Goal: Task Accomplishment & Management: Use online tool/utility

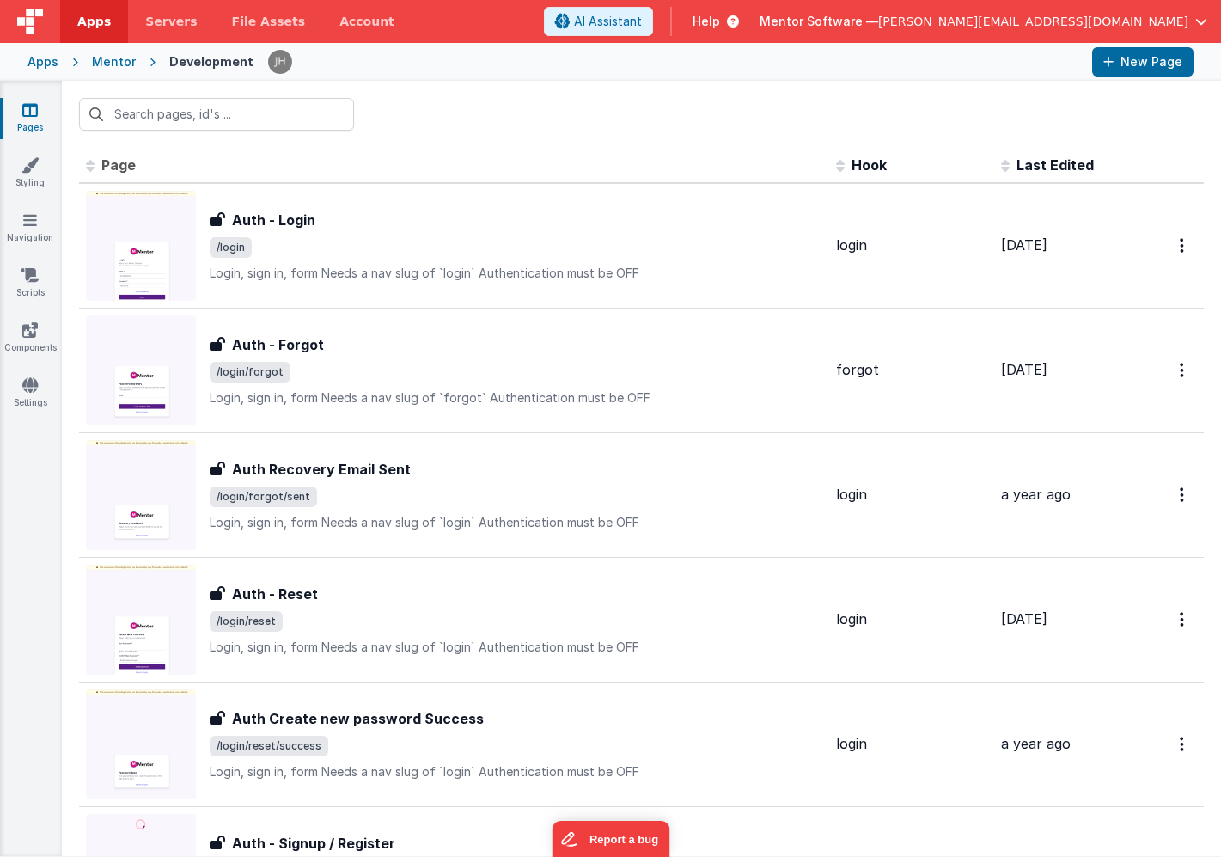
click at [193, 119] on input "text" at bounding box center [216, 114] width 275 height 33
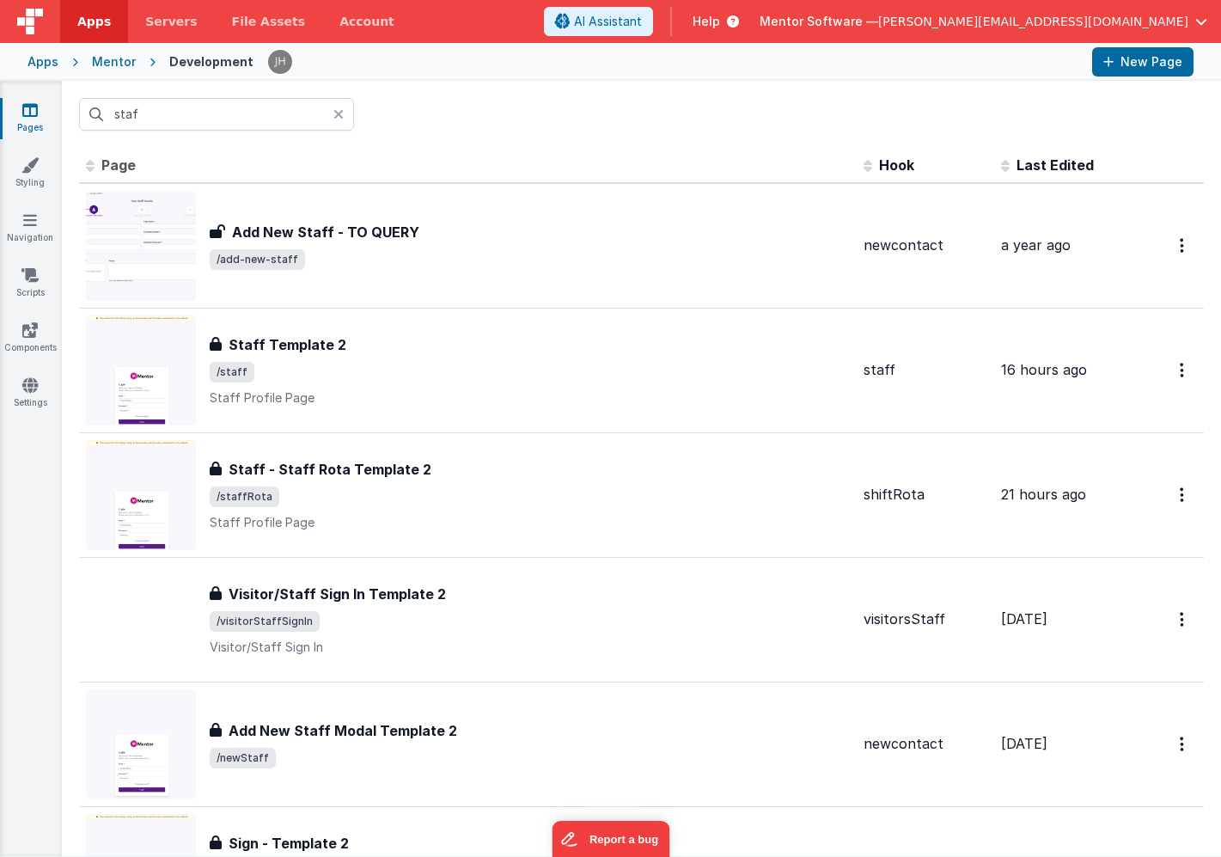
type input "staff"
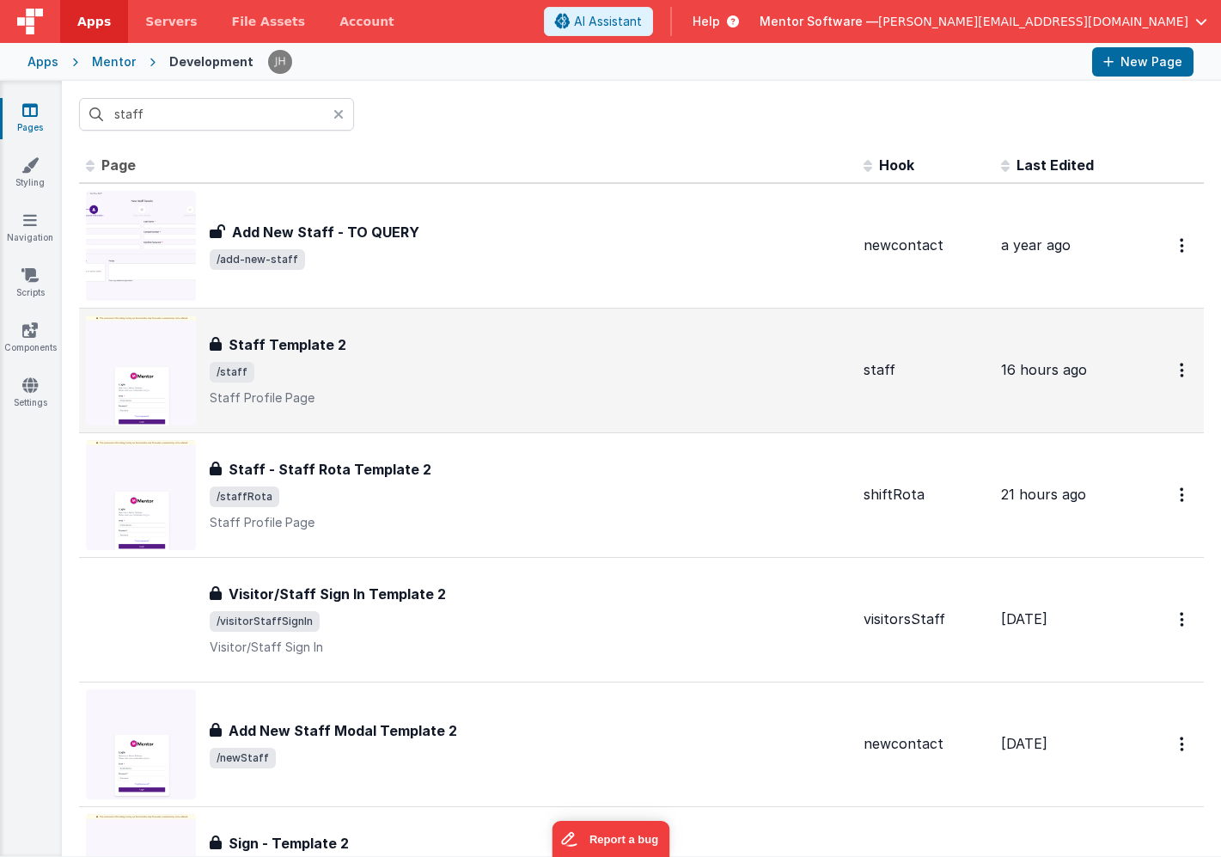
click at [443, 371] on span "/staff" at bounding box center [530, 372] width 640 height 21
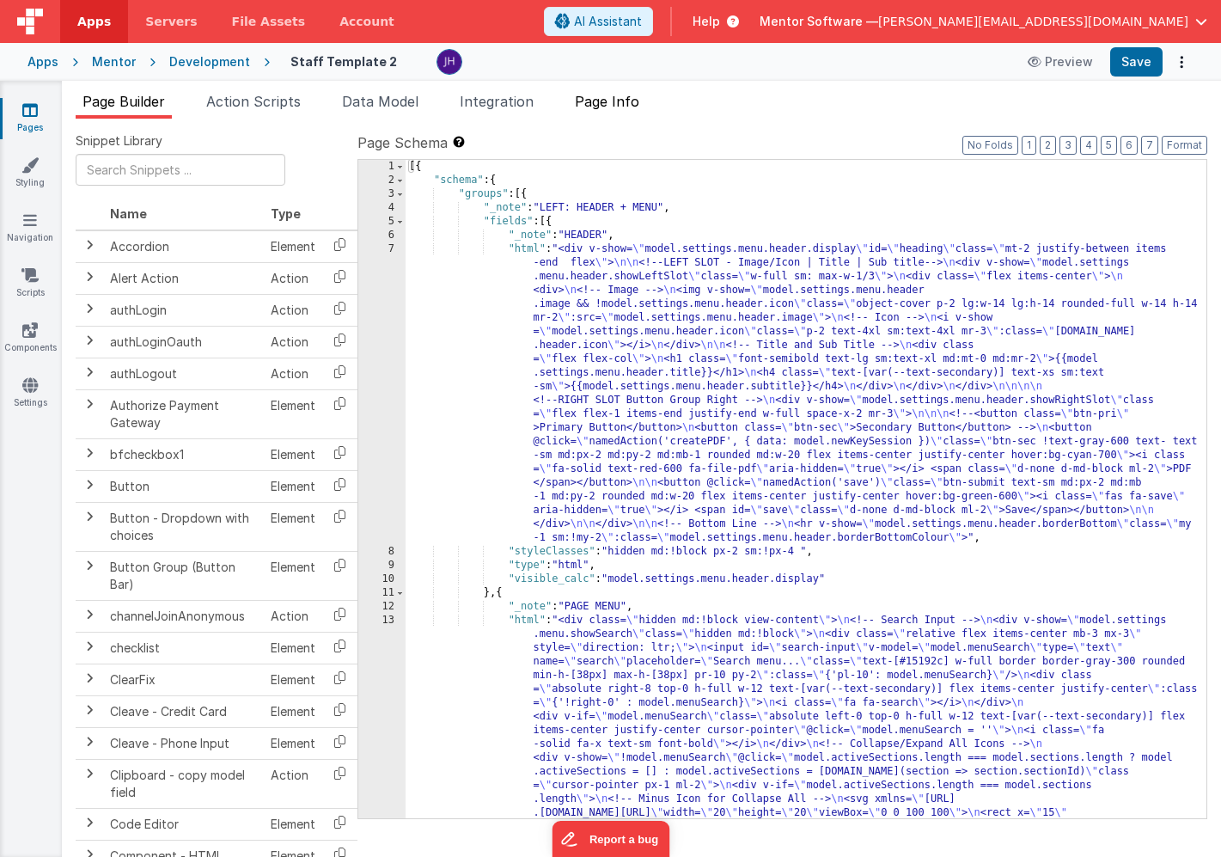
click at [614, 104] on span "Page Info" at bounding box center [607, 101] width 64 height 17
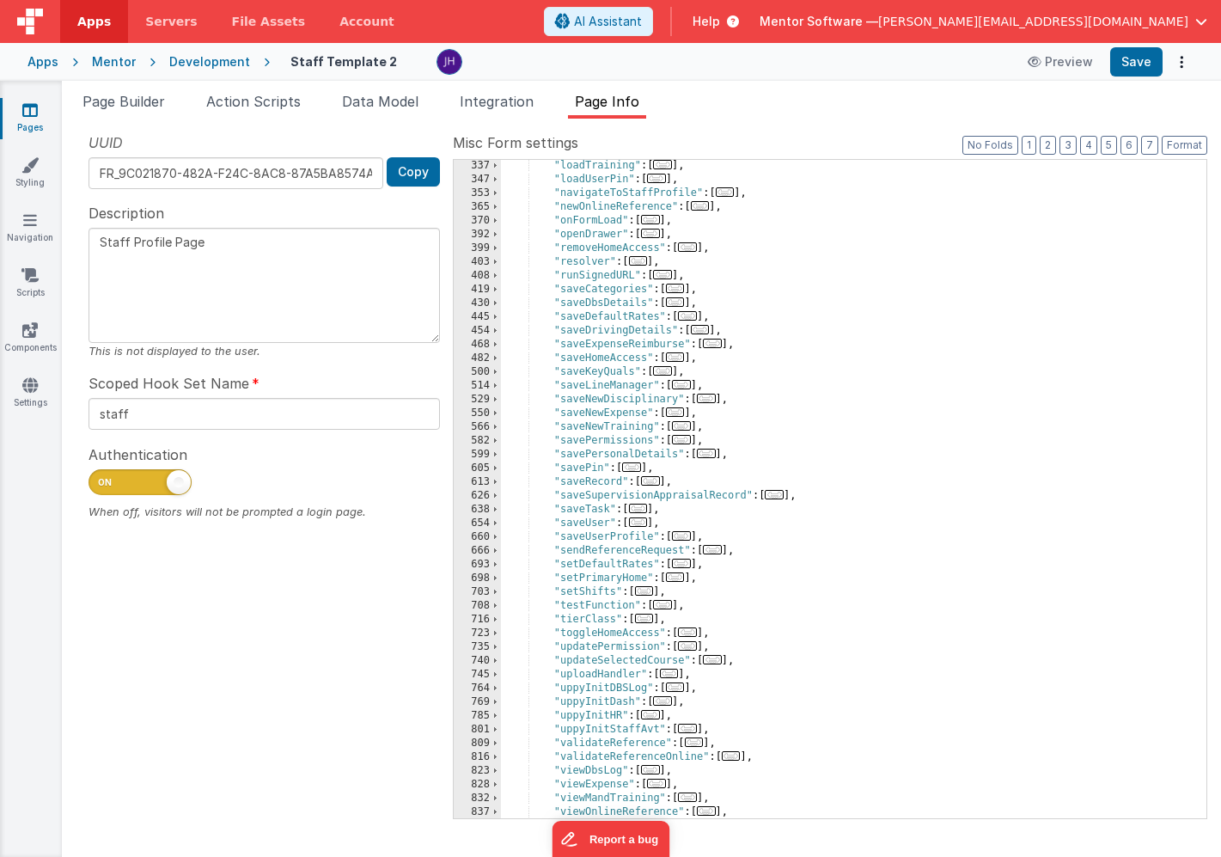
scroll to position [620, 0]
click at [685, 564] on span "..." at bounding box center [681, 563] width 19 height 9
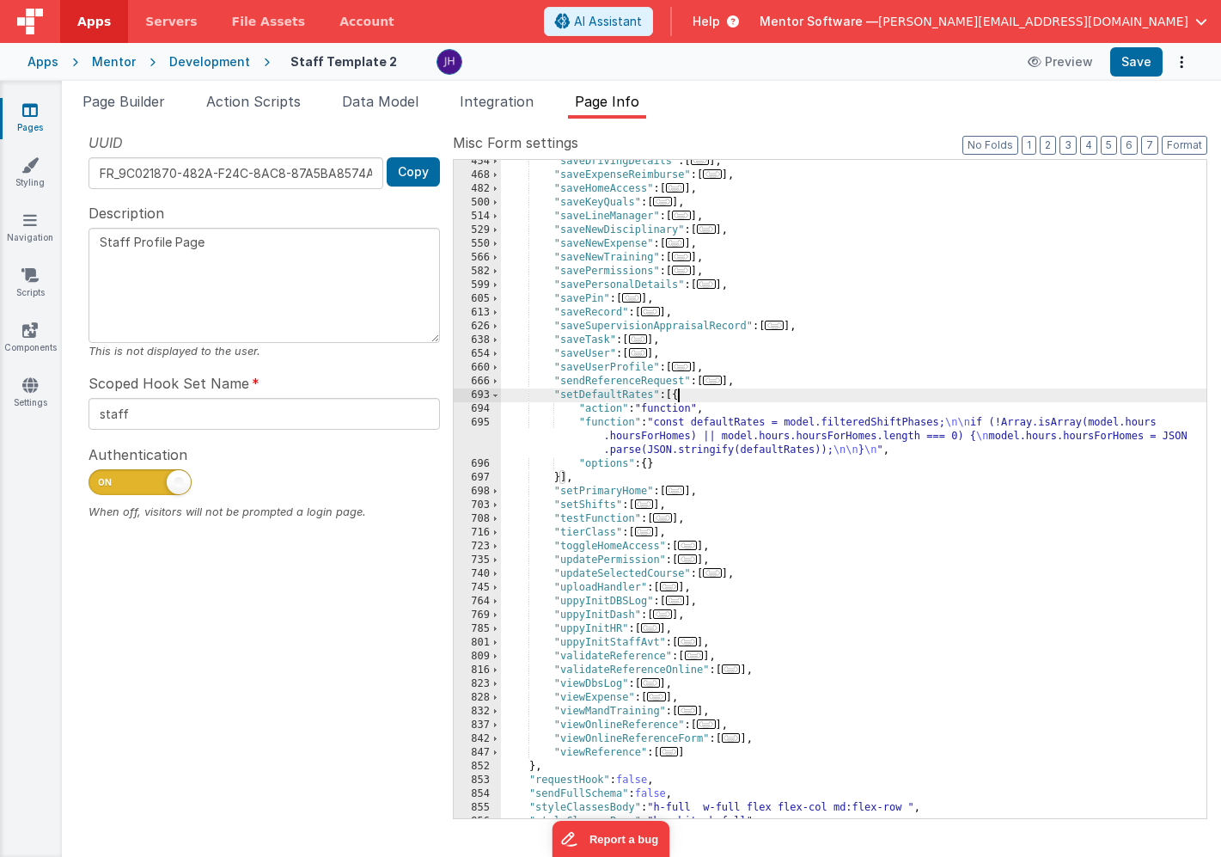
scroll to position [789, 0]
click at [727, 435] on div ""saveDrivingDetails" : [ ... ] , "saveExpenseReimburse" : [ ... ] , "saveHomeAc…" at bounding box center [854, 498] width 706 height 686
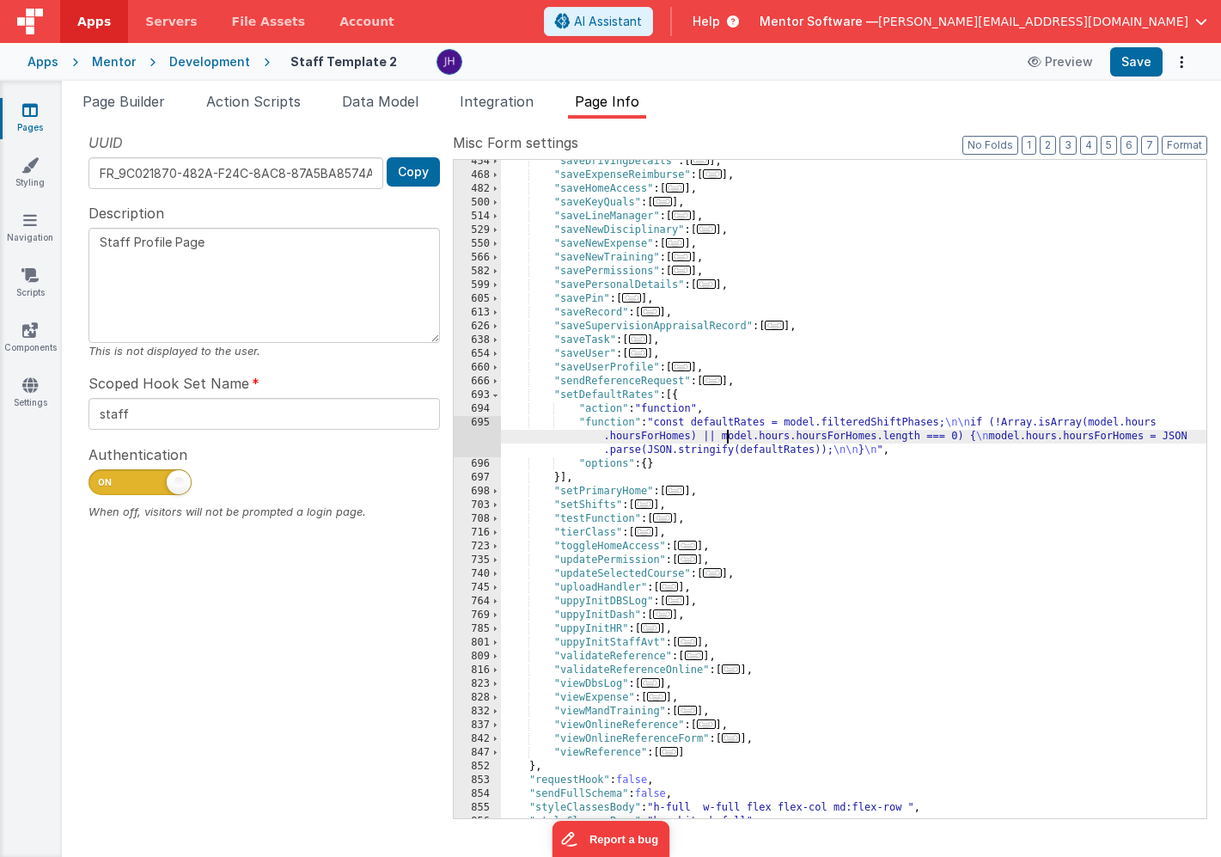
click at [479, 436] on div "695" at bounding box center [477, 436] width 47 height 41
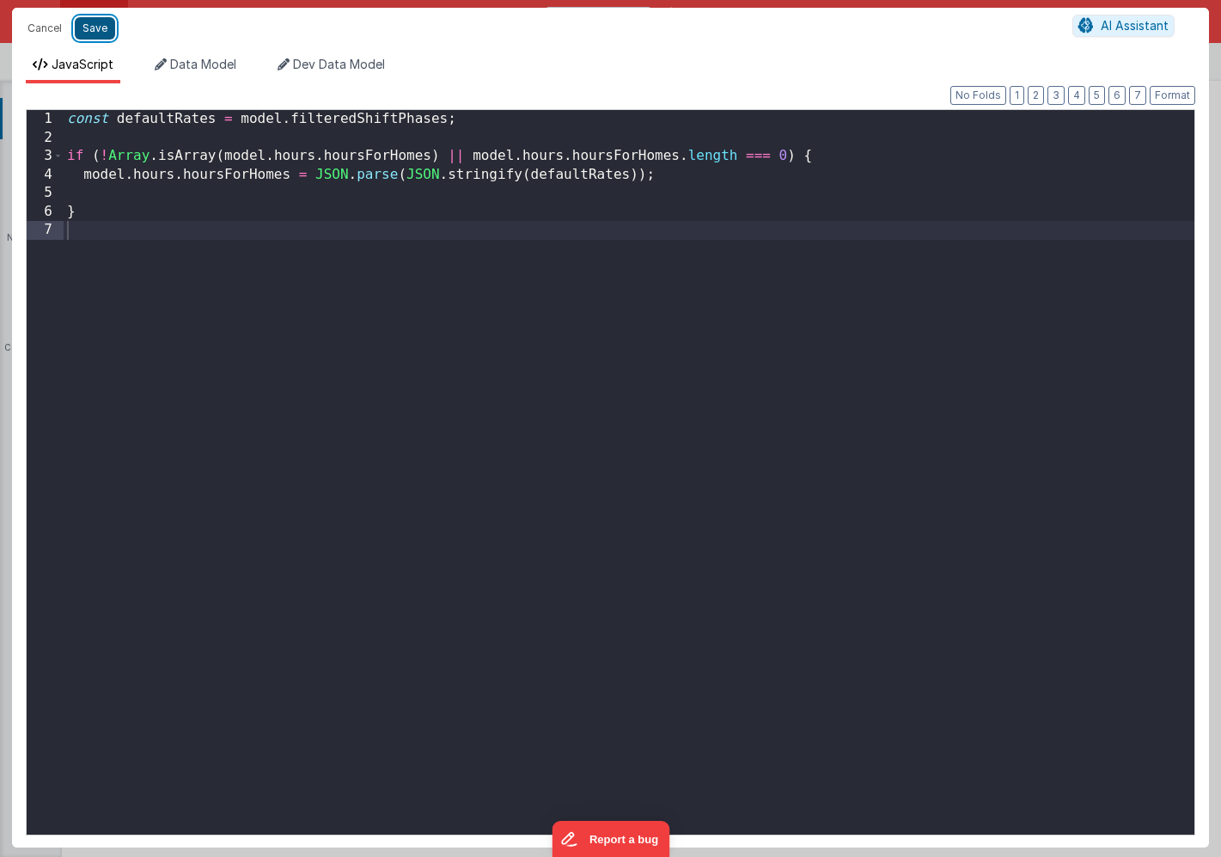
click at [90, 31] on button "Save" at bounding box center [95, 28] width 40 height 22
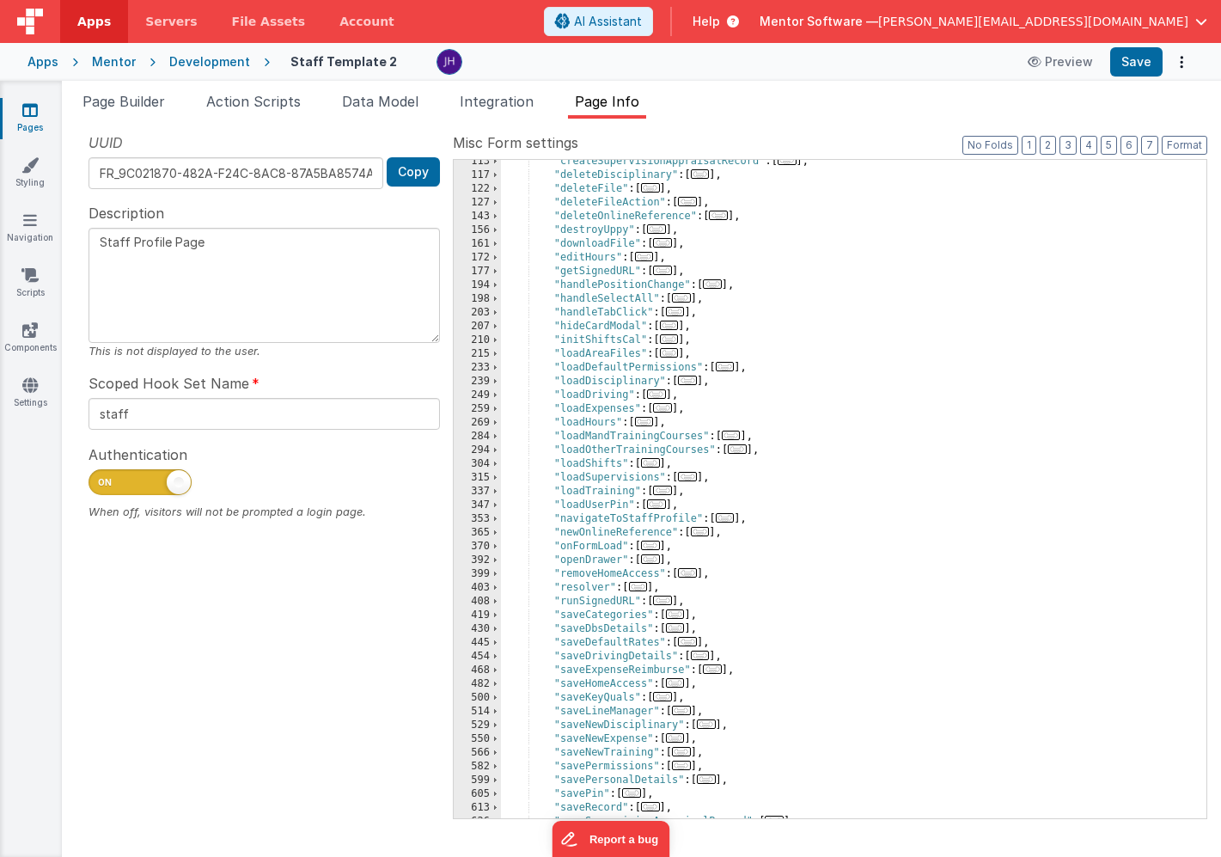
scroll to position [291, 0]
click at [682, 315] on span "..." at bounding box center [675, 313] width 19 height 9
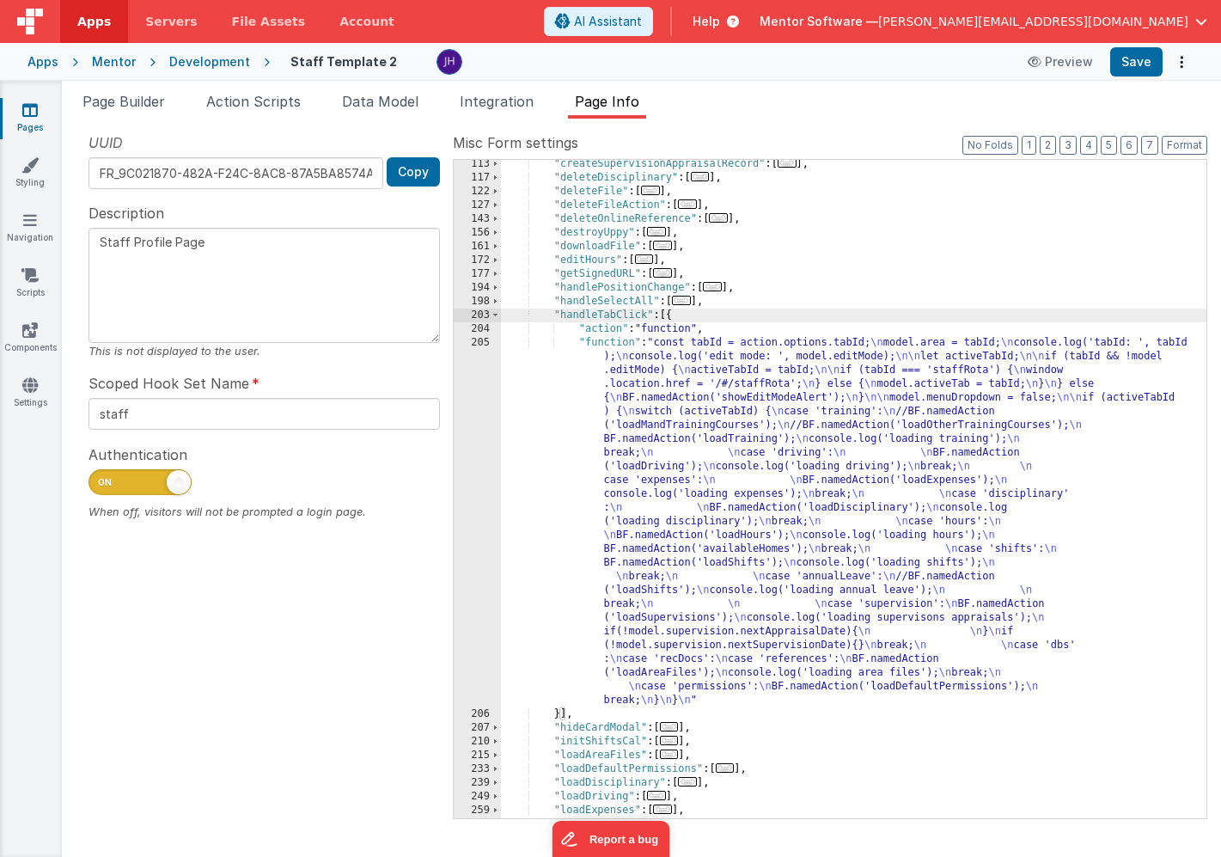
click at [733, 461] on div ""createSupervisionAppraisalRecord" : [ ... ] , "deleteDisciplinary" : [ ... ] ,…" at bounding box center [854, 500] width 706 height 686
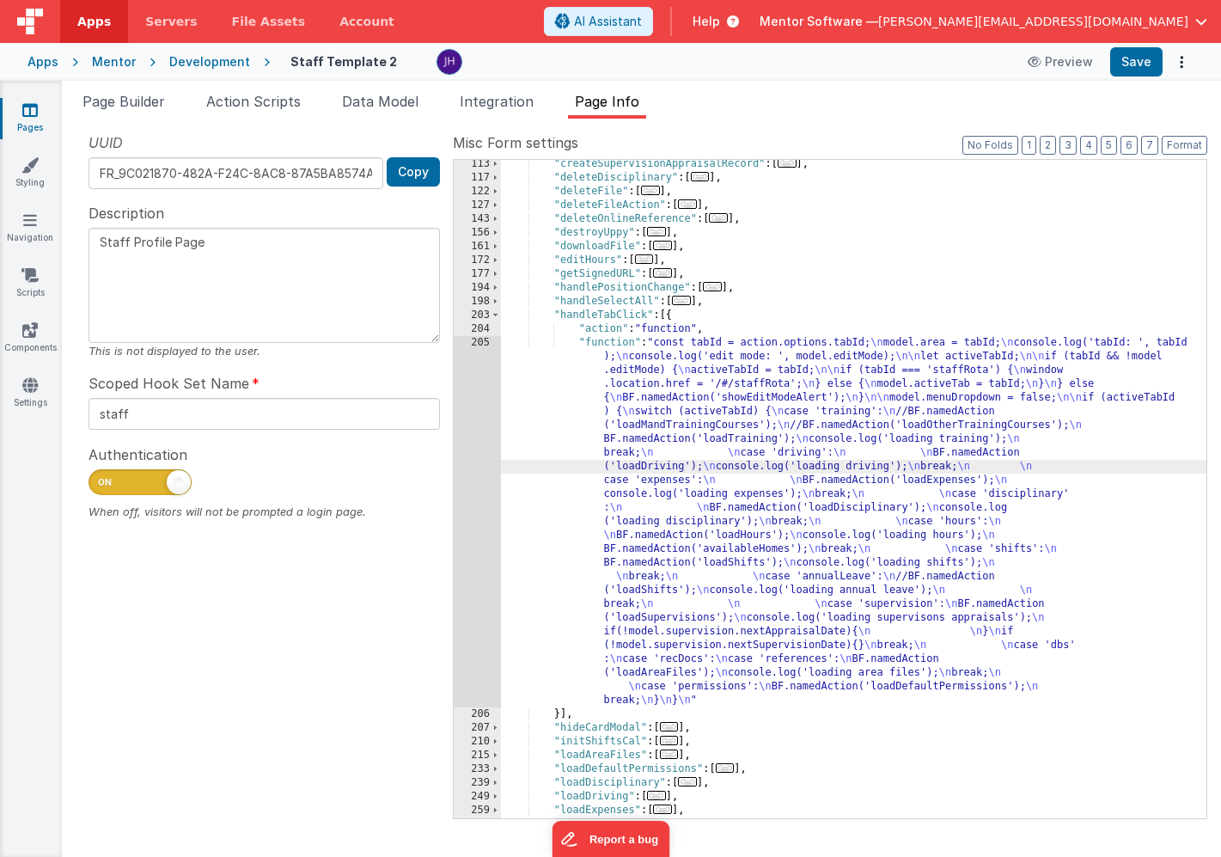
click at [476, 442] on div "205" at bounding box center [477, 521] width 47 height 371
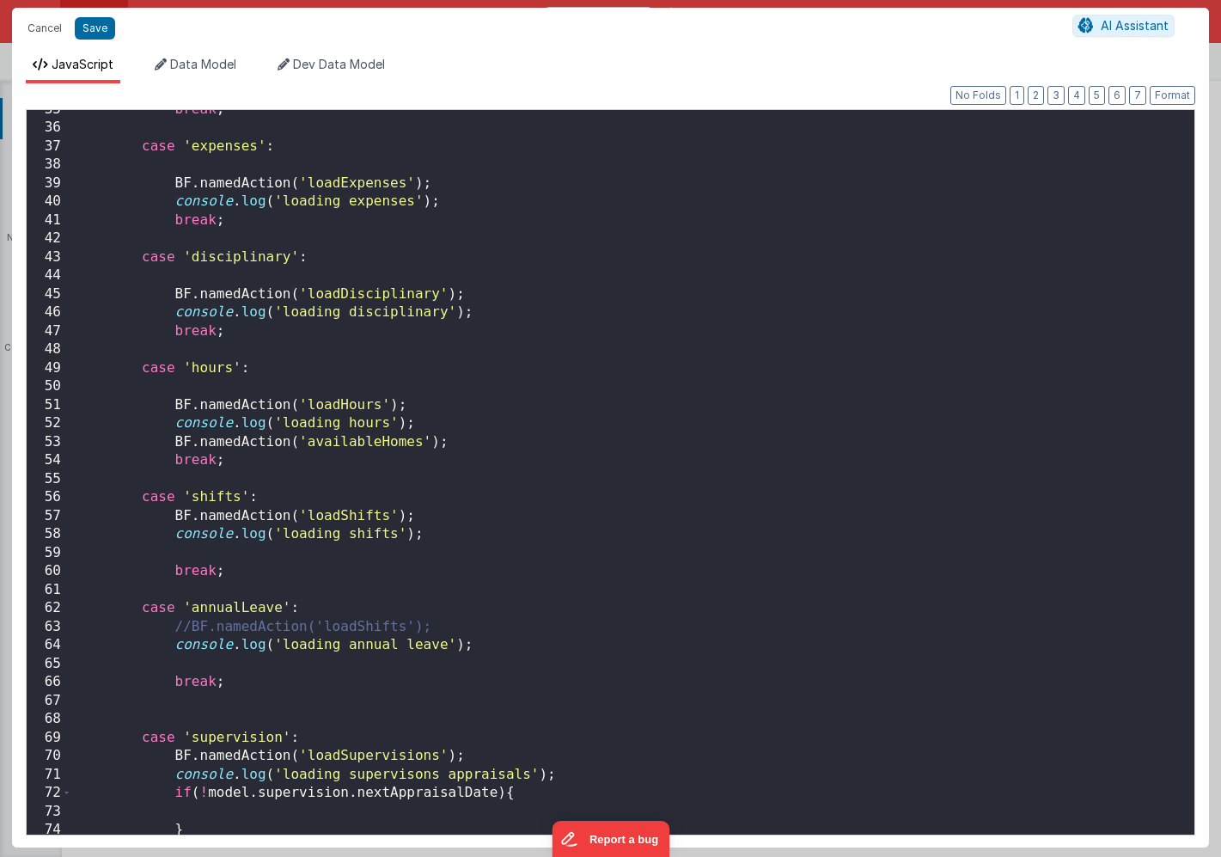
scroll to position [638, 0]
click at [465, 442] on div "break ; case 'expenses' : BF . namedAction ( 'loadExpenses' ) ; console . log (…" at bounding box center [633, 482] width 1123 height 762
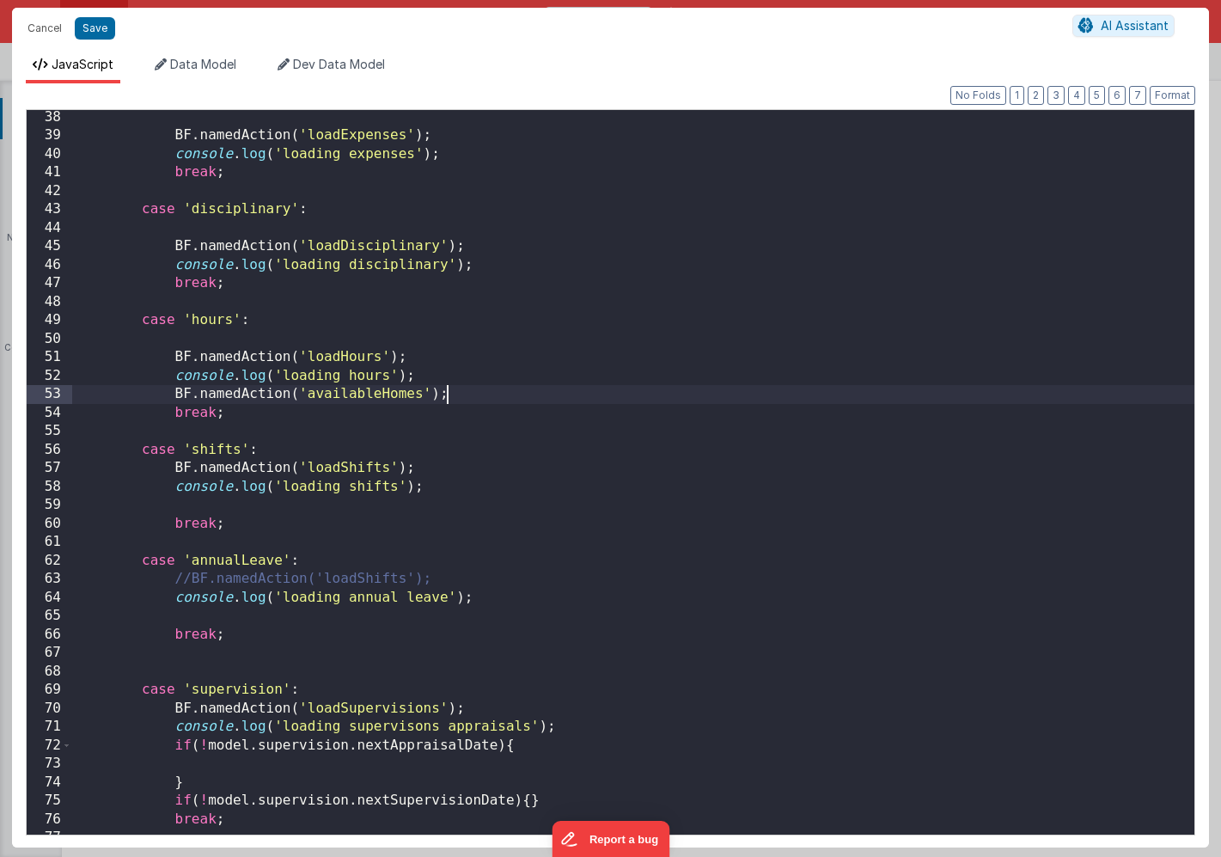
scroll to position [689, 0]
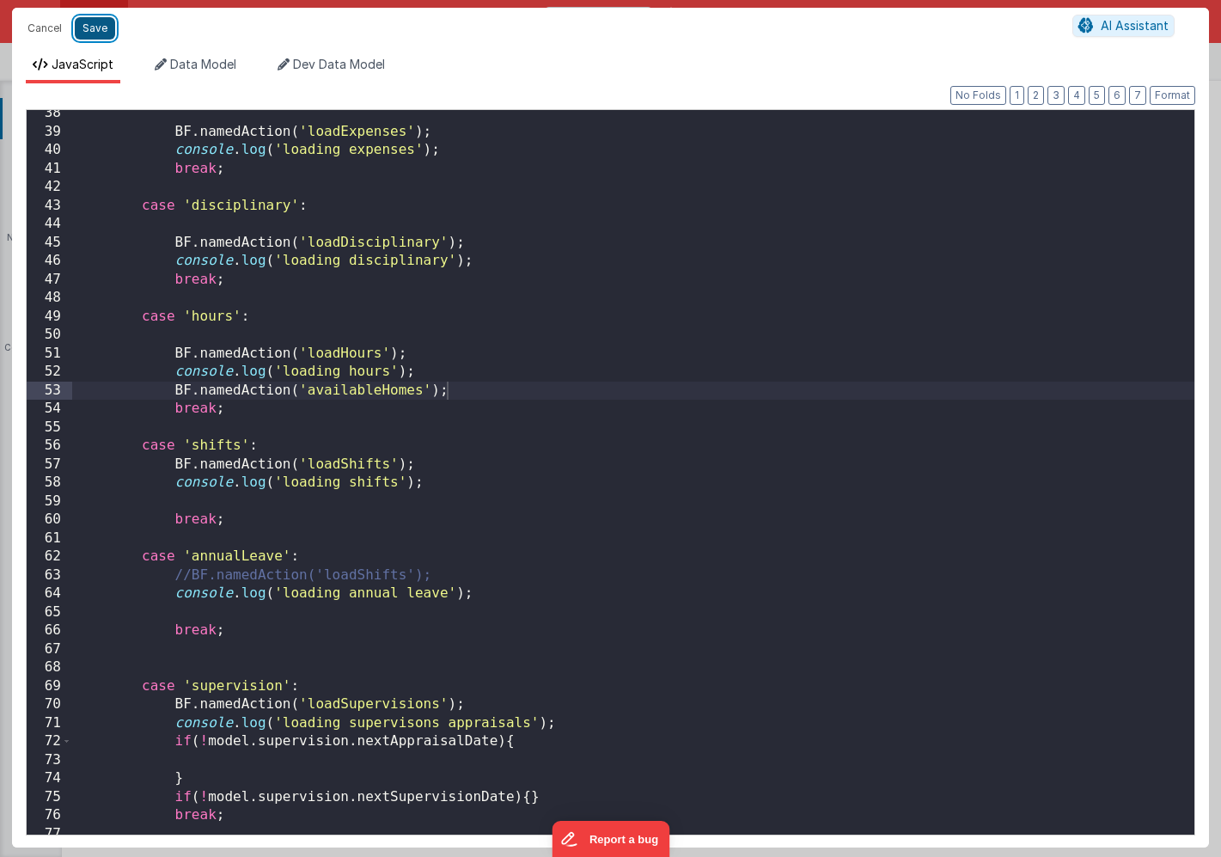
click at [99, 30] on button "Save" at bounding box center [95, 28] width 40 height 22
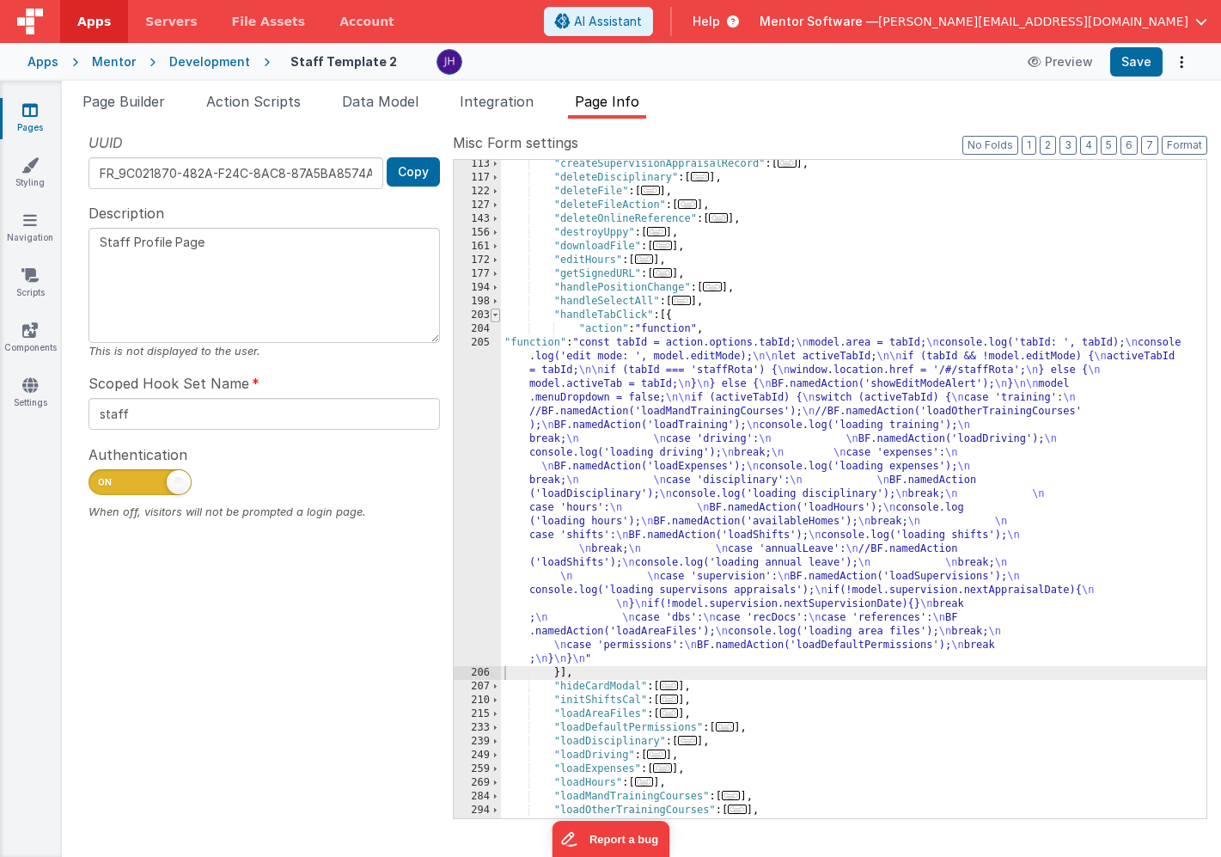
click at [497, 313] on span at bounding box center [495, 316] width 9 height 14
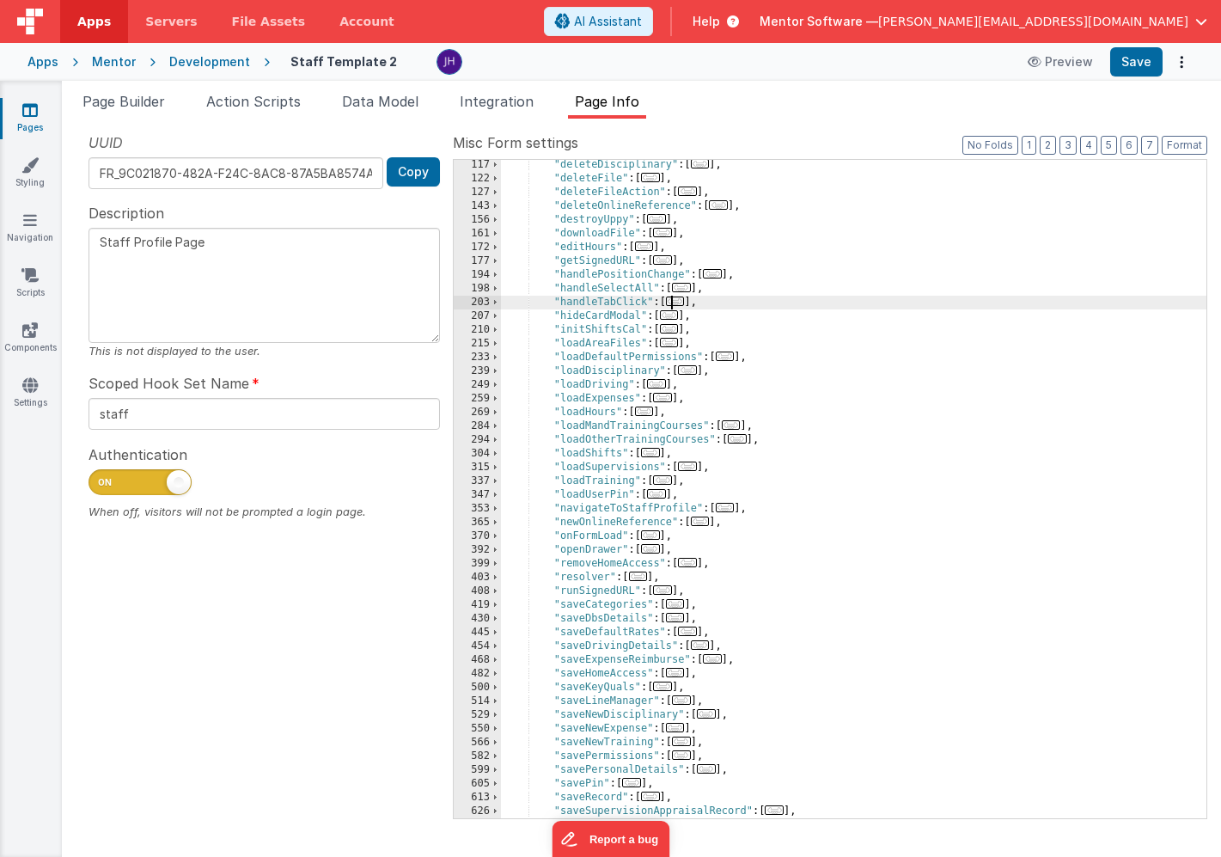
scroll to position [333, 0]
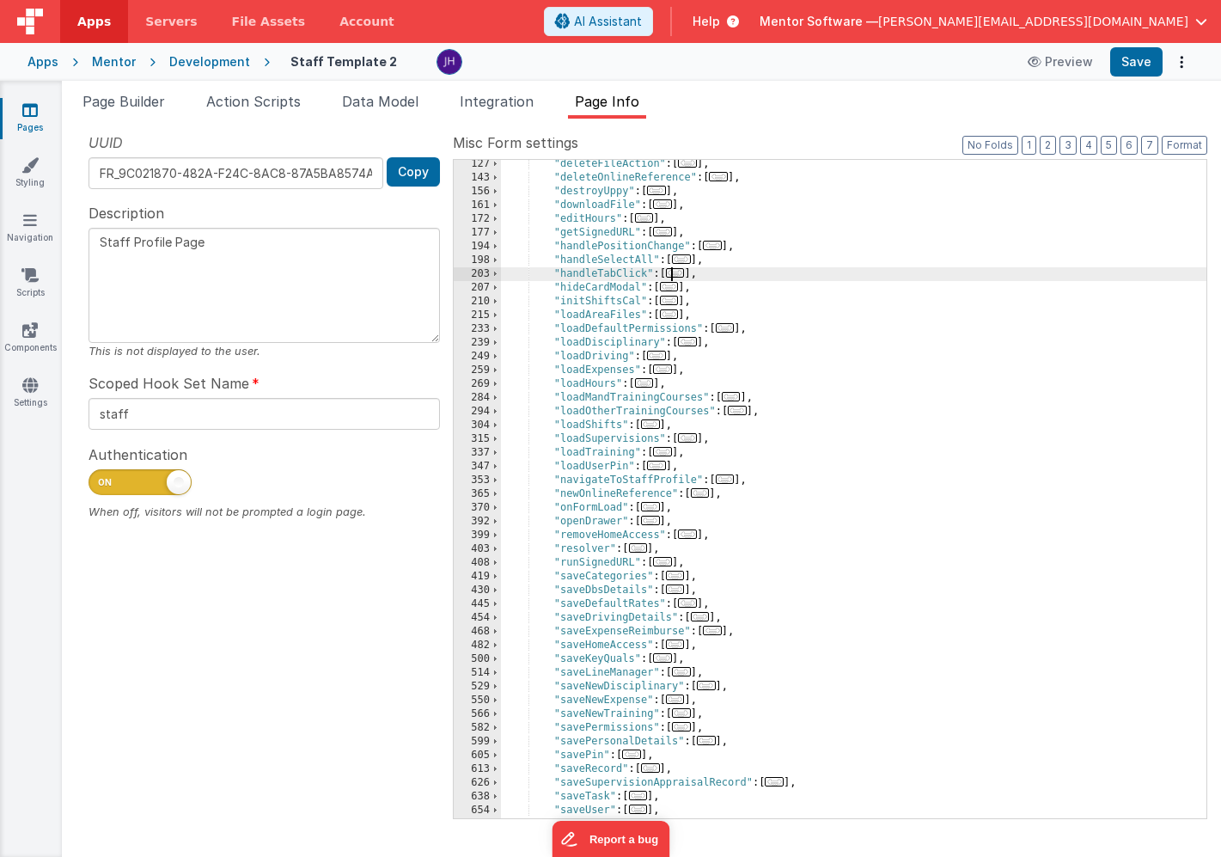
drag, startPoint x: 652, startPoint y: 384, endPoint x: 668, endPoint y: 384, distance: 16.3
click at [652, 384] on span "..." at bounding box center [644, 382] width 19 height 9
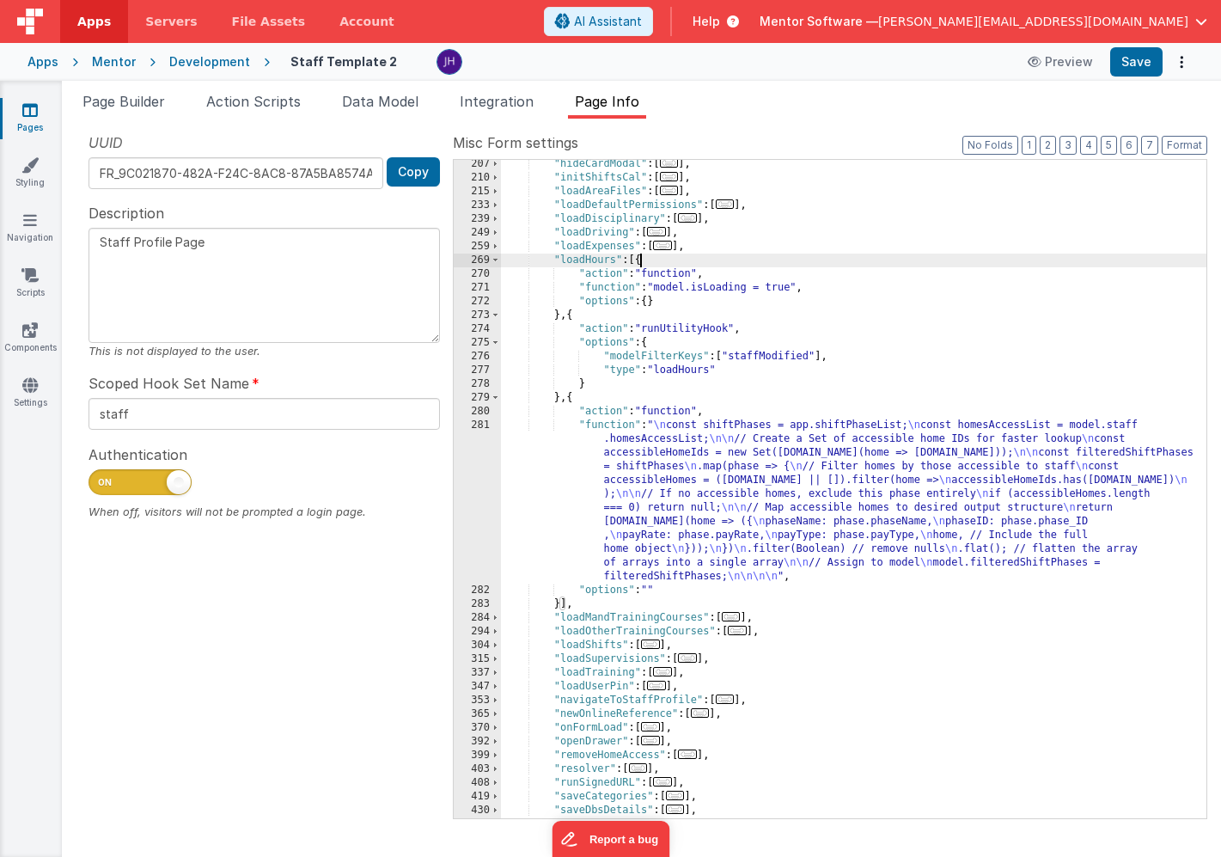
scroll to position [461, 0]
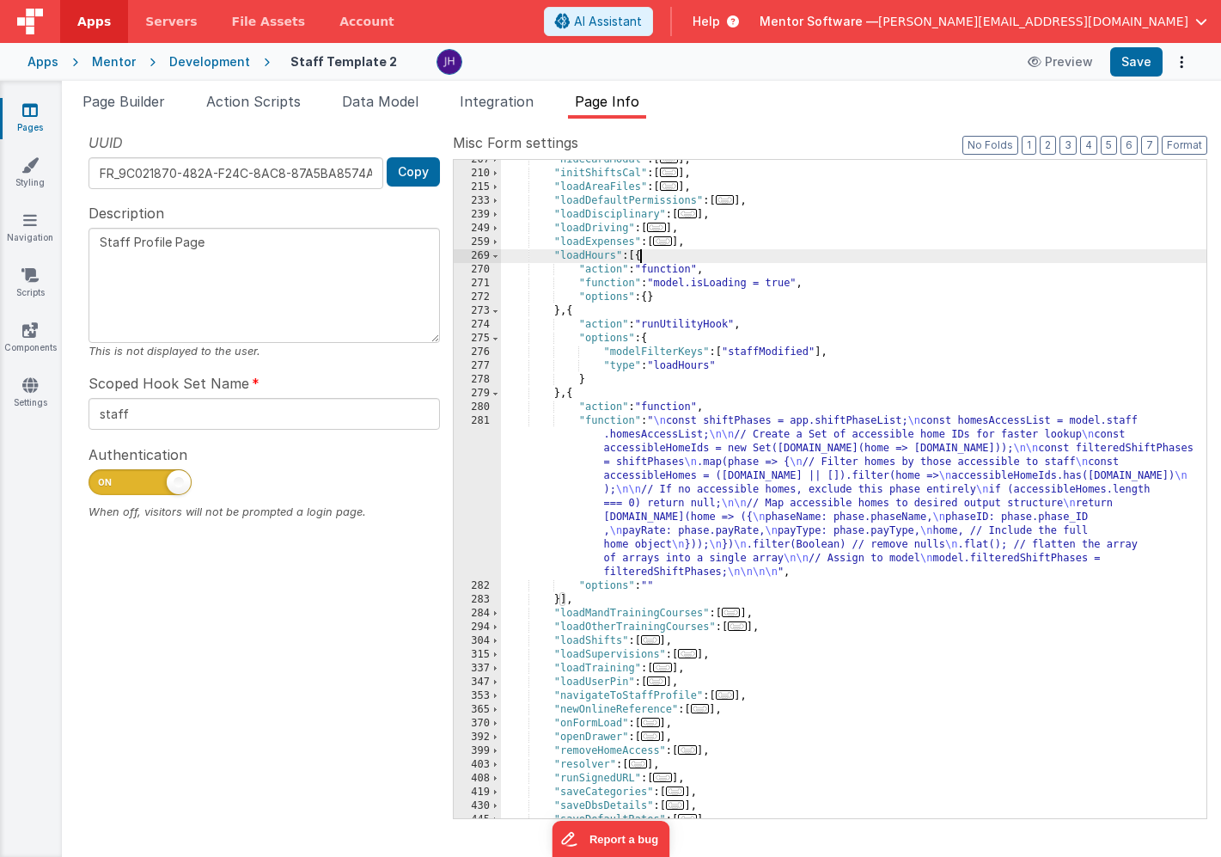
click at [715, 462] on div ""hideCardModal" : [ ... ] , "initShiftsCal" : [ ... ] , "loadAreaFiles" : [ ...…" at bounding box center [854, 496] width 706 height 686
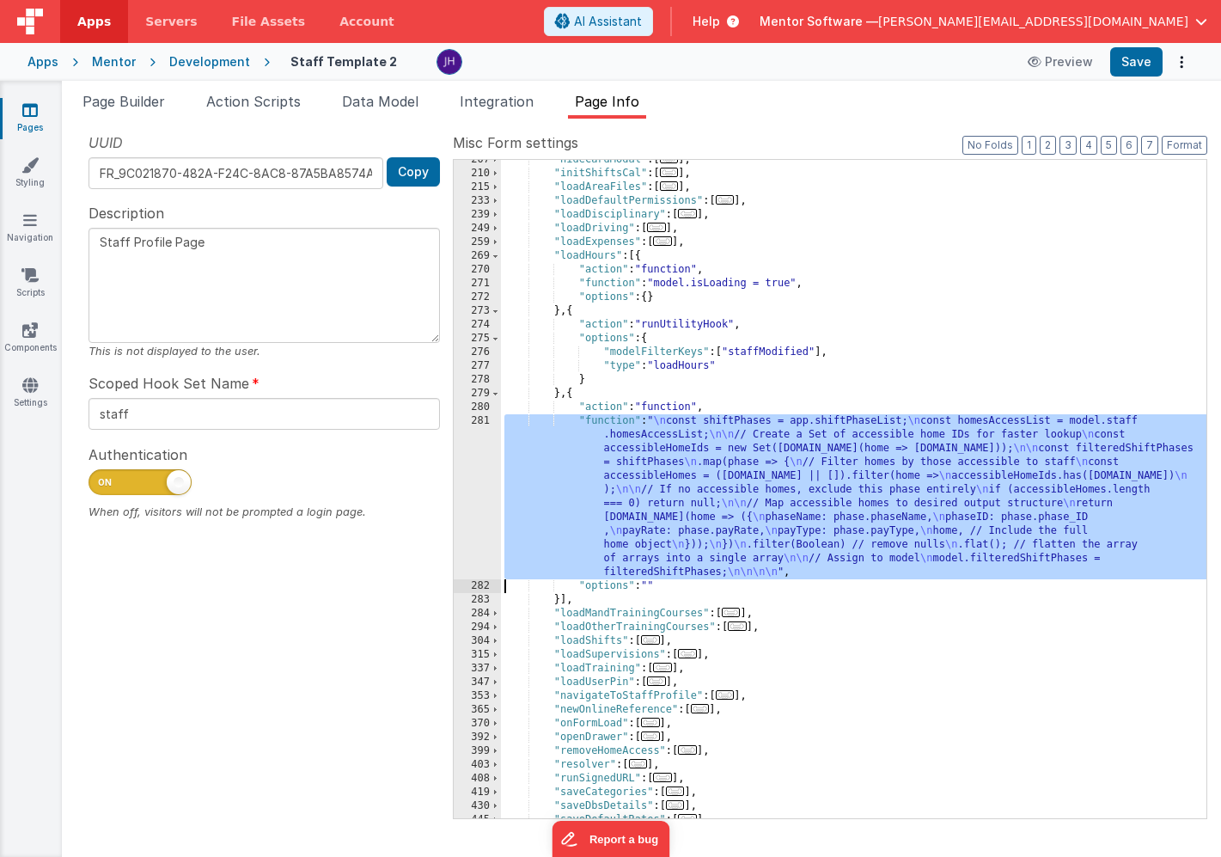
click at [488, 480] on div "281" at bounding box center [477, 496] width 47 height 165
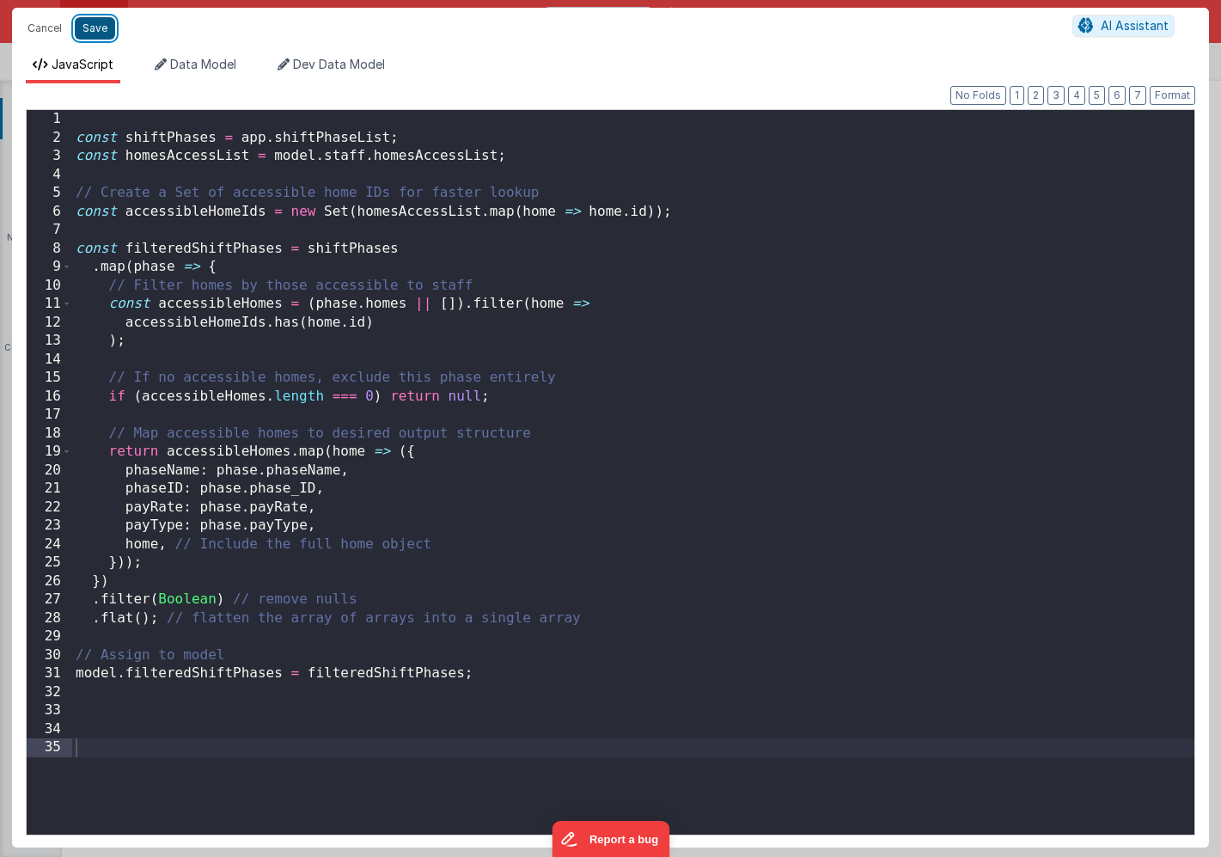
click at [97, 30] on button "Save" at bounding box center [95, 28] width 40 height 22
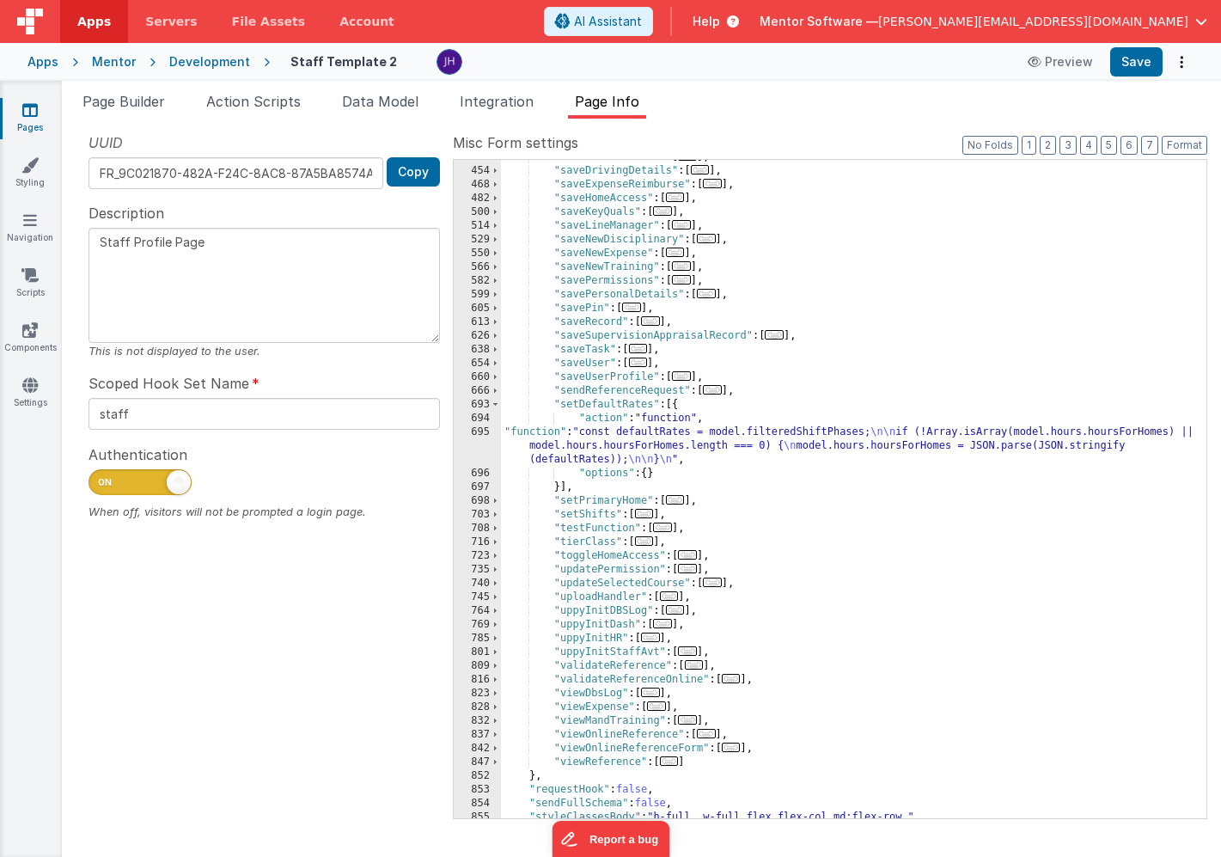
scroll to position [1096, 0]
click at [647, 512] on span "..." at bounding box center [644, 513] width 19 height 9
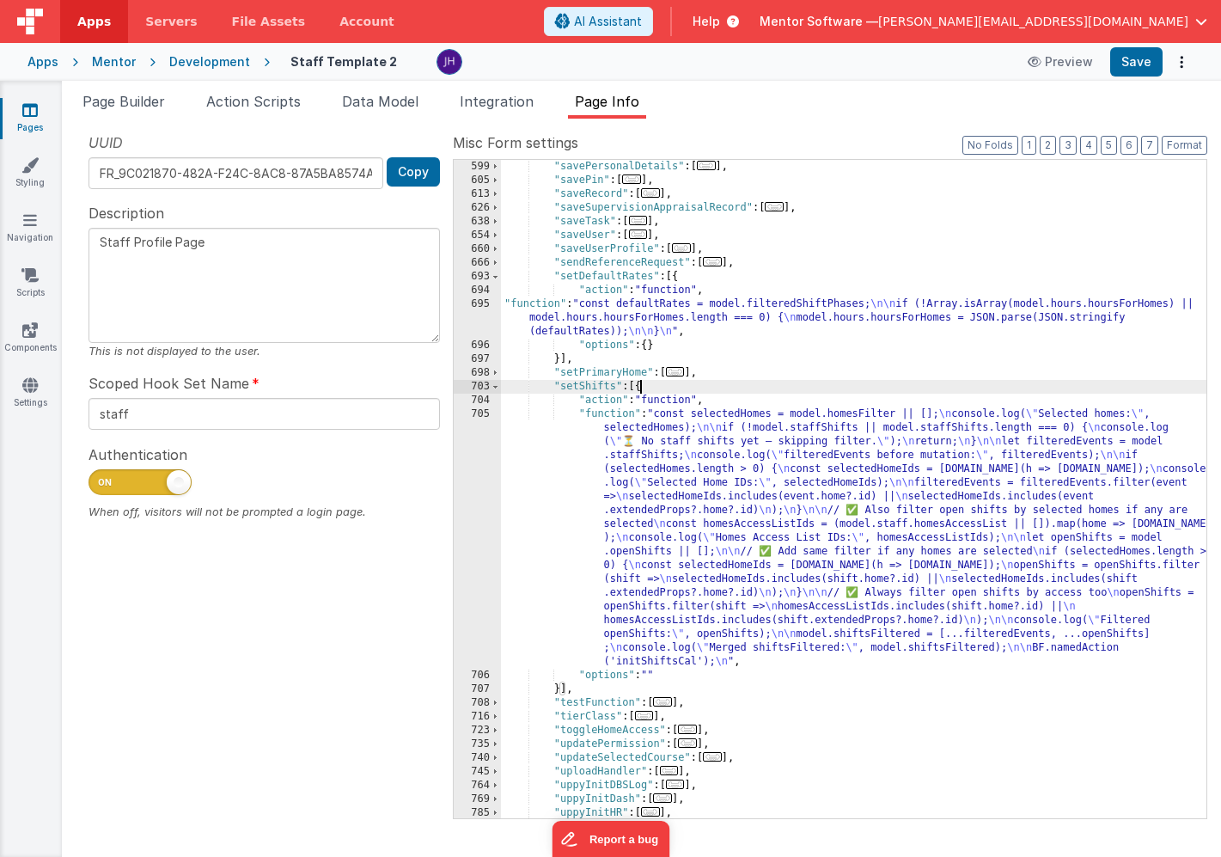
scroll to position [1233, 0]
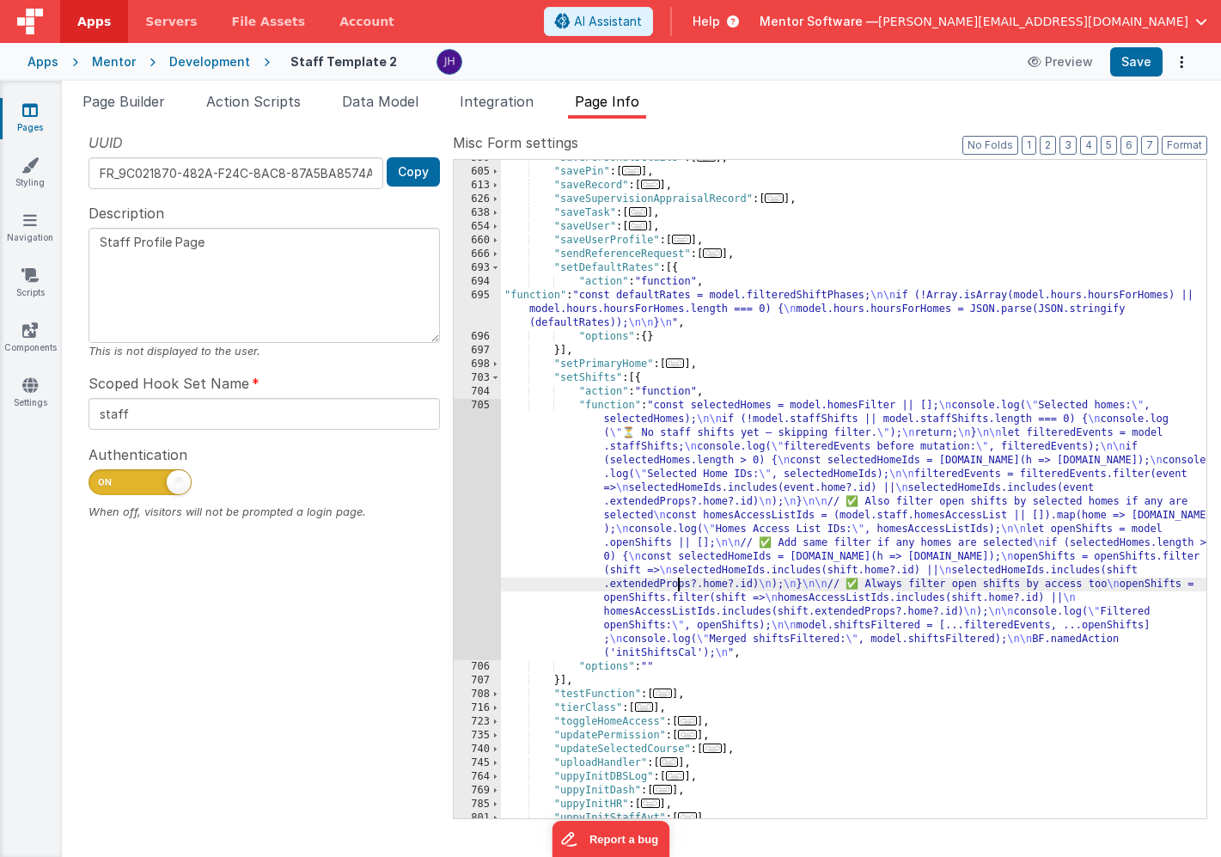
click at [677, 583] on div ""savePersonalDetails" : [ ... ] , "savePin" : [ ... ] , "saveRecord" : [ ... ] …" at bounding box center [854, 494] width 706 height 686
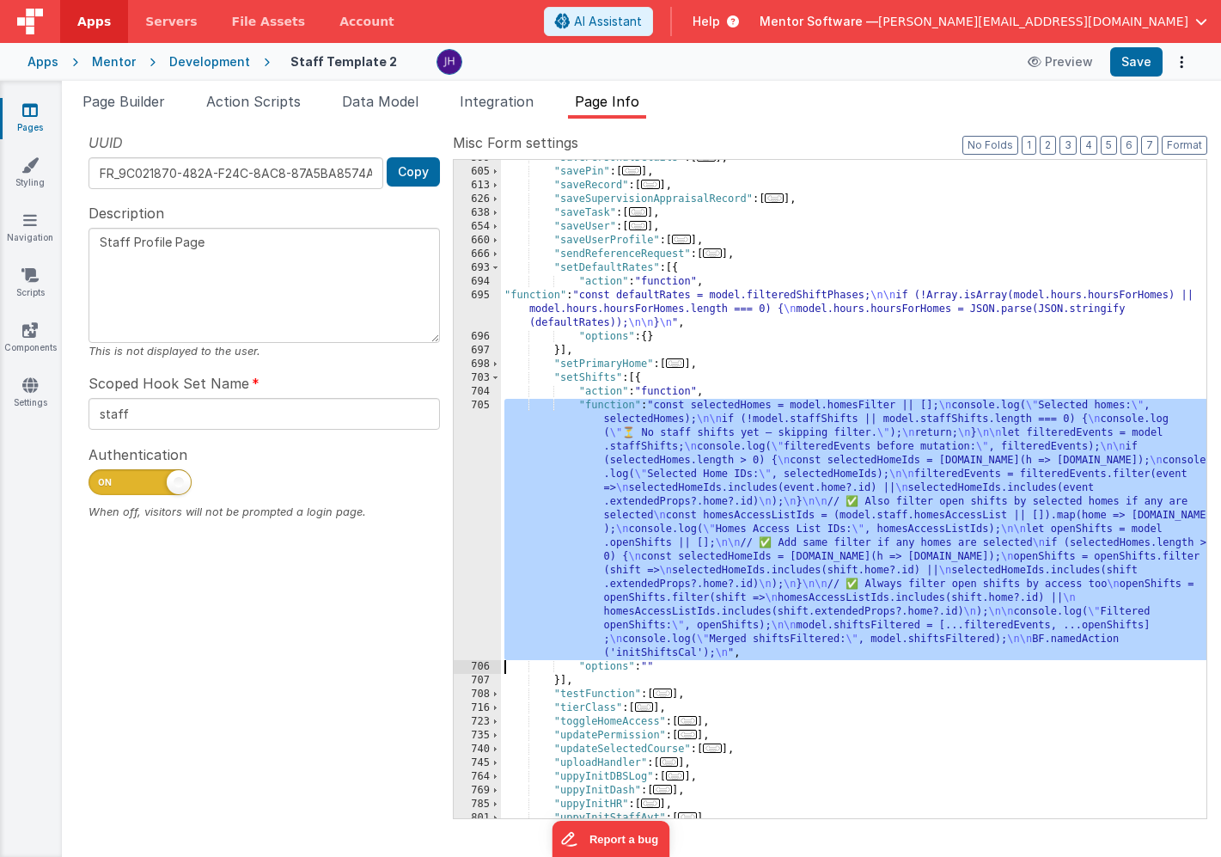
click at [480, 527] on div "705" at bounding box center [477, 529] width 47 height 261
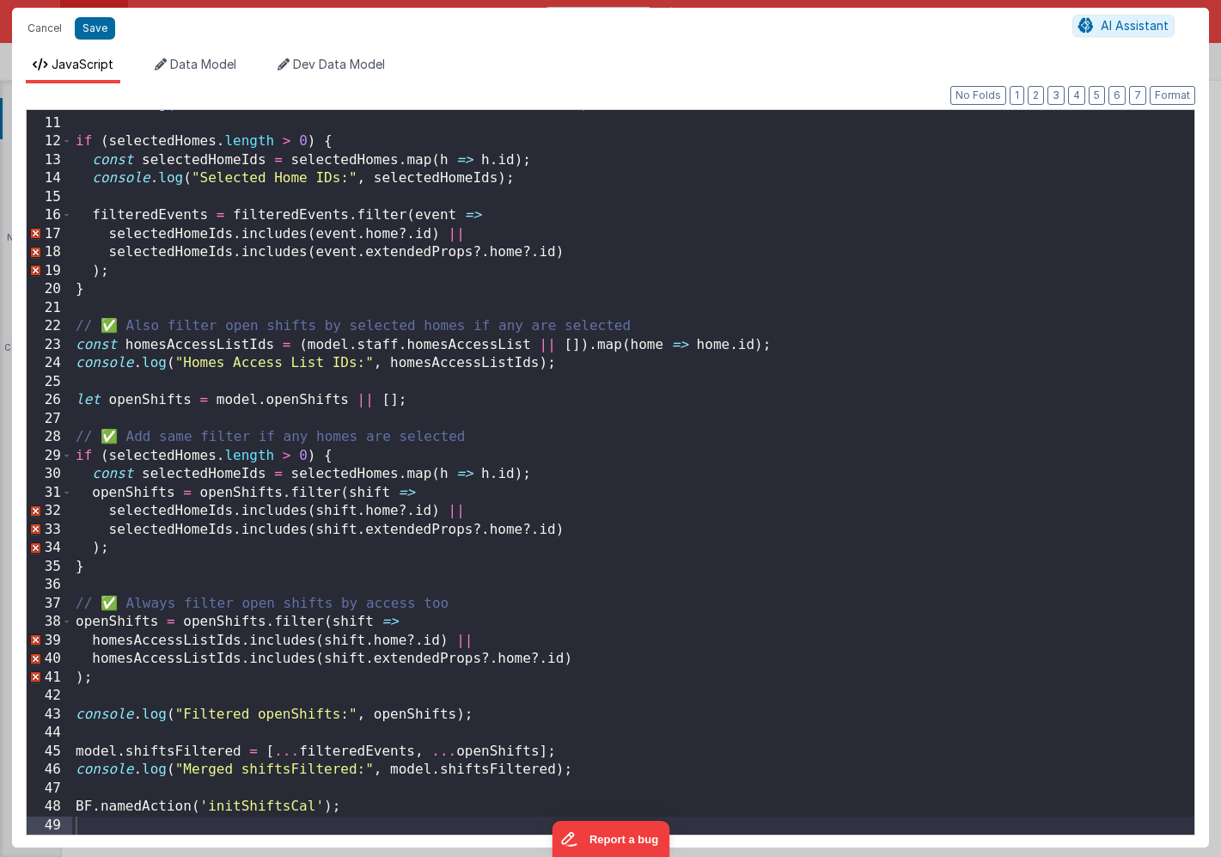
scroll to position [181, 0]
click at [34, 28] on button "Cancel" at bounding box center [45, 28] width 52 height 24
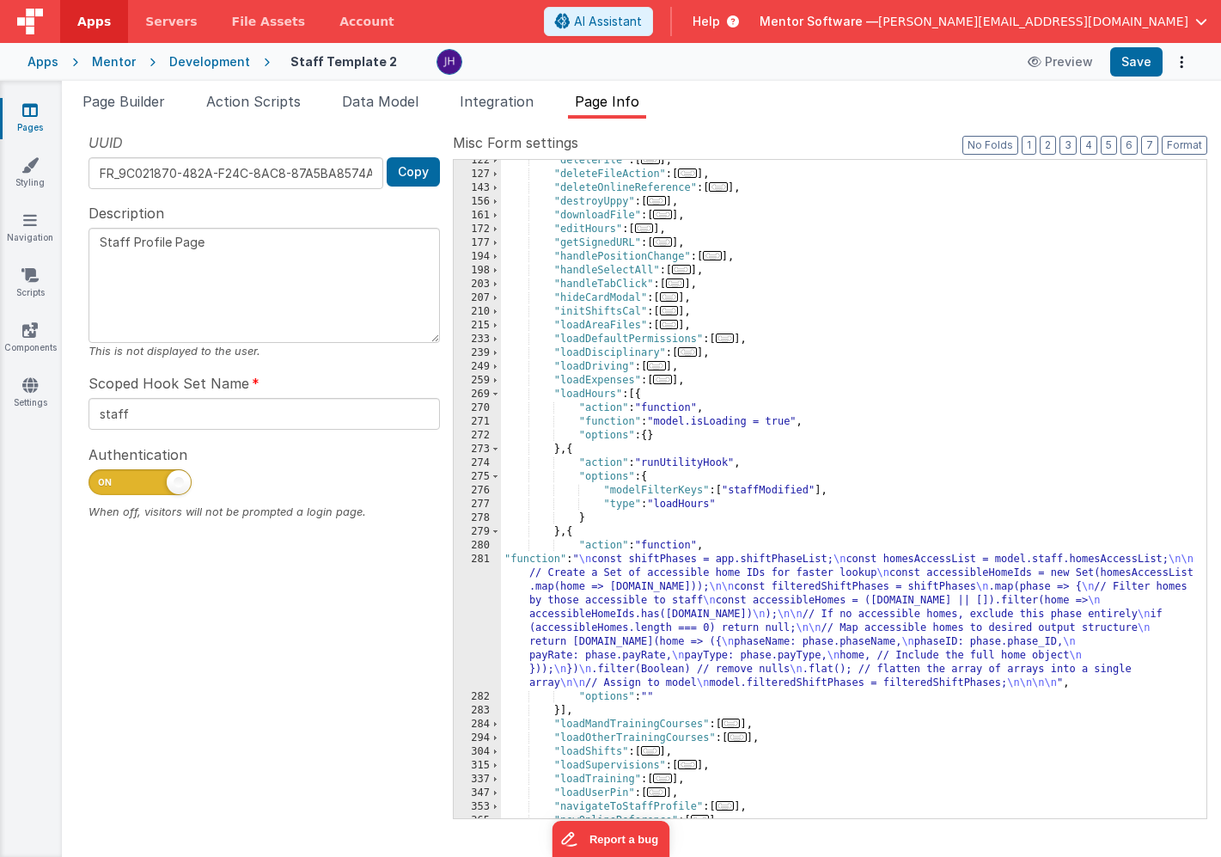
scroll to position [337, 0]
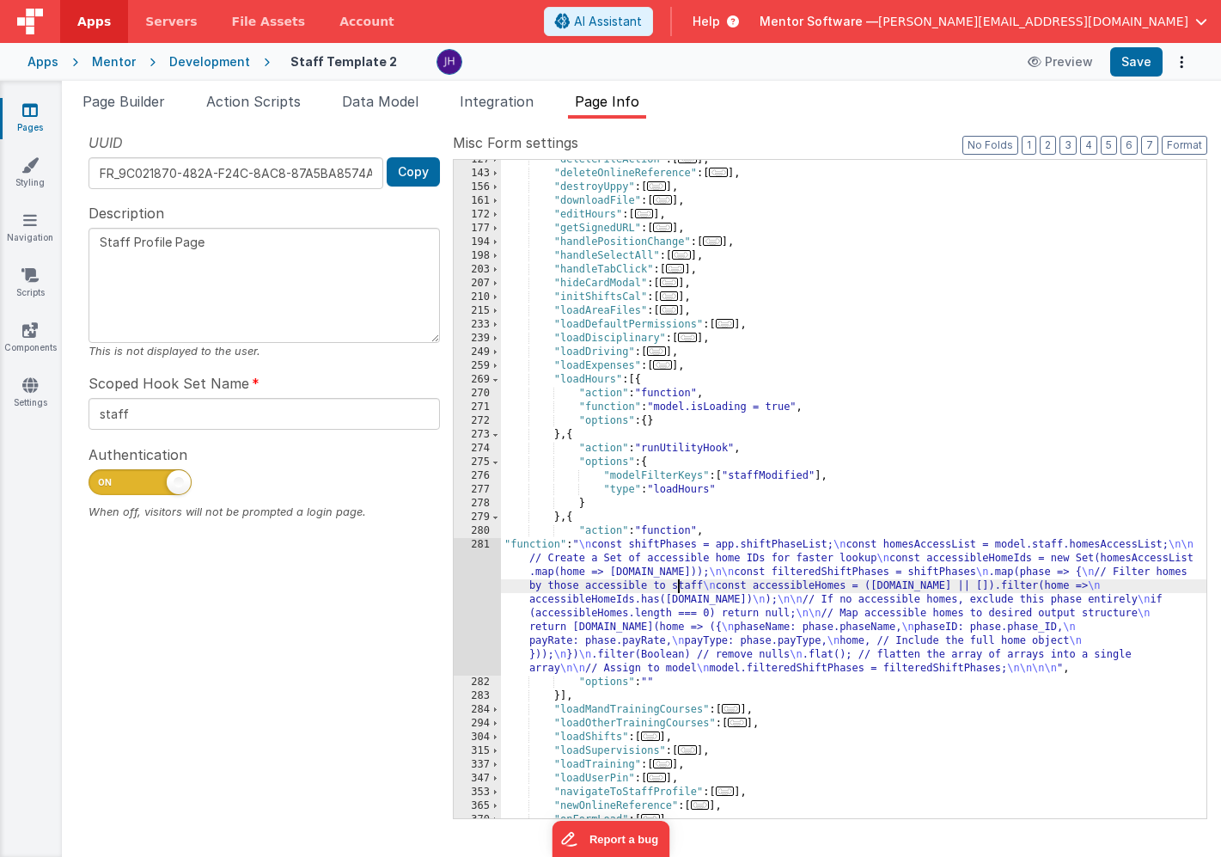
click at [680, 591] on div ""deleteFileAction" : [ ... ] , "deleteOnlineReference" : [ ... ] , "destroyUppy…" at bounding box center [854, 496] width 706 height 686
click at [480, 576] on div "281" at bounding box center [477, 607] width 47 height 138
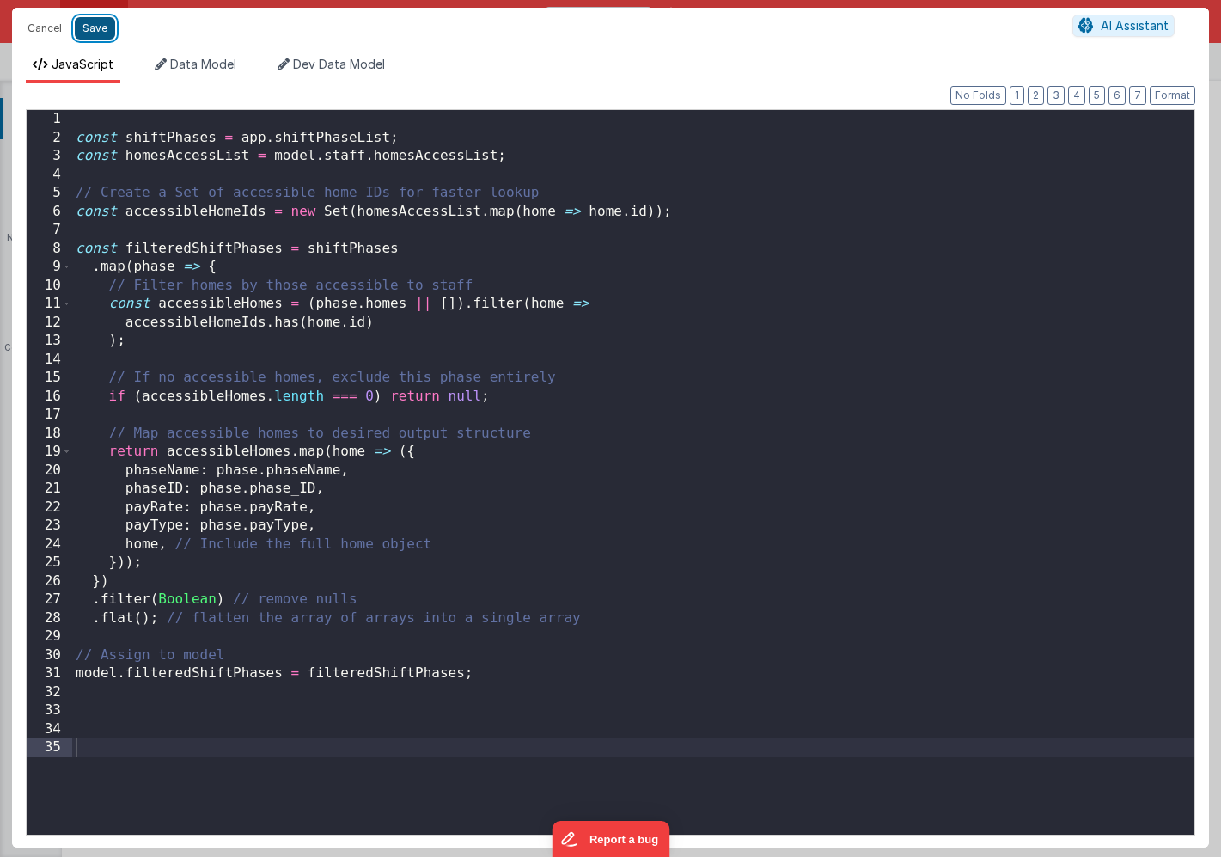
click at [99, 30] on button "Save" at bounding box center [95, 28] width 40 height 22
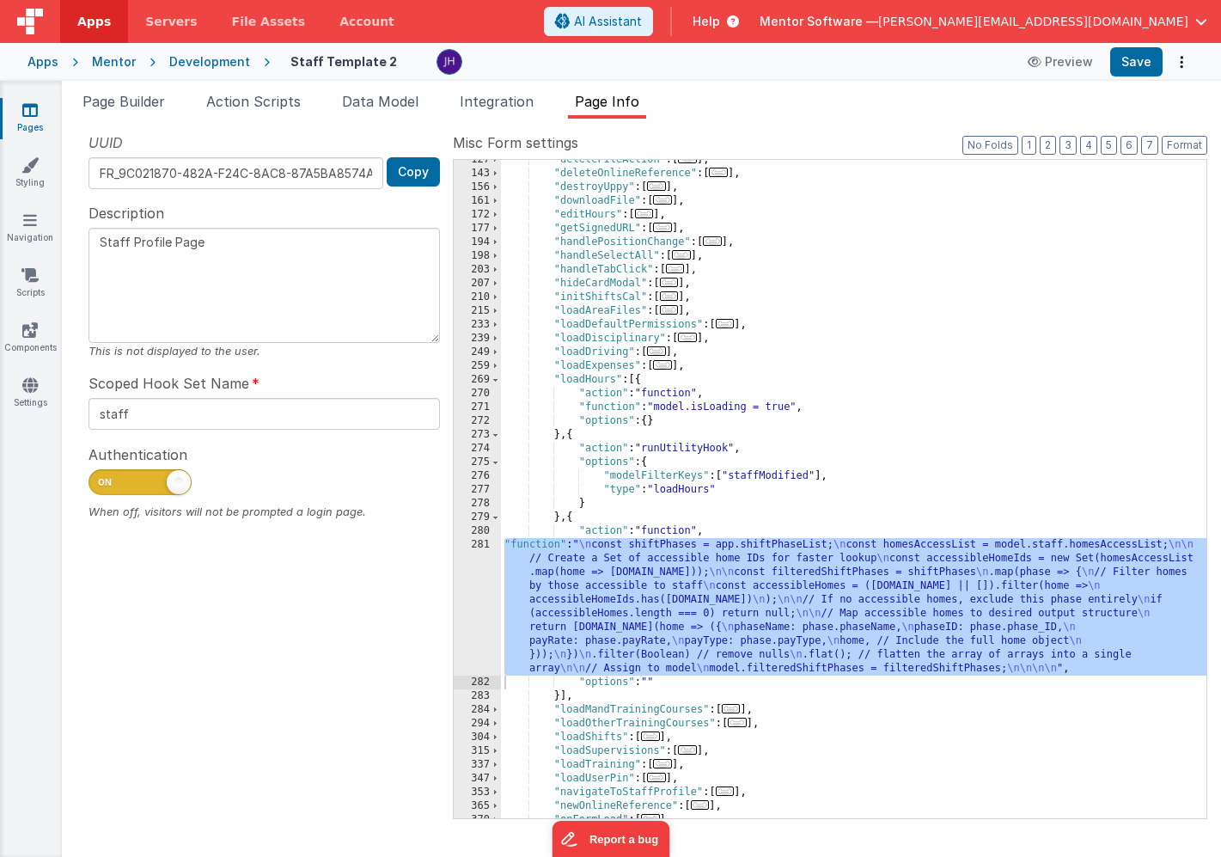
click at [646, 586] on div ""deleteFileAction" : [ ... ] , "deleteOnlineReference" : [ ... ] , "destroyUppy…" at bounding box center [854, 496] width 706 height 686
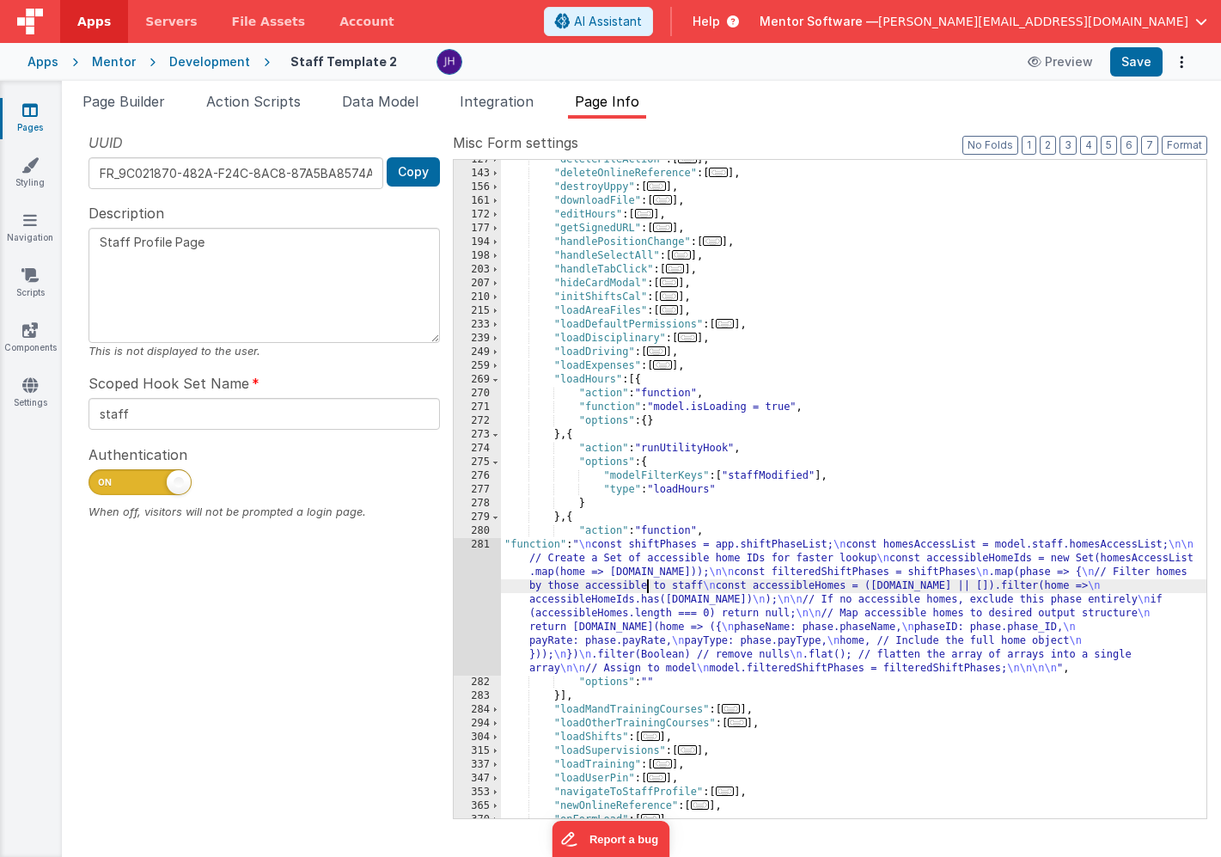
click at [474, 581] on div "281" at bounding box center [477, 607] width 47 height 138
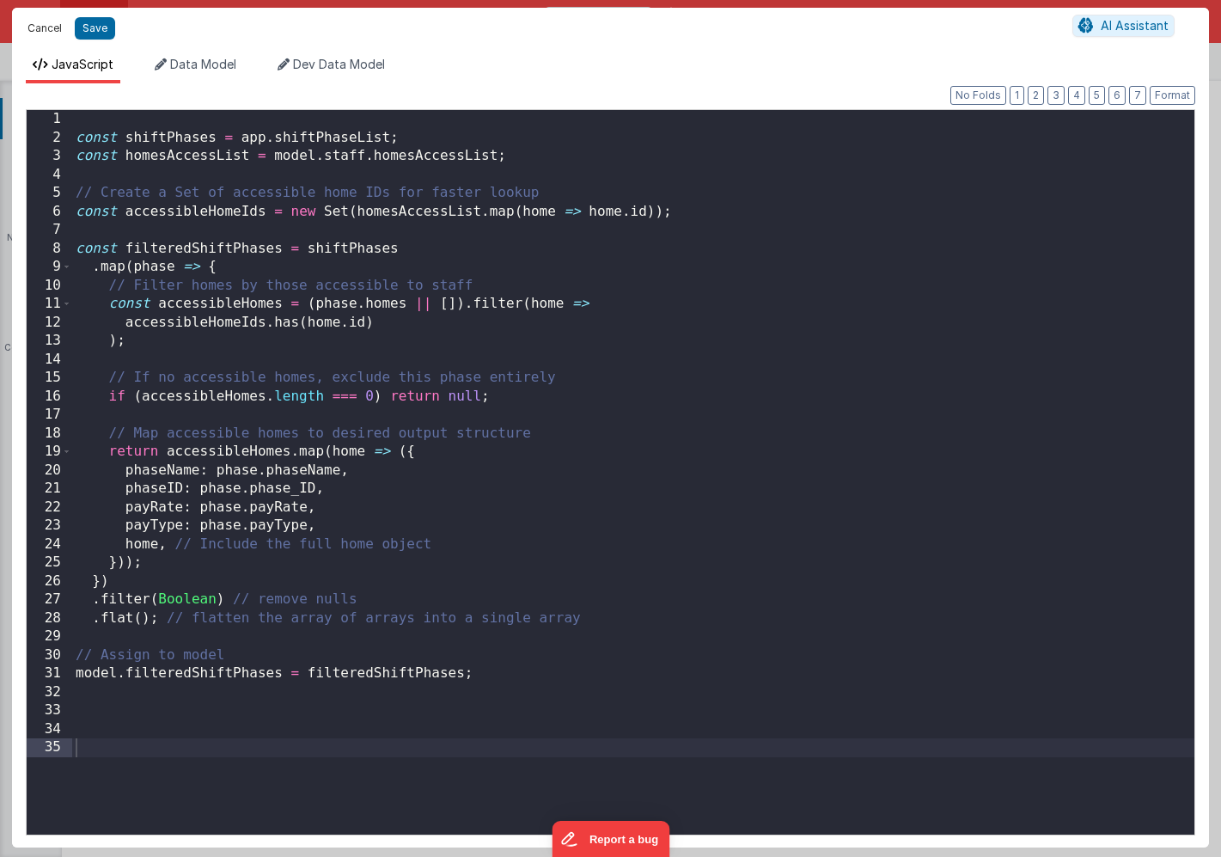
click at [48, 29] on button "Cancel" at bounding box center [45, 28] width 52 height 24
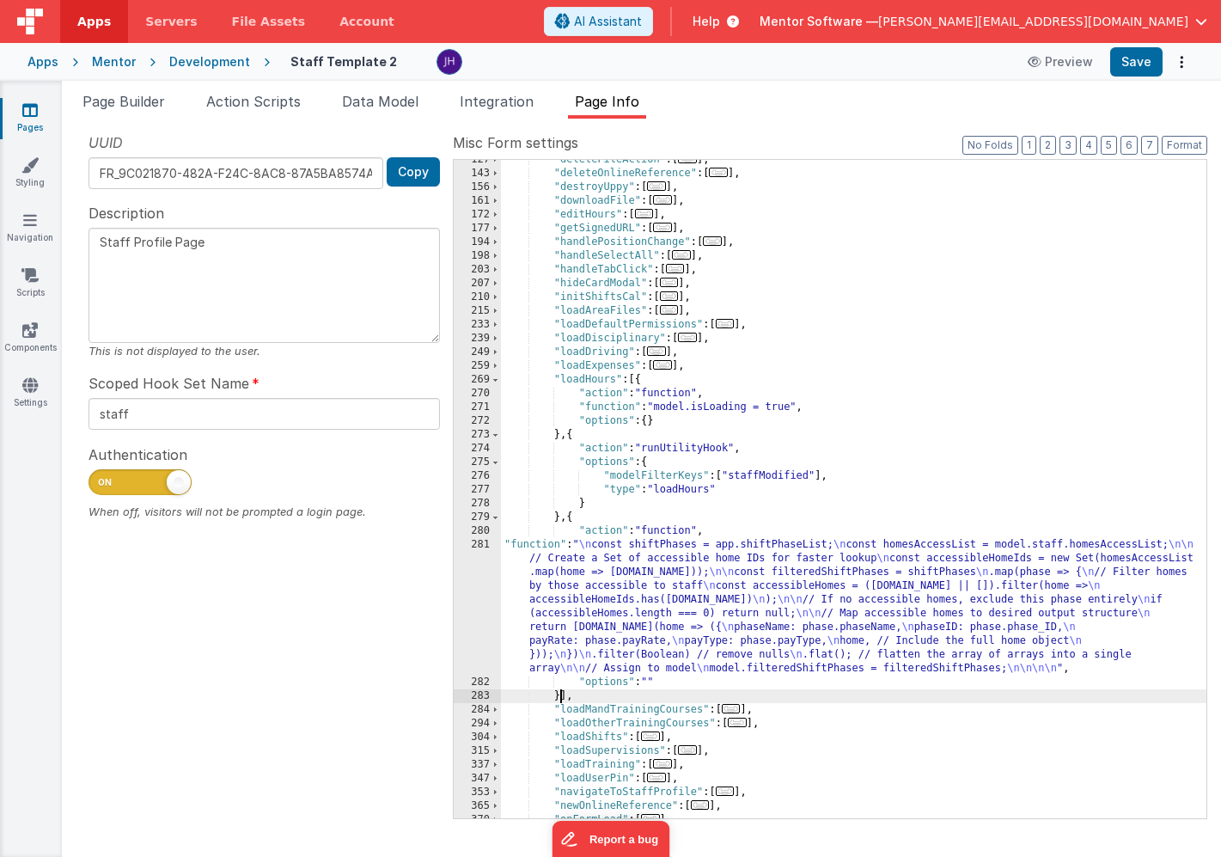
click at [562, 692] on div ""deleteFileAction" : [ ... ] , "deleteOnlineReference" : [ ... ] , "destroyUppy…" at bounding box center [854, 496] width 706 height 686
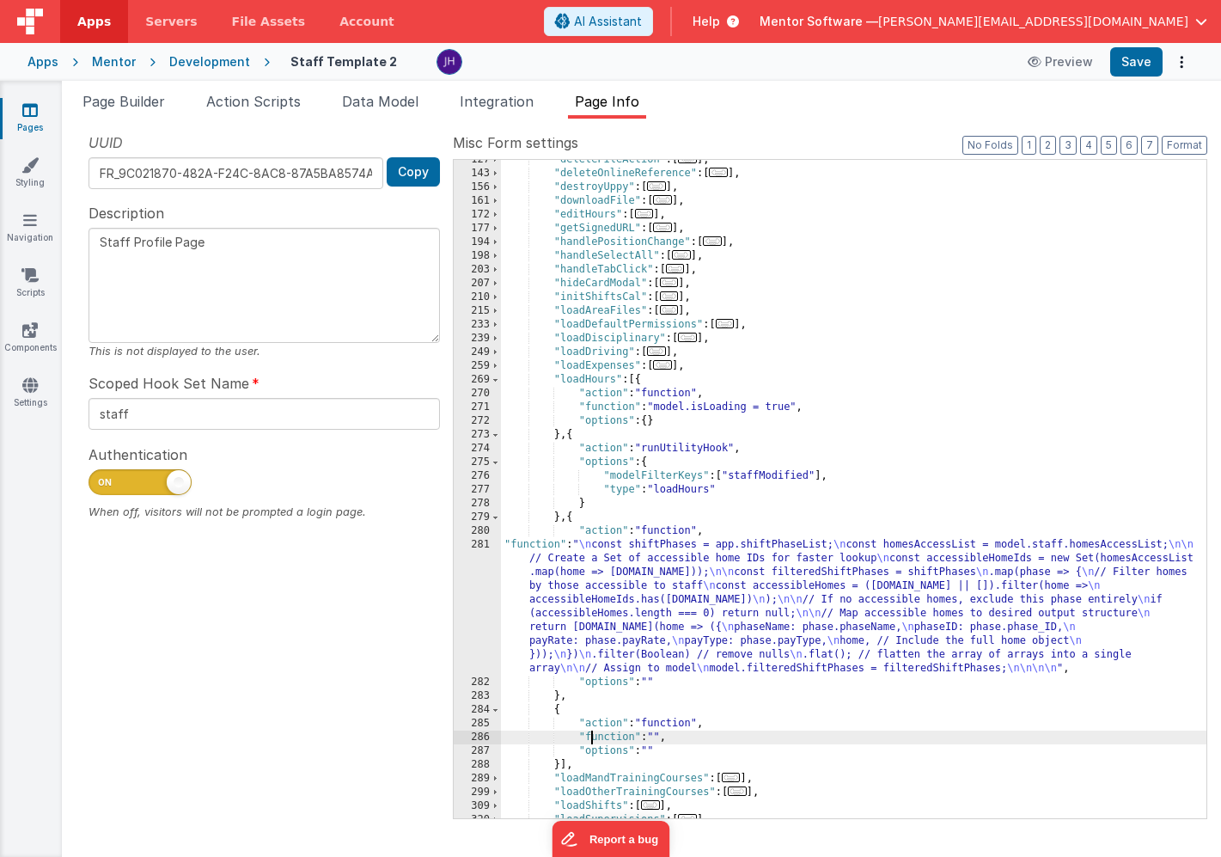
click at [590, 733] on div ""deleteFileAction" : [ ... ] , "deleteOnlineReference" : [ ... ] , "destroyUppy…" at bounding box center [854, 496] width 706 height 686
click at [484, 740] on div "286" at bounding box center [477, 738] width 47 height 14
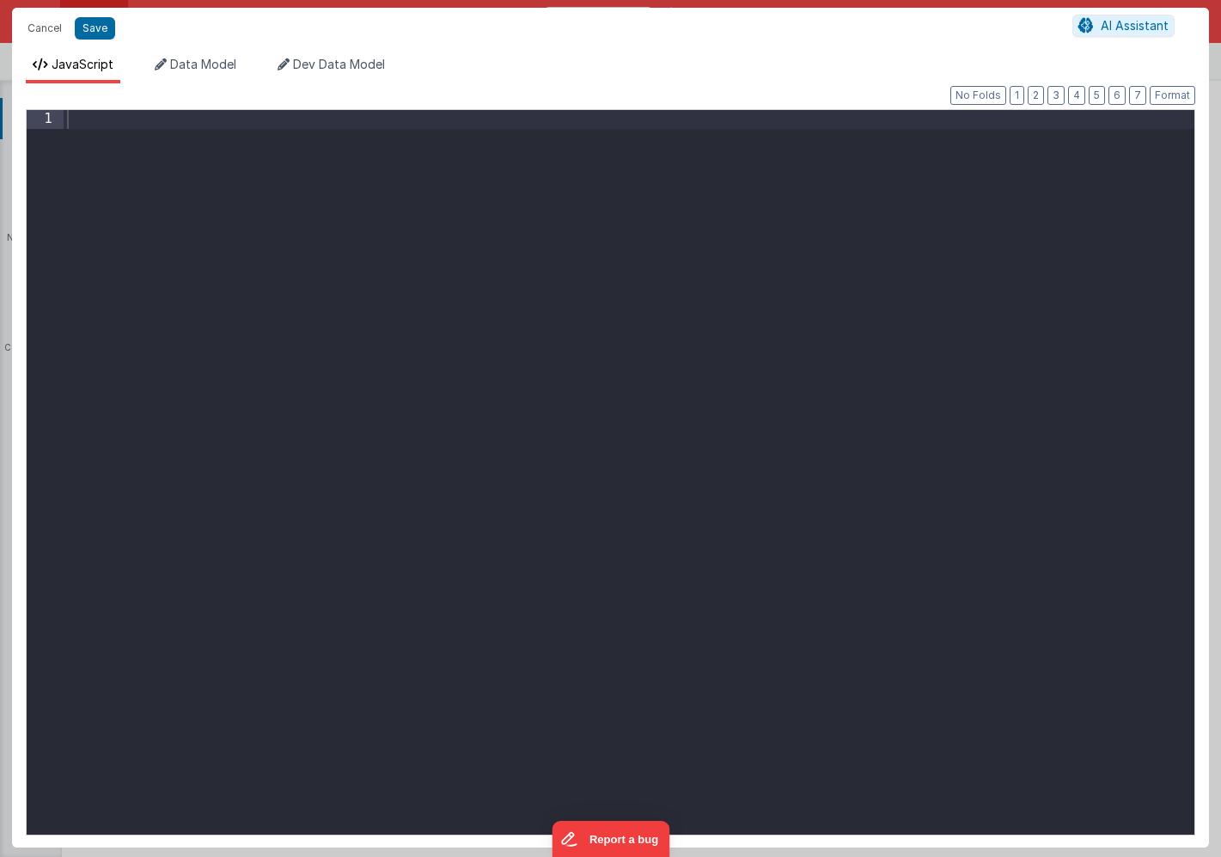
click at [561, 460] on div at bounding box center [629, 491] width 1131 height 762
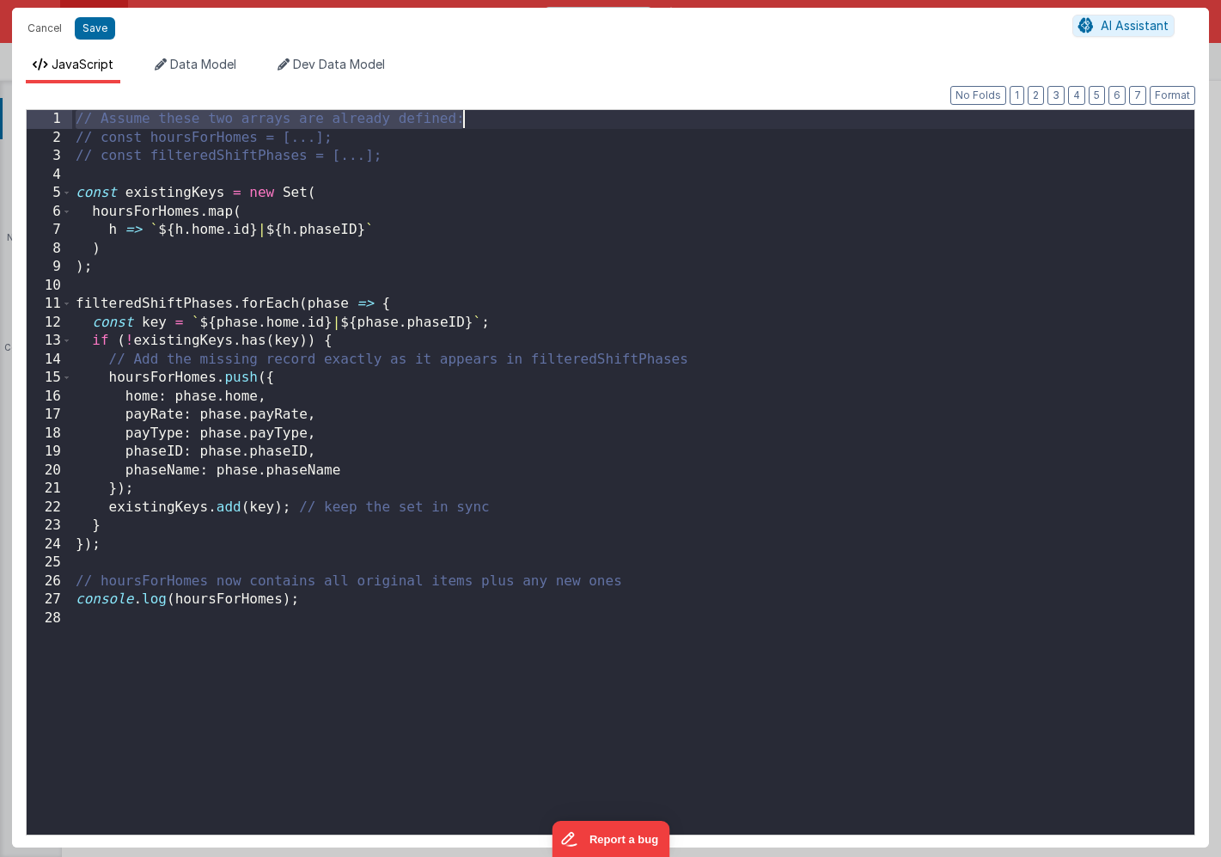
drag, startPoint x: 75, startPoint y: 118, endPoint x: 479, endPoint y: 125, distance: 404.1
click at [479, 125] on div "// Assume these two arrays are already defined: // const hoursForHomes = [...];…" at bounding box center [633, 491] width 1123 height 762
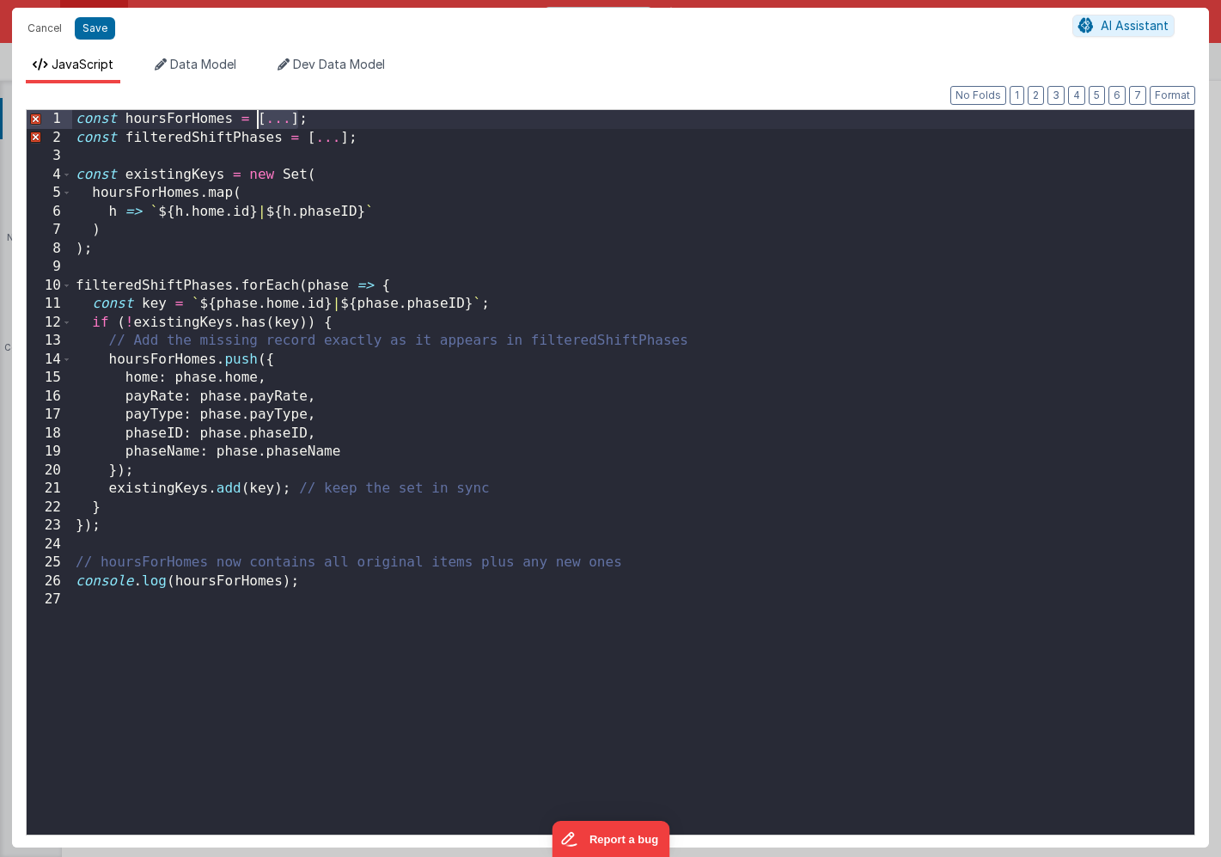
drag, startPoint x: 298, startPoint y: 119, endPoint x: 257, endPoint y: 119, distance: 41.3
click at [257, 119] on div "const hoursForHomes = [ ... ] ; const filteredShiftPhases = [ ... ] ; const exi…" at bounding box center [633, 491] width 1123 height 762
drag, startPoint x: 346, startPoint y: 138, endPoint x: 309, endPoint y: 139, distance: 37.8
click at [309, 139] on div "const hoursForHomes = model . hours . hoursForHomes ; const filteredShiftPhases…" at bounding box center [633, 491] width 1123 height 762
click at [589, 207] on div "const hoursForHomes = model . hours . hoursForHomes ; const filteredShiftPhases…" at bounding box center [633, 491] width 1123 height 762
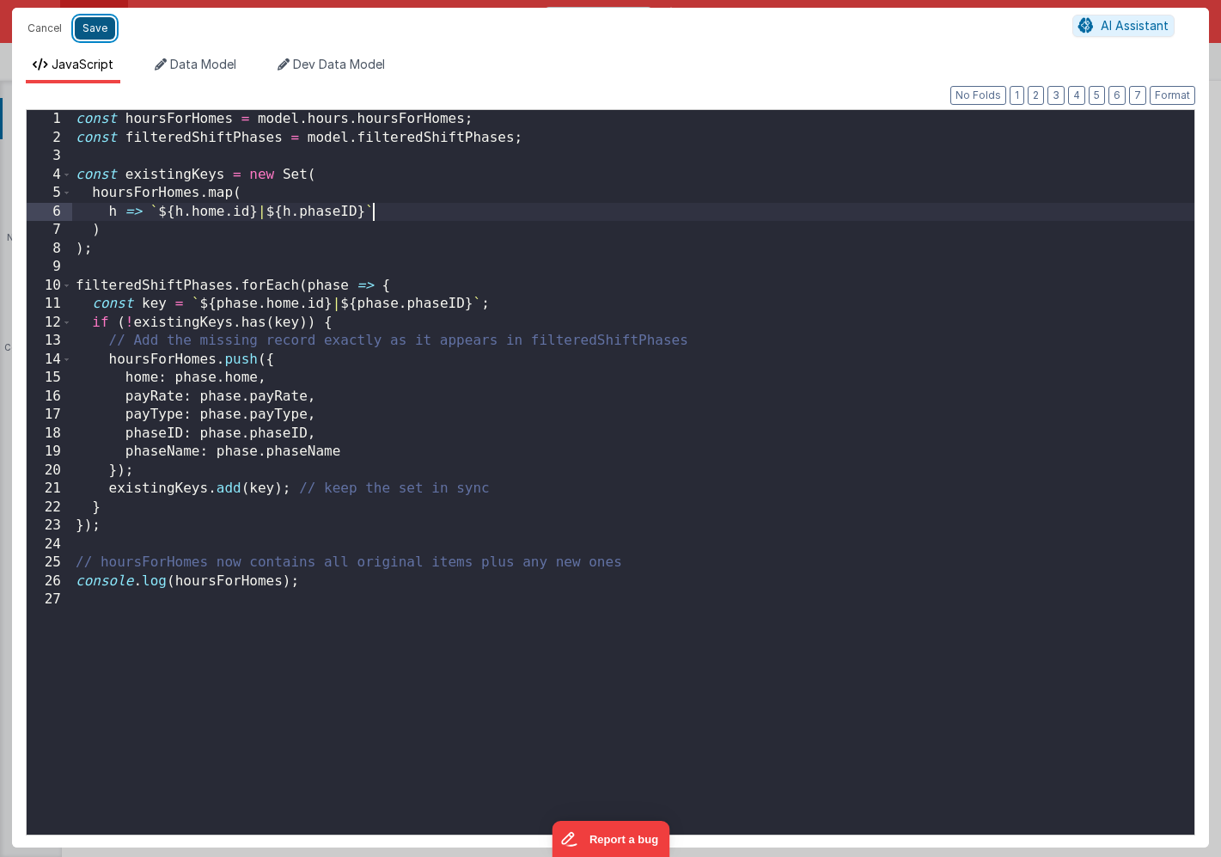
click at [92, 27] on button "Save" at bounding box center [95, 28] width 40 height 22
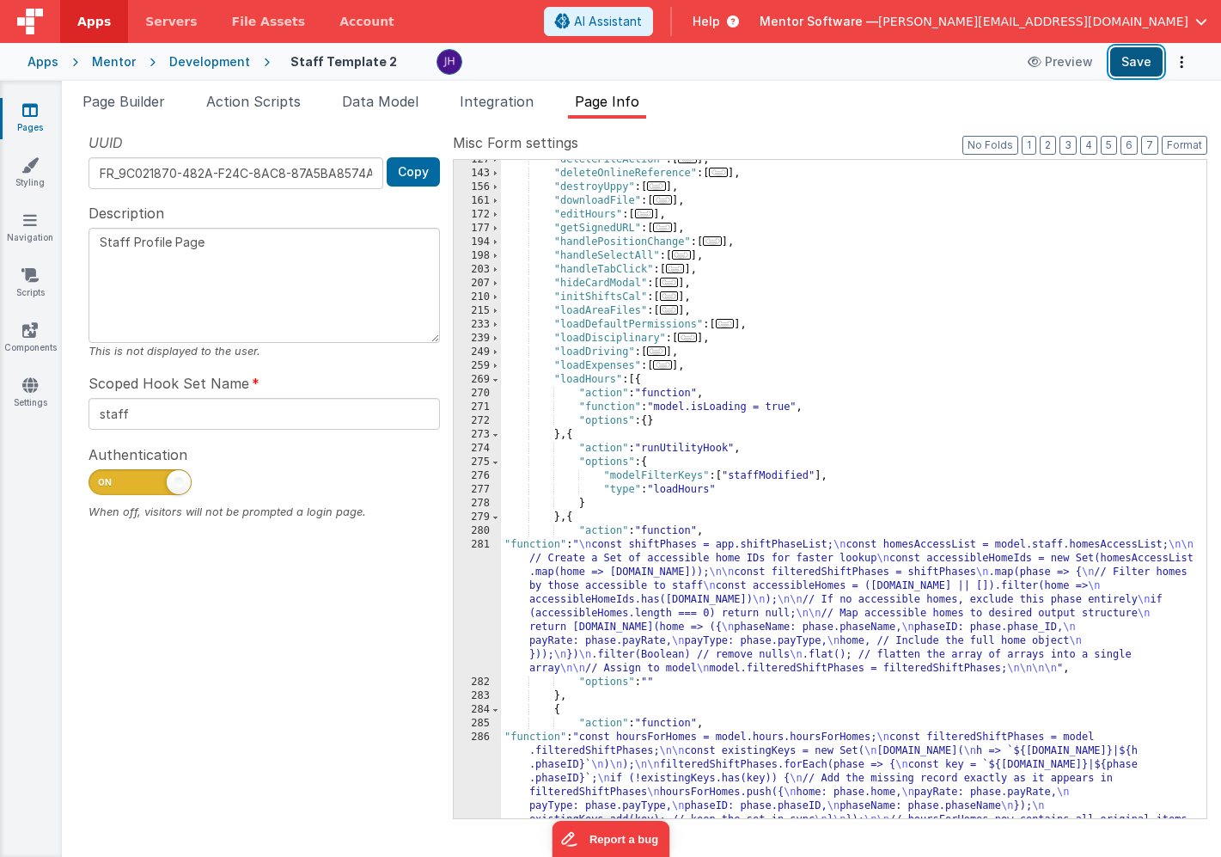
click at [1134, 70] on button "Save" at bounding box center [1137, 61] width 52 height 29
click at [103, 104] on span "Page Builder" at bounding box center [124, 101] width 83 height 17
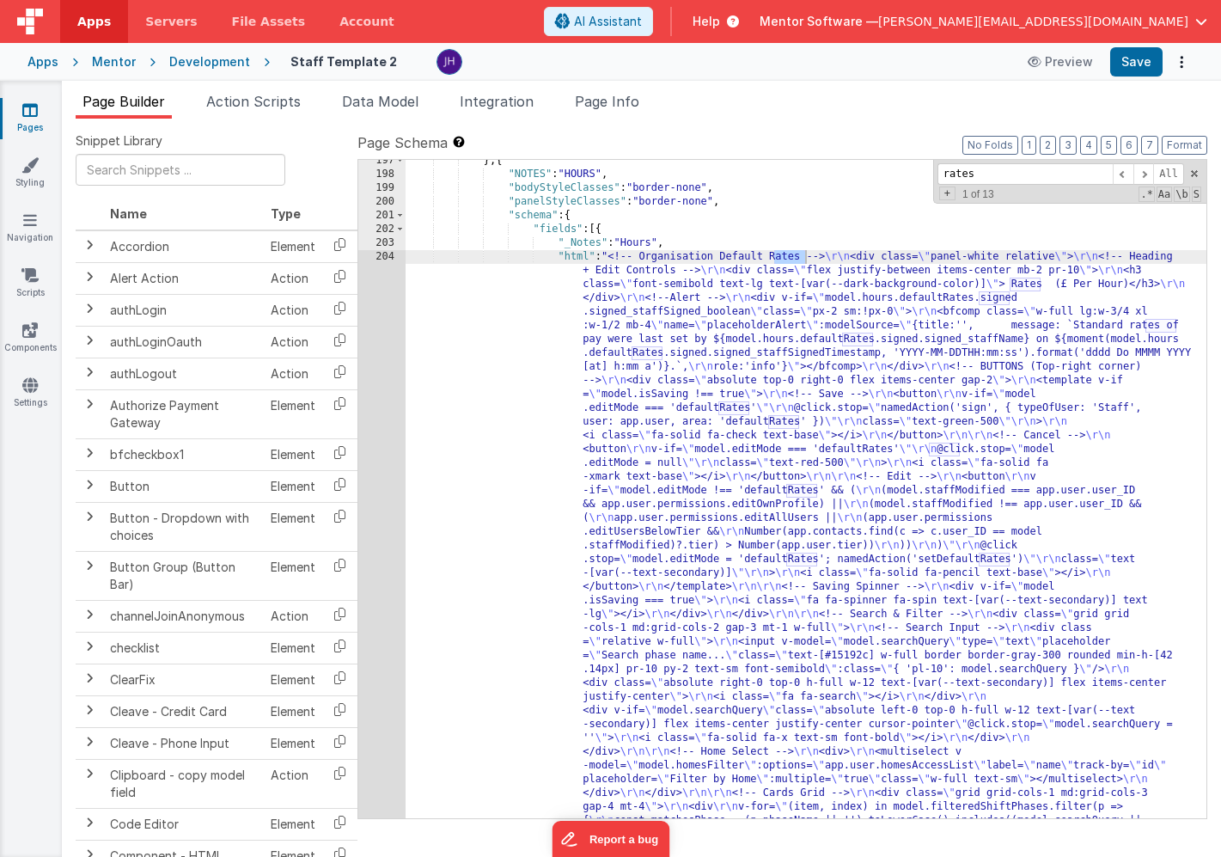
scroll to position [15884, 0]
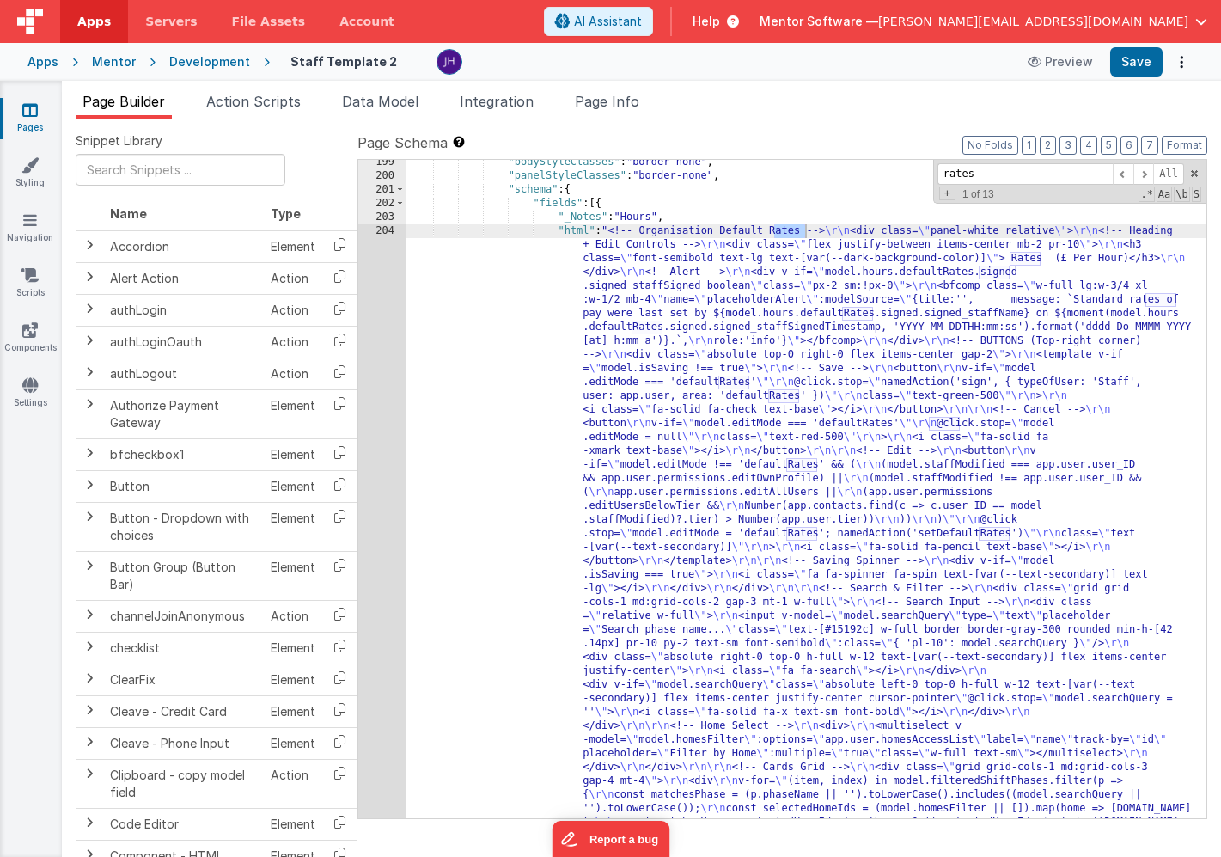
type input "rates"
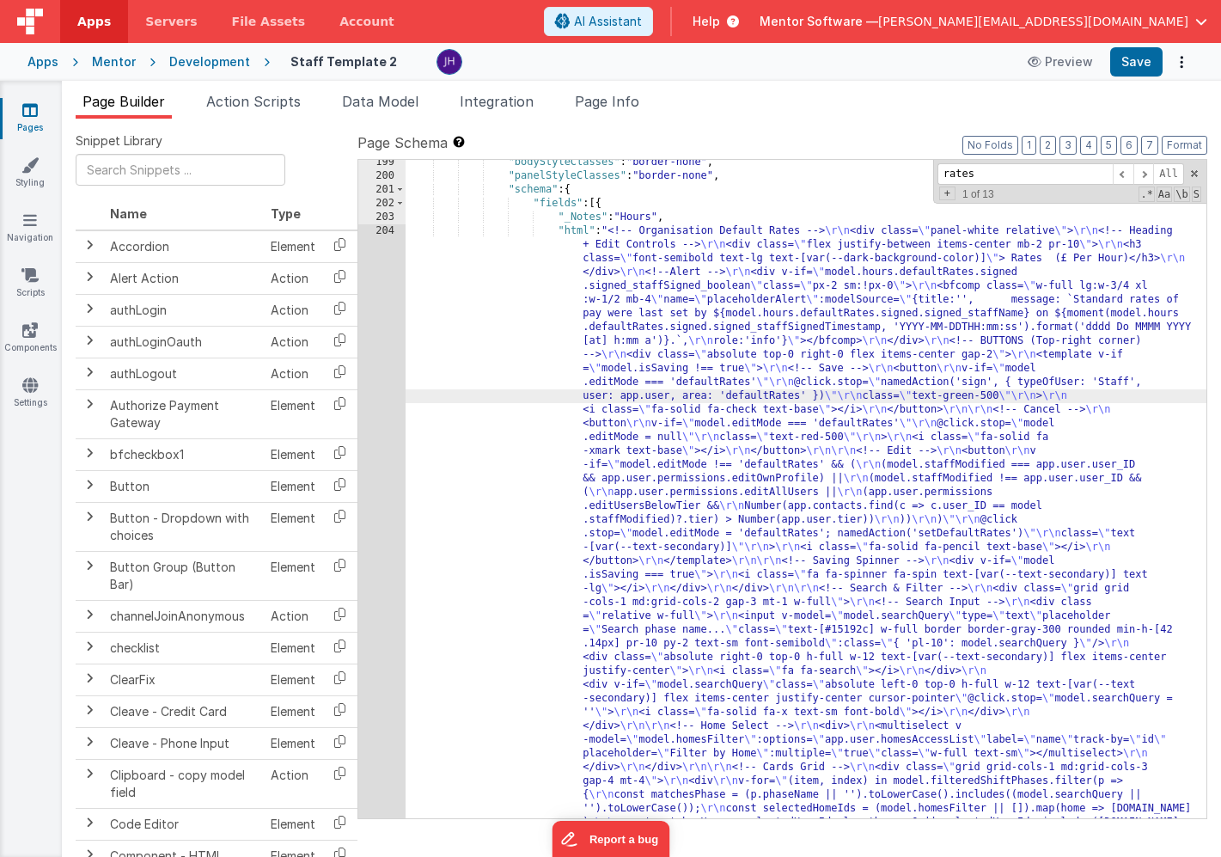
click at [387, 365] on div "204" at bounding box center [381, 808] width 47 height 1169
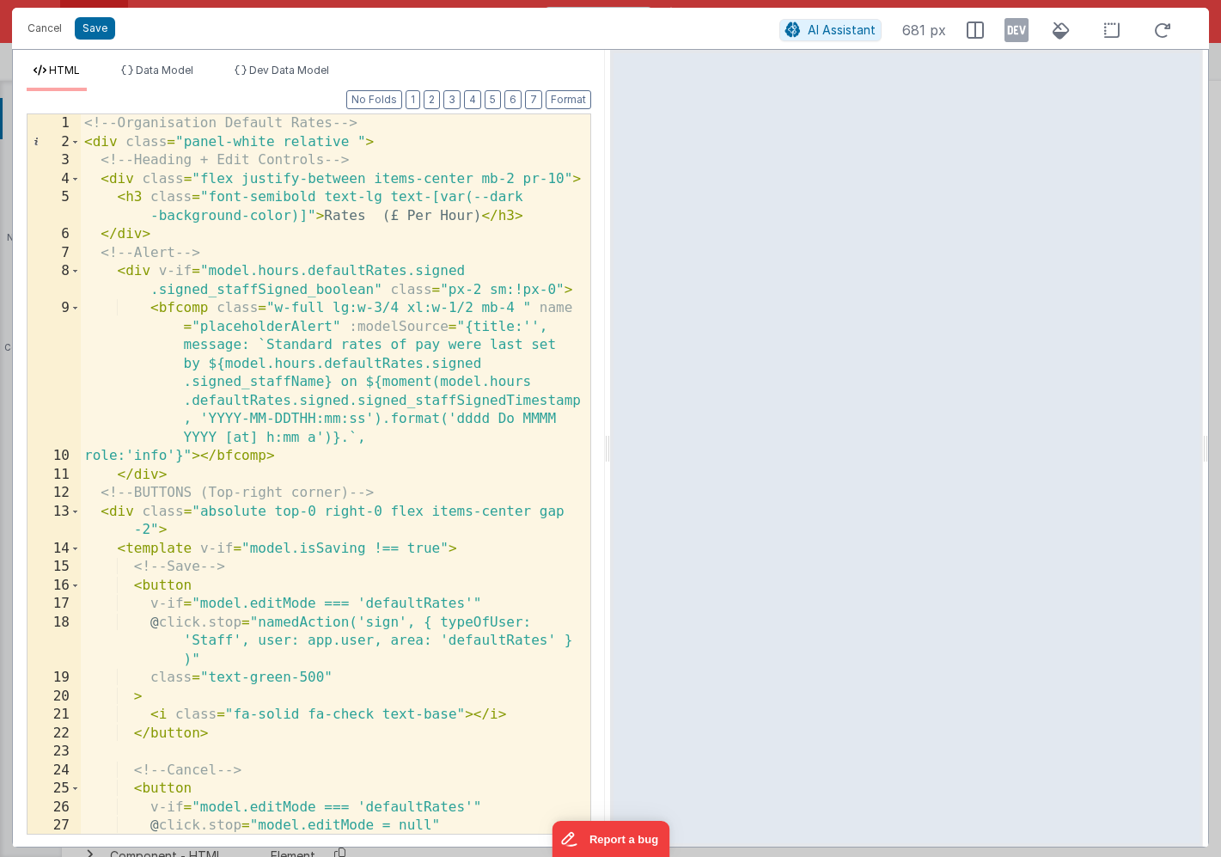
scroll to position [0, 0]
click at [435, 101] on button "2" at bounding box center [432, 99] width 16 height 19
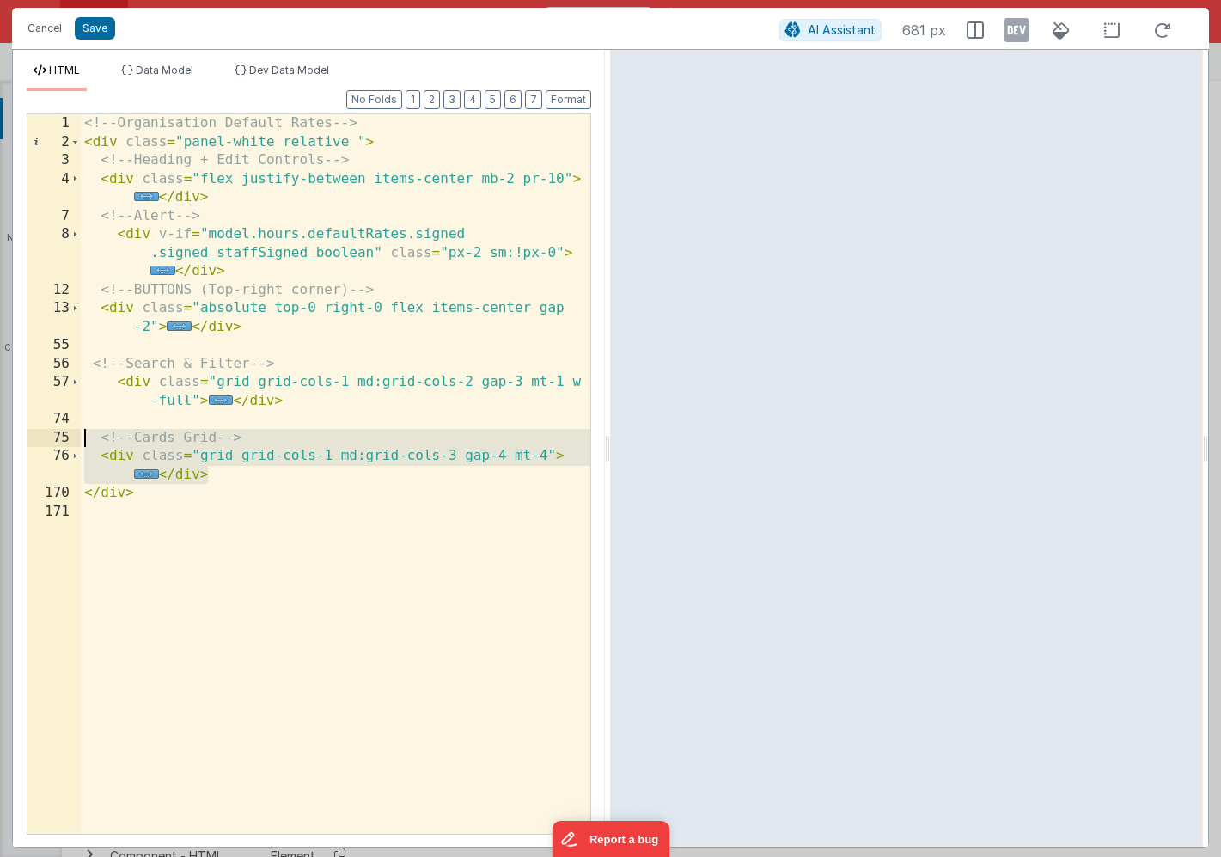
drag, startPoint x: 221, startPoint y: 478, endPoint x: 75, endPoint y: 435, distance: 152.3
click at [75, 435] on div "1 2 3 4 7 8 12 13 55 56 57 74 75 76 170 171 <!-- Organisation Default Rates -->…" at bounding box center [309, 473] width 565 height 721
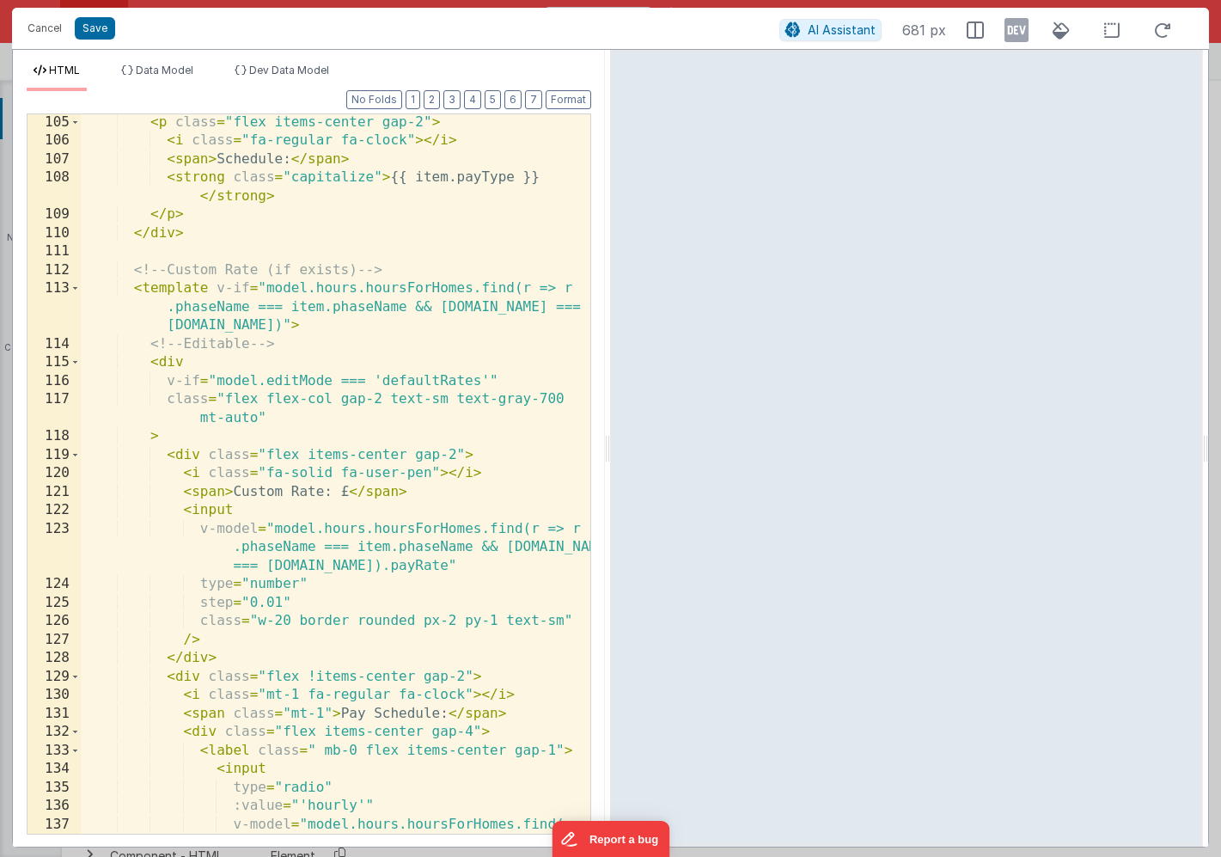
scroll to position [1036, 0]
click at [90, 23] on button "Save" at bounding box center [95, 28] width 40 height 22
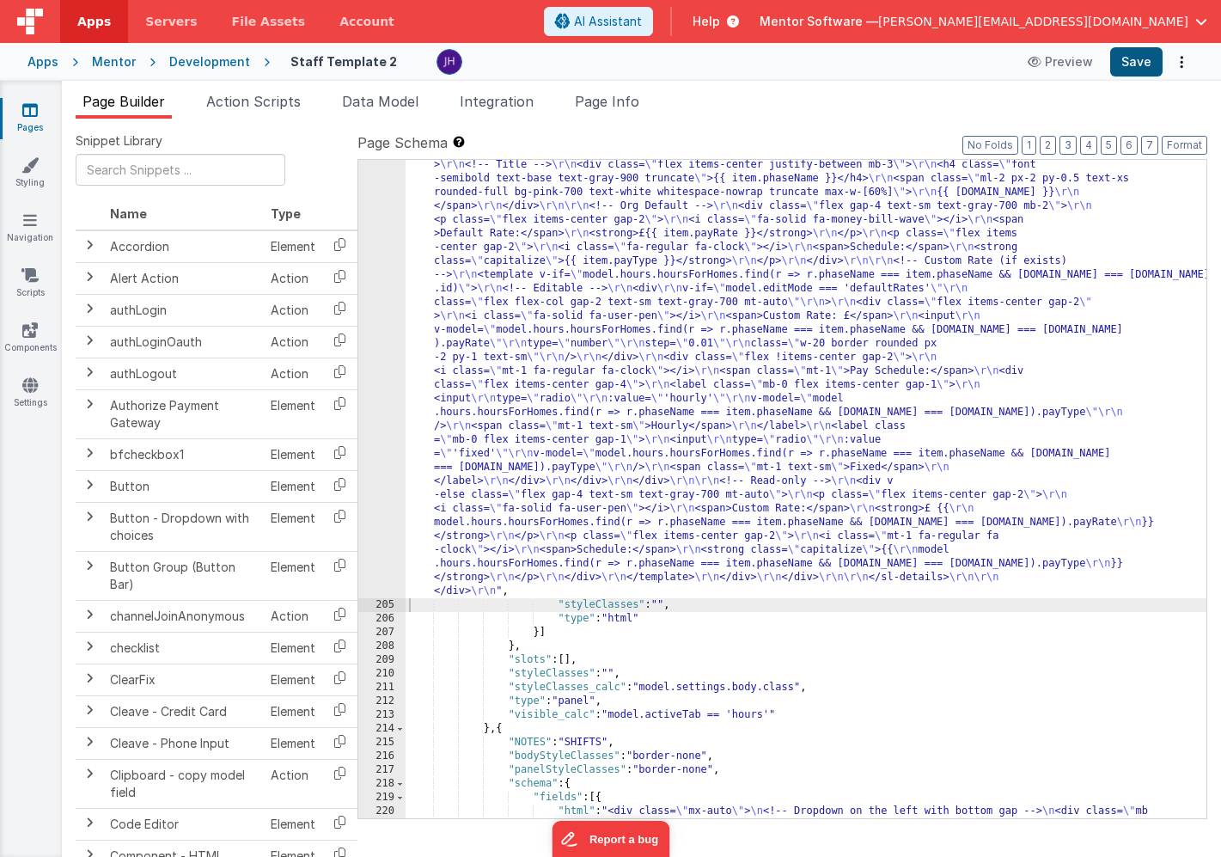
scroll to position [16321, 0]
click at [1129, 63] on button "Save" at bounding box center [1137, 61] width 52 height 29
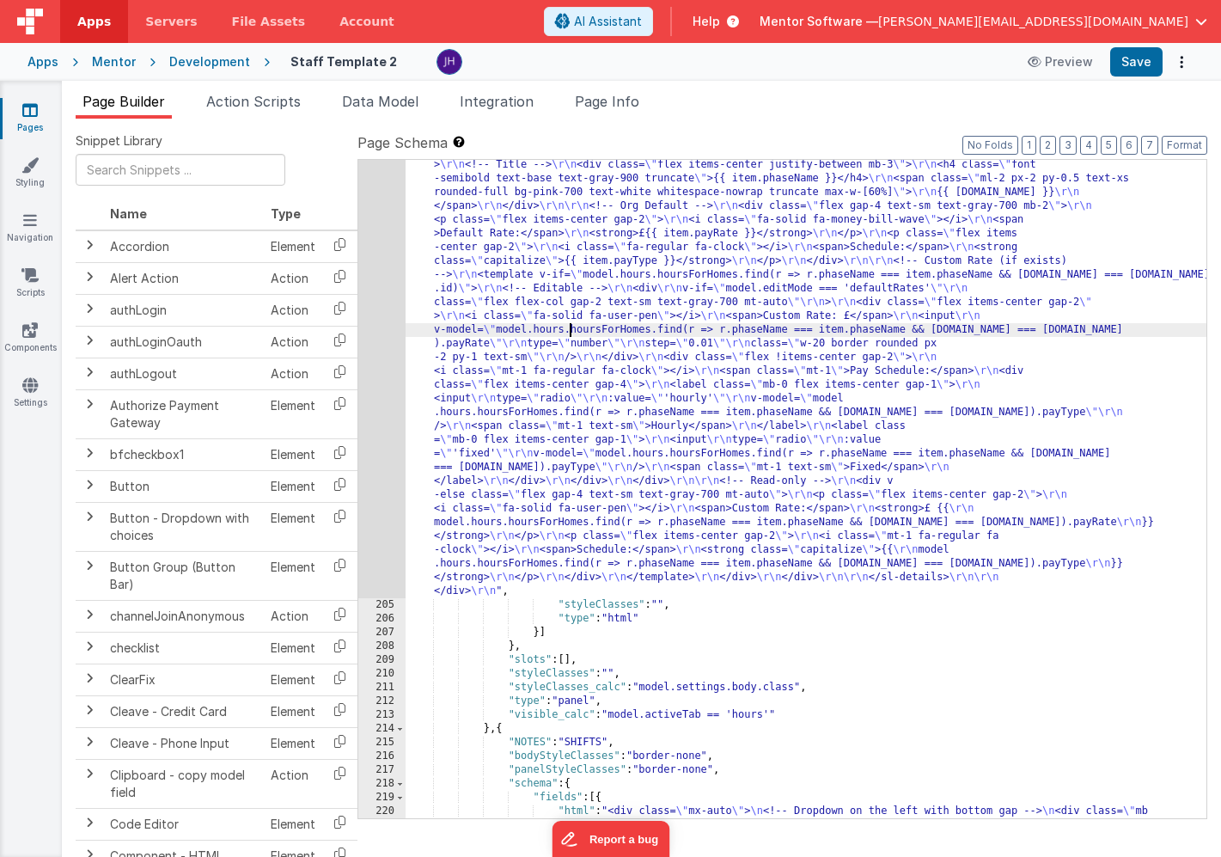
click at [572, 324] on div ""html" : "<!-- Organisation Default Rates --> \r\n <div class= \" panel-white r…" at bounding box center [806, 598] width 801 height 1924
click at [389, 293] on div "204" at bounding box center [381, 117] width 47 height 963
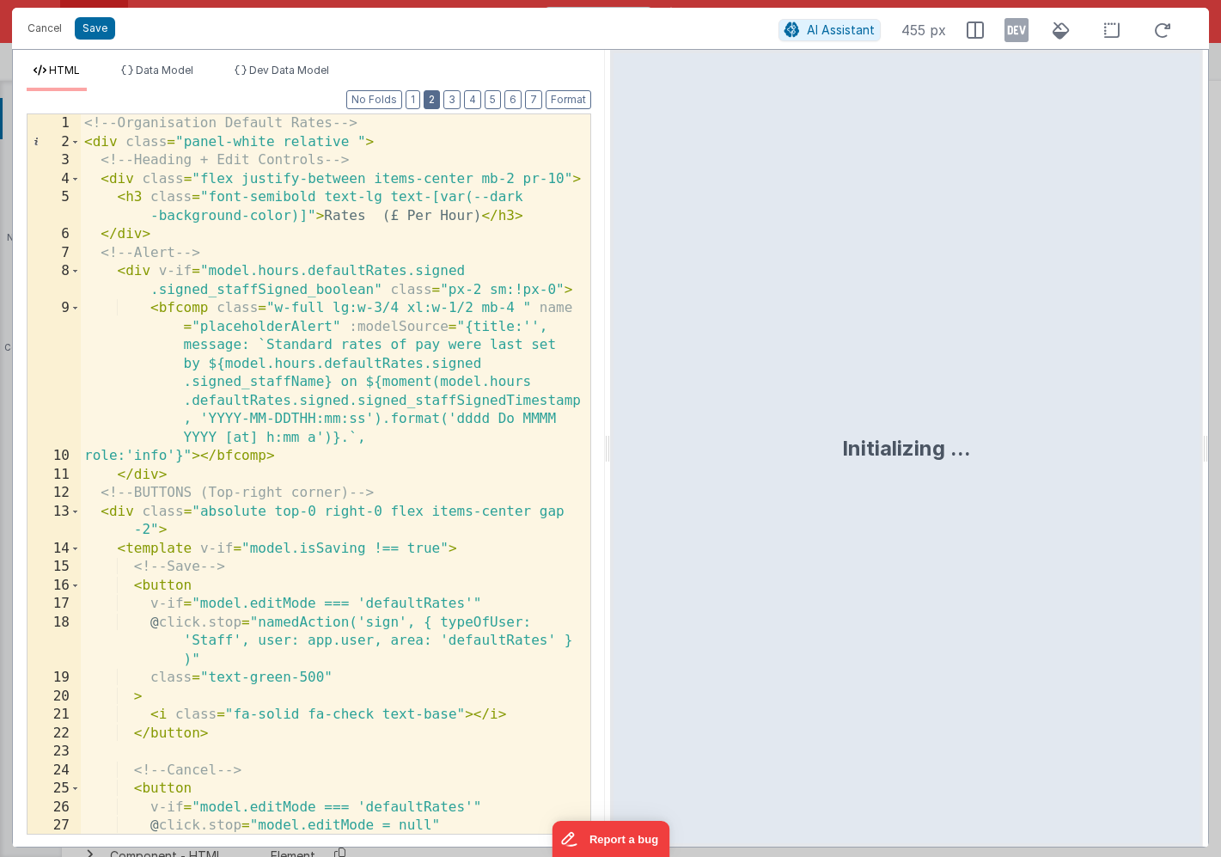
click at [437, 96] on button "2" at bounding box center [432, 99] width 16 height 19
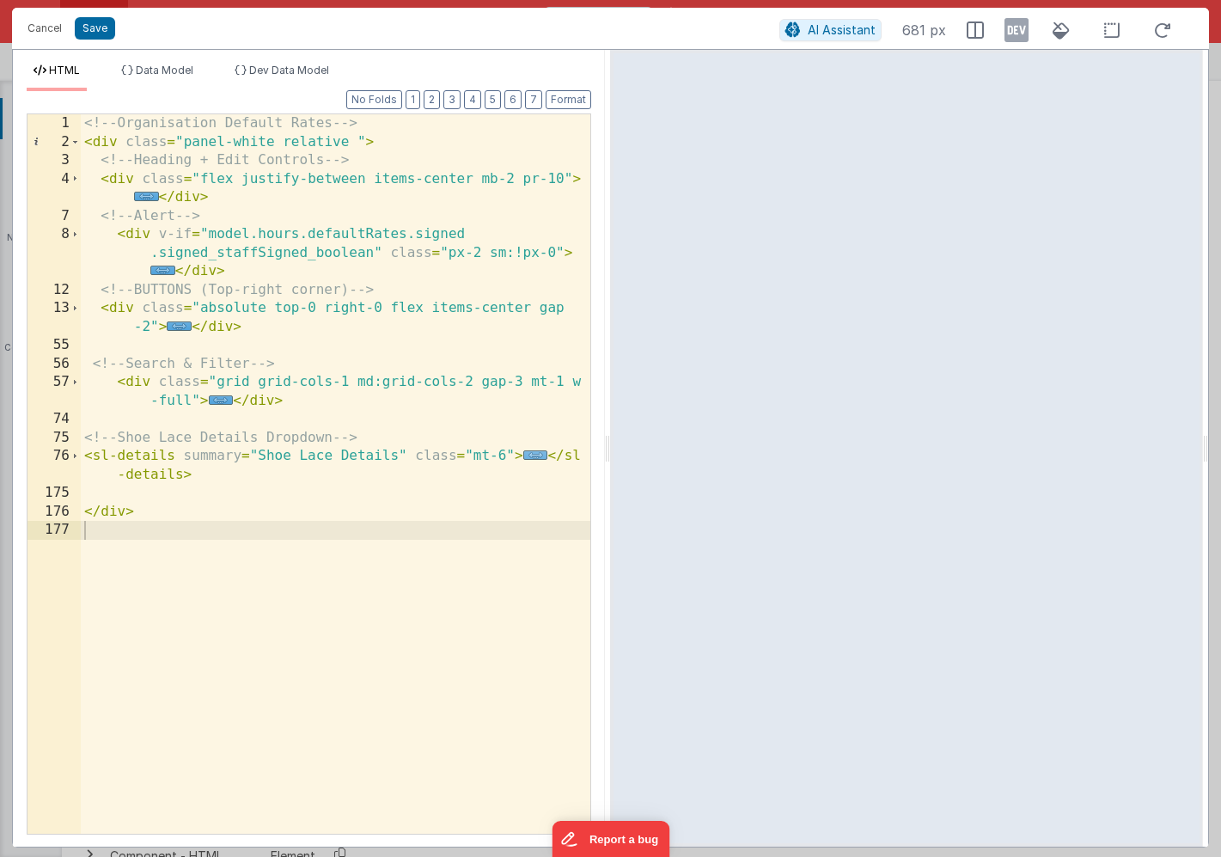
click at [533, 456] on span "..." at bounding box center [535, 454] width 25 height 9
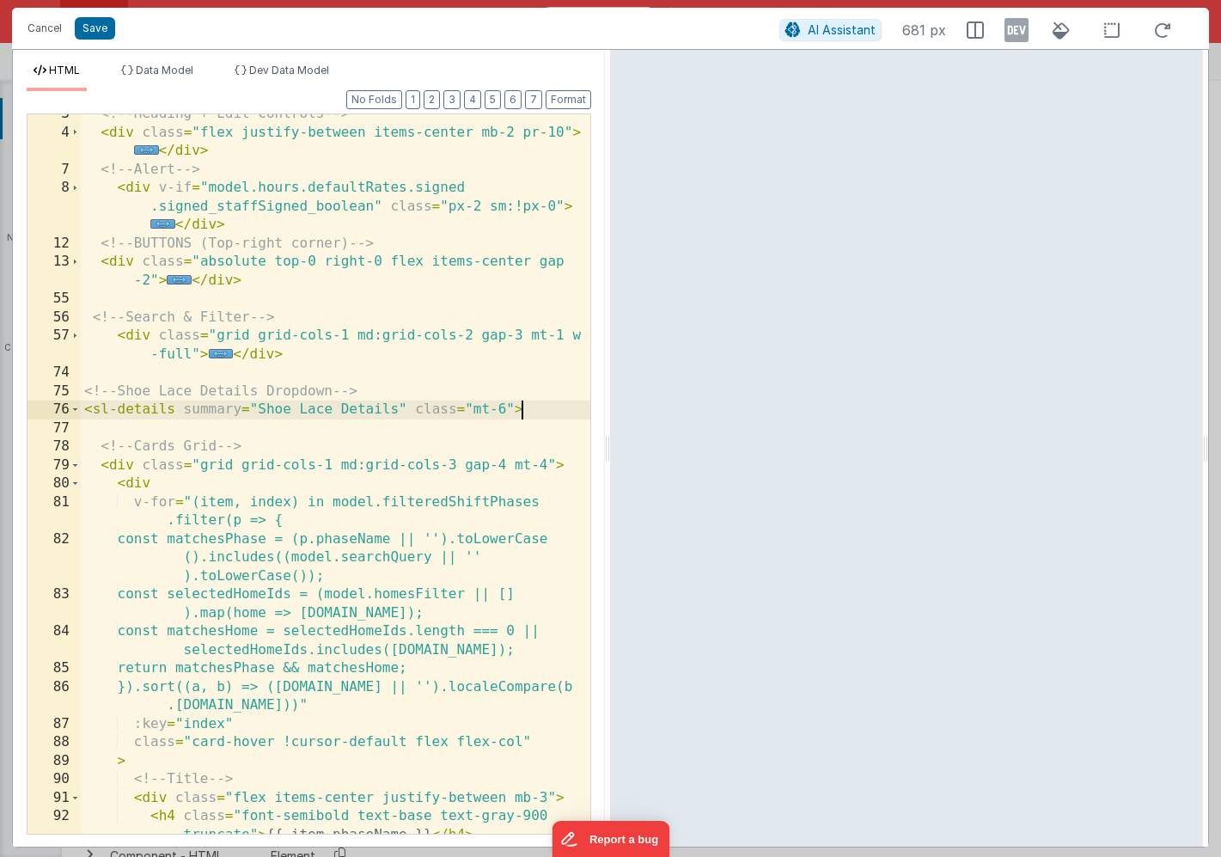
scroll to position [46, 0]
drag, startPoint x: 397, startPoint y: 413, endPoint x: 259, endPoint y: 412, distance: 138.4
click at [259, 412] on div "<!-- Heading + Edit Controls --> < div class = "flex justify-between items-cent…" at bounding box center [336, 492] width 510 height 775
click at [95, 34] on button "Save" at bounding box center [95, 28] width 40 height 22
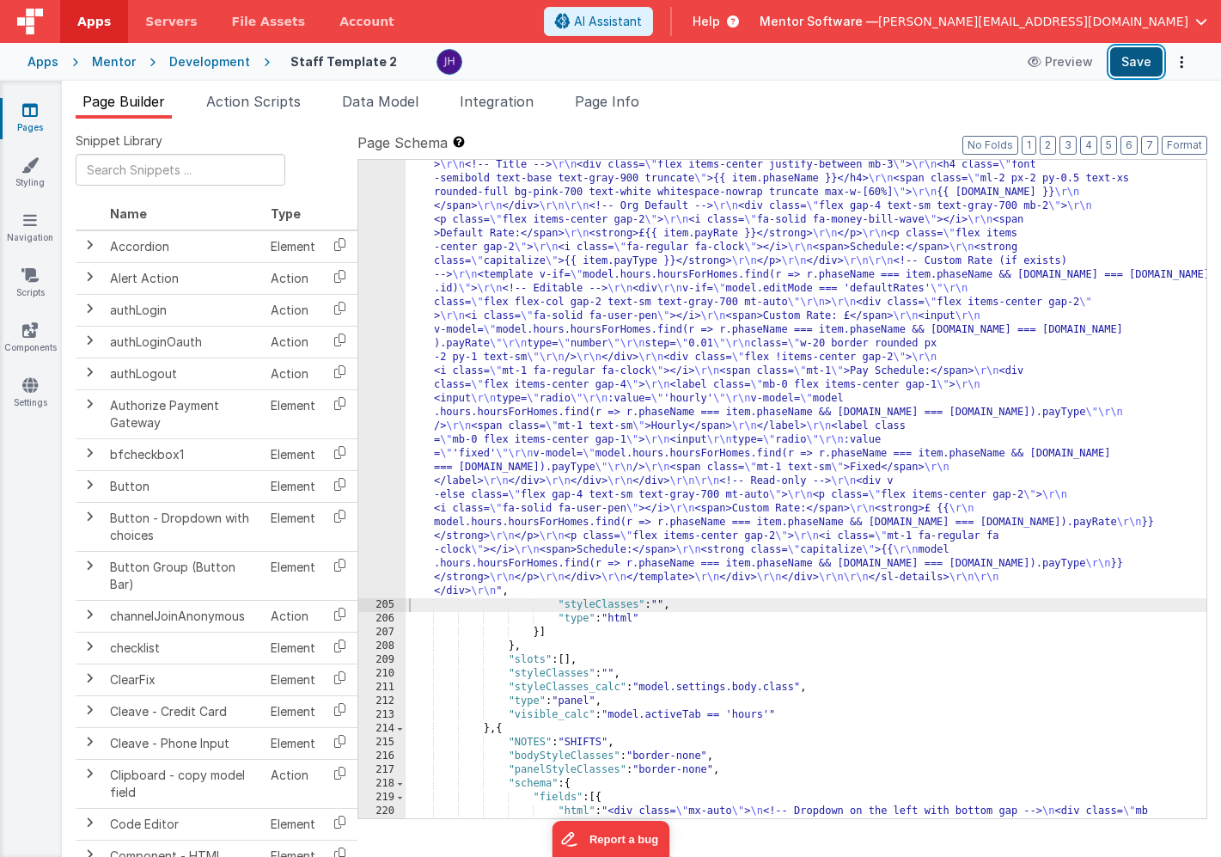
click at [1137, 64] on button "Save" at bounding box center [1137, 61] width 52 height 29
click at [576, 317] on div ""html" : "<!-- Organisation Default Rates --> \r\n <div class= \" panel-white r…" at bounding box center [806, 598] width 801 height 1924
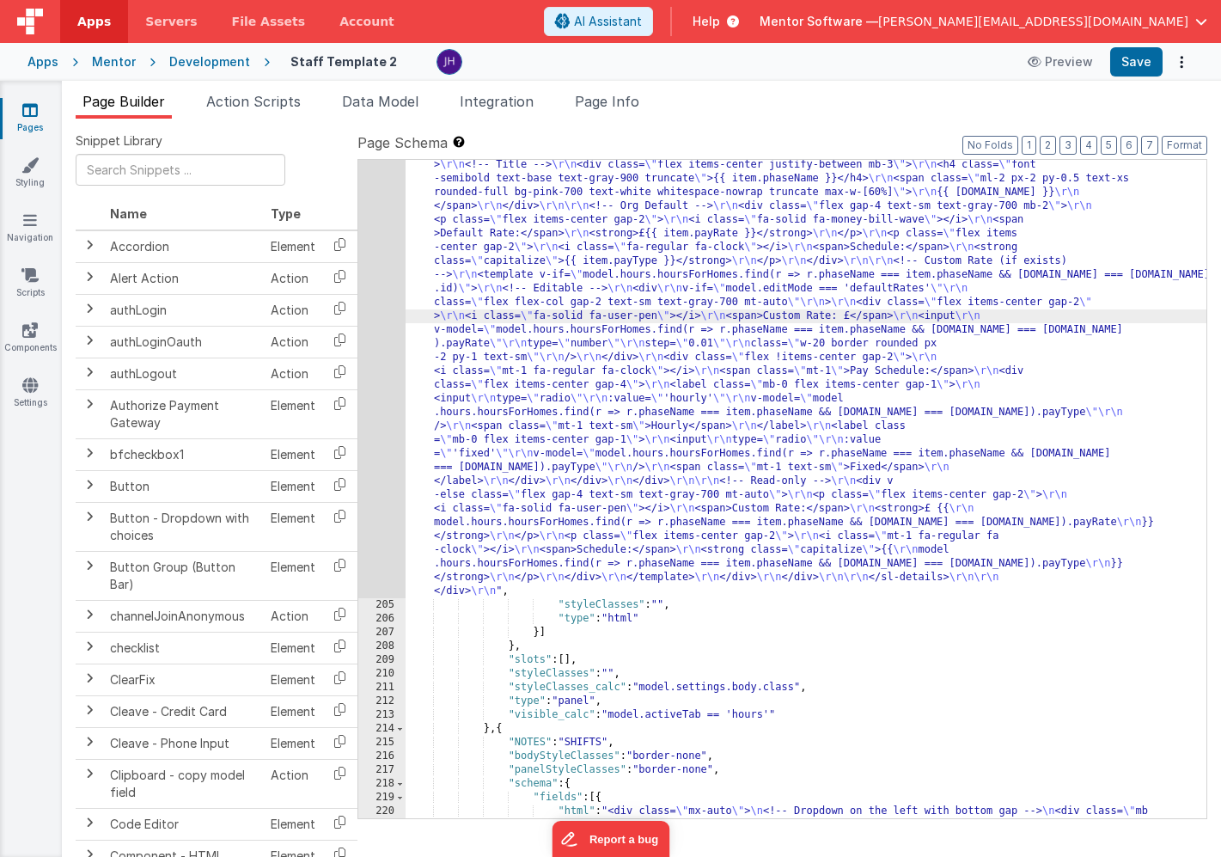
click at [384, 268] on div "204" at bounding box center [381, 117] width 47 height 963
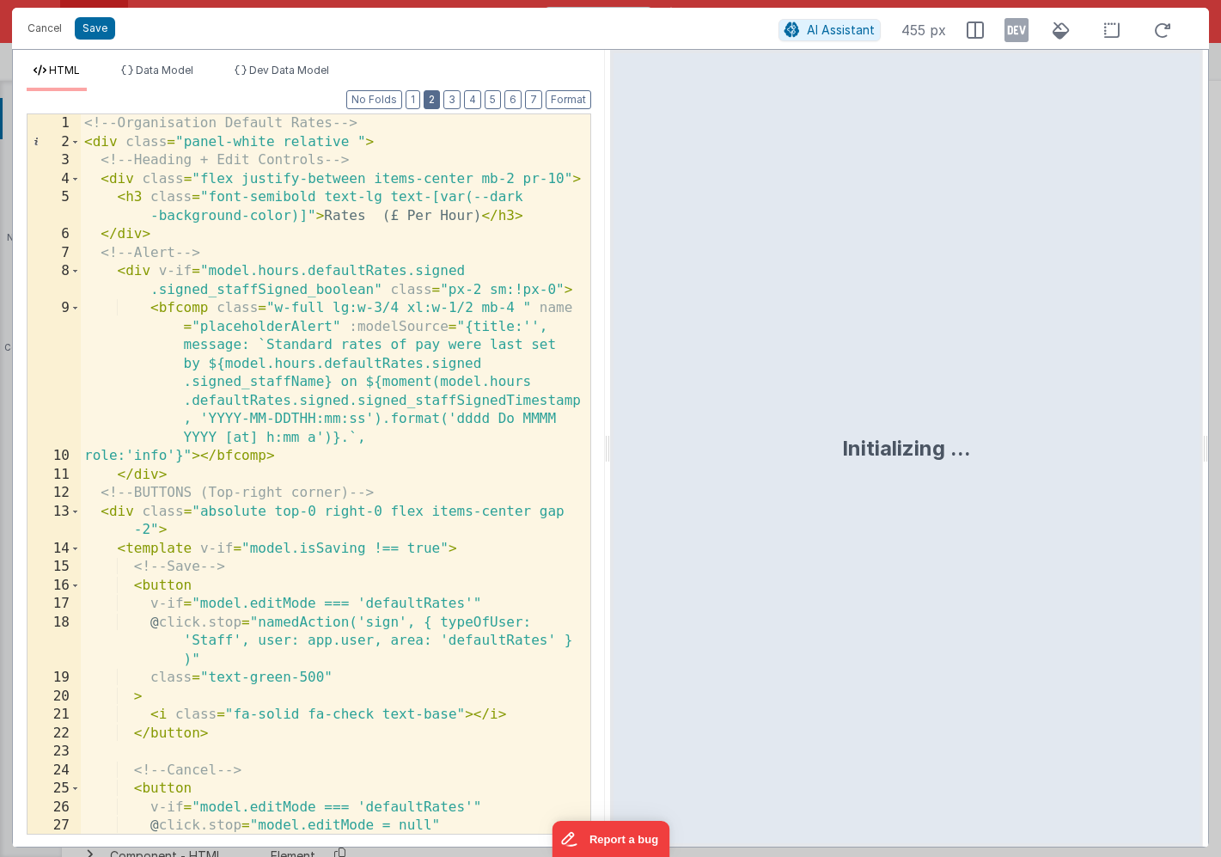
click at [432, 97] on button "2" at bounding box center [432, 99] width 16 height 19
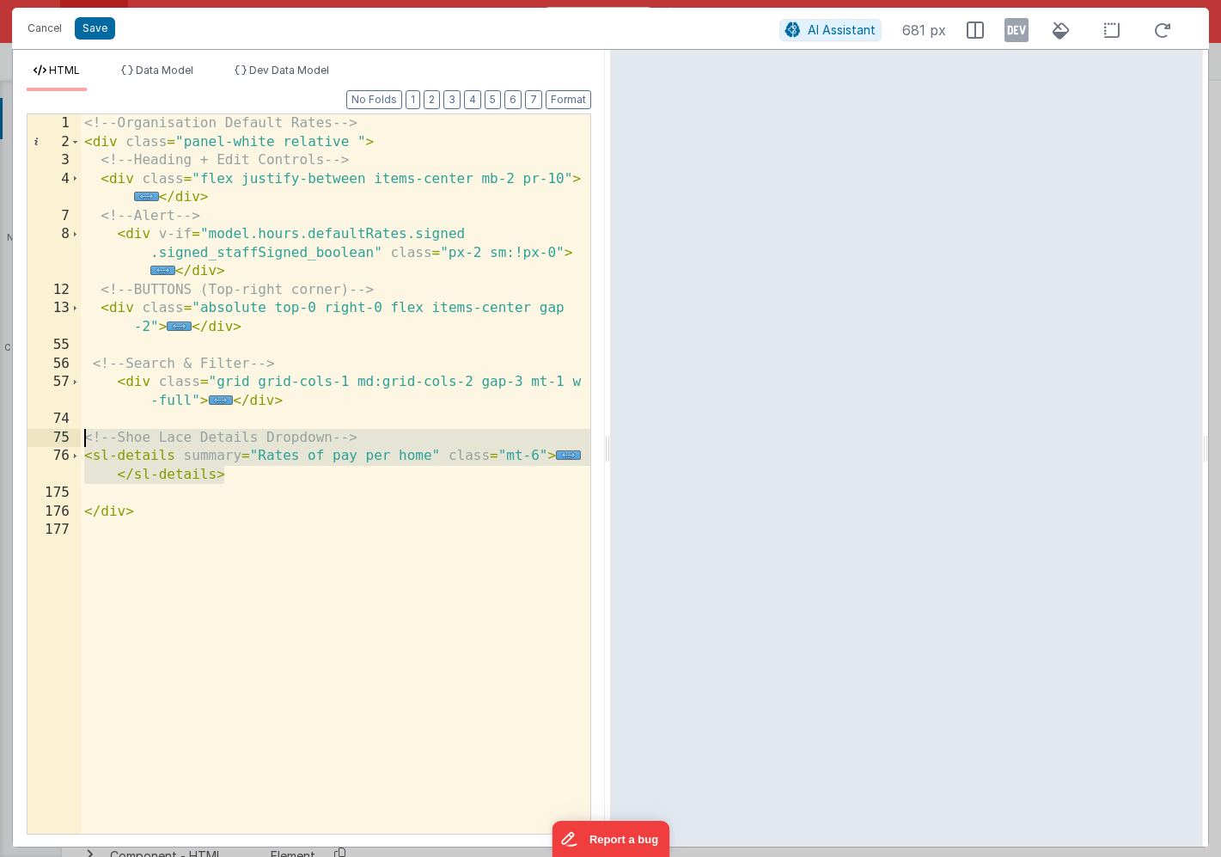
drag, startPoint x: 228, startPoint y: 479, endPoint x: 60, endPoint y: 442, distance: 171.6
click at [60, 442] on div "1 2 3 4 7 8 12 13 55 56 57 74 75 76 175 176 177 <!-- Organisation Default Rates…" at bounding box center [309, 473] width 565 height 721
click at [277, 462] on div "<!-- Organisation Default Rates --> < div class = "panel-white relative " > <!-…" at bounding box center [336, 492] width 510 height 756
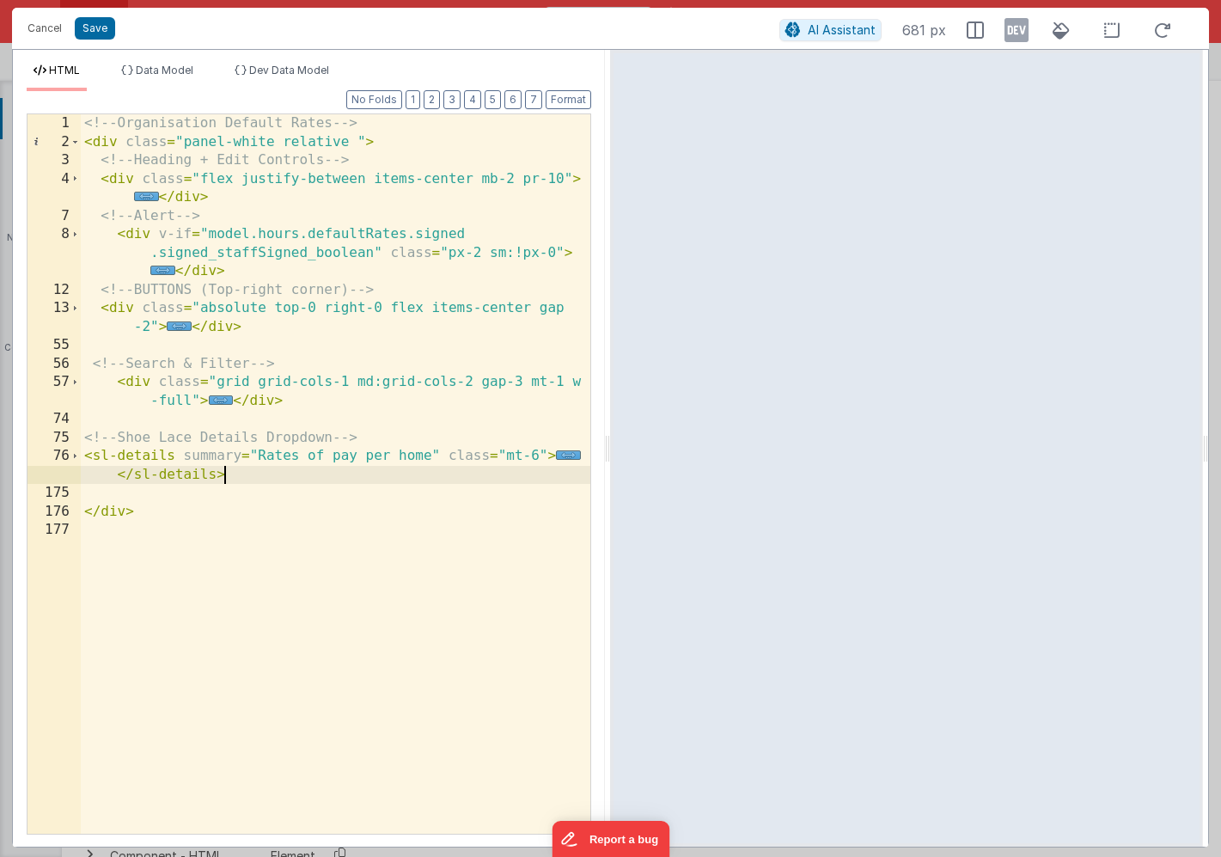
click at [261, 468] on div "<!-- Organisation Default Rates --> < div class = "panel-white relative " > <!-…" at bounding box center [336, 492] width 510 height 756
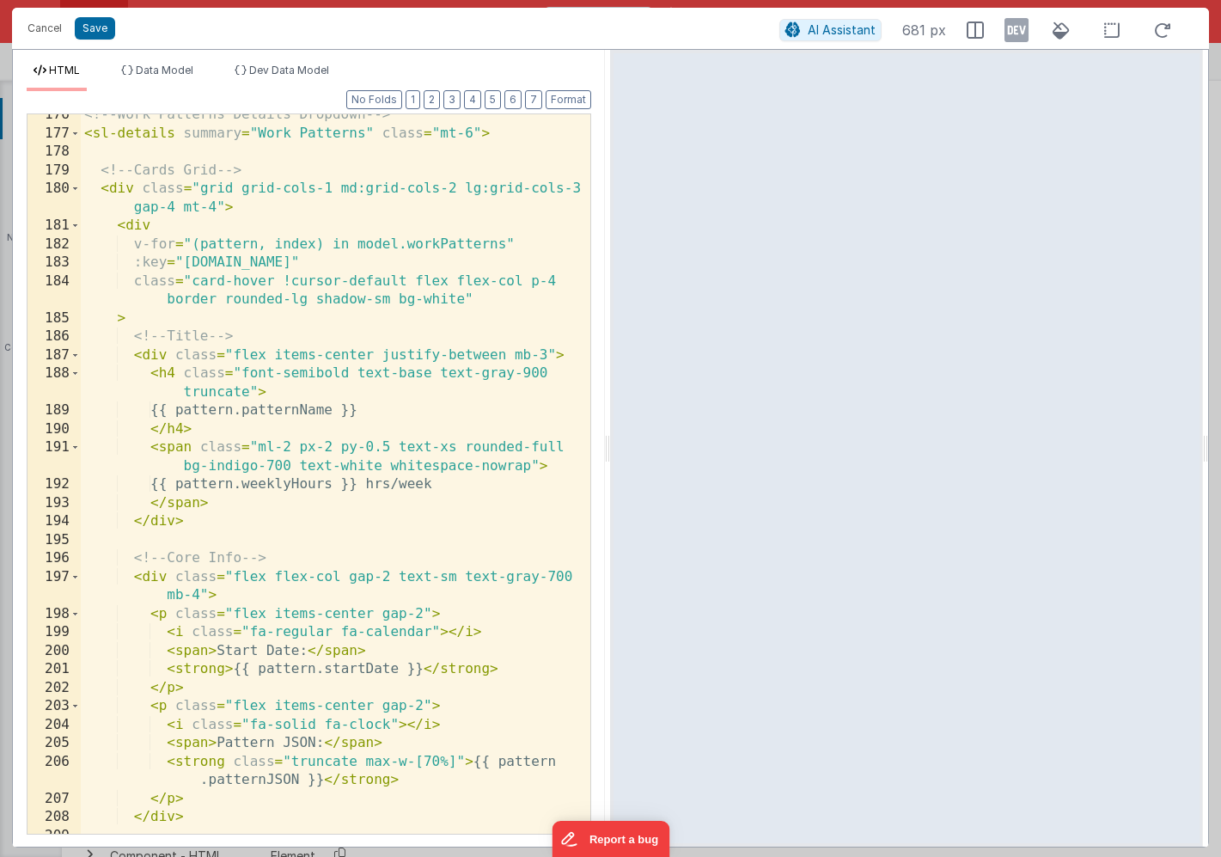
scroll to position [396, 0]
click at [89, 31] on button "Save" at bounding box center [95, 28] width 40 height 22
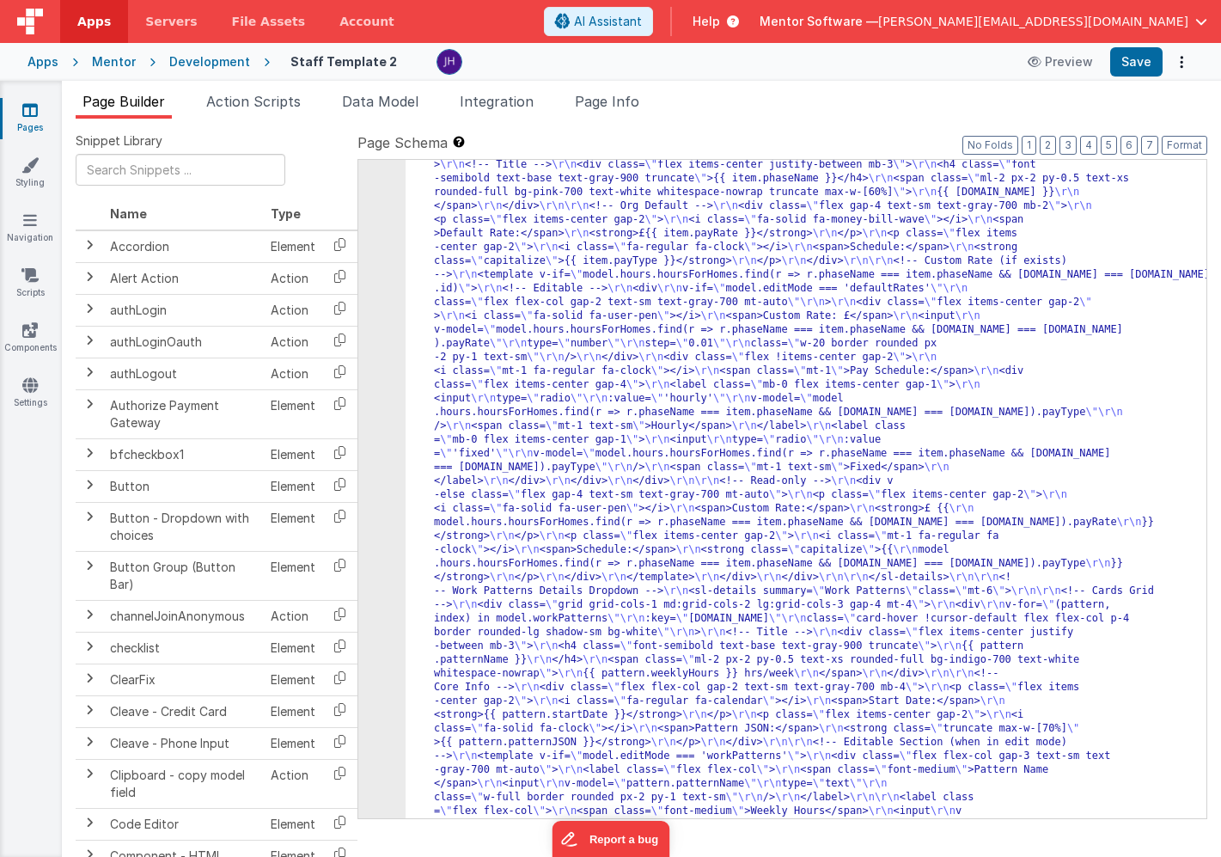
scroll to position [16199, 0]
click at [358, 101] on span "Data Model" at bounding box center [380, 101] width 77 height 17
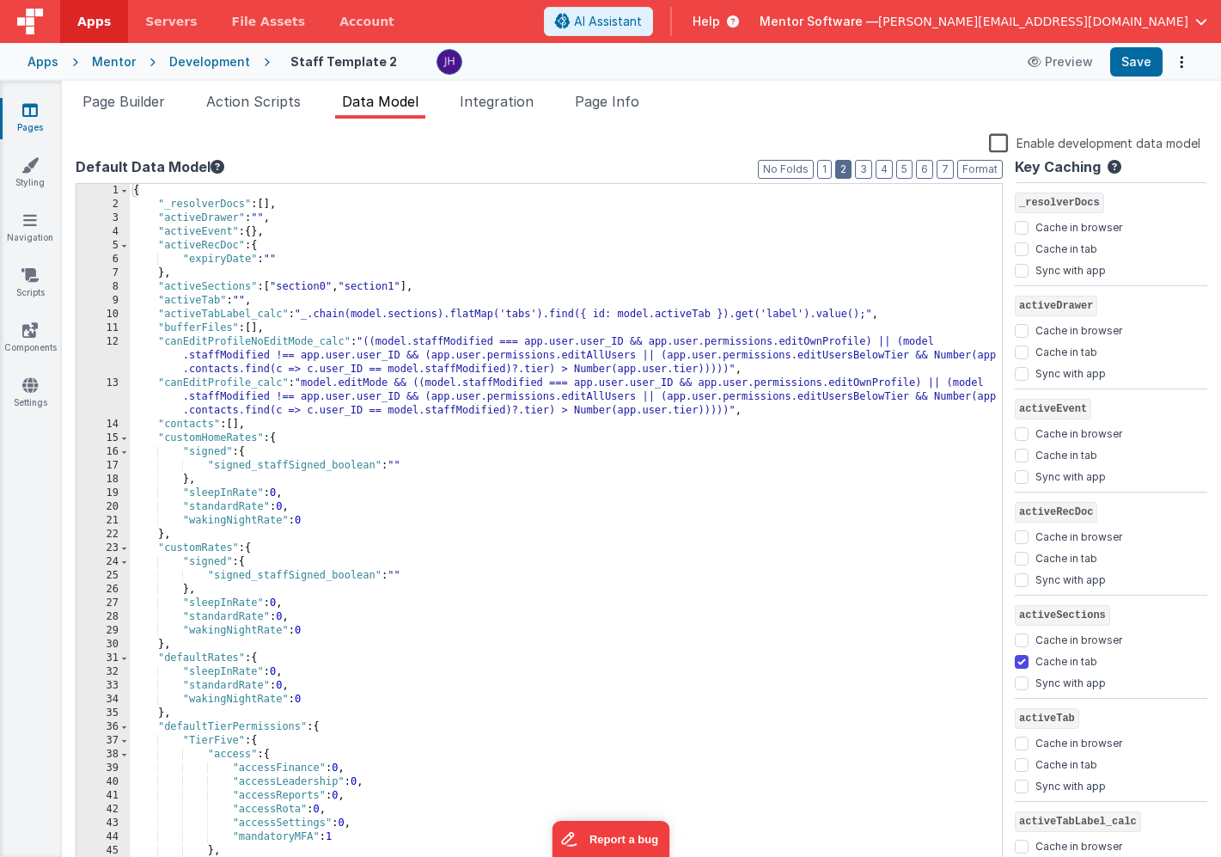
click at [846, 171] on button "2" at bounding box center [843, 169] width 16 height 19
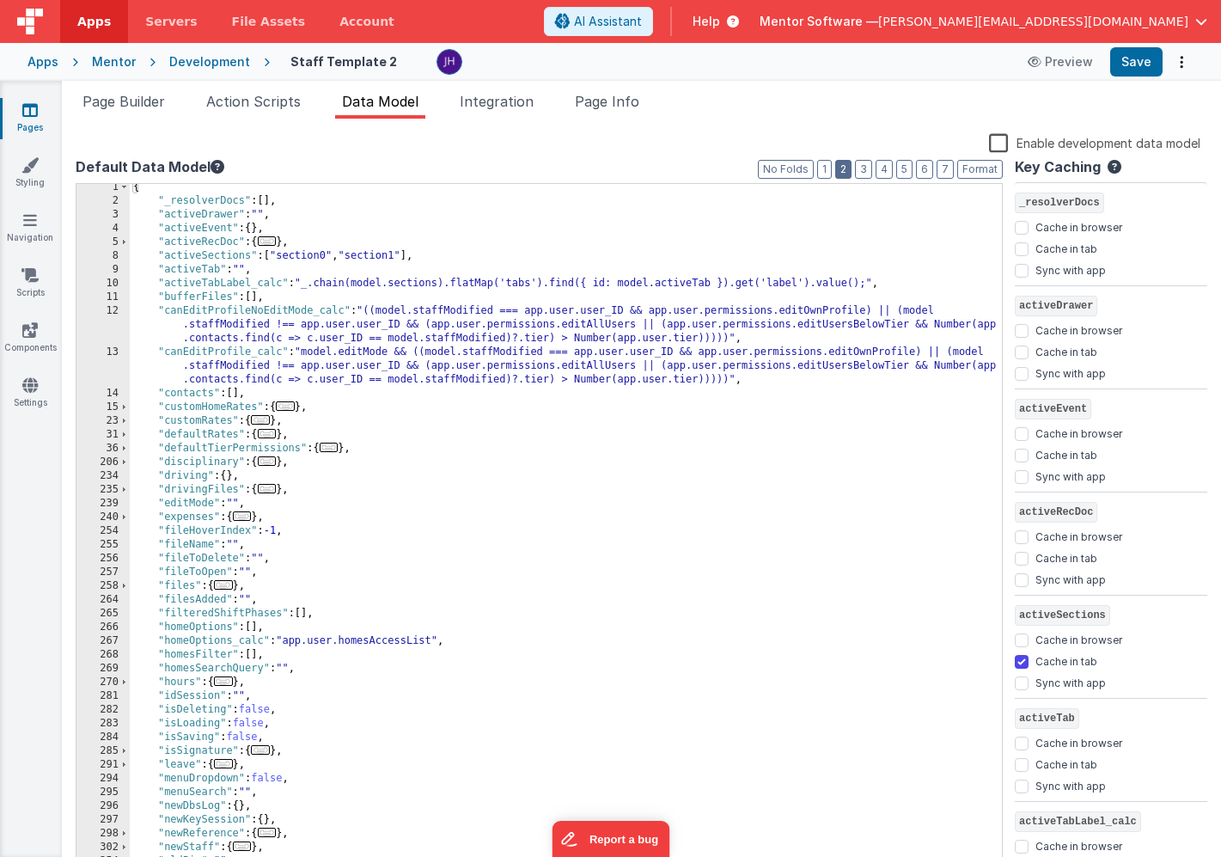
scroll to position [261, 0]
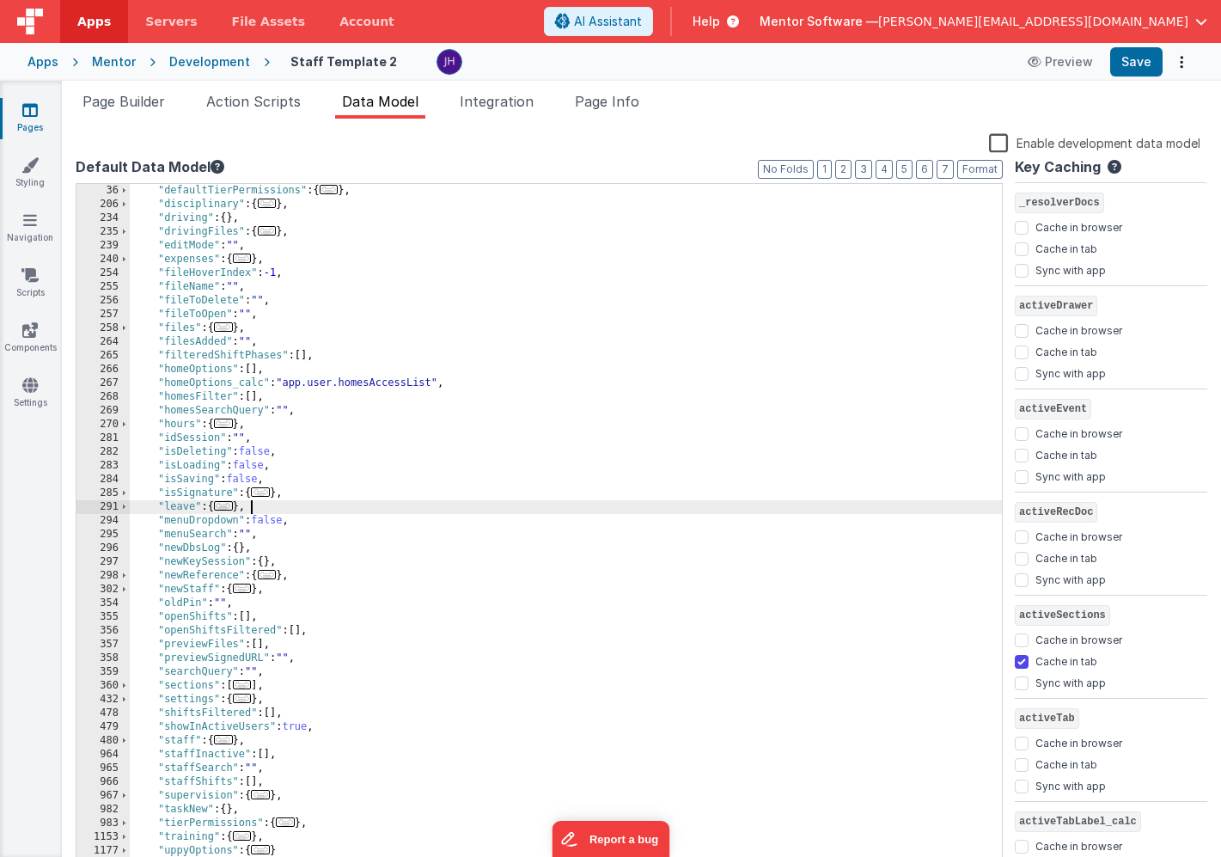
click at [297, 511] on div ""defaultTierPermissions" : { ... } , "disciplinary" : { ... } , "driving" : { }…" at bounding box center [566, 541] width 872 height 715
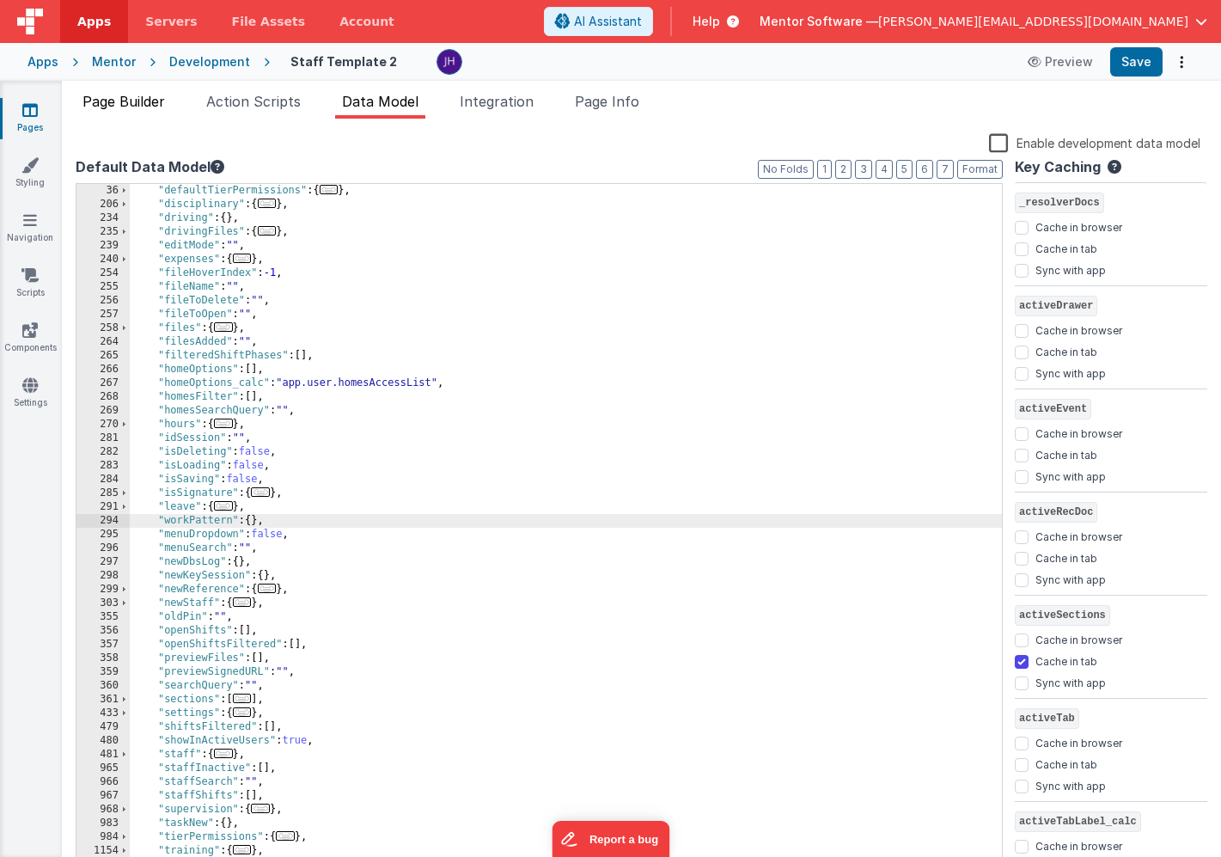
click at [141, 101] on span "Page Builder" at bounding box center [124, 101] width 83 height 17
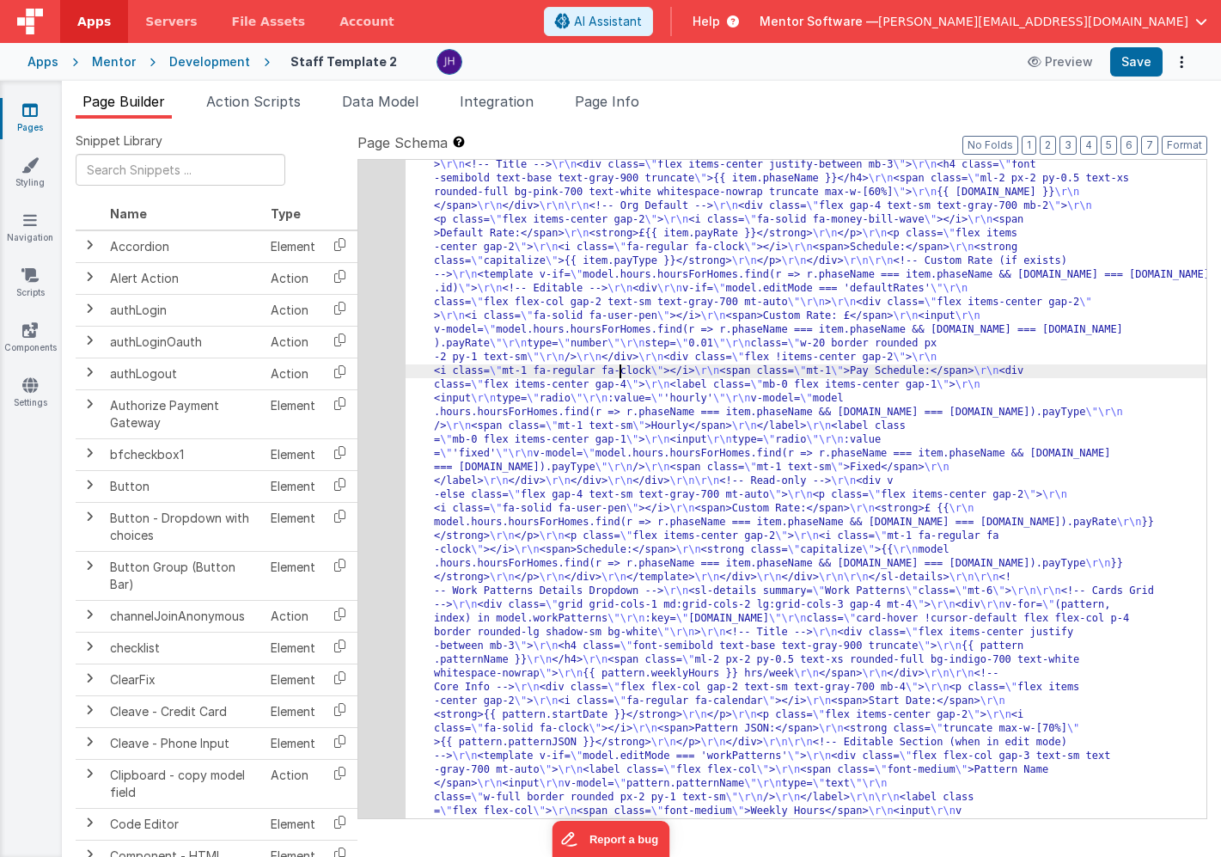
click at [384, 335] on div "204" at bounding box center [381, 289] width 47 height 1307
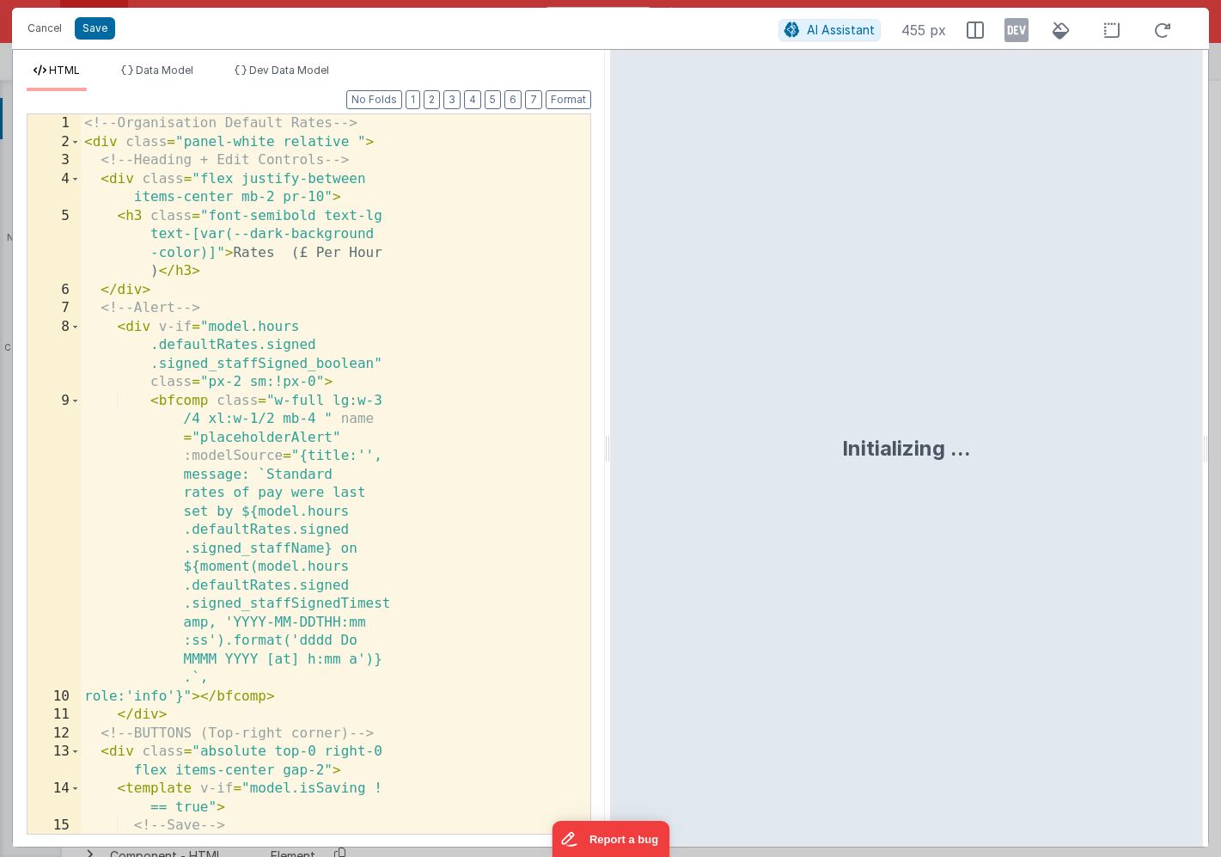
scroll to position [16284, 0]
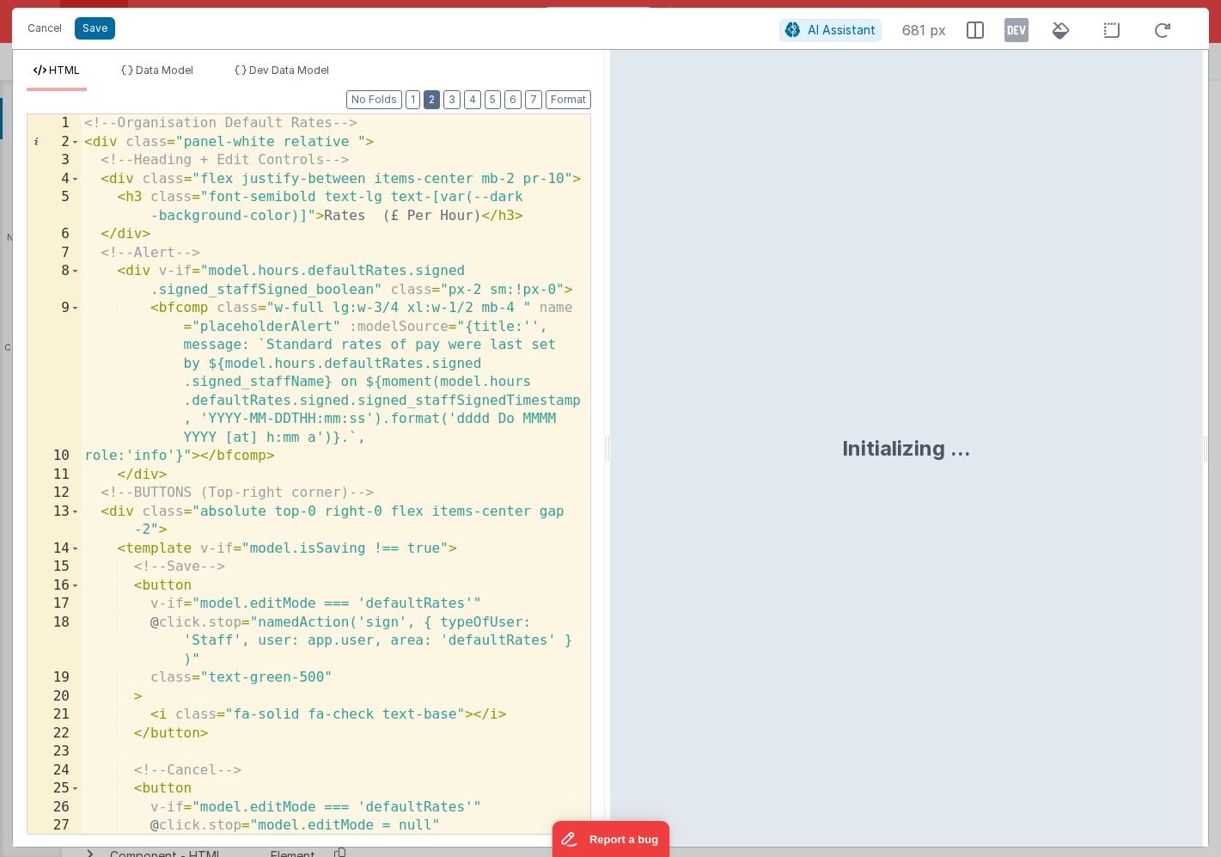
click at [428, 101] on button "2" at bounding box center [432, 99] width 16 height 19
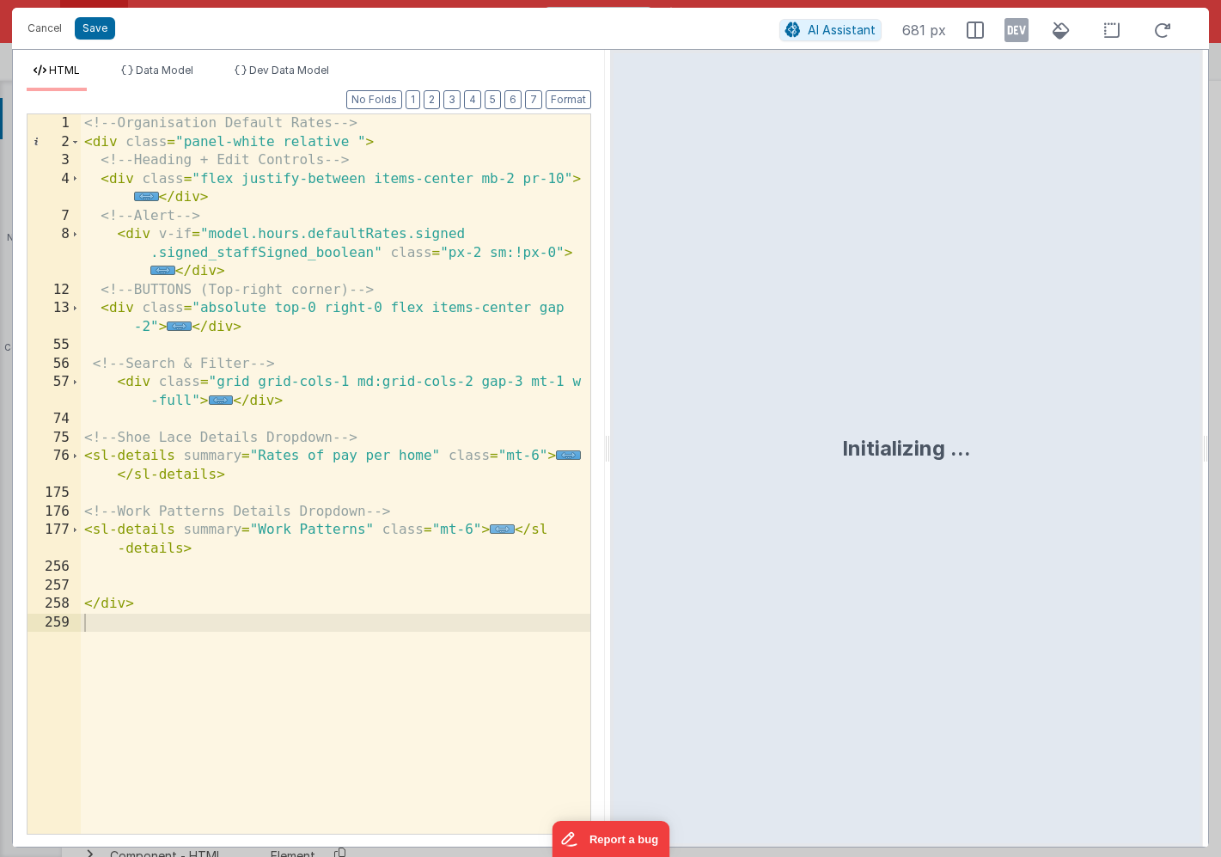
click at [505, 531] on span "..." at bounding box center [502, 528] width 25 height 9
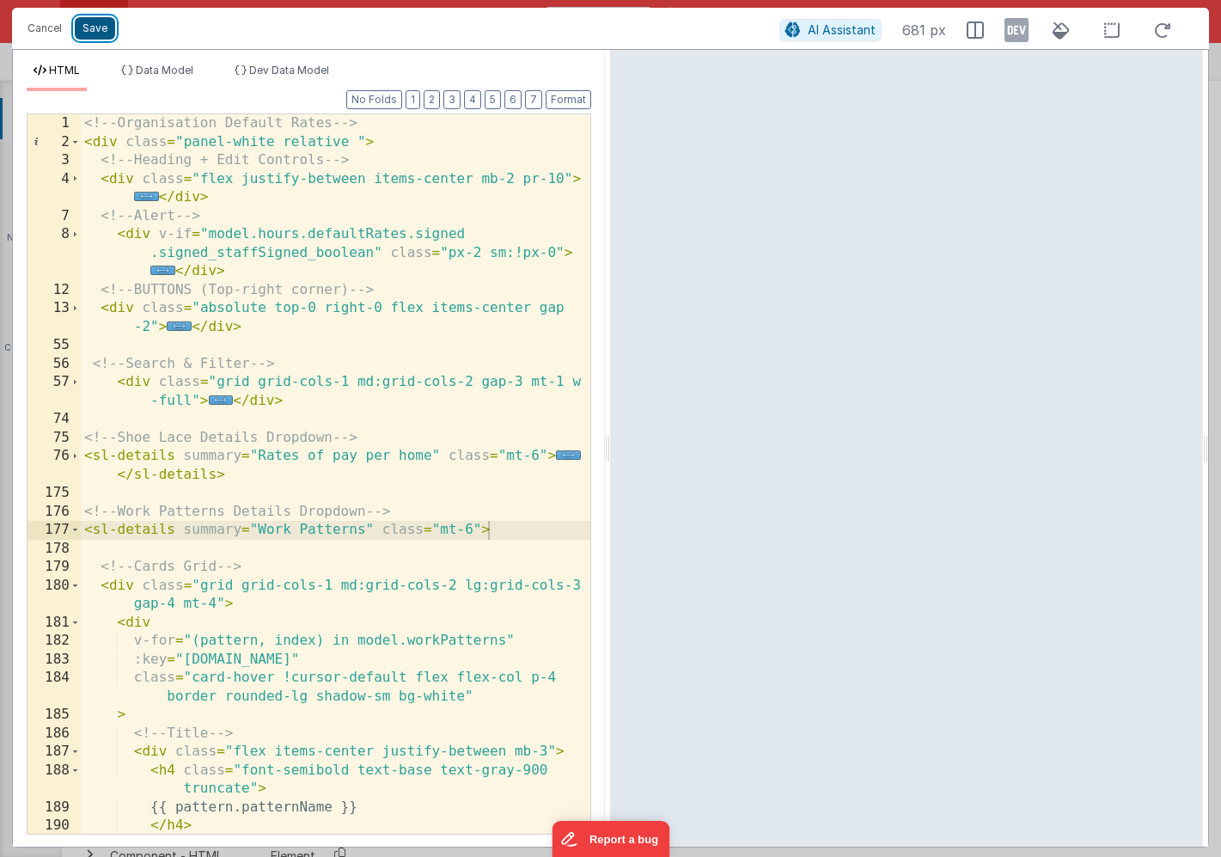
click at [89, 32] on button "Save" at bounding box center [95, 28] width 40 height 22
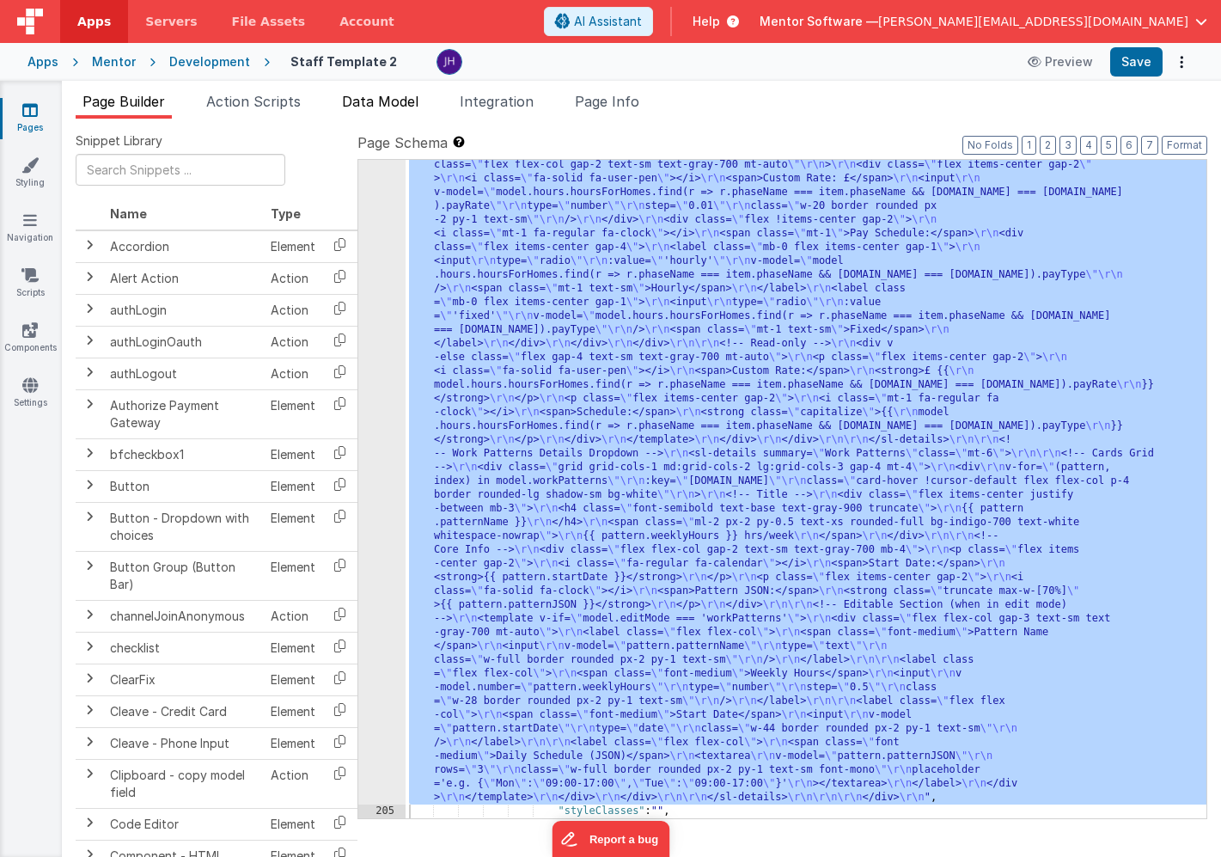
click at [365, 101] on span "Data Model" at bounding box center [380, 101] width 77 height 17
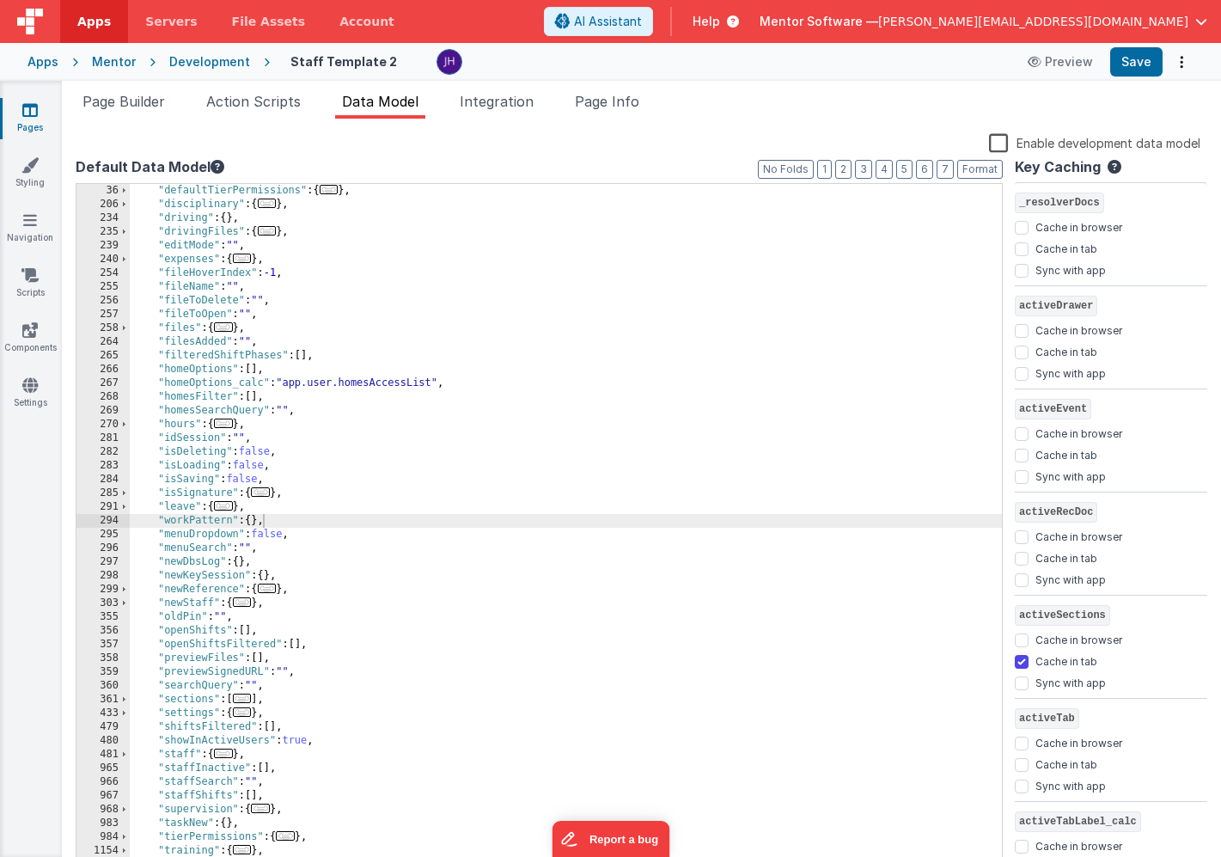
click at [232, 511] on span "..." at bounding box center [223, 505] width 19 height 9
drag, startPoint x: 151, startPoint y: 105, endPoint x: 279, endPoint y: 105, distance: 128.1
click at [151, 105] on span "Page Builder" at bounding box center [124, 101] width 83 height 17
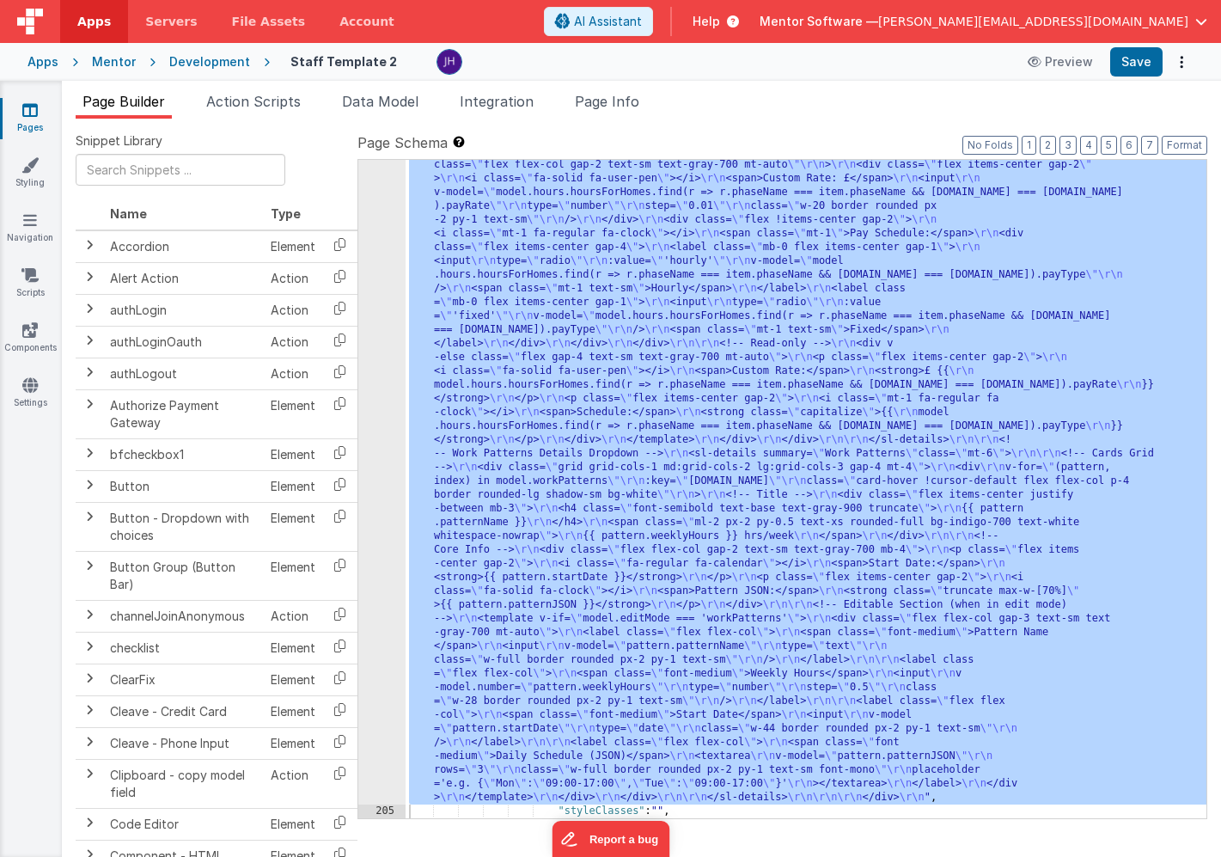
click at [368, 294] on div "204" at bounding box center [381, 151] width 47 height 1307
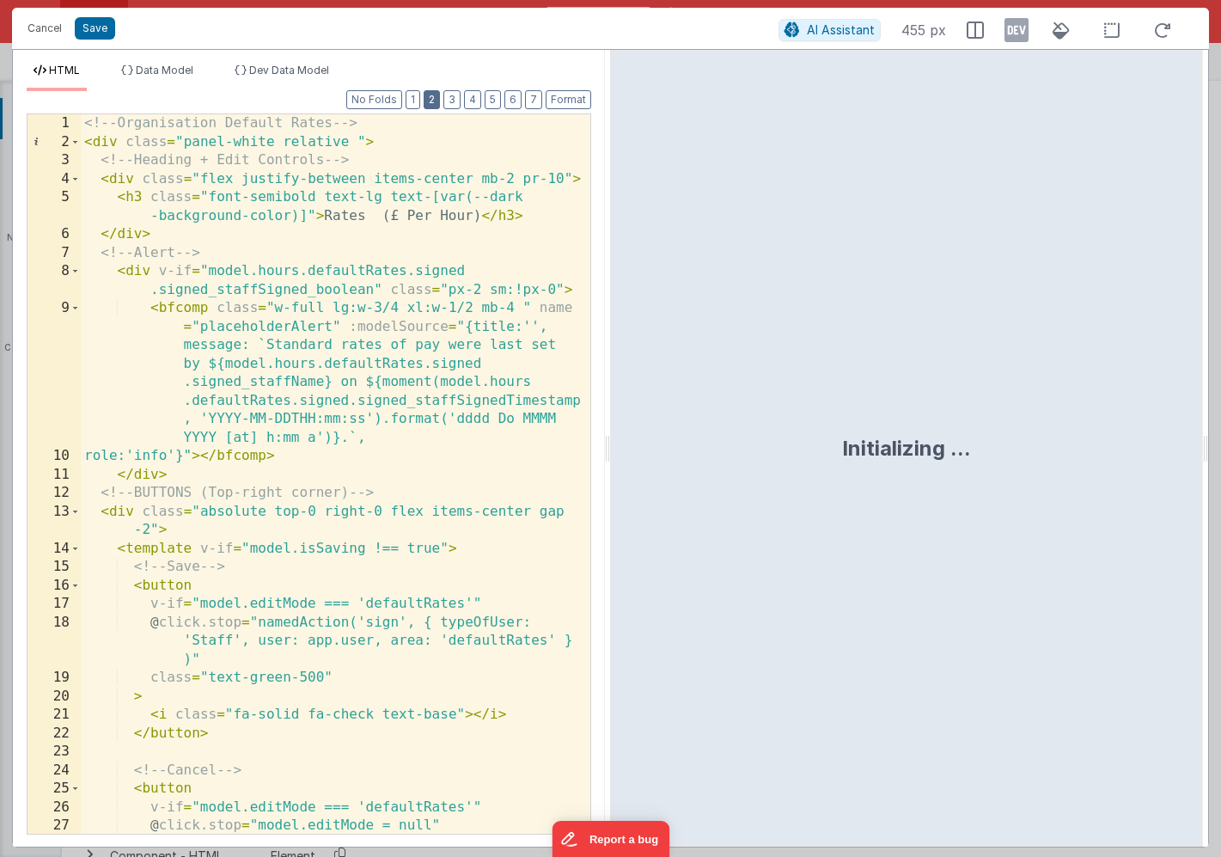
click at [438, 100] on button "2" at bounding box center [432, 99] width 16 height 19
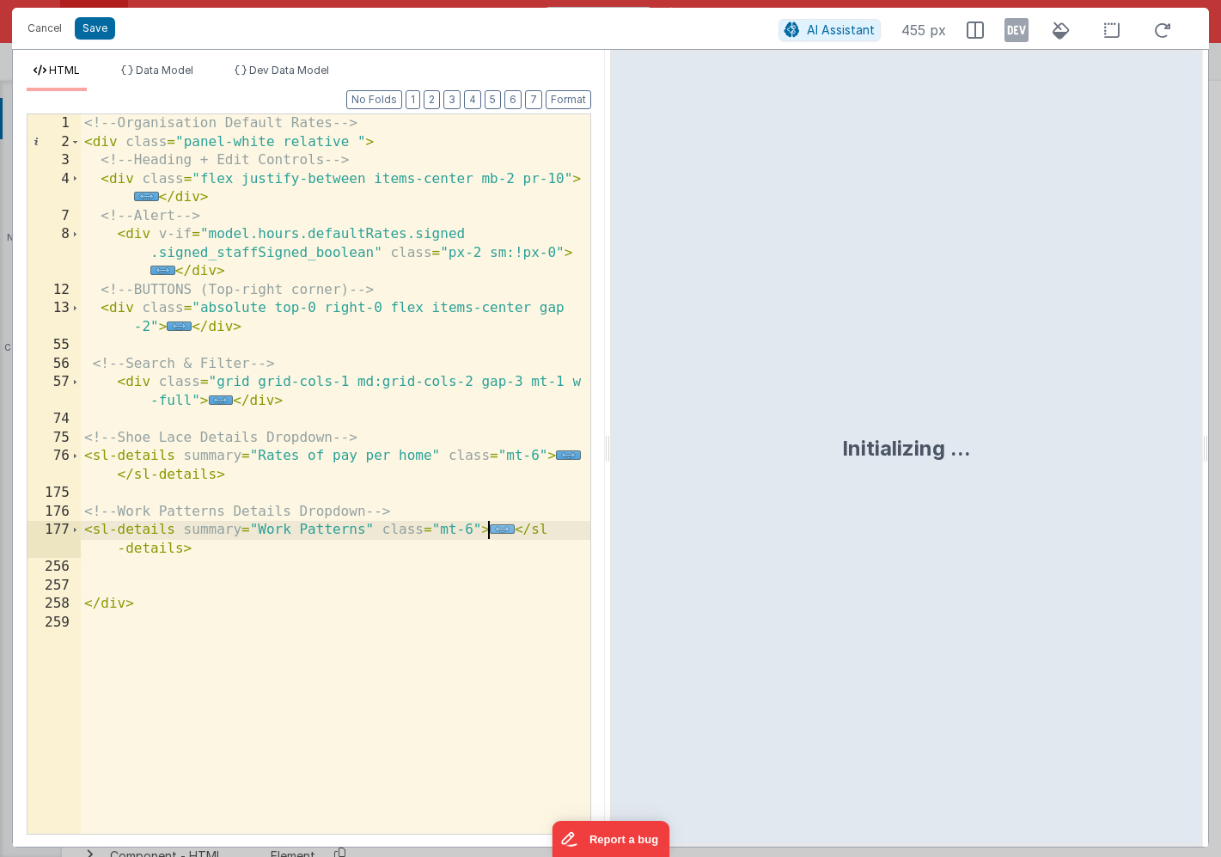
click at [499, 529] on span "..." at bounding box center [502, 528] width 25 height 9
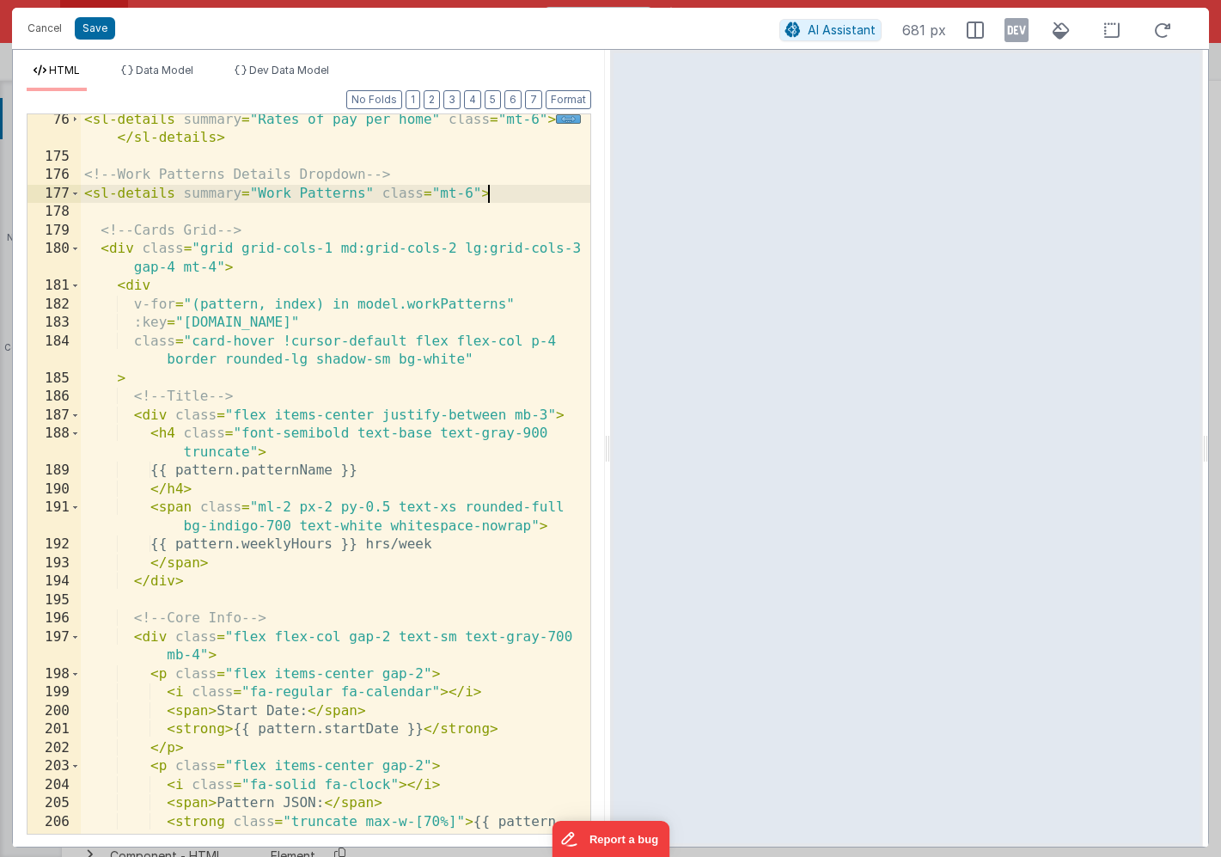
scroll to position [419, 0]
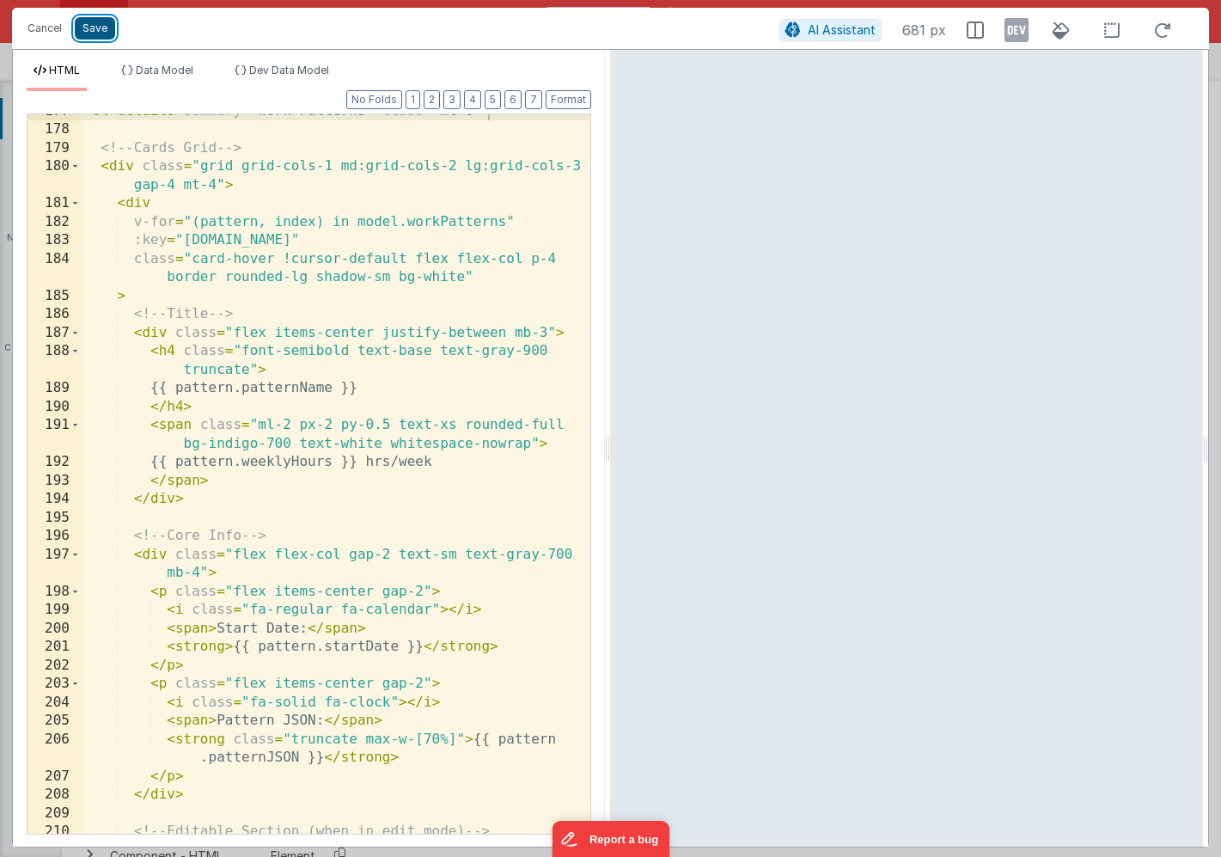
click at [96, 29] on button "Save" at bounding box center [95, 28] width 40 height 22
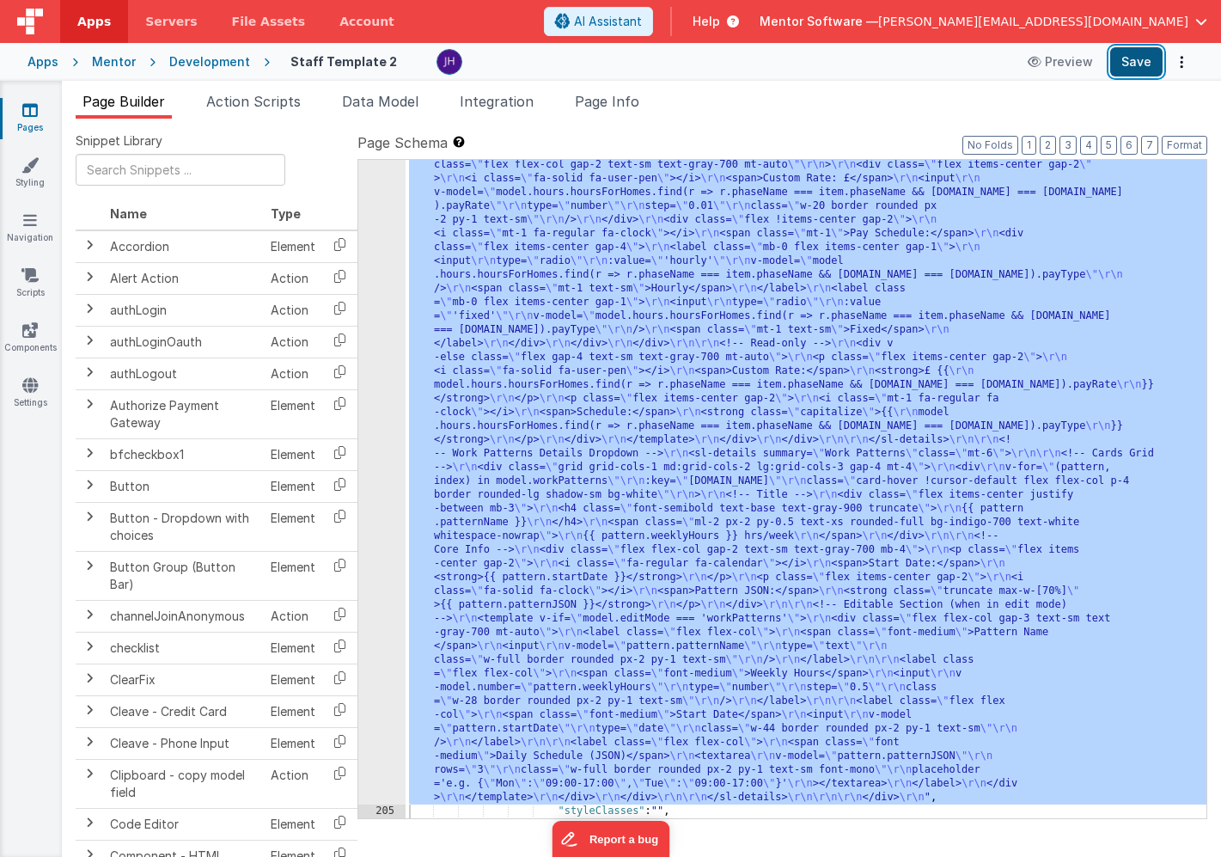
click at [1125, 66] on button "Save" at bounding box center [1137, 61] width 52 height 29
click at [511, 325] on div ""html" : "<!-- Organisation Default Rates --> \r\n <div class= \" panel-white r…" at bounding box center [806, 487] width 801 height 1979
click at [389, 306] on div "204" at bounding box center [381, 151] width 47 height 1307
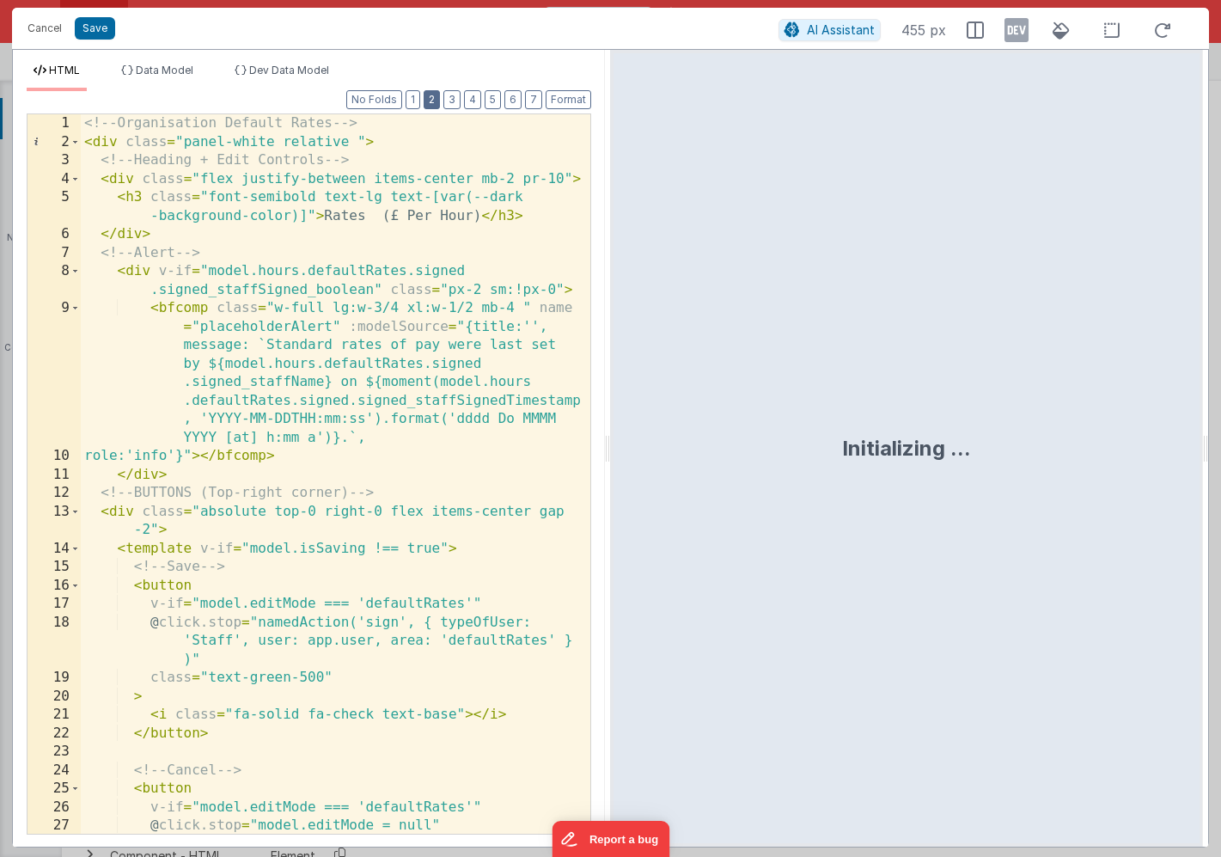
click at [434, 101] on button "2" at bounding box center [432, 99] width 16 height 19
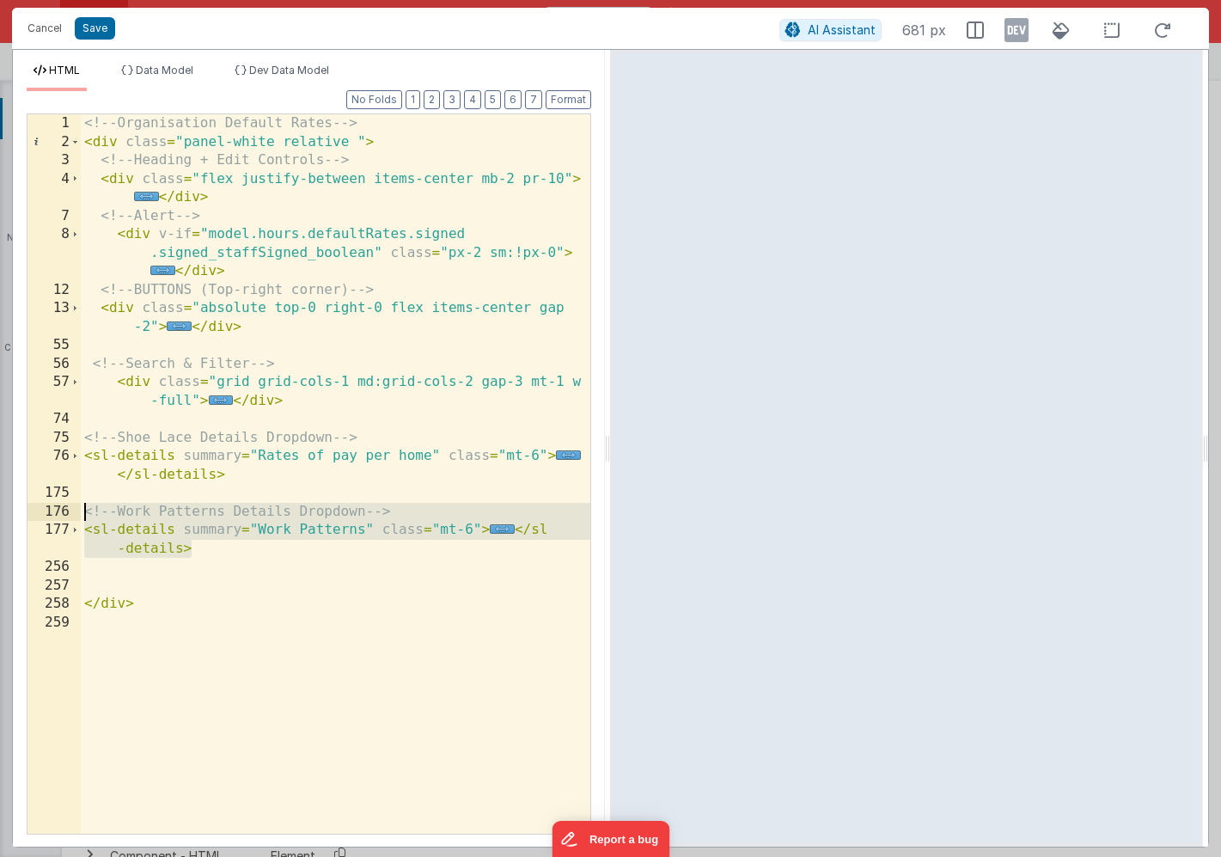
drag, startPoint x: 195, startPoint y: 551, endPoint x: 52, endPoint y: 518, distance: 146.4
click at [52, 518] on div "1 2 3 4 7 8 12 13 55 56 57 74 75 76 175 176 177 256 257 258 259 <!-- Organisati…" at bounding box center [309, 473] width 565 height 721
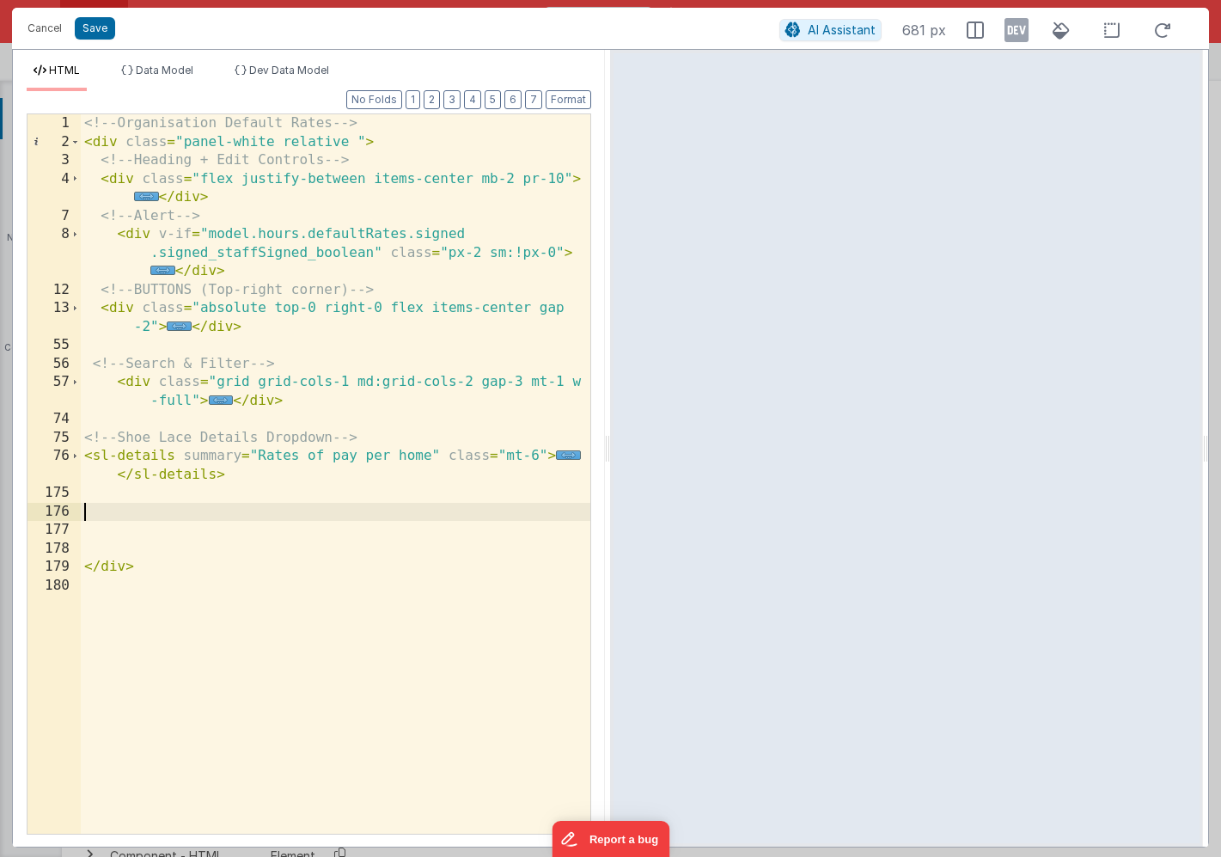
click at [86, 437] on div "<!-- Organisation Default Rates --> < div class = "panel-white relative " > <!-…" at bounding box center [336, 492] width 510 height 756
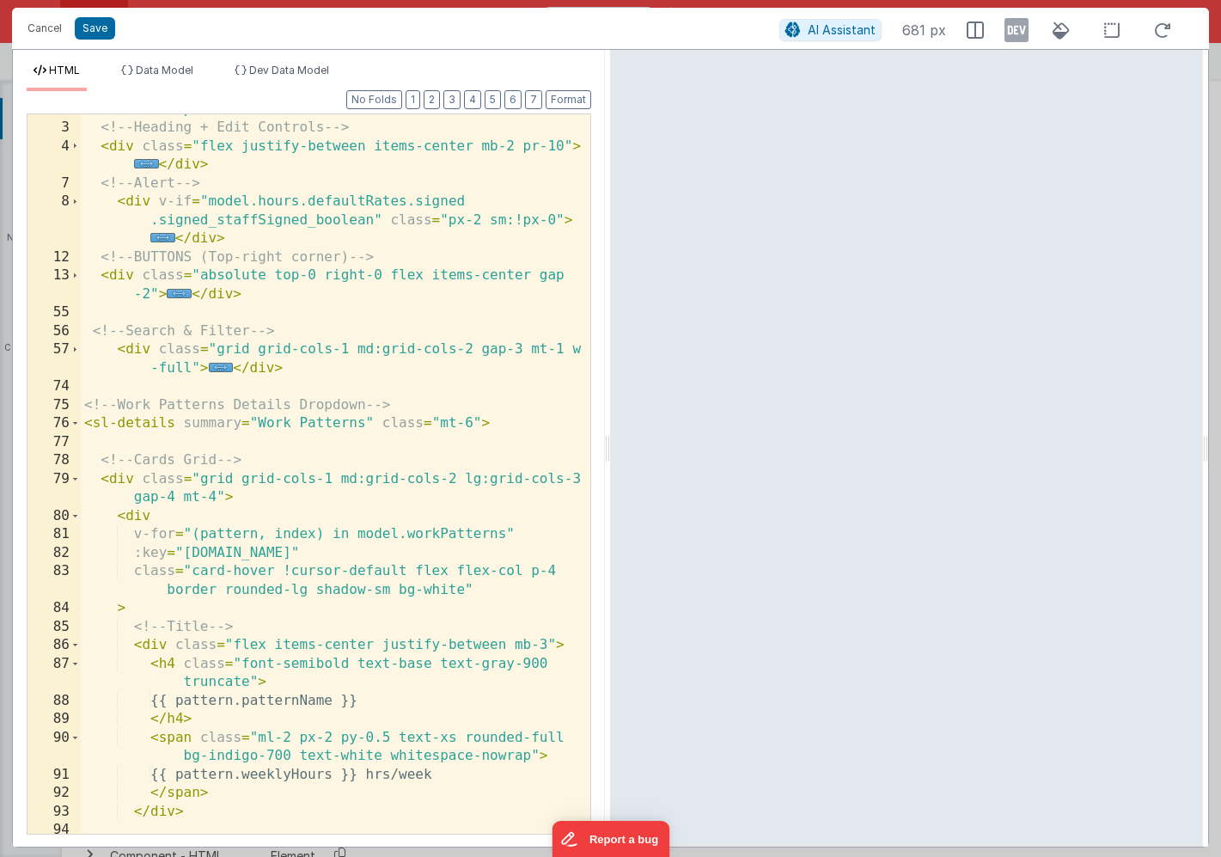
scroll to position [0, 0]
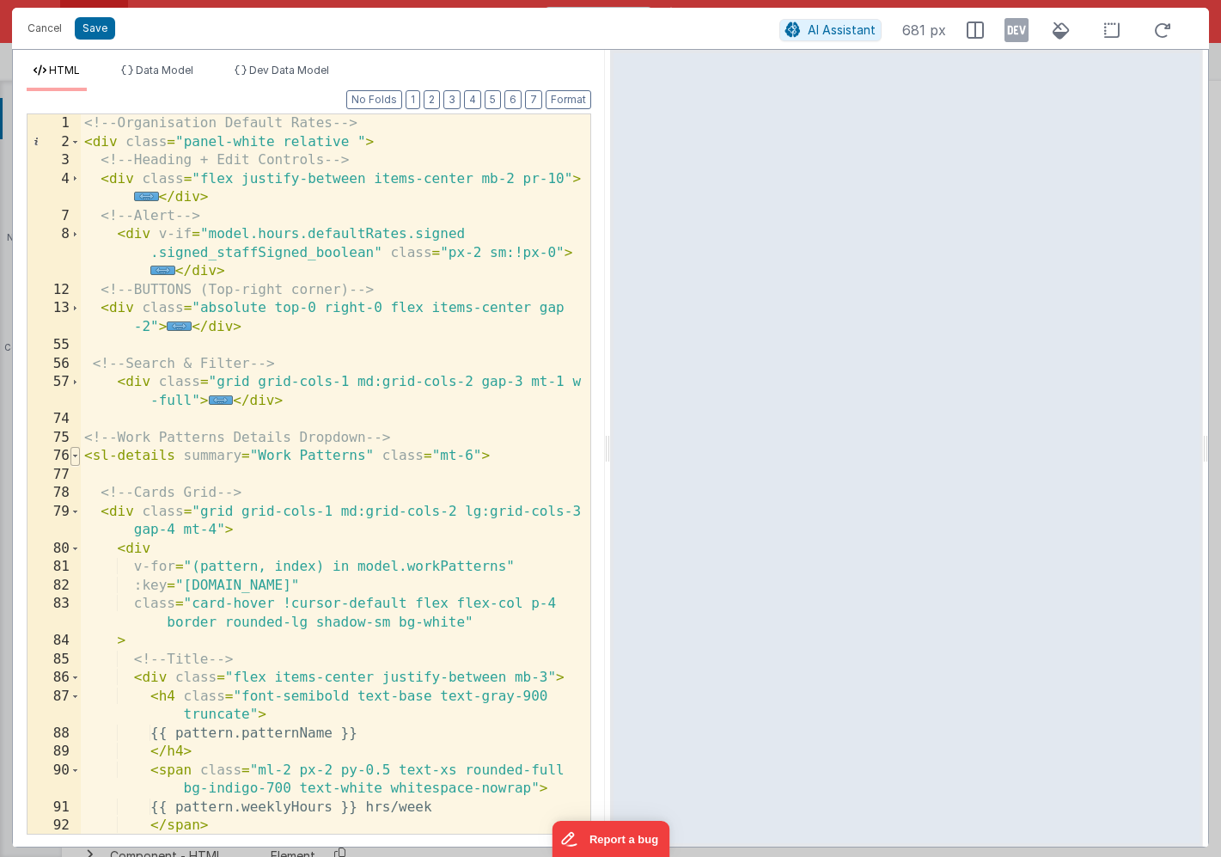
click at [77, 456] on span at bounding box center [74, 456] width 9 height 19
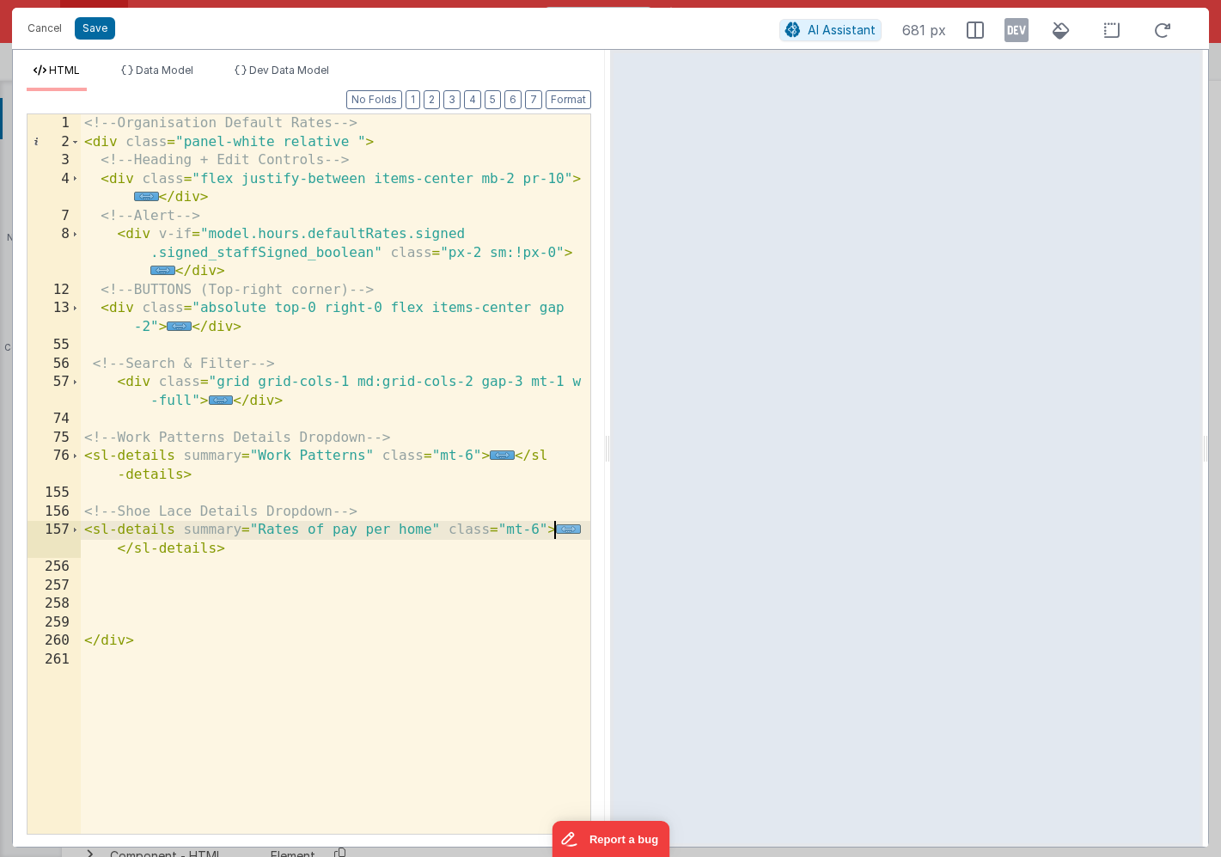
click at [562, 528] on span "..." at bounding box center [568, 528] width 25 height 9
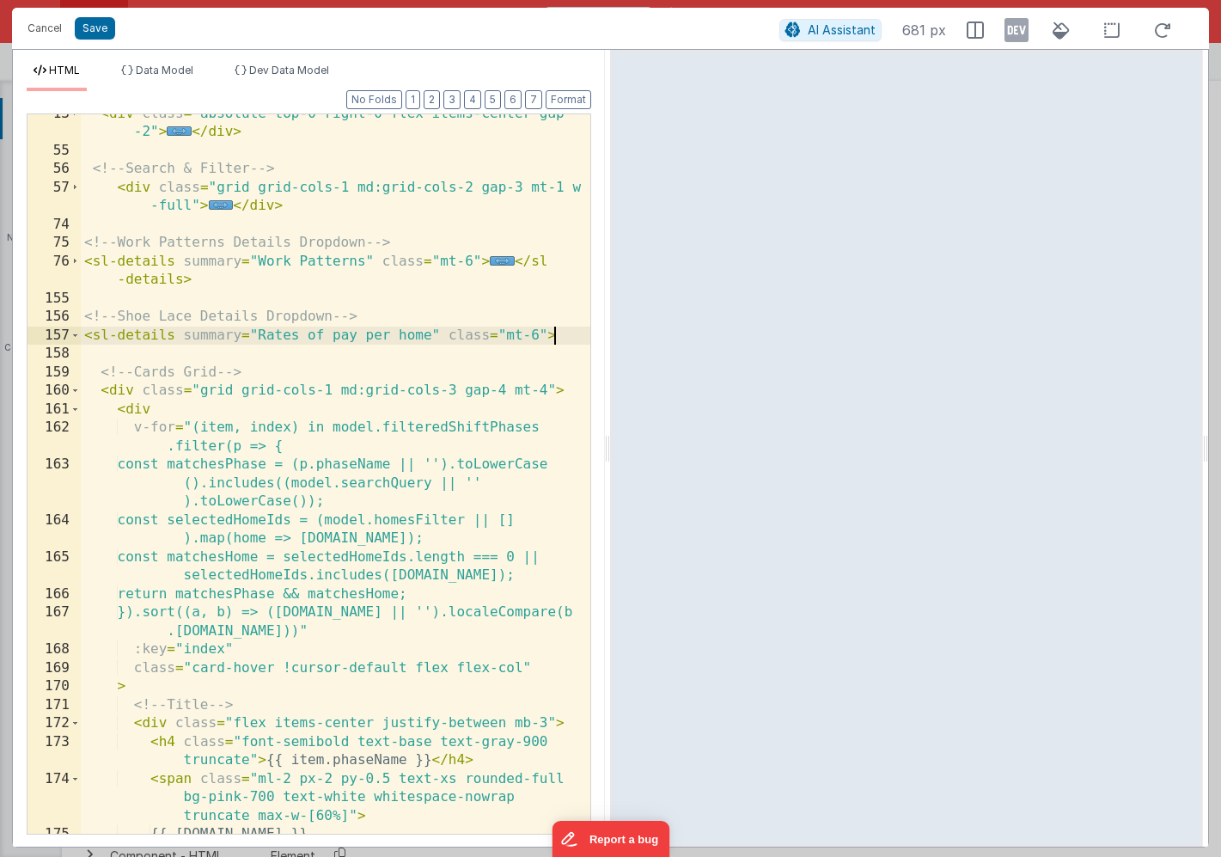
scroll to position [199, 0]
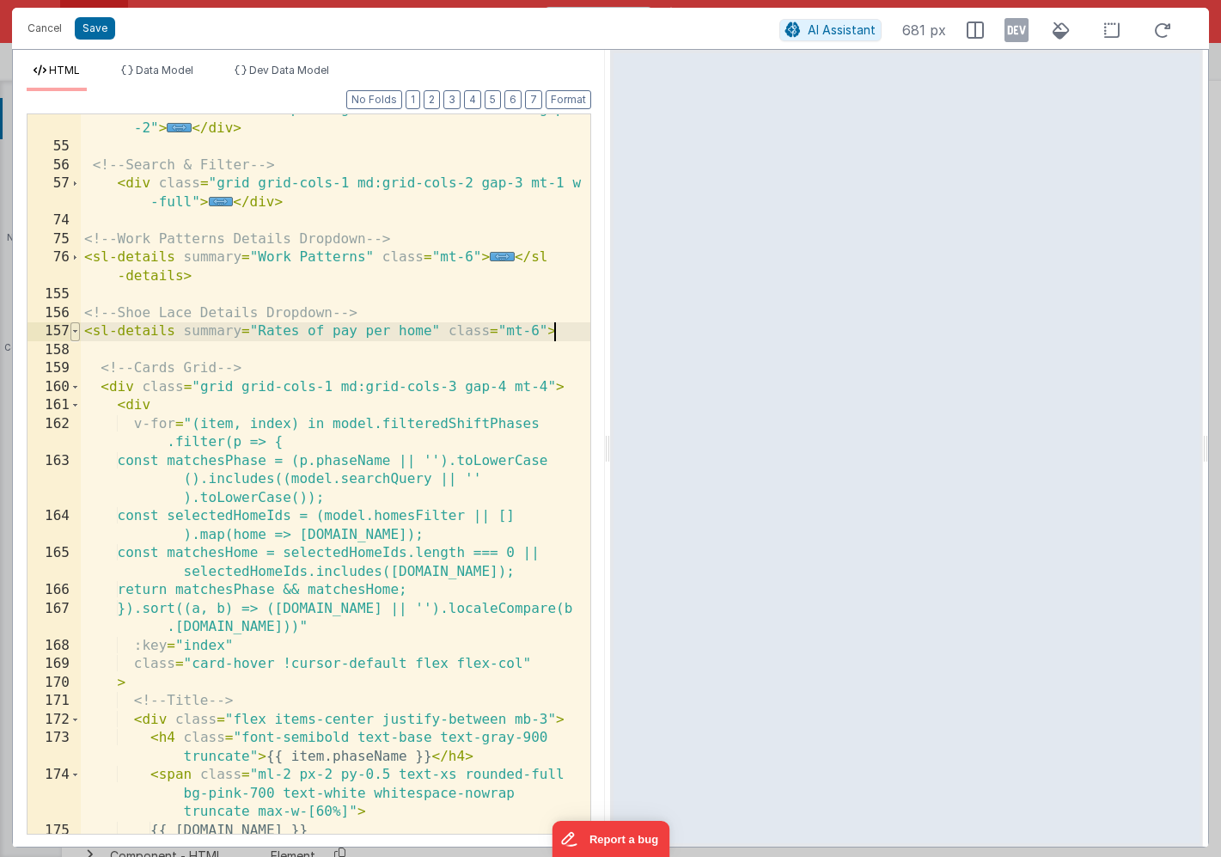
click at [75, 332] on span at bounding box center [74, 331] width 9 height 19
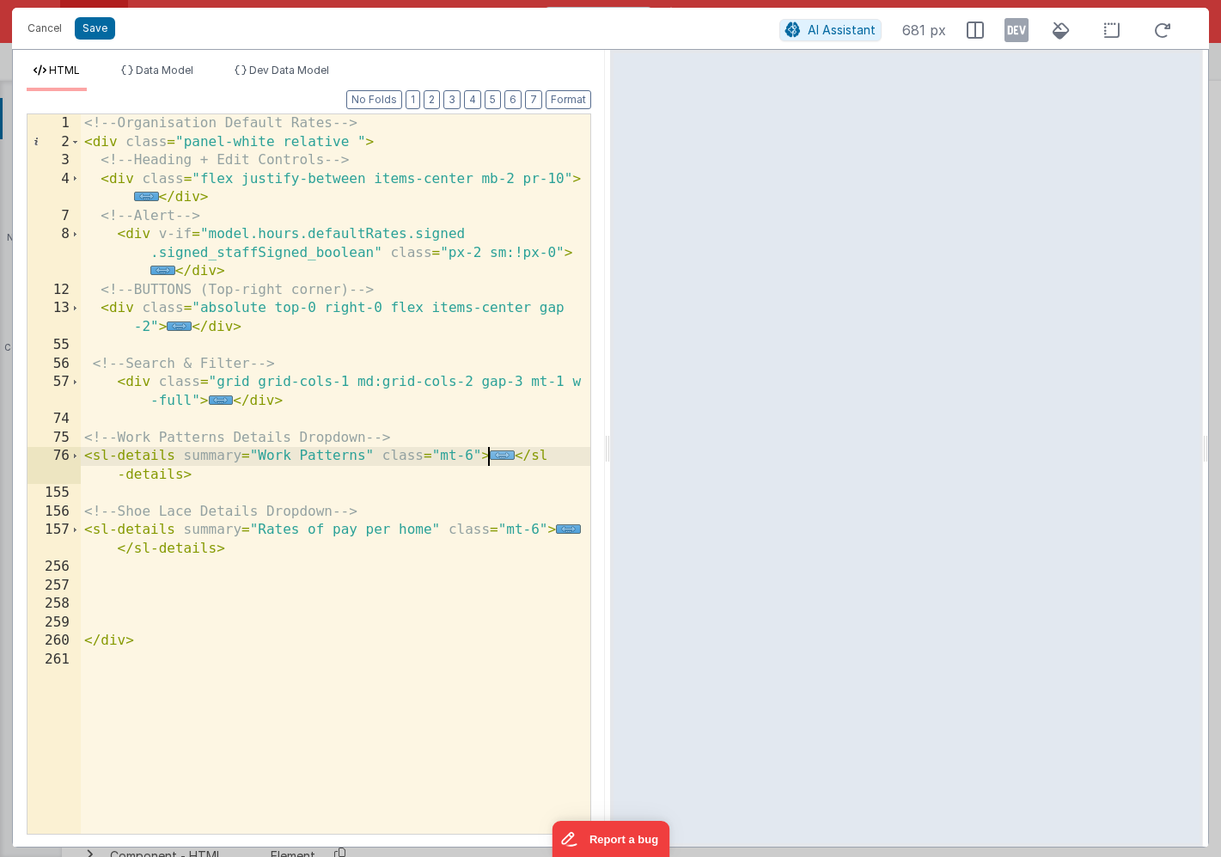
click at [499, 460] on span "..." at bounding box center [502, 454] width 25 height 9
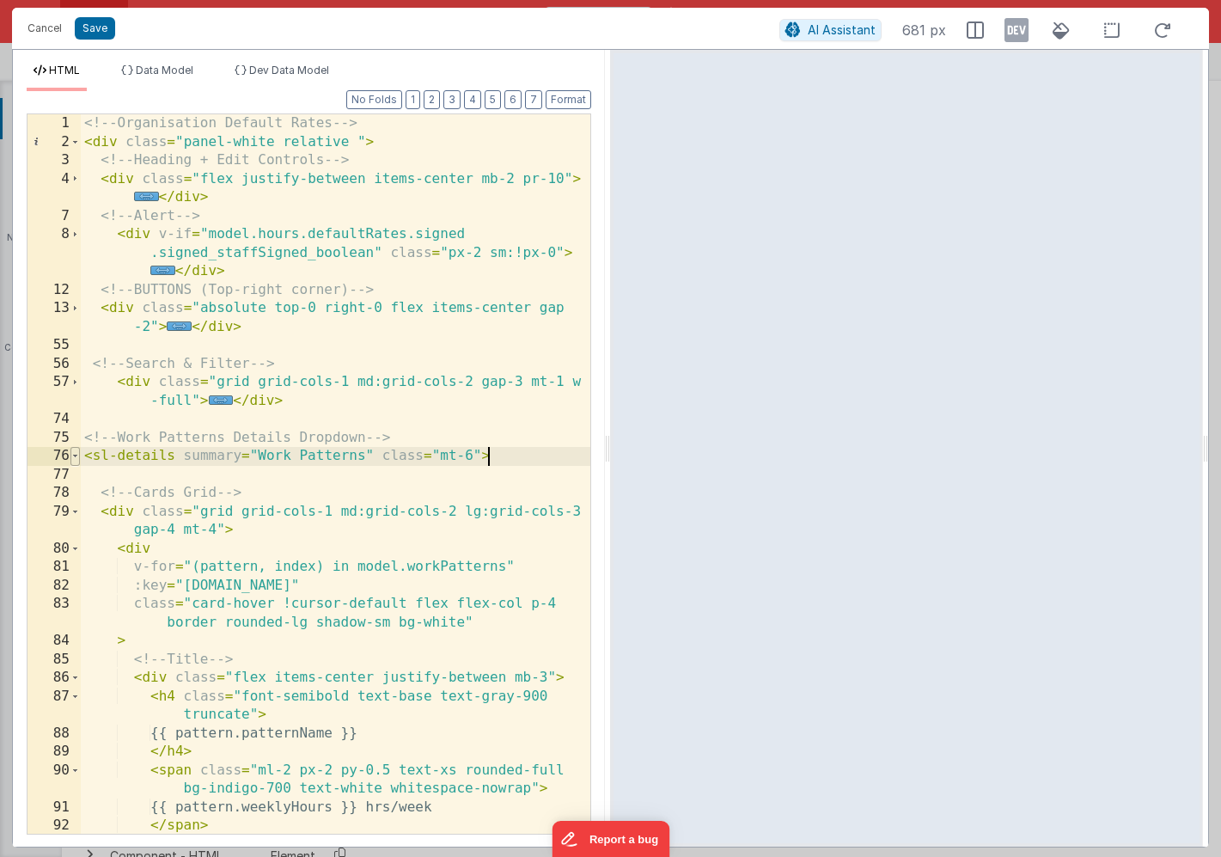
click at [78, 456] on span at bounding box center [74, 456] width 9 height 19
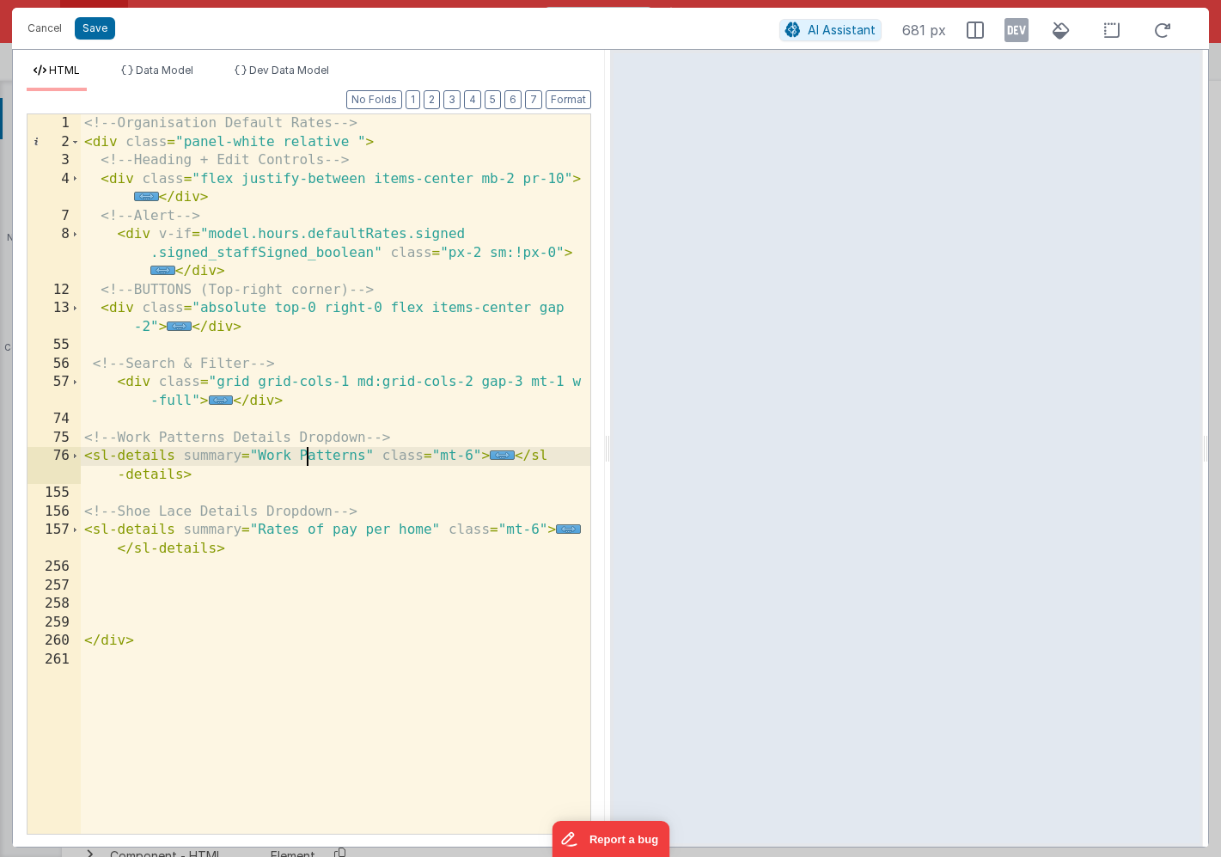
click at [306, 453] on div "<!-- Organisation Default Rates --> < div class = "panel-white relative " > <!-…" at bounding box center [336, 492] width 510 height 756
click at [364, 456] on div "<!-- Organisation Default Rates --> < div class = "panel-white relative " > <!-…" at bounding box center [336, 492] width 510 height 756
click at [164, 269] on span "..." at bounding box center [162, 270] width 25 height 9
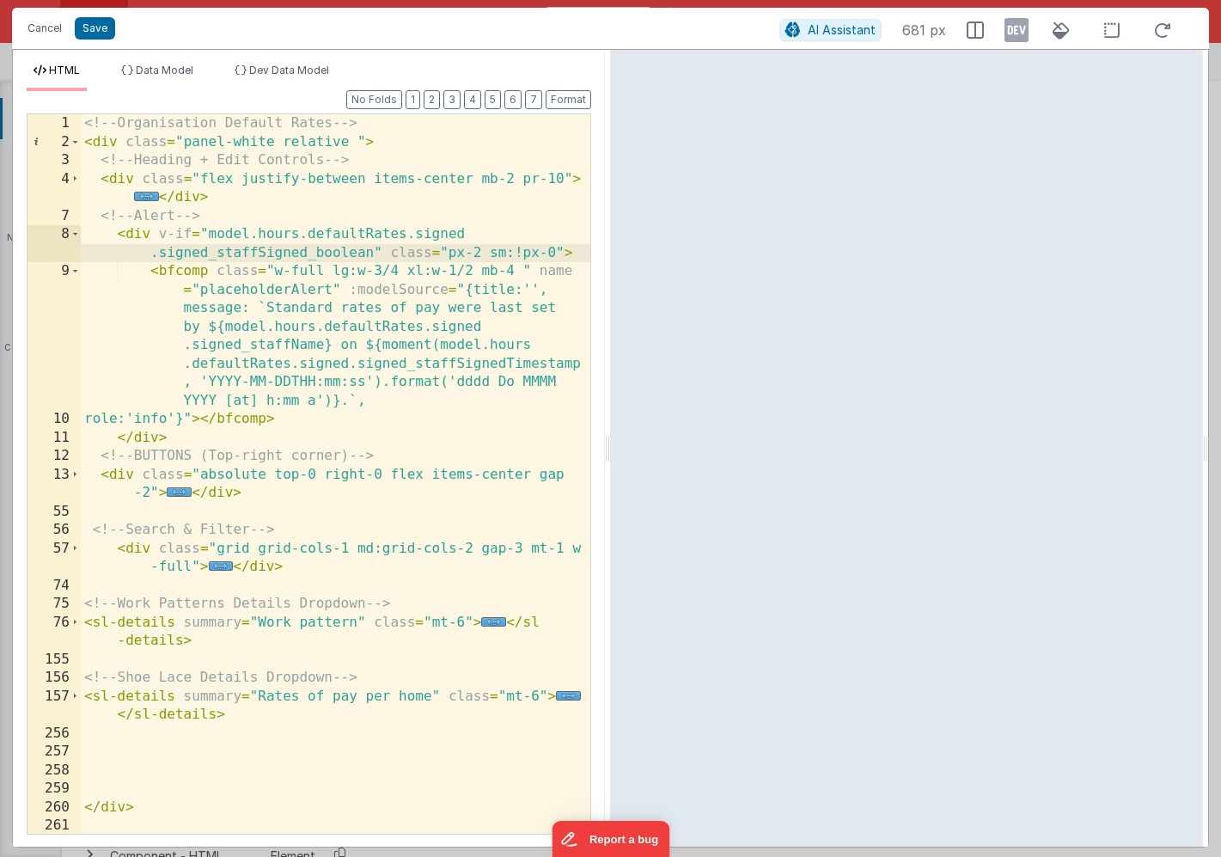
click at [283, 309] on div "<!-- Organisation Default Rates --> < div class = "panel-white relative " > <!-…" at bounding box center [336, 492] width 510 height 756
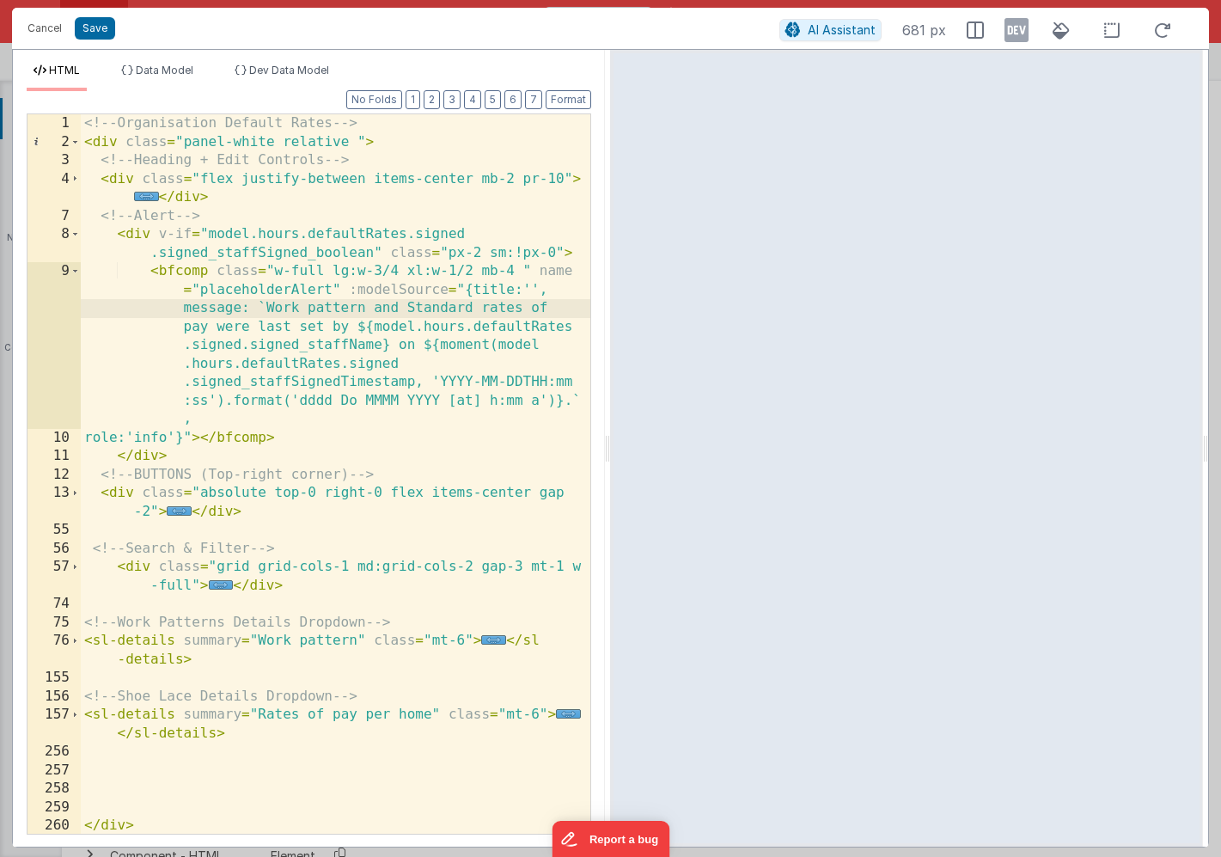
scroll to position [0, 0]
click at [90, 29] on button "Save" at bounding box center [95, 28] width 40 height 22
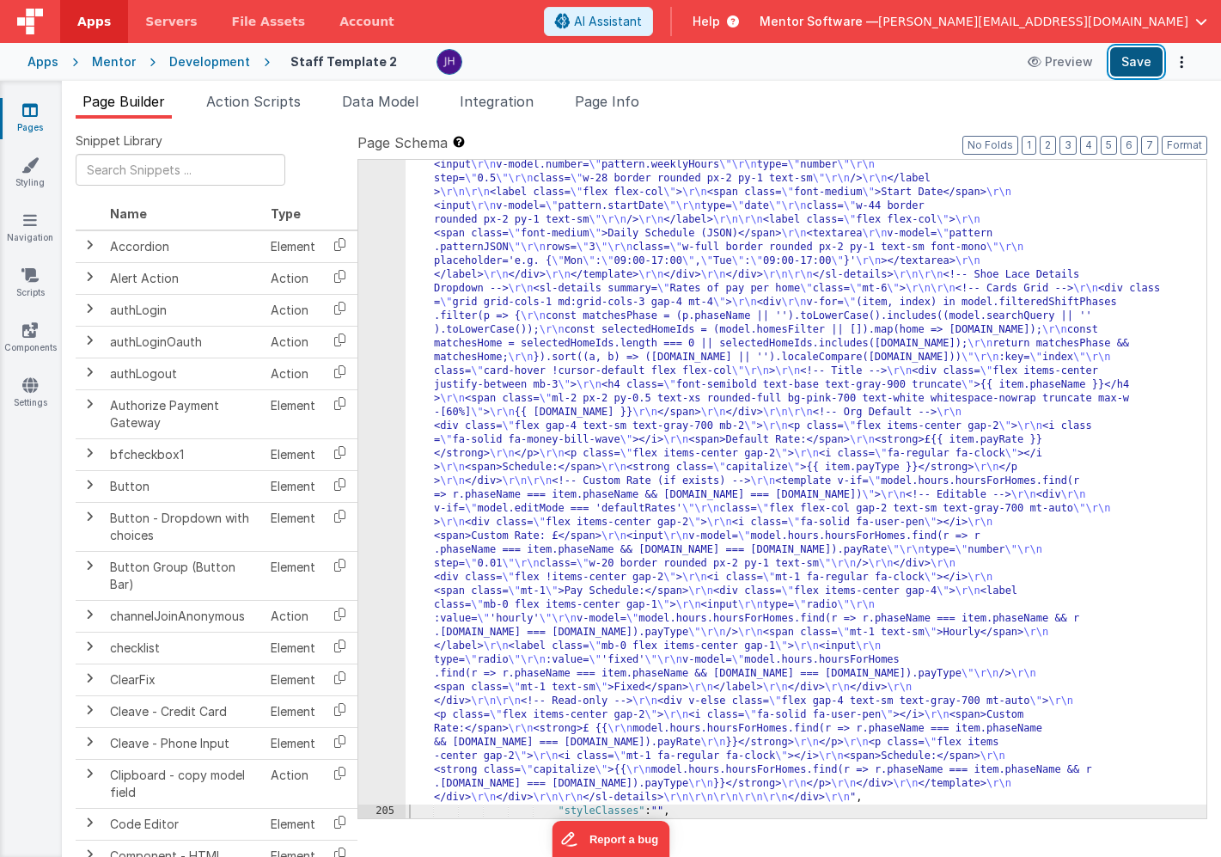
click at [1136, 61] on button "Save" at bounding box center [1137, 61] width 52 height 29
click at [605, 336] on div ""html" : "<!-- Organisation Default Rates --> \r\n <div class= \" panel-white r…" at bounding box center [806, 487] width 801 height 1979
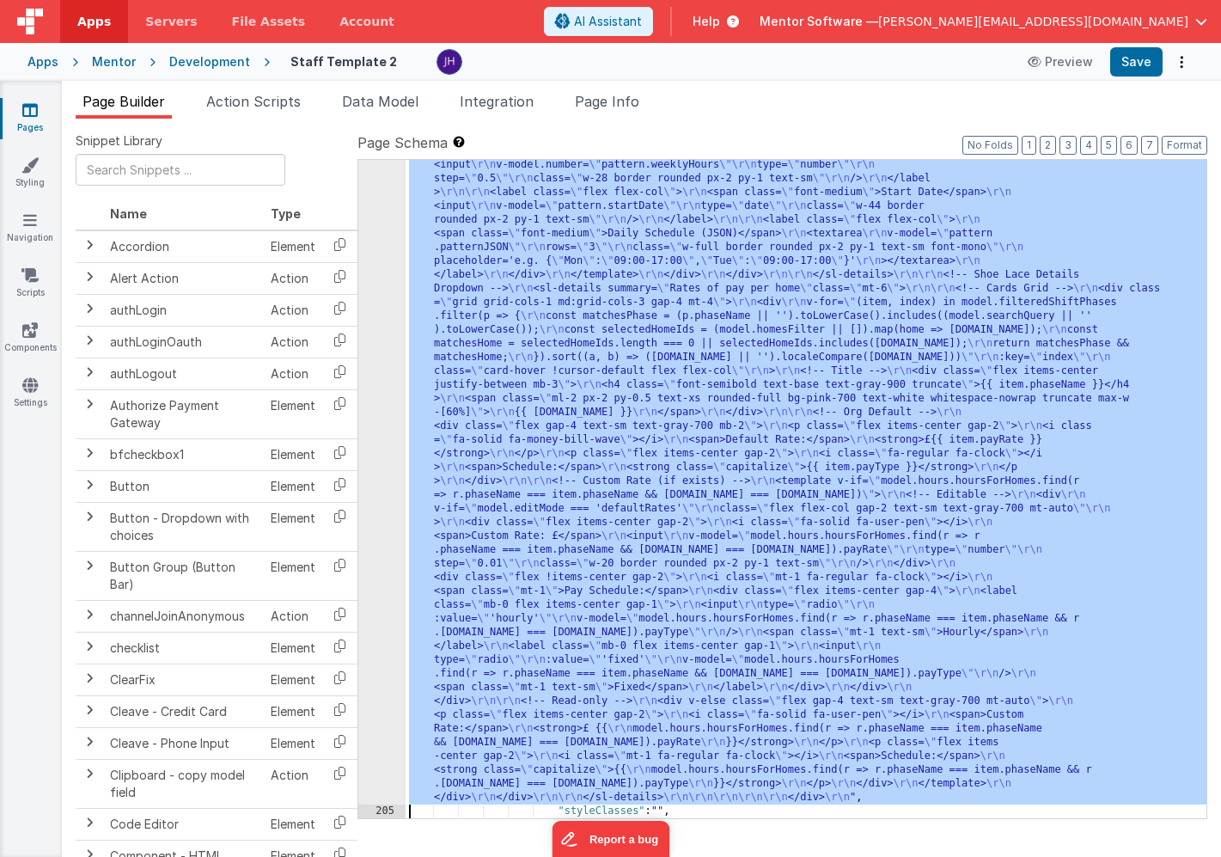
click at [391, 309] on div "204" at bounding box center [381, 151] width 47 height 1307
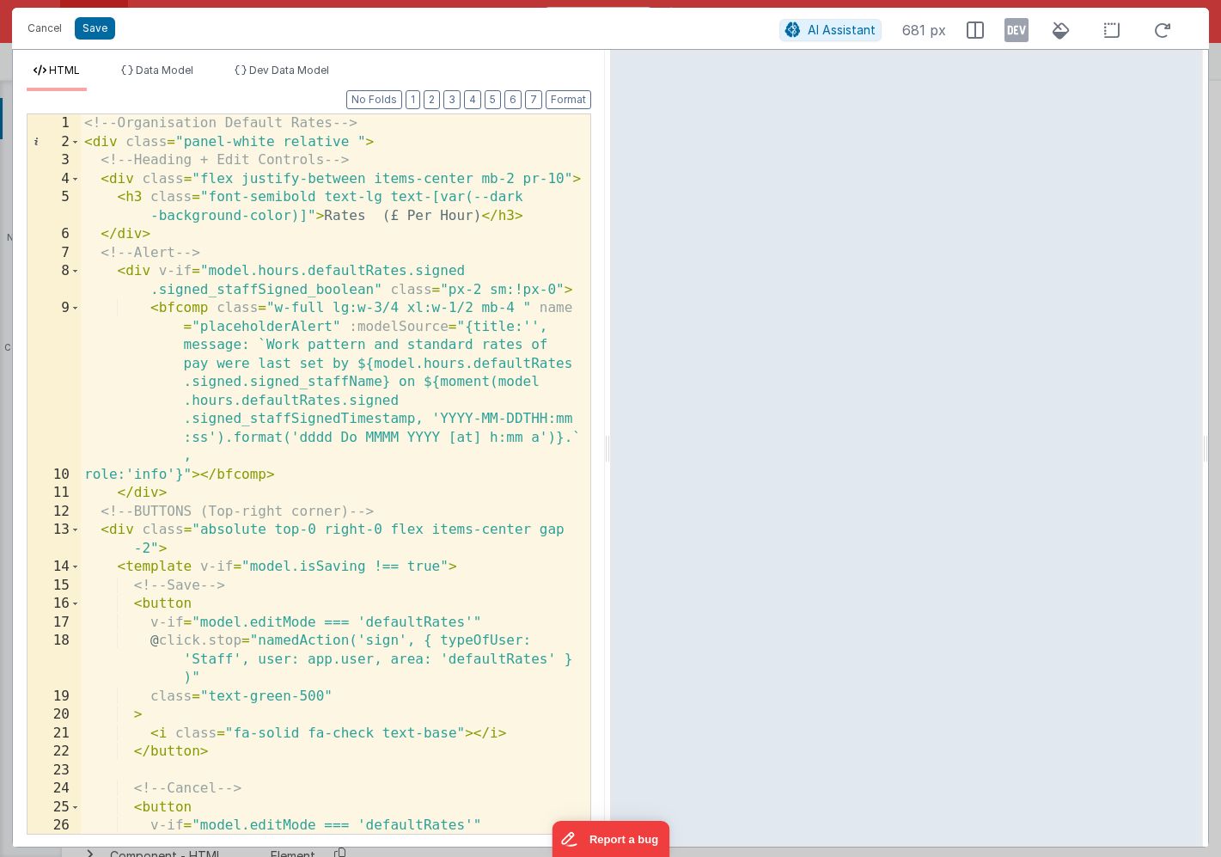
click at [352, 217] on div "<!-- Organisation Default Rates --> < div class = "panel-white relative " > <!-…" at bounding box center [336, 492] width 510 height 756
drag, startPoint x: 390, startPoint y: 216, endPoint x: 485, endPoint y: 215, distance: 94.6
click at [485, 215] on div "<!-- Organisation Default Rates --> < div class = "panel-white relative " > <!-…" at bounding box center [336, 492] width 510 height 756
click at [436, 104] on button "2" at bounding box center [432, 99] width 16 height 19
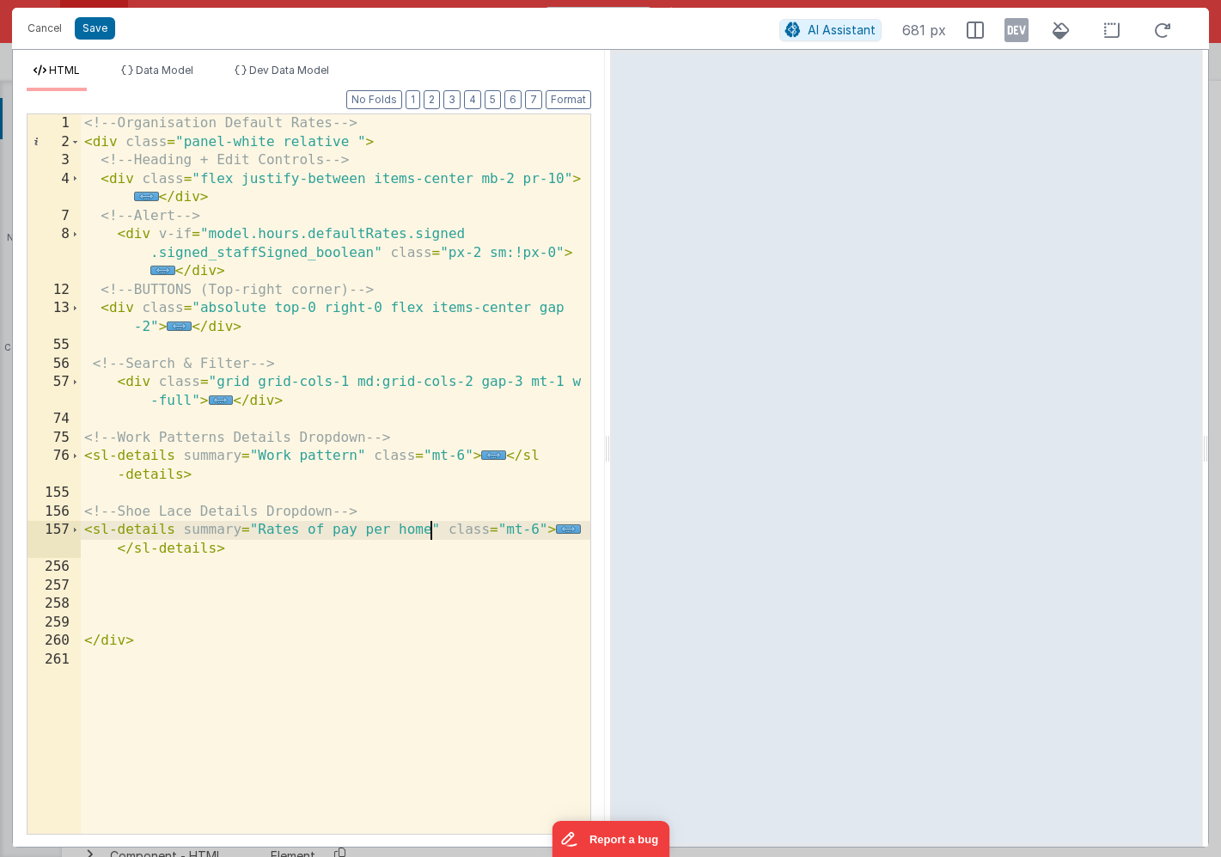
click at [432, 529] on div "<!-- Organisation Default Rates --> < div class = "panel-white relative " > <!-…" at bounding box center [336, 492] width 510 height 756
click at [144, 199] on span "..." at bounding box center [146, 196] width 25 height 9
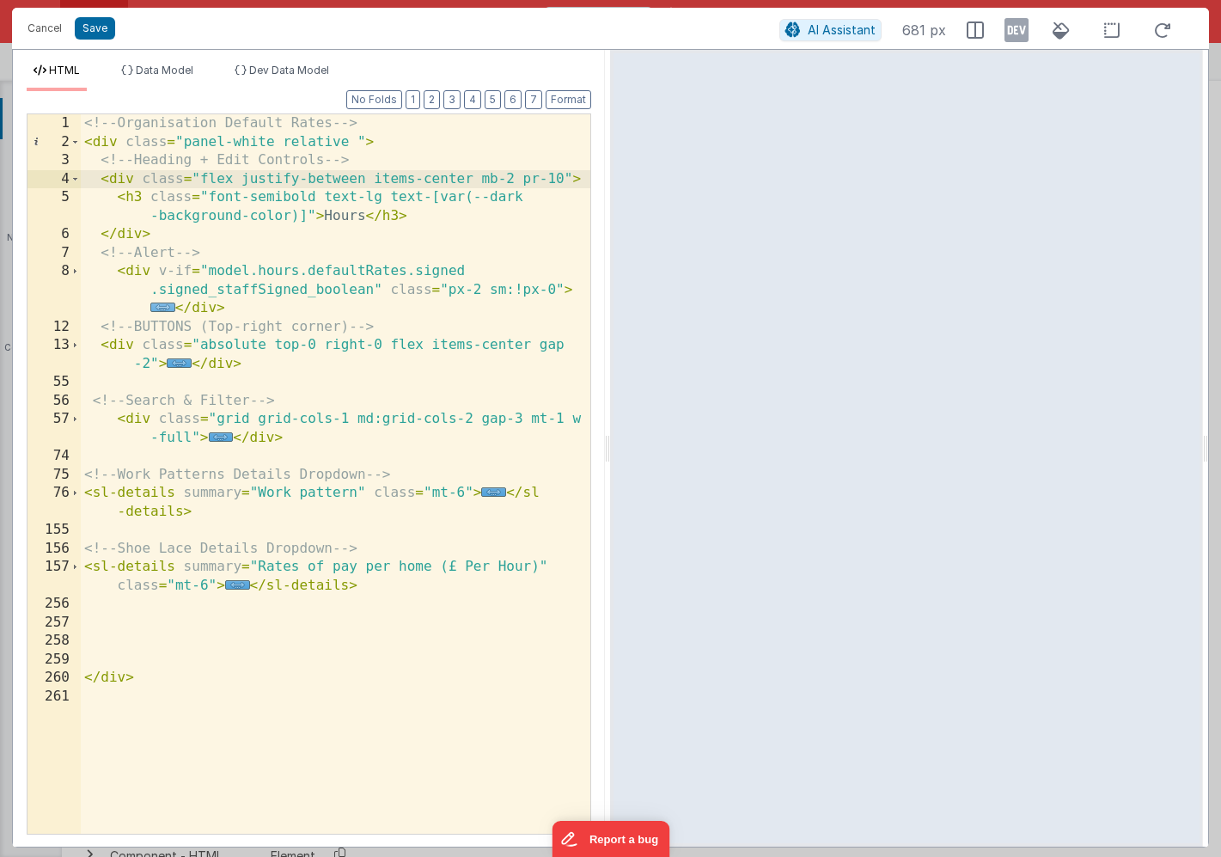
click at [164, 309] on span "..." at bounding box center [162, 307] width 25 height 9
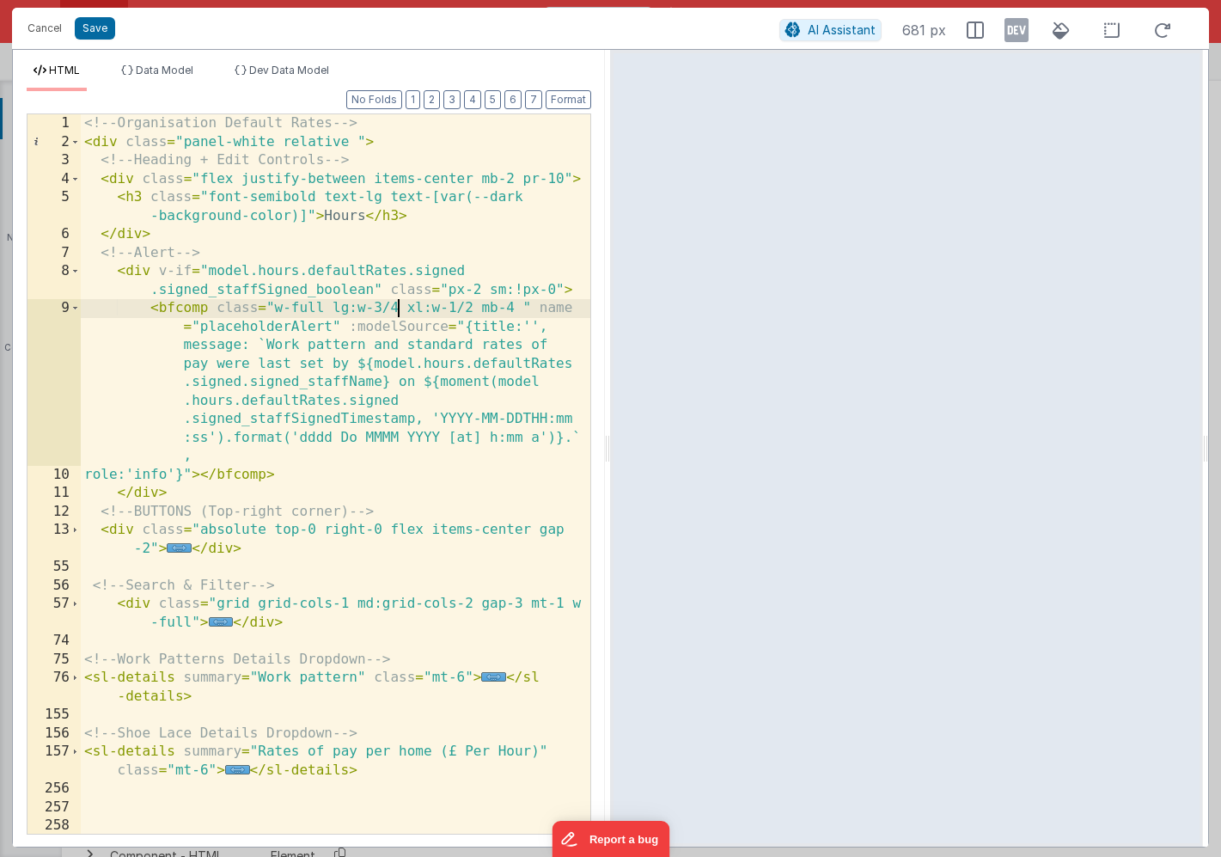
click at [399, 310] on div "<!-- Organisation Default Rates --> < div class = "panel-white relative " > <!-…" at bounding box center [336, 492] width 510 height 756
click at [398, 304] on div "<!-- Organisation Default Rates --> < div class = "panel-white relative " > <!-…" at bounding box center [336, 492] width 510 height 756
drag, startPoint x: 469, startPoint y: 307, endPoint x: 407, endPoint y: 306, distance: 62.8
click at [407, 306] on div "<!-- Organisation Default Rates --> < div class = "panel-white relative " > <!-…" at bounding box center [336, 492] width 510 height 756
click at [89, 21] on button "Save" at bounding box center [95, 28] width 40 height 22
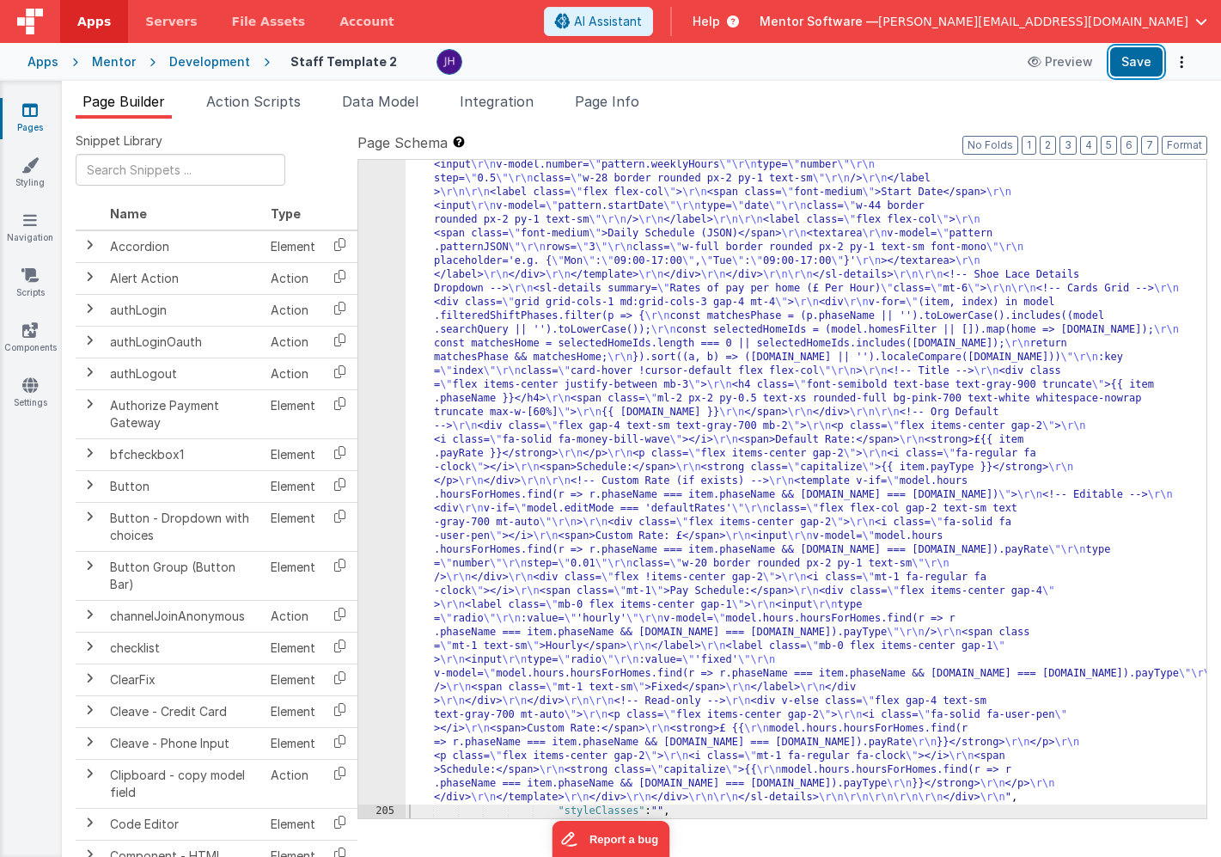
drag, startPoint x: 1142, startPoint y: 63, endPoint x: 1200, endPoint y: 75, distance: 59.7
click at [1142, 63] on button "Save" at bounding box center [1137, 61] width 52 height 29
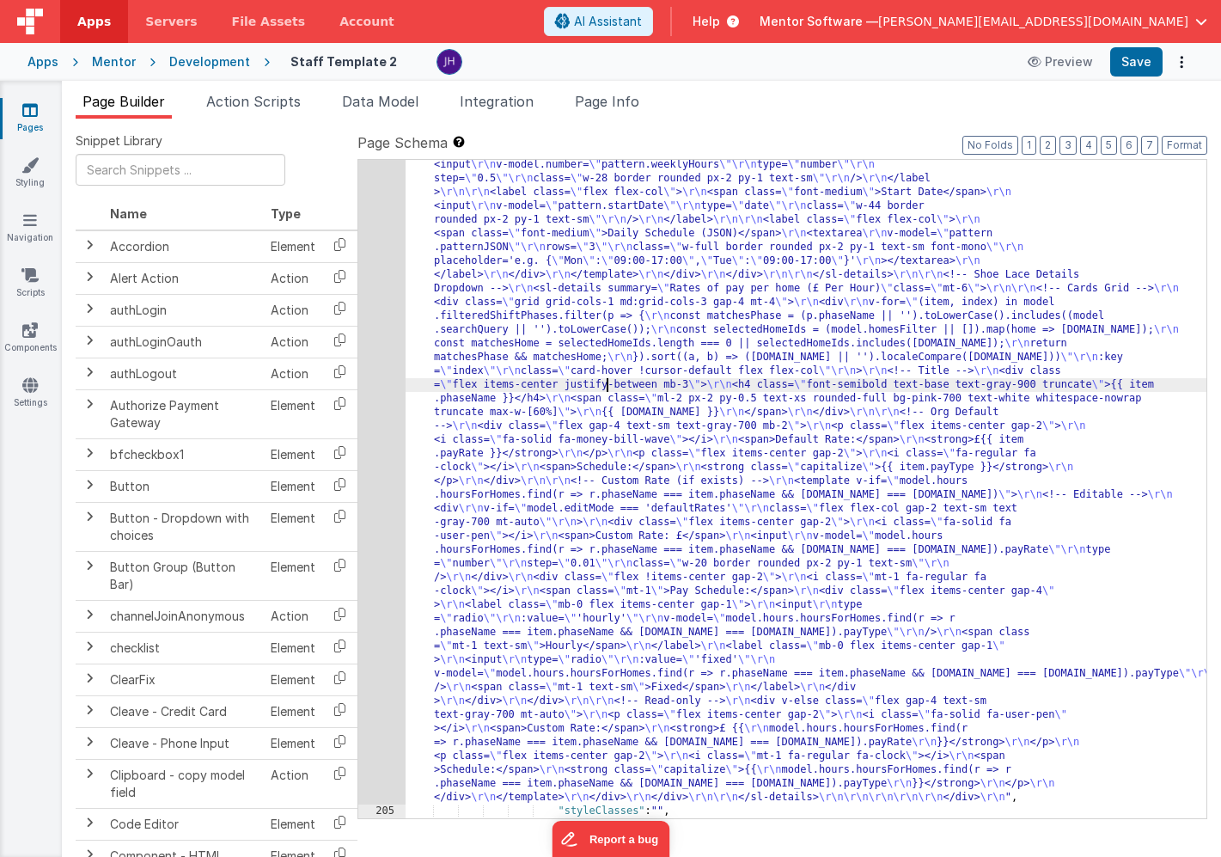
click at [607, 390] on div ""html" : "<!-- Organisation Default Rates --> \r\n <div class= \" panel-white r…" at bounding box center [806, 487] width 801 height 1979
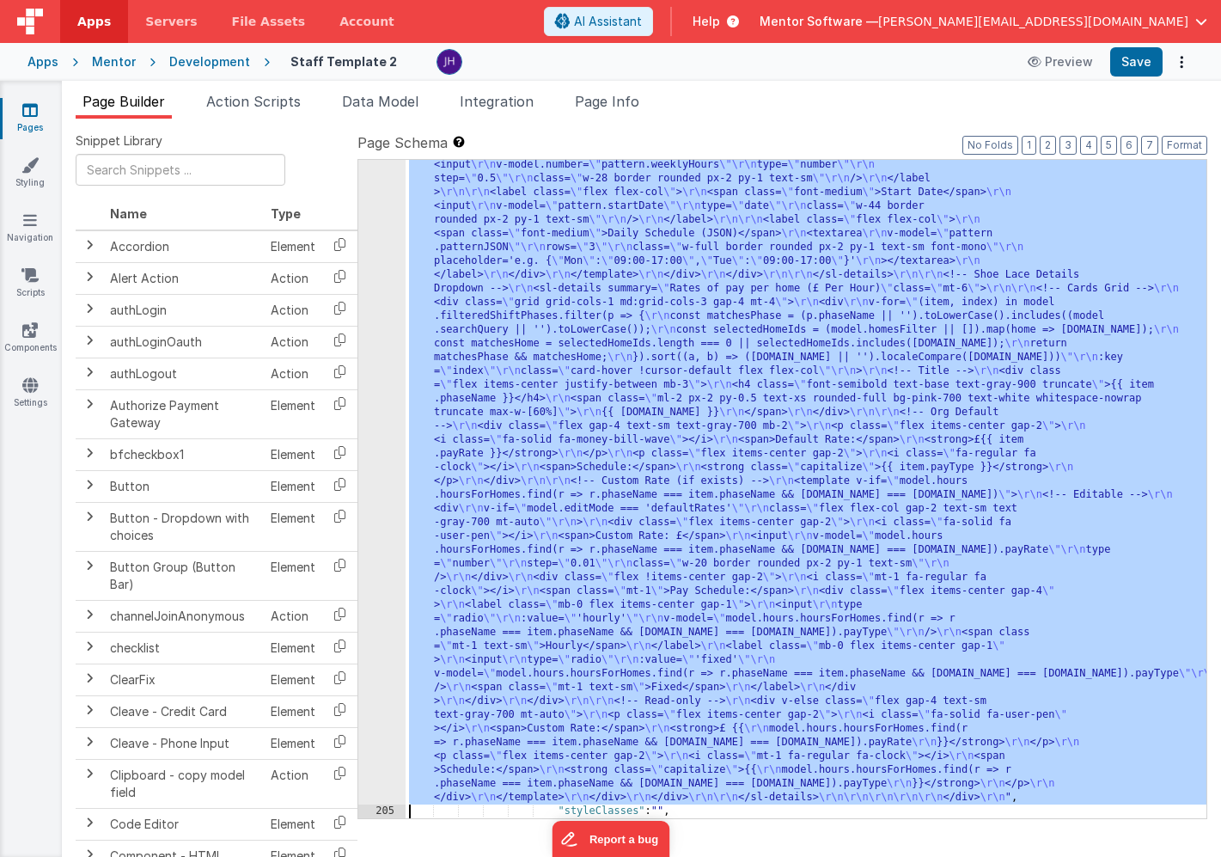
click at [385, 333] on div "204" at bounding box center [381, 151] width 47 height 1307
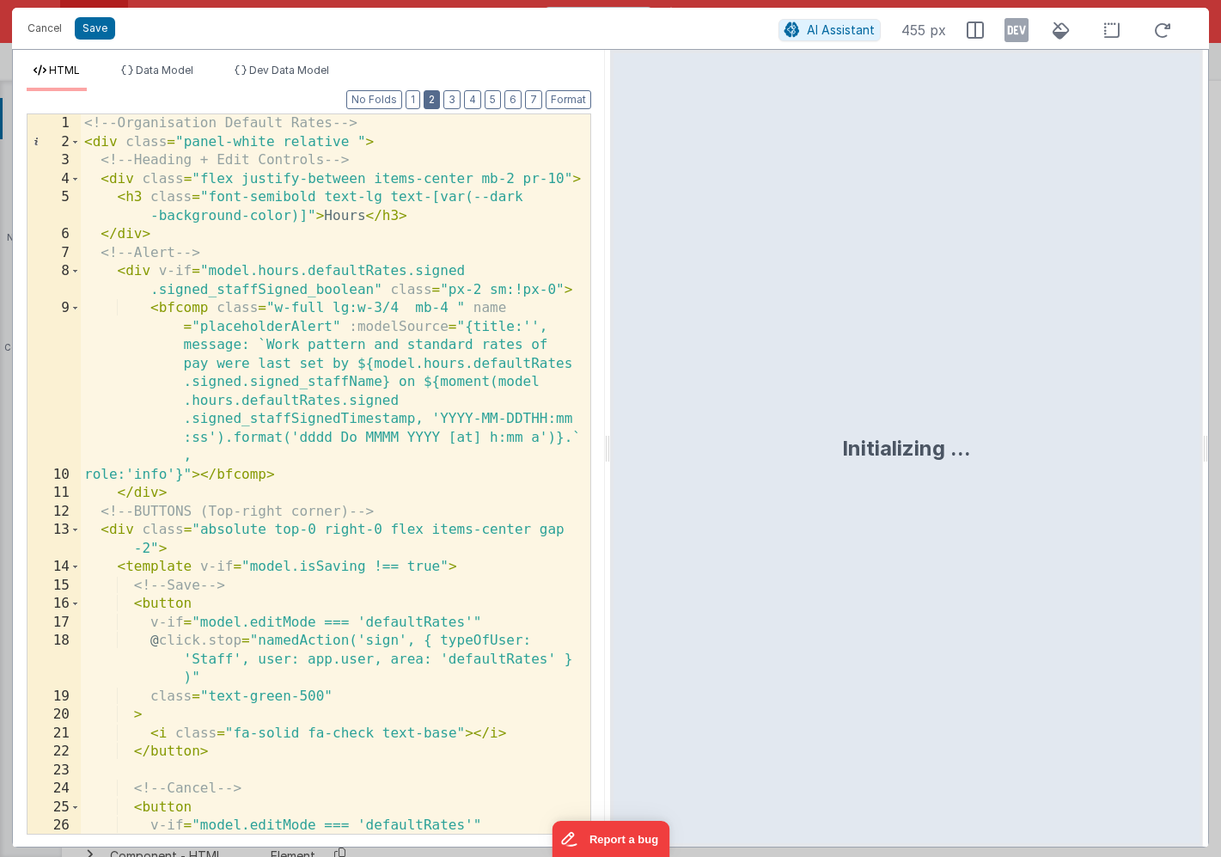
click at [438, 104] on button "2" at bounding box center [432, 99] width 16 height 19
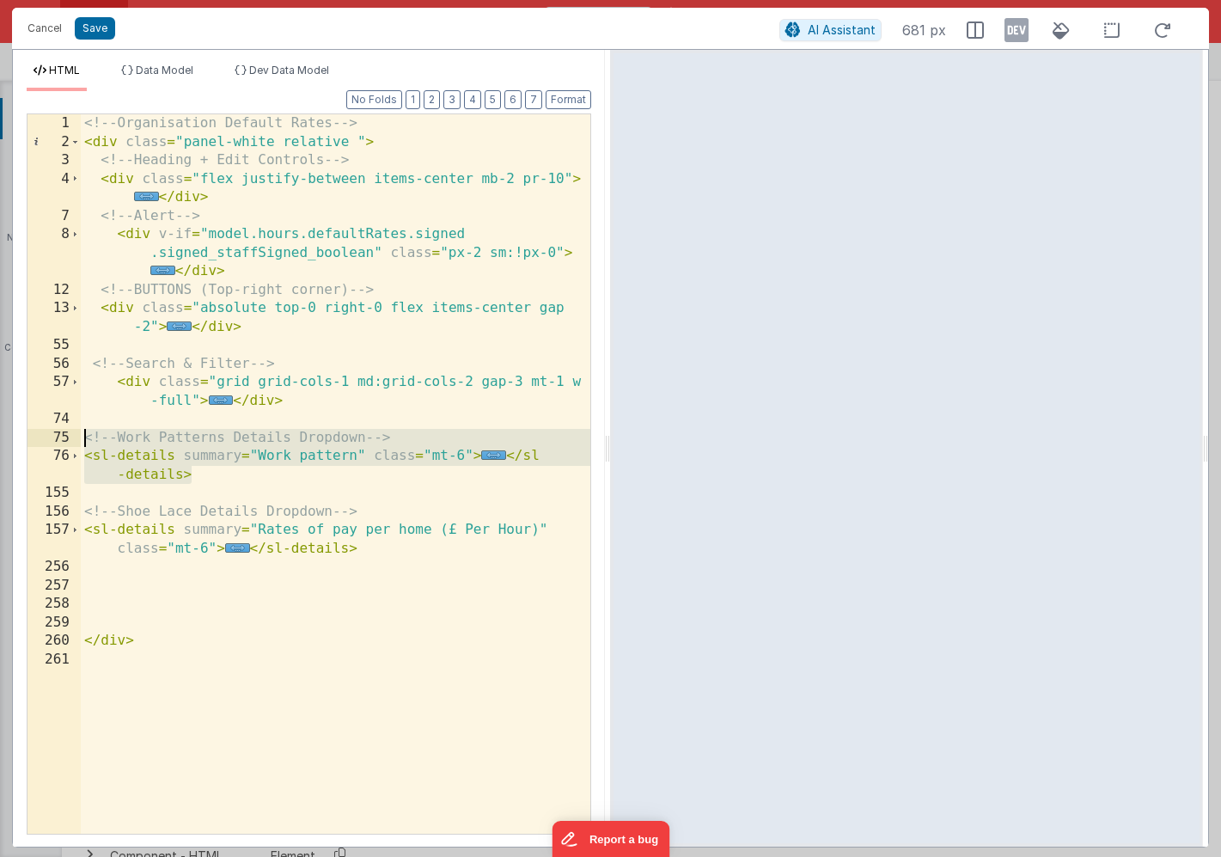
drag, startPoint x: 199, startPoint y: 475, endPoint x: 65, endPoint y: 445, distance: 137.4
click at [65, 445] on div "1 2 3 4 7 8 12 13 55 56 57 74 75 76 155 156 157 256 257 258 259 260 261 <!-- Or…" at bounding box center [309, 473] width 565 height 721
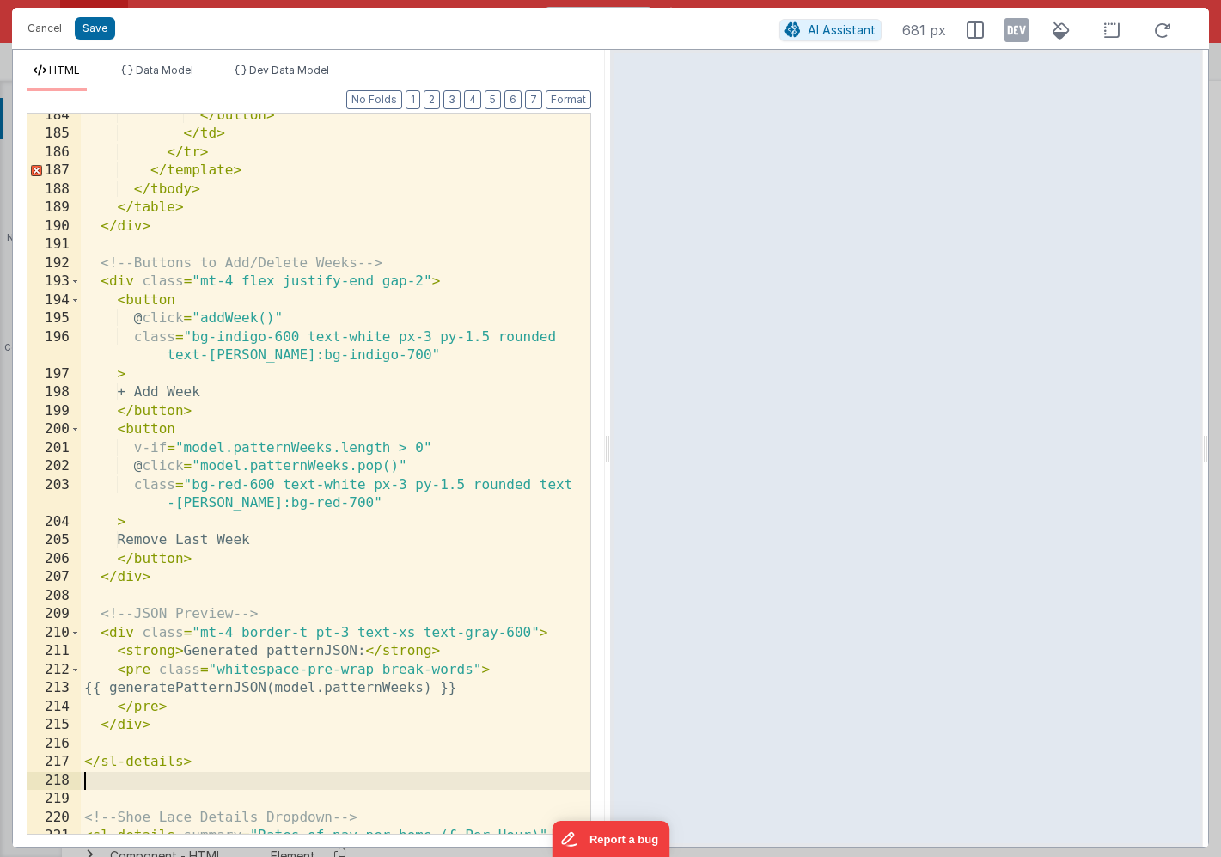
scroll to position [2515, 0]
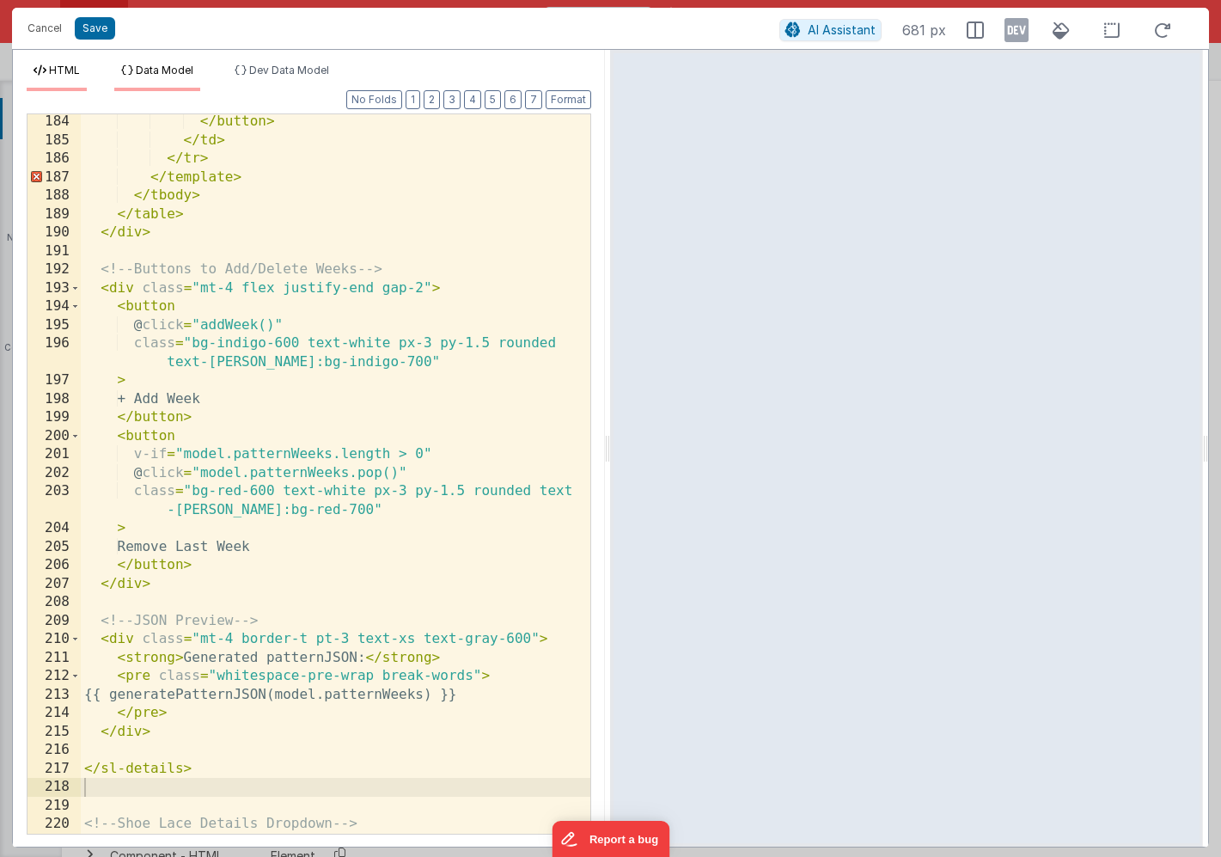
click at [155, 75] on span "Data Model" at bounding box center [165, 70] width 58 height 13
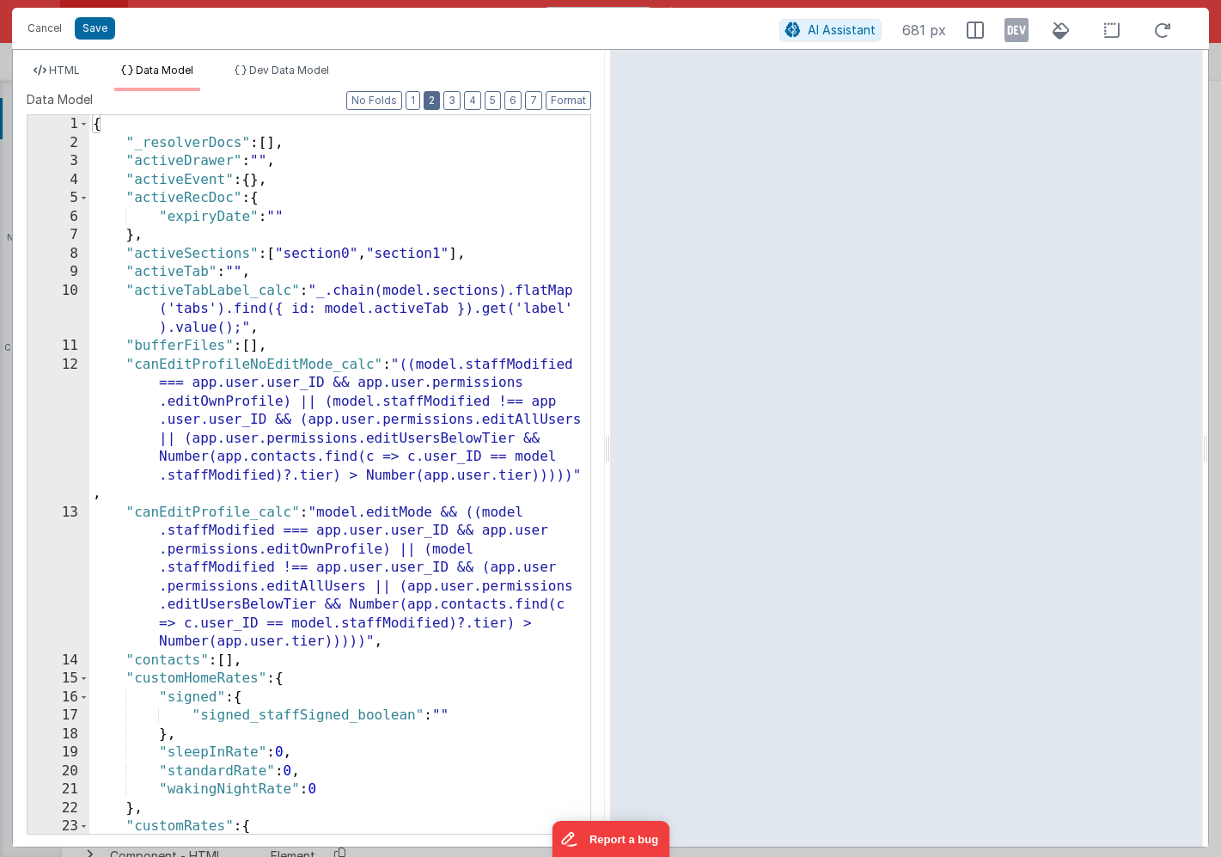
click at [432, 105] on button "2" at bounding box center [432, 100] width 16 height 19
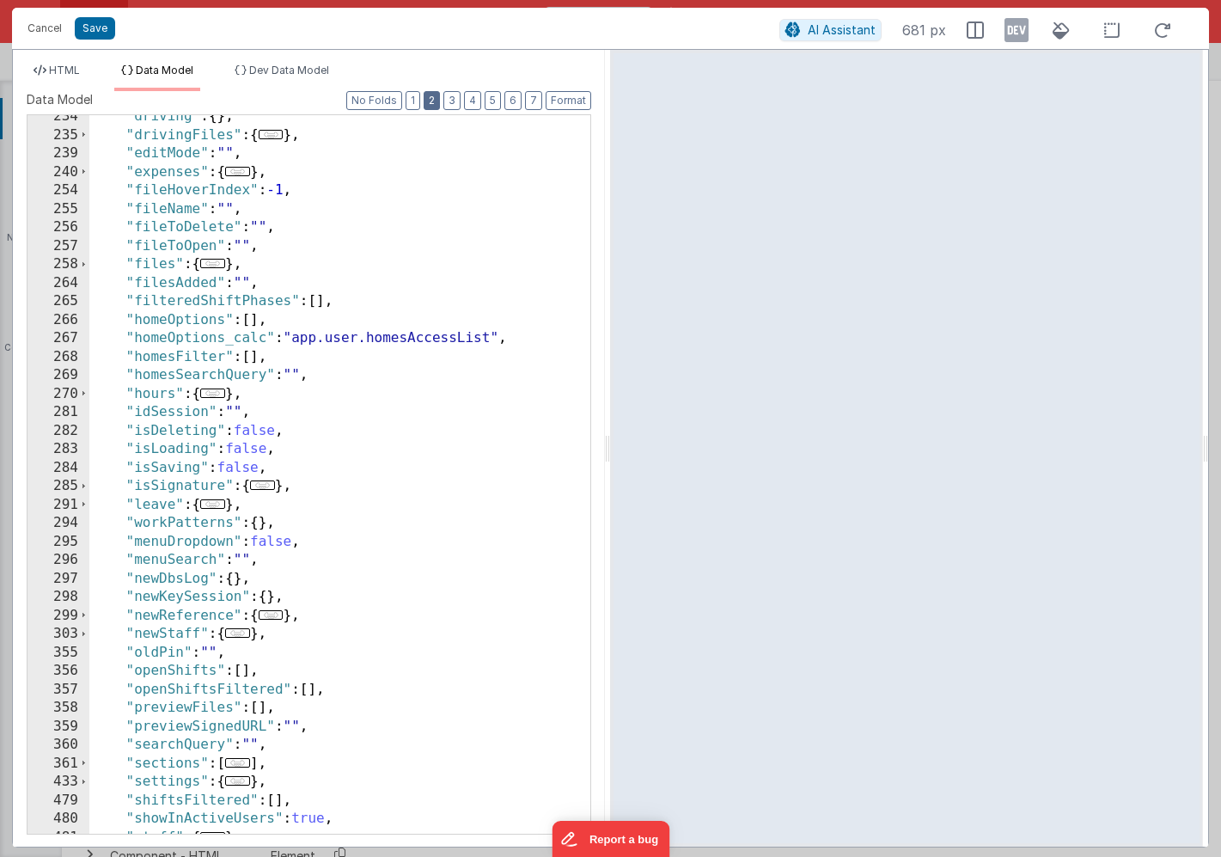
scroll to position [622, 0]
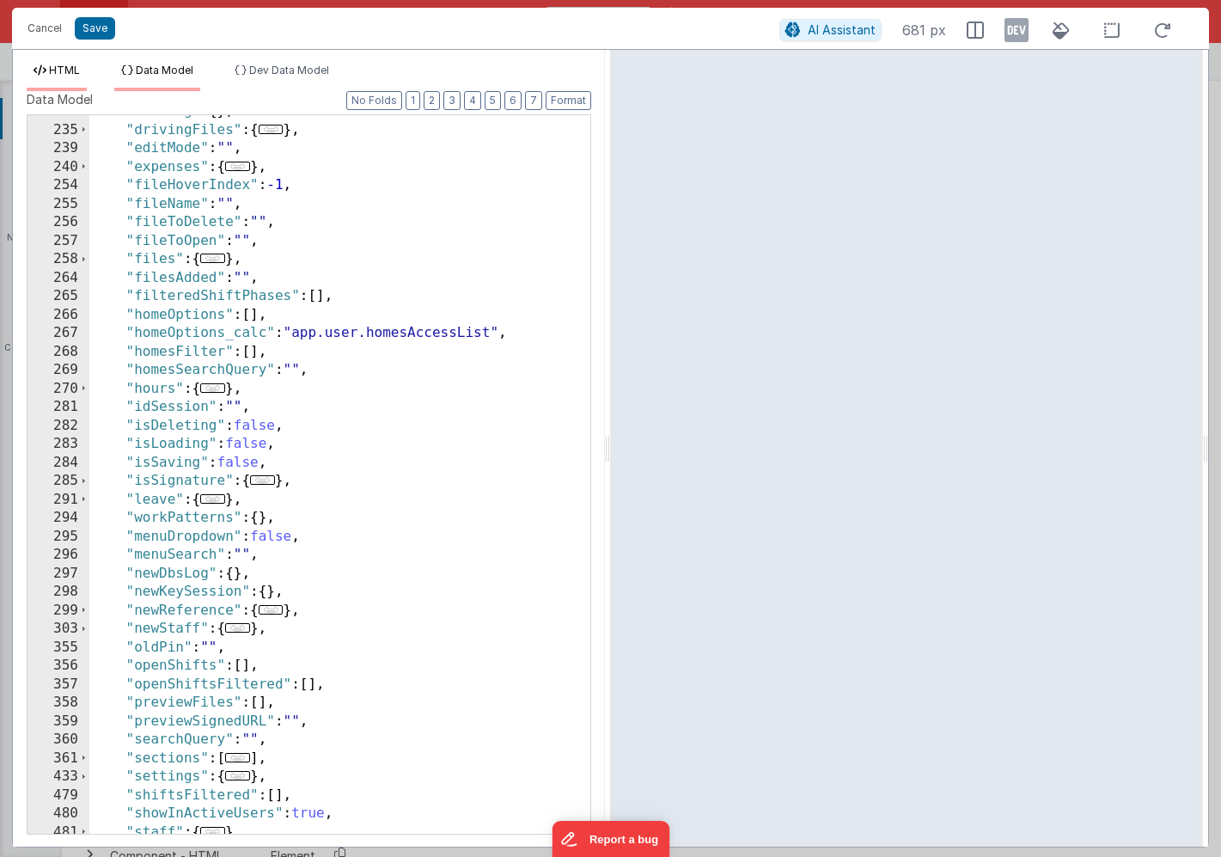
click at [59, 73] on span "HTML" at bounding box center [64, 70] width 31 height 13
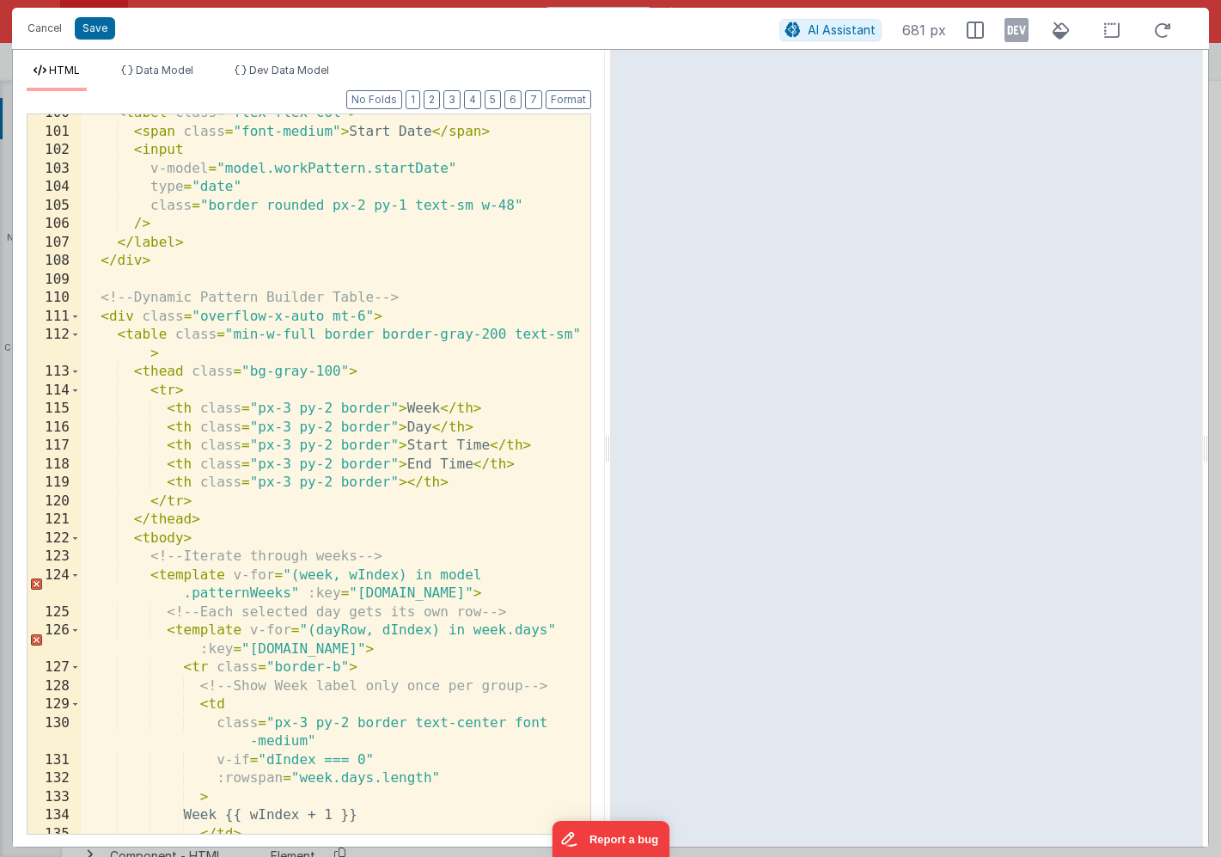
scroll to position [781, 0]
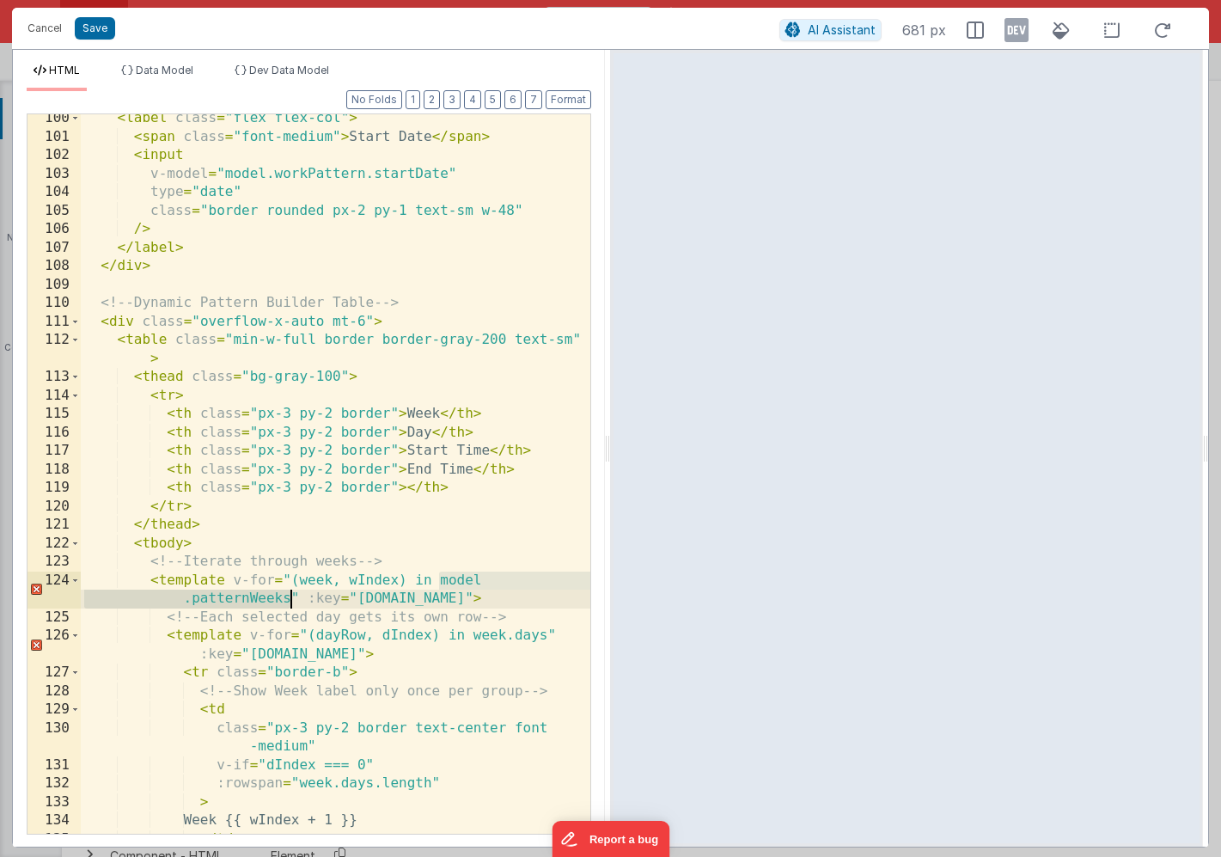
drag, startPoint x: 438, startPoint y: 578, endPoint x: 293, endPoint y: 602, distance: 146.3
click at [293, 602] on div "< label class = "flex flex-col" > < span class = "font-medium" > Start Date </ …" at bounding box center [336, 487] width 510 height 756
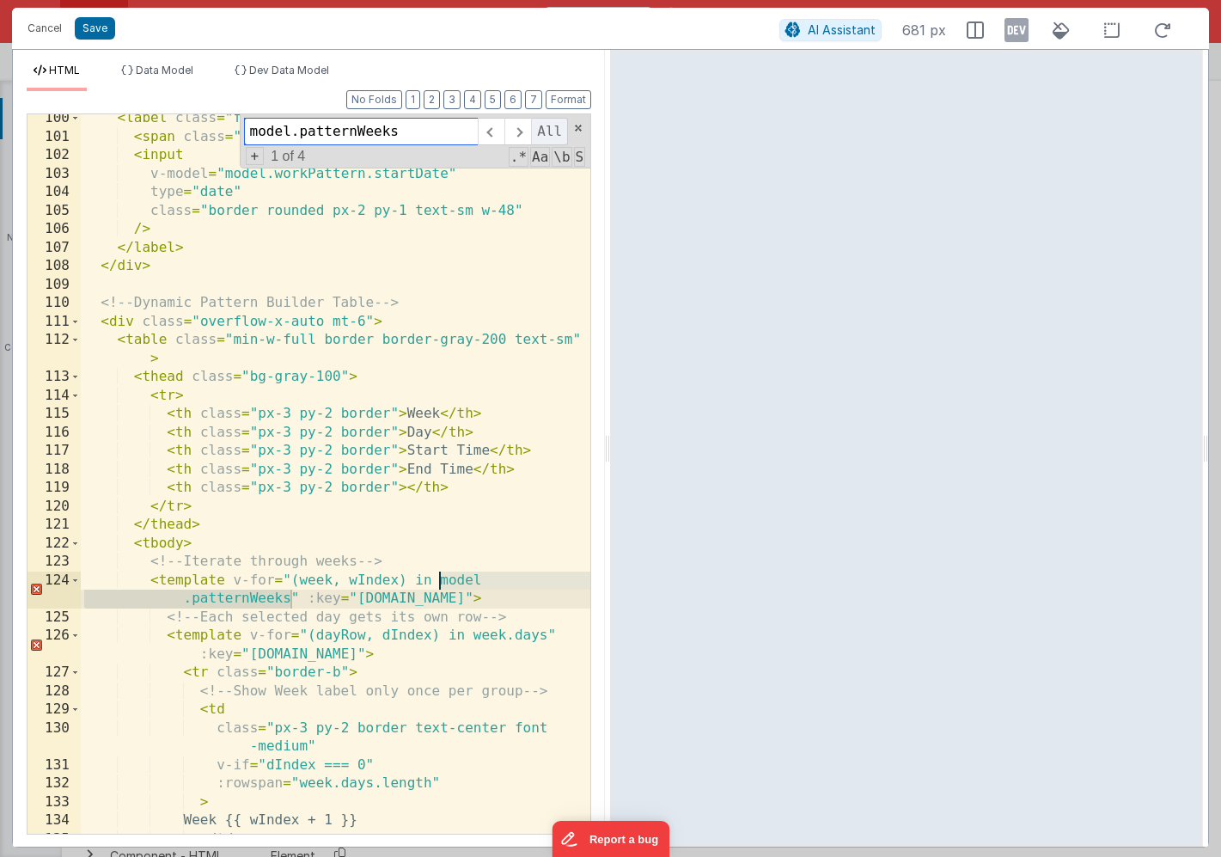
click at [556, 134] on span "All" at bounding box center [549, 132] width 37 height 28
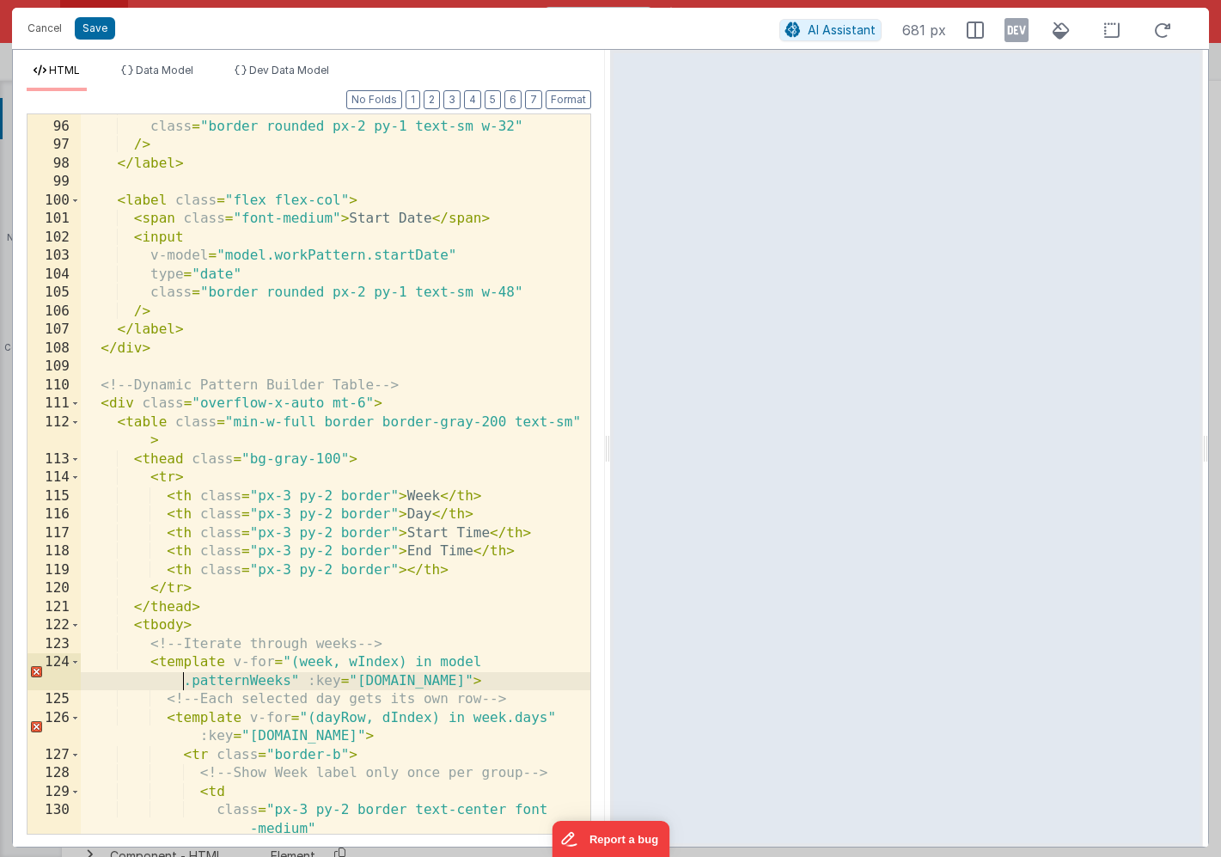
scroll to position [714, 0]
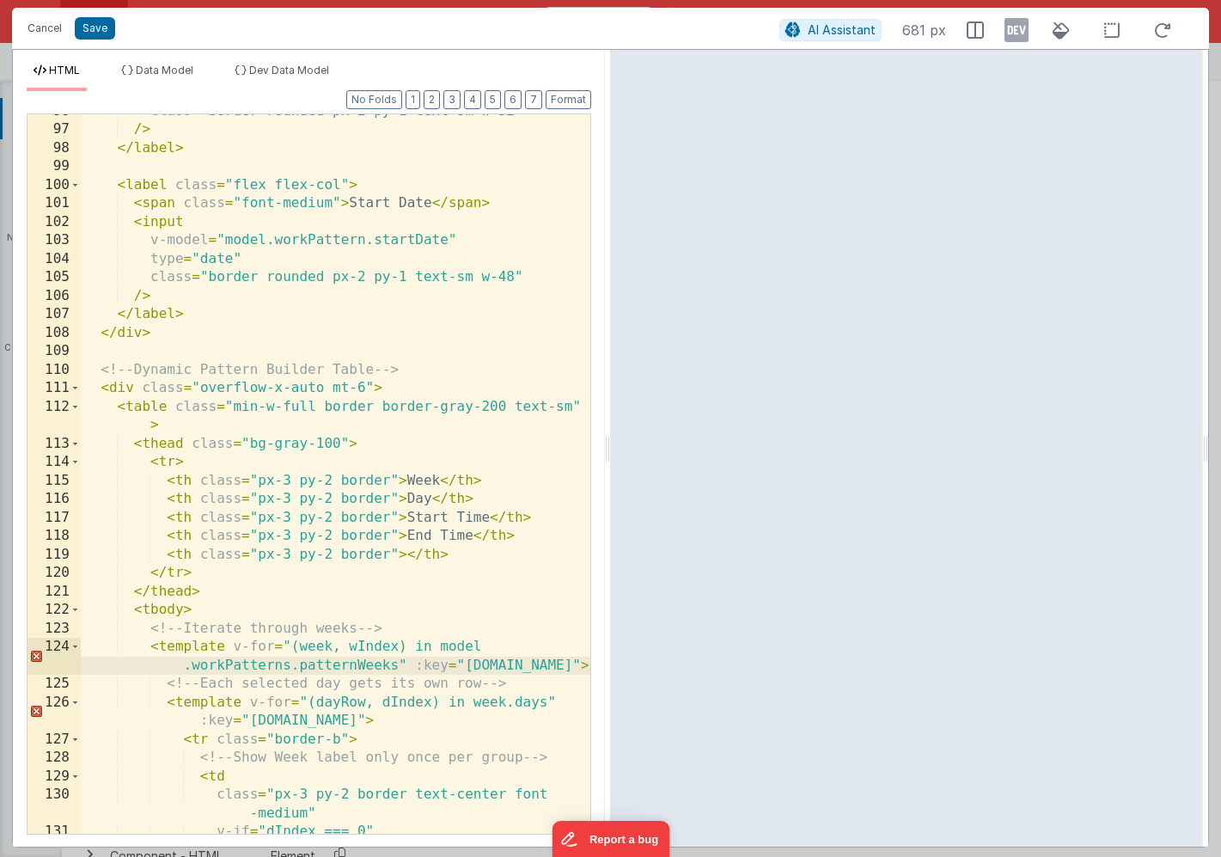
click at [366, 243] on div "class = "border rounded px-2 py-1 text-sm w-32" /> </ label > < label class = "…" at bounding box center [336, 480] width 510 height 756
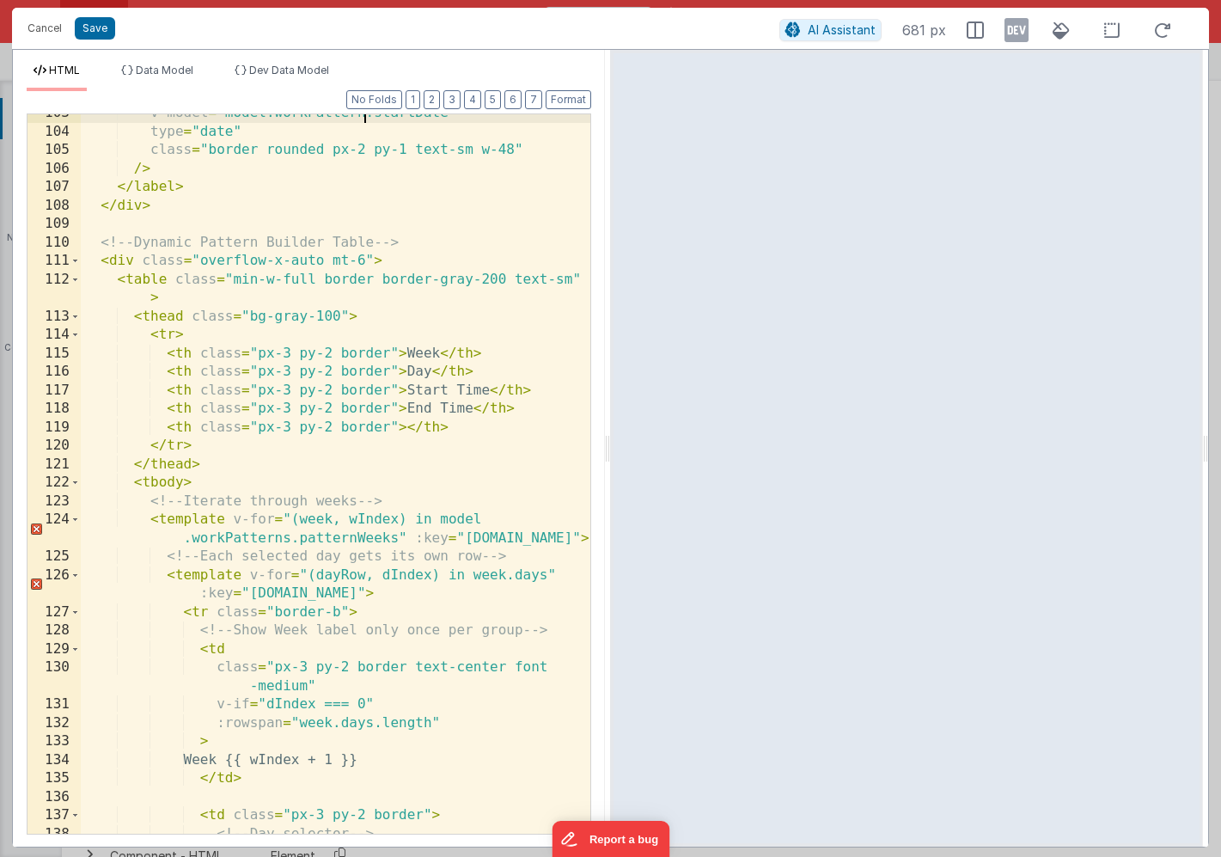
scroll to position [842, 0]
click at [289, 543] on div "v-model = "model.workPattern.startDate" type = "date" class = "border rounded p…" at bounding box center [336, 482] width 510 height 756
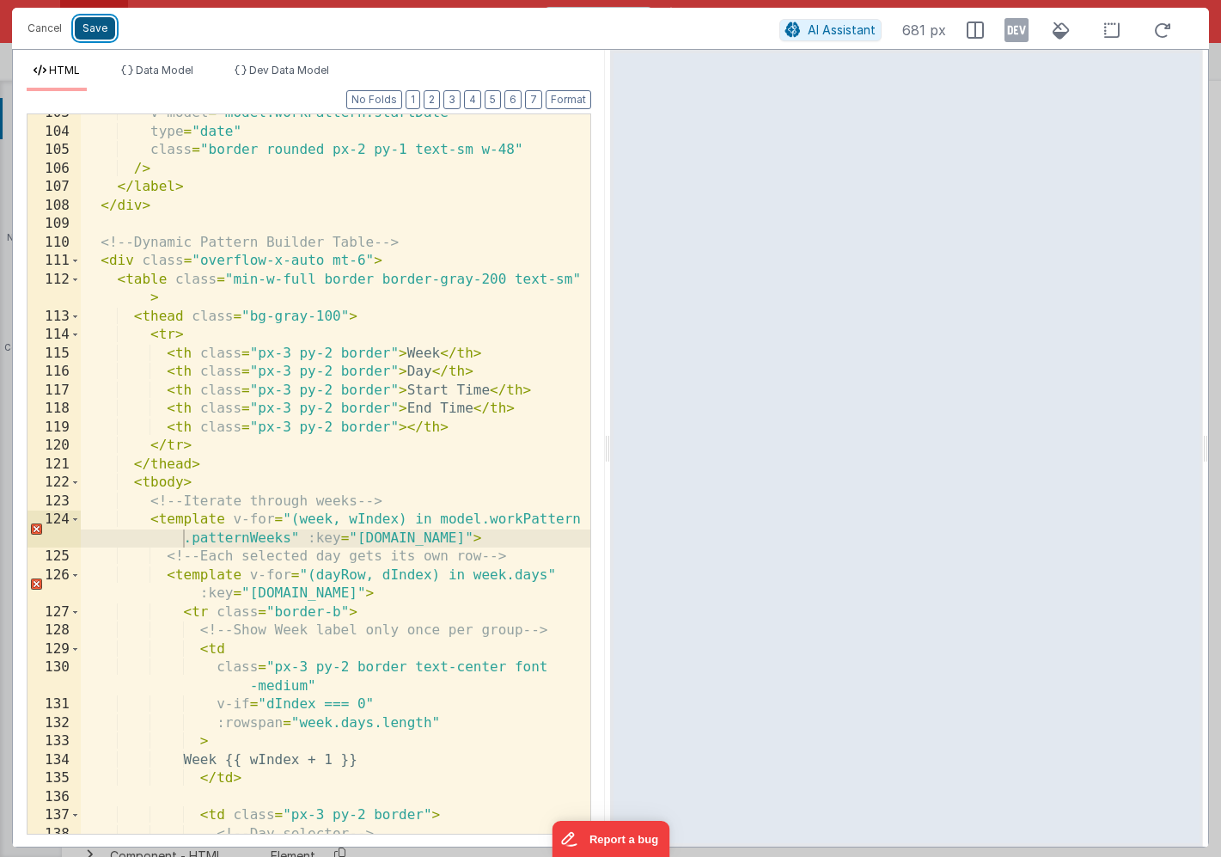
click at [95, 31] on button "Save" at bounding box center [95, 28] width 40 height 22
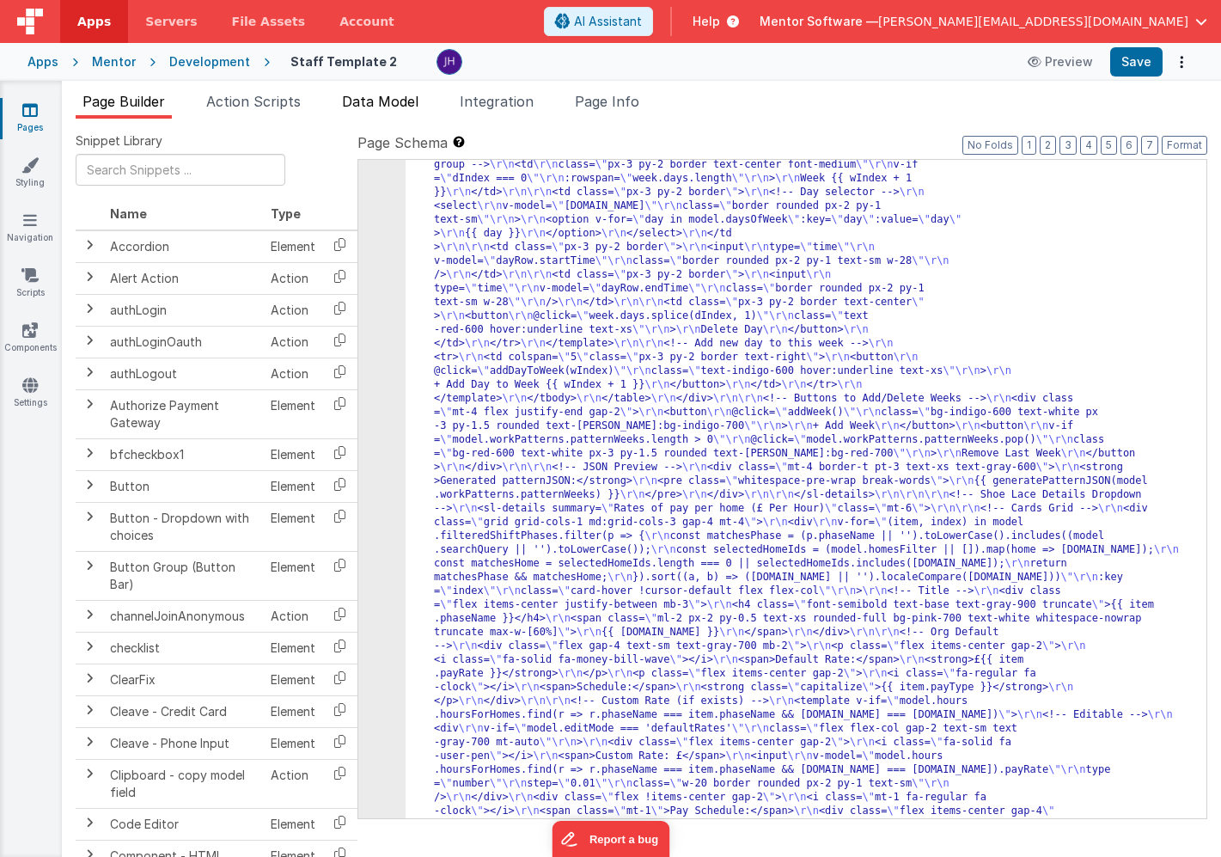
scroll to position [16205, 0]
click at [383, 95] on span "Data Model" at bounding box center [380, 101] width 77 height 17
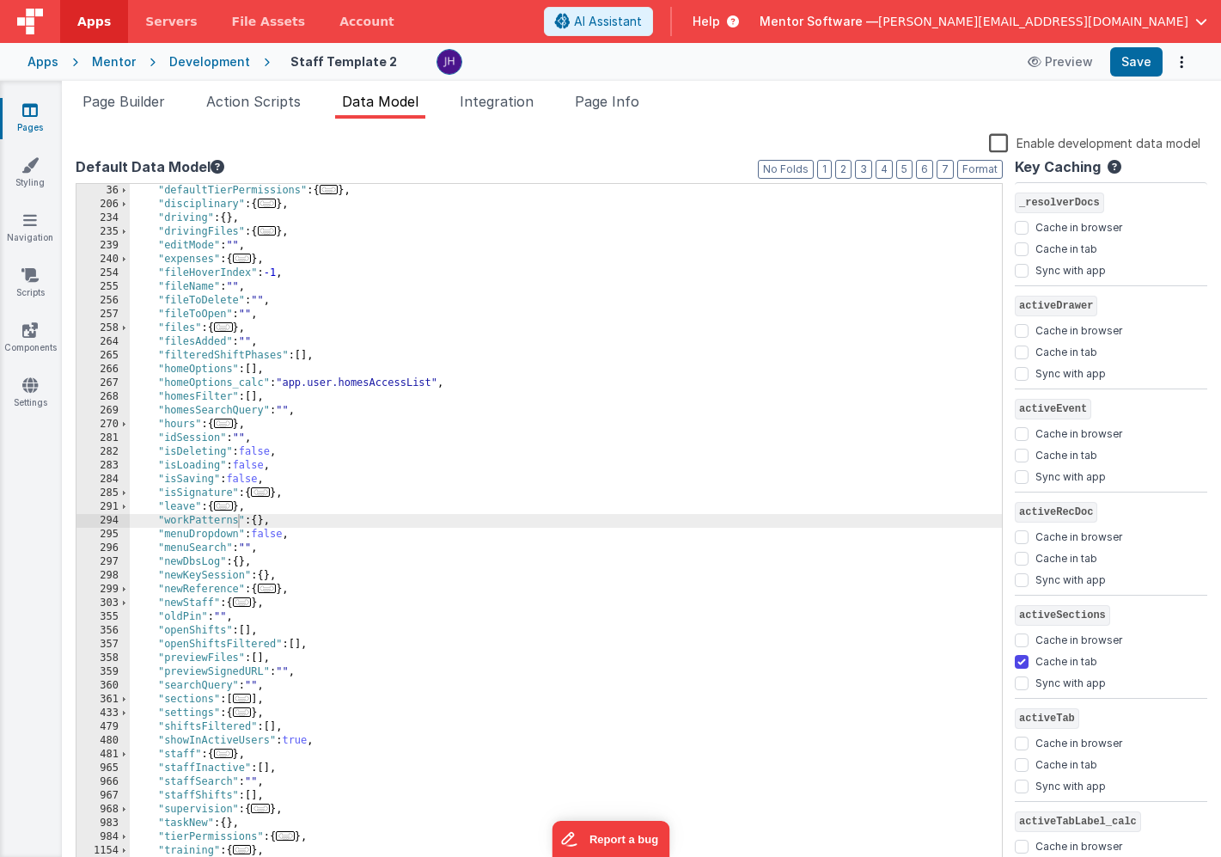
click at [238, 522] on div ""defaultTierPermissions" : { ... } , "disciplinary" : { ... } , "driving" : { }…" at bounding box center [566, 541] width 872 height 715
click at [141, 113] on li "Page Builder" at bounding box center [124, 105] width 96 height 28
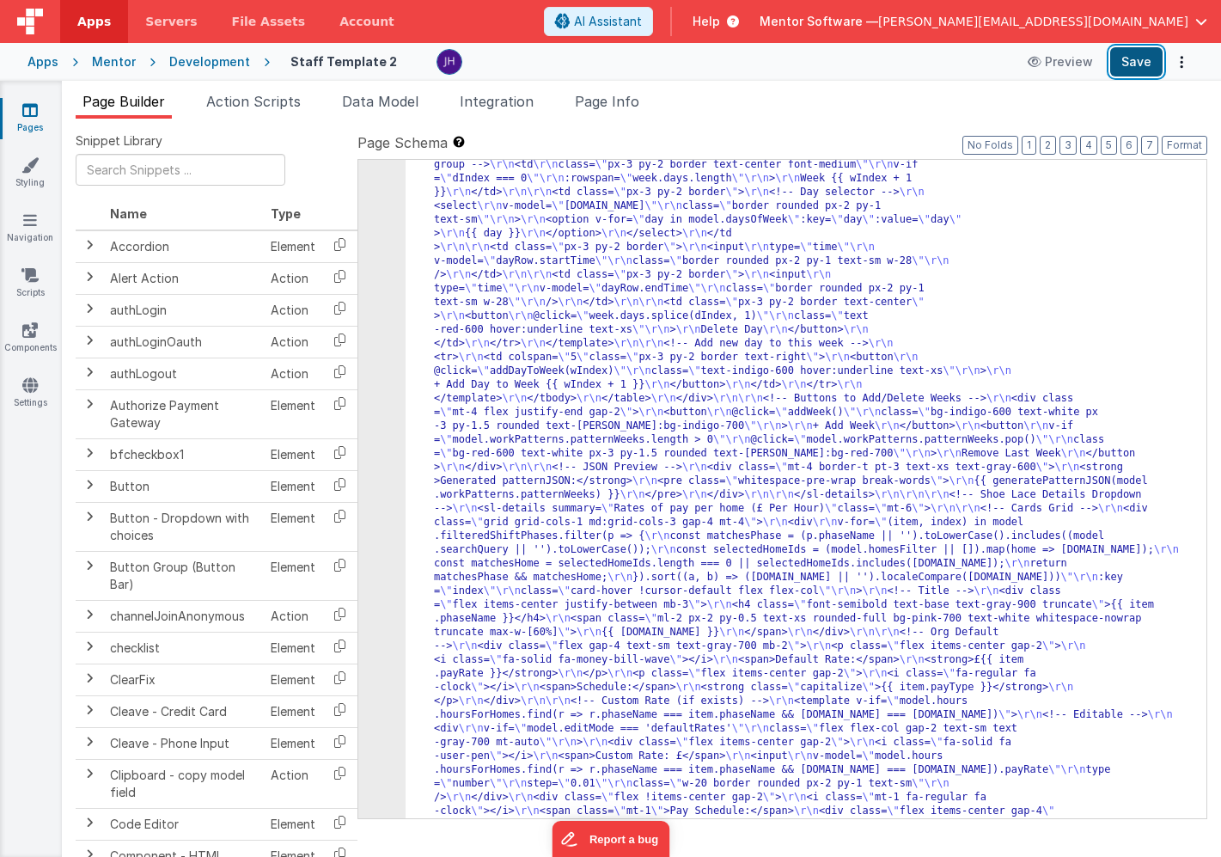
click at [1132, 65] on button "Save" at bounding box center [1137, 61] width 52 height 29
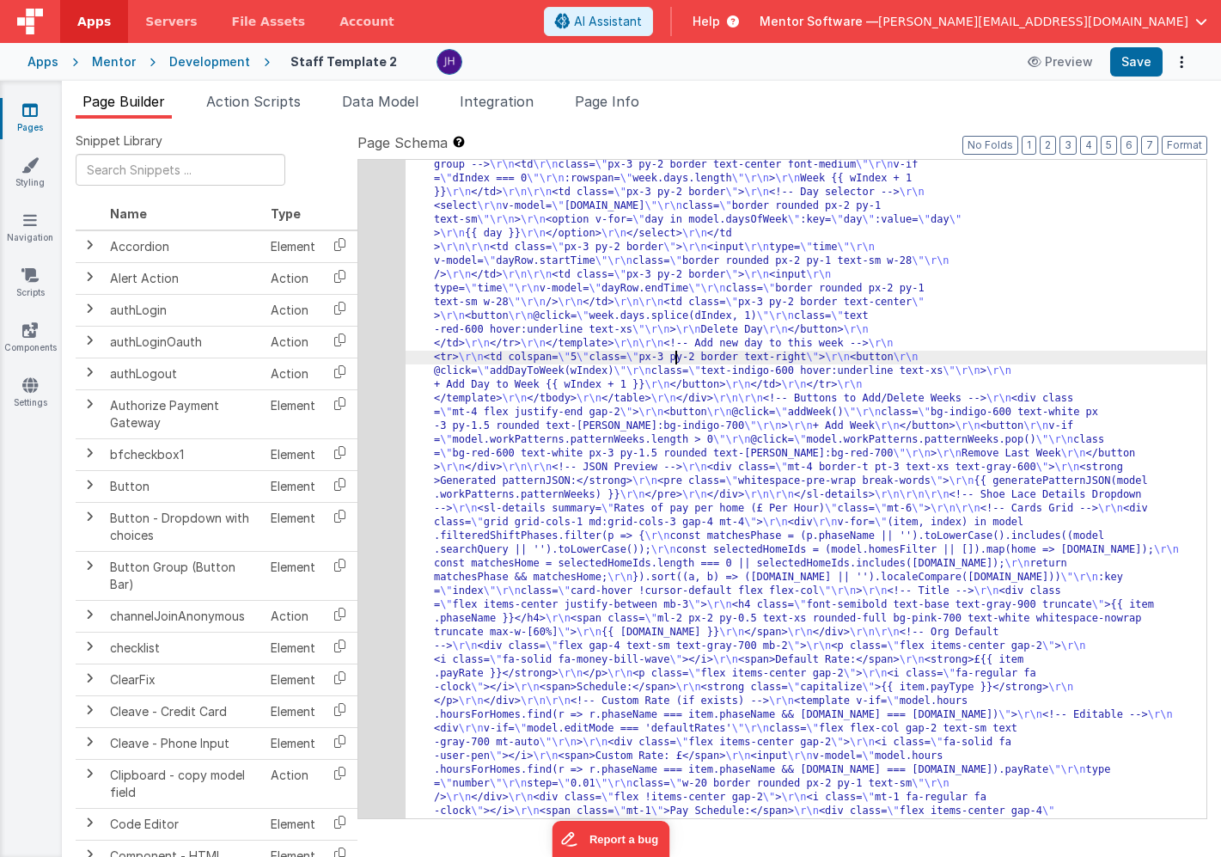
click at [382, 99] on span "Data Model" at bounding box center [380, 101] width 77 height 17
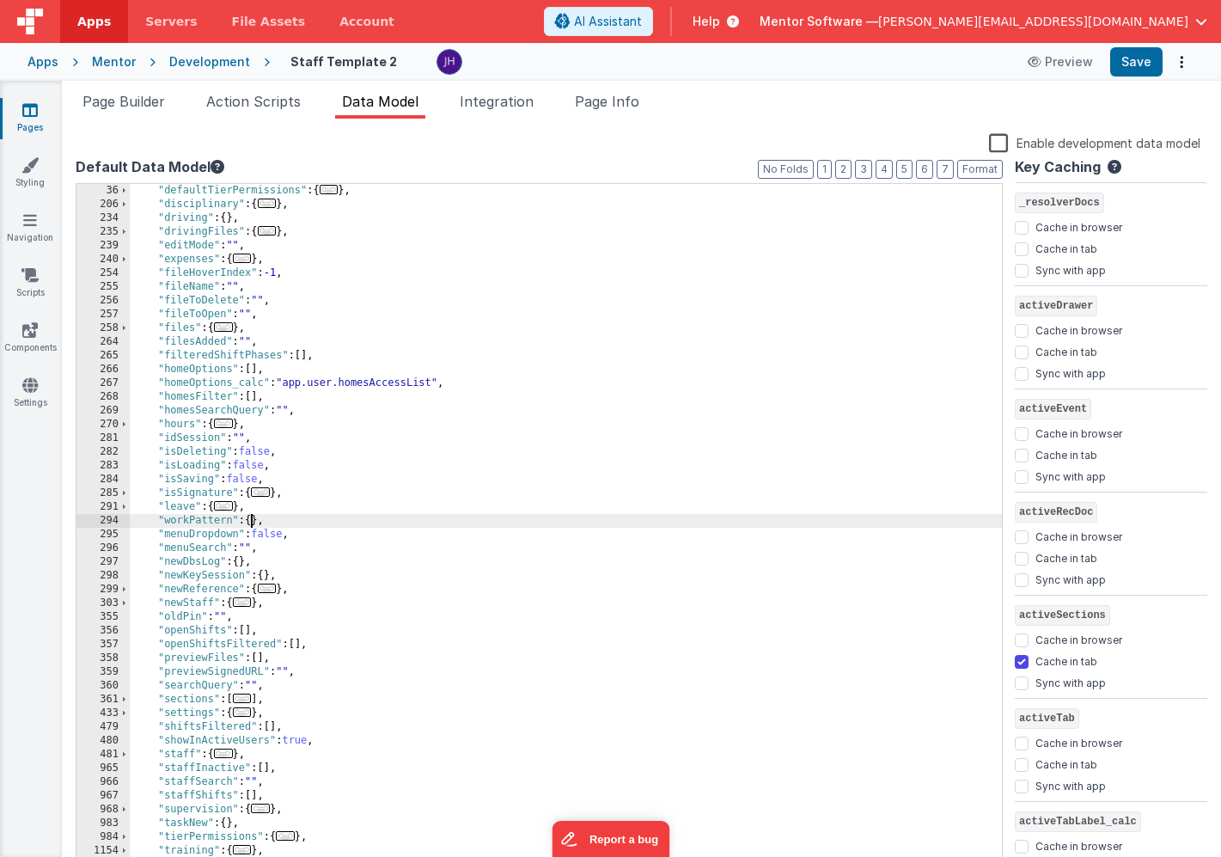
click at [252, 522] on div ""defaultTierPermissions" : { ... } , "disciplinary" : { ... } , "driving" : { }…" at bounding box center [566, 541] width 872 height 715
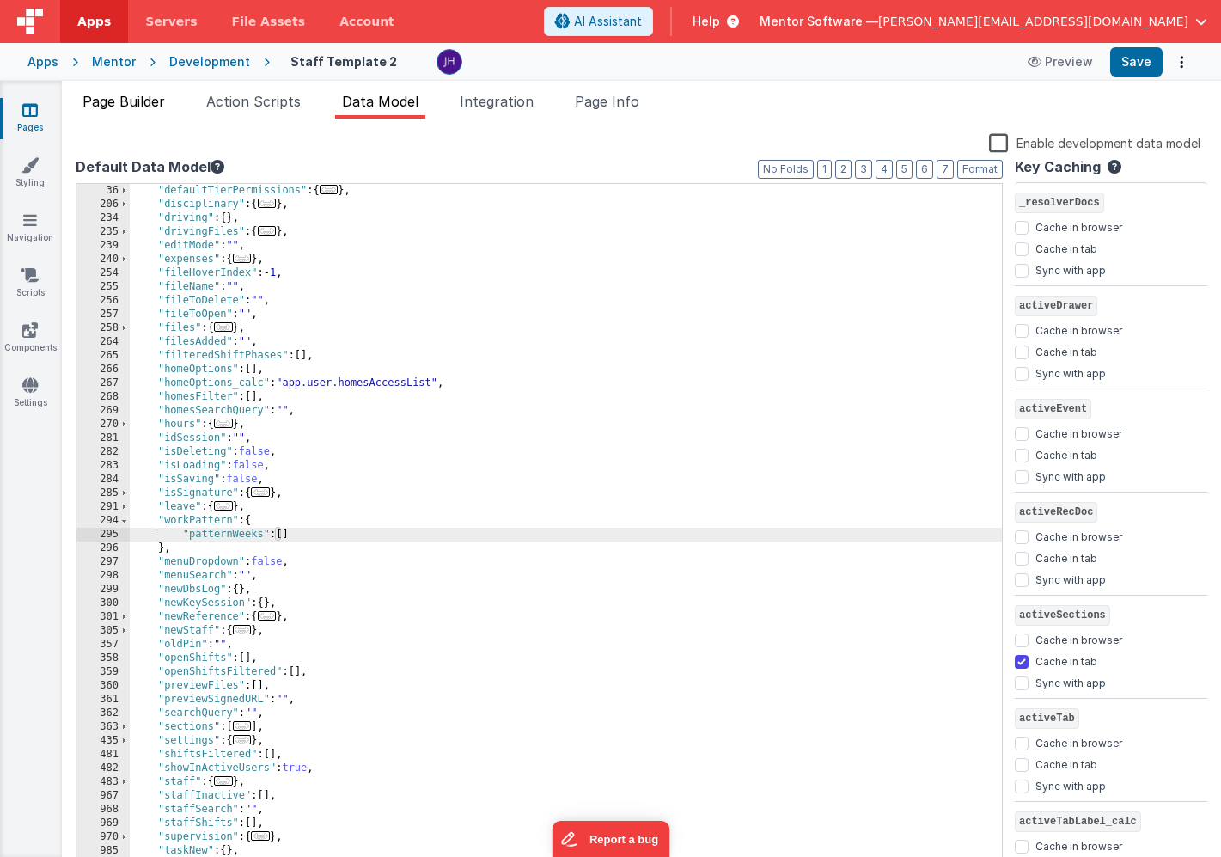
click at [134, 110] on li "Page Builder" at bounding box center [124, 105] width 96 height 28
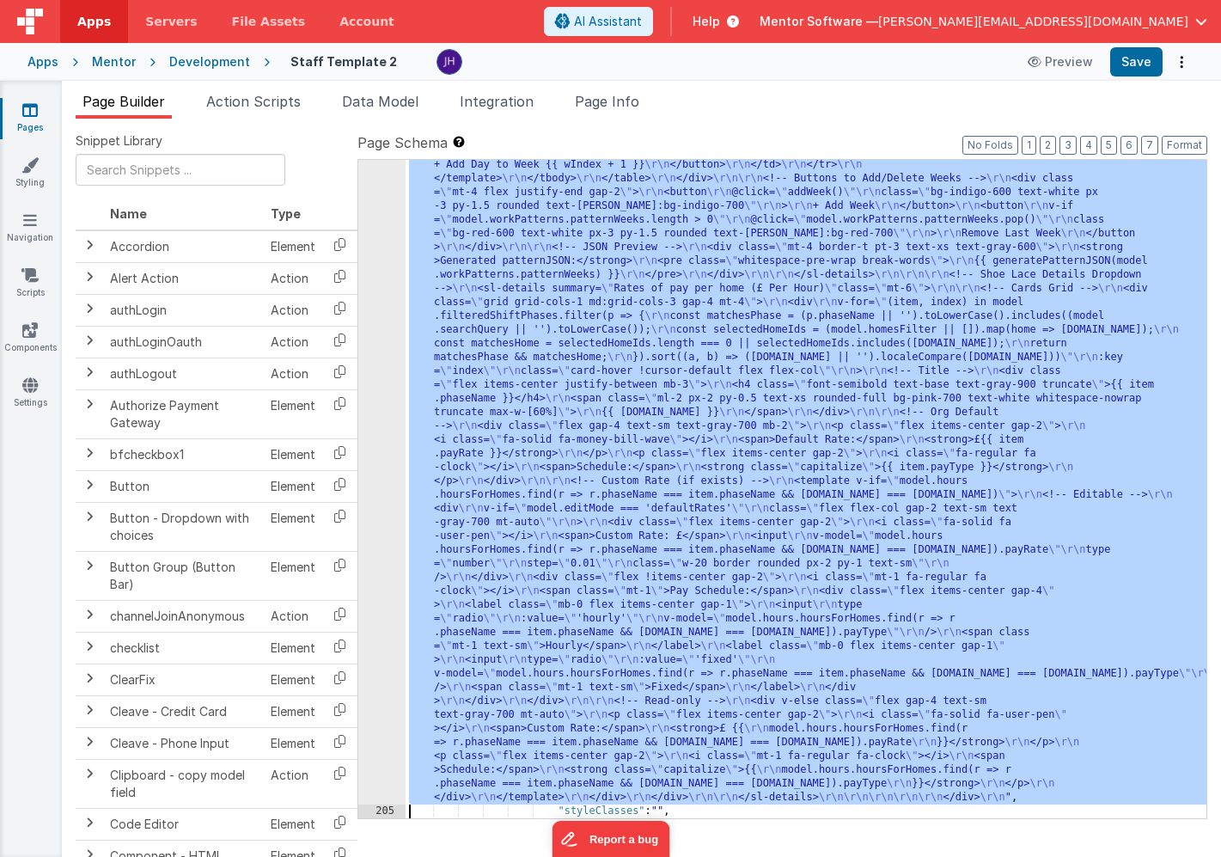
click at [390, 384] on div "204" at bounding box center [381, 41] width 47 height 1527
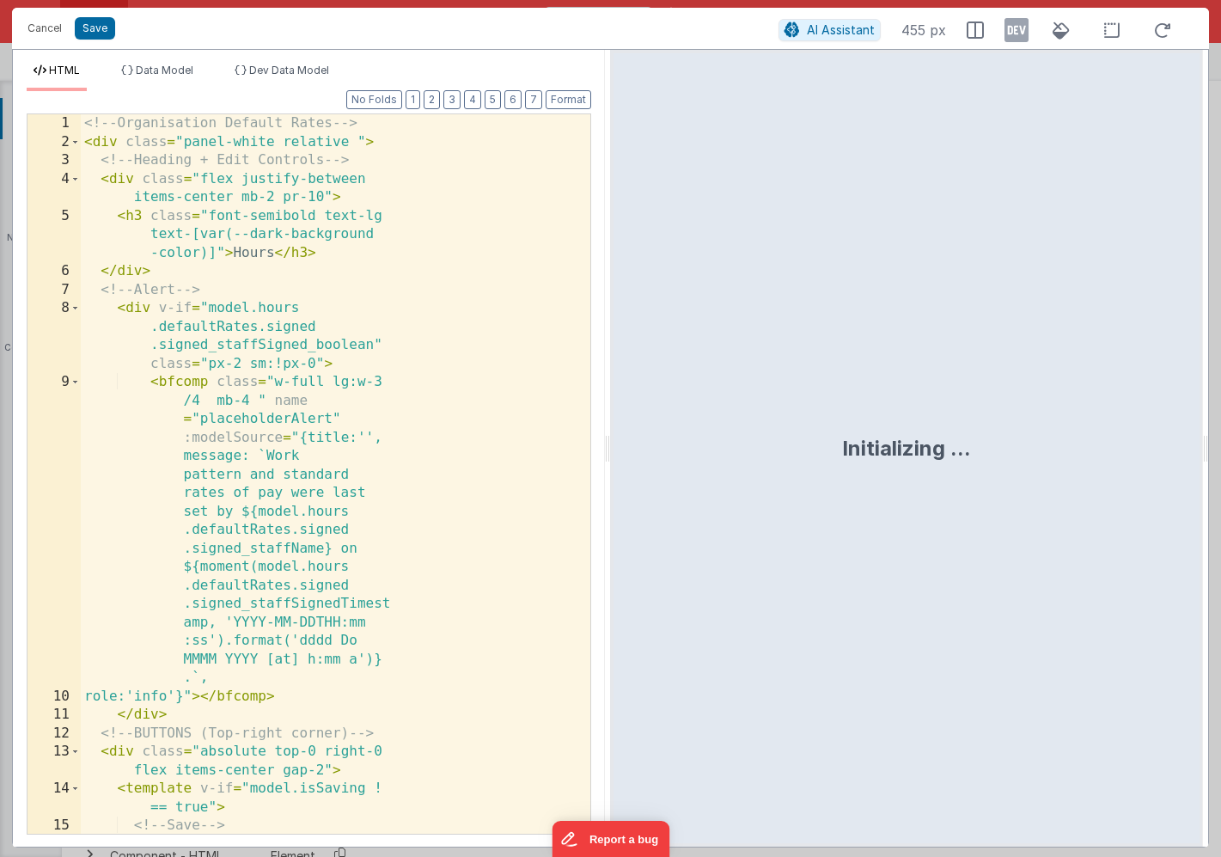
scroll to position [16340, 0]
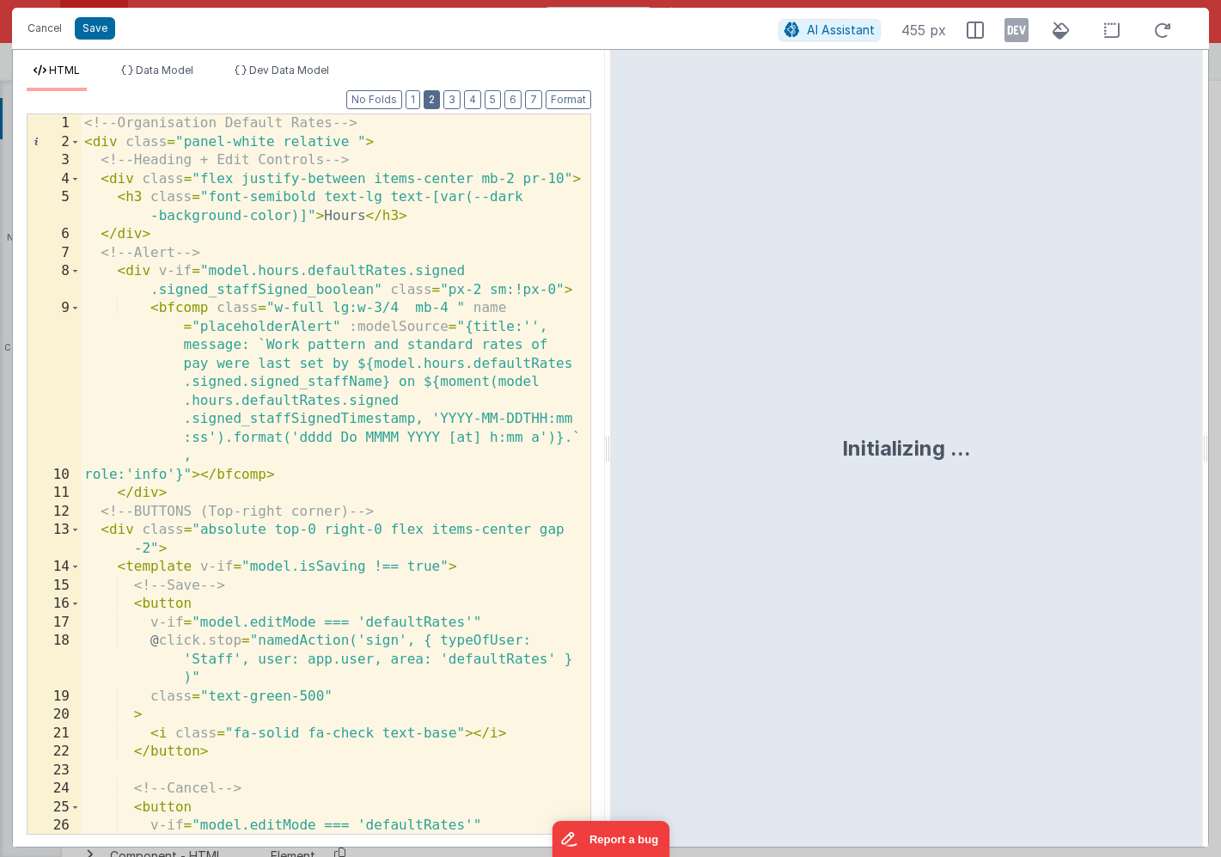
click at [435, 99] on button "2" at bounding box center [432, 99] width 16 height 19
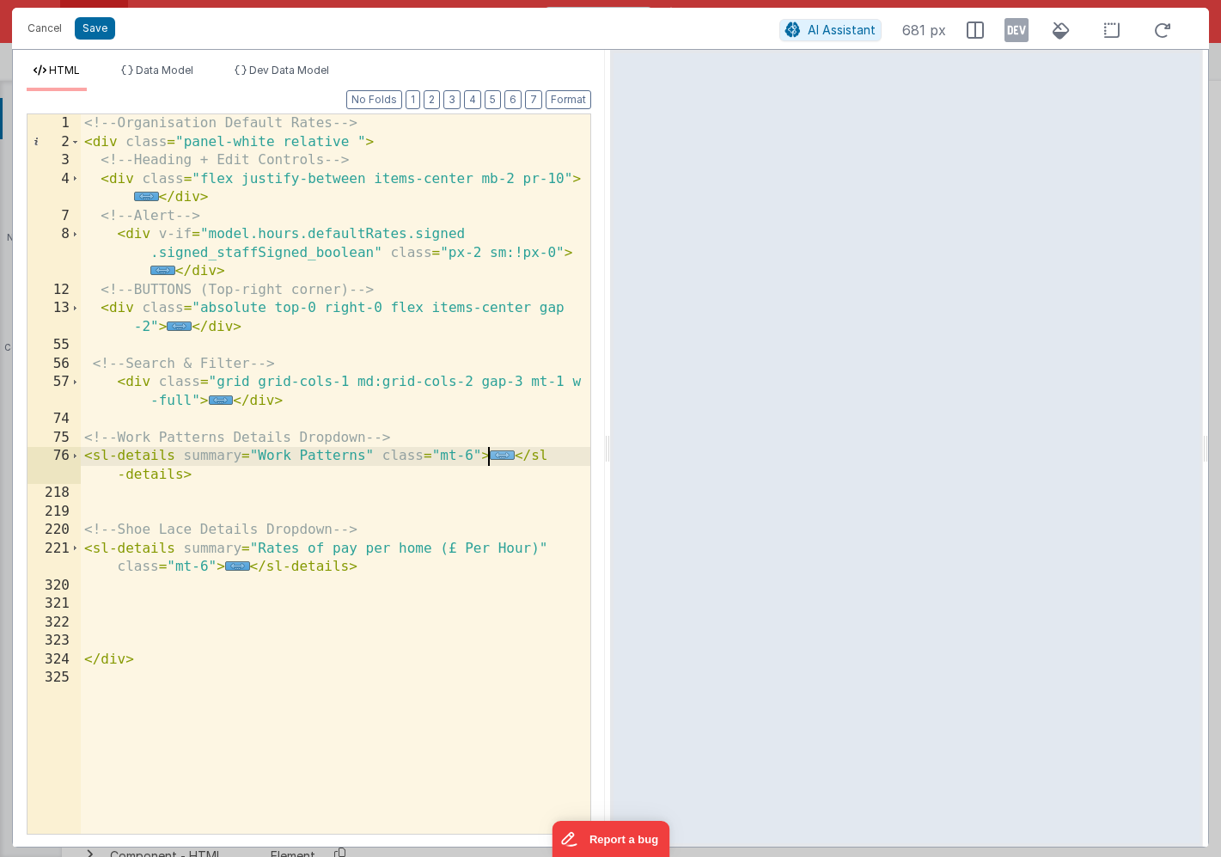
click at [501, 456] on span "..." at bounding box center [502, 454] width 25 height 9
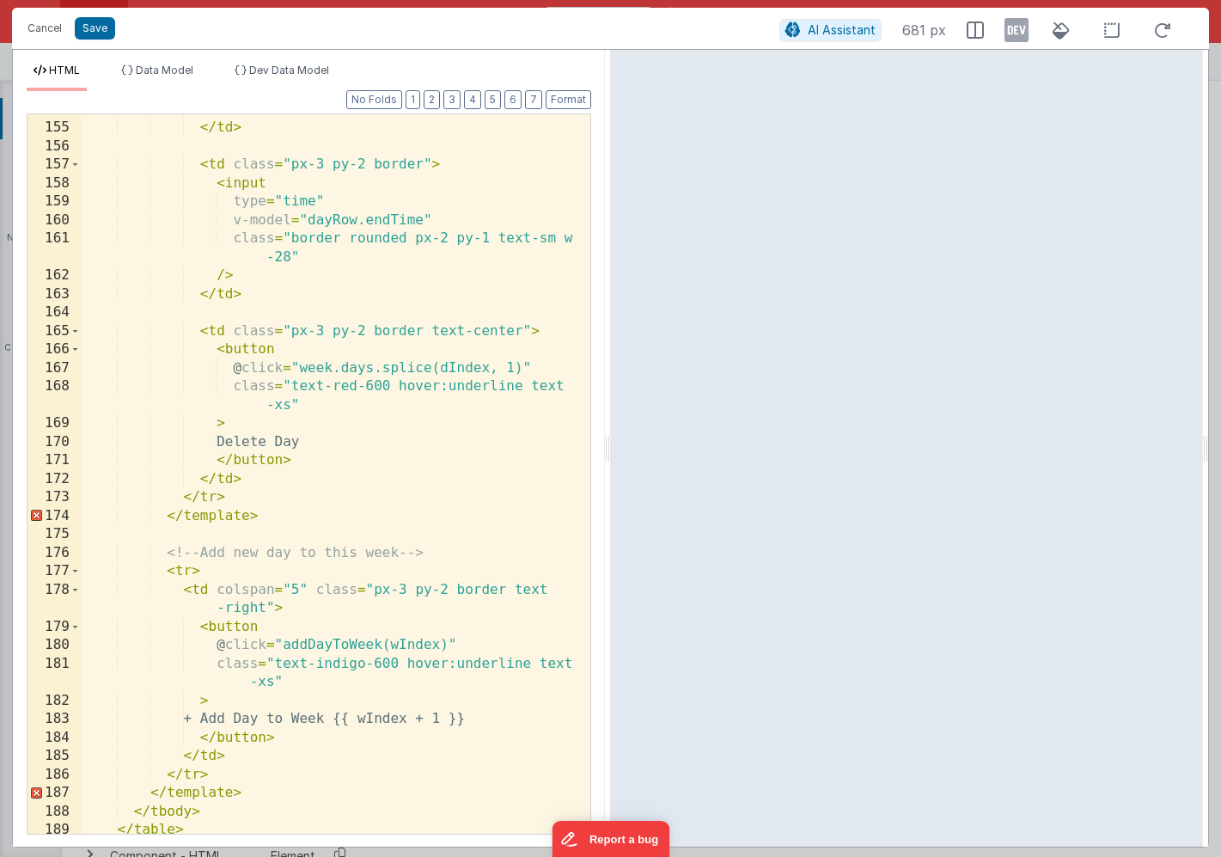
scroll to position [1931, 0]
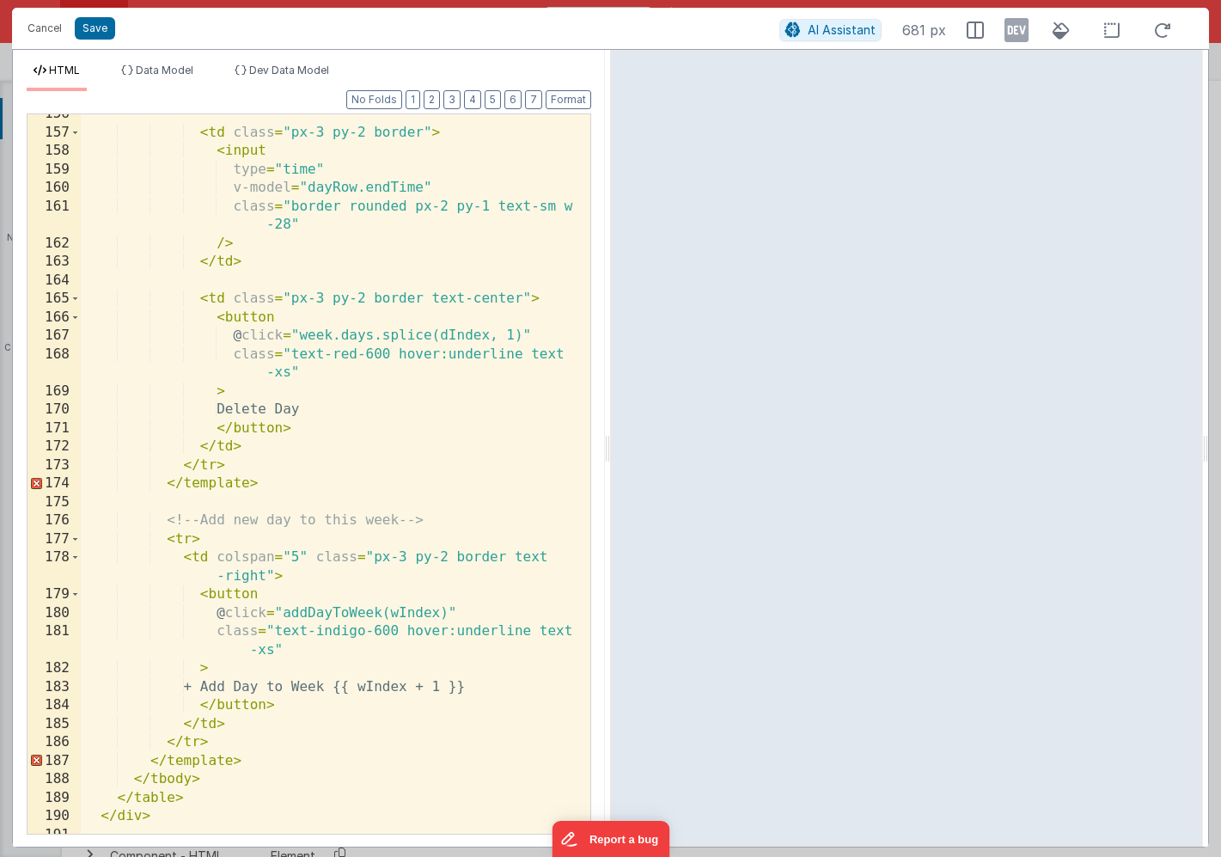
click at [243, 484] on div "< td class = "px-3 py-2 border" > < input type = "time" v-model = "dayRow.endTi…" at bounding box center [336, 483] width 510 height 756
drag, startPoint x: 245, startPoint y: 757, endPoint x: 156, endPoint y: 758, distance: 88.5
click at [156, 758] on div "< td class = "px-3 py-2 border" > < input type = "time" v-model = "dayRow.endTi…" at bounding box center [336, 483] width 510 height 756
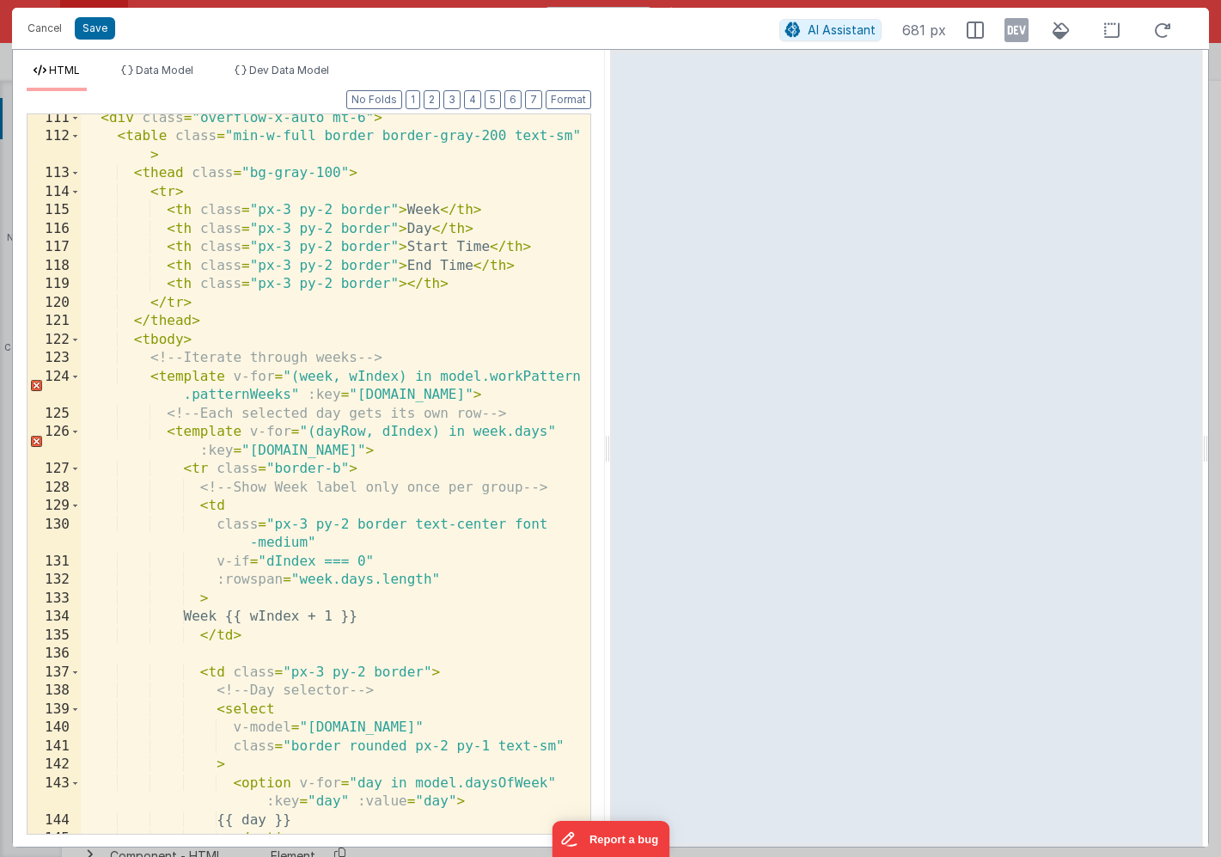
scroll to position [952, 0]
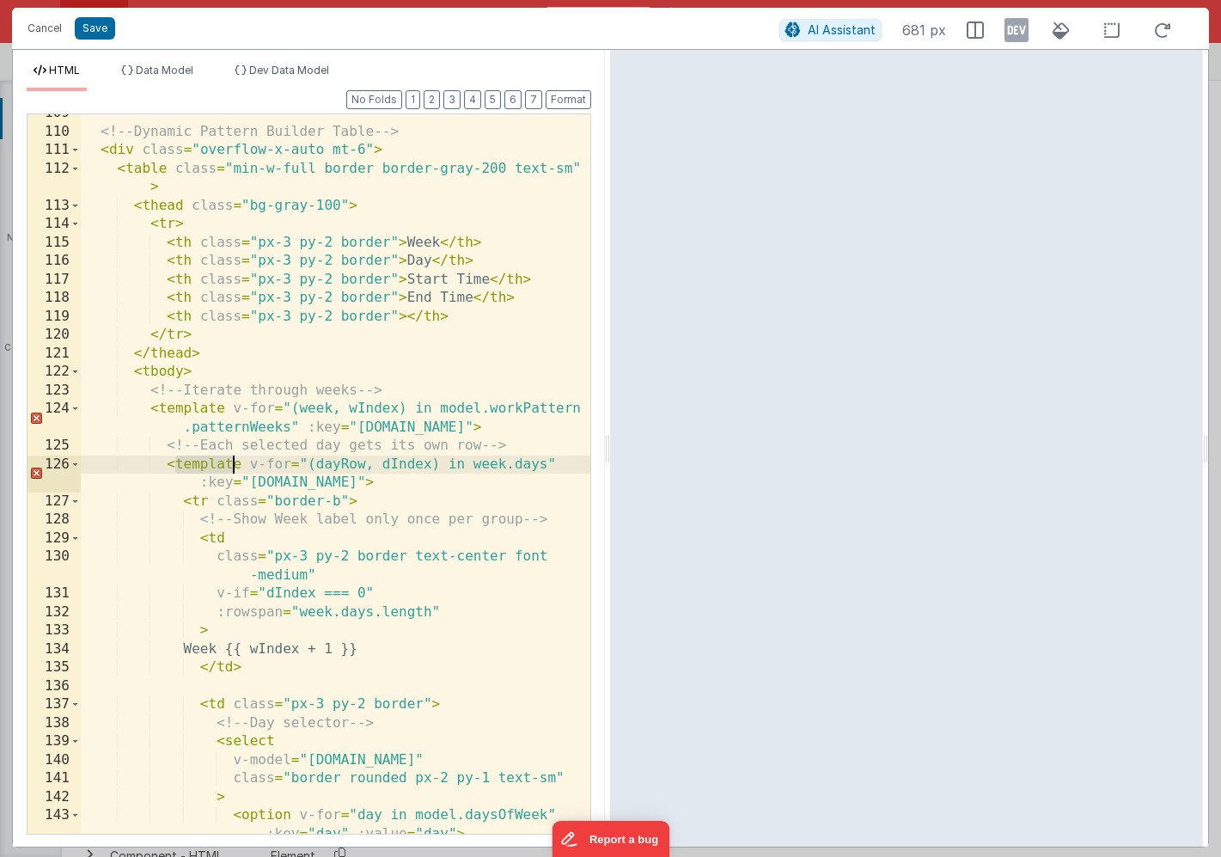
drag, startPoint x: 176, startPoint y: 466, endPoint x: 236, endPoint y: 462, distance: 59.5
click at [236, 462] on div "<!-- Dynamic Pattern Builder Table --> < div class = "overflow-x-auto mt-6" > <…" at bounding box center [336, 491] width 510 height 775
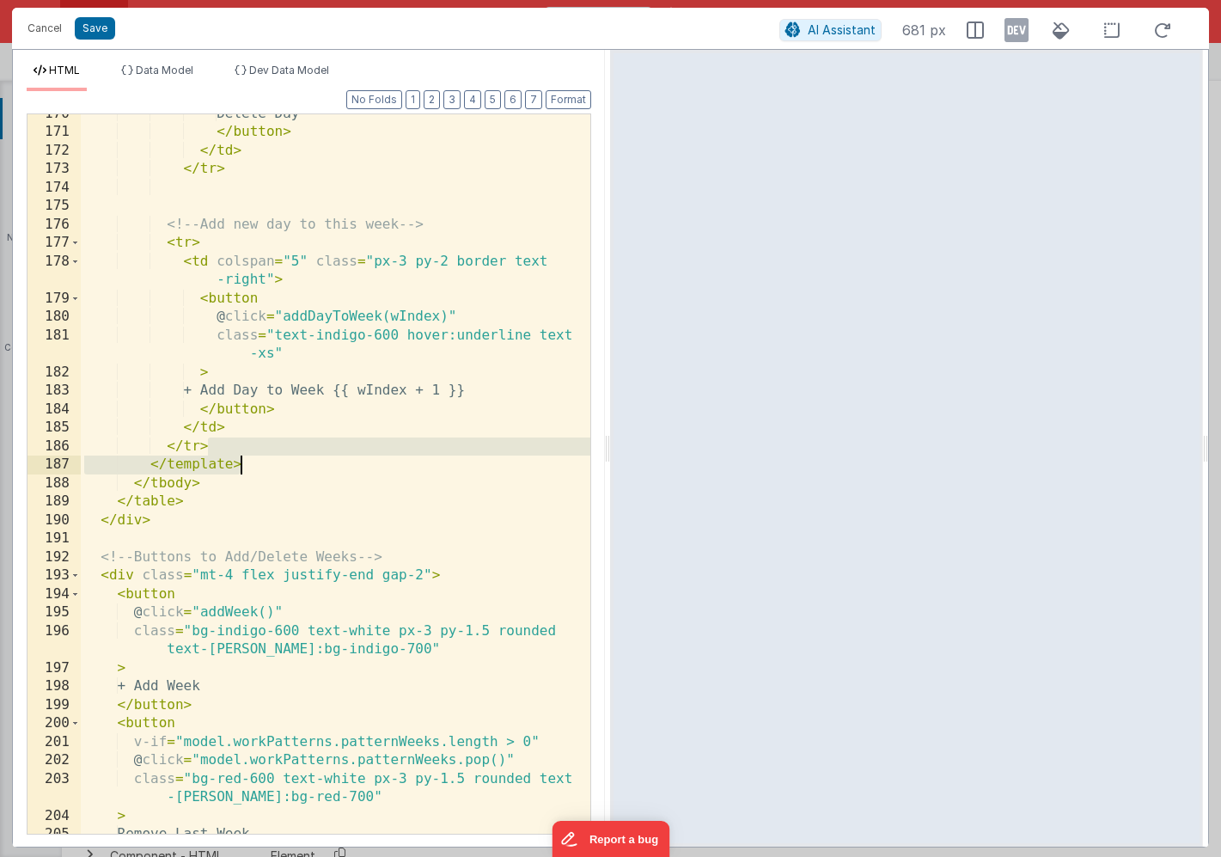
scroll to position [2227, 0]
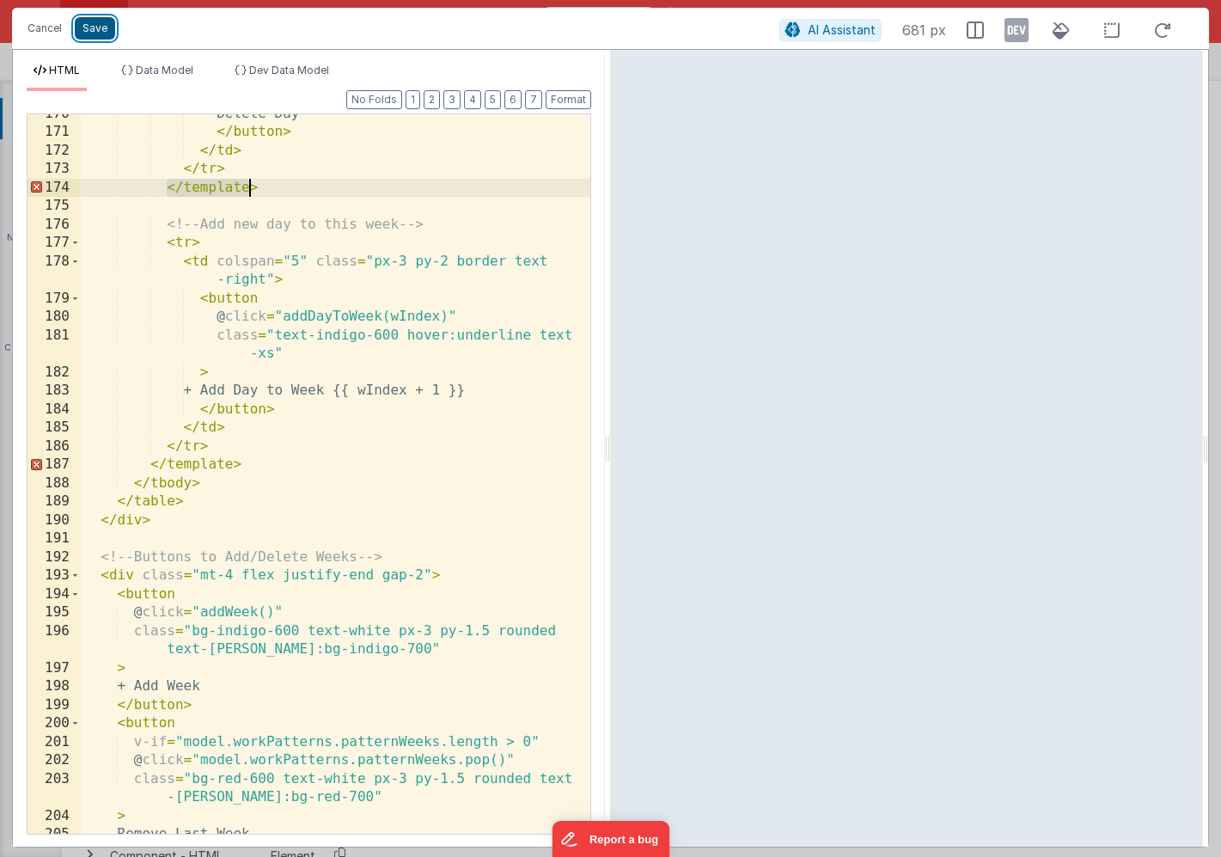
click at [92, 32] on button "Save" at bounding box center [95, 28] width 40 height 22
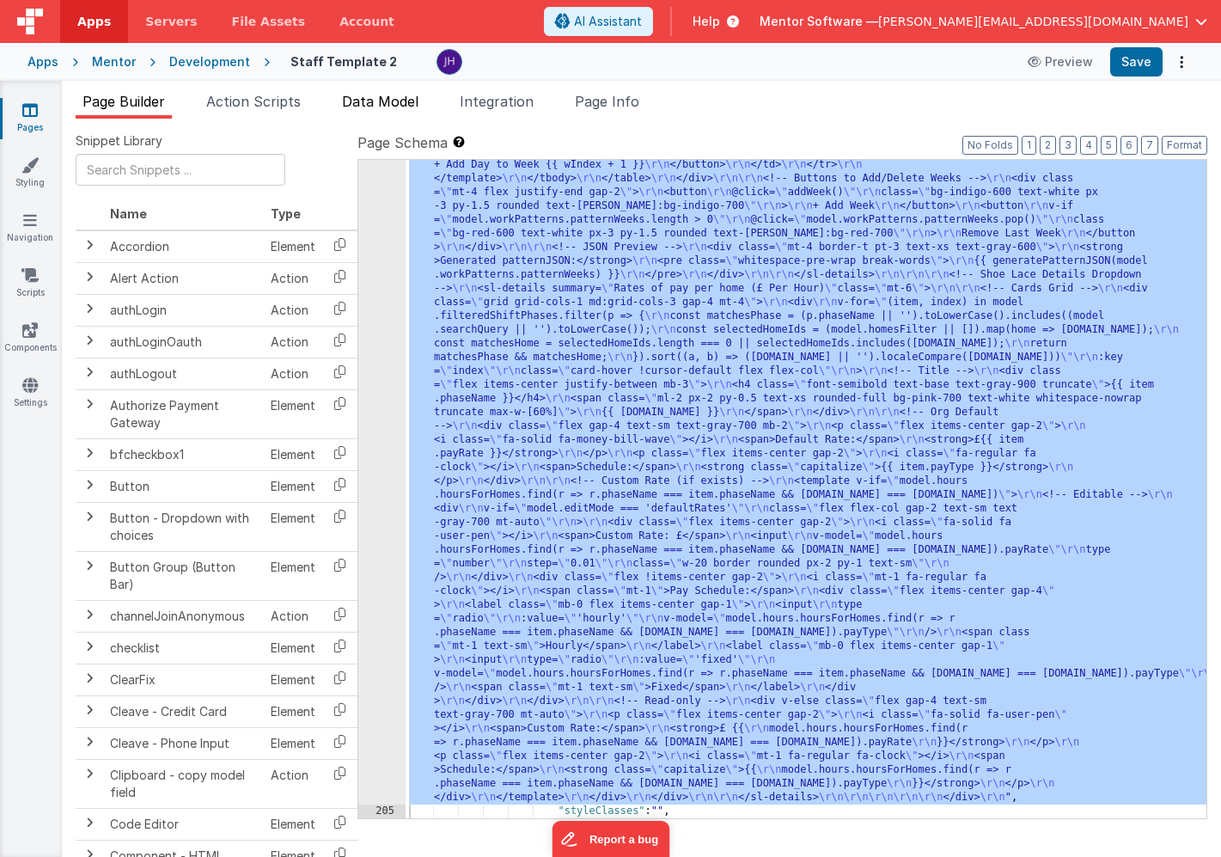
click at [376, 103] on span "Data Model" at bounding box center [380, 101] width 77 height 17
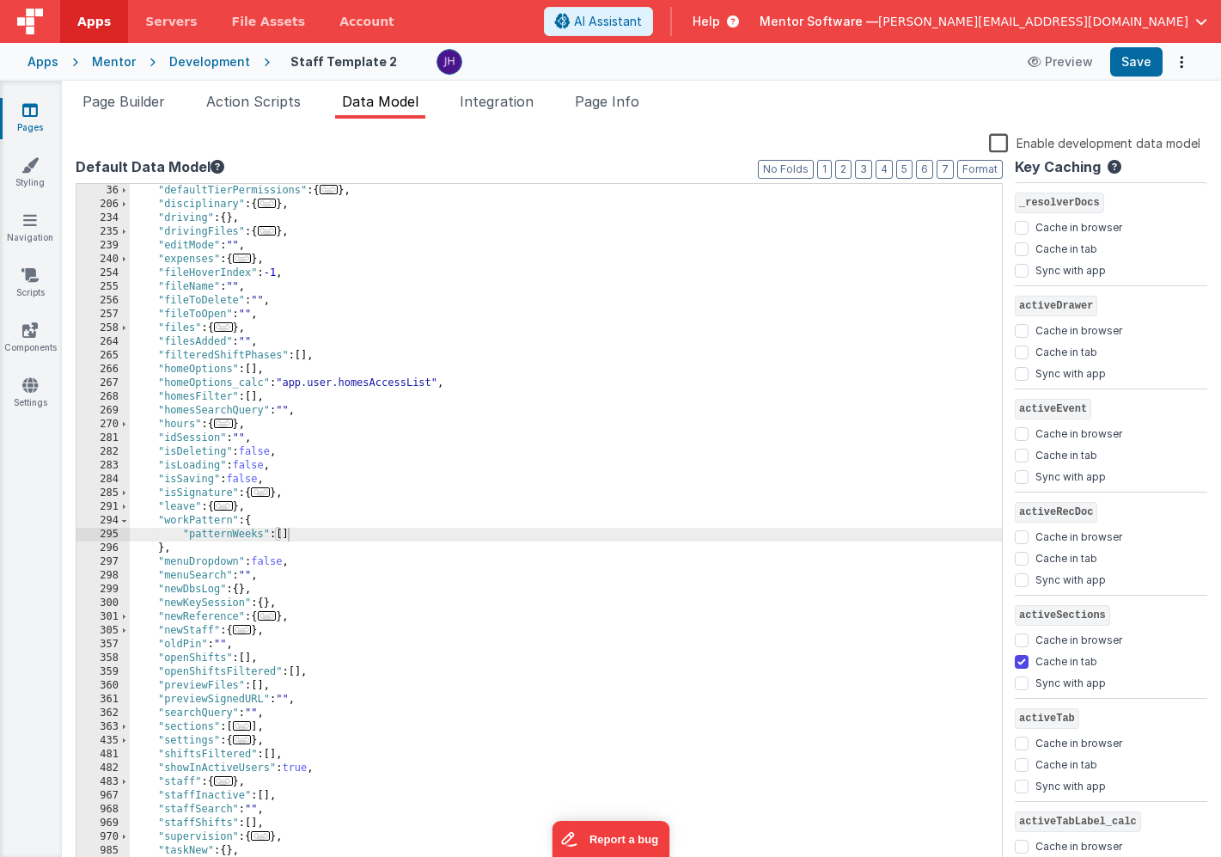
click at [244, 551] on div ""defaultTierPermissions" : { ... } , "disciplinary" : { ... } , "driving" : { }…" at bounding box center [566, 541] width 872 height 715
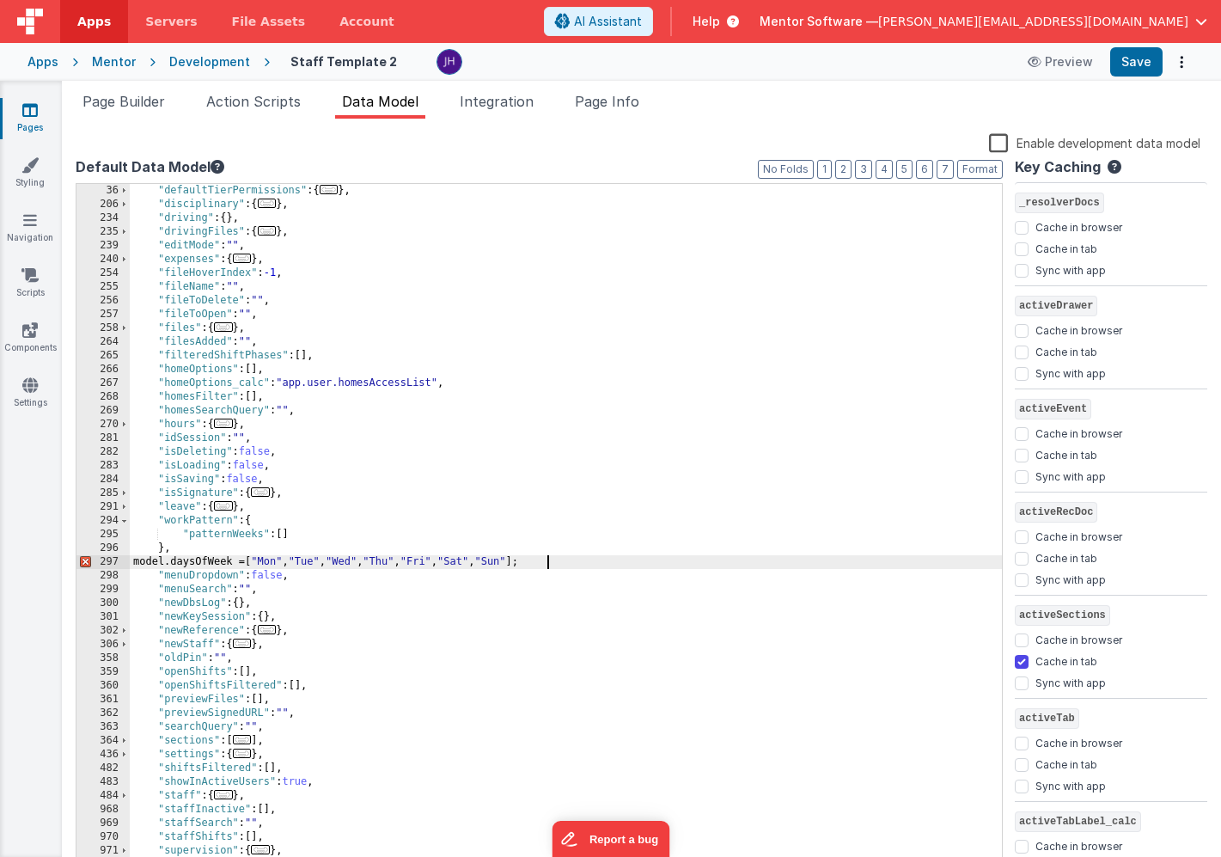
click at [194, 561] on div ""defaultTierPermissions" : { ... } , "disciplinary" : { ... } , "driving" : { }…" at bounding box center [566, 541] width 872 height 715
click at [224, 563] on div ""defaultTierPermissions" : { ... } , "disciplinary" : { ... } , "driving" : { }…" at bounding box center [566, 541] width 872 height 715
click at [523, 567] on div ""defaultTierPermissions" : { ... } , "disciplinary" : { ... } , "driving" : { }…" at bounding box center [566, 541] width 872 height 715
click at [148, 104] on span "Page Builder" at bounding box center [124, 101] width 83 height 17
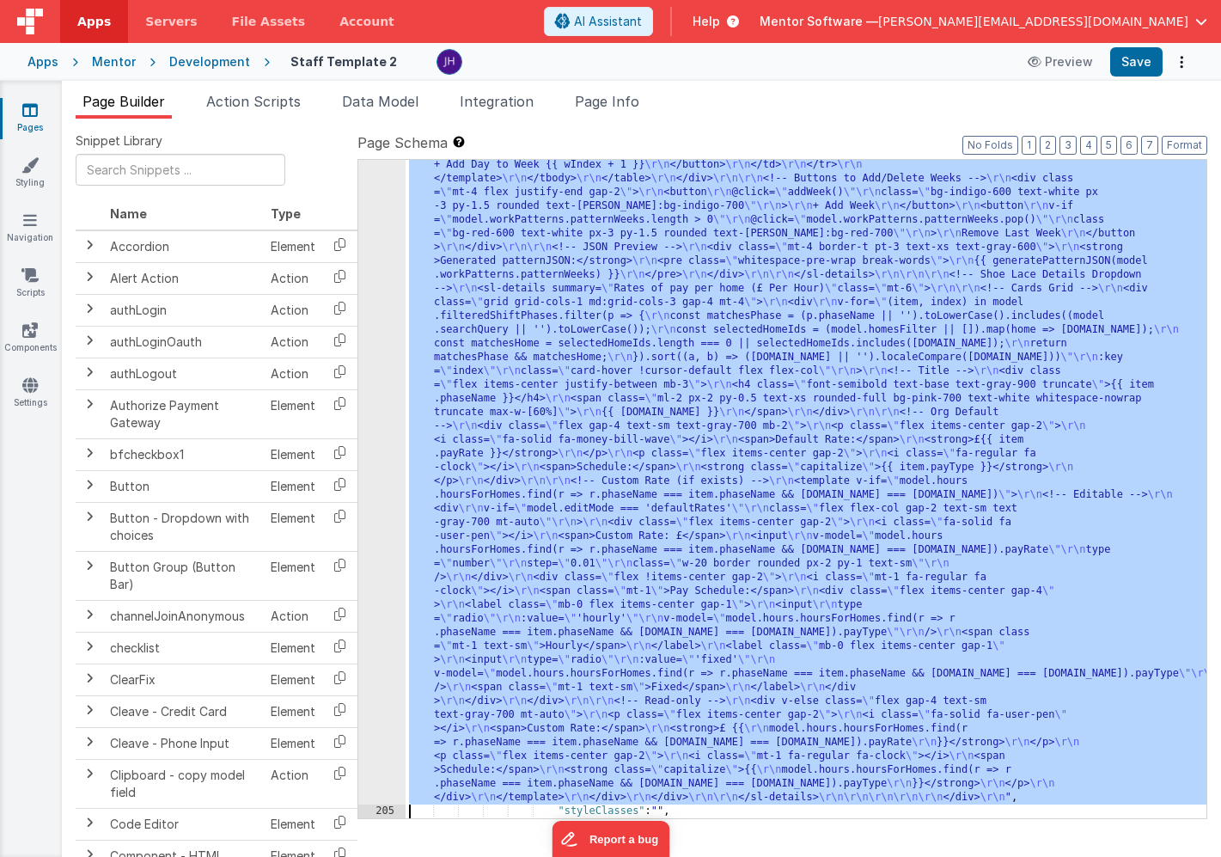
click at [521, 233] on div ""html" : "<!-- Organisation Default Rates --> \r\n <div class= \" panel-white r…" at bounding box center [806, 377] width 801 height 2199
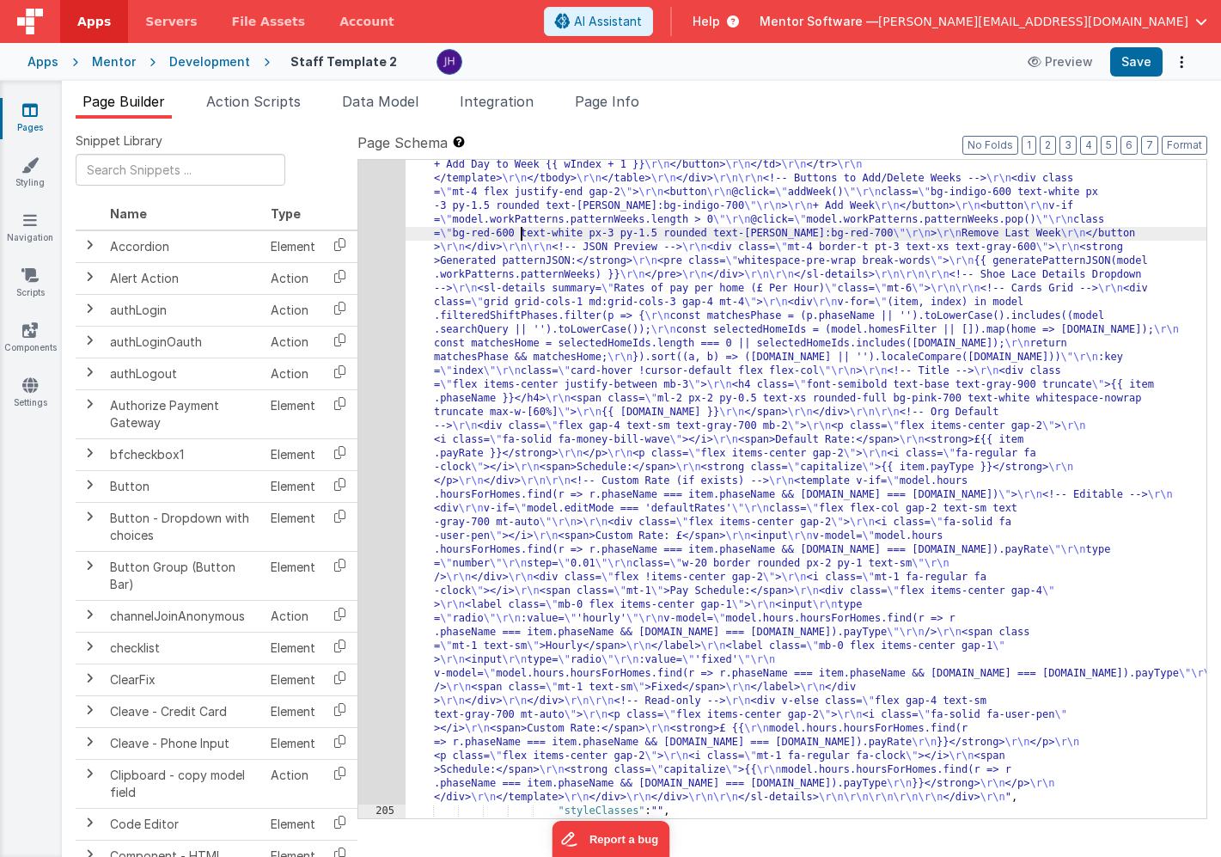
click at [389, 242] on div "204" at bounding box center [381, 41] width 47 height 1527
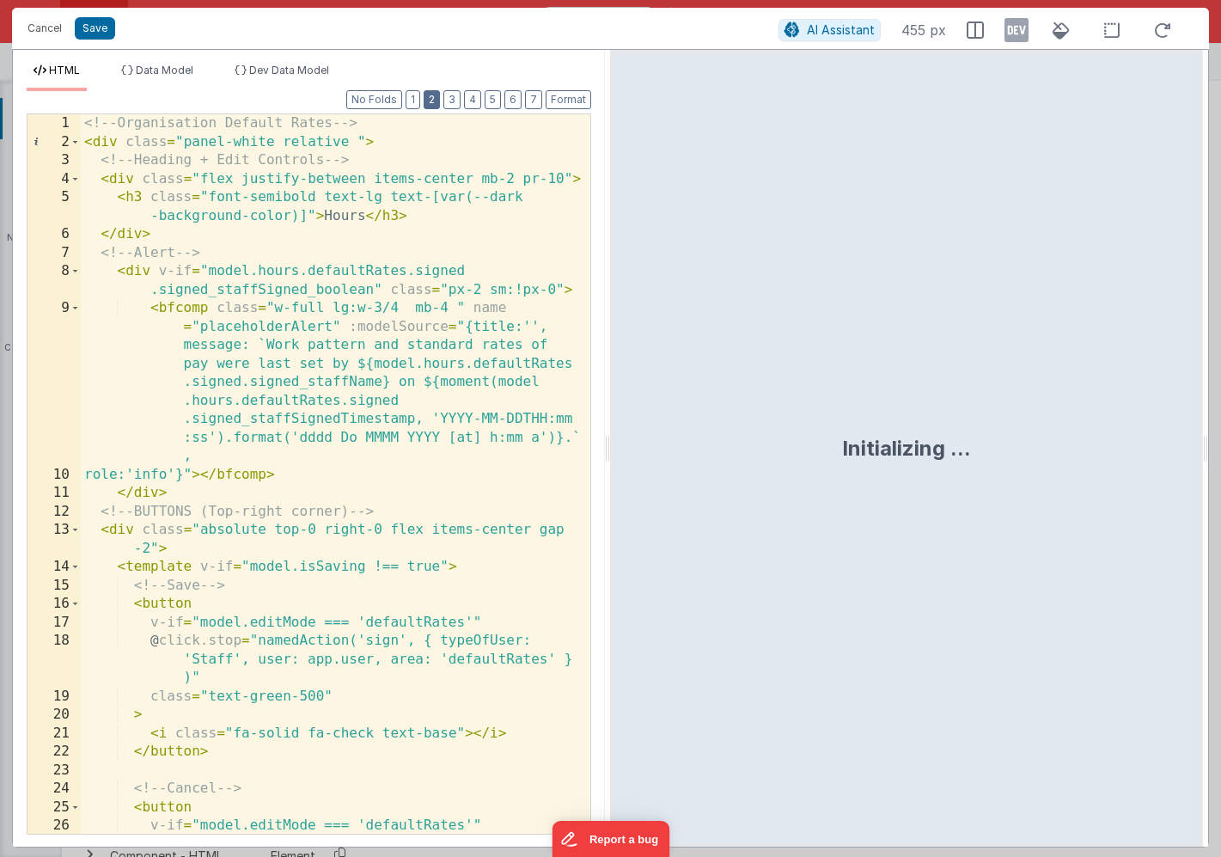
click at [438, 100] on button "2" at bounding box center [432, 99] width 16 height 19
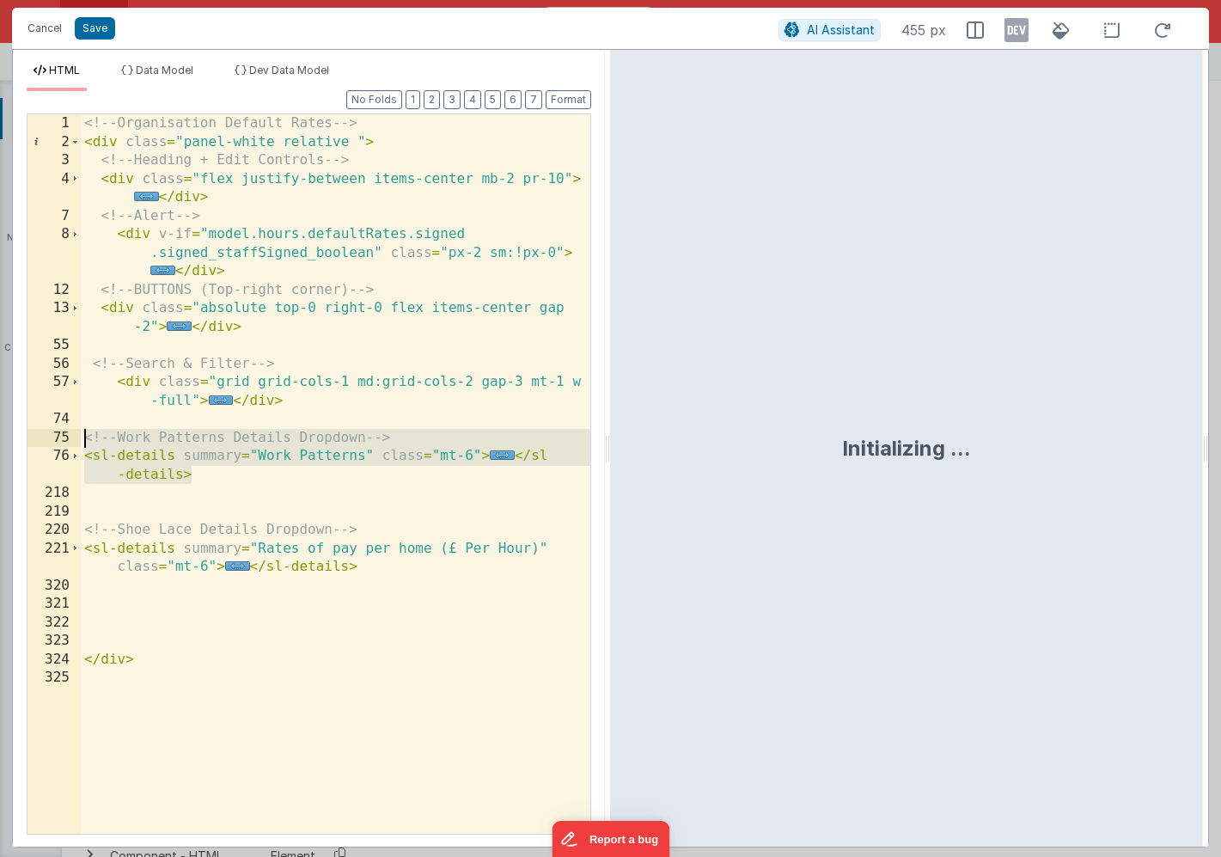
drag, startPoint x: 196, startPoint y: 479, endPoint x: 62, endPoint y: 443, distance: 138.9
click at [62, 443] on div "1 2 3 4 7 8 12 13 55 56 57 74 75 76 218 219 220 221 320 321 322 323 324 325 <!-…" at bounding box center [309, 473] width 565 height 721
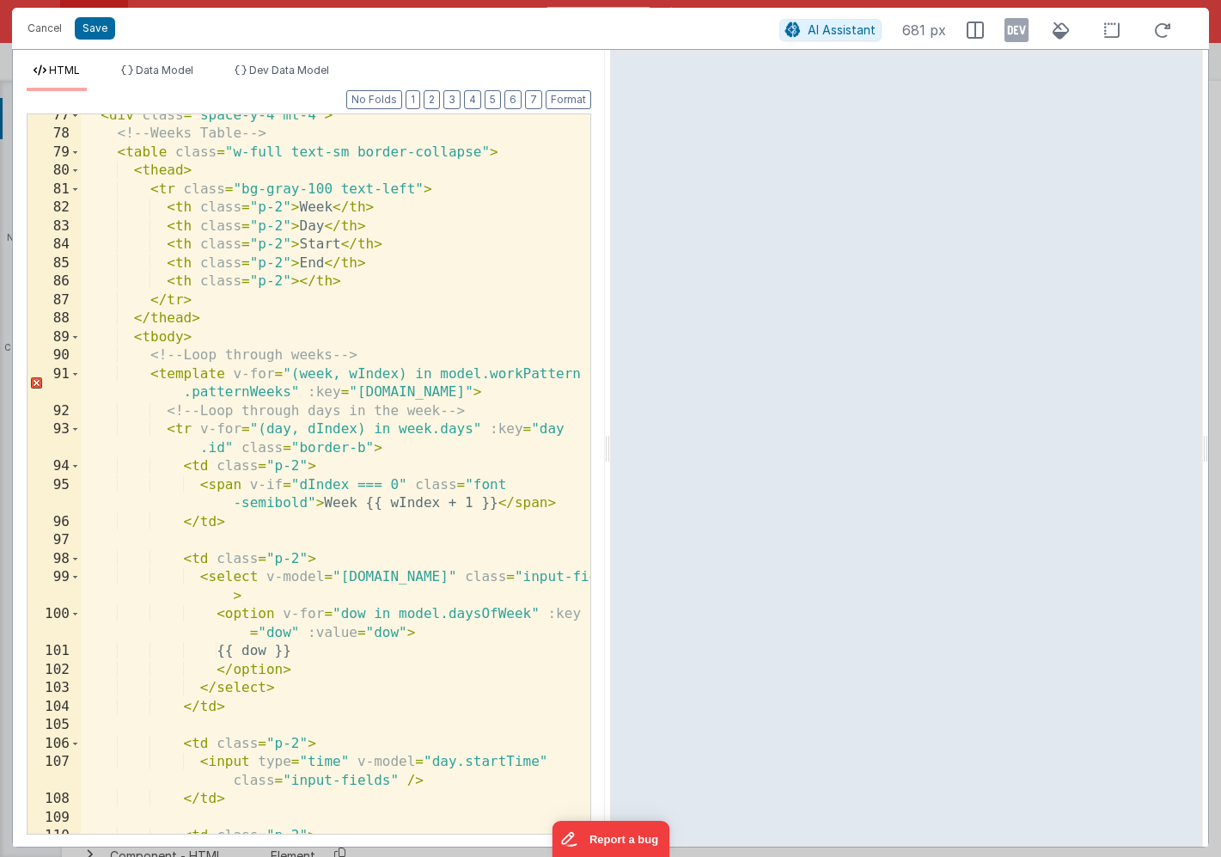
scroll to position [341, 0]
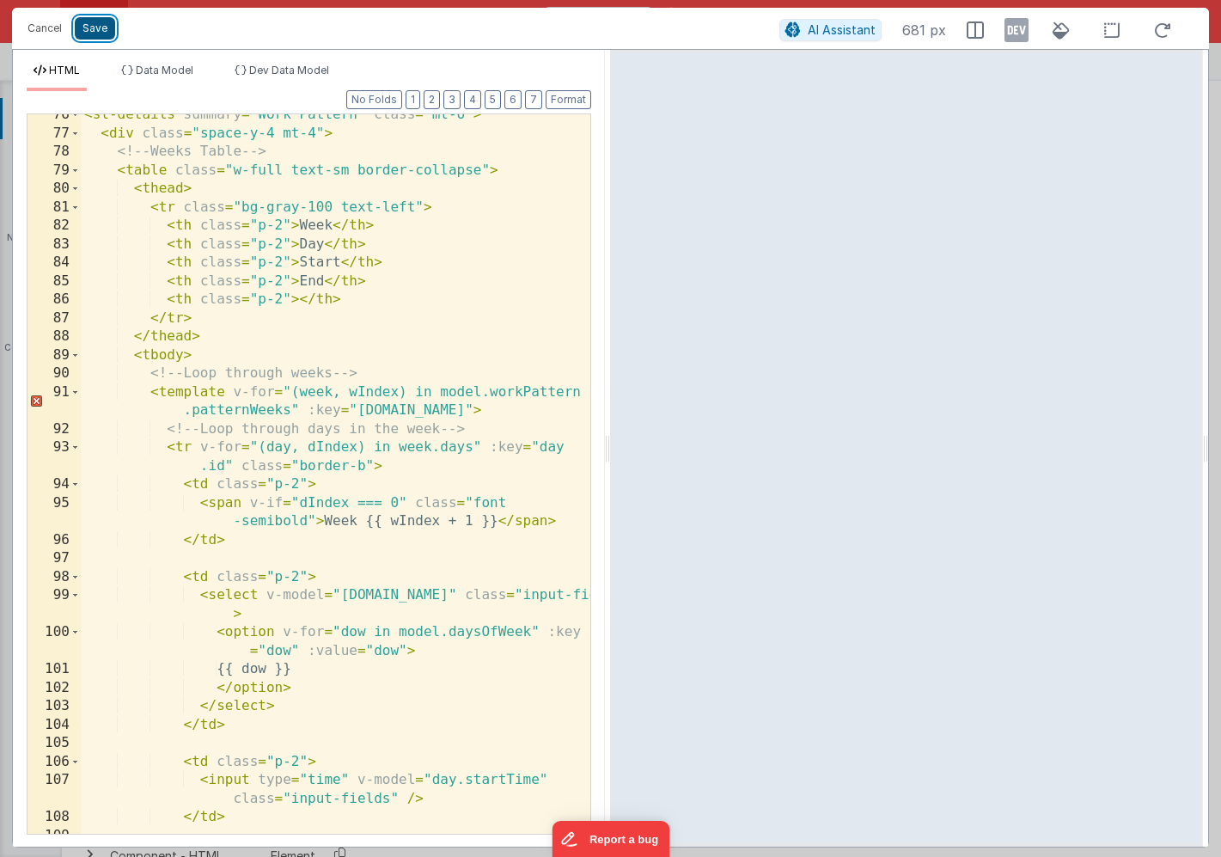
click at [91, 34] on button "Save" at bounding box center [95, 28] width 40 height 22
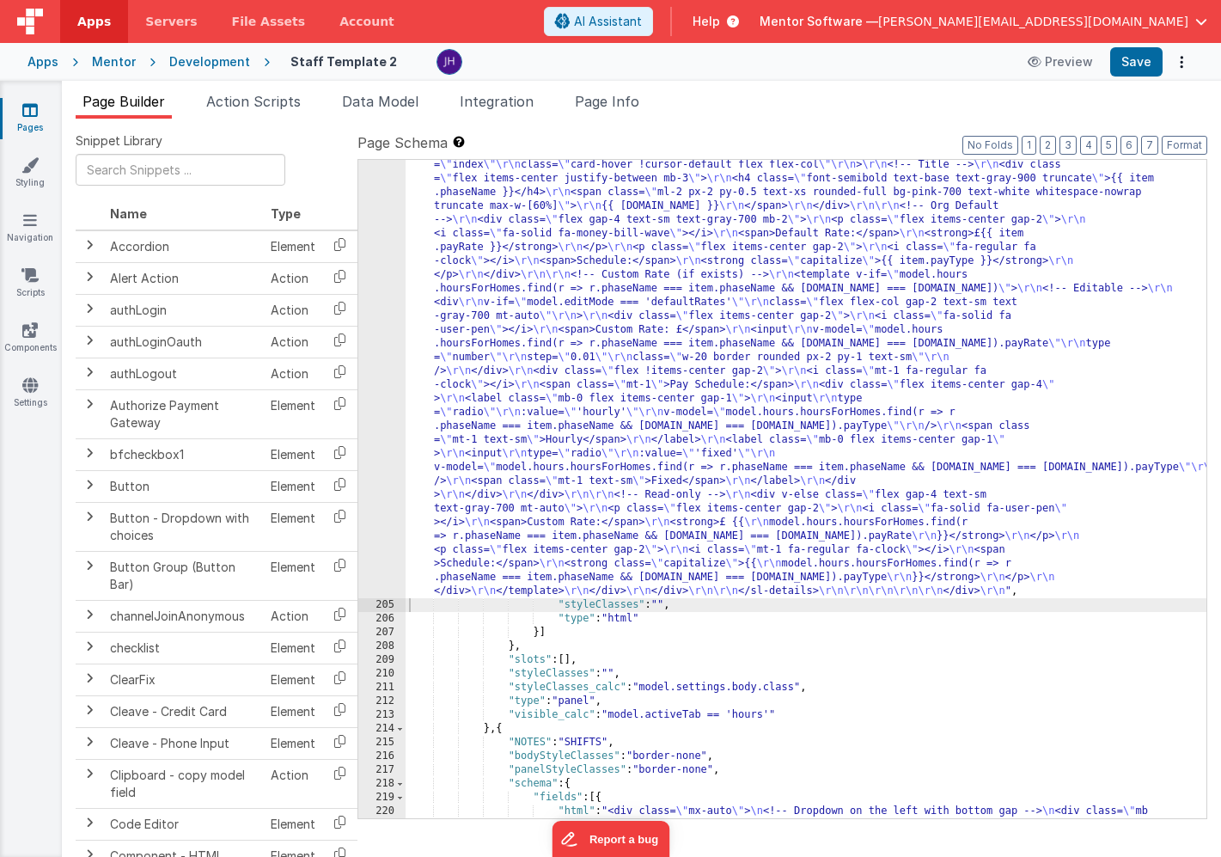
scroll to position [16414, 0]
click at [1129, 64] on button "Save" at bounding box center [1137, 61] width 52 height 29
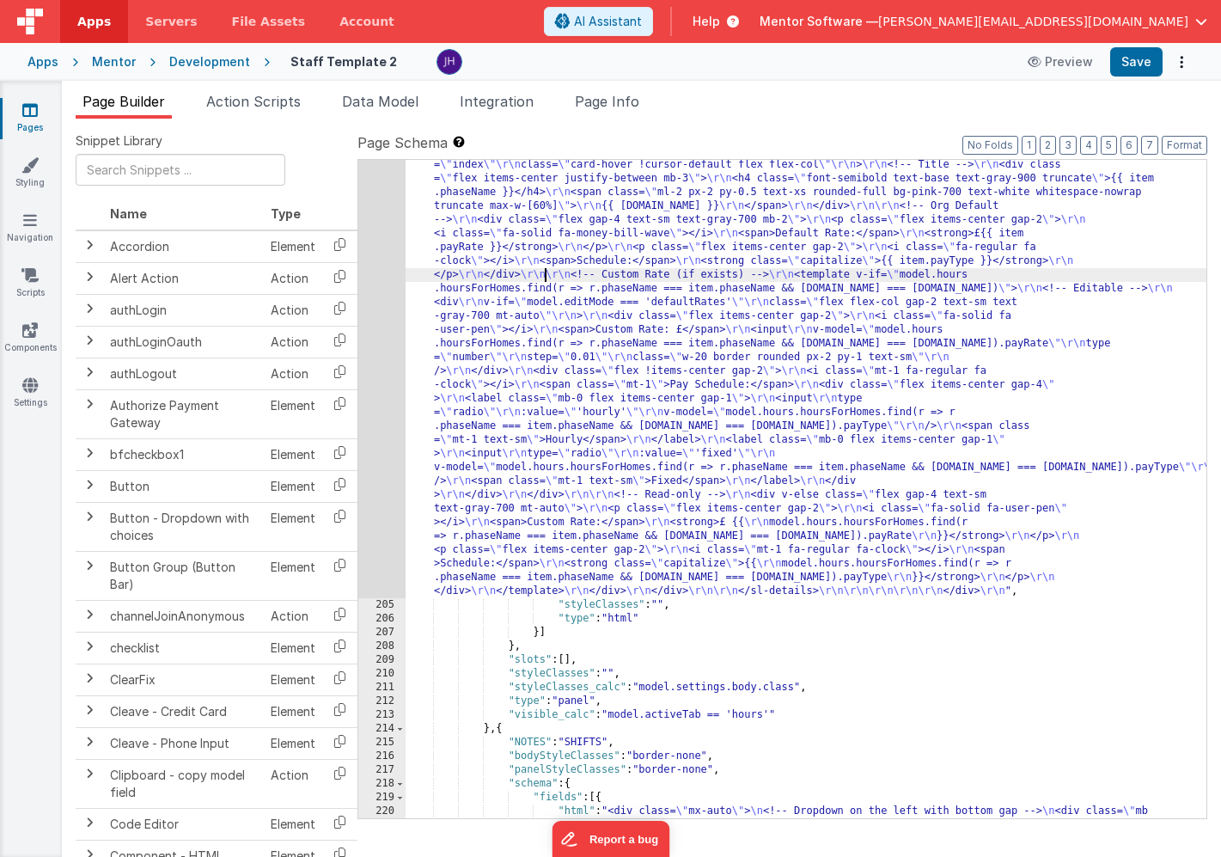
click at [543, 277] on div ""html" : "<!-- Organisation Default Rates --> \r\n <div class= \" panel-white r…" at bounding box center [806, 418] width 801 height 2281
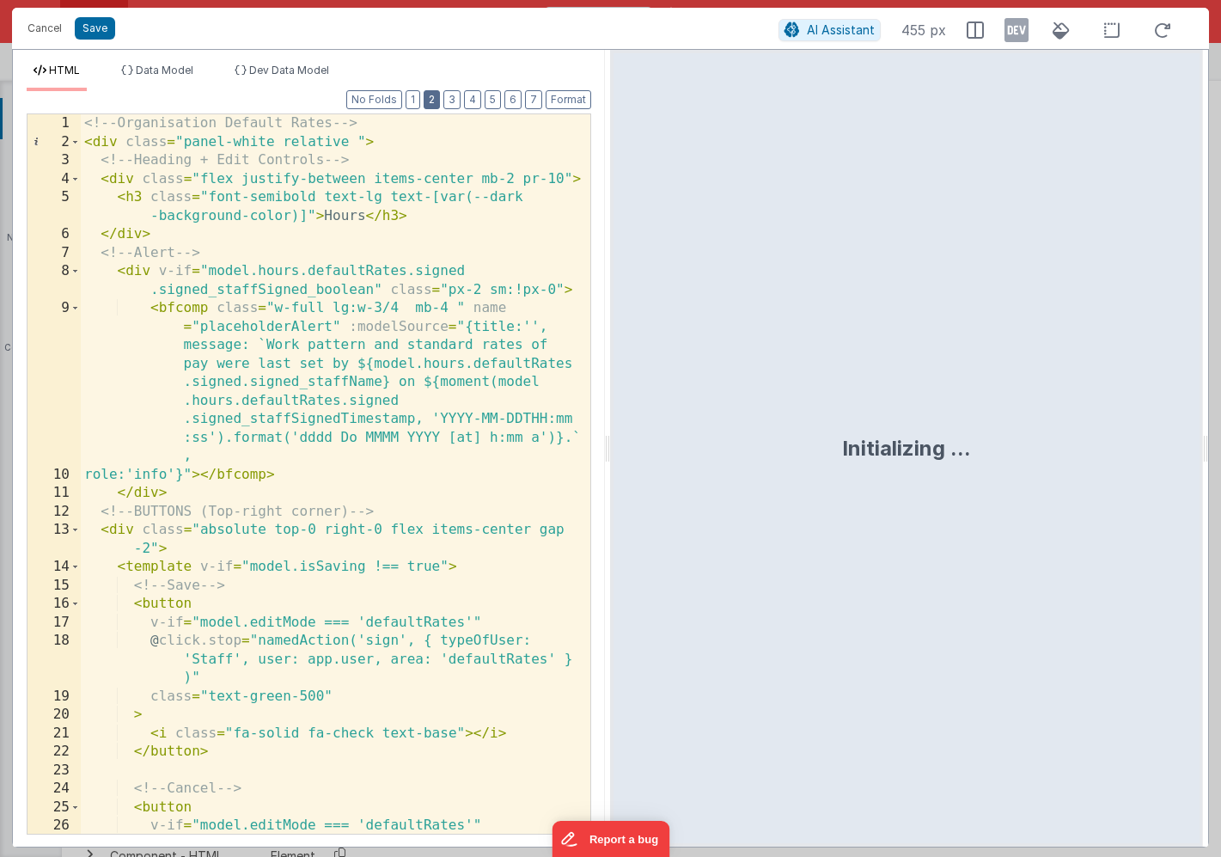
click at [432, 101] on button "2" at bounding box center [432, 99] width 16 height 19
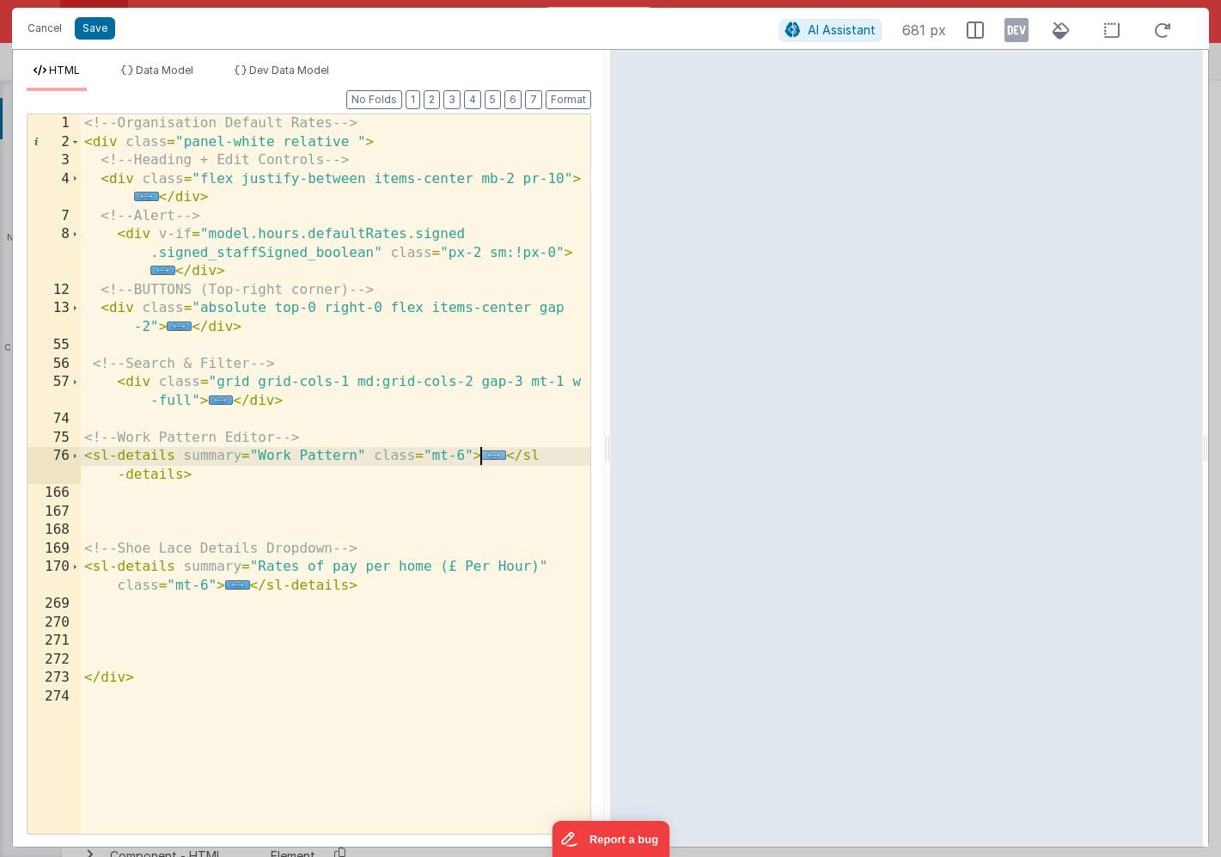
click at [493, 458] on span "..." at bounding box center [493, 454] width 25 height 9
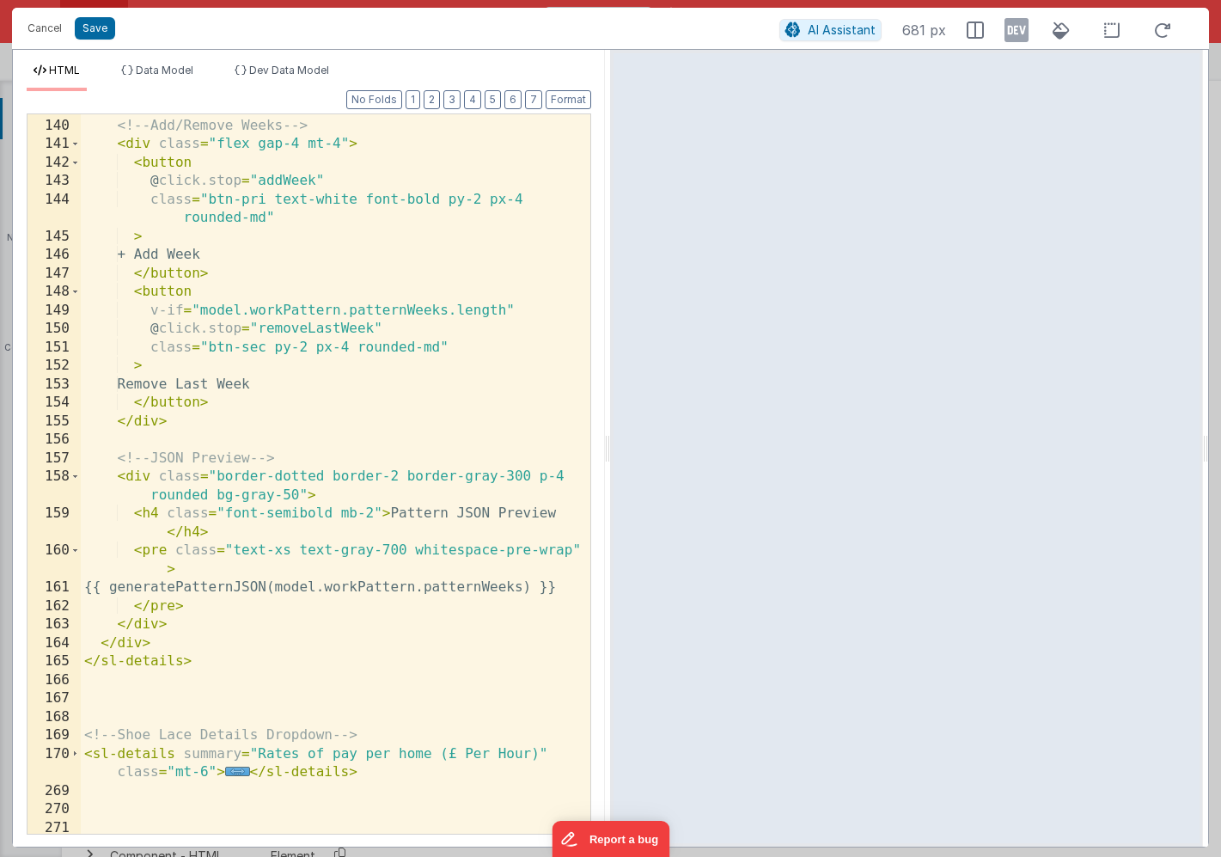
scroll to position [1696, 0]
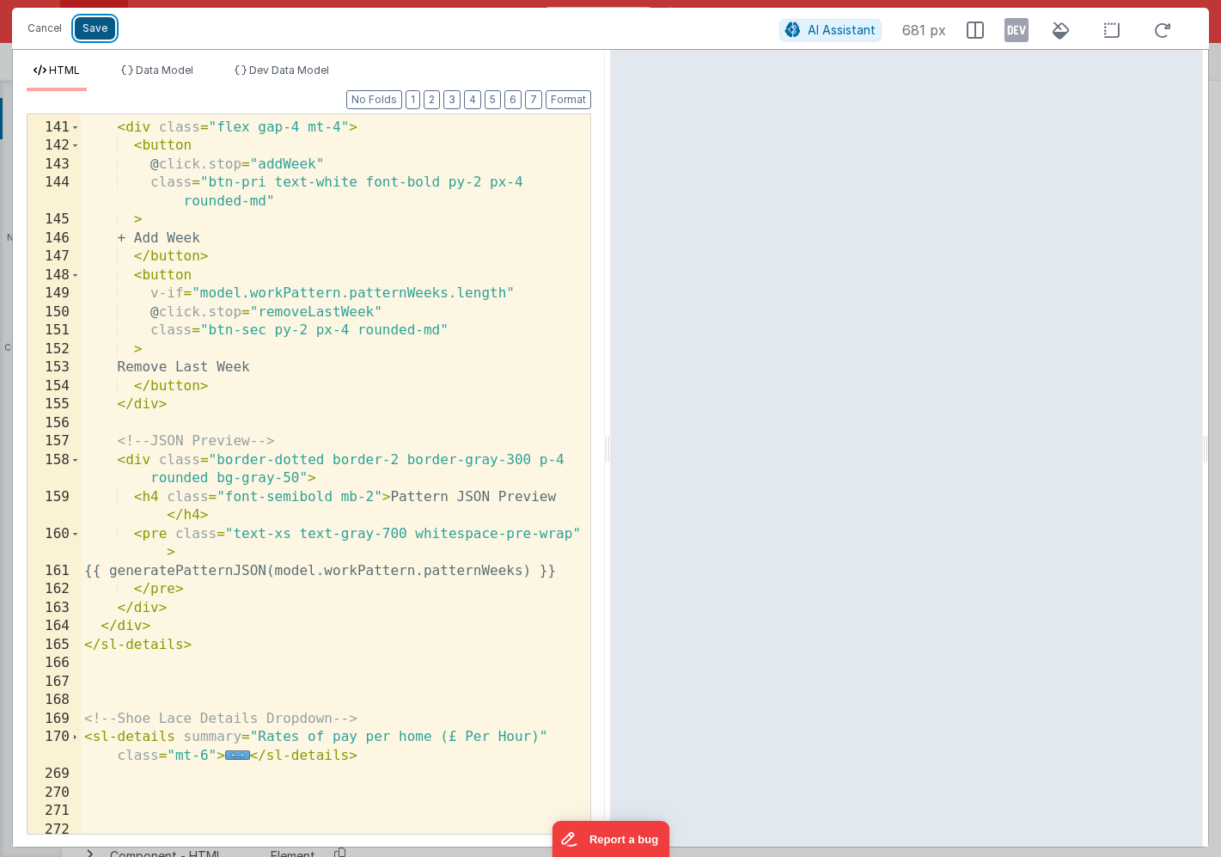
click at [94, 31] on button "Save" at bounding box center [95, 28] width 40 height 22
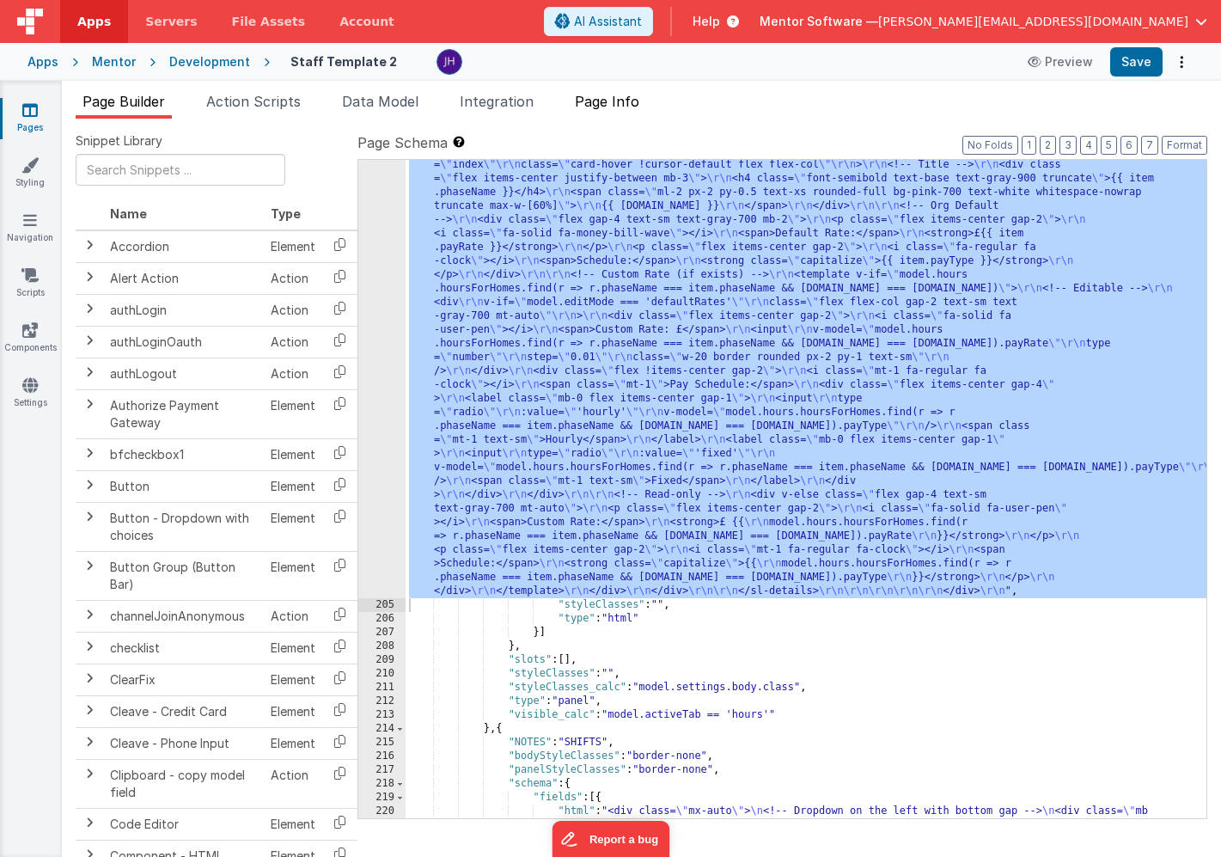
click at [606, 108] on span "Page Info" at bounding box center [607, 101] width 64 height 17
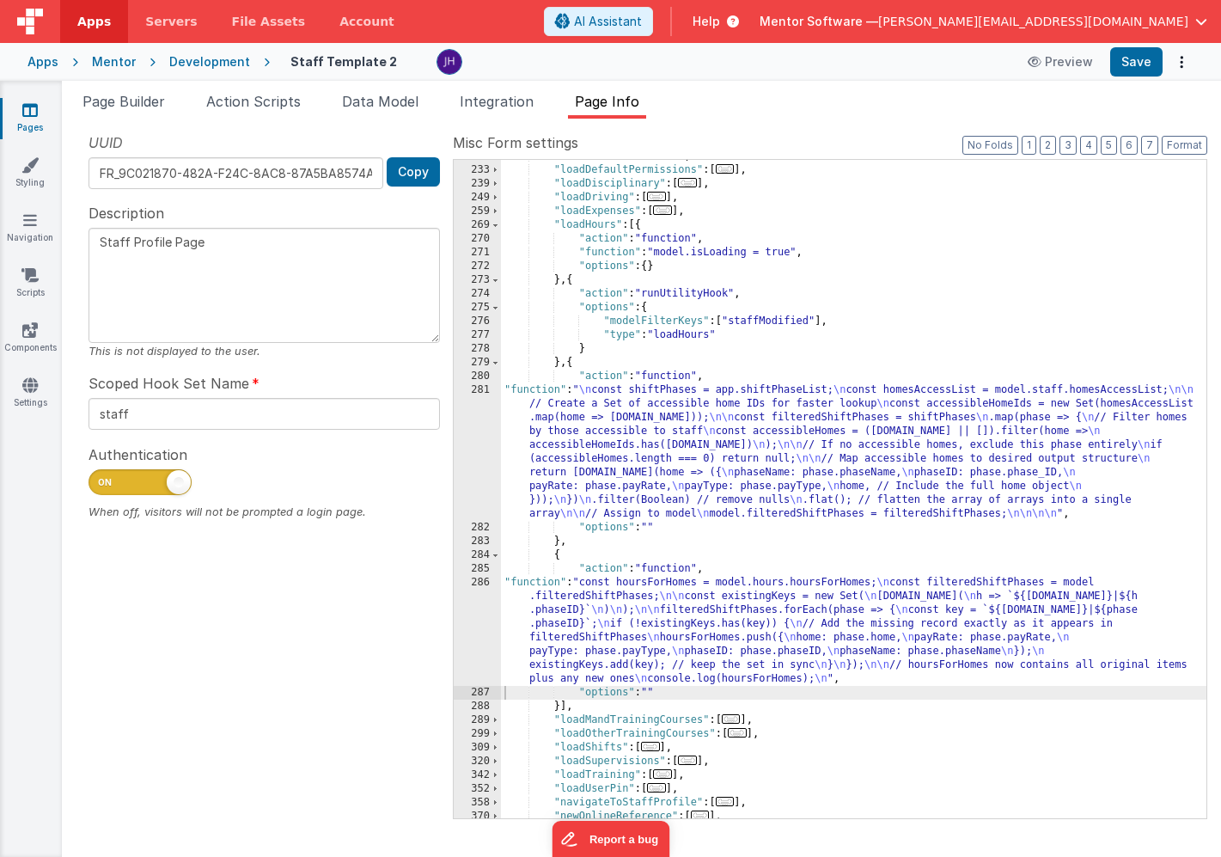
scroll to position [500, 0]
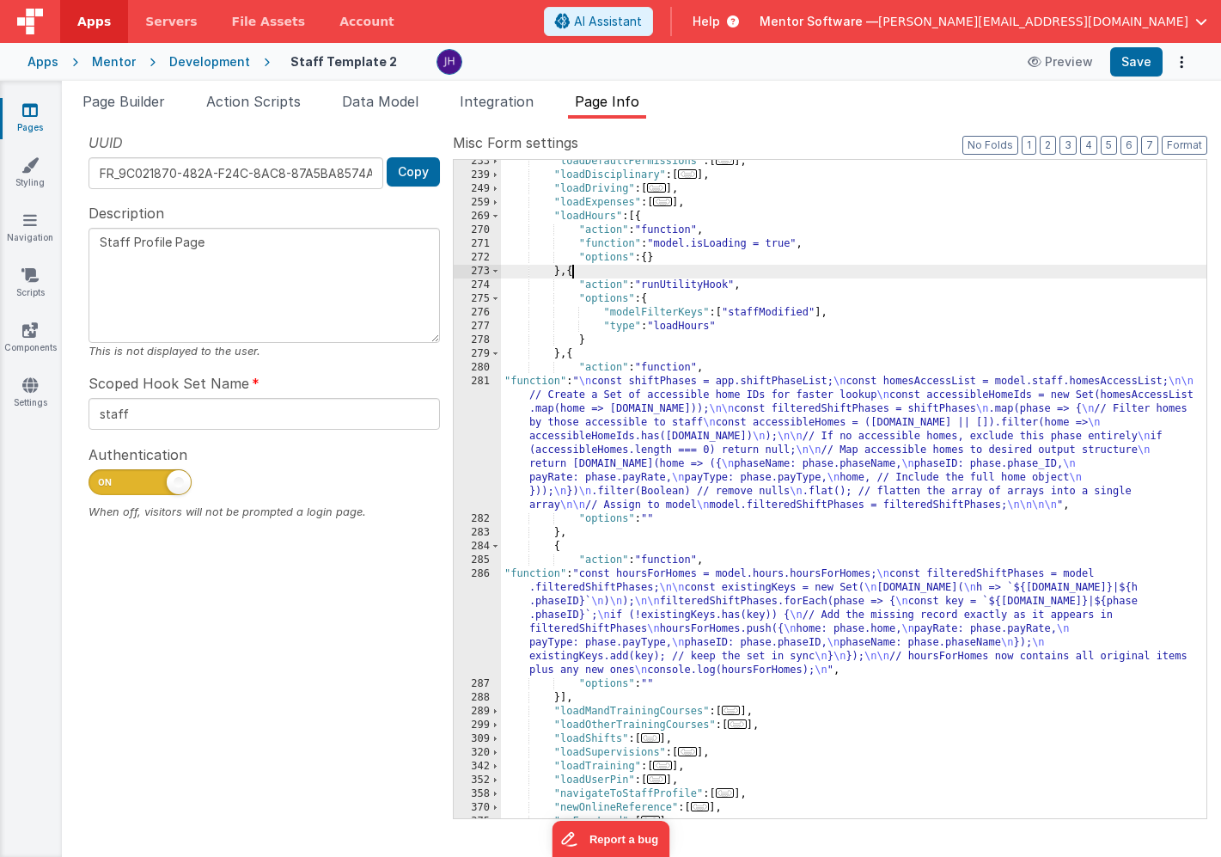
click at [573, 269] on div ""loadDefaultPermissions" : [ ... ] , "loadDisciplinary" : [ ... ] , "loadDrivin…" at bounding box center [854, 498] width 706 height 686
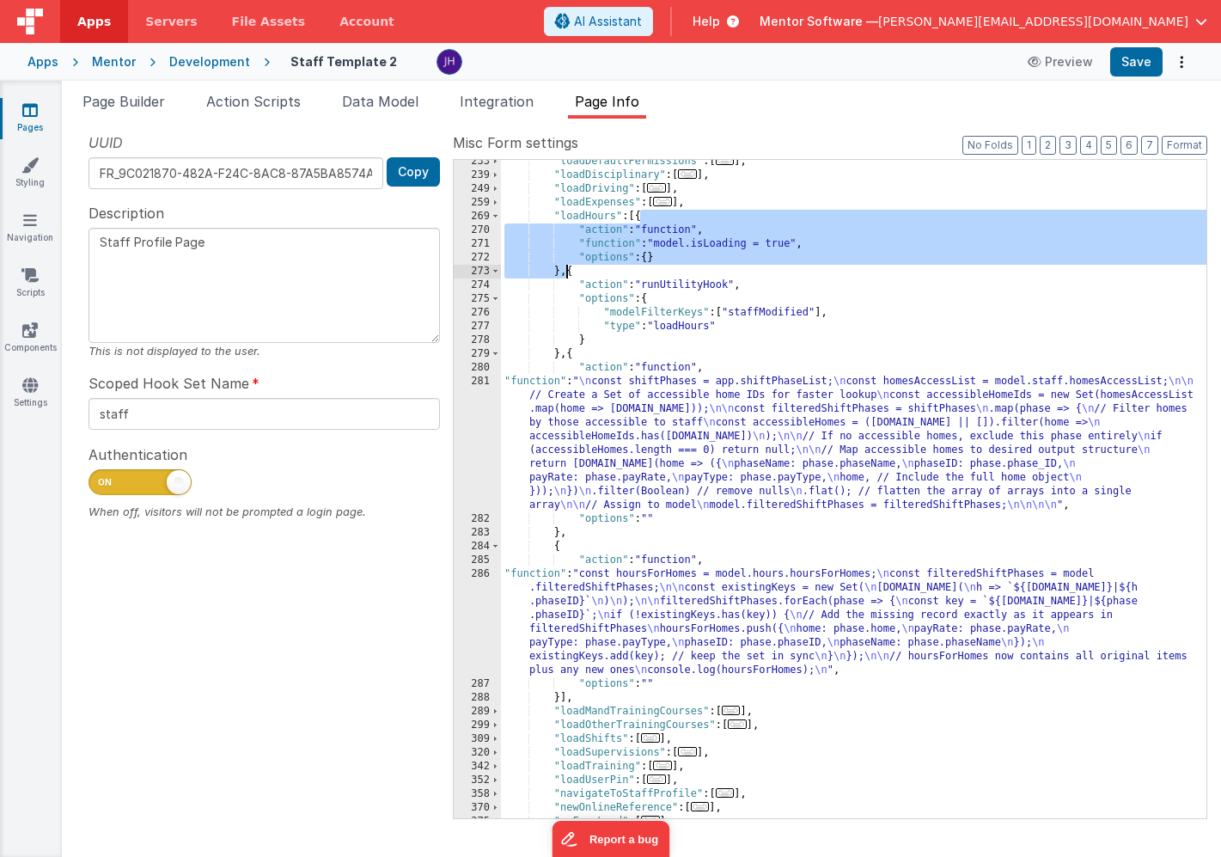
drag, startPoint x: 640, startPoint y: 218, endPoint x: 565, endPoint y: 270, distance: 90.8
click at [565, 270] on div ""loadDefaultPermissions" : [ ... ] , "loadDisciplinary" : [ ... ] , "loadDrivin…" at bounding box center [854, 498] width 706 height 686
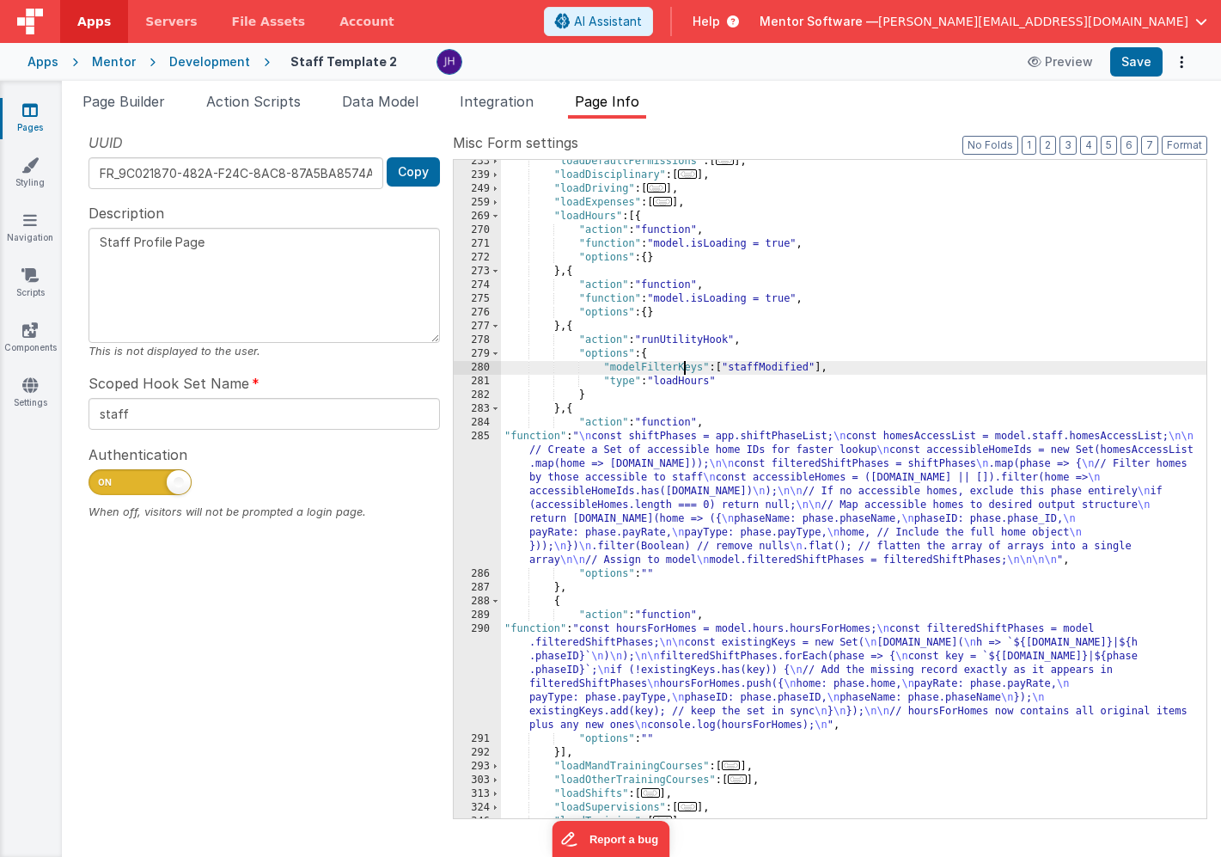
click at [682, 366] on div ""loadDefaultPermissions" : [ ... ] , "loadDisciplinary" : [ ... ] , "loadDrivin…" at bounding box center [854, 498] width 706 height 686
click at [692, 301] on div ""loadDefaultPermissions" : [ ... ] , "loadDisciplinary" : [ ... ] , "loadDrivin…" at bounding box center [854, 498] width 706 height 686
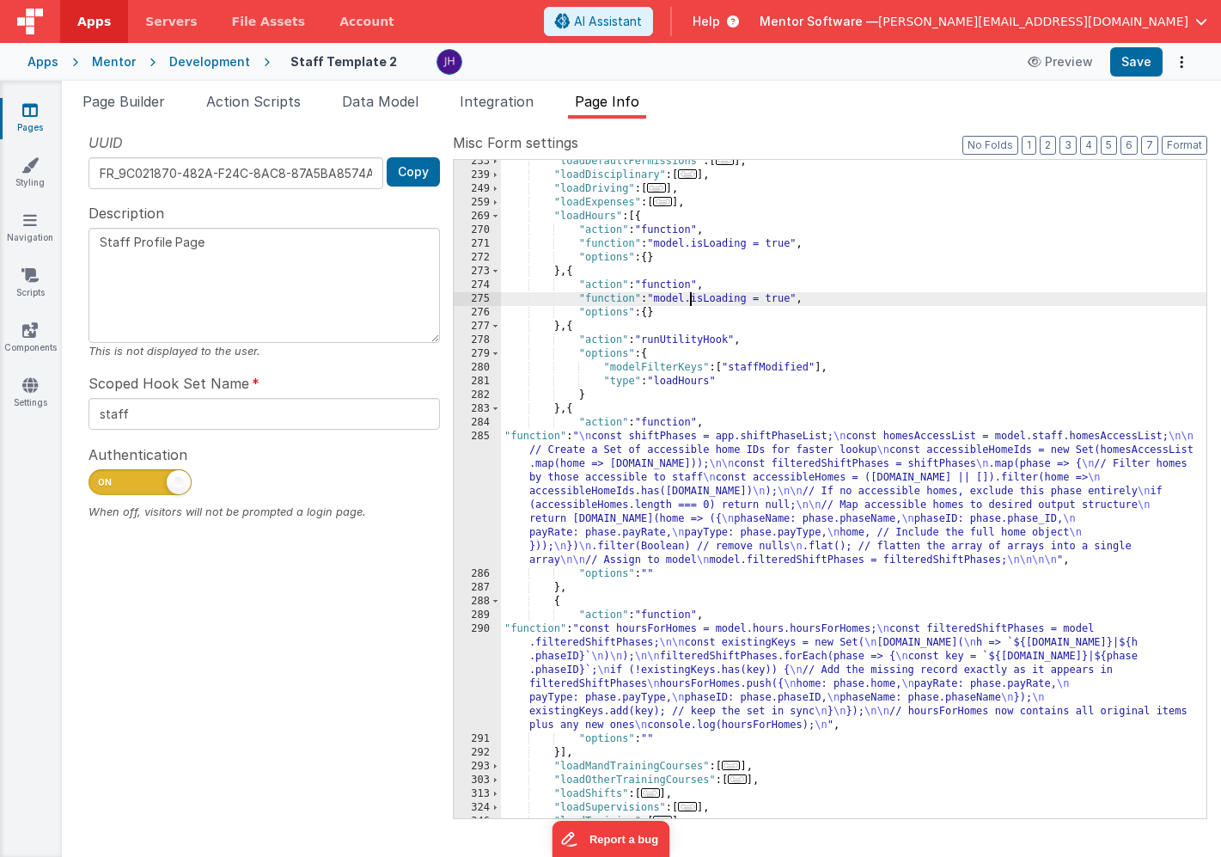
click at [491, 300] on div "275" at bounding box center [477, 299] width 47 height 14
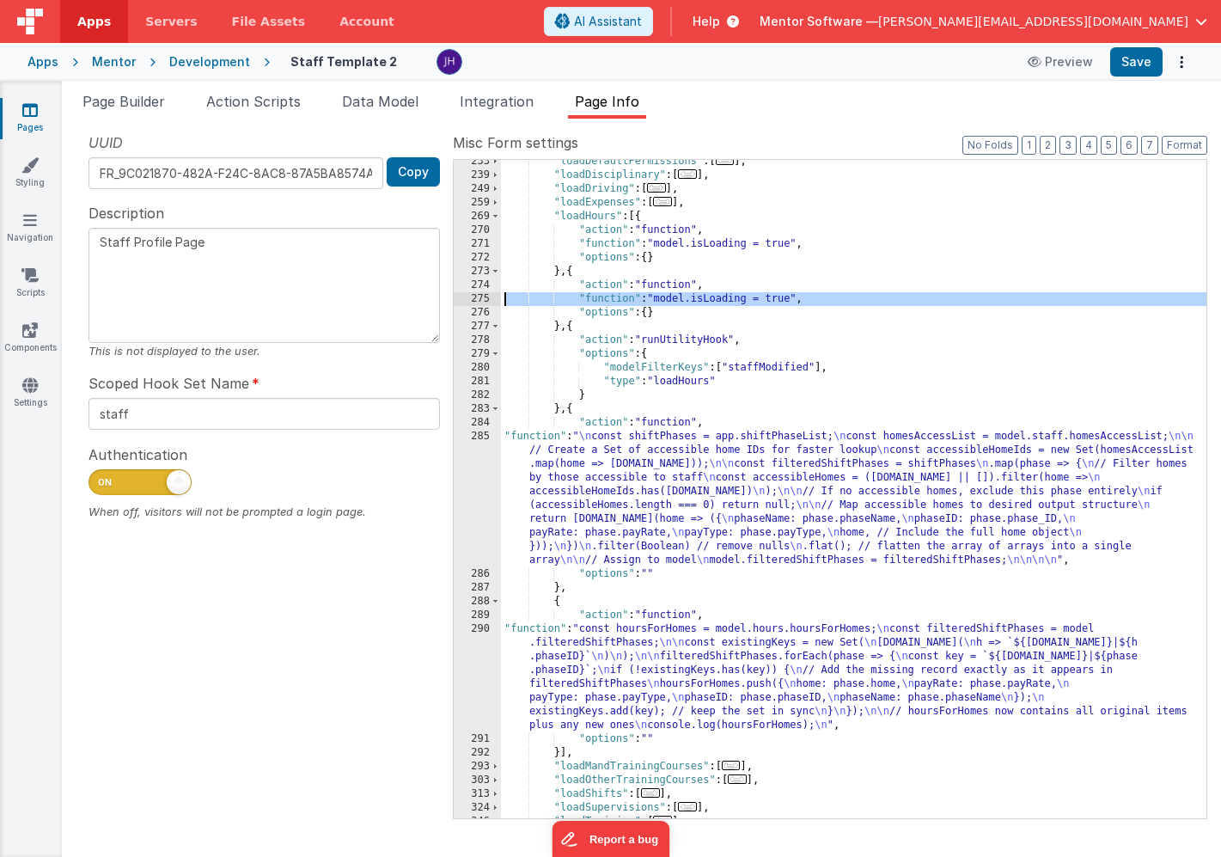
click at [481, 299] on div "275" at bounding box center [477, 299] width 47 height 14
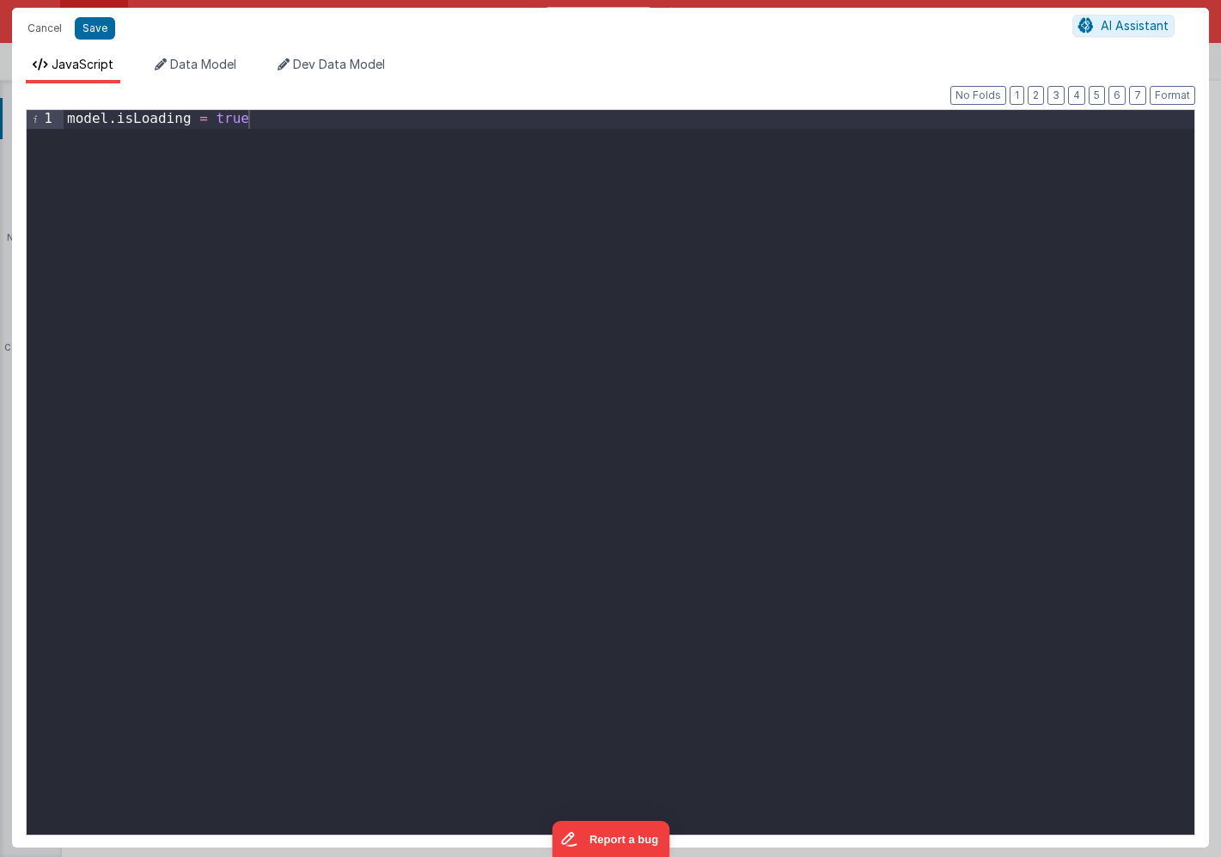
click at [447, 272] on div "model . isLoading = true" at bounding box center [629, 491] width 1131 height 762
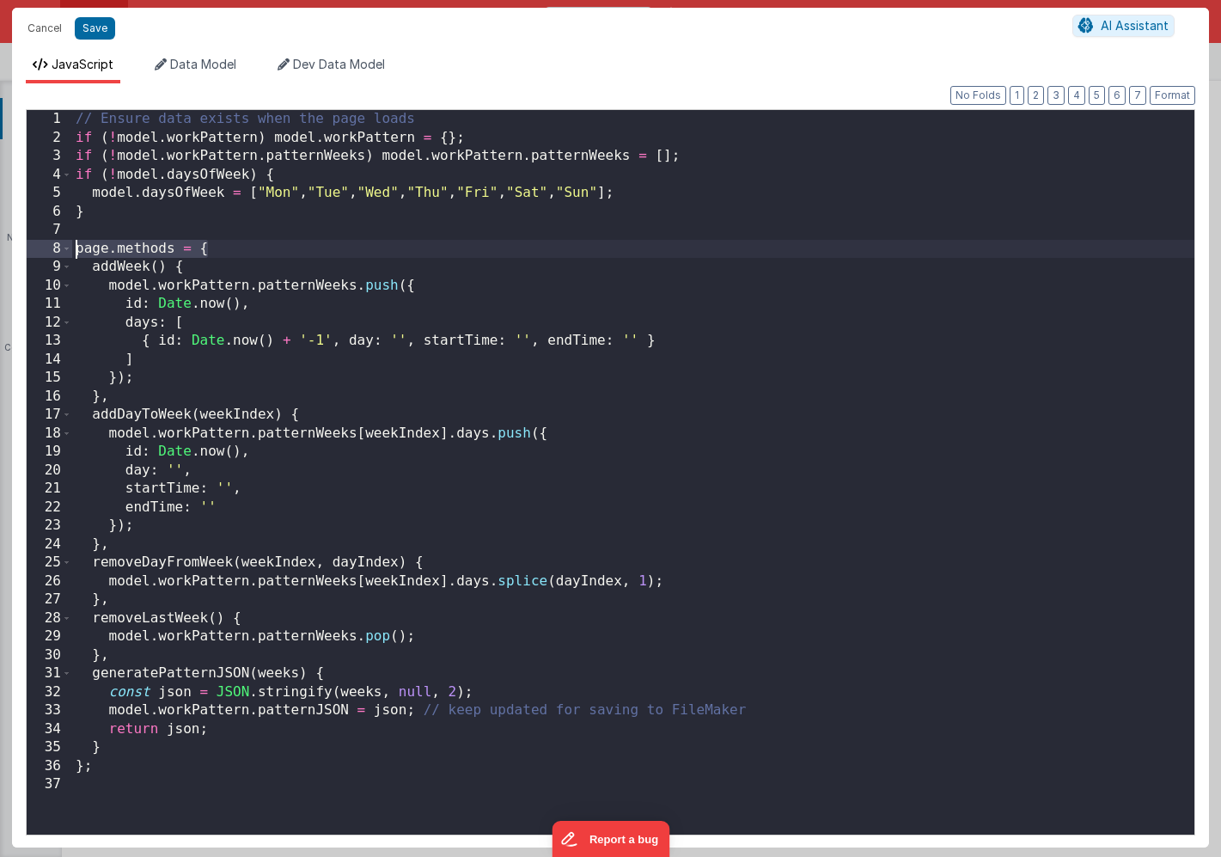
drag, startPoint x: 206, startPoint y: 249, endPoint x: 47, endPoint y: 246, distance: 159.1
click at [47, 246] on div "1 2 3 4 5 6 7 8 9 10 11 12 13 14 15 16 17 18 19 20 21 22 23 24 25 26 27 28 29 3…" at bounding box center [611, 472] width 1170 height 726
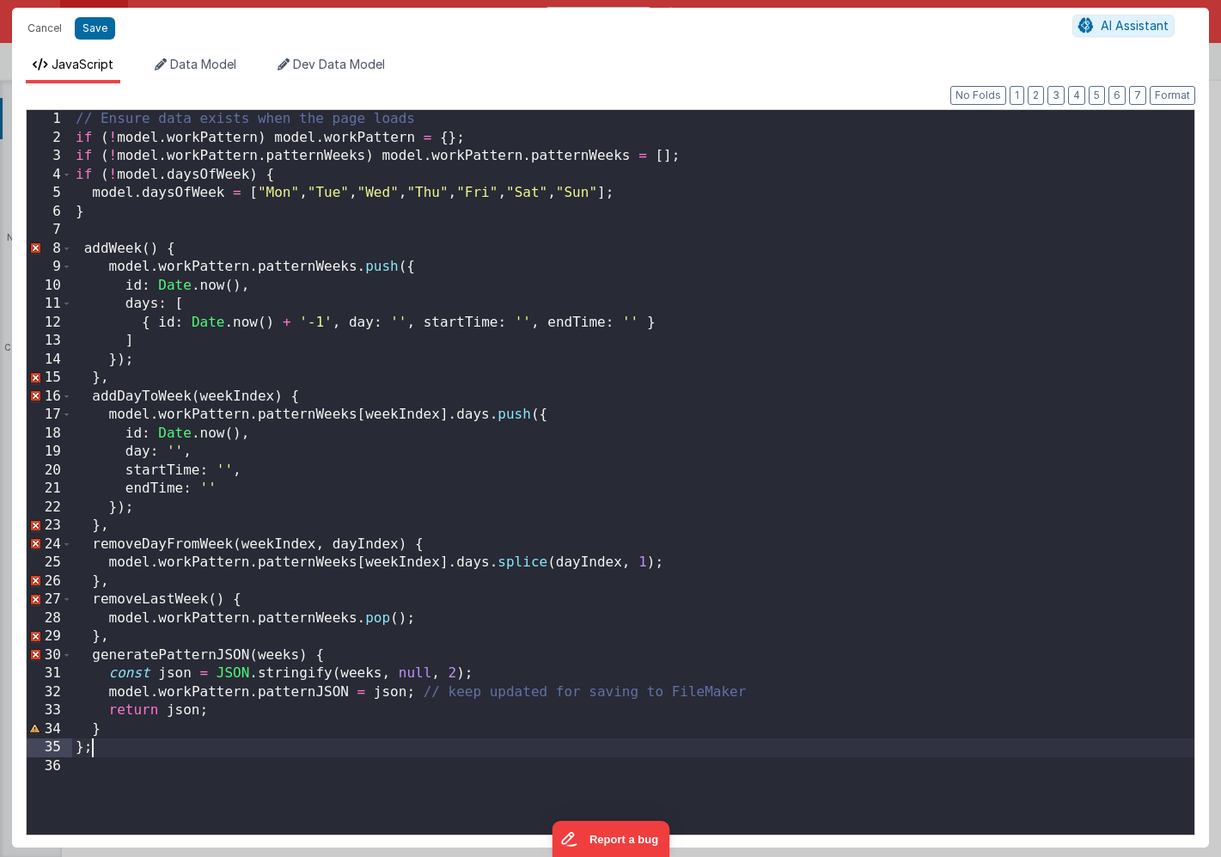
click at [119, 750] on div "// Ensure data exists when the page loads if ( ! model . workPattern ) model . …" at bounding box center [633, 491] width 1123 height 762
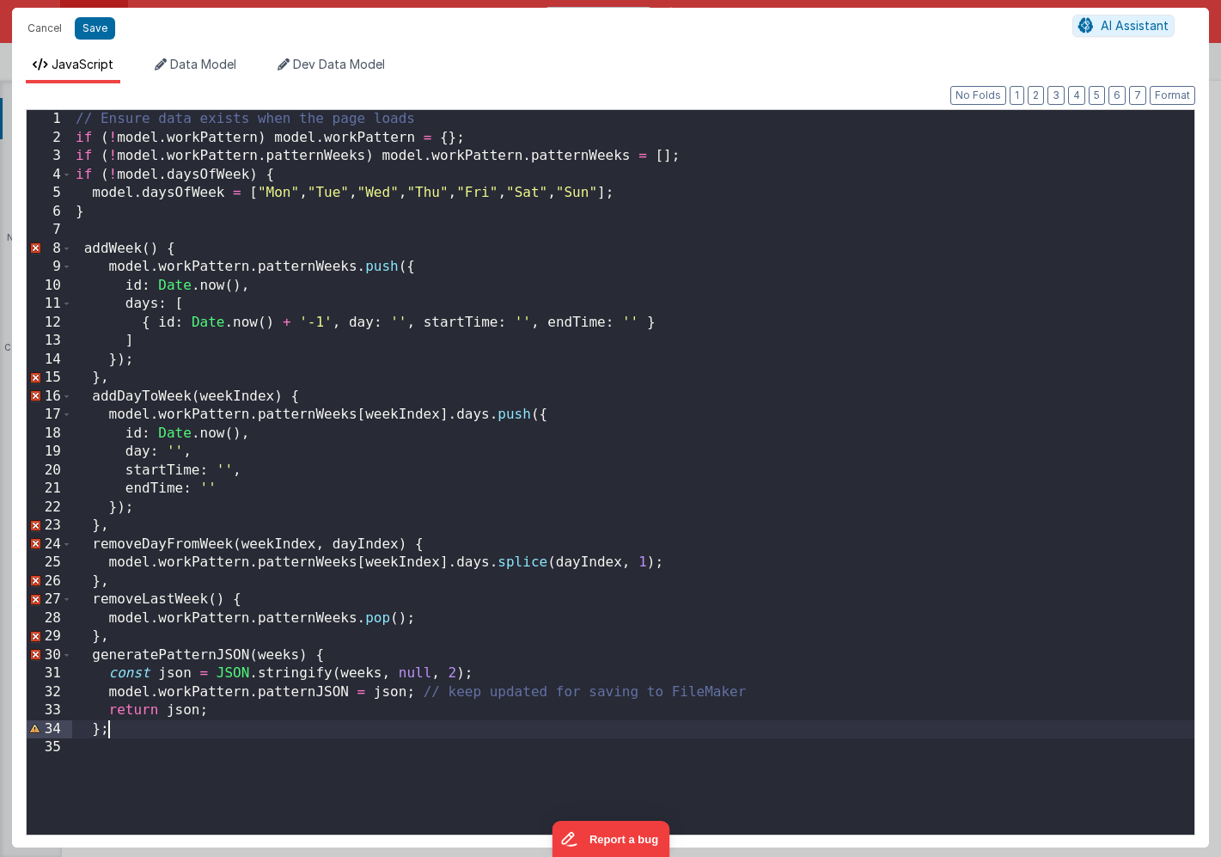
click at [197, 382] on div "// Ensure data exists when the page loads if ( ! model . workPattern ) model . …" at bounding box center [633, 491] width 1123 height 762
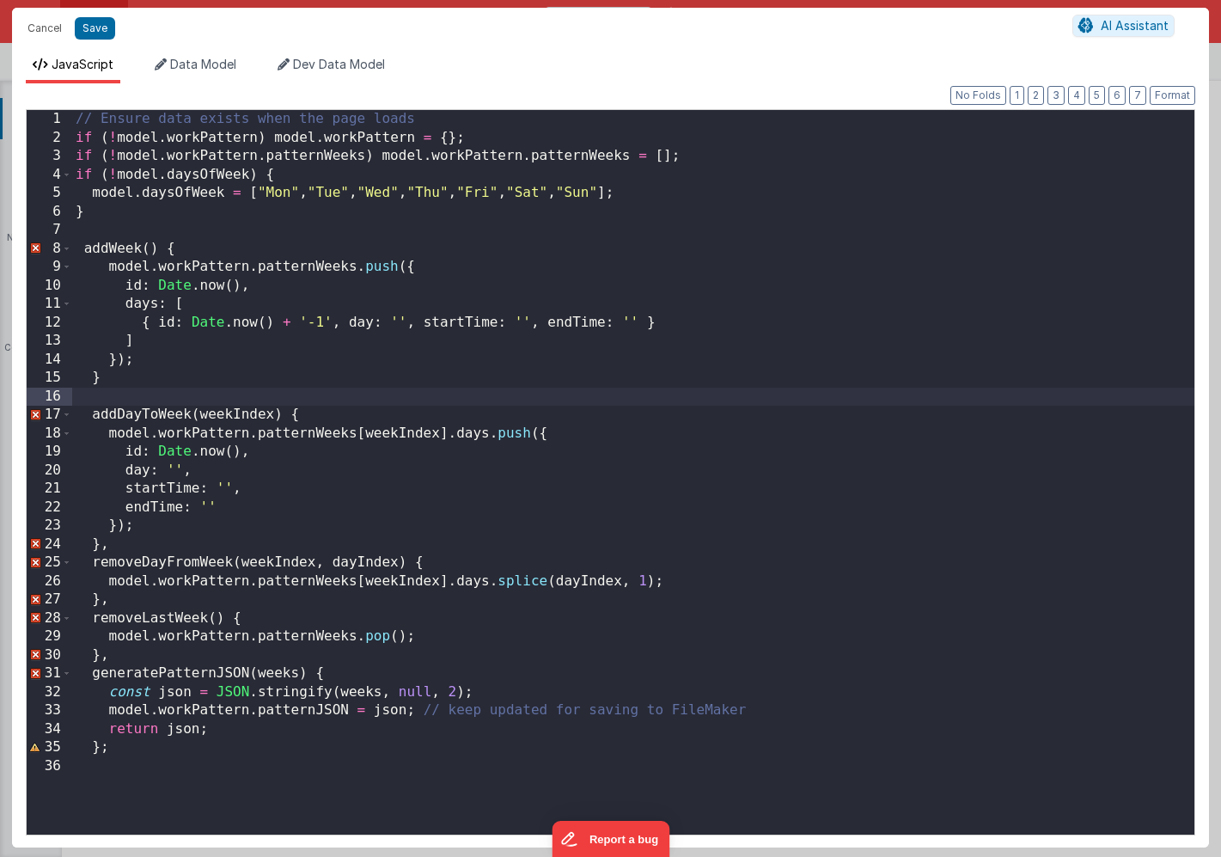
click at [135, 548] on div "// Ensure data exists when the page loads if ( ! model . workPattern ) model . …" at bounding box center [633, 491] width 1123 height 762
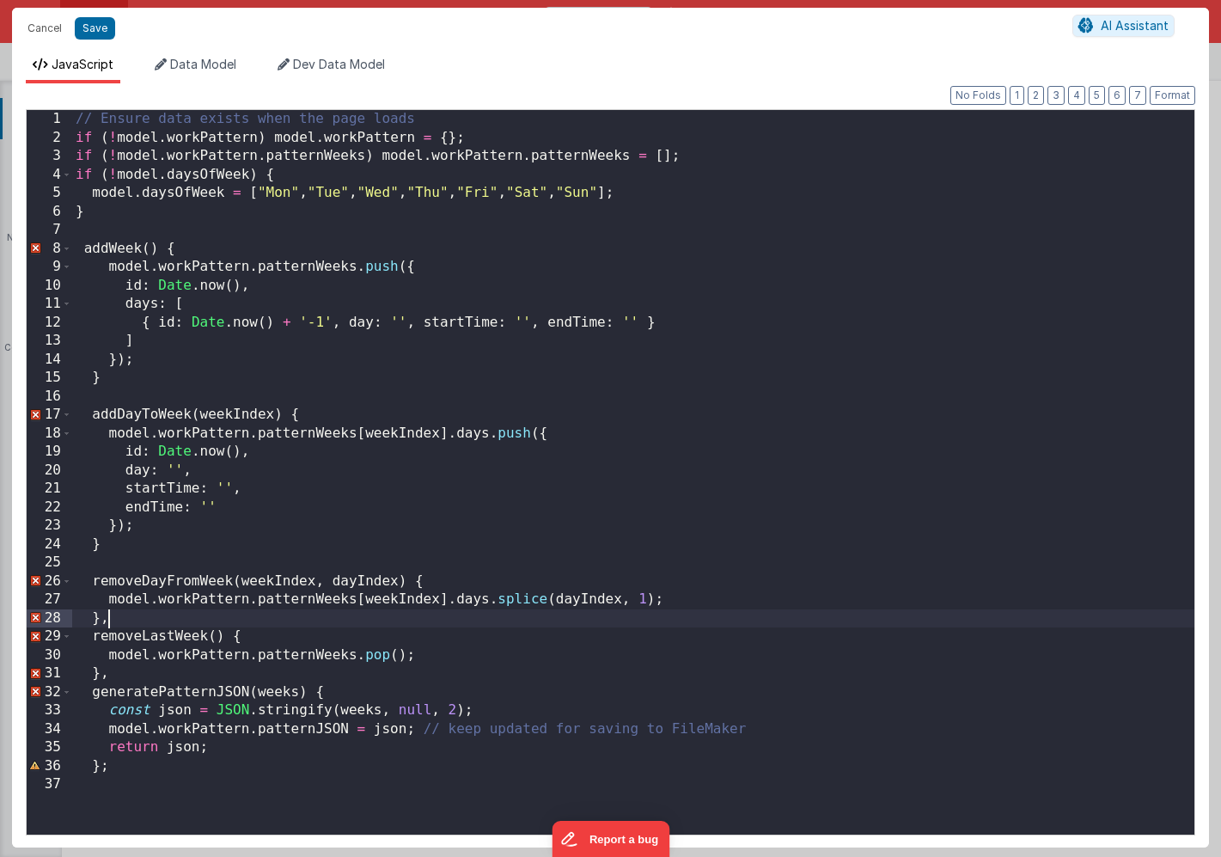
click at [129, 617] on div "// Ensure data exists when the page loads if ( ! model . workPattern ) model . …" at bounding box center [633, 491] width 1123 height 762
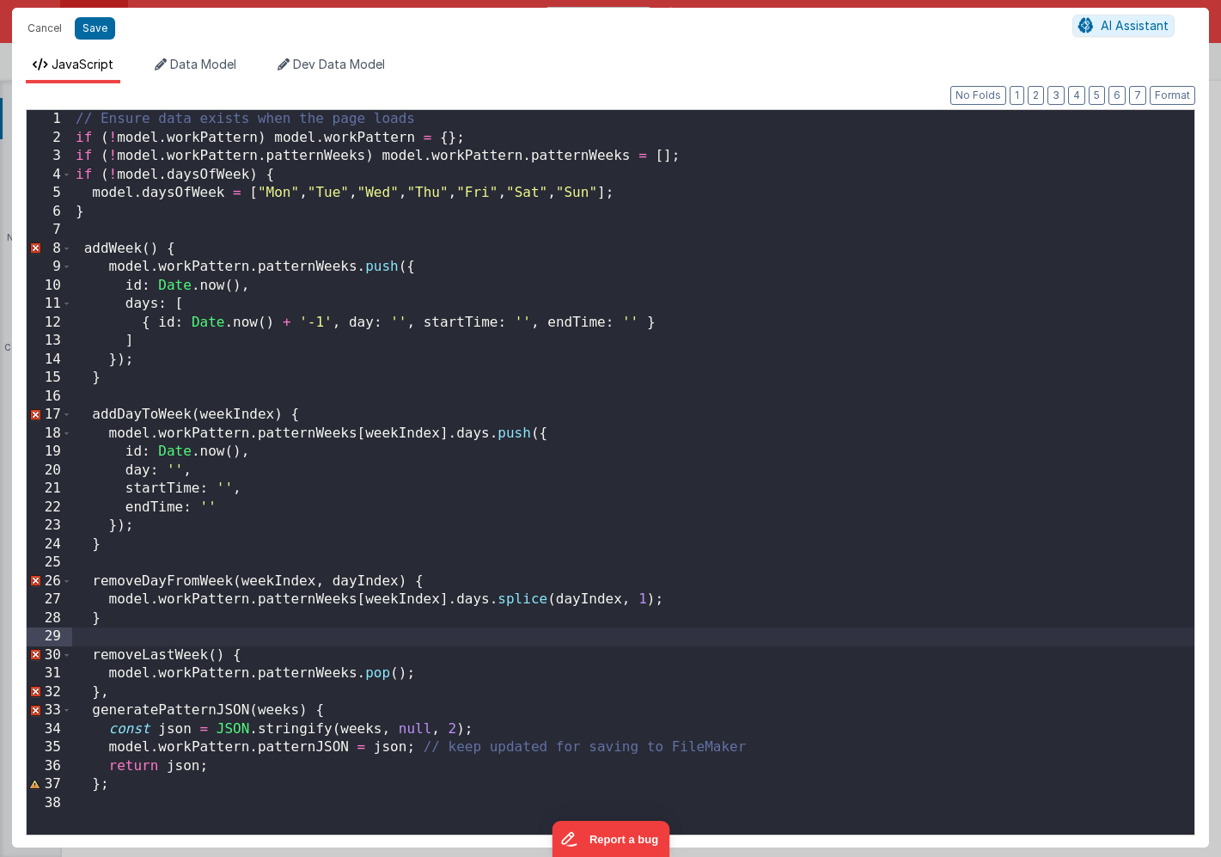
click at [125, 696] on div "// Ensure data exists when the page loads if ( ! model . workPattern ) model . …" at bounding box center [633, 491] width 1123 height 762
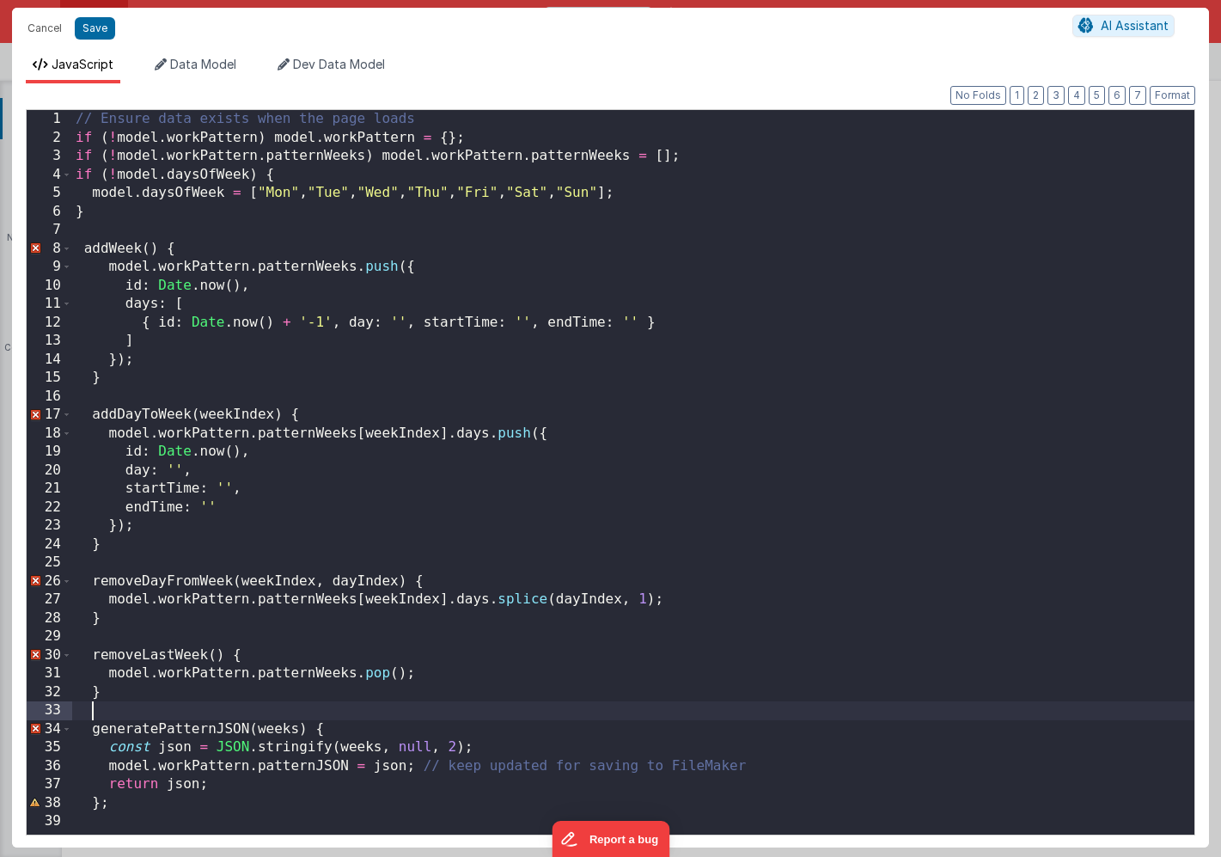
click at [83, 251] on div "// Ensure data exists when the page loads if ( ! model . workPattern ) model . …" at bounding box center [633, 491] width 1123 height 762
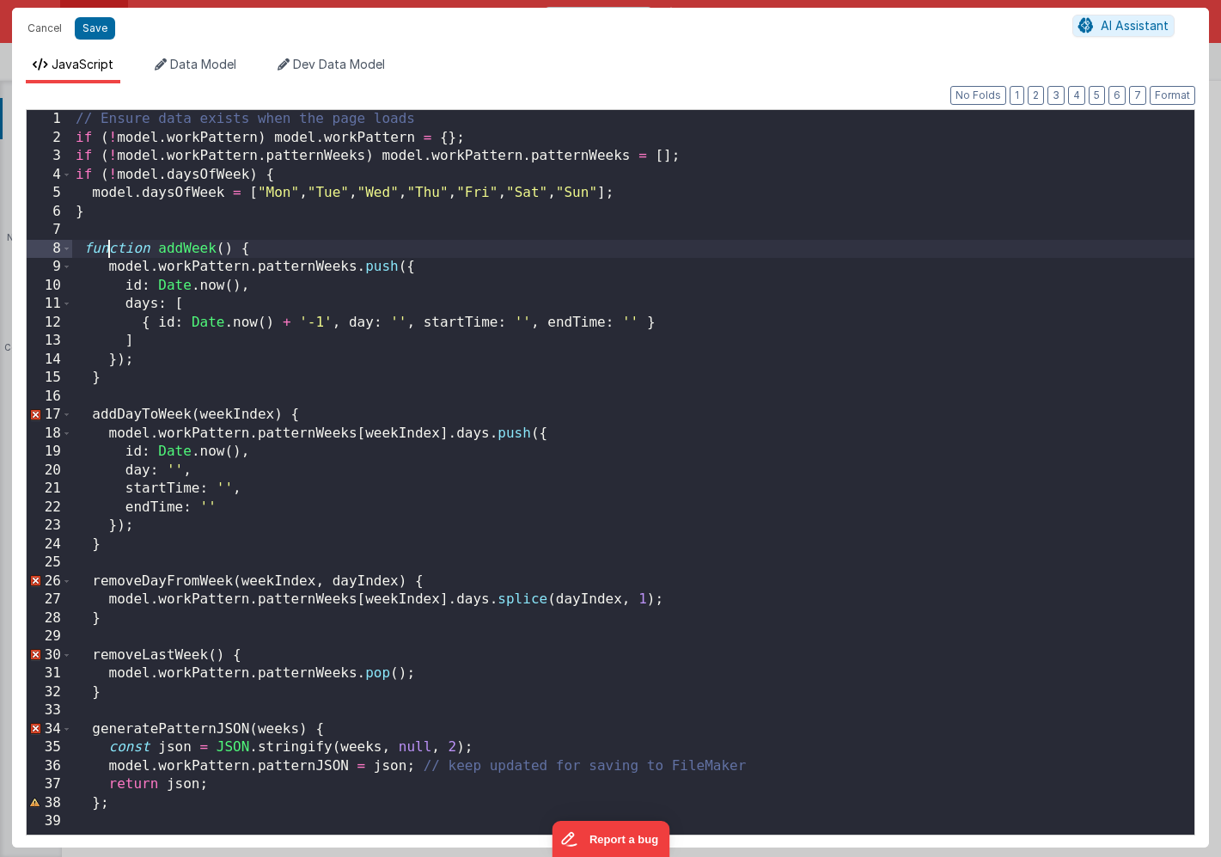
click at [109, 250] on div "// Ensure data exists when the page loads if ( ! model . workPattern ) model . …" at bounding box center [633, 491] width 1123 height 762
click at [89, 419] on div "// Ensure data exists when the page loads if ( ! model . workPattern ) model . …" at bounding box center [633, 491] width 1123 height 762
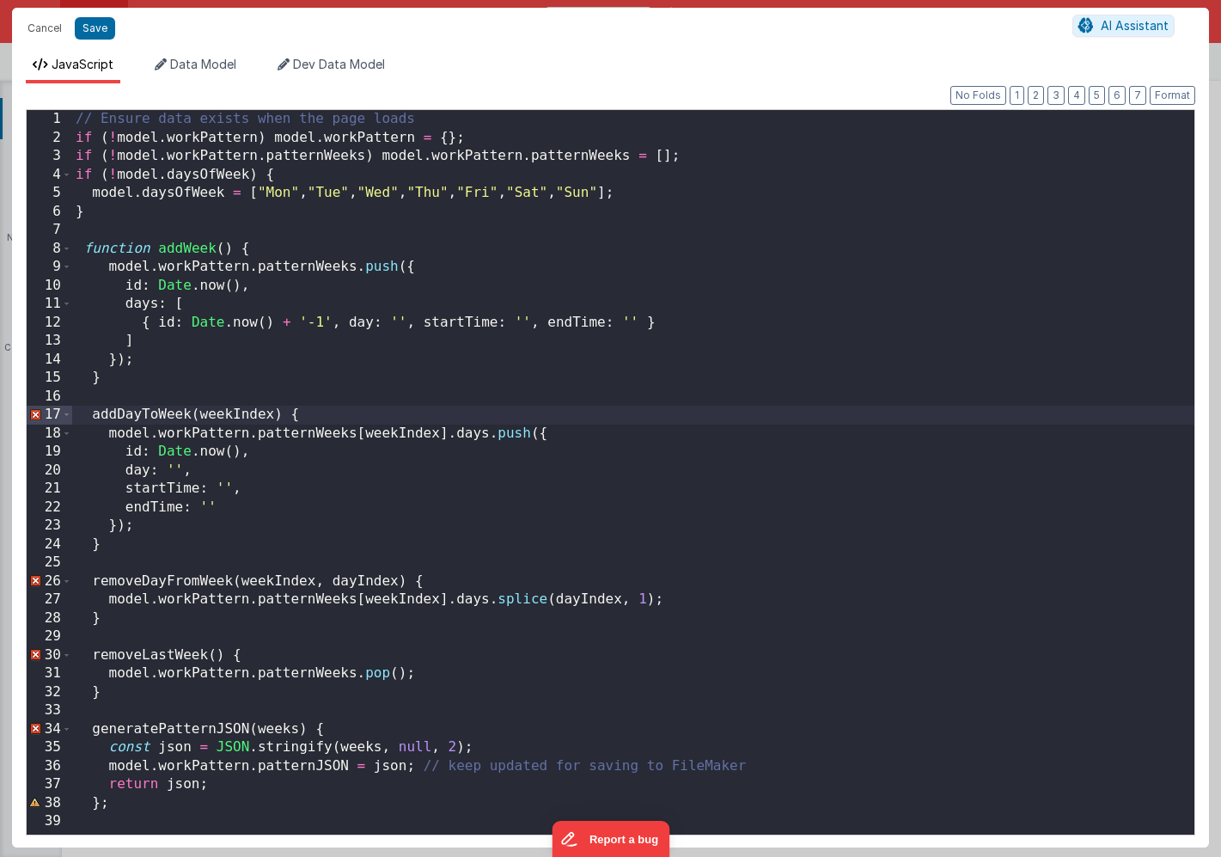
paste textarea
click at [90, 580] on div "// Ensure data exists when the page loads if ( ! model . workPattern ) model . …" at bounding box center [633, 491] width 1123 height 762
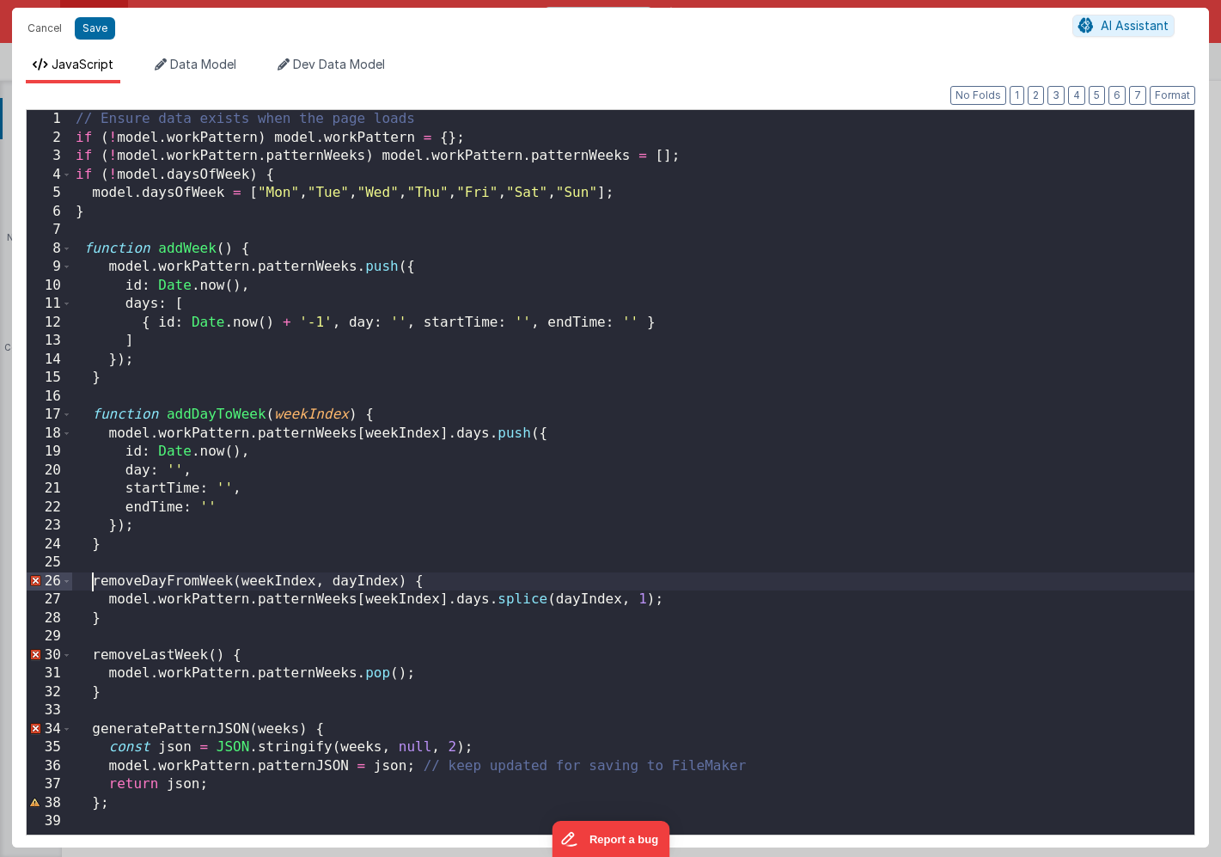
paste textarea
click at [91, 655] on div "// Ensure data exists when the page loads if ( ! model . workPattern ) model . …" at bounding box center [633, 491] width 1123 height 762
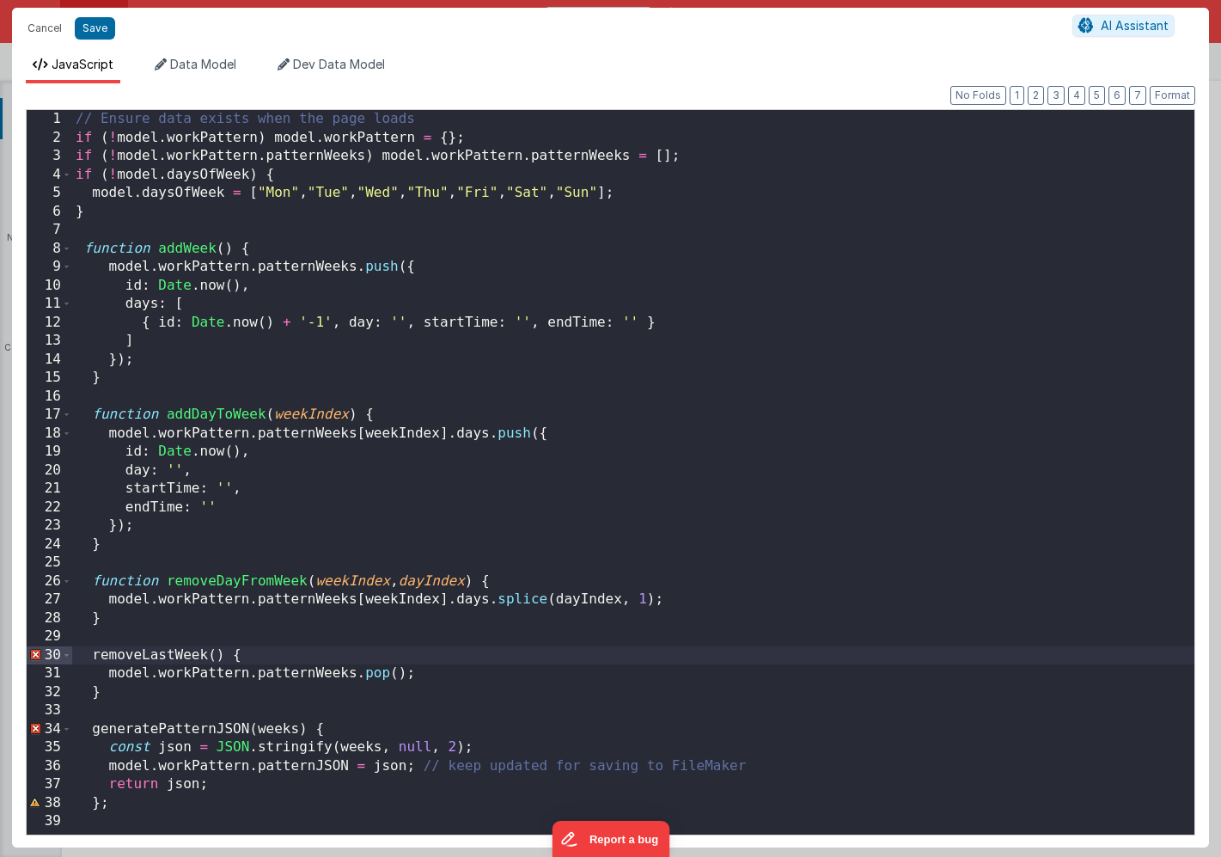
paste textarea
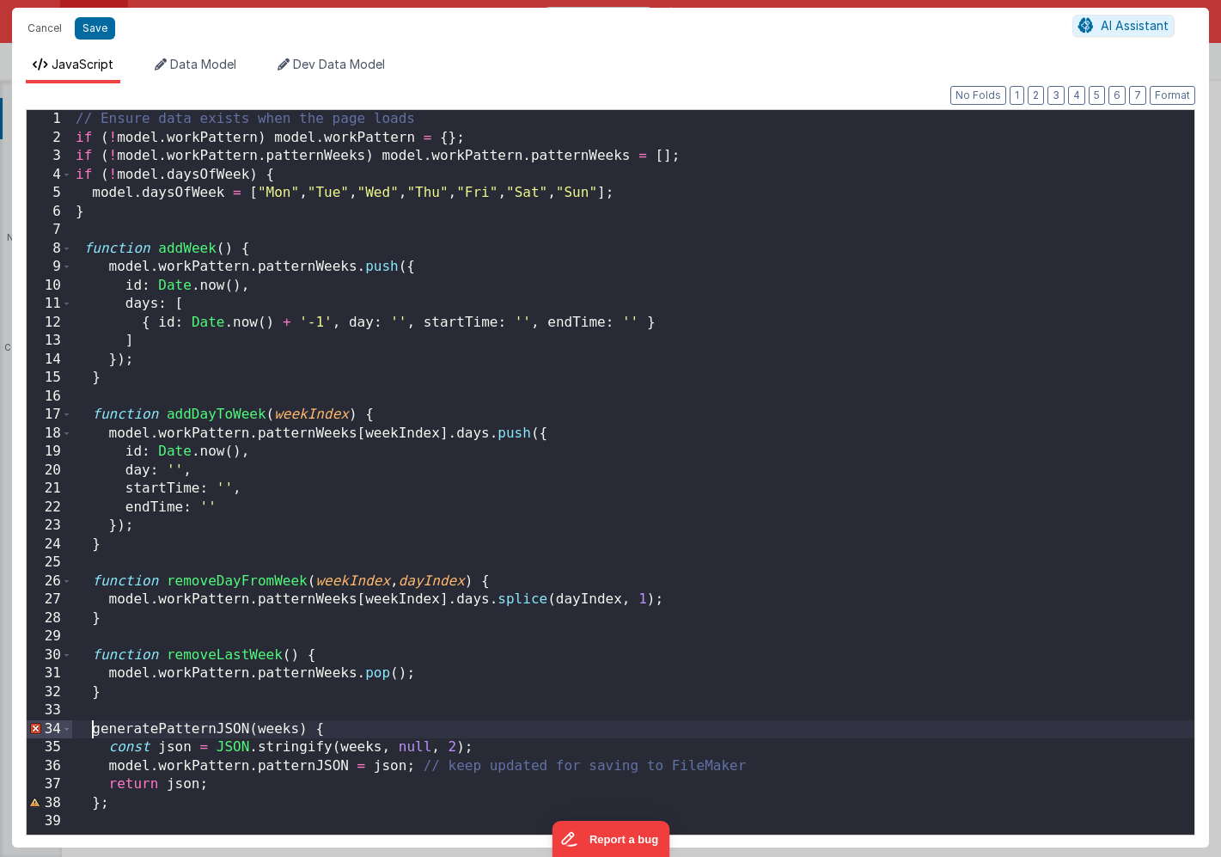
click at [95, 733] on div "// Ensure data exists when the page loads if ( ! model . workPattern ) model . …" at bounding box center [633, 491] width 1123 height 762
paste textarea
click at [152, 805] on div "// Ensure data exists when the page loads if ( ! model . workPattern ) model . …" at bounding box center [633, 491] width 1123 height 762
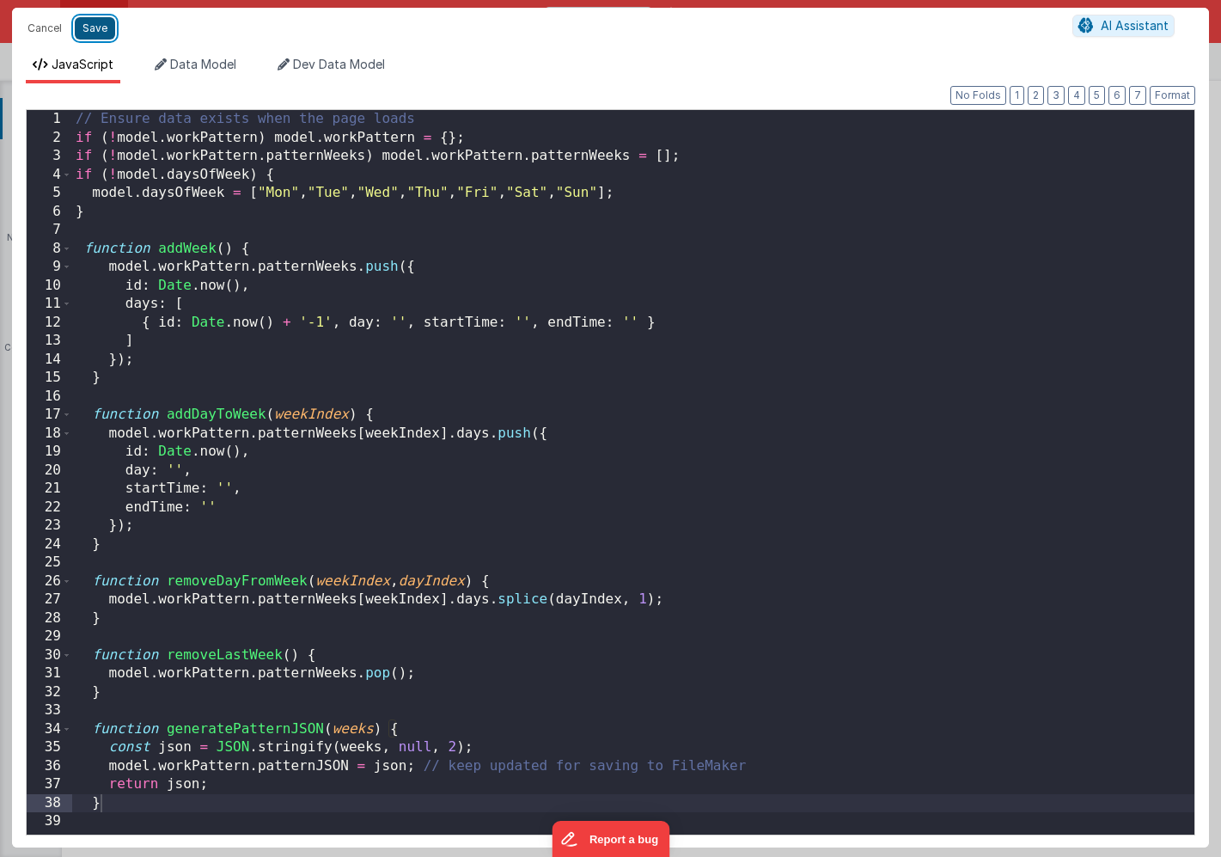
click at [99, 33] on button "Save" at bounding box center [95, 28] width 40 height 22
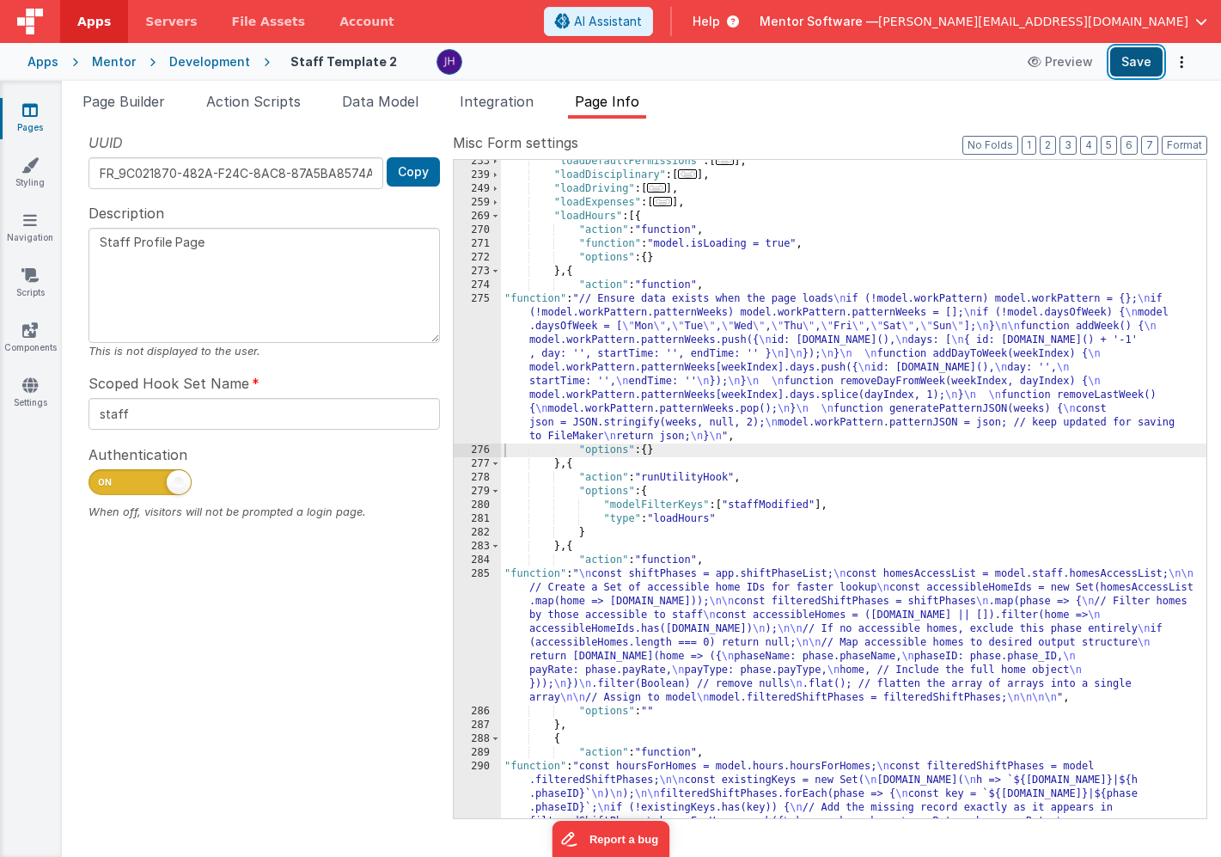
click at [1131, 62] on button "Save" at bounding box center [1137, 61] width 52 height 29
click at [715, 385] on div ""loadDefaultPermissions" : [ ... ] , "loadDisciplinary" : [ ... ] , "loadDrivin…" at bounding box center [854, 546] width 706 height 782
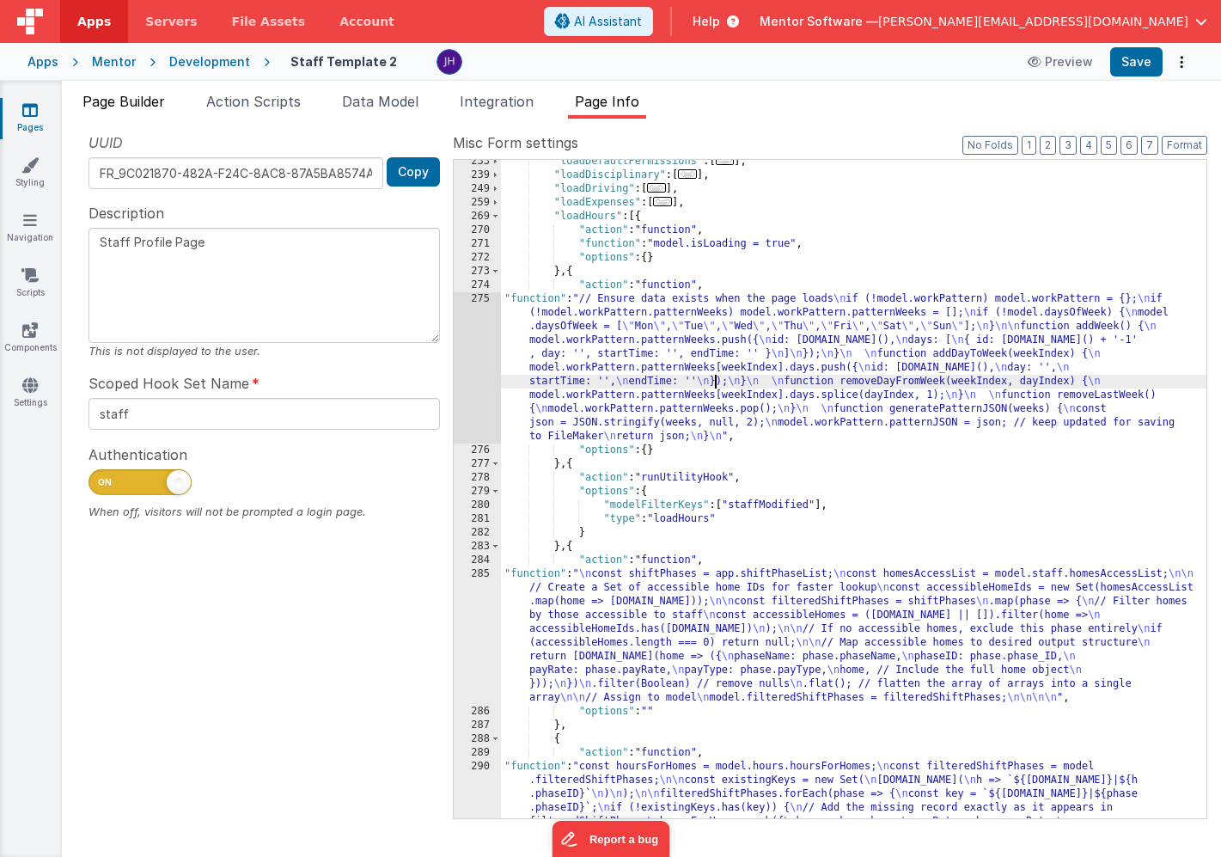
click at [147, 98] on span "Page Builder" at bounding box center [124, 101] width 83 height 17
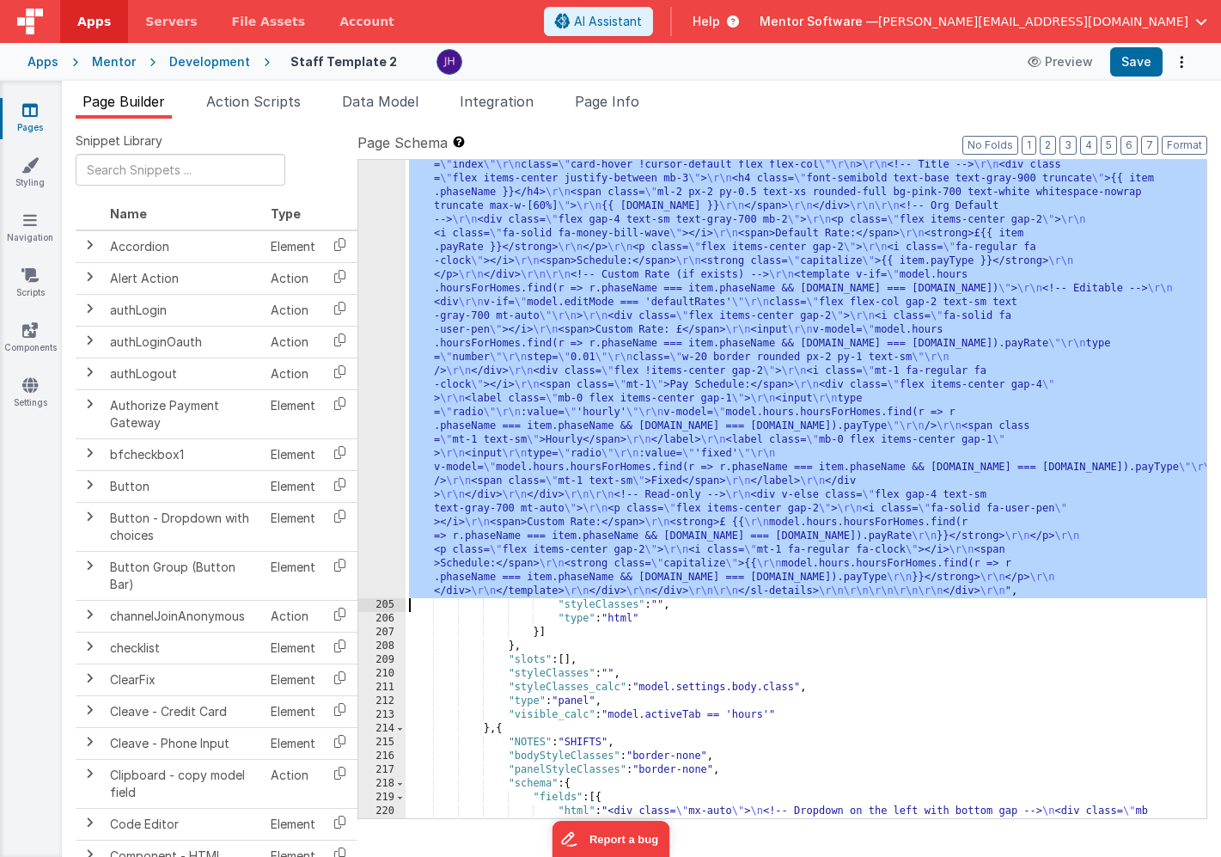
click at [566, 291] on div ""html" : "<!-- Organisation Default Rates --> \r\n <div class= \" panel-white r…" at bounding box center [806, 418] width 801 height 2281
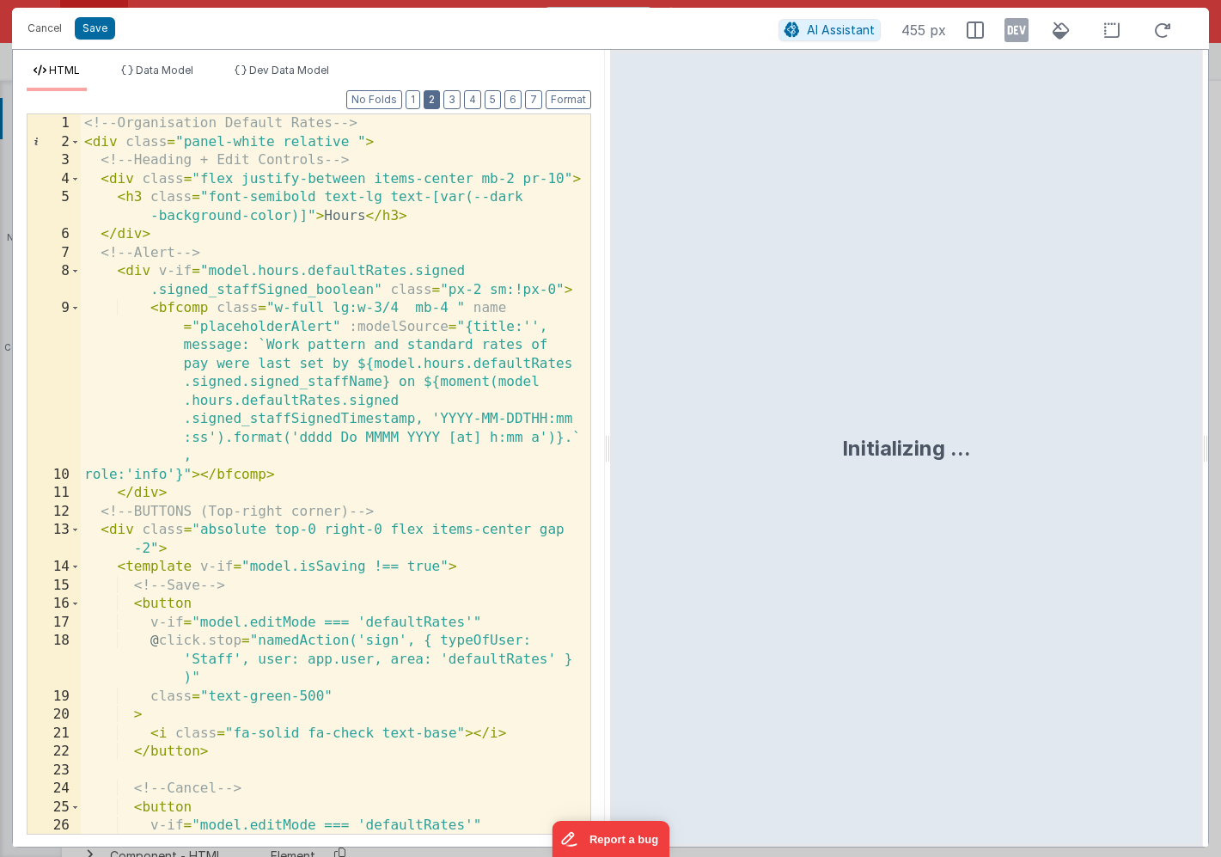
click at [434, 97] on button "2" at bounding box center [432, 99] width 16 height 19
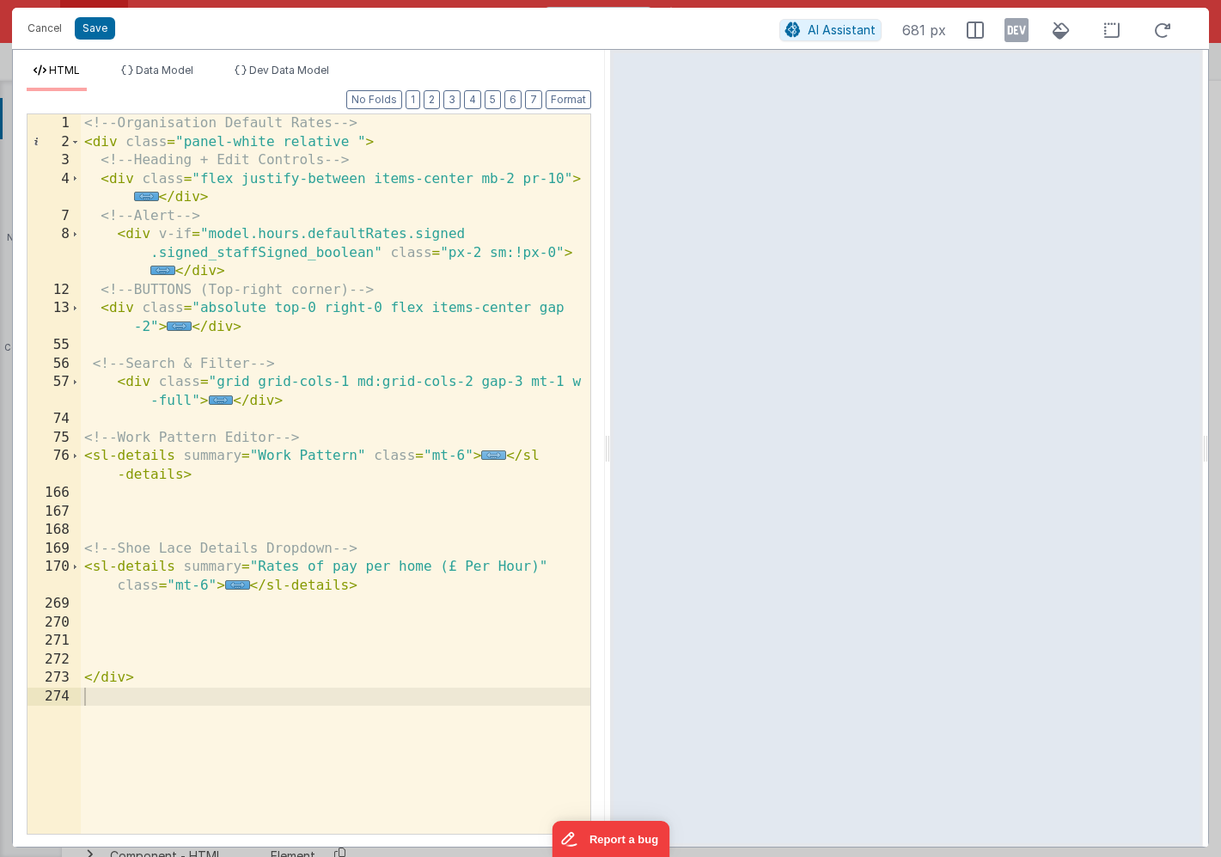
click at [492, 457] on span "..." at bounding box center [493, 454] width 25 height 9
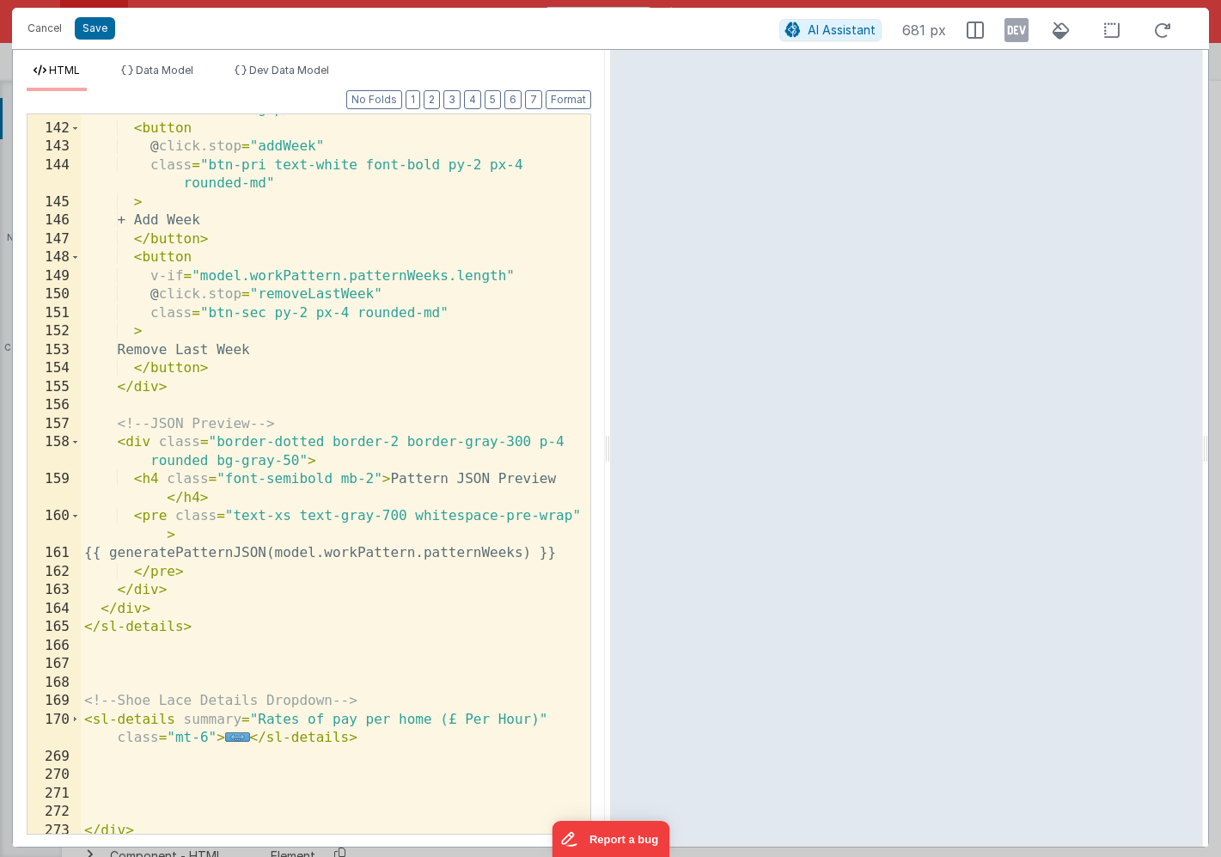
scroll to position [1738, 0]
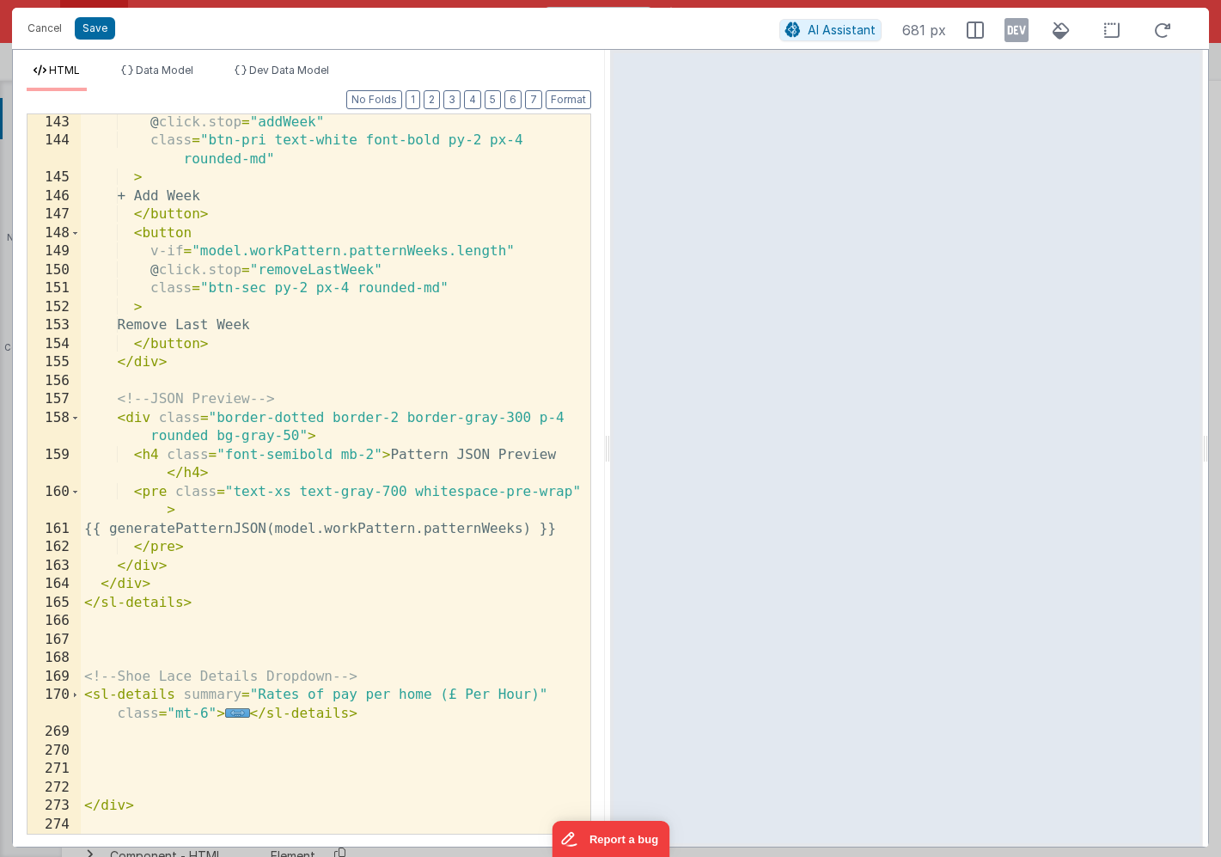
click at [133, 421] on div "@ click.stop = "addWeek" class = "btn-pri text-white font-bold py-2 px-4 rounde…" at bounding box center [336, 491] width 510 height 756
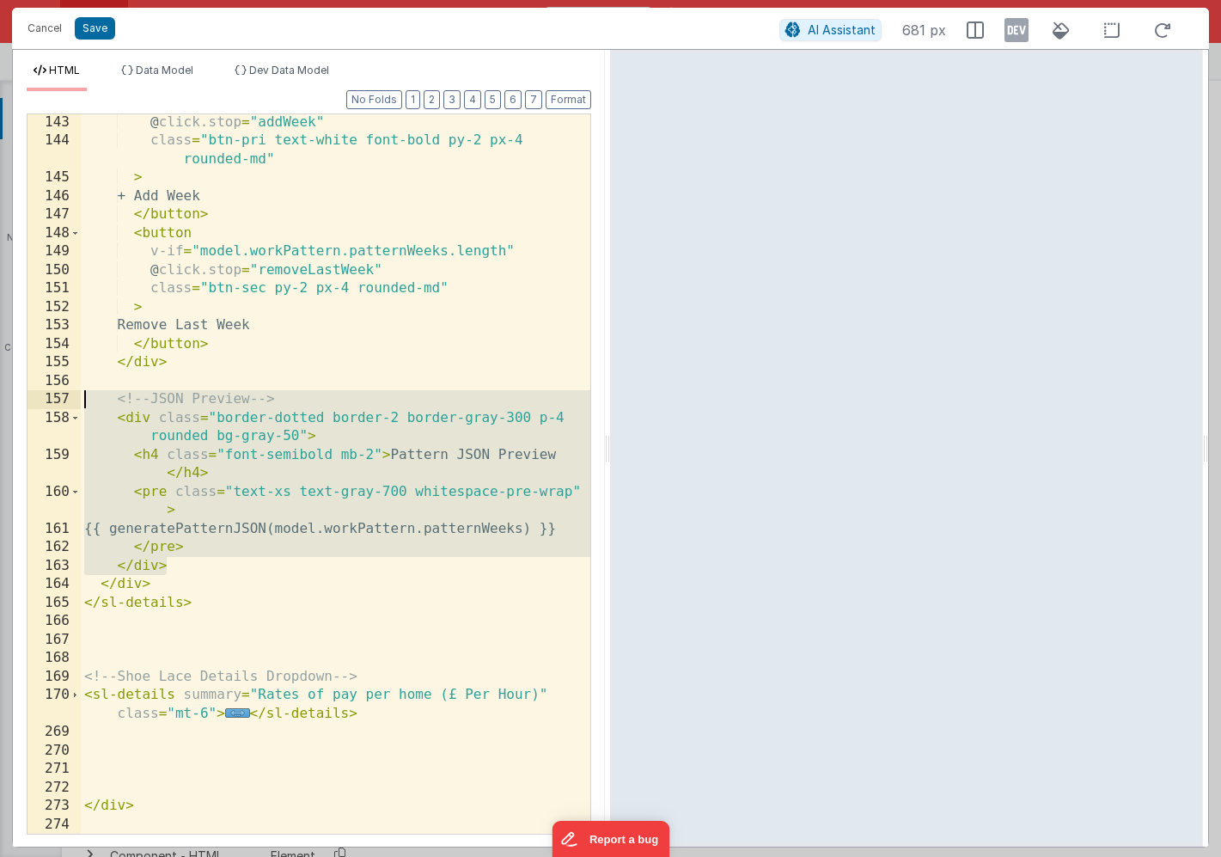
drag, startPoint x: 170, startPoint y: 567, endPoint x: 46, endPoint y: 394, distance: 213.7
click at [46, 394] on div "143 144 145 146 147 148 149 150 151 152 153 154 155 156 157 158 159 160 161 162…" at bounding box center [309, 473] width 565 height 721
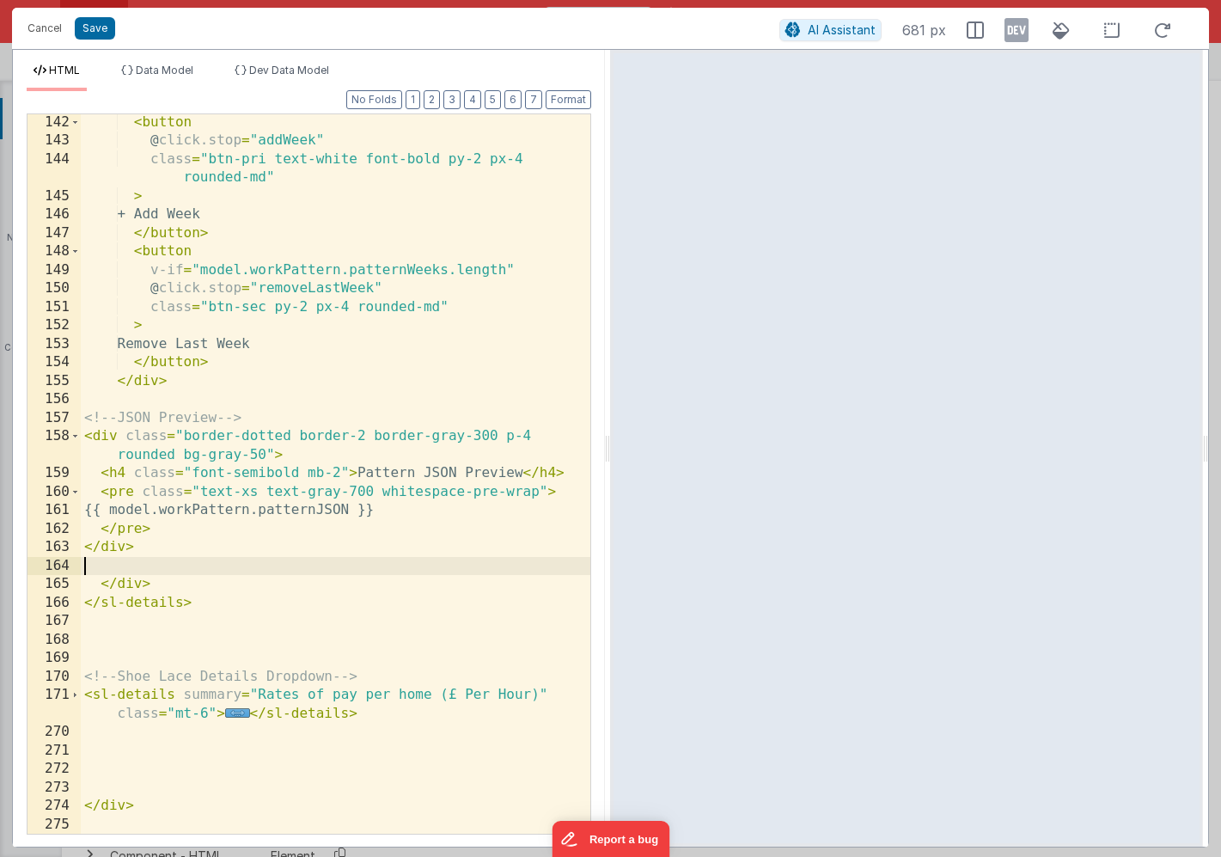
scroll to position [1720, 0]
click at [99, 30] on button "Save" at bounding box center [95, 28] width 40 height 22
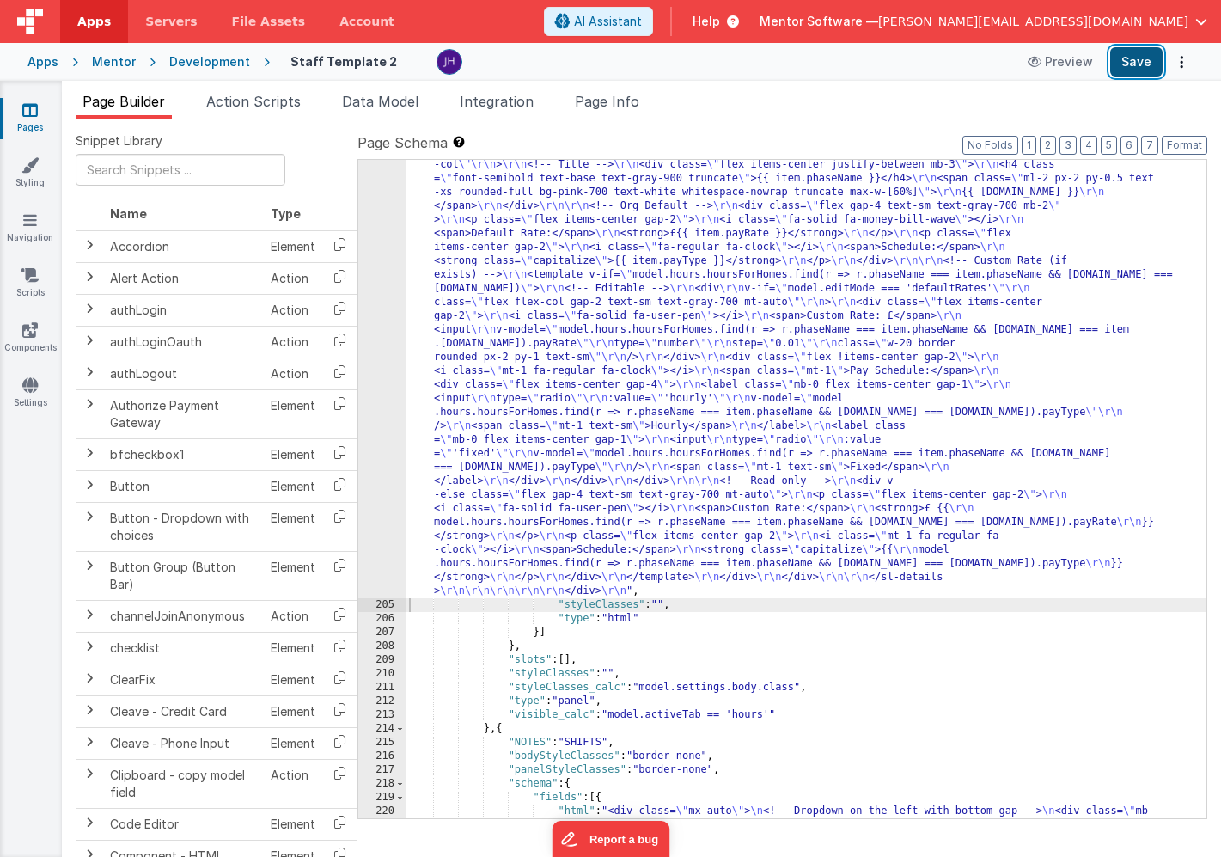
click at [1138, 60] on button "Save" at bounding box center [1137, 61] width 52 height 29
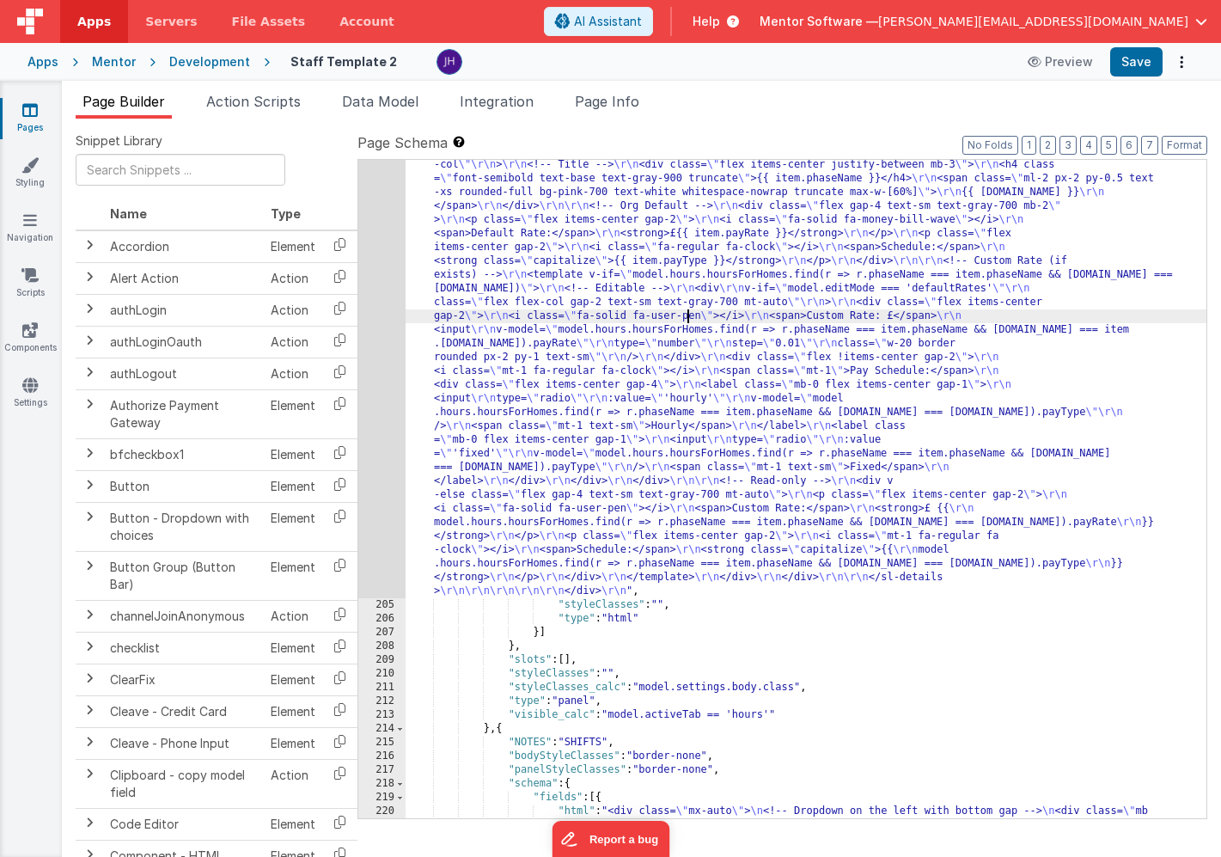
click at [687, 321] on div ""html" : "<!-- Organisation Default Rates --> \r\n <div class= \" panel-white r…" at bounding box center [806, 418] width 801 height 2281
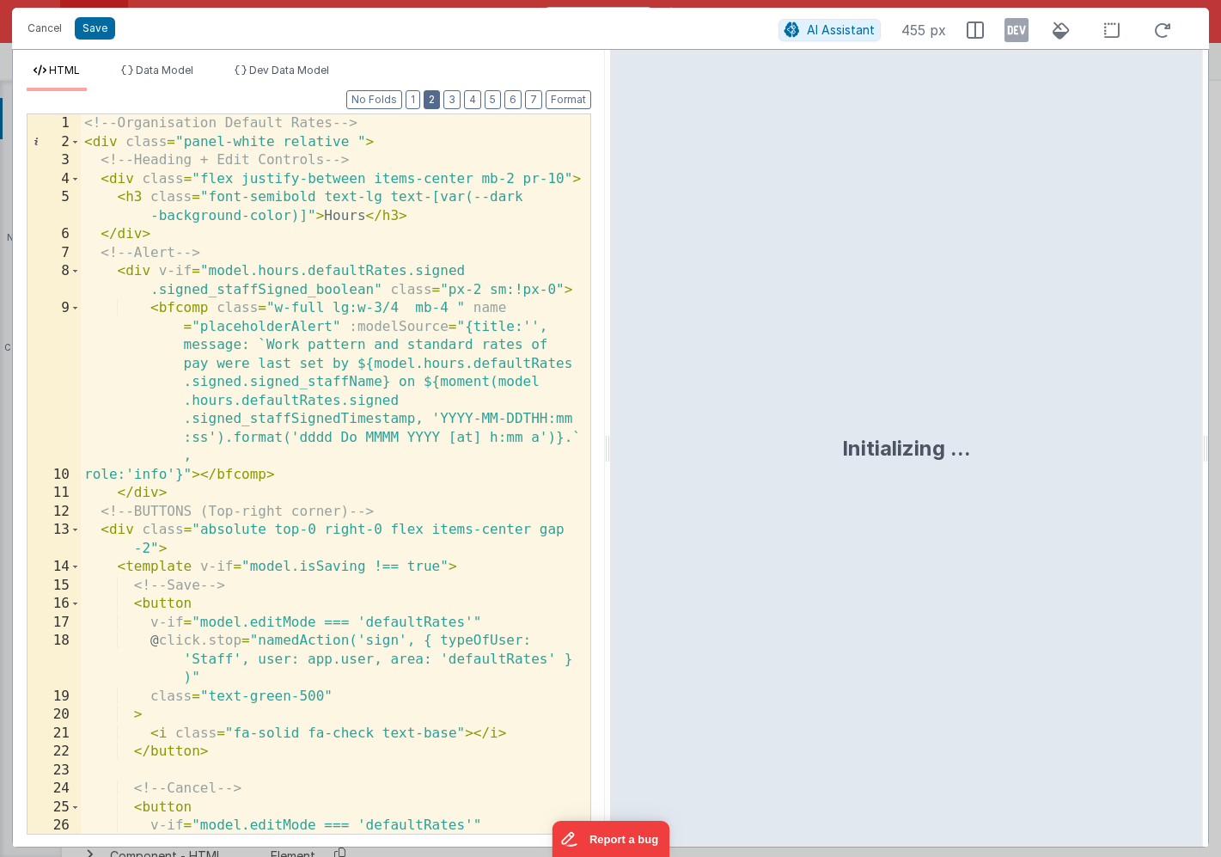
click at [434, 107] on button "2" at bounding box center [432, 99] width 16 height 19
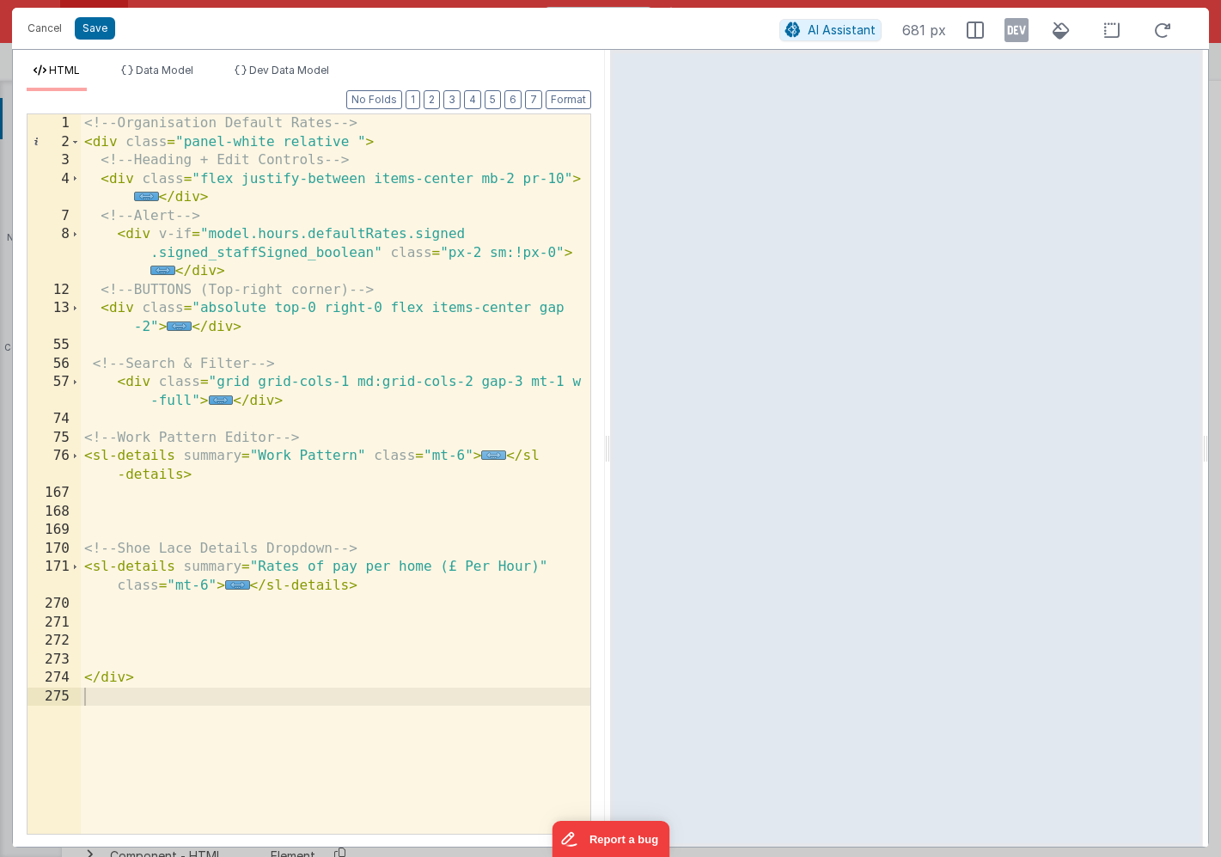
click at [497, 454] on span "..." at bounding box center [493, 454] width 25 height 9
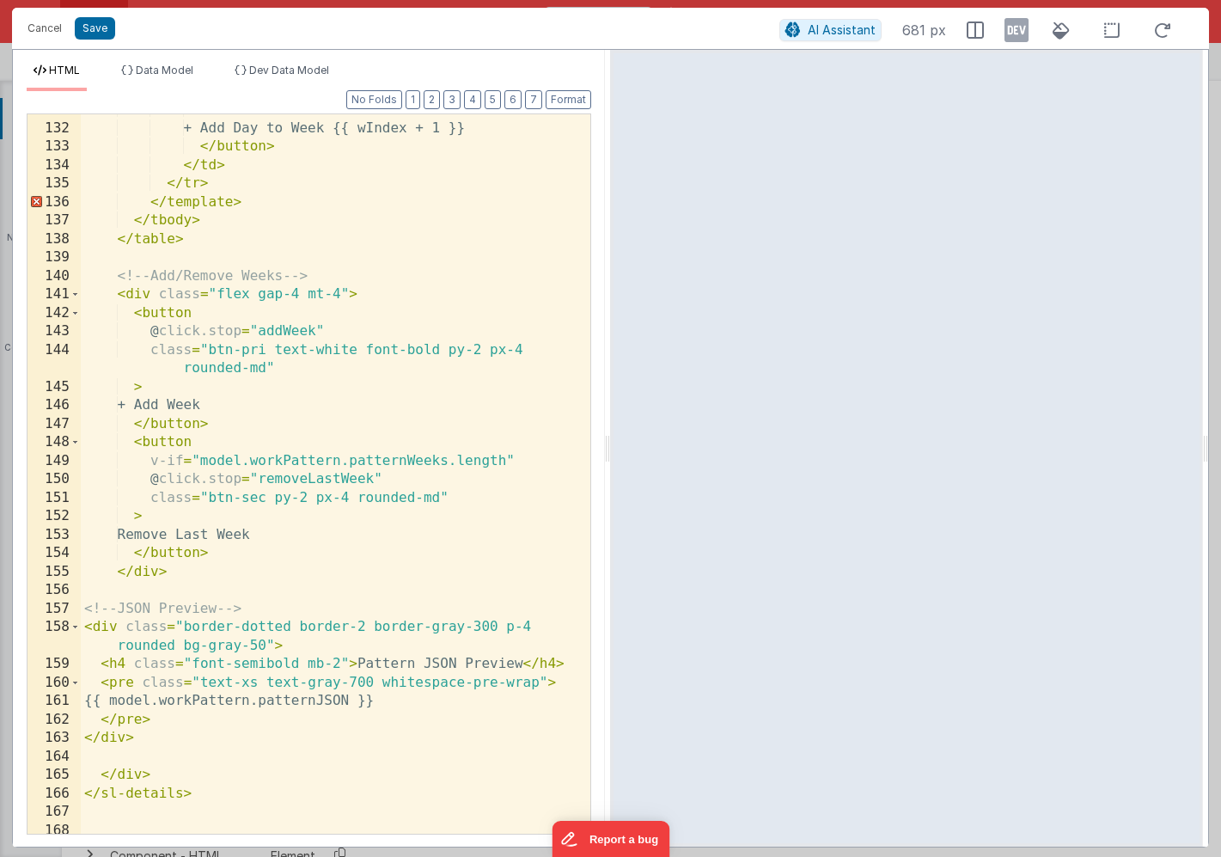
scroll to position [1534, 0]
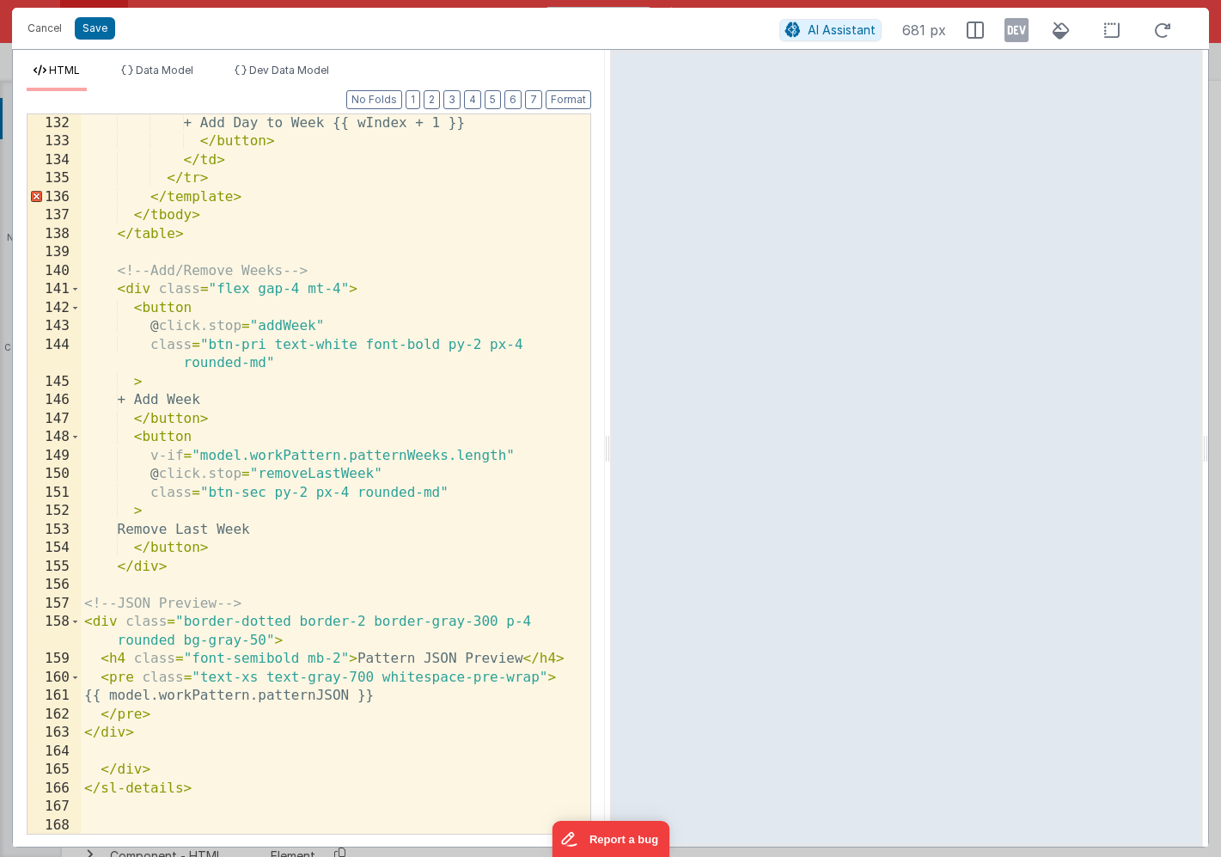
click at [257, 326] on div "+ Add Day to Week {{ wIndex + 1 }} </ button > </ td > </ tr > </ template > </…" at bounding box center [336, 492] width 510 height 756
click at [364, 326] on div "+ Add Day to Week {{ wIndex + 1 }} </ button > </ td > </ tr > </ template > </…" at bounding box center [336, 492] width 510 height 756
click at [259, 475] on div "+ Add Day to Week {{ wIndex + 1 }} </ button > </ td > </ tr > </ template > </…" at bounding box center [336, 492] width 510 height 756
click at [506, 473] on div "+ Add Day to Week {{ wIndex + 1 }} </ button > </ td > </ tr > </ template > </…" at bounding box center [336, 492] width 510 height 756
click at [396, 327] on div "+ Add Day to Week {{ wIndex + 1 }} </ button > </ td > </ tr > </ template > </…" at bounding box center [336, 492] width 510 height 756
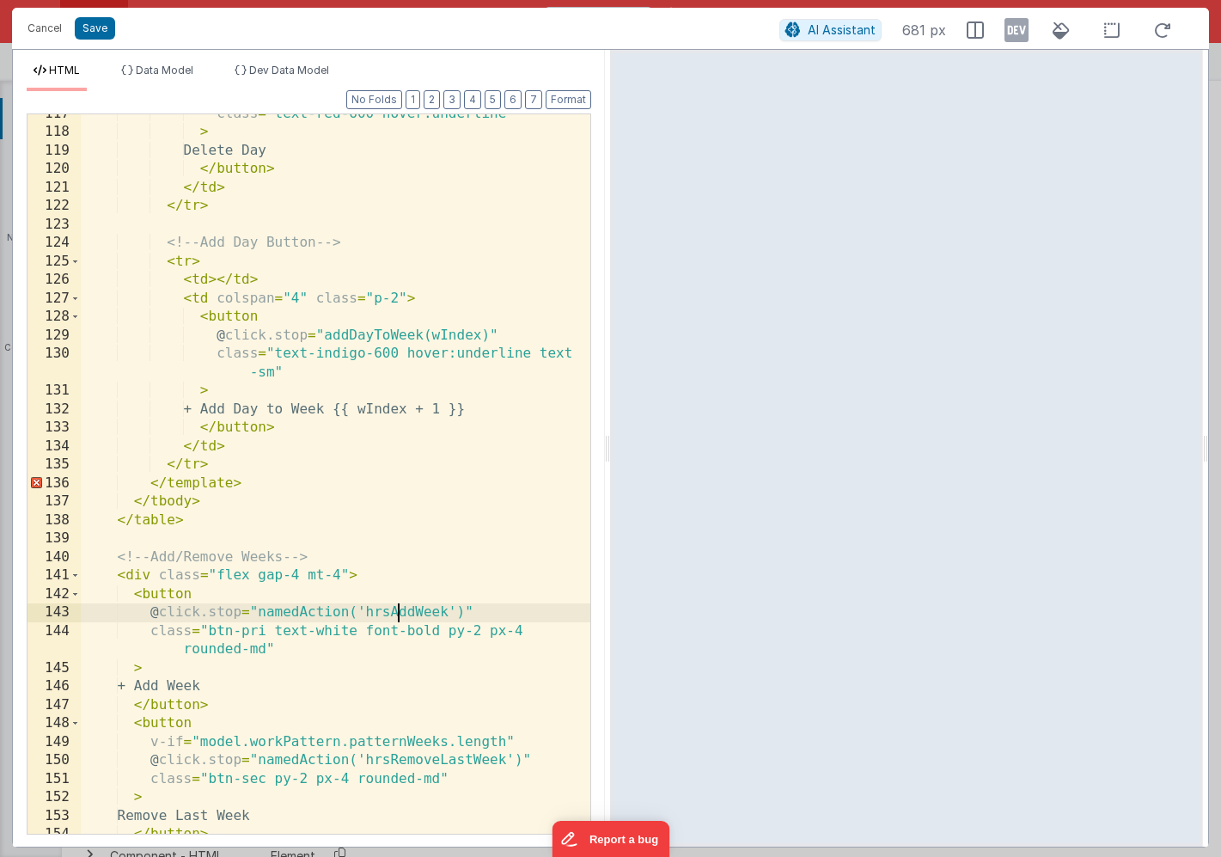
scroll to position [1248, 0]
click at [323, 335] on div "class = "text-red-600 hover:underline" > Delete Day </ button > </ td > </ tr >…" at bounding box center [336, 483] width 510 height 756
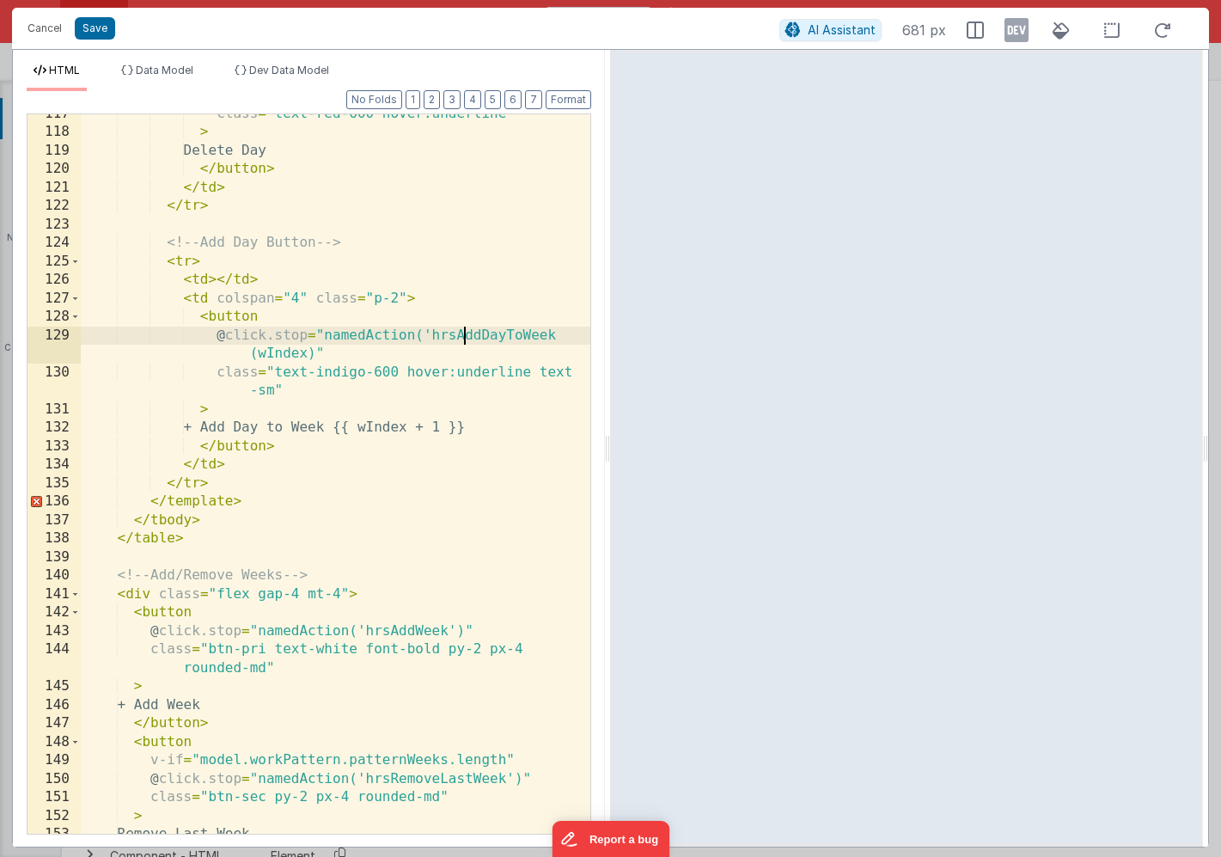
click at [554, 331] on div "class = "text-red-600 hover:underline" > Delete Day </ button > </ td > </ tr >…" at bounding box center [336, 483] width 510 height 756
click at [317, 355] on div "class = "text-red-600 hover:underline" > Delete Day </ button > </ td > </ tr >…" at bounding box center [336, 483] width 510 height 756
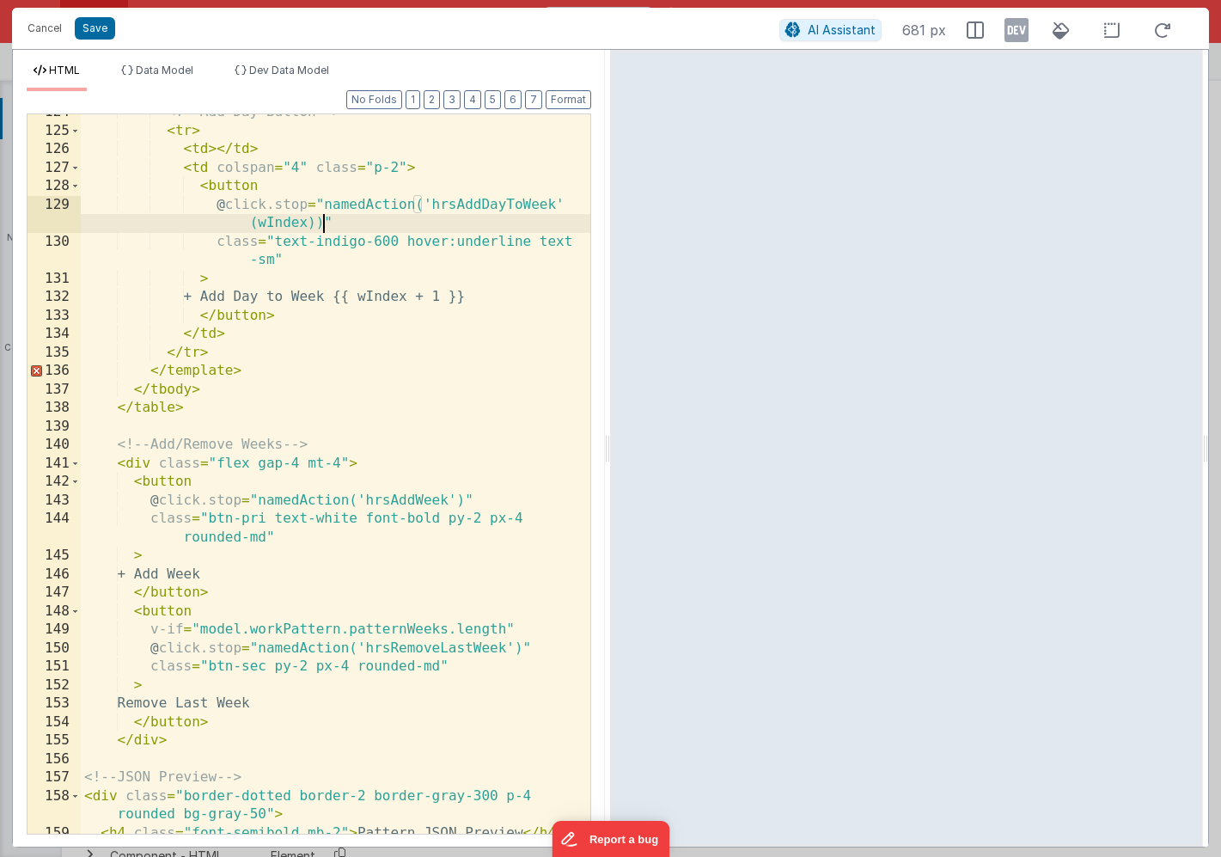
scroll to position [1379, 0]
click at [92, 23] on button "Save" at bounding box center [95, 28] width 40 height 22
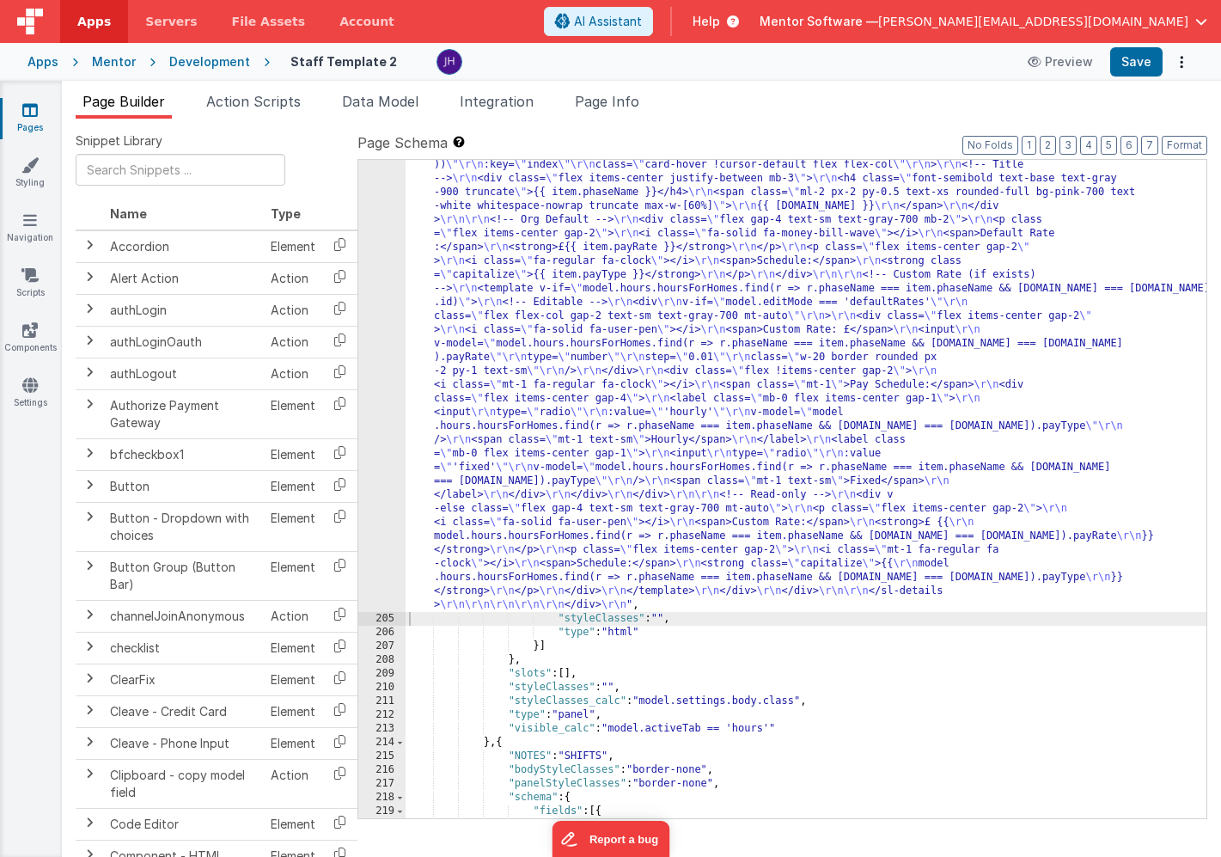
scroll to position [16409, 0]
click at [614, 106] on span "Page Info" at bounding box center [607, 101] width 64 height 17
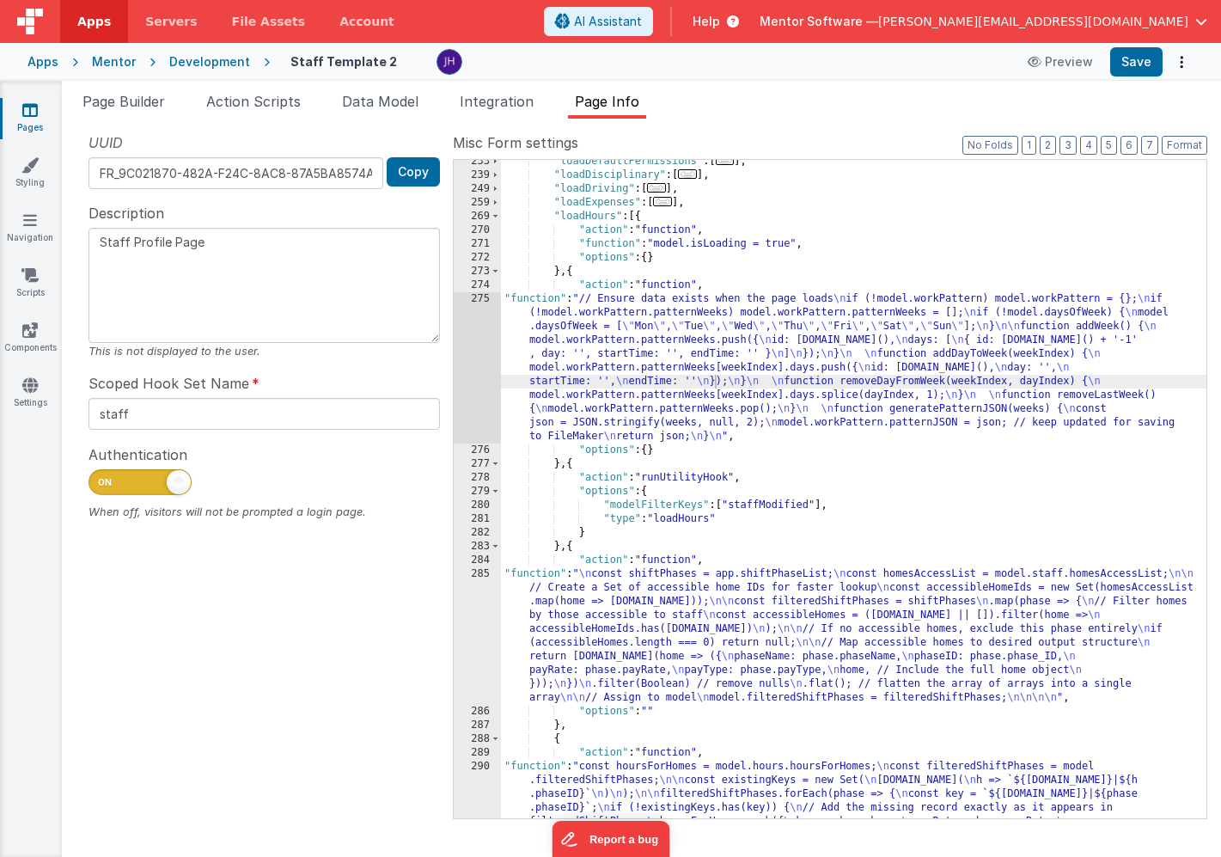
click at [598, 99] on span "Page Info" at bounding box center [607, 101] width 64 height 17
click at [671, 332] on div ""loadDefaultPermissions" : [ ... ] , "loadDisciplinary" : [ ... ] , "loadDrivin…" at bounding box center [854, 546] width 706 height 782
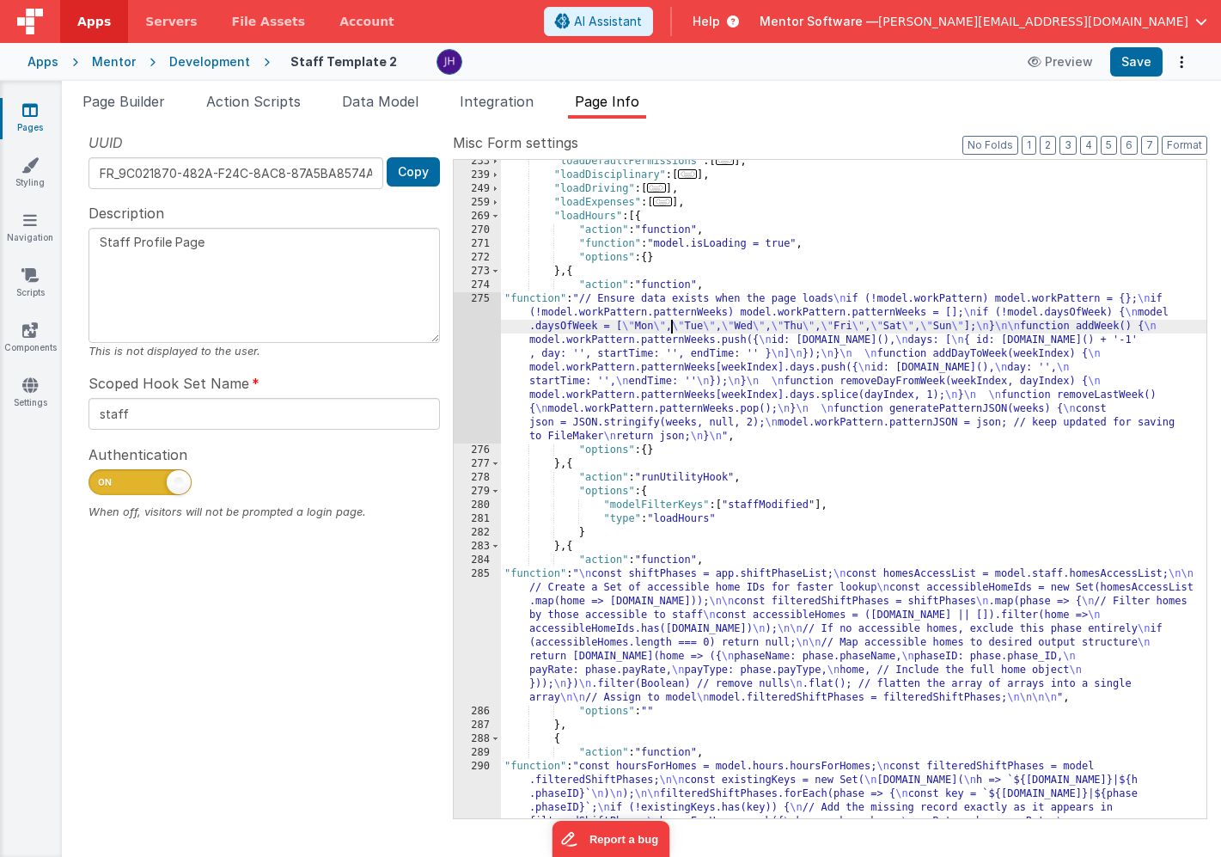
click at [473, 326] on div "275" at bounding box center [477, 367] width 47 height 151
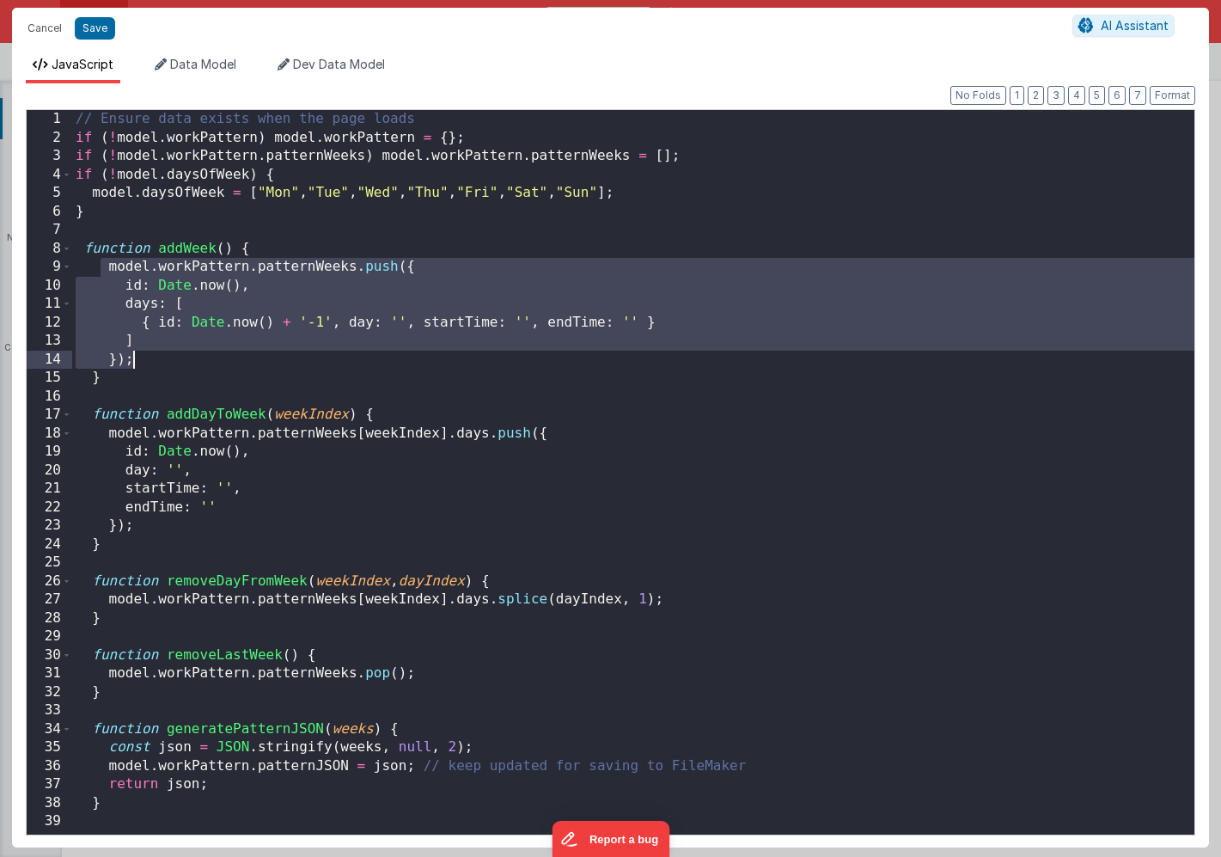
drag, startPoint x: 104, startPoint y: 267, endPoint x: 170, endPoint y: 355, distance: 109.9
click at [170, 355] on div "// Ensure data exists when the page loads if ( ! model . workPattern ) model . …" at bounding box center [633, 491] width 1123 height 762
click at [235, 364] on div "// Ensure data exists when the page loads if ( ! model . workPattern ) model . …" at bounding box center [633, 491] width 1123 height 762
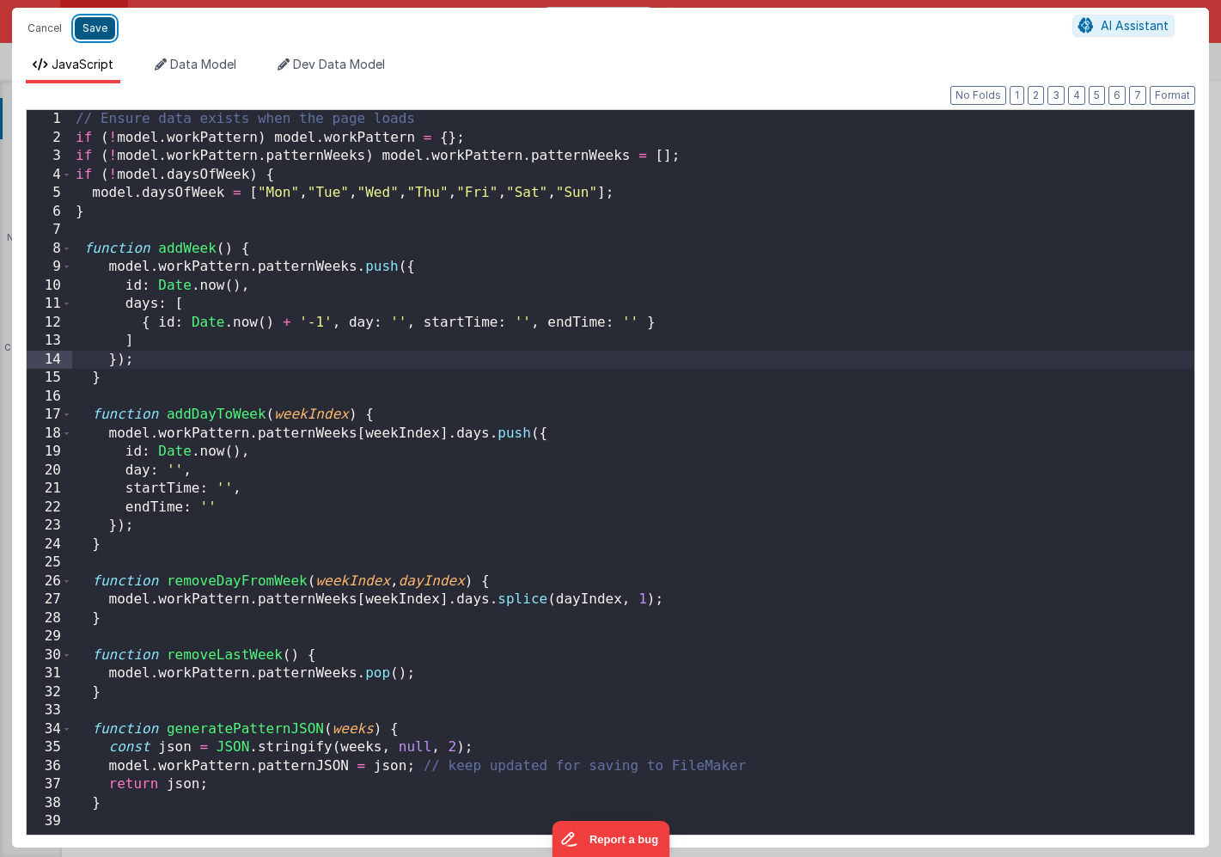
click at [105, 34] on button "Save" at bounding box center [95, 28] width 40 height 22
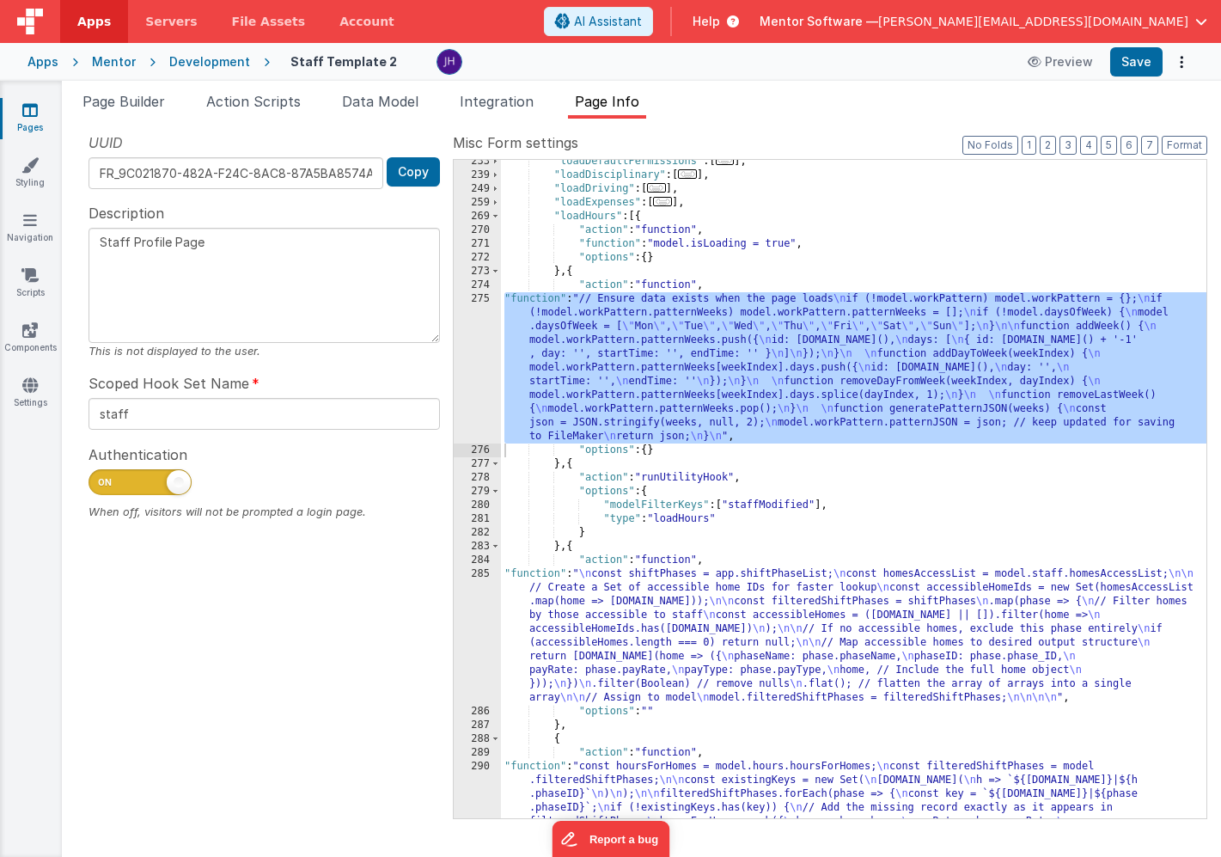
click at [707, 204] on div ""loadDefaultPermissions" : [ ... ] , "loadDisciplinary" : [ ... ] , "loadDrivin…" at bounding box center [854, 546] width 706 height 782
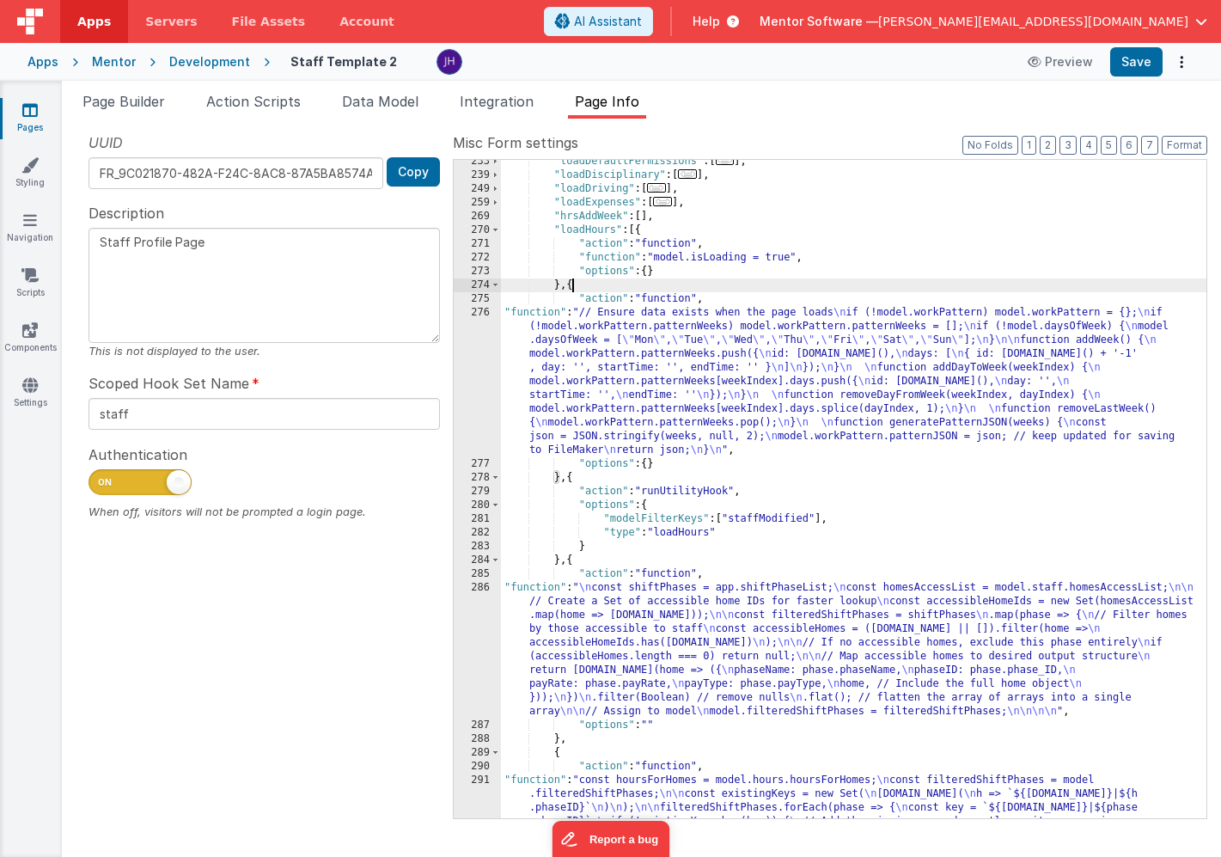
click at [571, 286] on div ""loadDefaultPermissions" : [ ... ] , "loadDisciplinary" : [ ... ] , "loadDrivin…" at bounding box center [854, 546] width 706 height 782
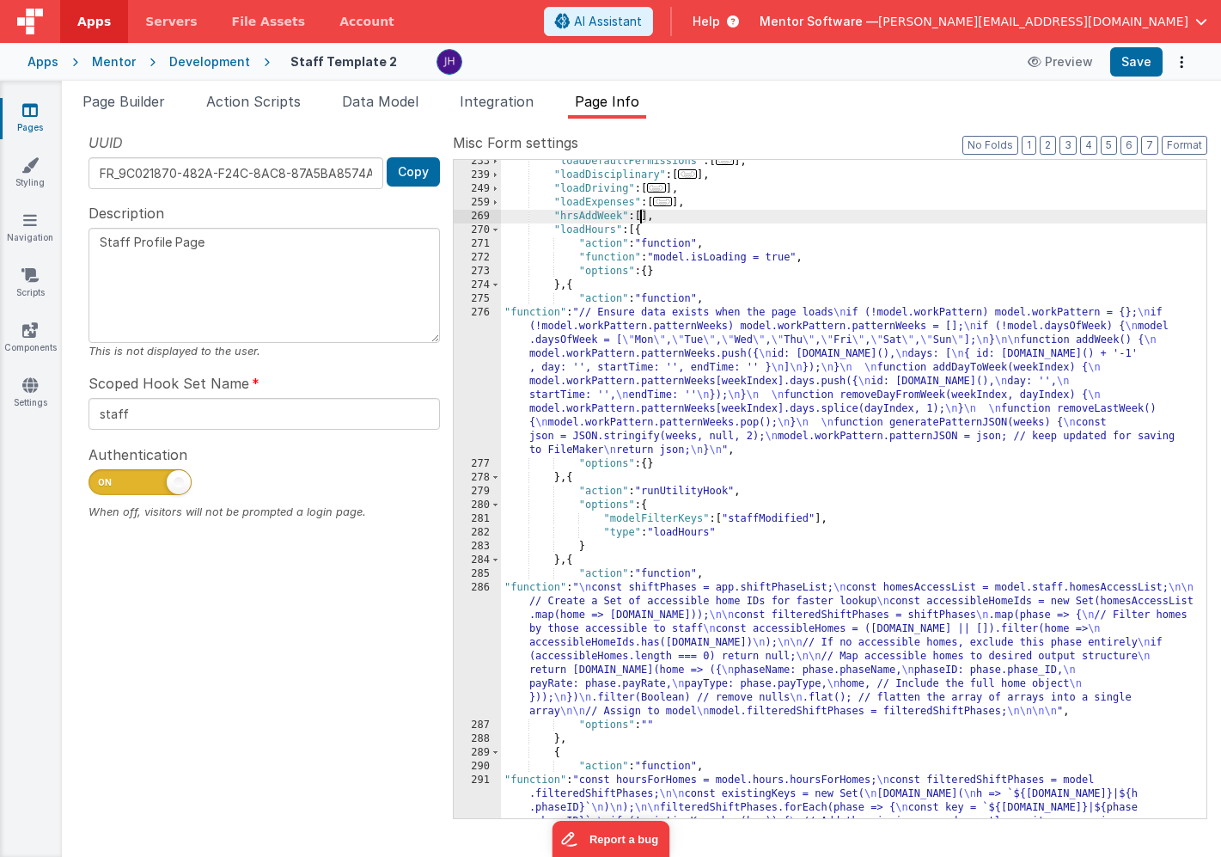
click at [641, 216] on div ""loadDefaultPermissions" : [ ... ] , "loadDisciplinary" : [ ... ] , "loadDrivin…" at bounding box center [854, 546] width 706 height 782
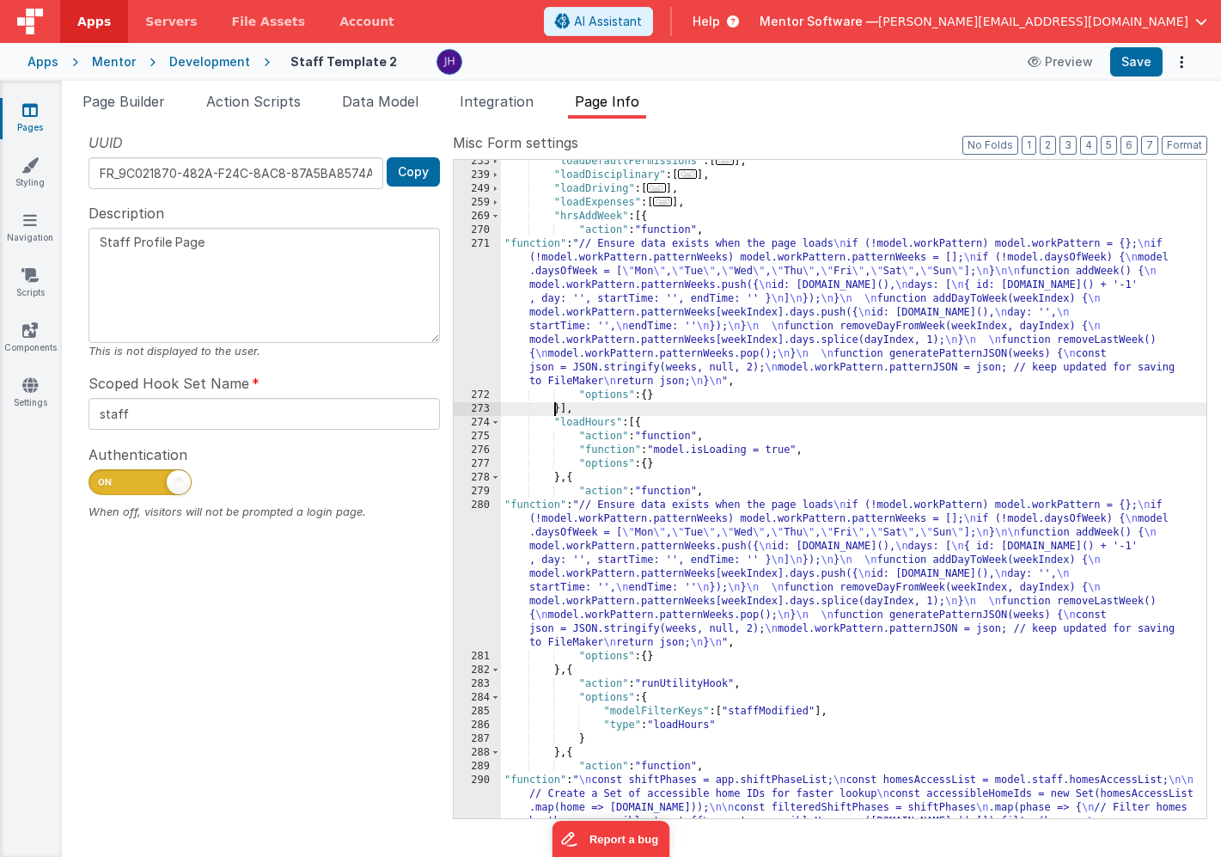
click at [635, 296] on div ""loadDefaultPermissions" : [ ... ] , "loadDisciplinary" : [ ... ] , "loadDrivin…" at bounding box center [854, 560] width 706 height 810
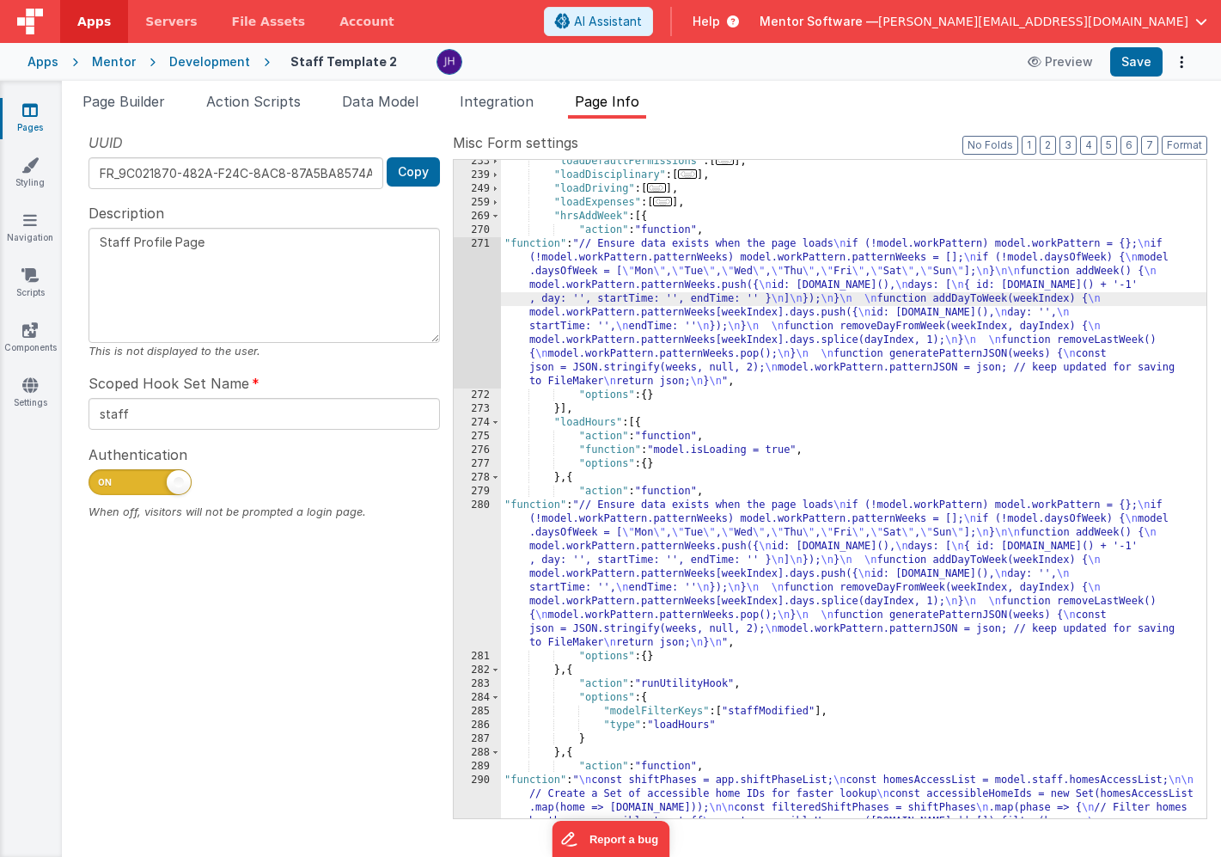
click at [471, 287] on div "271" at bounding box center [477, 312] width 47 height 151
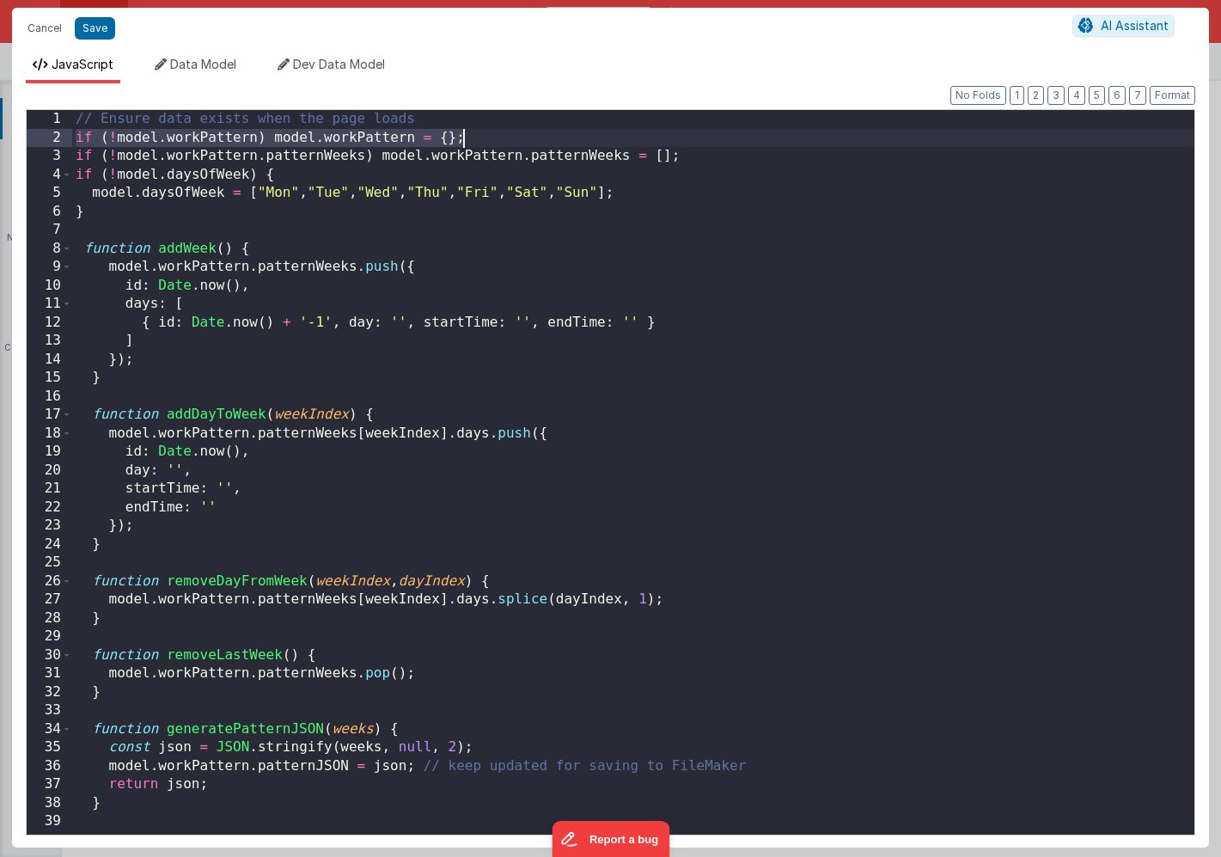
drag, startPoint x: 73, startPoint y: 137, endPoint x: 469, endPoint y: 139, distance: 396.3
click at [469, 139] on div "// Ensure data exists when the page loads if ( ! model . workPattern ) model . …" at bounding box center [633, 491] width 1123 height 762
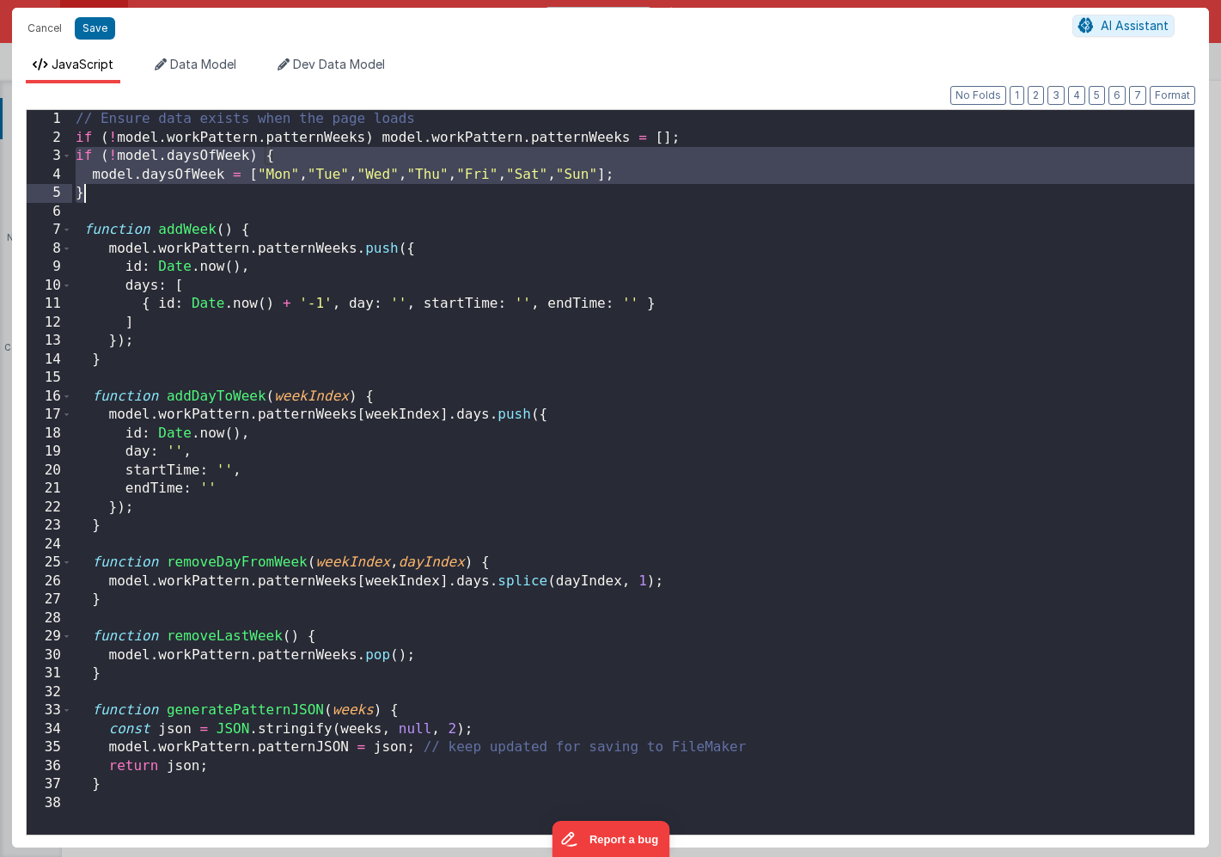
drag, startPoint x: 74, startPoint y: 156, endPoint x: 91, endPoint y: 190, distance: 38.4
click at [91, 190] on div "// Ensure data exists when the page loads if ( ! model . workPattern . patternW…" at bounding box center [633, 491] width 1123 height 762
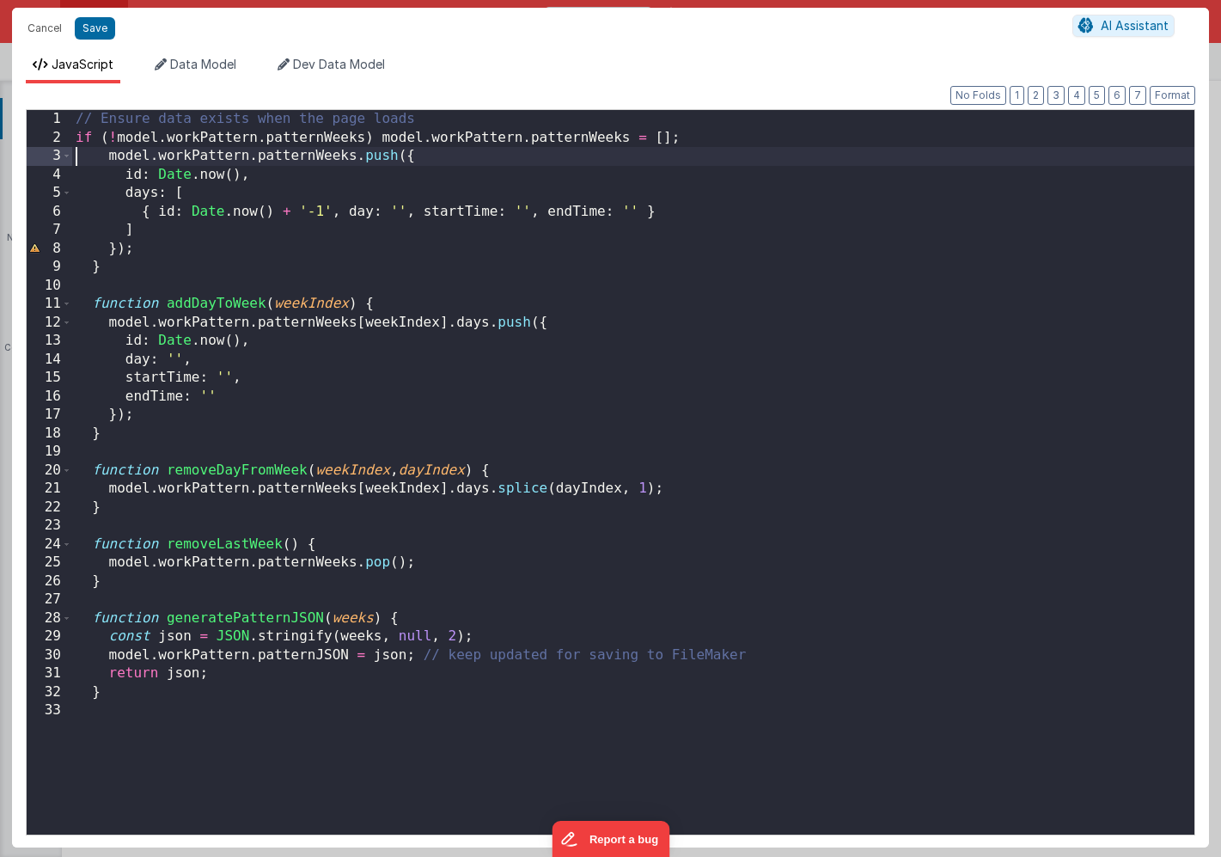
click at [136, 232] on div "// Ensure data exists when the page loads if ( ! model . workPattern . patternW…" at bounding box center [633, 491] width 1123 height 762
click at [131, 231] on div "// Ensure data exists when the page loads if ( ! model . workPattern . patternW…" at bounding box center [633, 491] width 1123 height 762
click at [414, 158] on div "// Ensure data exists when the page loads if ( ! model . workPattern . patternW…" at bounding box center [633, 491] width 1123 height 762
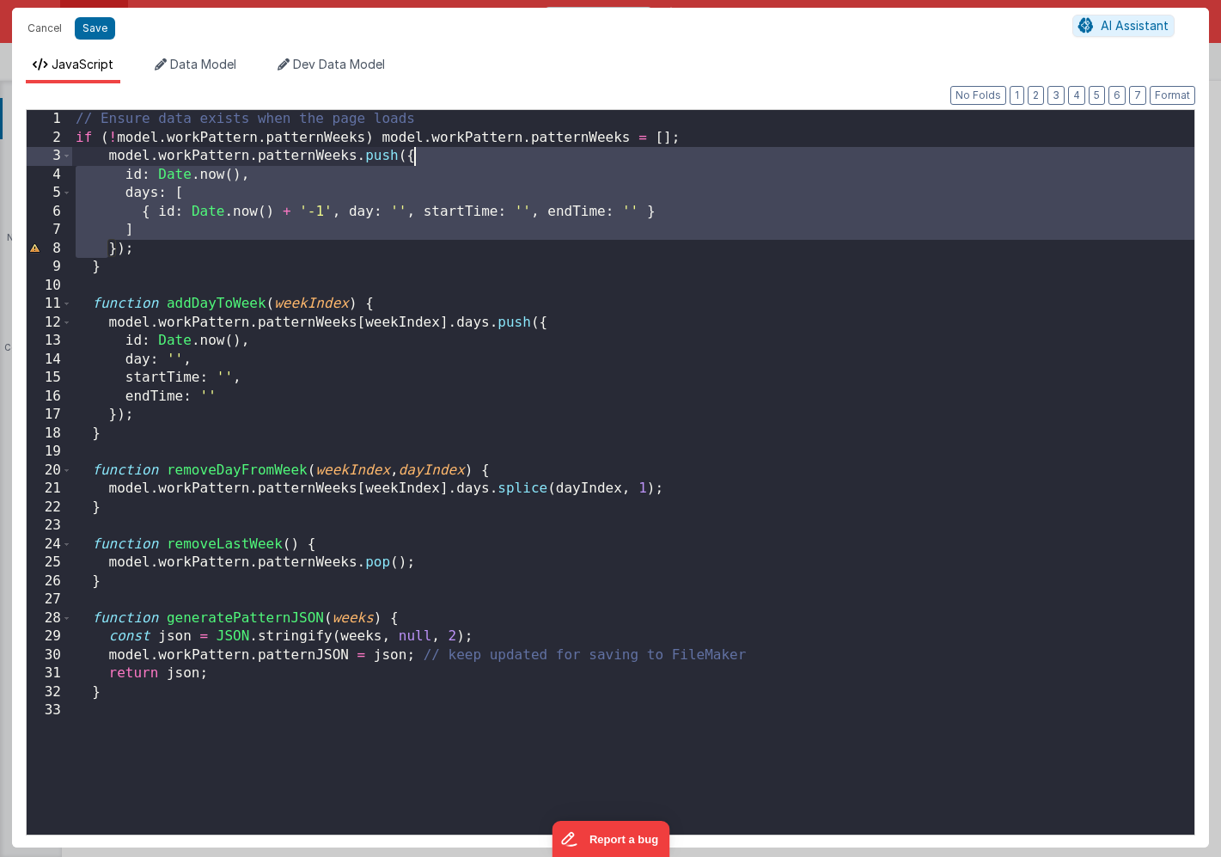
click at [406, 157] on div "// Ensure data exists when the page loads if ( ! model . workPattern . patternW…" at bounding box center [633, 491] width 1123 height 762
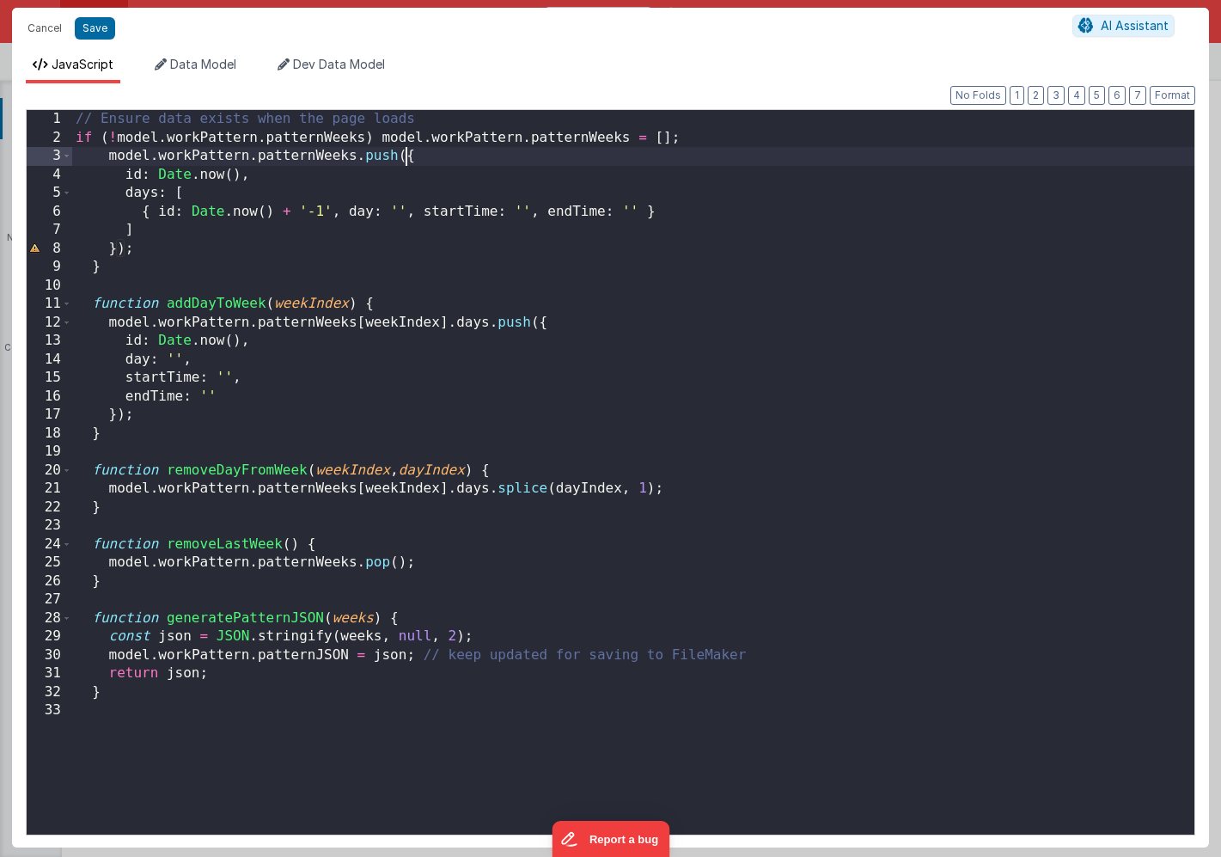
click at [406, 157] on div "// Ensure data exists when the page loads if ( ! model . workPattern . patternW…" at bounding box center [633, 491] width 1123 height 762
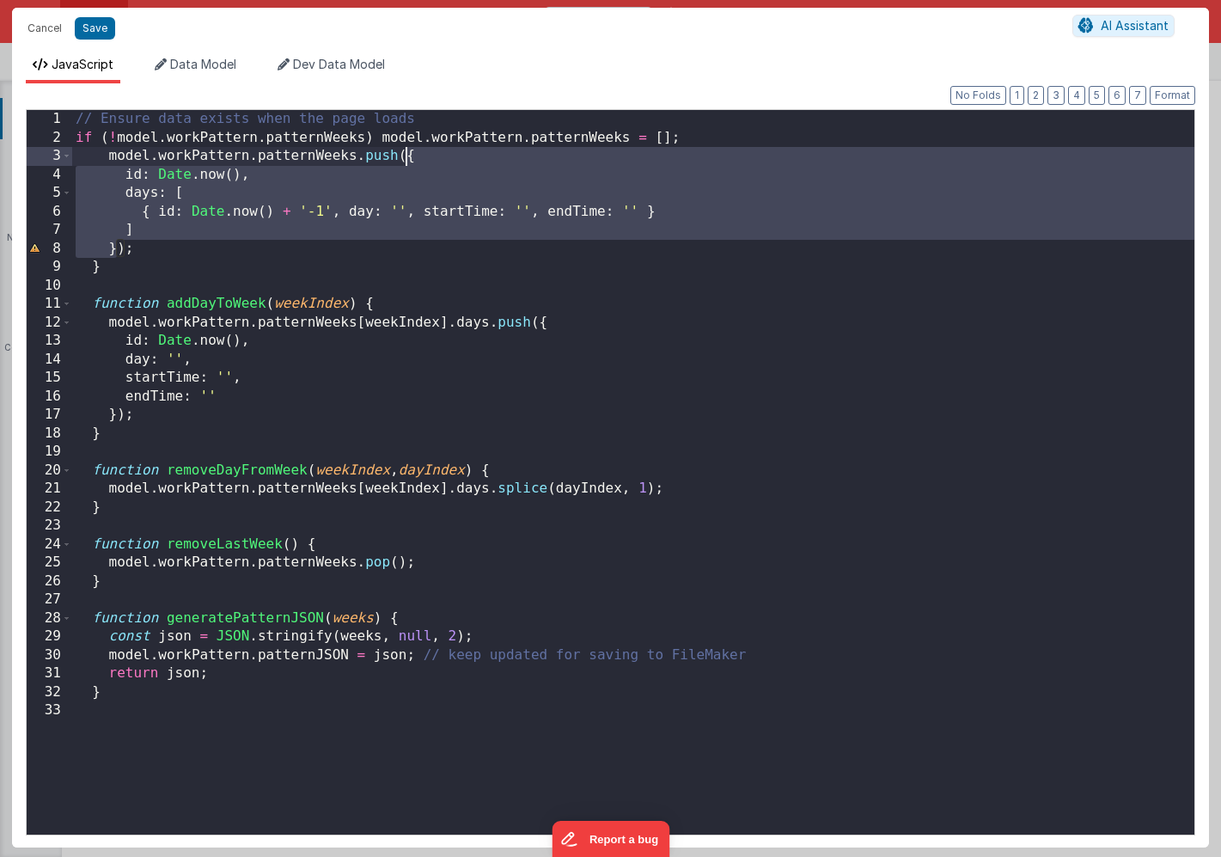
click at [399, 157] on div "// Ensure data exists when the page loads if ( ! model . workPattern . patternW…" at bounding box center [633, 491] width 1123 height 762
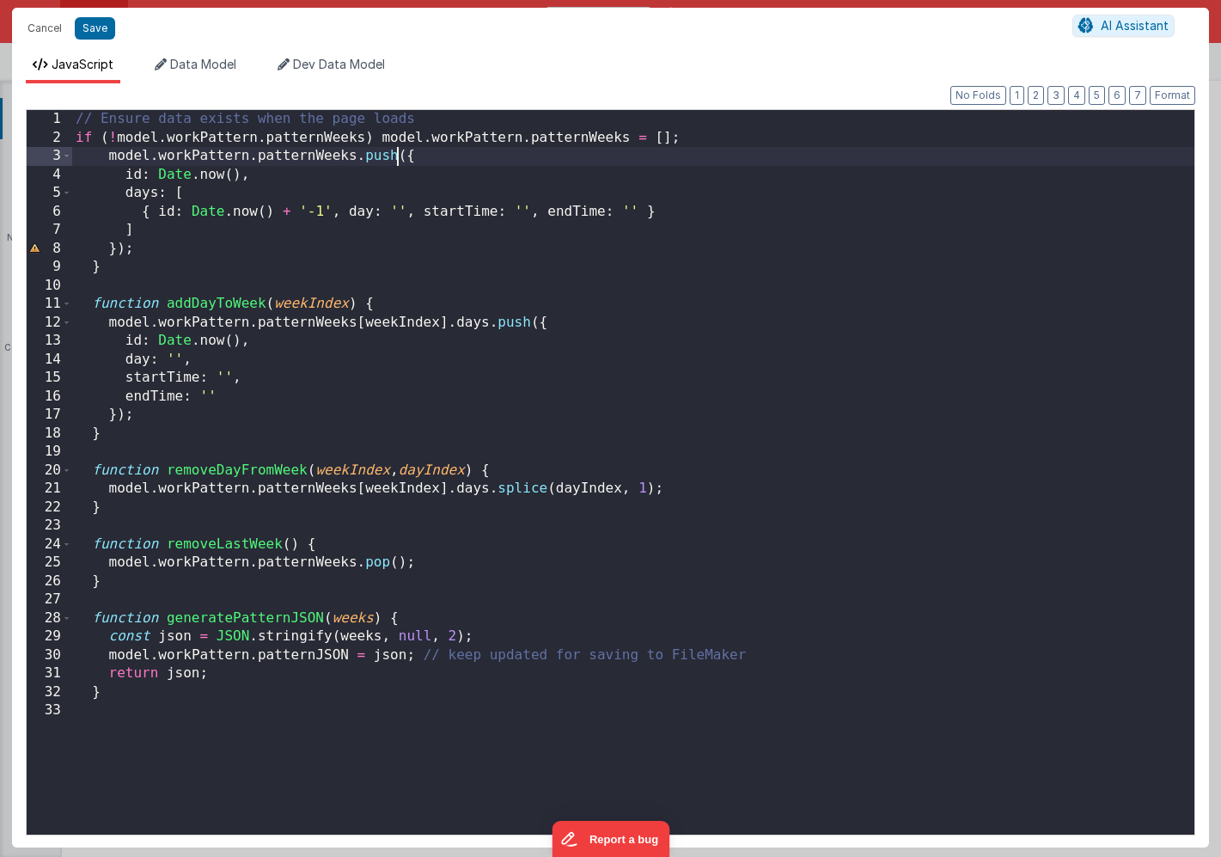
click at [399, 157] on div "// Ensure data exists when the page loads if ( ! model . workPattern . patternW…" at bounding box center [633, 491] width 1123 height 762
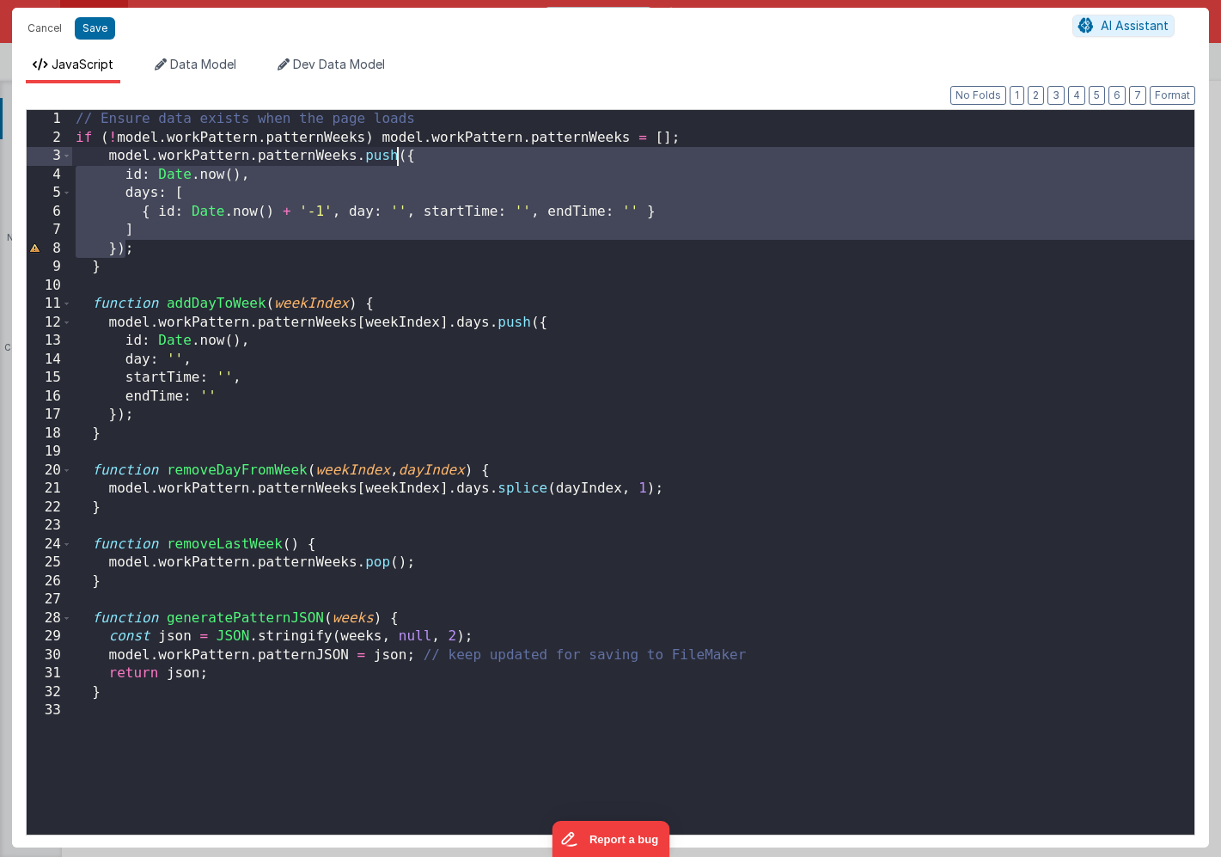
click at [126, 272] on div "// Ensure data exists when the page loads if ( ! model . workPattern . patternW…" at bounding box center [633, 491] width 1123 height 762
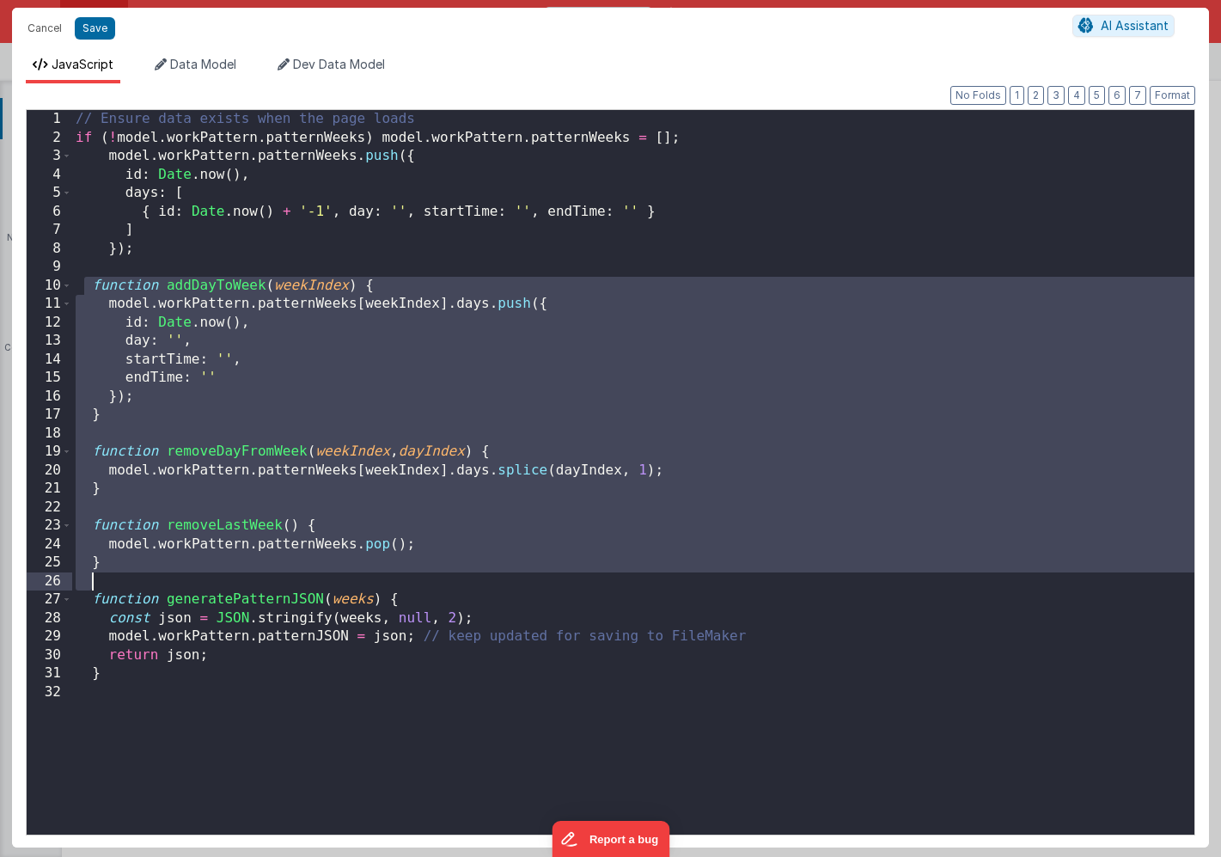
drag, startPoint x: 87, startPoint y: 285, endPoint x: 215, endPoint y: 575, distance: 316.7
click at [215, 575] on div "// Ensure data exists when the page loads if ( ! model . workPattern . patternW…" at bounding box center [633, 491] width 1123 height 762
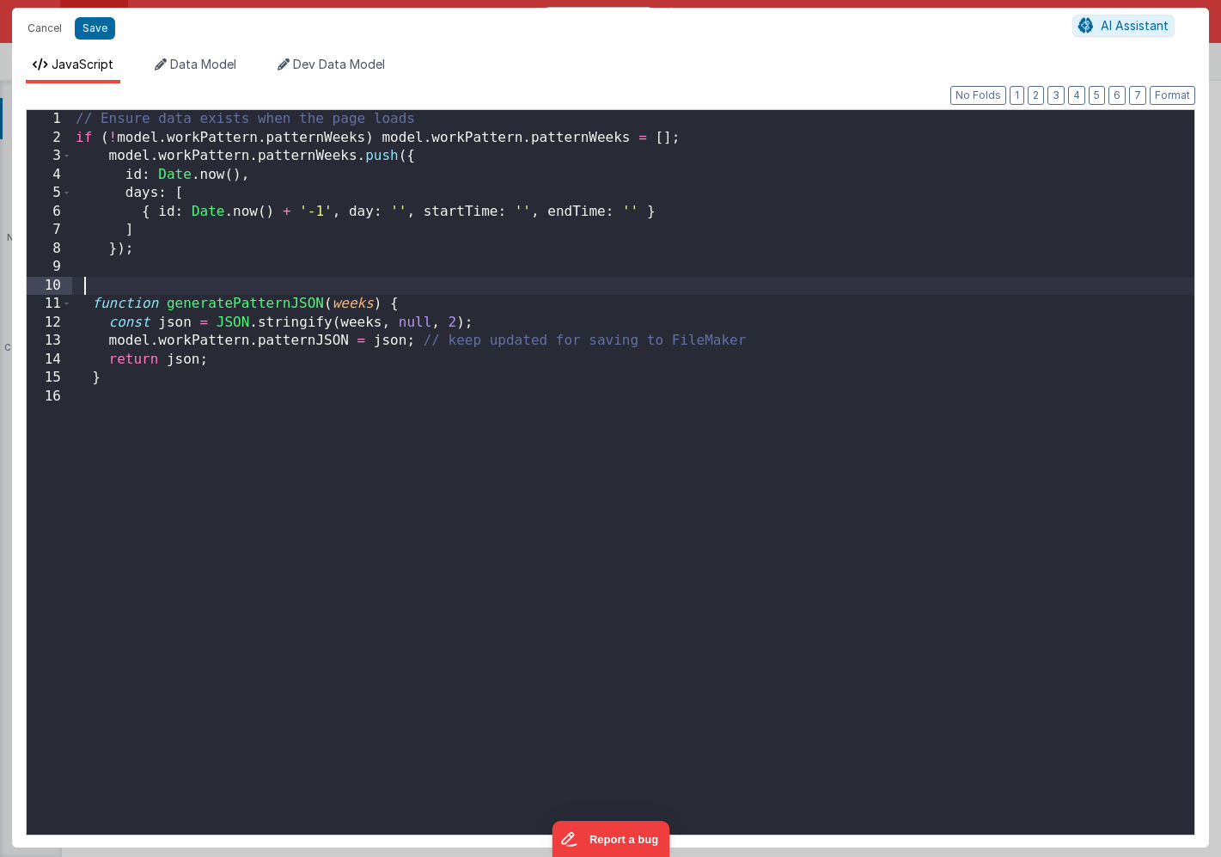
click at [130, 273] on div "// Ensure data exists when the page loads if ( ! model . workPattern . patternW…" at bounding box center [633, 491] width 1123 height 762
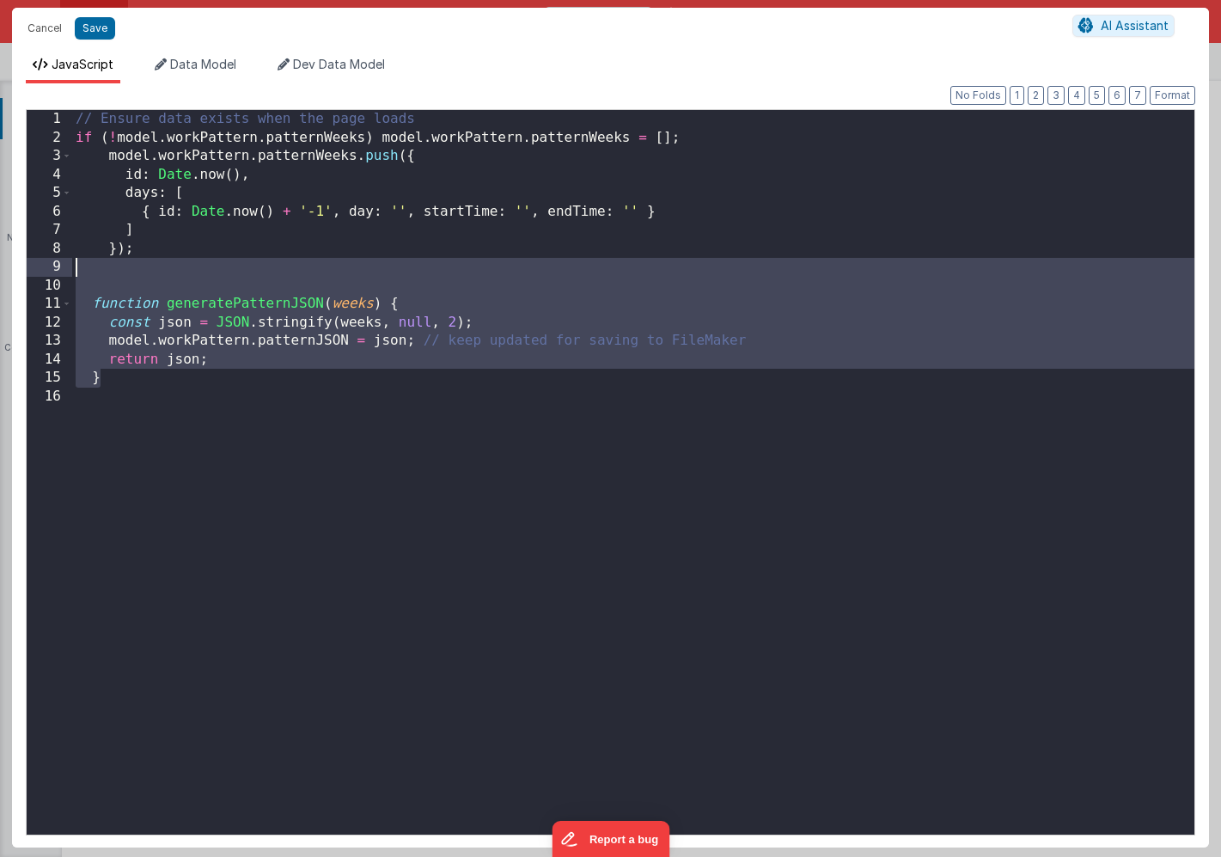
drag, startPoint x: 107, startPoint y: 379, endPoint x: 46, endPoint y: 266, distance: 128.1
click at [46, 266] on div "1 2 3 4 5 6 7 8 9 10 11 12 13 14 15 16 // Ensure data exists when the page load…" at bounding box center [611, 472] width 1170 height 726
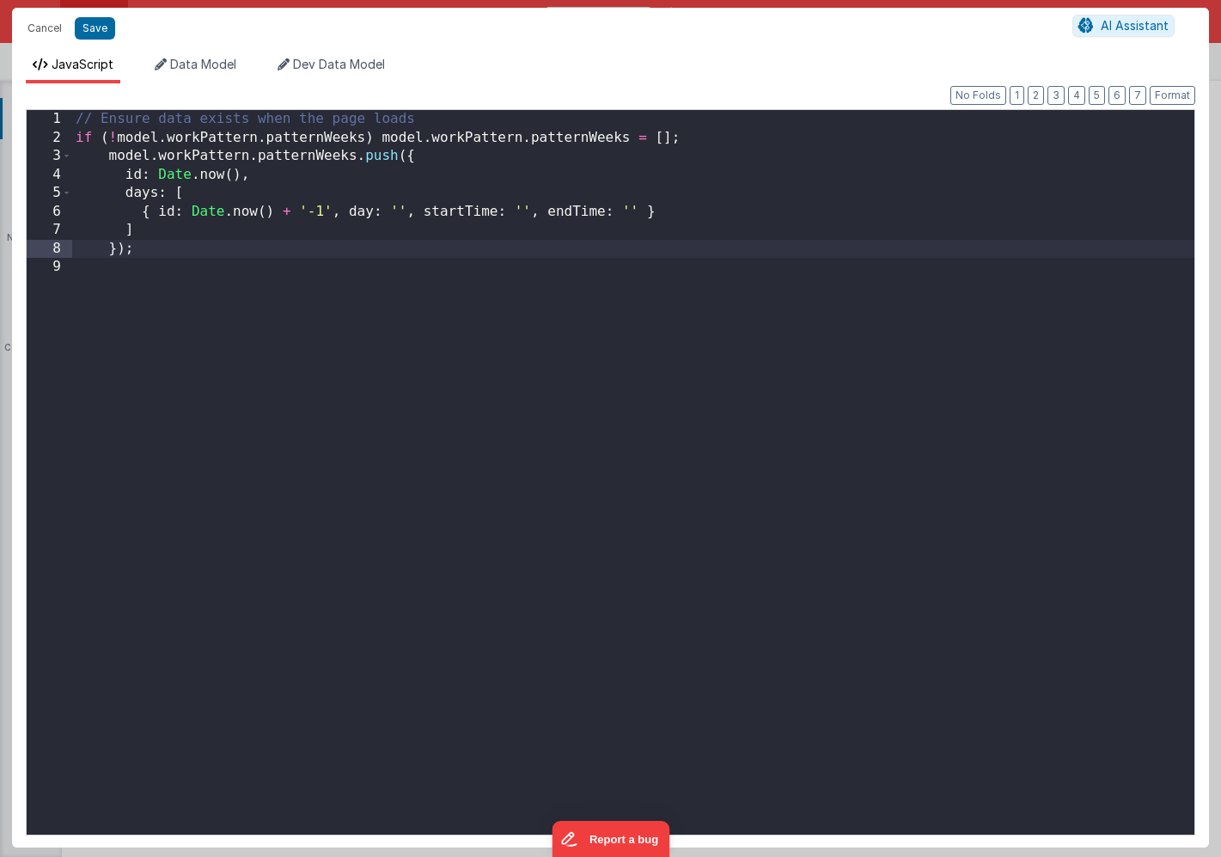
click at [720, 138] on div "// Ensure data exists when the page loads if ( ! model . workPattern . patternW…" at bounding box center [633, 491] width 1123 height 762
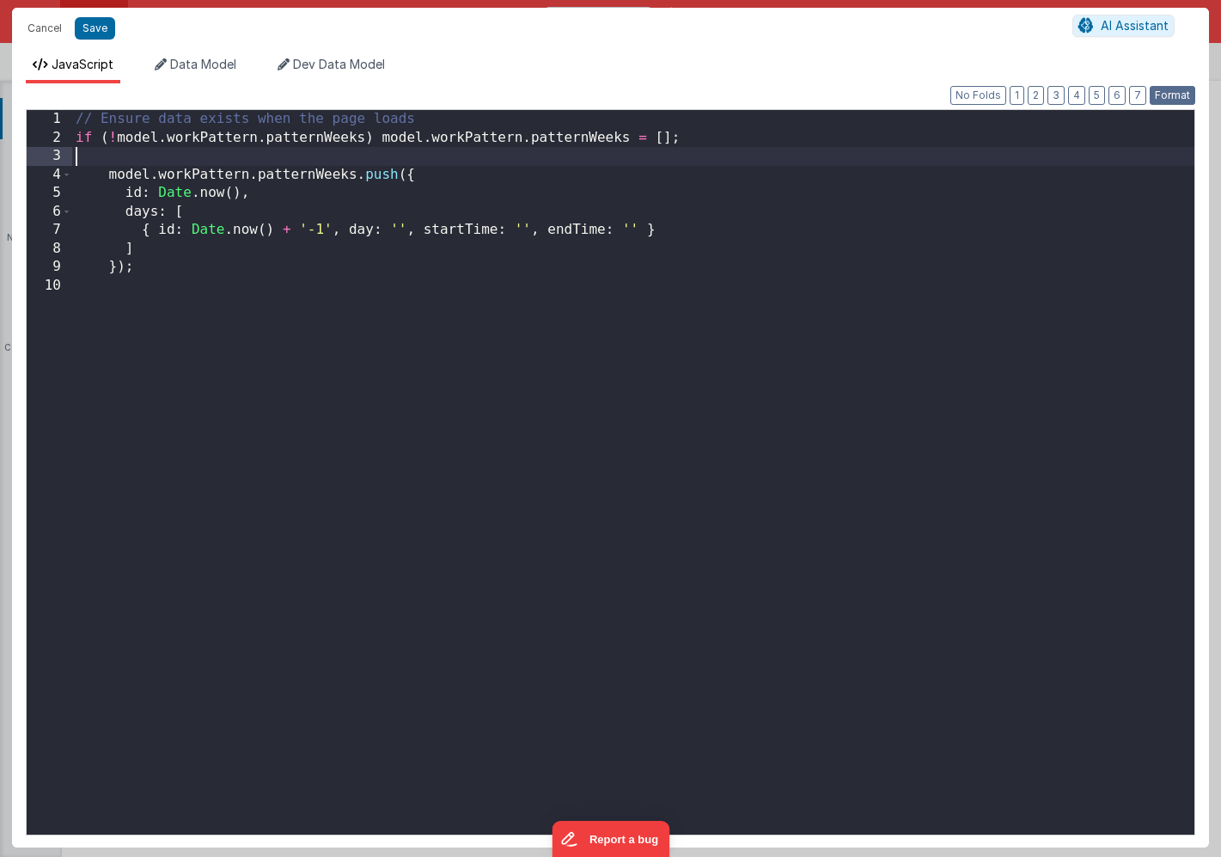
click at [1178, 97] on button "Format" at bounding box center [1173, 95] width 46 height 19
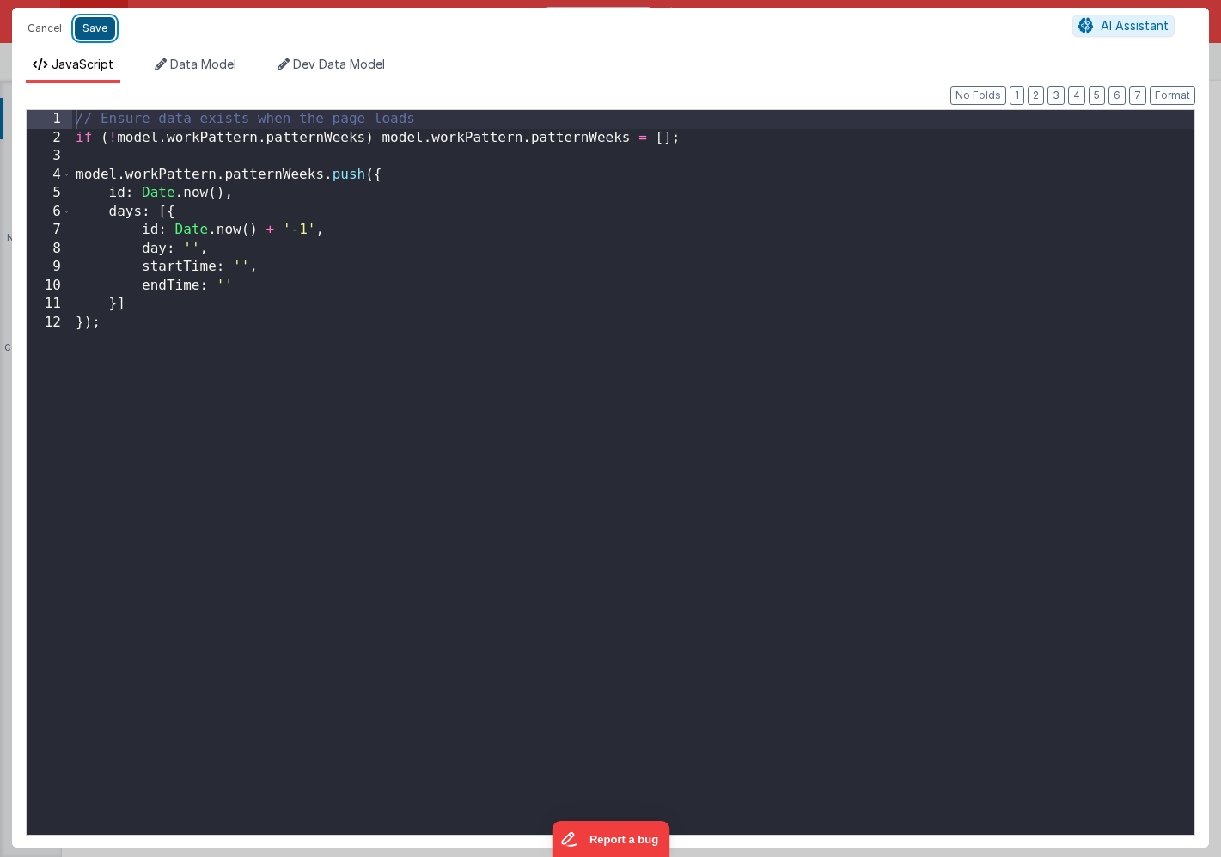
click at [96, 26] on button "Save" at bounding box center [95, 28] width 40 height 22
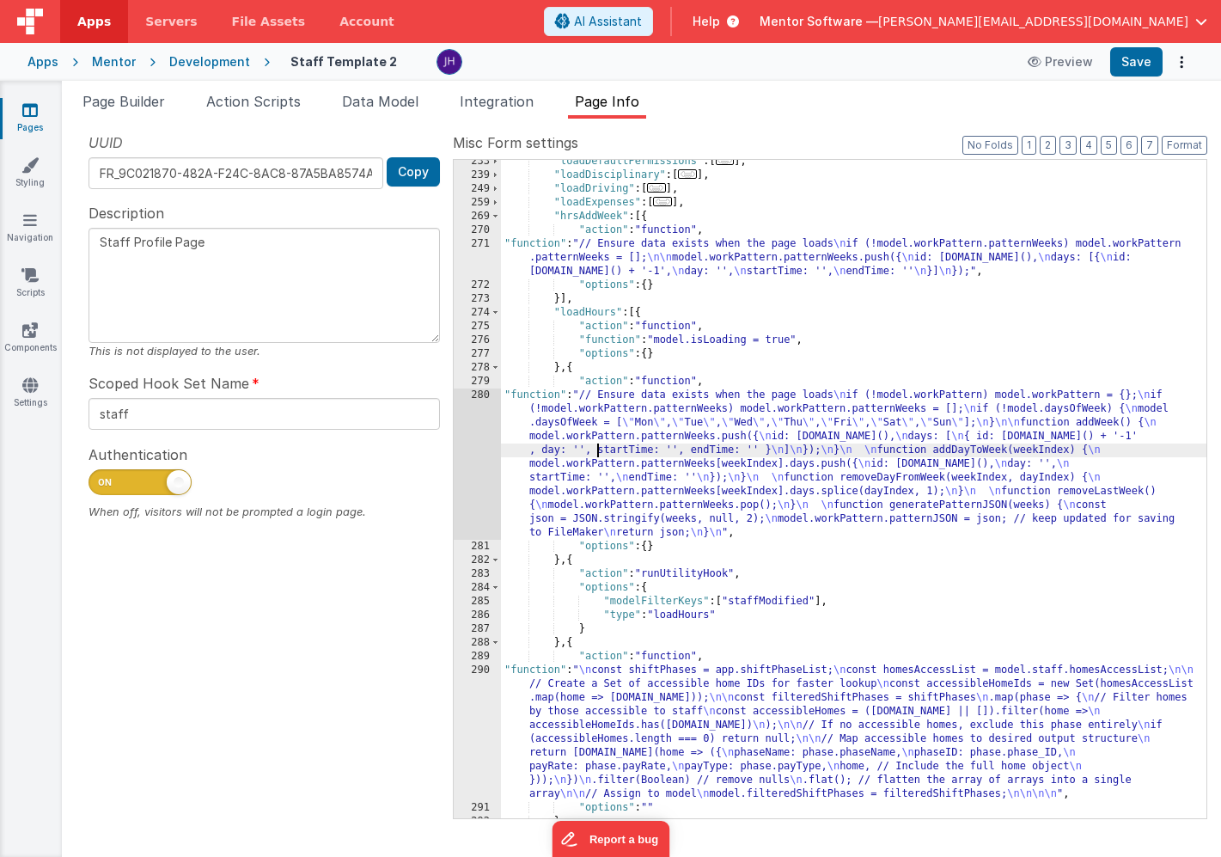
click at [600, 449] on div ""loadDefaultPermissions" : [ ... ] , "loadDisciplinary" : [ ... ] , "loadDrivin…" at bounding box center [854, 498] width 706 height 686
click at [472, 430] on div "280" at bounding box center [477, 464] width 47 height 151
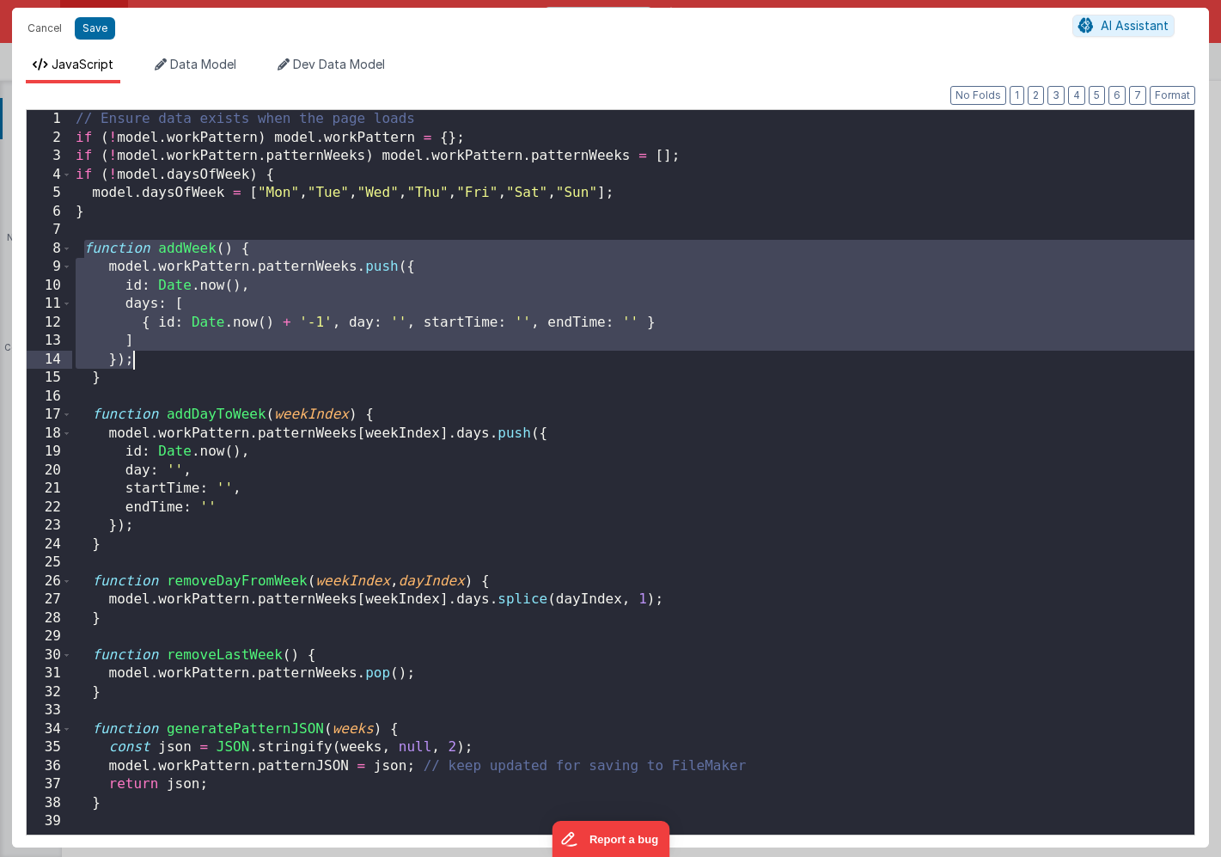
drag, startPoint x: 83, startPoint y: 248, endPoint x: 136, endPoint y: 382, distance: 143.2
click at [135, 382] on div "// Ensure data exists when the page loads if ( ! model . workPattern ) model . …" at bounding box center [633, 491] width 1123 height 762
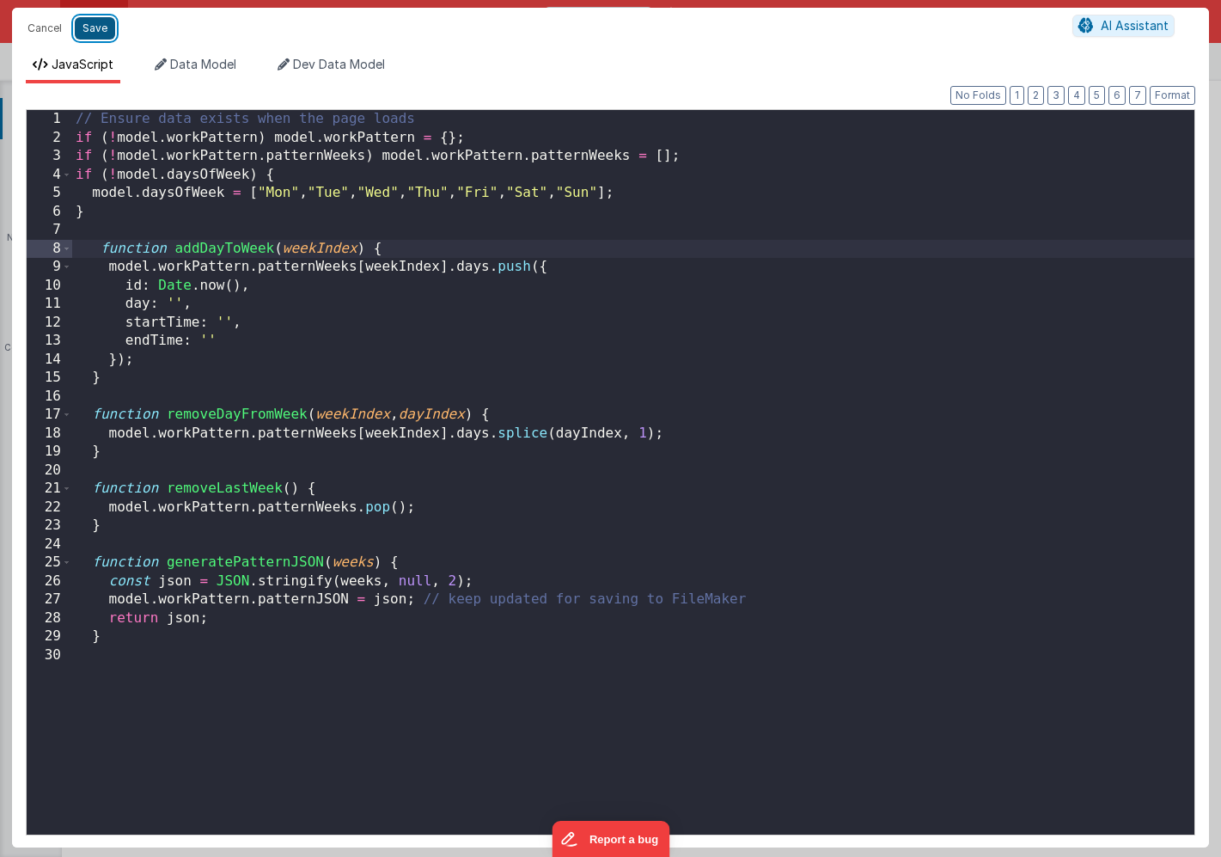
click at [86, 25] on button "Save" at bounding box center [95, 28] width 40 height 22
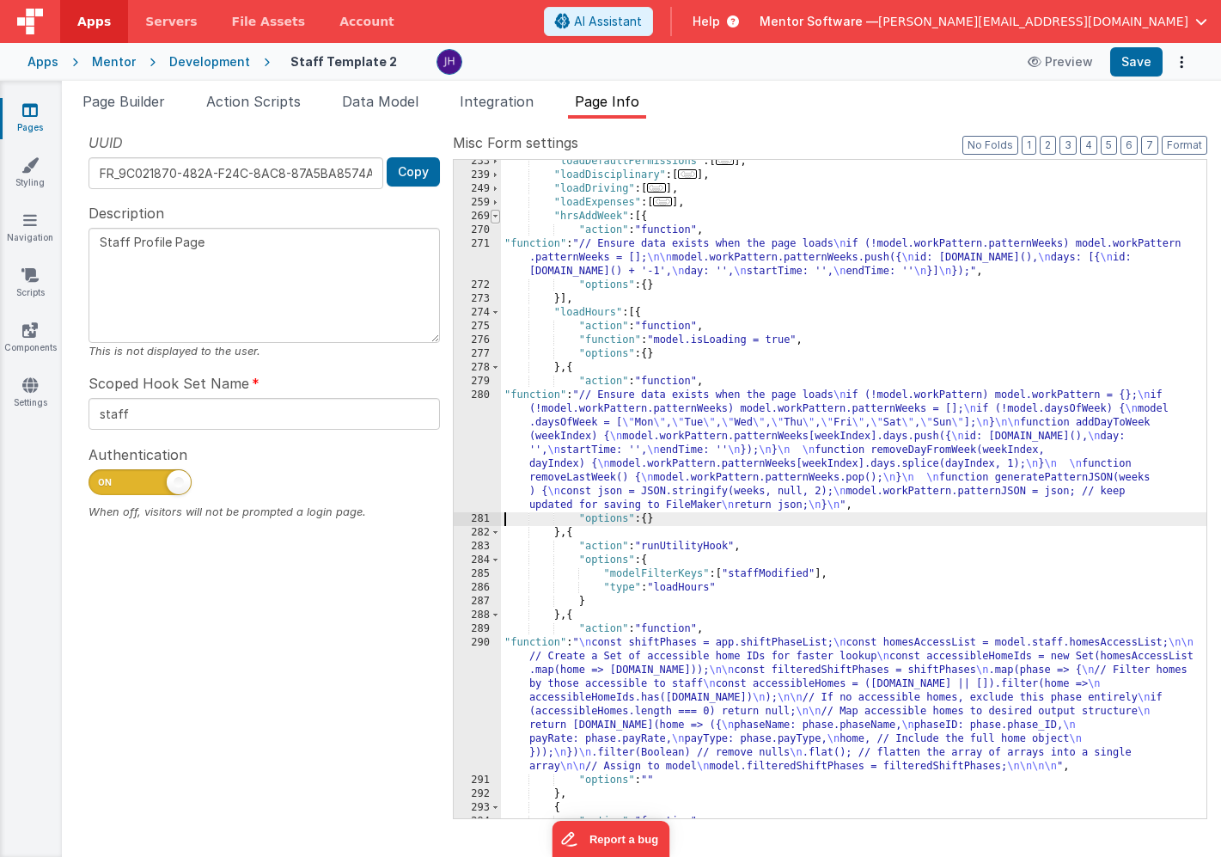
click at [495, 219] on span at bounding box center [495, 217] width 9 height 14
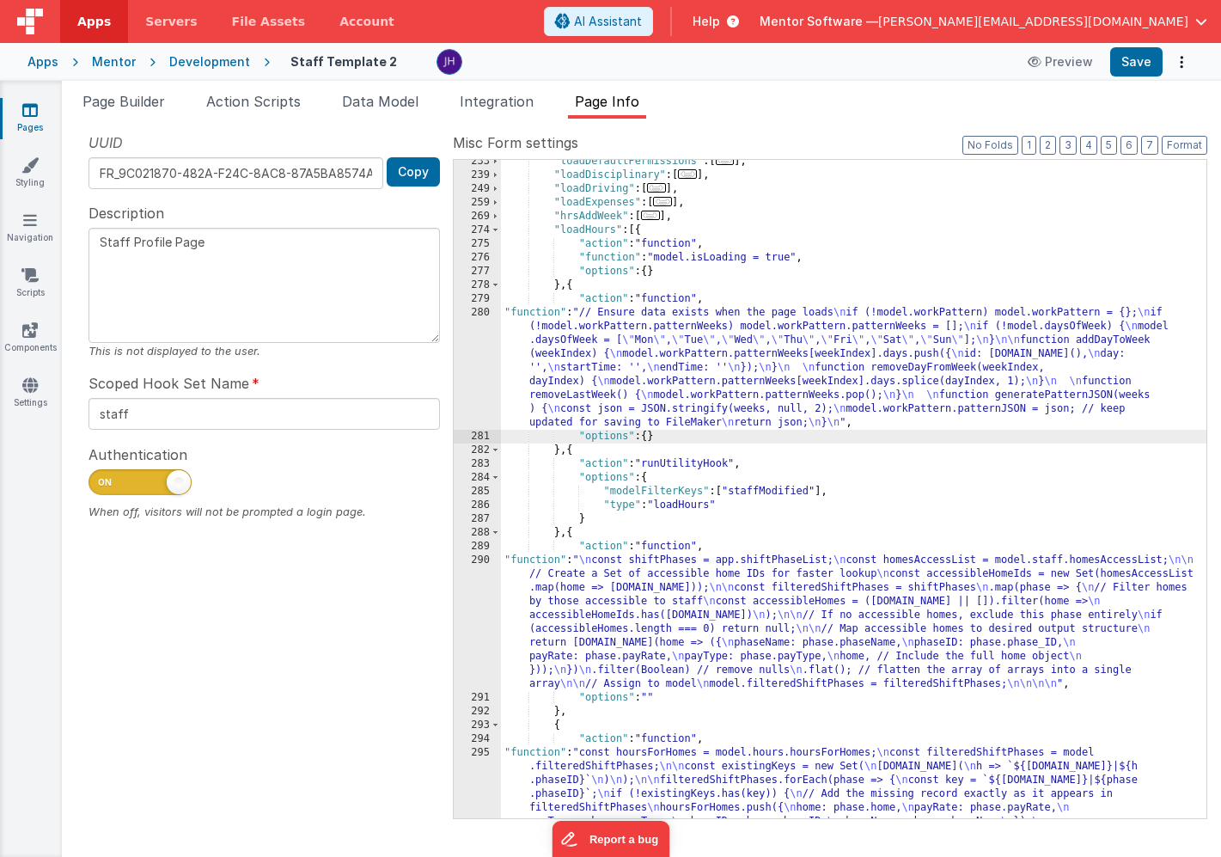
click at [715, 215] on div ""loadDefaultPermissions" : [ ... ] , "loadDisciplinary" : [ ... ] , "loadDrivin…" at bounding box center [854, 546] width 706 height 782
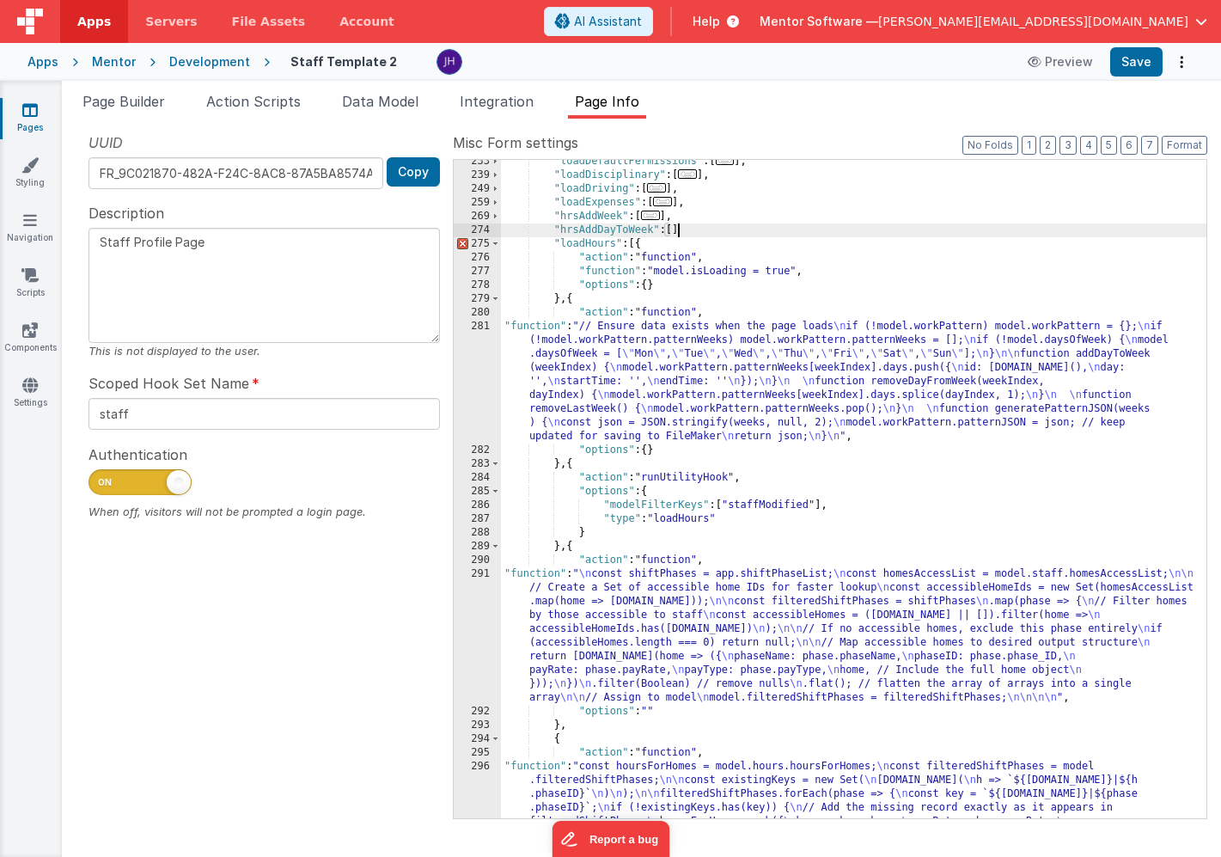
scroll to position [500, 0]
click at [606, 370] on div ""loadDefaultPermissions" : [ ... ] , "loadDisciplinary" : [ ... ] , "loadDrivin…" at bounding box center [854, 546] width 706 height 782
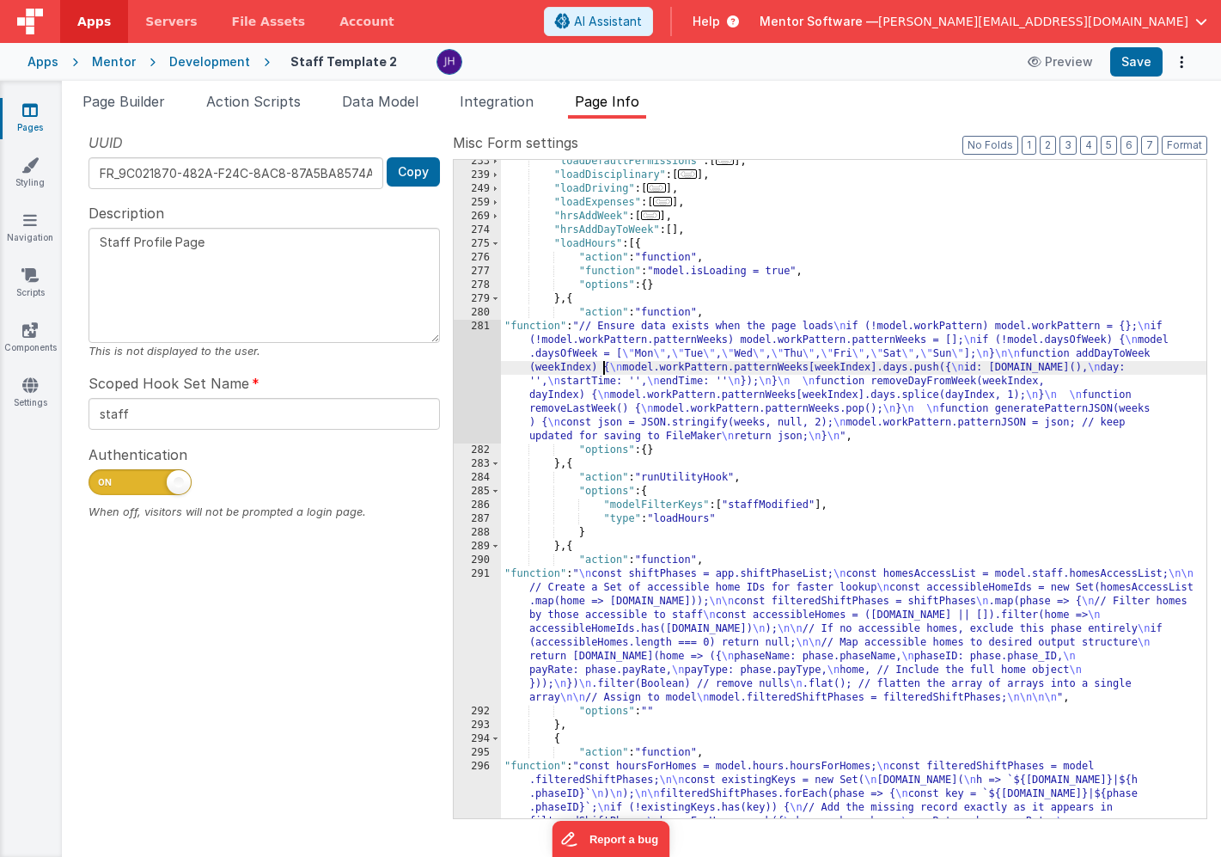
click at [606, 370] on div ""loadDefaultPermissions" : [ ... ] , "loadDisciplinary" : [ ... ] , "loadDrivin…" at bounding box center [854, 546] width 706 height 782
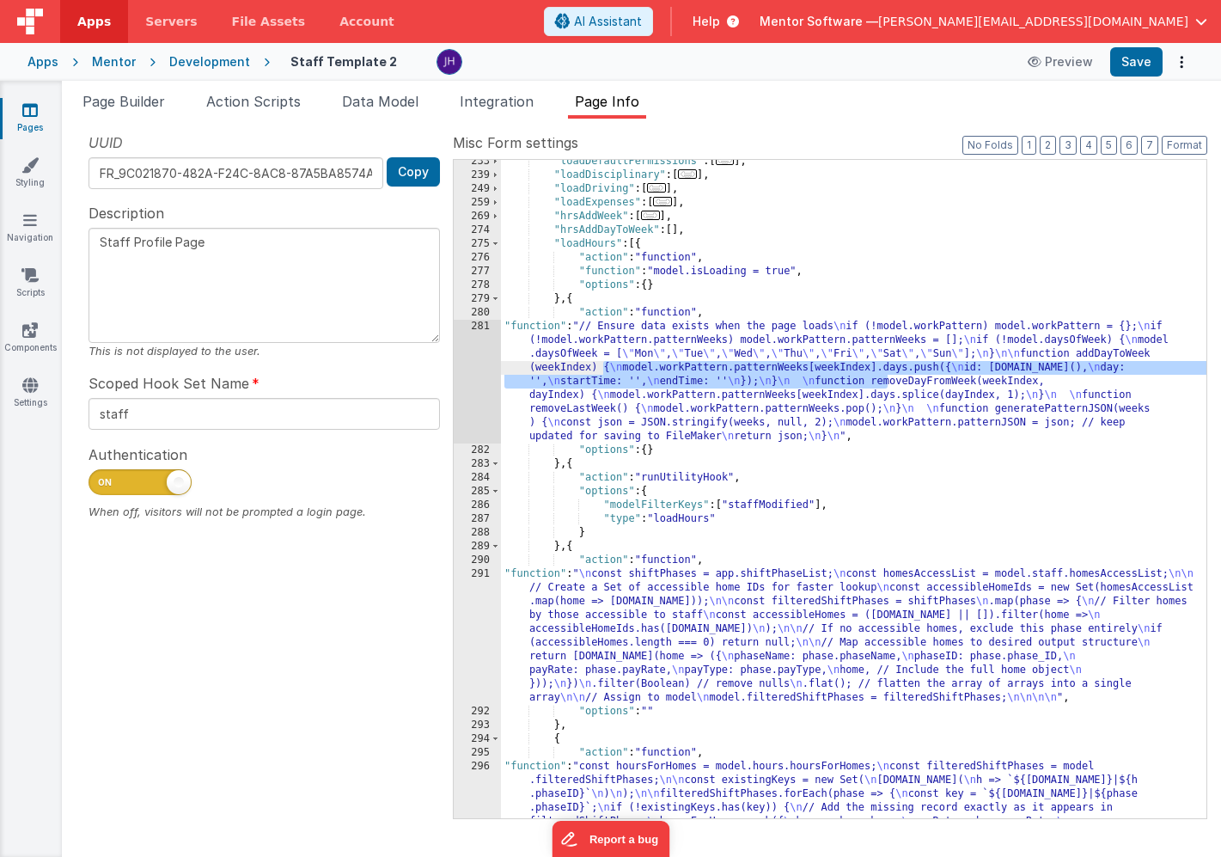
click at [481, 364] on div "281" at bounding box center [477, 382] width 47 height 124
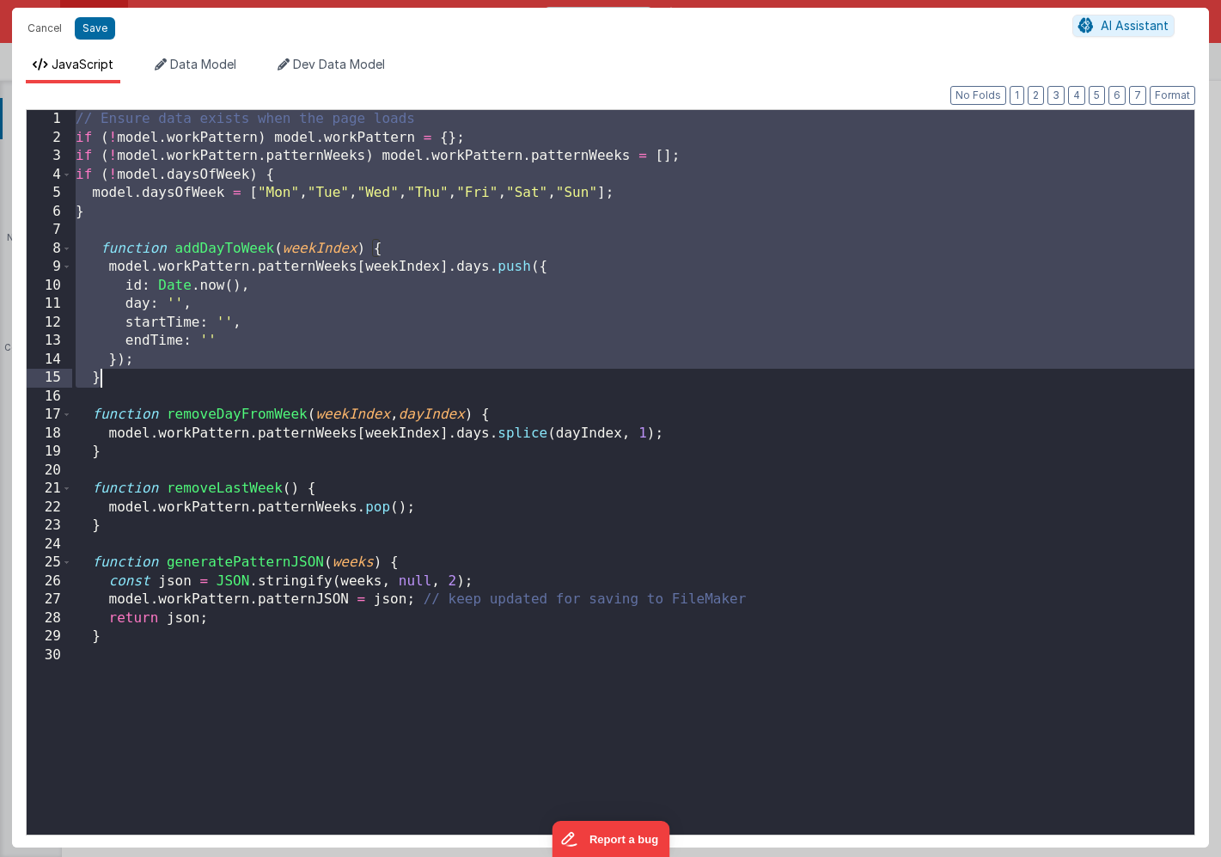
drag, startPoint x: 74, startPoint y: 119, endPoint x: 204, endPoint y: 386, distance: 296.4
click at [204, 386] on div "// Ensure data exists when the page loads if ( ! model . workPattern ) model . …" at bounding box center [633, 491] width 1123 height 762
click at [92, 32] on button "Save" at bounding box center [95, 28] width 40 height 22
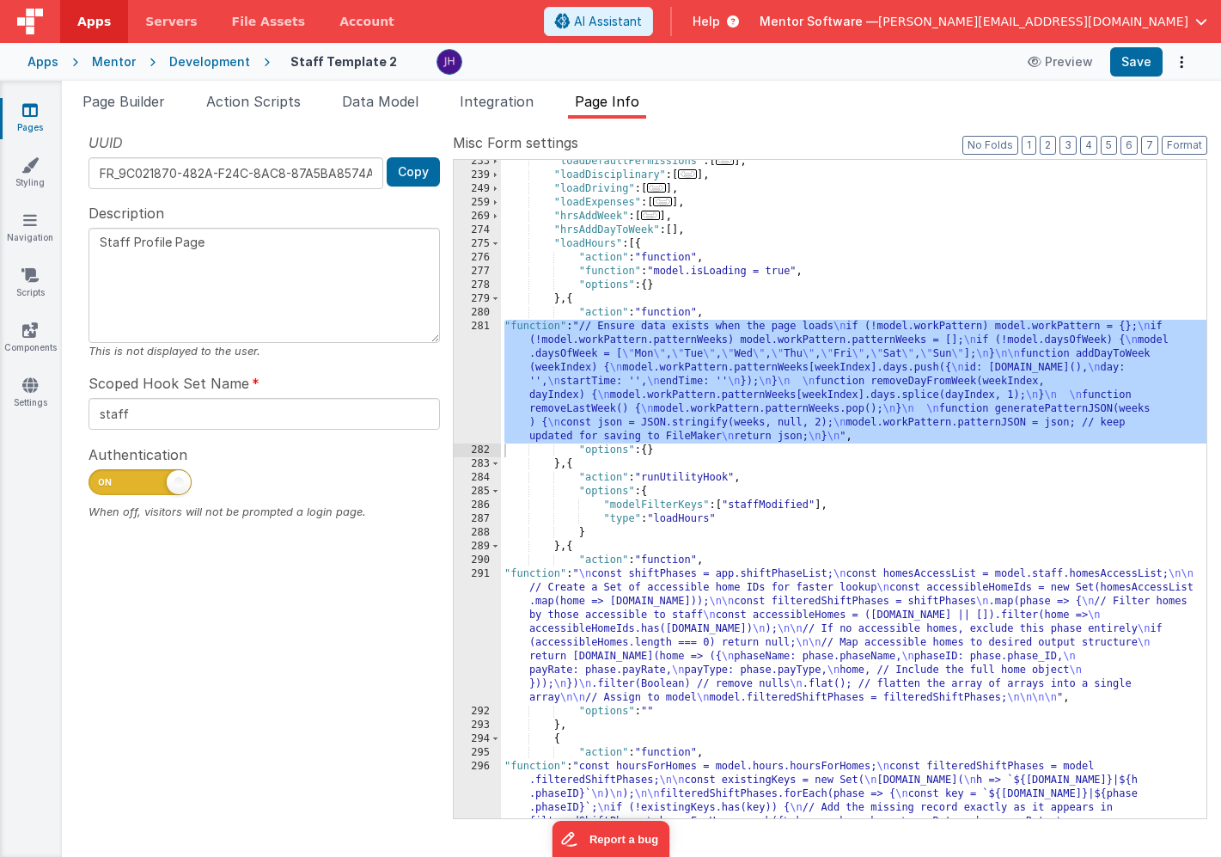
click at [612, 366] on div ""loadDefaultPermissions" : [ ... ] , "loadDisciplinary" : [ ... ] , "loadDrivin…" at bounding box center [854, 546] width 706 height 782
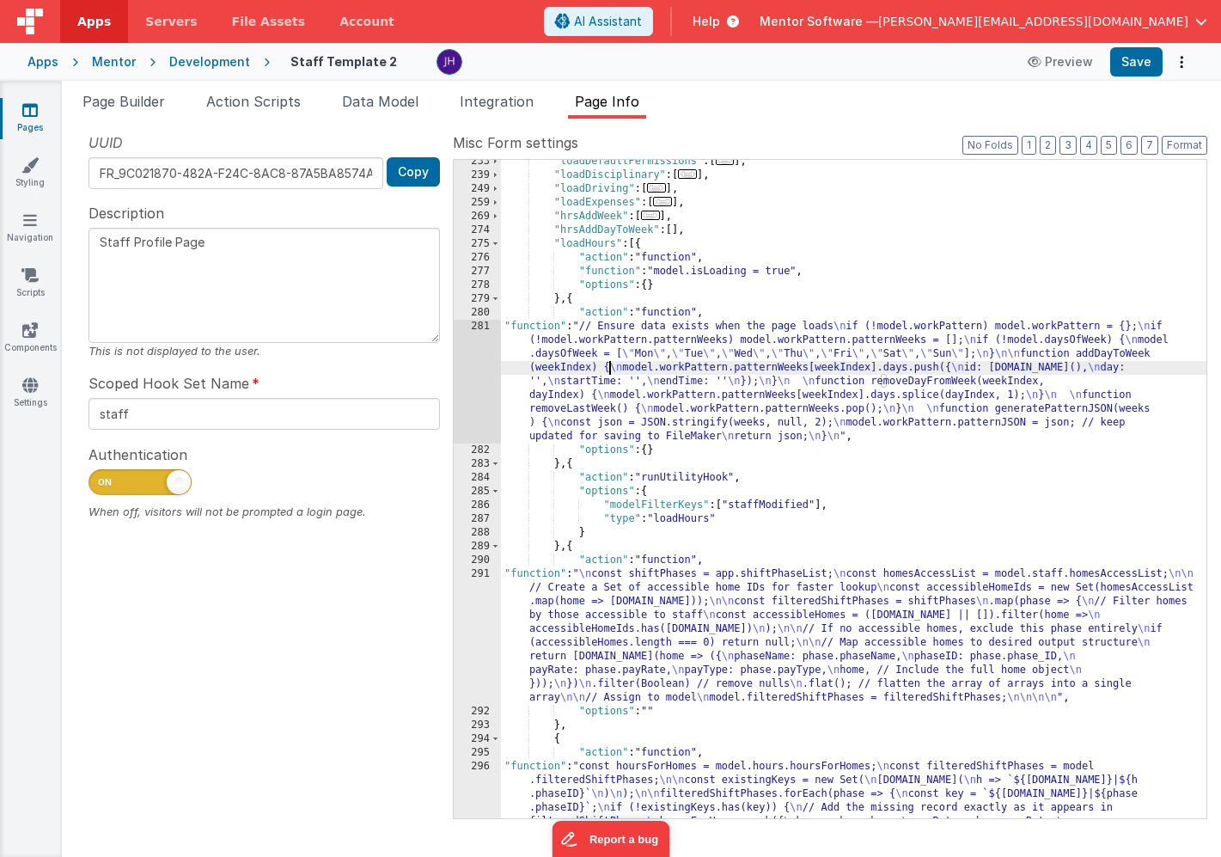
drag, startPoint x: 611, startPoint y: 331, endPoint x: 592, endPoint y: 317, distance: 23.4
click at [611, 331] on div ""loadDefaultPermissions" : [ ... ] , "loadDisciplinary" : [ ... ] , "loadDrivin…" at bounding box center [854, 546] width 706 height 782
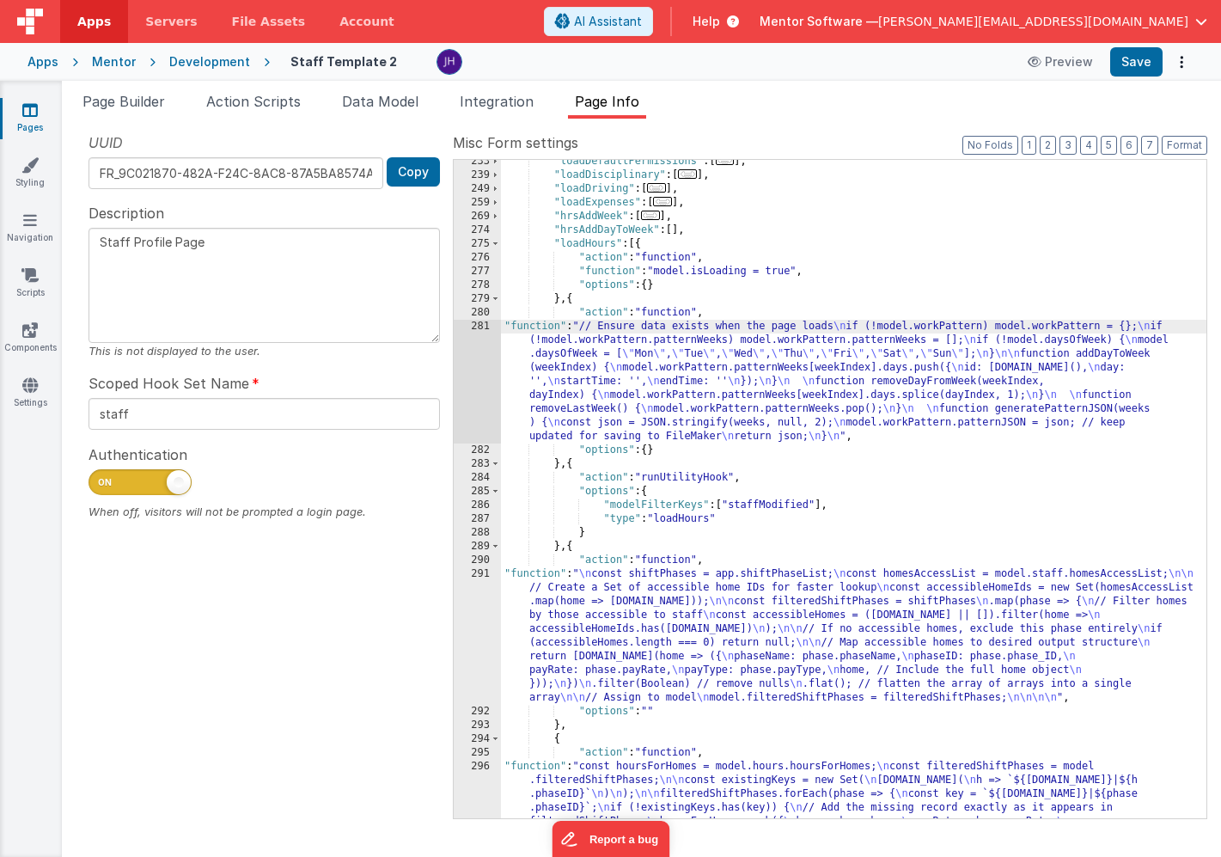
click at [569, 303] on div ""loadDefaultPermissions" : [ ... ] , "loadDisciplinary" : [ ... ] , "loadDrivin…" at bounding box center [854, 546] width 706 height 782
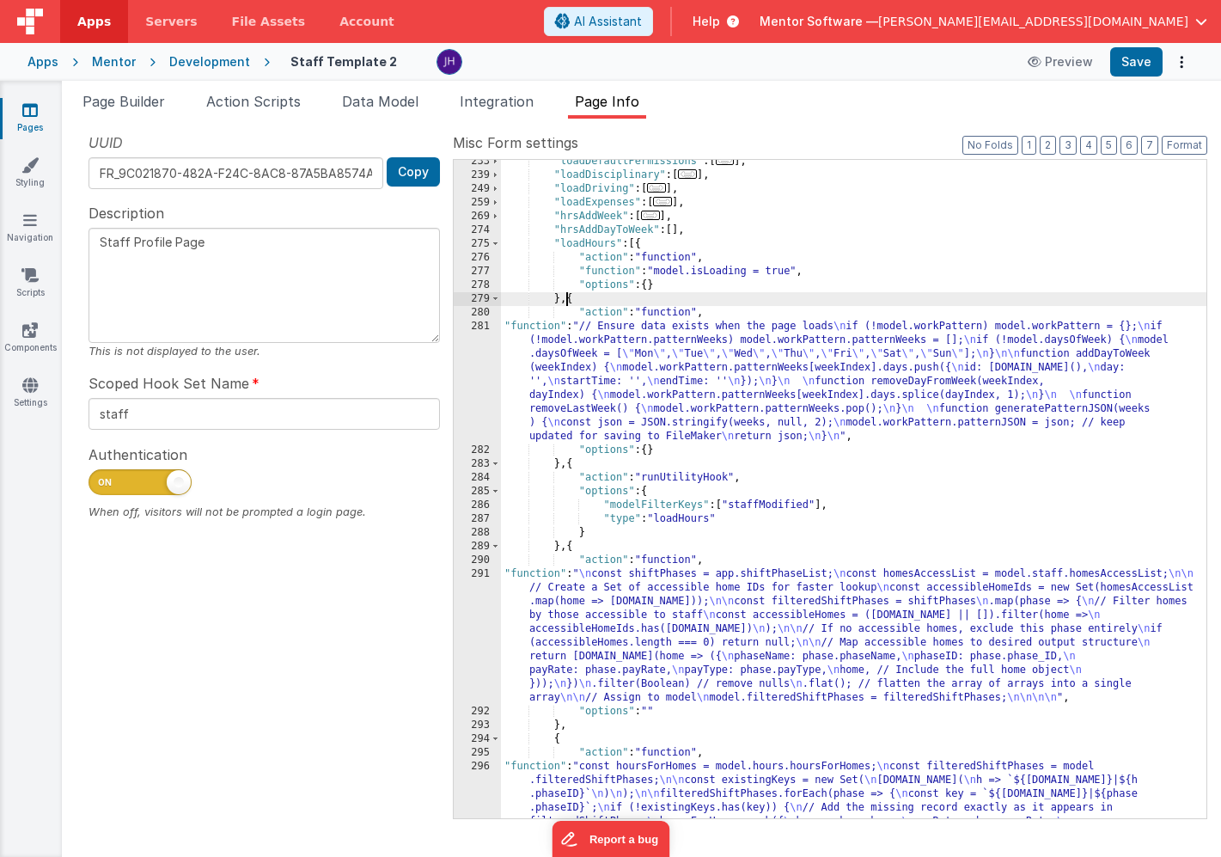
click at [569, 303] on div ""loadDefaultPermissions" : [ ... ] , "loadDisciplinary" : [ ... ] , "loadDrivin…" at bounding box center [854, 546] width 706 height 782
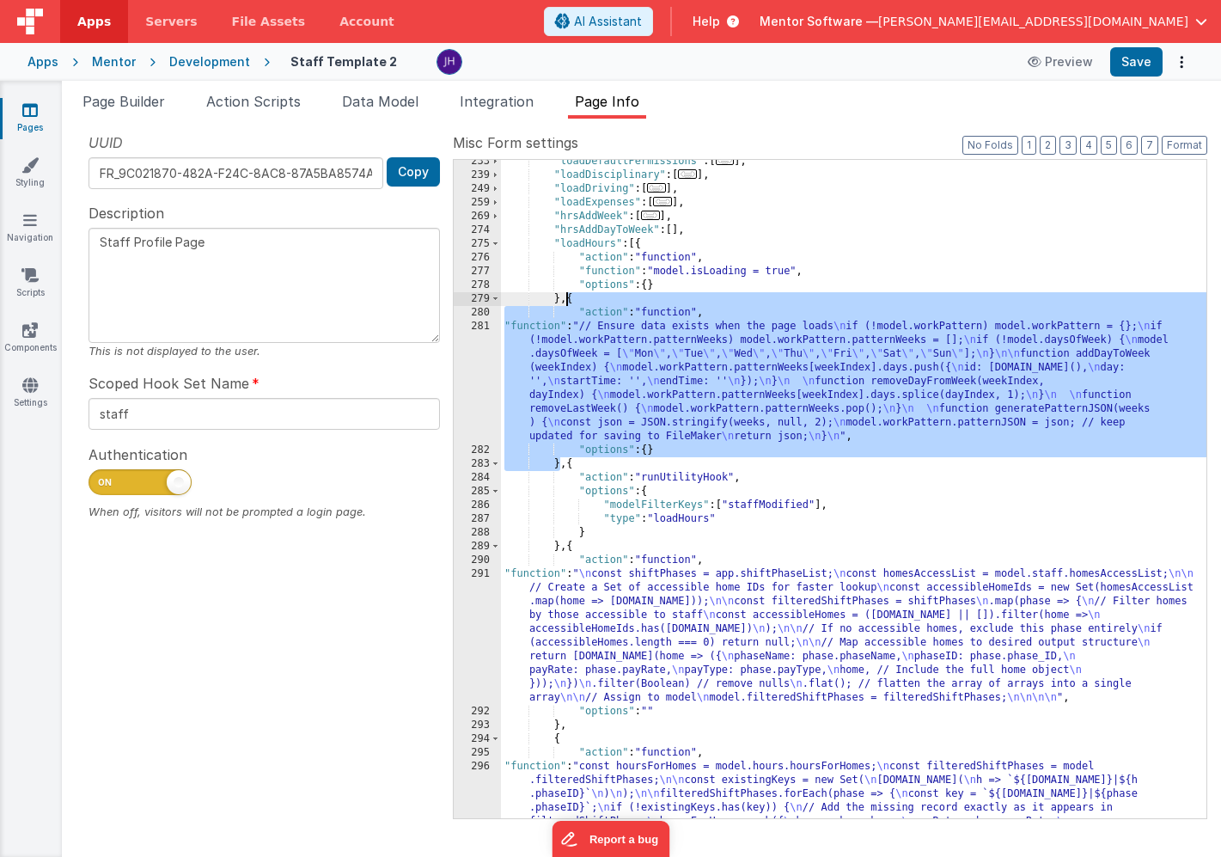
click at [671, 226] on div ""loadDefaultPermissions" : [ ... ] , "loadDisciplinary" : [ ... ] , "loadDrivin…" at bounding box center [854, 546] width 706 height 782
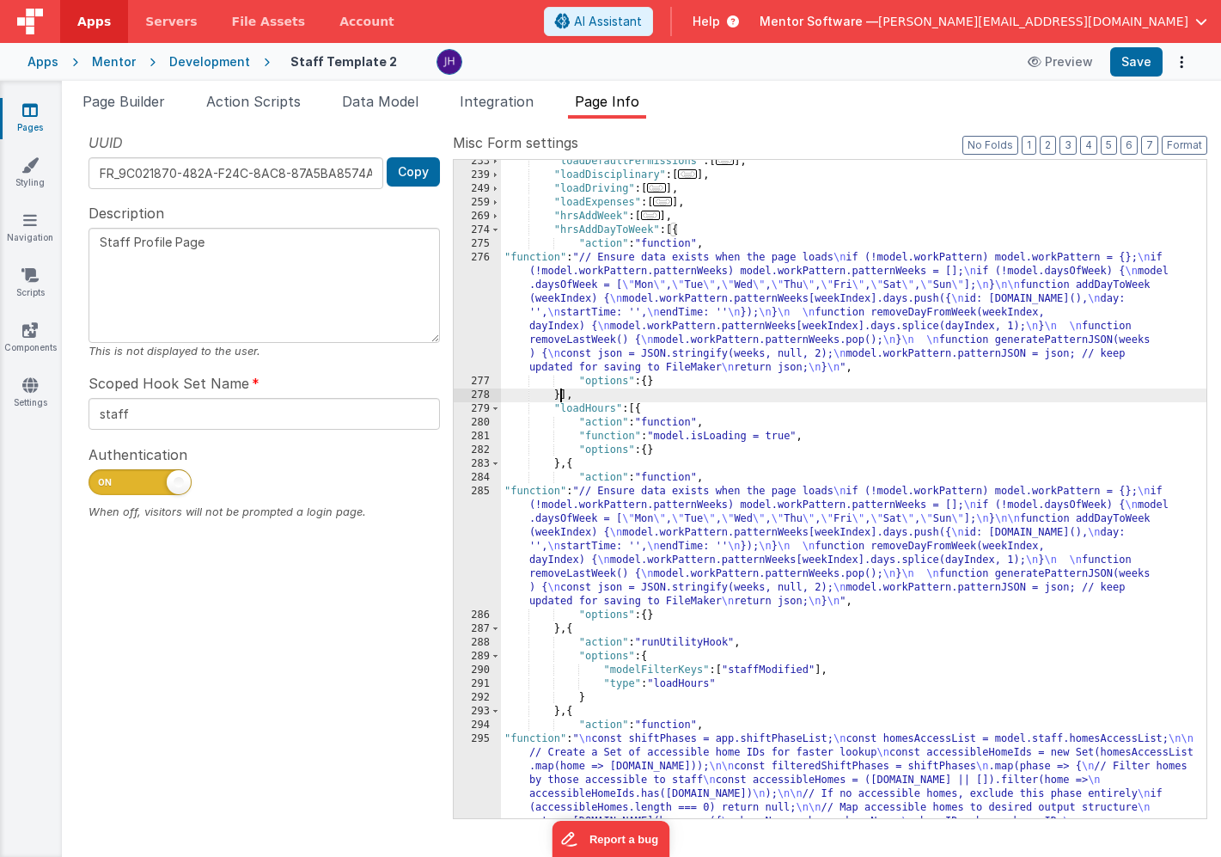
click at [614, 296] on div ""loadDefaultPermissions" : [ ... ] , "loadDisciplinary" : [ ... ] , "loadDrivin…" at bounding box center [854, 560] width 706 height 810
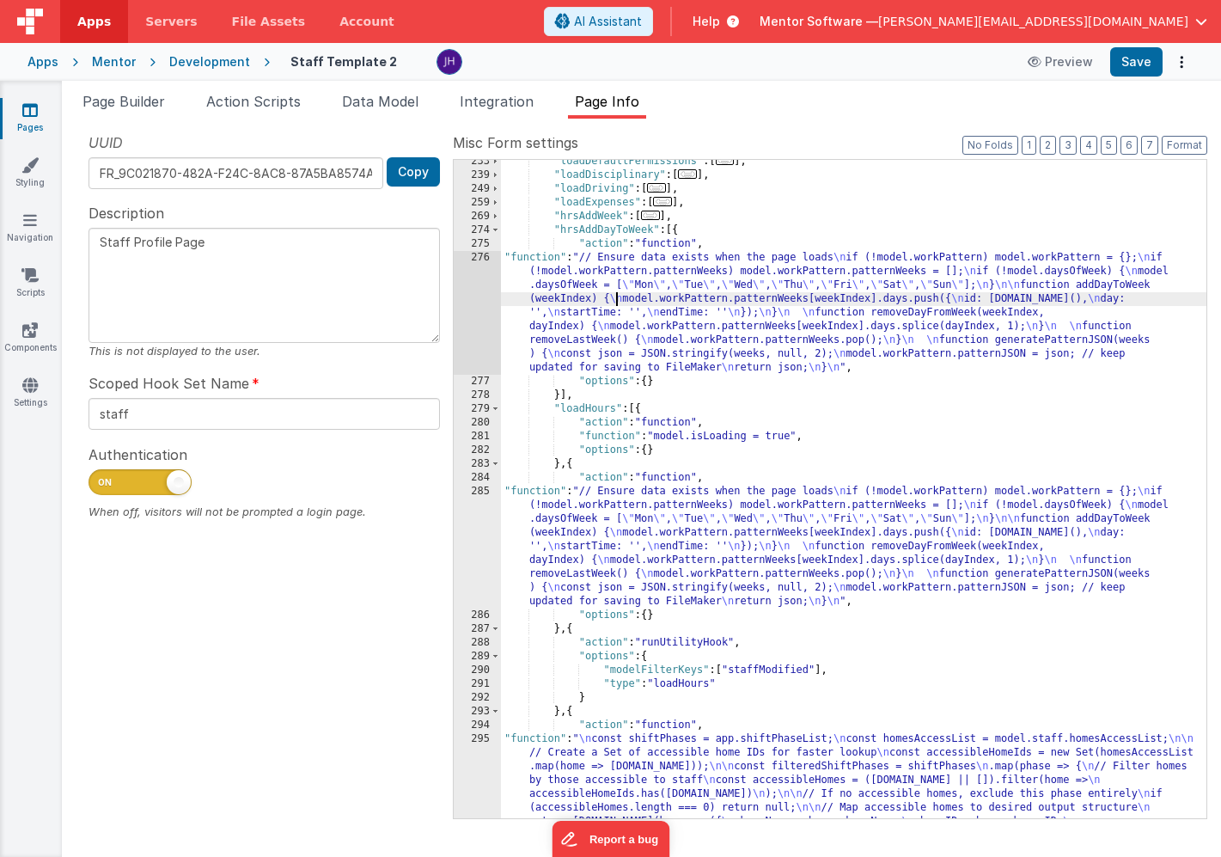
click at [476, 284] on div "276" at bounding box center [477, 313] width 47 height 124
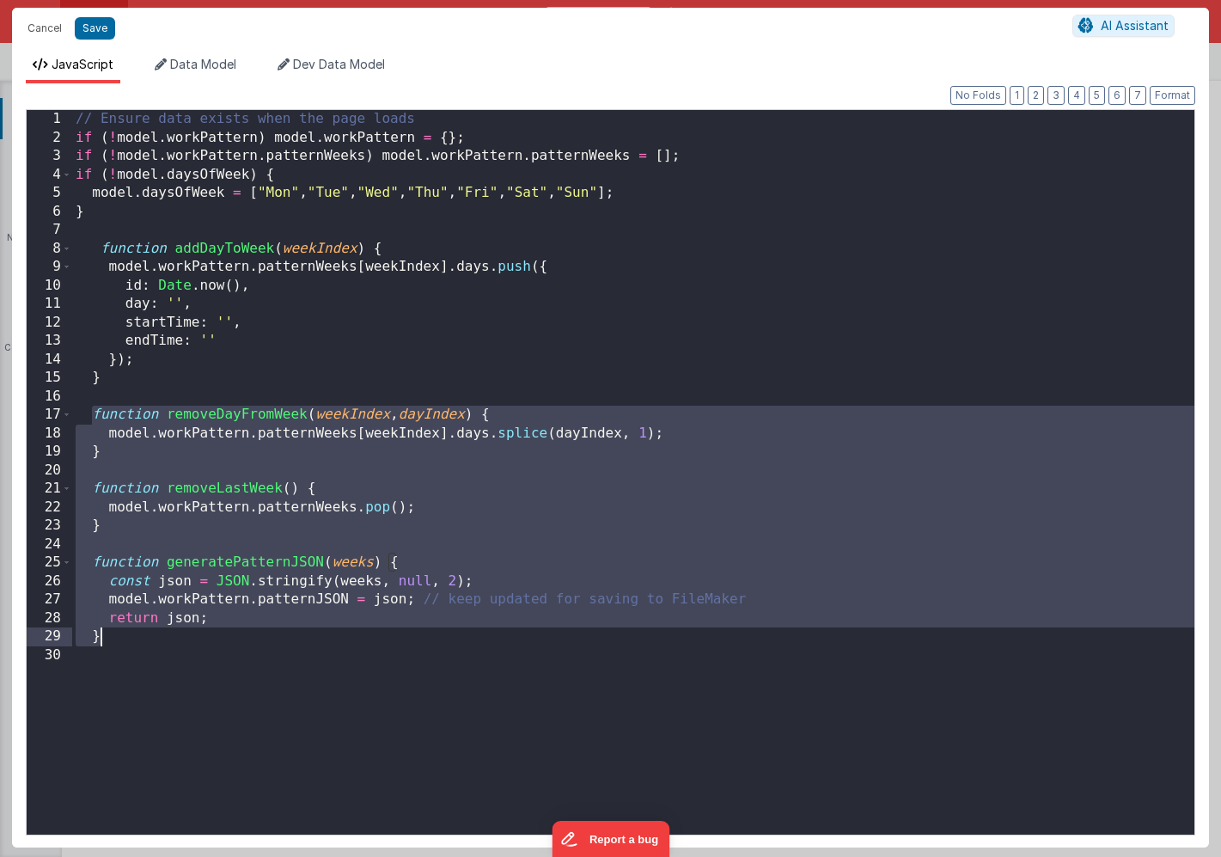
drag, startPoint x: 92, startPoint y: 412, endPoint x: 171, endPoint y: 638, distance: 239.5
click at [171, 638] on div "// Ensure data exists when the page loads if ( ! model . workPattern ) model . …" at bounding box center [633, 491] width 1123 height 762
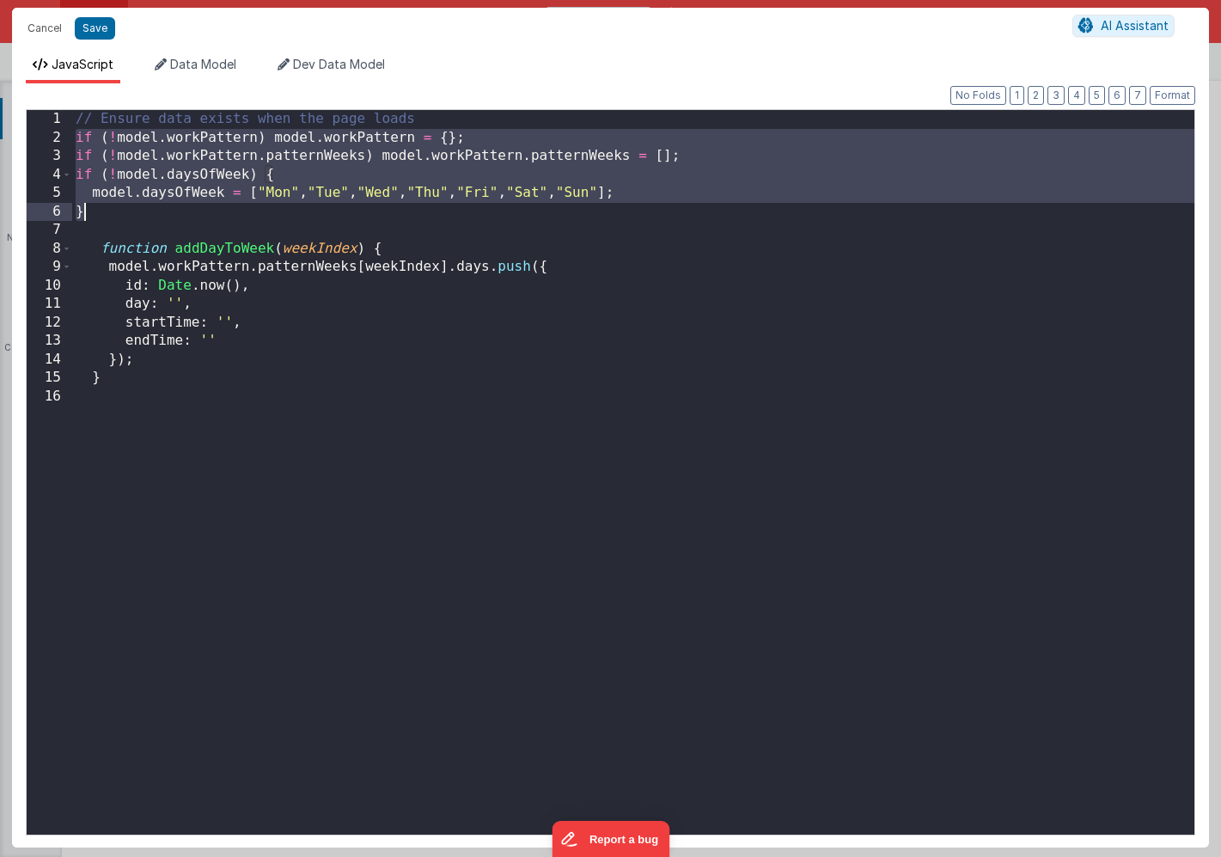
drag, startPoint x: 75, startPoint y: 137, endPoint x: 89, endPoint y: 211, distance: 76.0
click at [89, 211] on div "// Ensure data exists when the page loads if ( ! model . workPattern ) model . …" at bounding box center [633, 491] width 1123 height 762
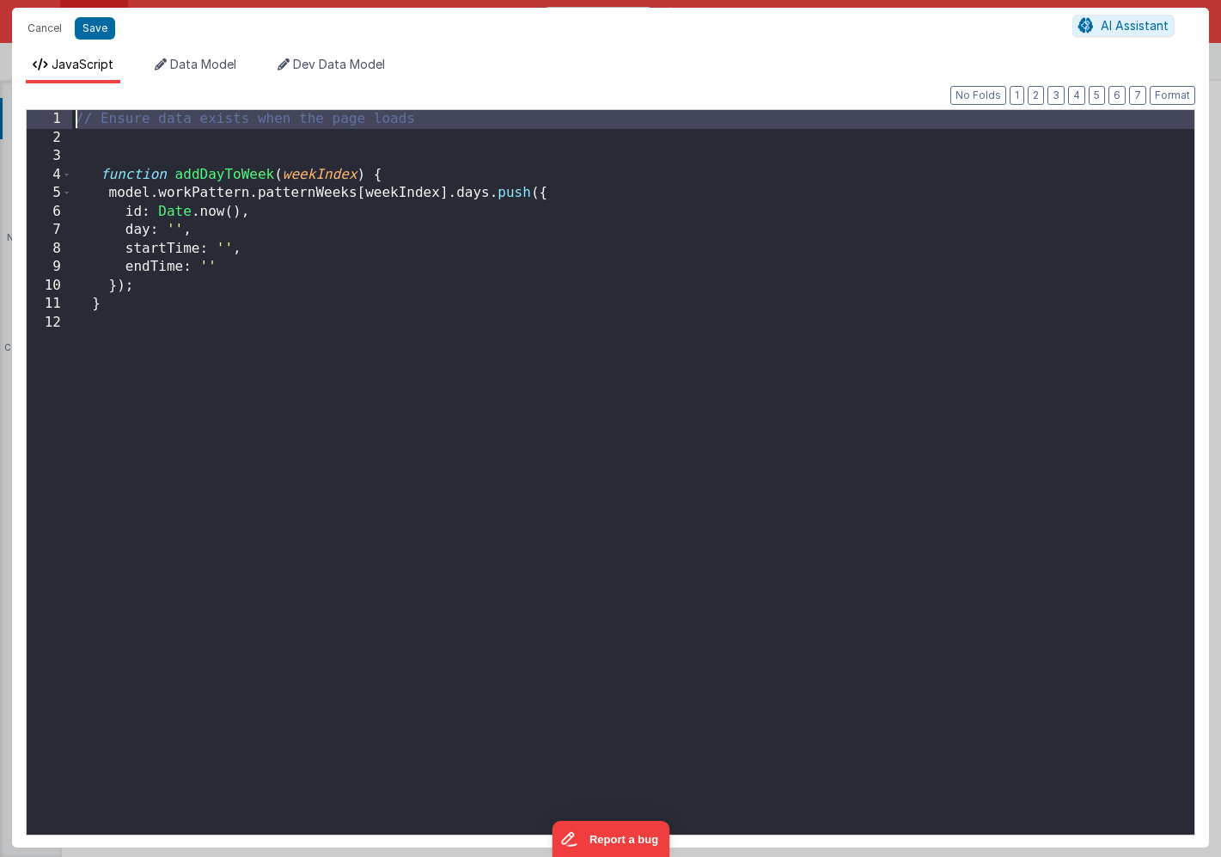
drag, startPoint x: 88, startPoint y: 142, endPoint x: 63, endPoint y: 119, distance: 34.1
click at [63, 119] on div "1 2 3 4 5 6 7 8 9 10 11 12 // Ensure data exists when the page loads function a…" at bounding box center [611, 472] width 1170 height 726
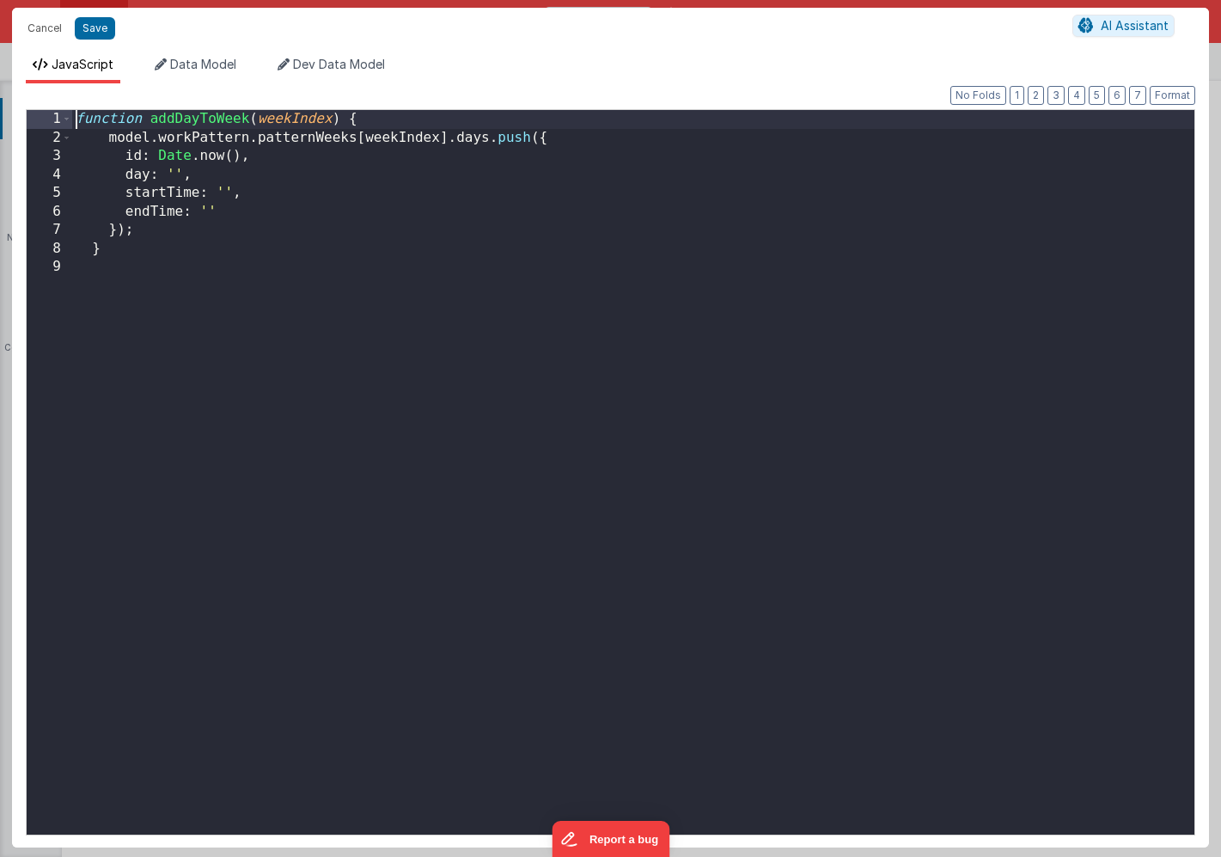
click at [135, 258] on div "function addDayToWeek ( weekIndex ) { model . workPattern . patternWeeks [ week…" at bounding box center [633, 491] width 1123 height 762
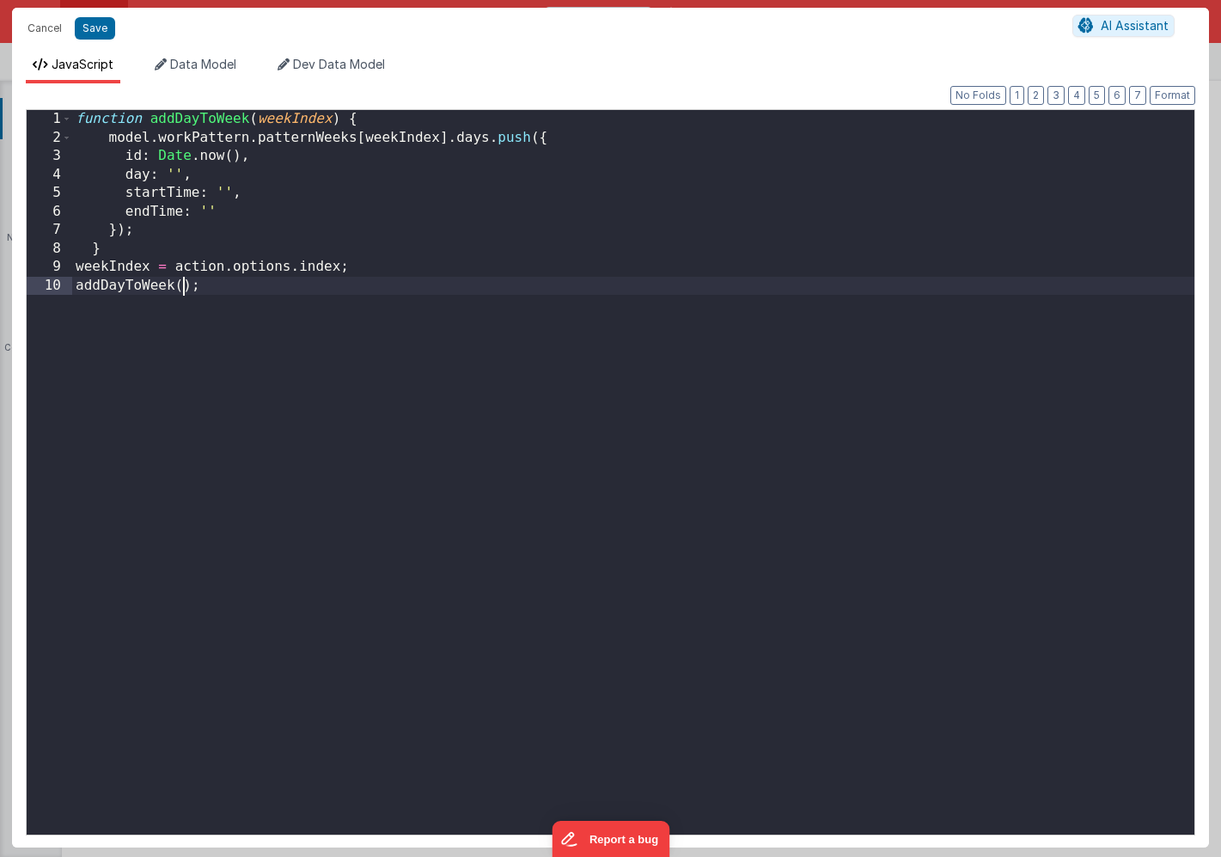
click at [181, 286] on div "function addDayToWeek ( weekIndex ) { model . workPattern . patternWeeks [ week…" at bounding box center [633, 491] width 1123 height 762
click at [299, 302] on div "function addDayToWeek ( weekIndex ) { model . workPattern . patternWeeks [ week…" at bounding box center [633, 491] width 1123 height 762
click at [95, 31] on button "Save" at bounding box center [95, 28] width 40 height 22
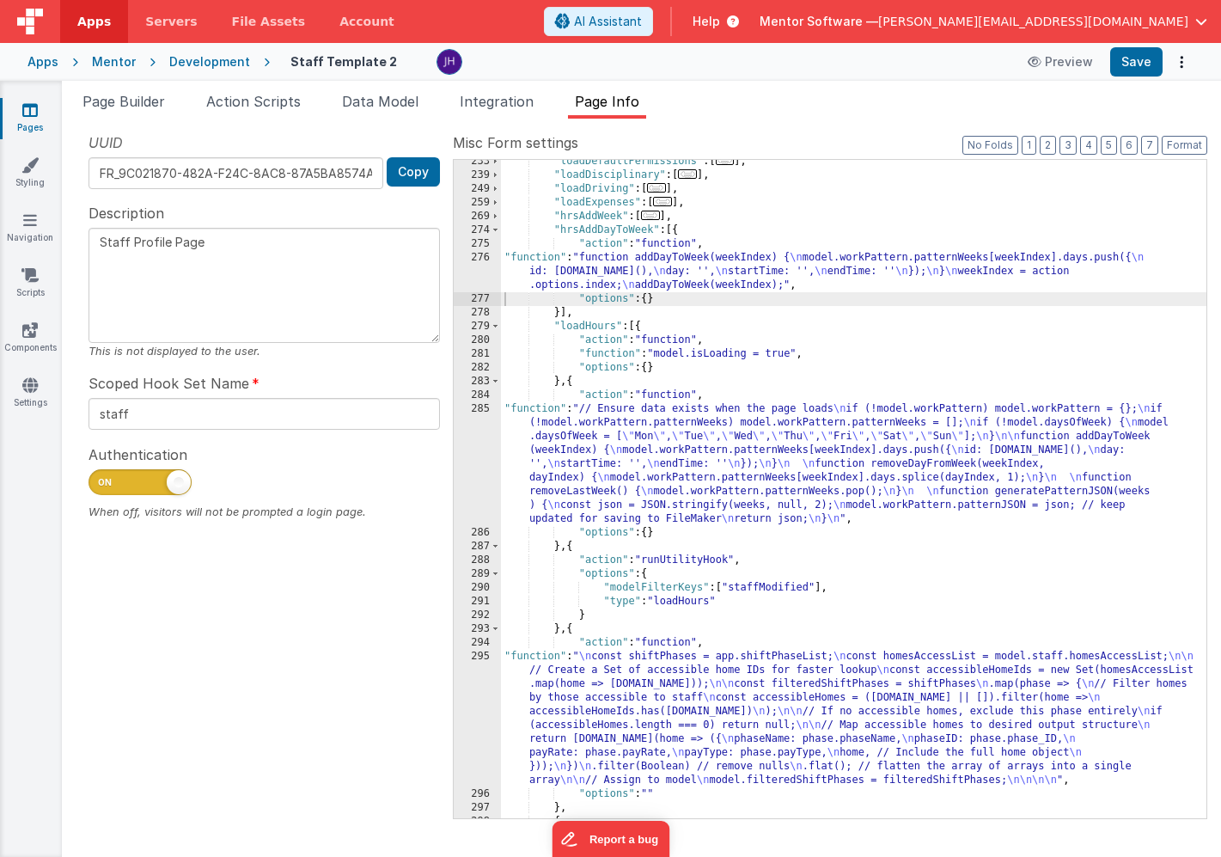
click at [143, 104] on span "Page Builder" at bounding box center [124, 101] width 83 height 17
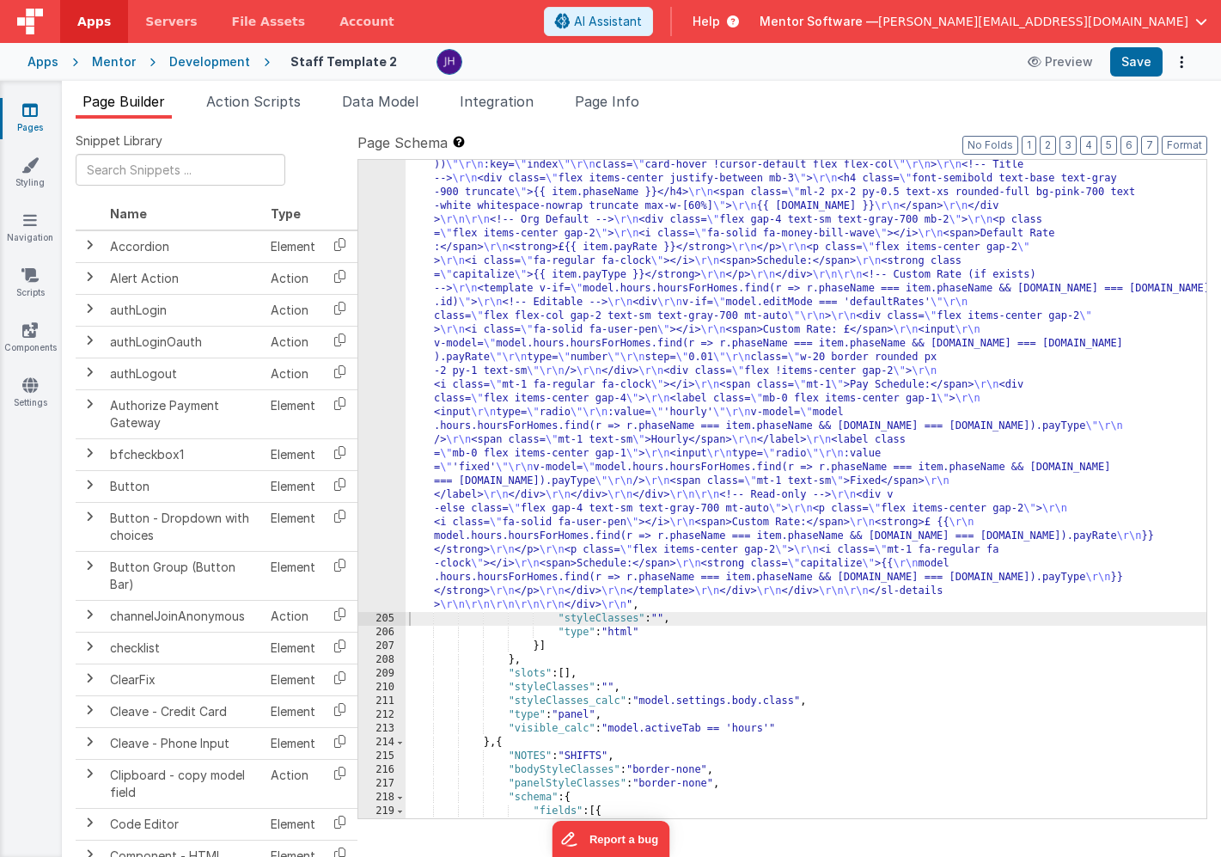
click at [561, 326] on div ""html" : "<!-- Organisation Default Rates --> \r\n <div class= \" panel-white r…" at bounding box center [806, 425] width 801 height 2295
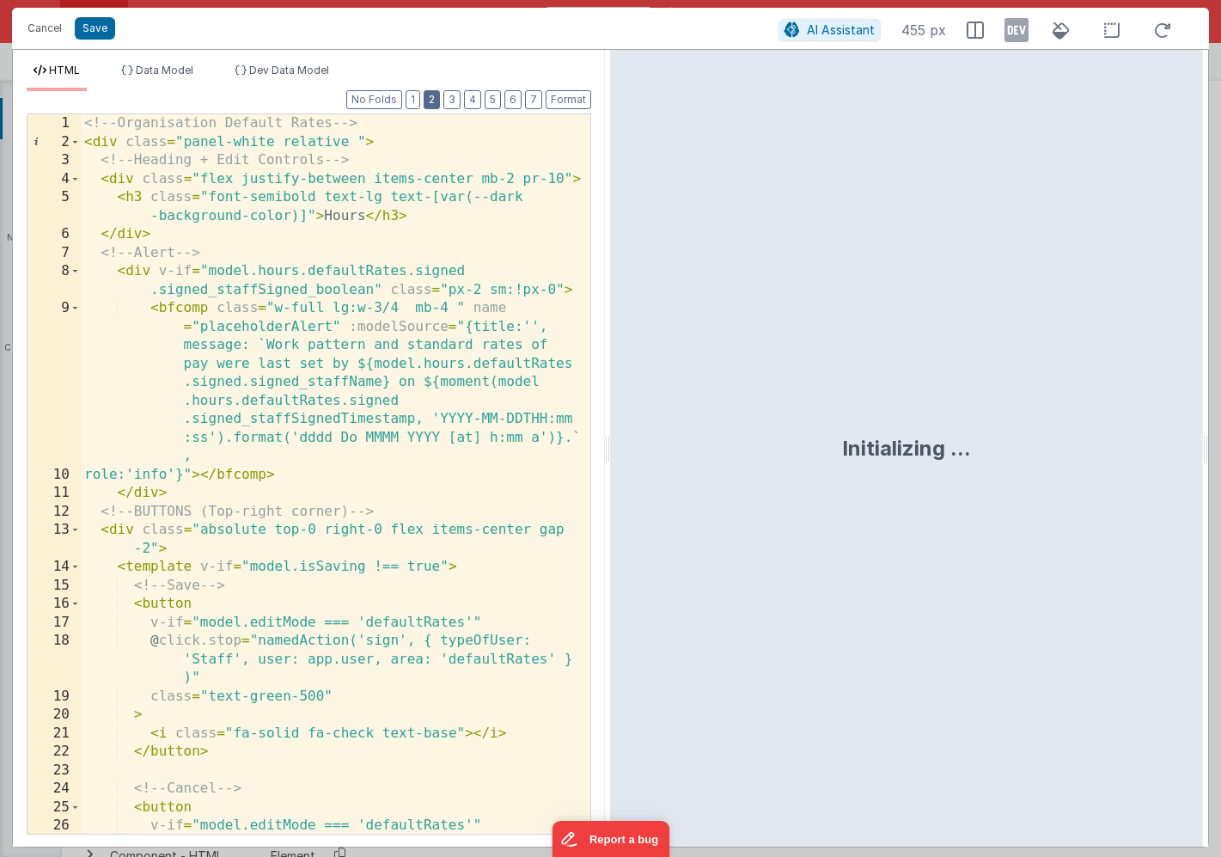
click at [438, 101] on button "2" at bounding box center [432, 99] width 16 height 19
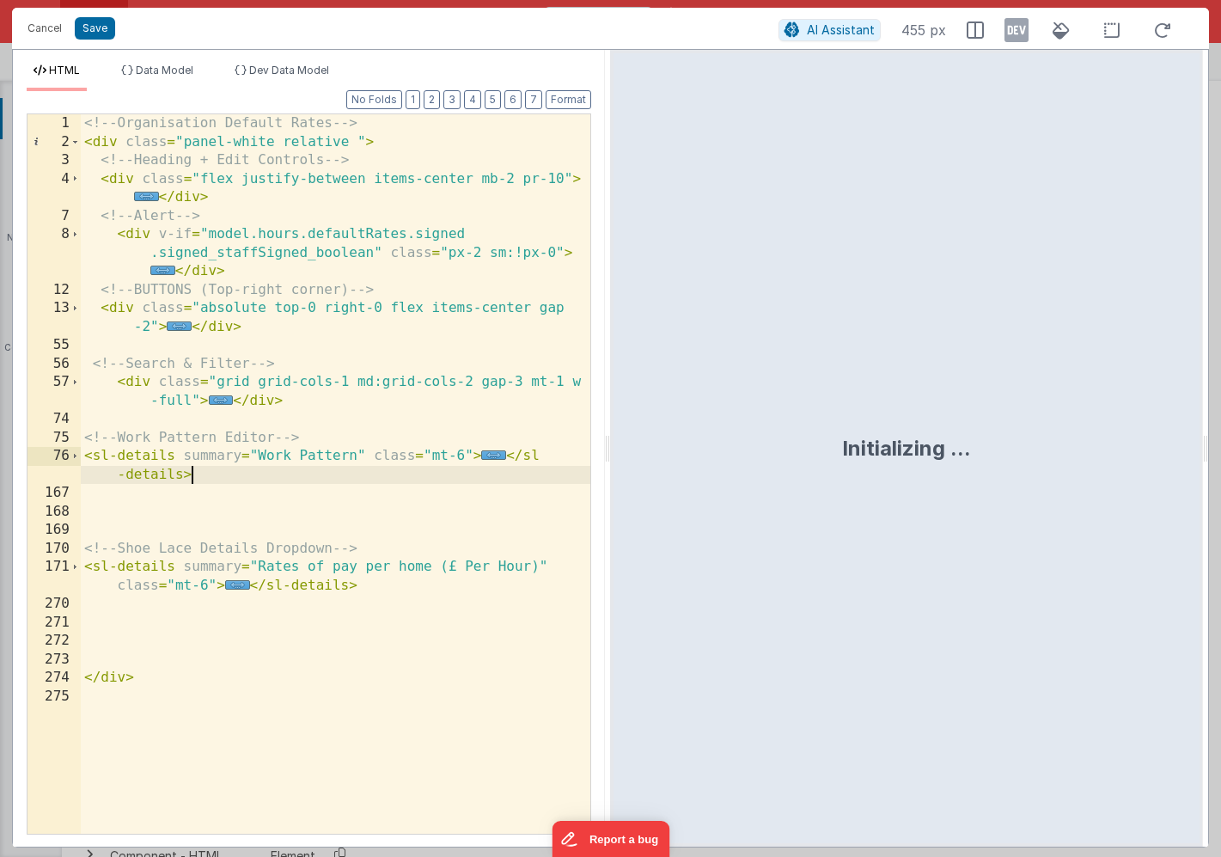
click at [199, 468] on div "<!-- Organisation Default Rates --> < div class = "panel-white relative " > <!-…" at bounding box center [336, 492] width 510 height 756
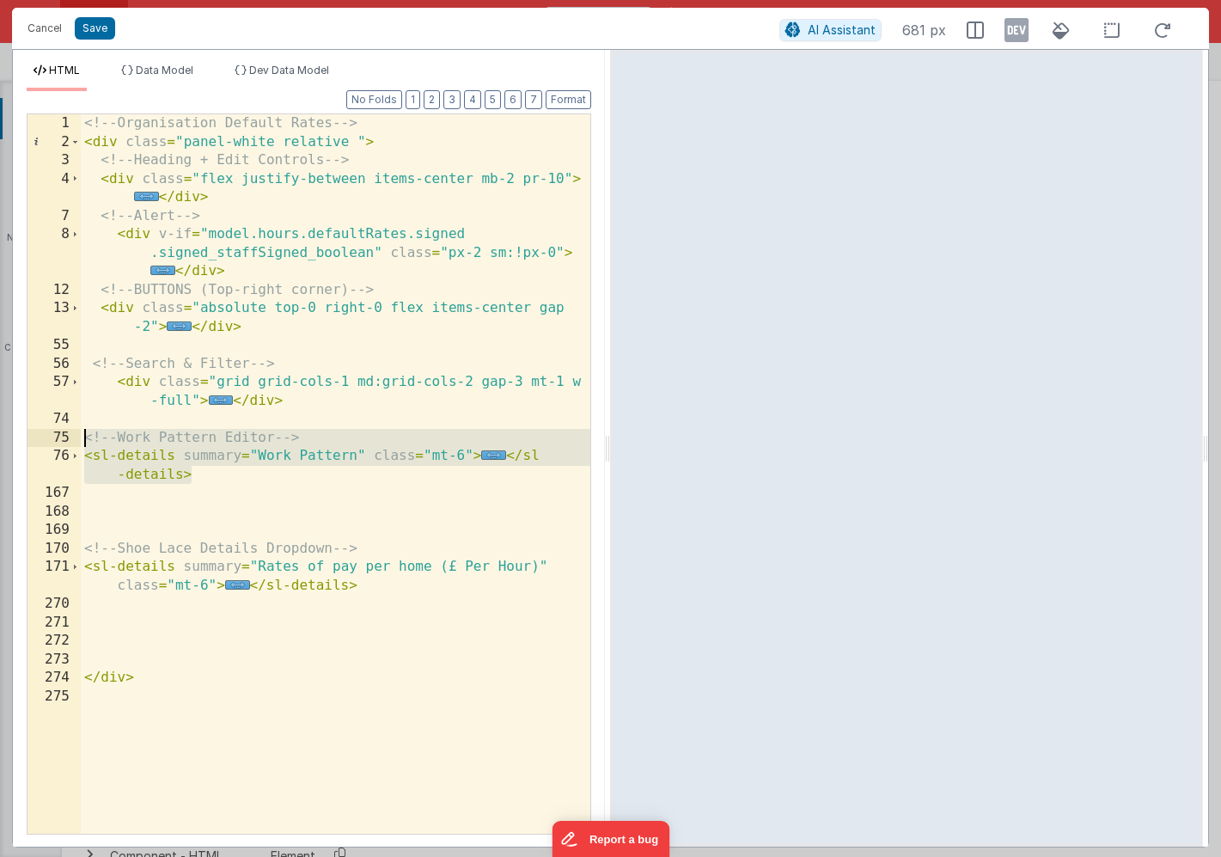
drag, startPoint x: 196, startPoint y: 476, endPoint x: 70, endPoint y: 444, distance: 130.5
click at [70, 444] on div "1 2 3 4 7 8 12 13 55 56 57 74 75 76 167 168 169 170 171 270 271 272 273 274 275…" at bounding box center [309, 473] width 565 height 721
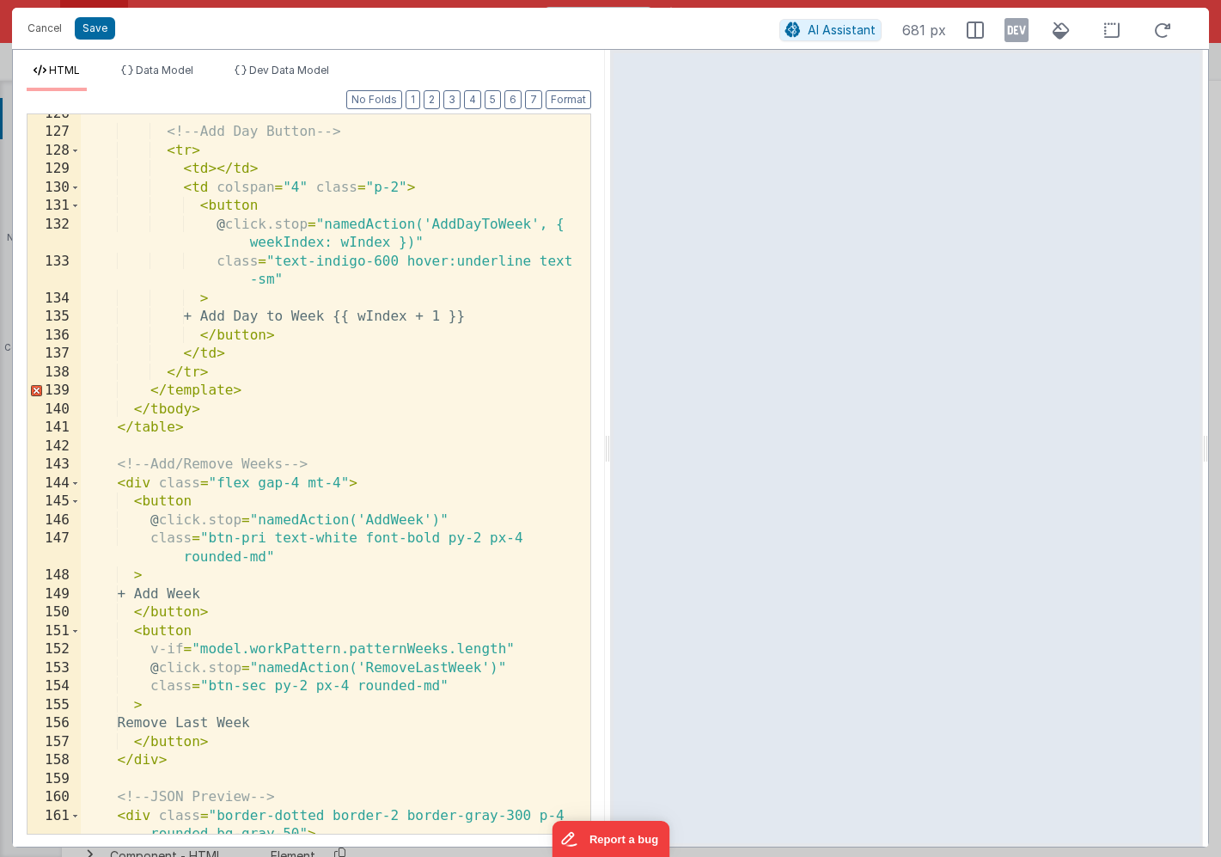
scroll to position [1331, 0]
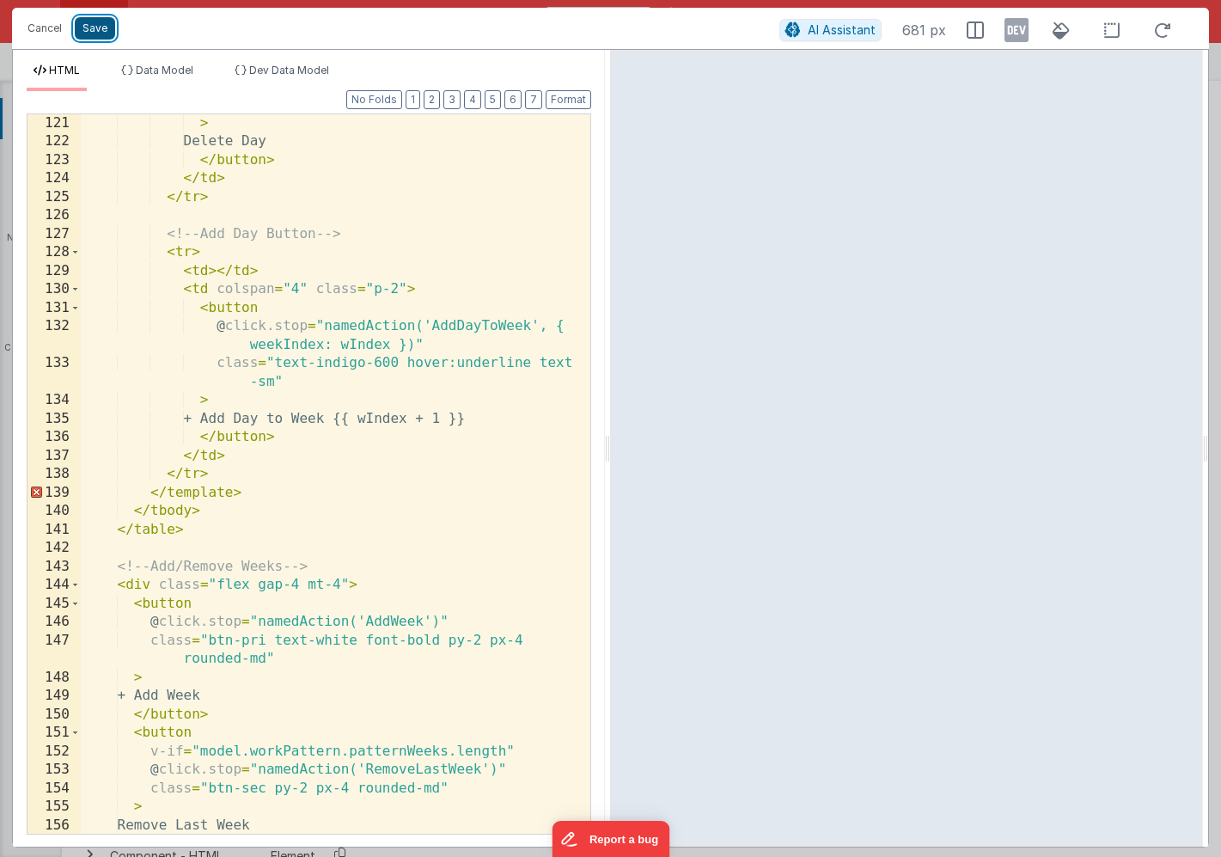
click at [84, 31] on button "Save" at bounding box center [95, 28] width 40 height 22
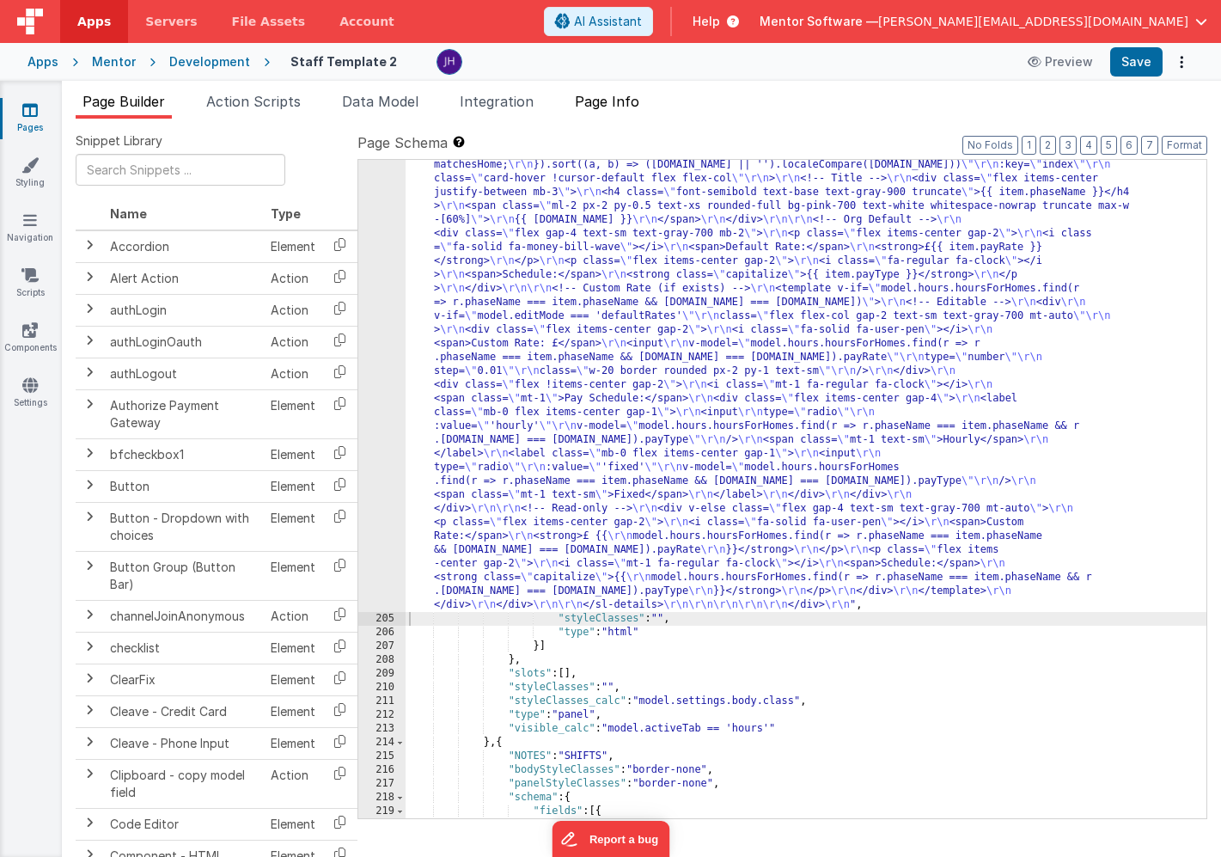
click at [617, 102] on span "Page Info" at bounding box center [607, 101] width 64 height 17
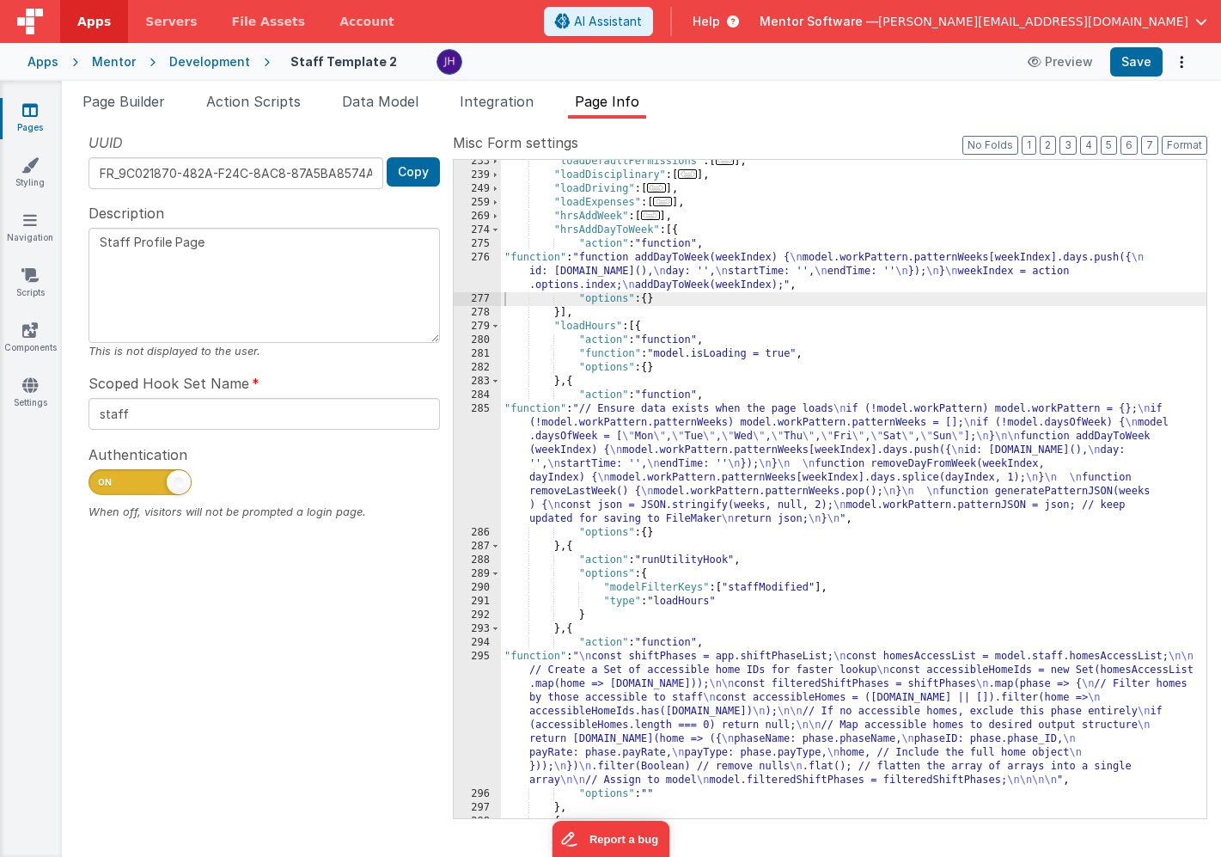
click at [598, 217] on div ""loadDefaultPermissions" : [ ... ] , "loadDisciplinary" : [ ... ] , "loadDrivin…" at bounding box center [854, 498] width 706 height 686
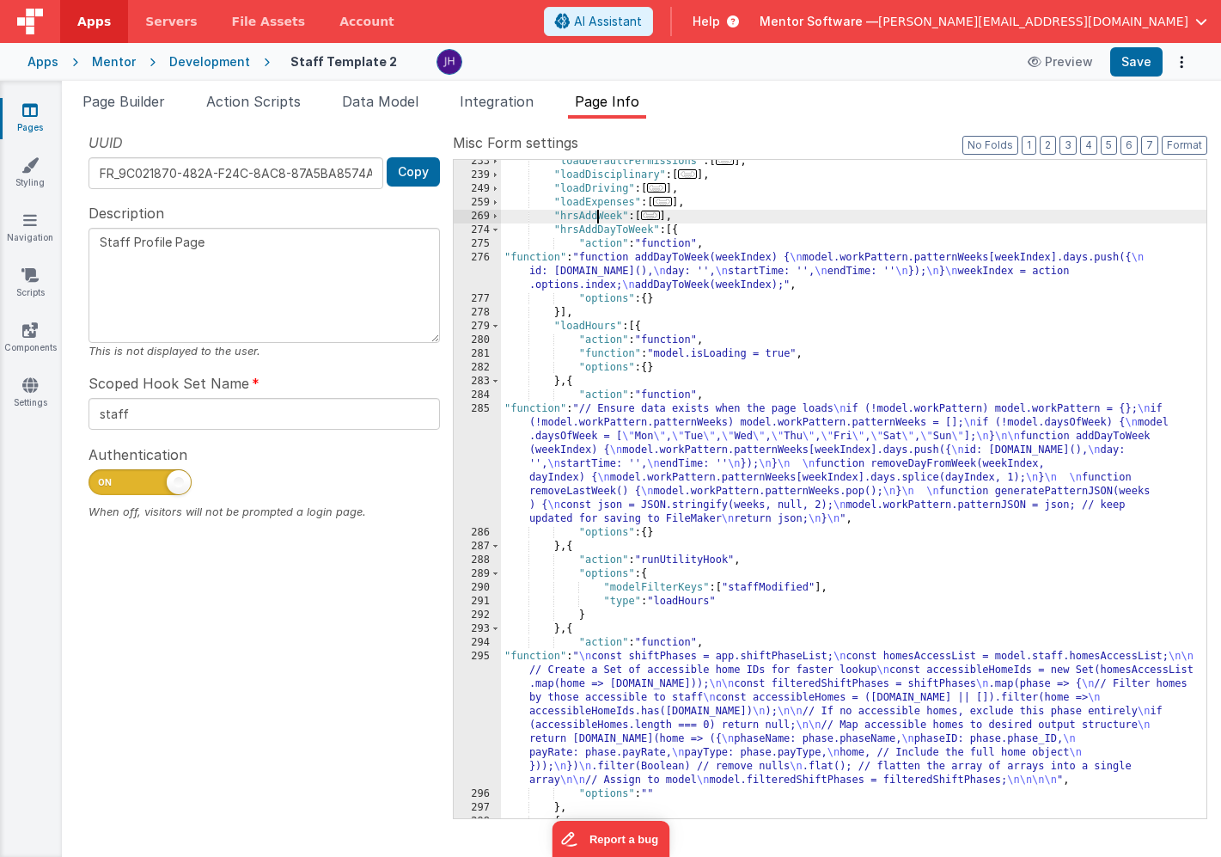
click at [598, 217] on div ""loadDefaultPermissions" : [ ... ] , "loadDisciplinary" : [ ... ] , "loadDrivin…" at bounding box center [854, 498] width 706 height 686
click at [584, 218] on div ""loadDefaultPermissions" : [ ... ] , "loadDisciplinary" : [ ... ] , "loadDrivin…" at bounding box center [854, 498] width 706 height 686
click at [657, 251] on div ""loadDefaultPermissions" : [ ... ] , "loadDisciplinary" : [ ... ] , "loadDrivin…" at bounding box center [854, 498] width 706 height 686
click at [630, 215] on span "..." at bounding box center [631, 215] width 19 height 9
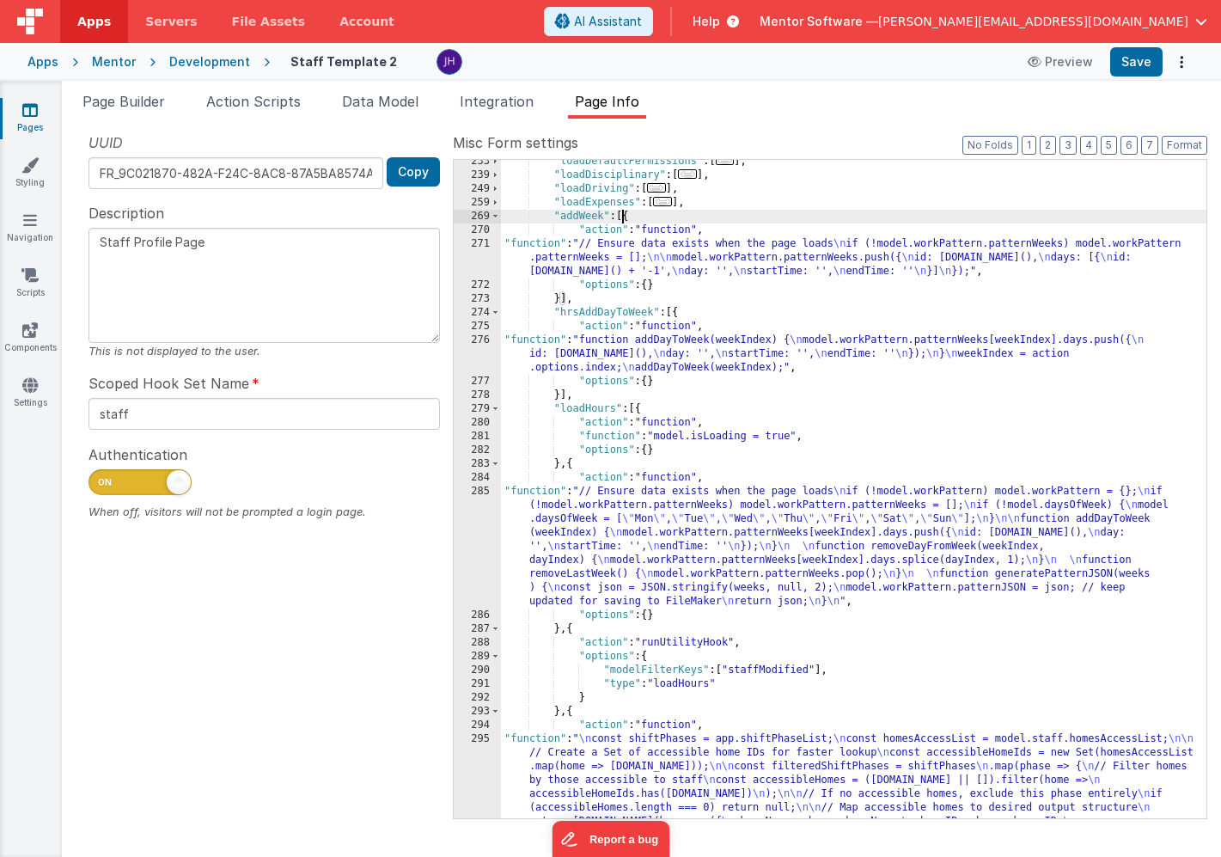
click at [667, 248] on div ""loadDefaultPermissions" : [ ... ] , "loadDisciplinary" : [ ... ] , "loadDrivin…" at bounding box center [854, 560] width 706 height 810
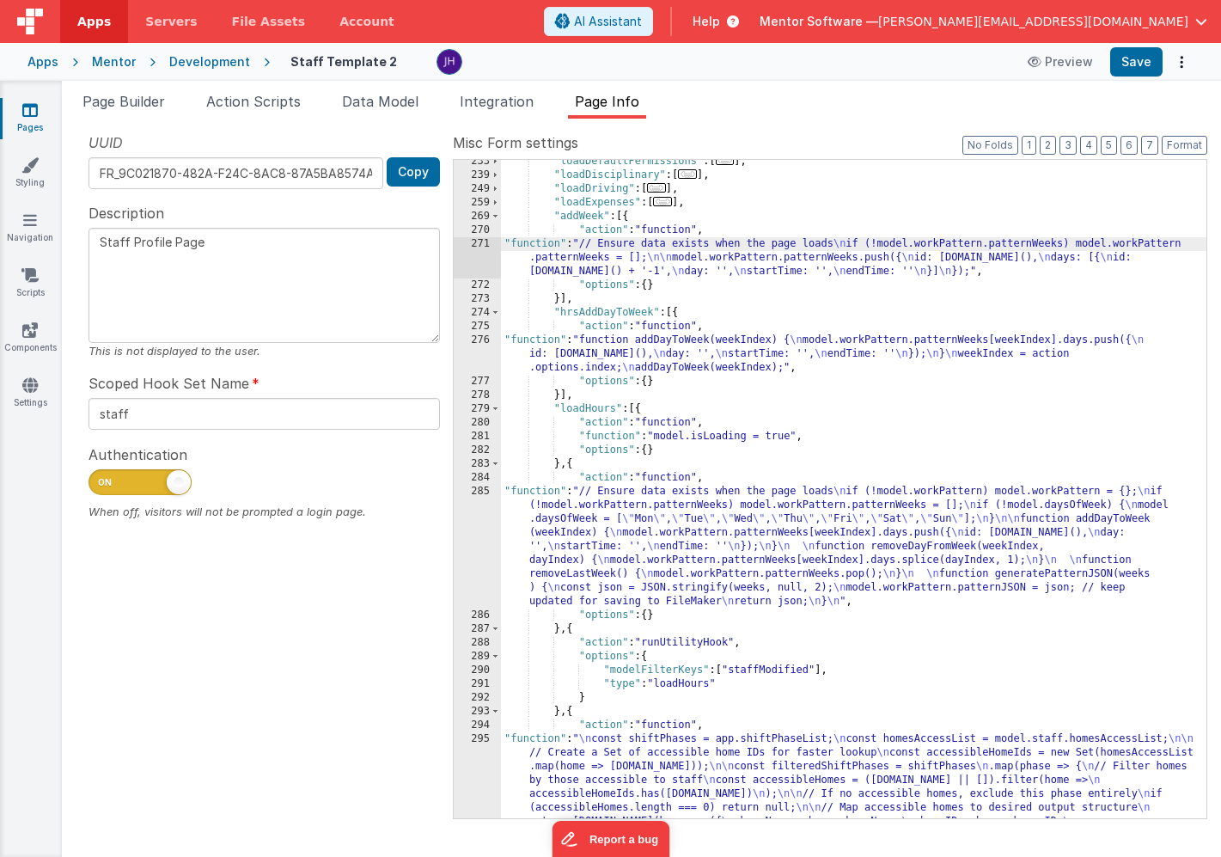
click at [478, 251] on div "271" at bounding box center [477, 257] width 47 height 41
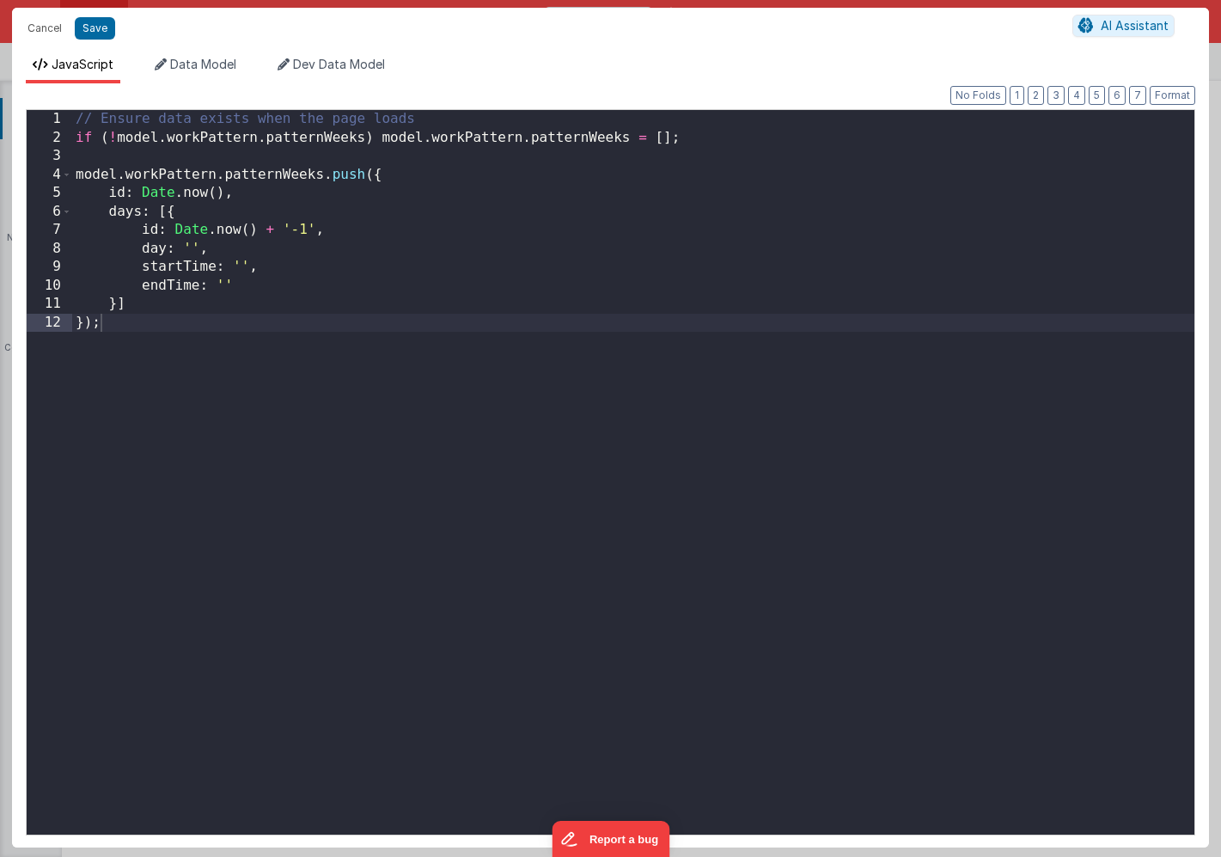
click at [490, 292] on div "// Ensure data exists when the page loads if ( ! model . workPattern . patternW…" at bounding box center [633, 491] width 1123 height 762
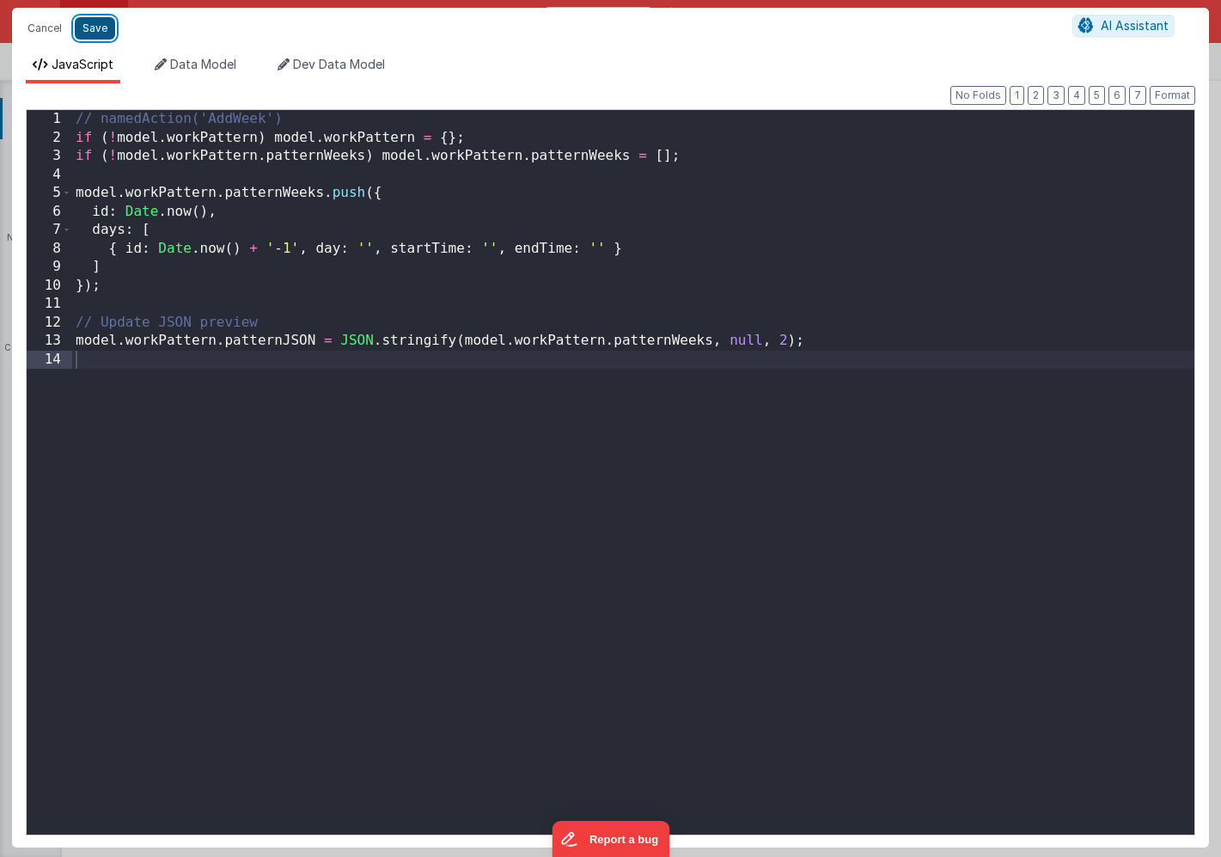
click at [93, 24] on button "Save" at bounding box center [95, 28] width 40 height 22
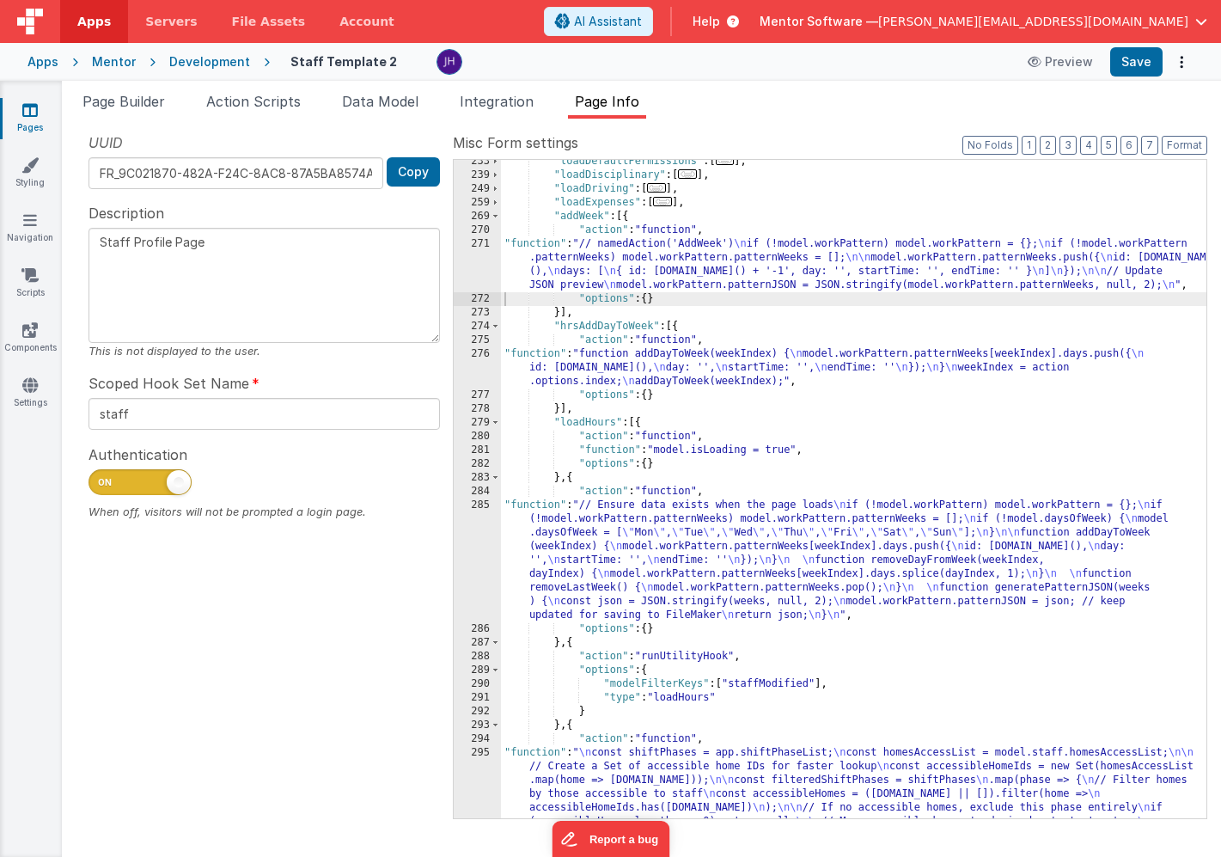
click at [576, 219] on div ""loadDefaultPermissions" : [ ... ] , "loadDisciplinary" : [ ... ] , "loadDrivin…" at bounding box center [854, 560] width 706 height 810
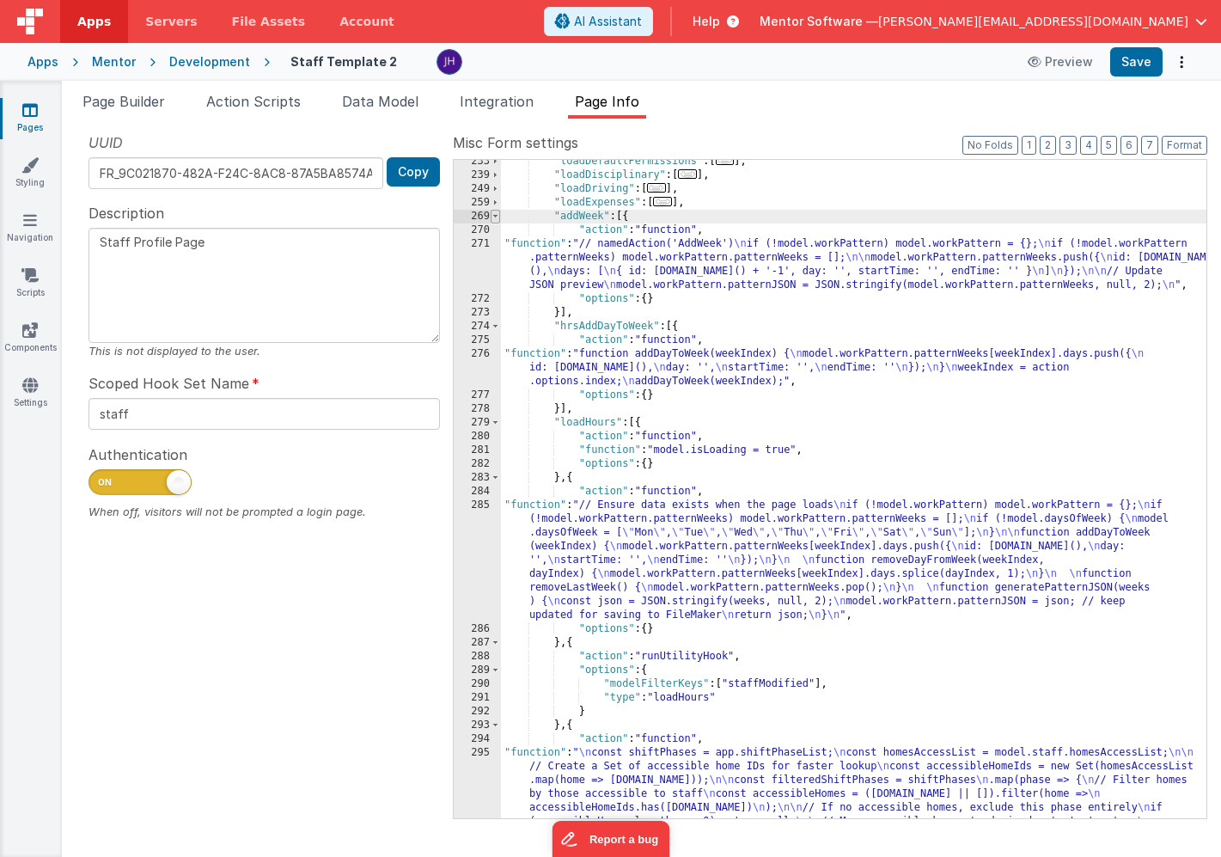
click at [496, 213] on span at bounding box center [495, 217] width 9 height 14
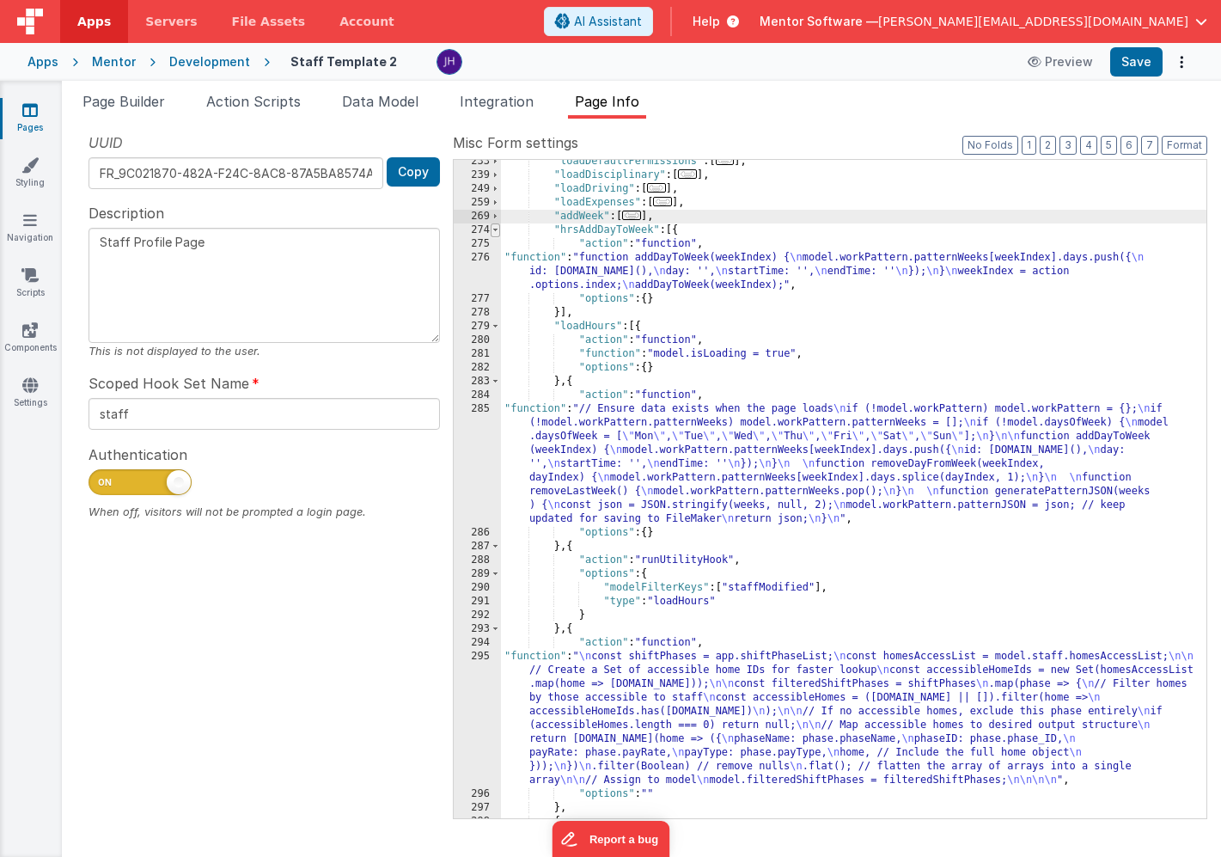
click at [497, 230] on span at bounding box center [495, 230] width 9 height 14
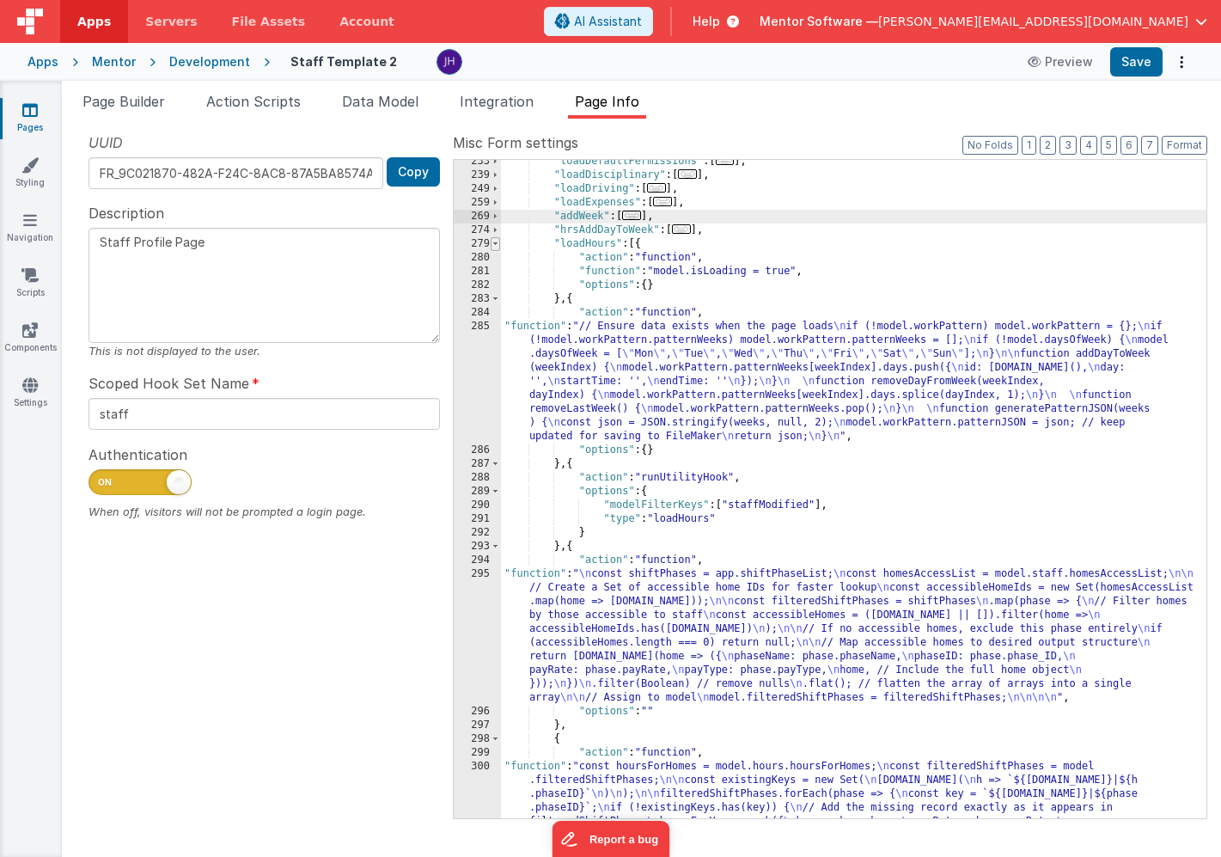
click at [498, 243] on span at bounding box center [495, 244] width 9 height 14
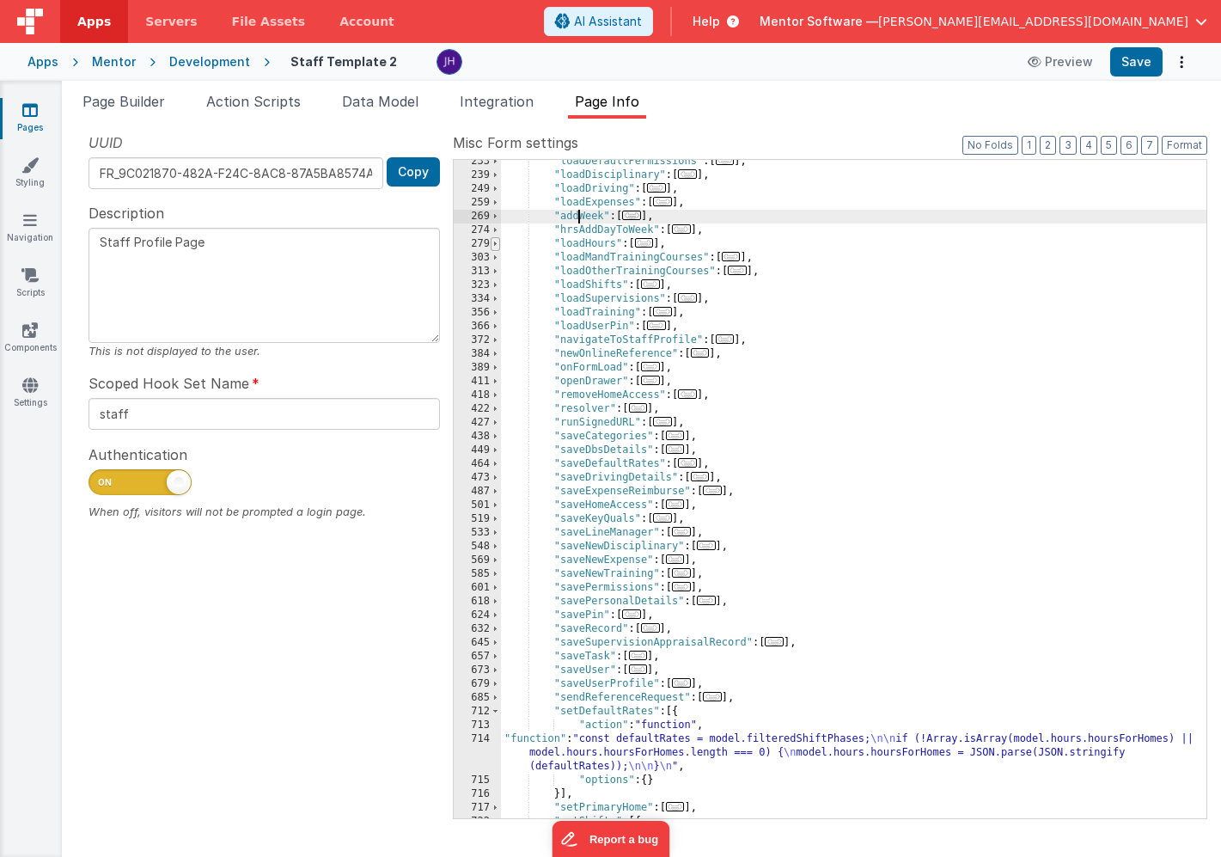
click at [498, 243] on span at bounding box center [495, 244] width 9 height 14
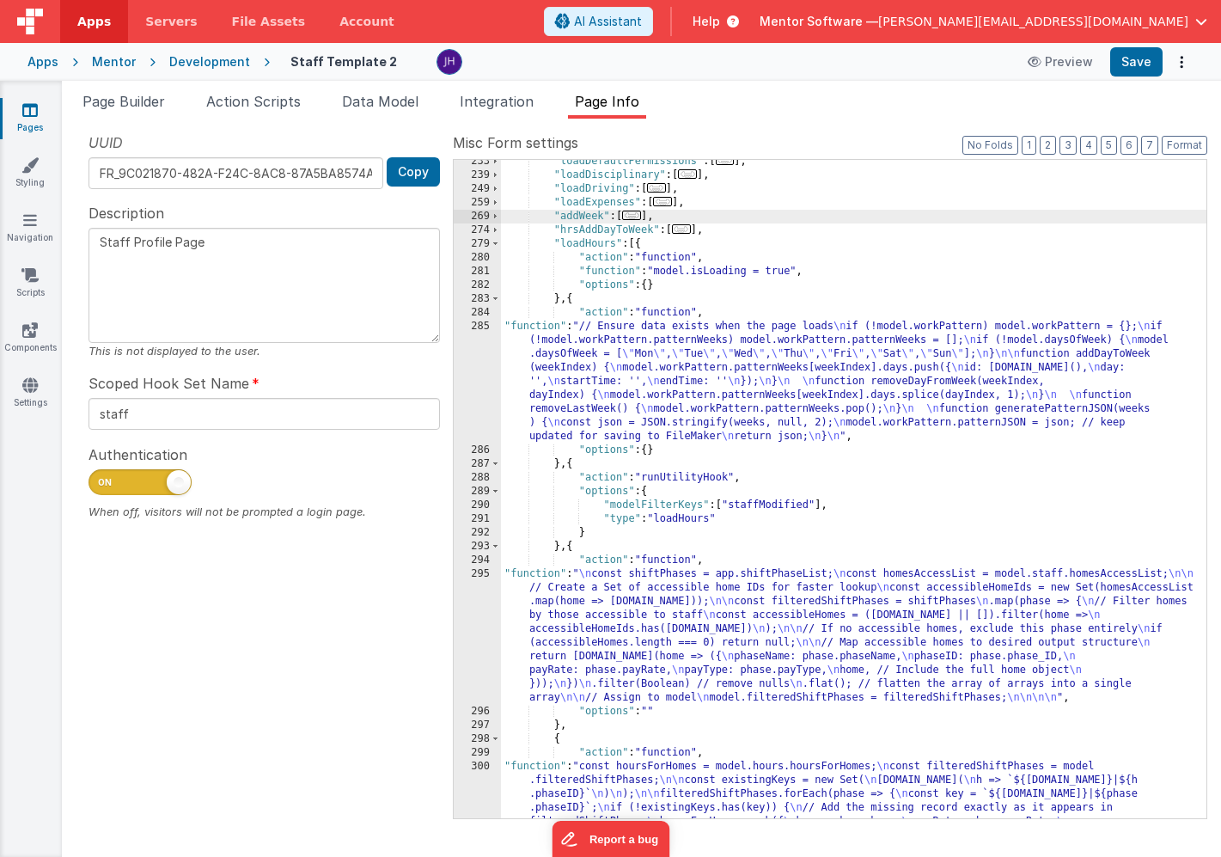
click at [624, 358] on div ""loadDefaultPermissions" : [ ... ] , "loadDisciplinary" : [ ... ] , "loadDrivin…" at bounding box center [854, 546] width 706 height 782
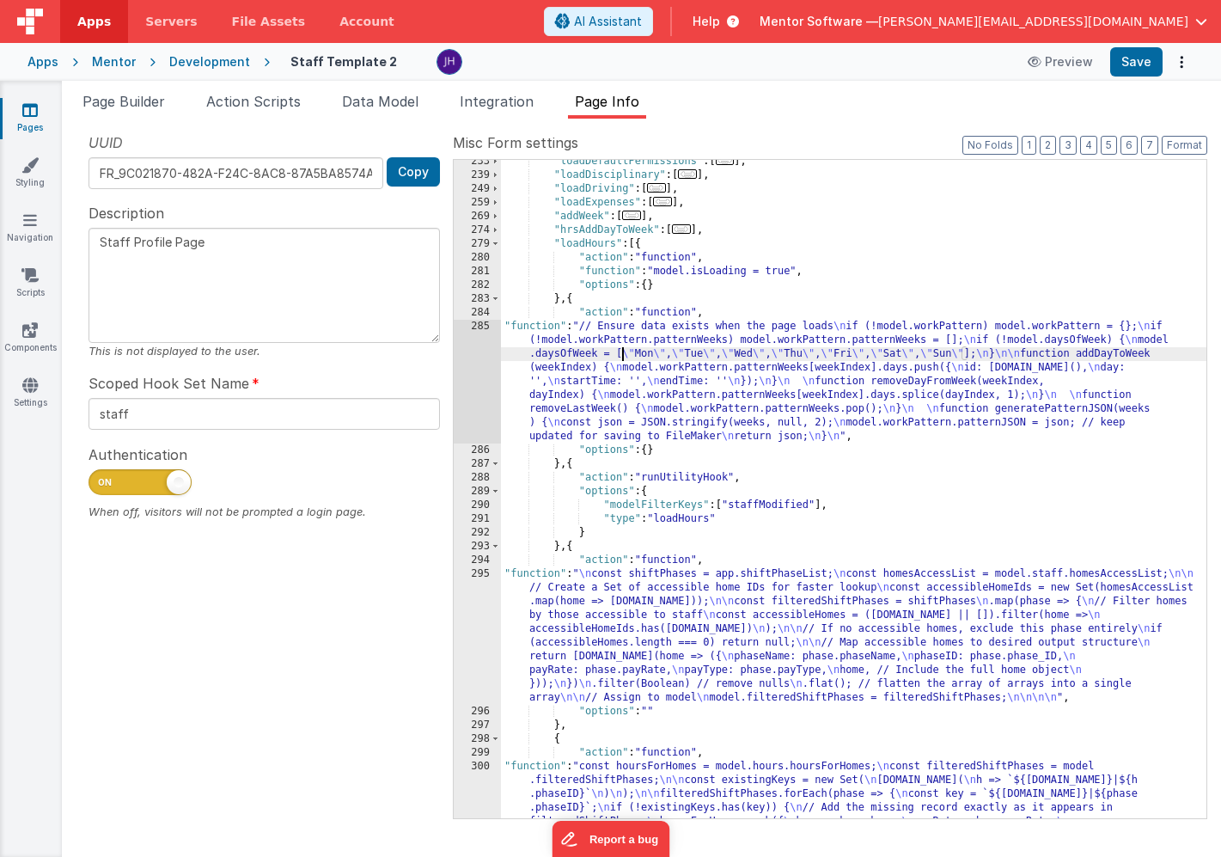
click at [486, 369] on div "285" at bounding box center [477, 382] width 47 height 124
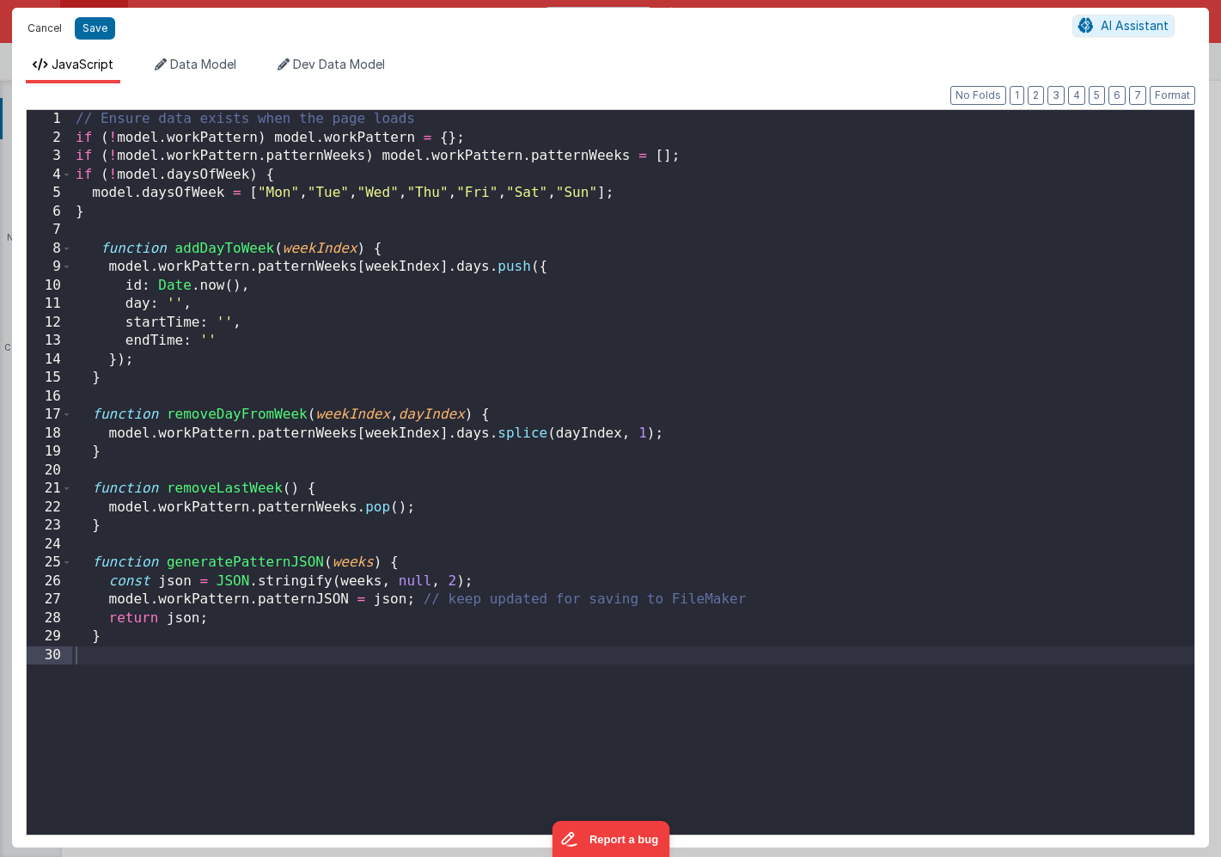
click at [47, 32] on button "Cancel" at bounding box center [45, 28] width 52 height 24
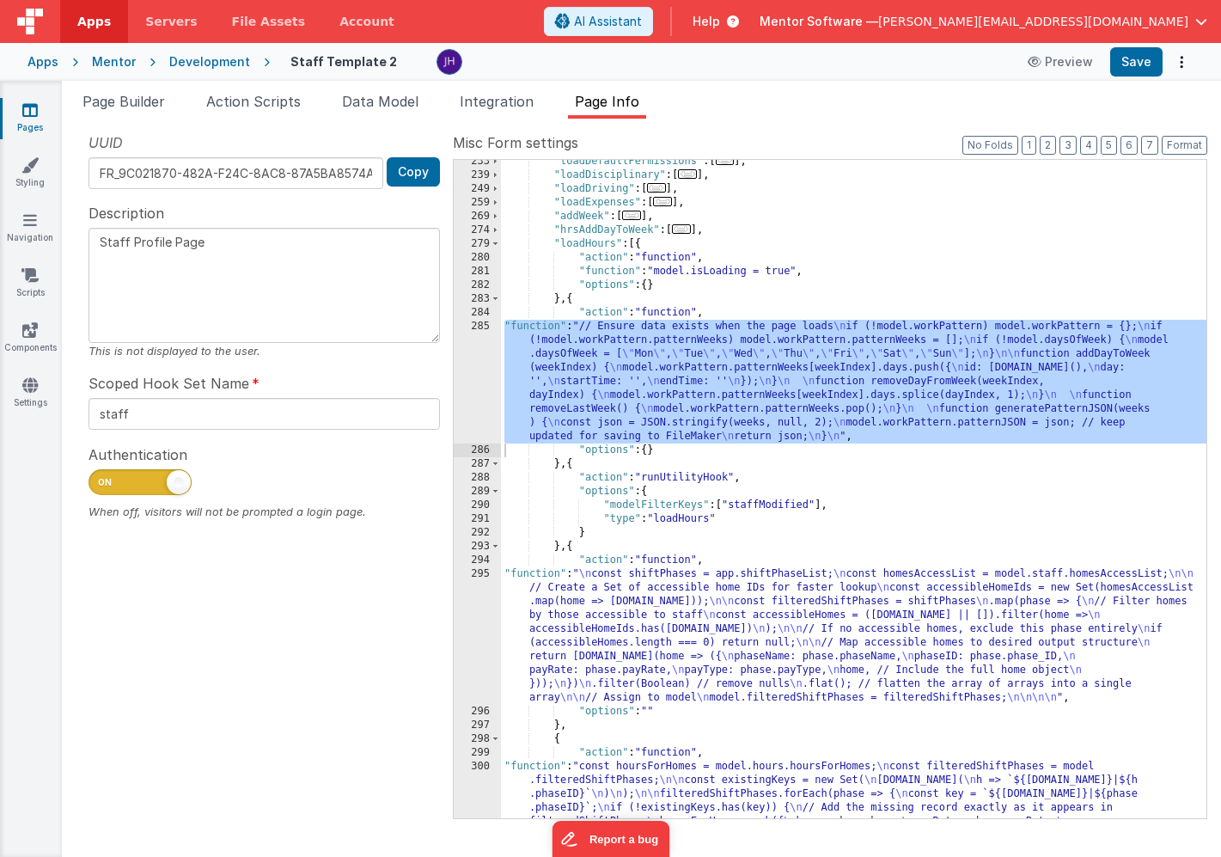
click at [569, 297] on div ""loadDefaultPermissions" : [ ... ] , "loadDisciplinary" : [ ... ] , "loadDrivin…" at bounding box center [854, 546] width 706 height 782
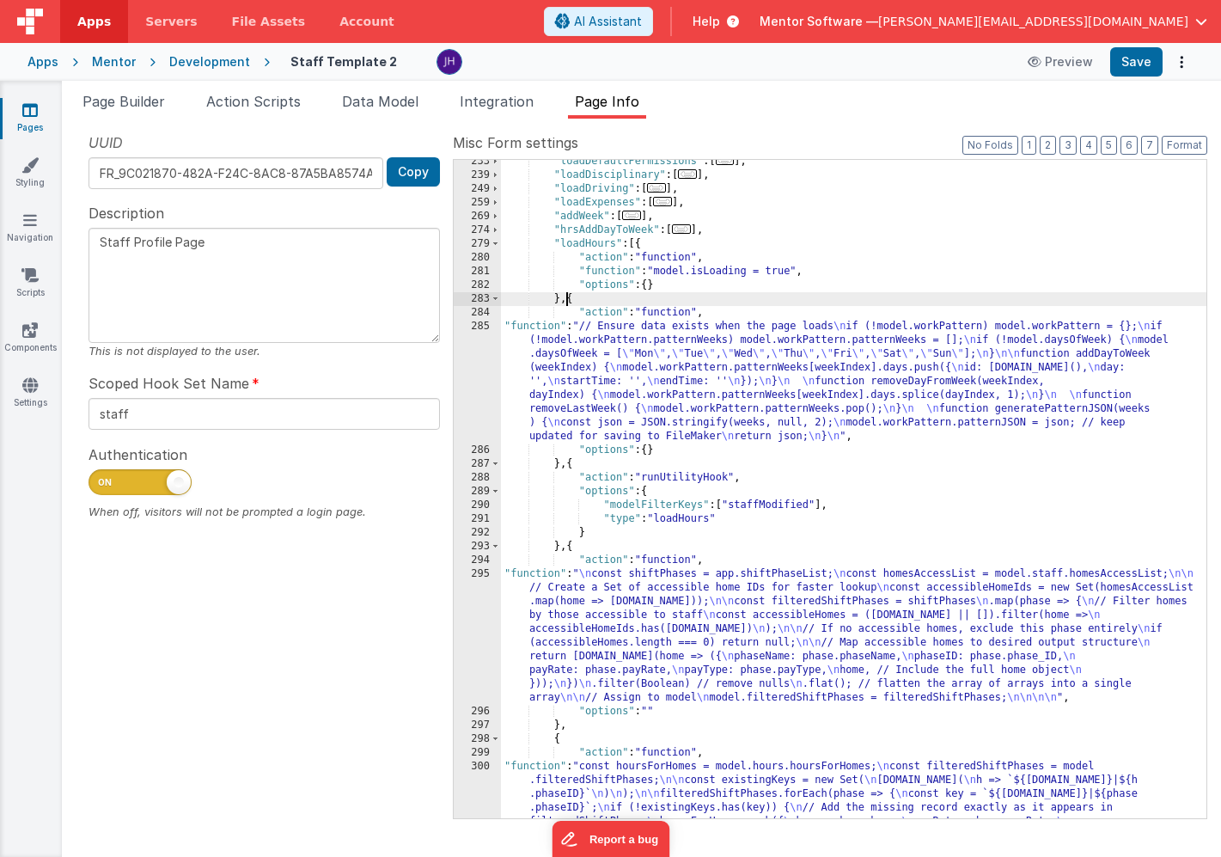
click at [569, 297] on div ""loadDefaultPermissions" : [ ... ] , "loadDisciplinary" : [ ... ] , "loadDrivin…" at bounding box center [854, 546] width 706 height 782
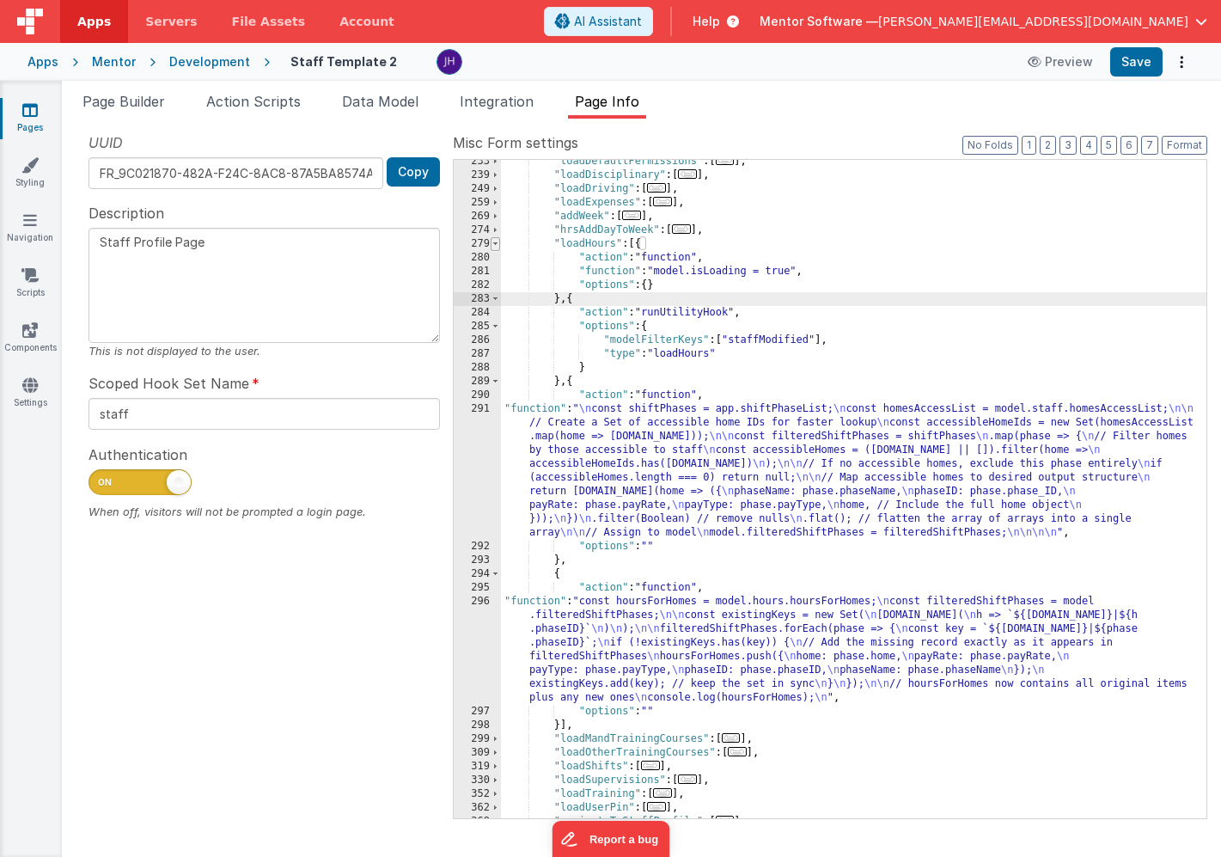
click at [497, 242] on span at bounding box center [495, 244] width 9 height 14
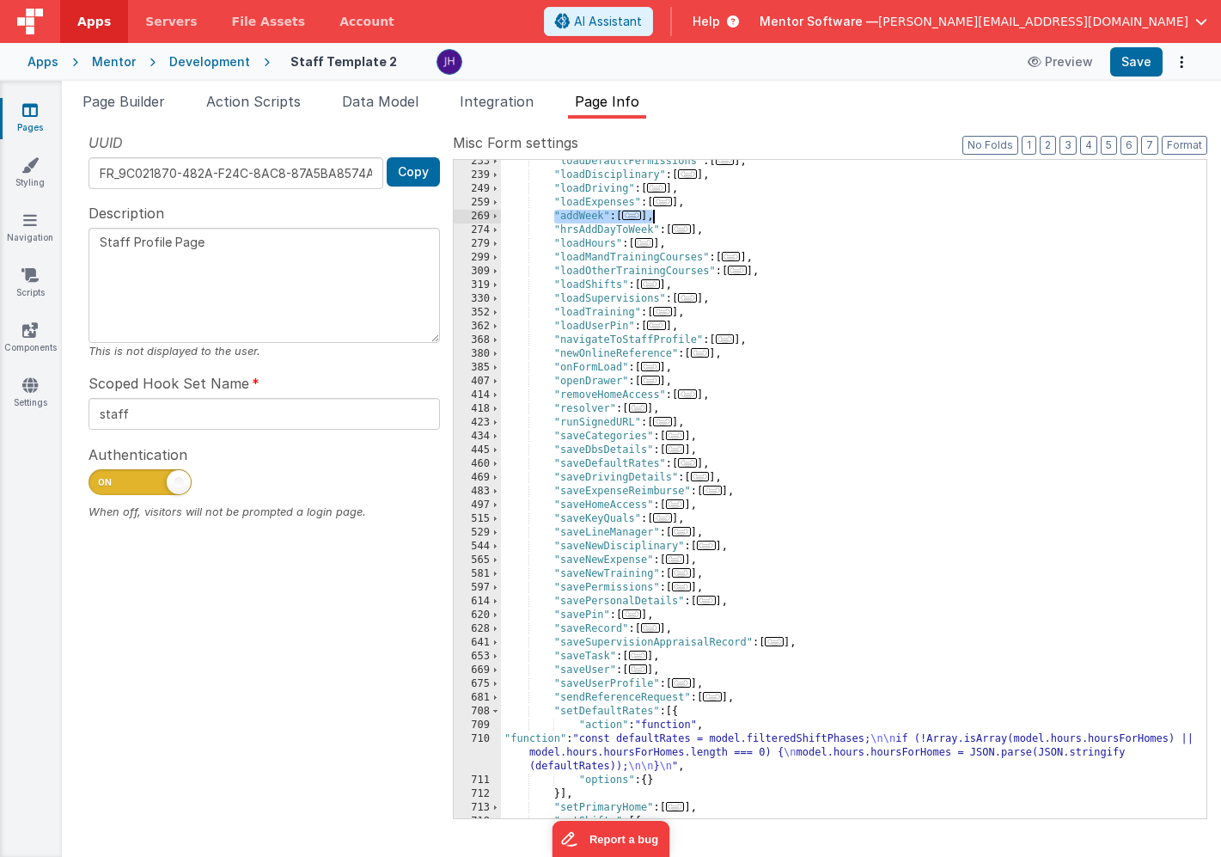
drag, startPoint x: 554, startPoint y: 216, endPoint x: 654, endPoint y: 216, distance: 99.7
click at [654, 216] on div ""loadDefaultPermissions" : [ ... ] , "loadDisciplinary" : [ ... ] , "loadDrivin…" at bounding box center [854, 498] width 706 height 686
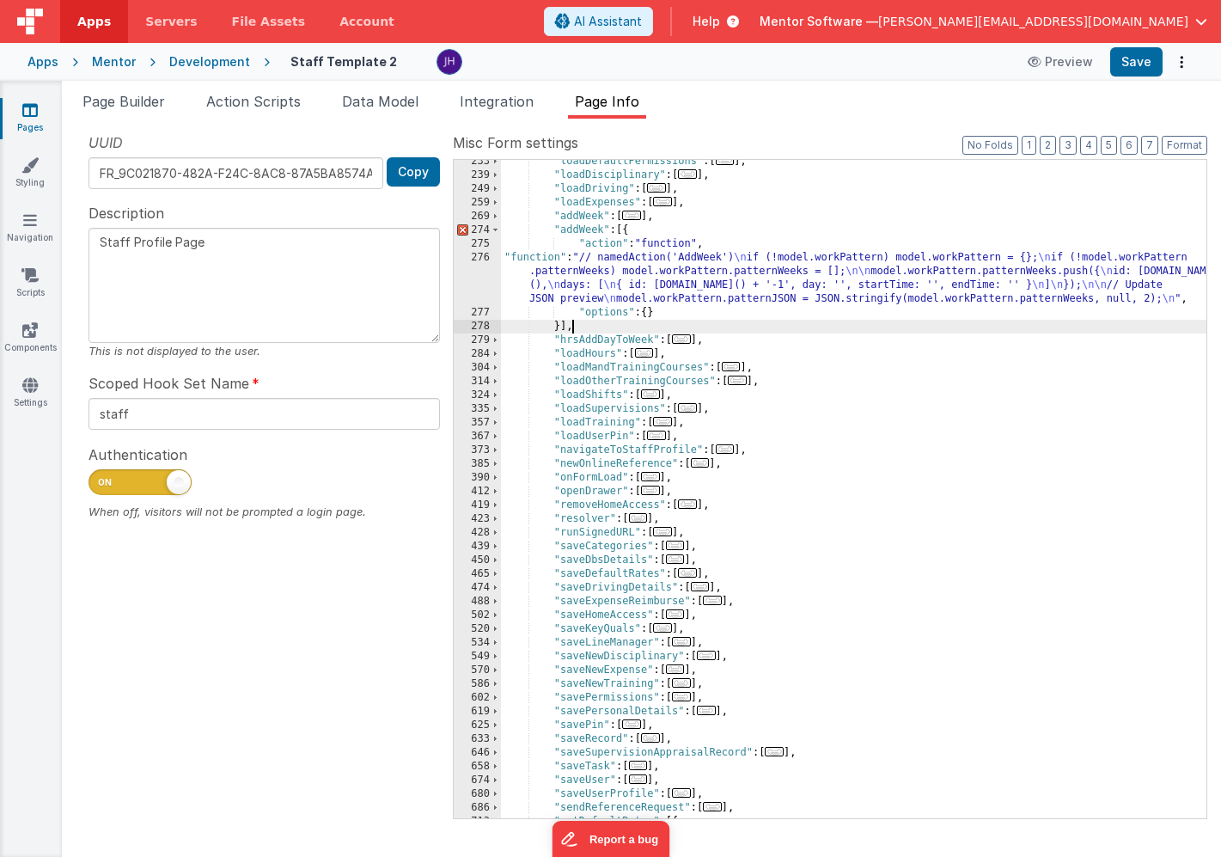
click at [578, 231] on div ""loadDefaultPermissions" : [ ... ] , "loadDisciplinary" : [ ... ] , "loadDrivin…" at bounding box center [854, 498] width 706 height 686
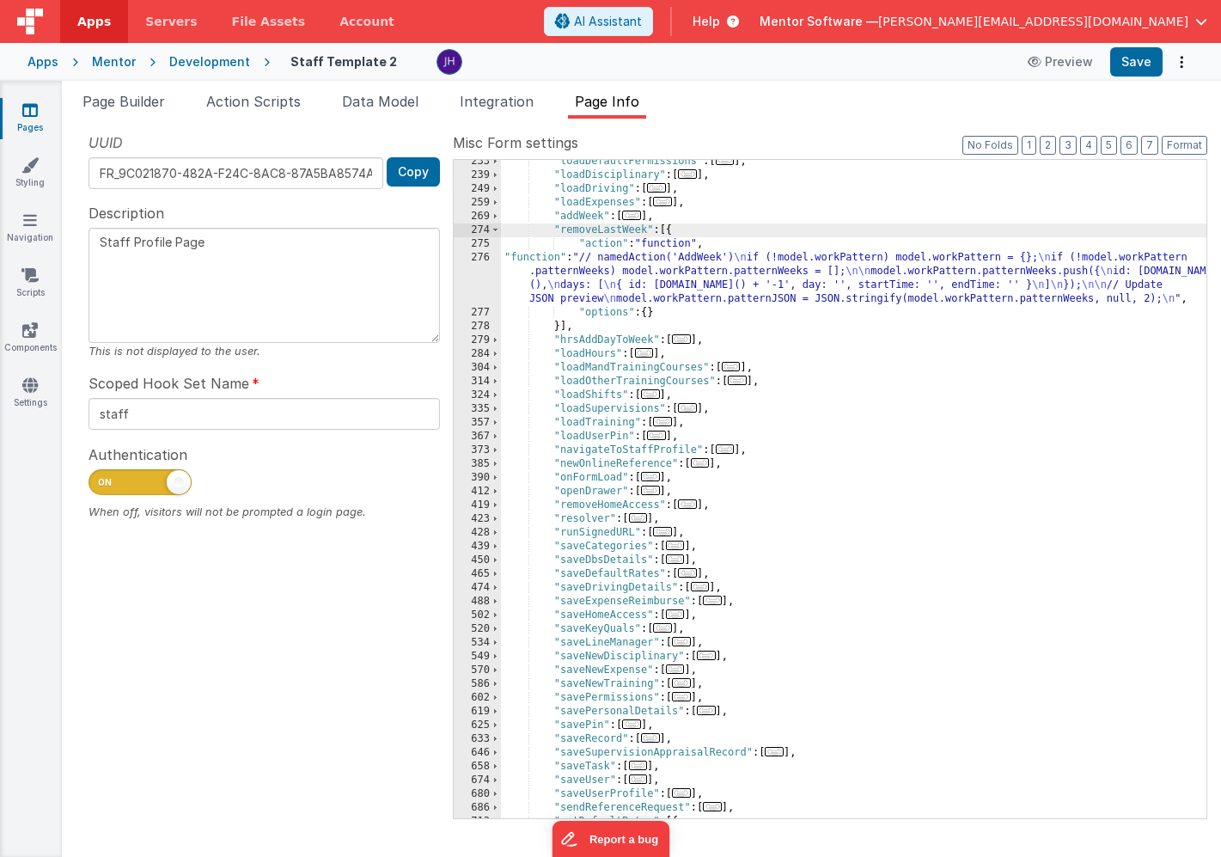
click at [609, 275] on div ""loadDefaultPermissions" : [ ... ] , "loadDisciplinary" : [ ... ] , "loadDrivin…" at bounding box center [854, 498] width 706 height 686
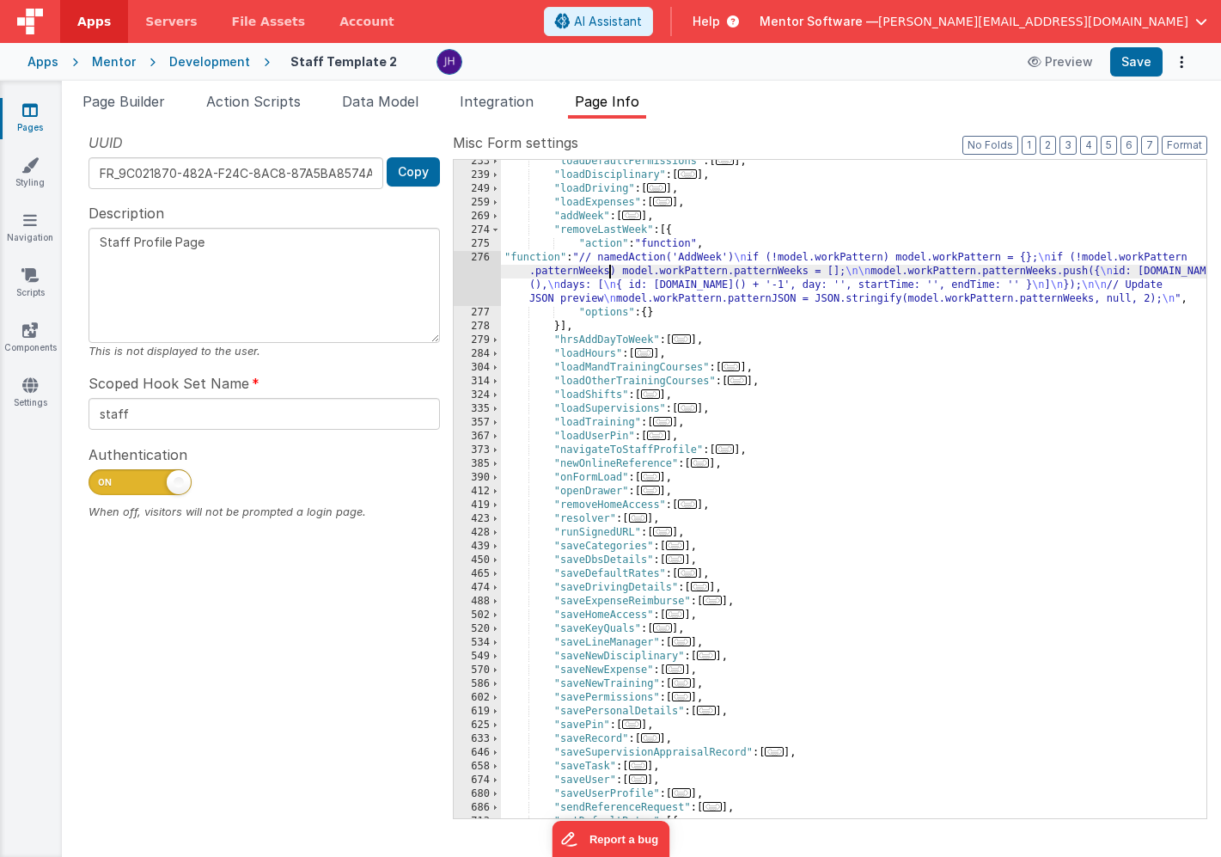
click at [472, 263] on div "276" at bounding box center [477, 278] width 47 height 55
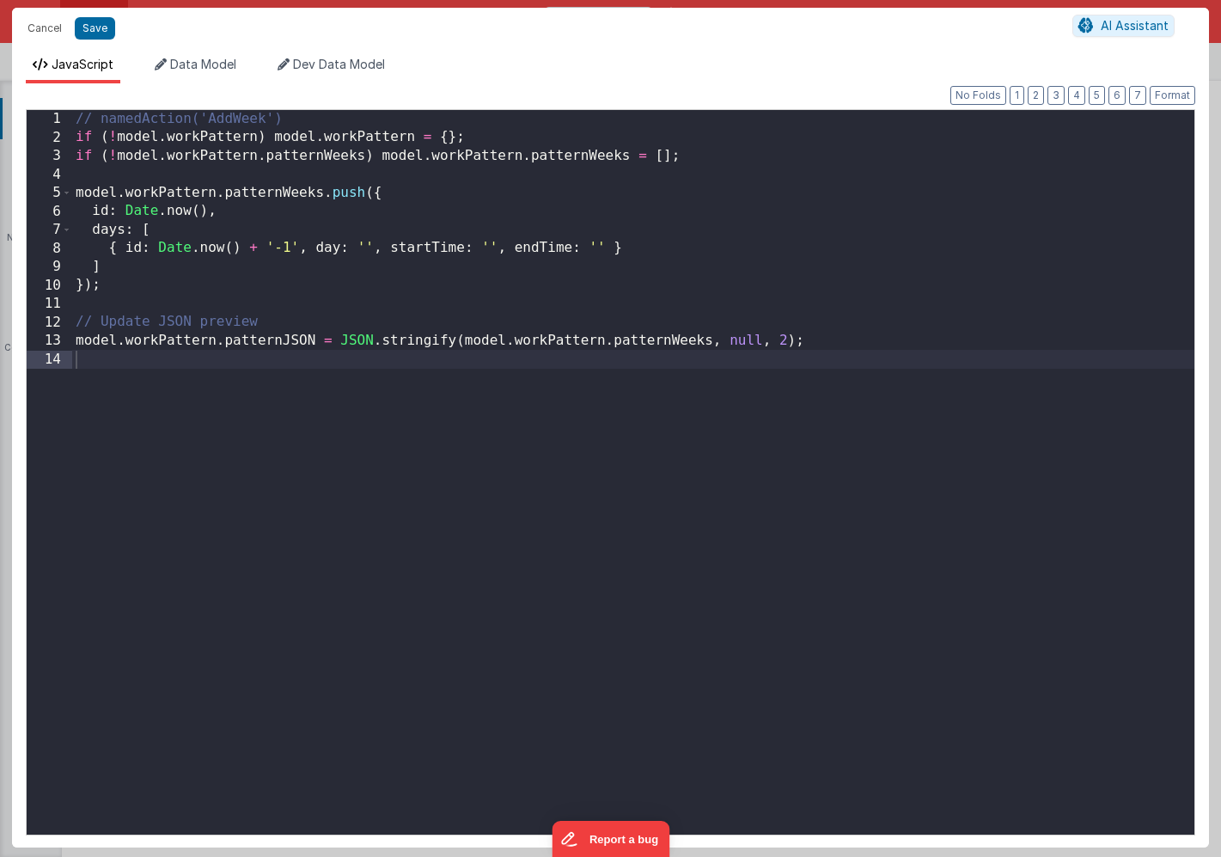
click at [460, 292] on div "// namedAction('AddWeek') if ( ! model . workPattern ) model . workPattern = { …" at bounding box center [633, 491] width 1123 height 762
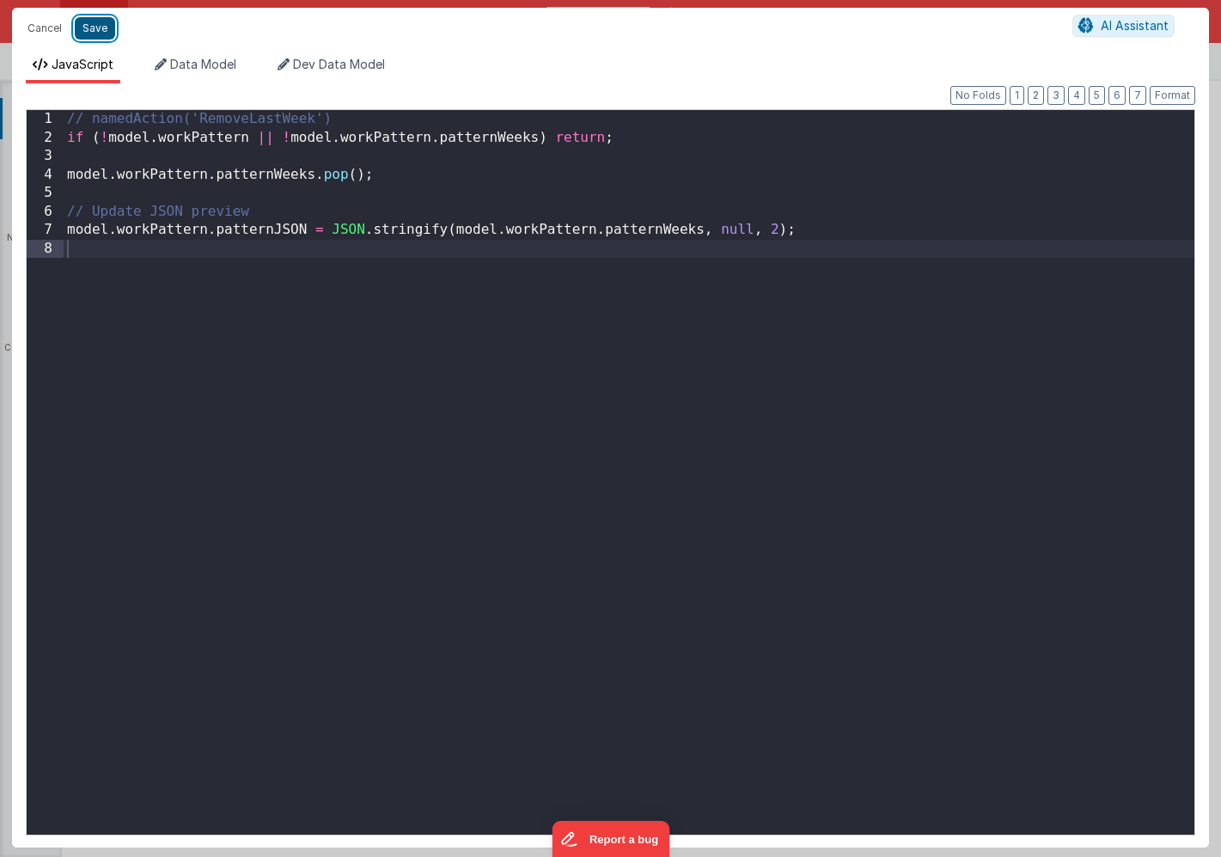
click at [87, 27] on button "Save" at bounding box center [95, 28] width 40 height 22
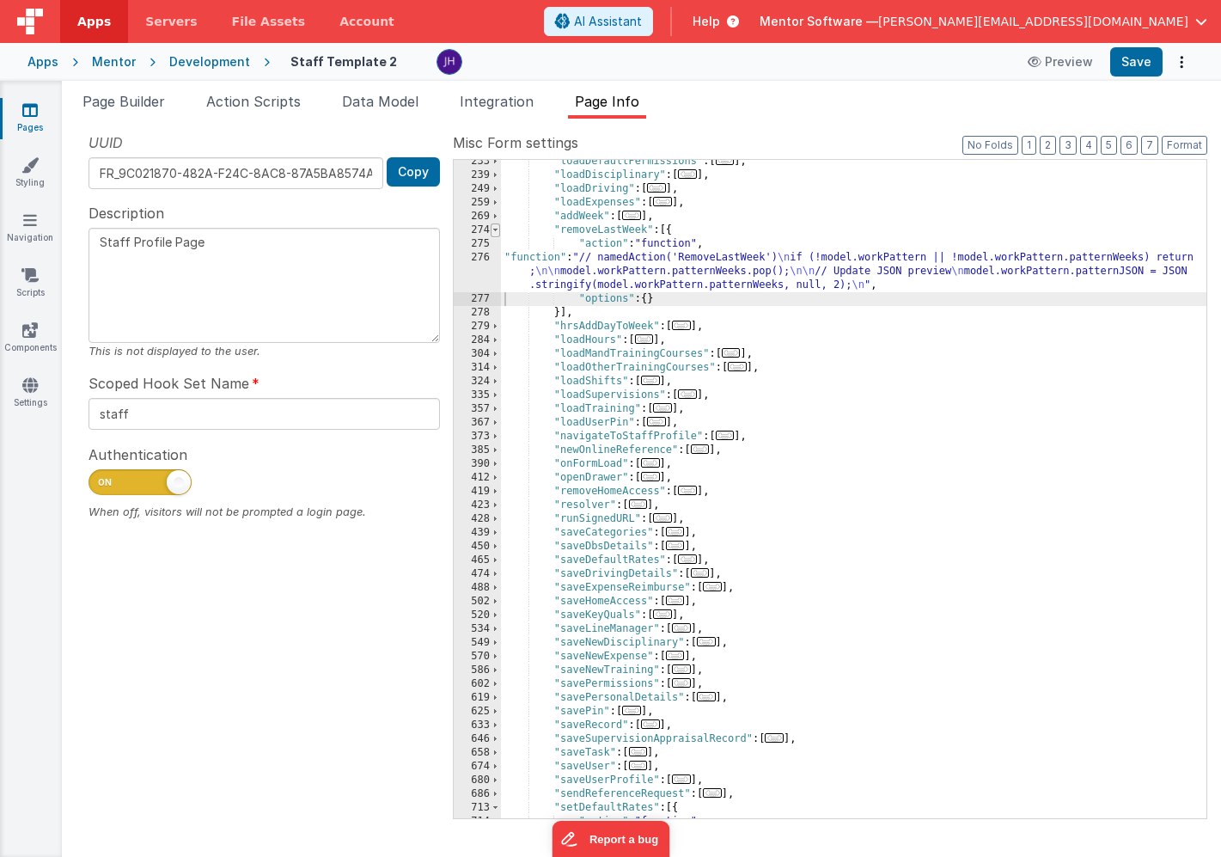
click at [497, 230] on span at bounding box center [495, 230] width 9 height 14
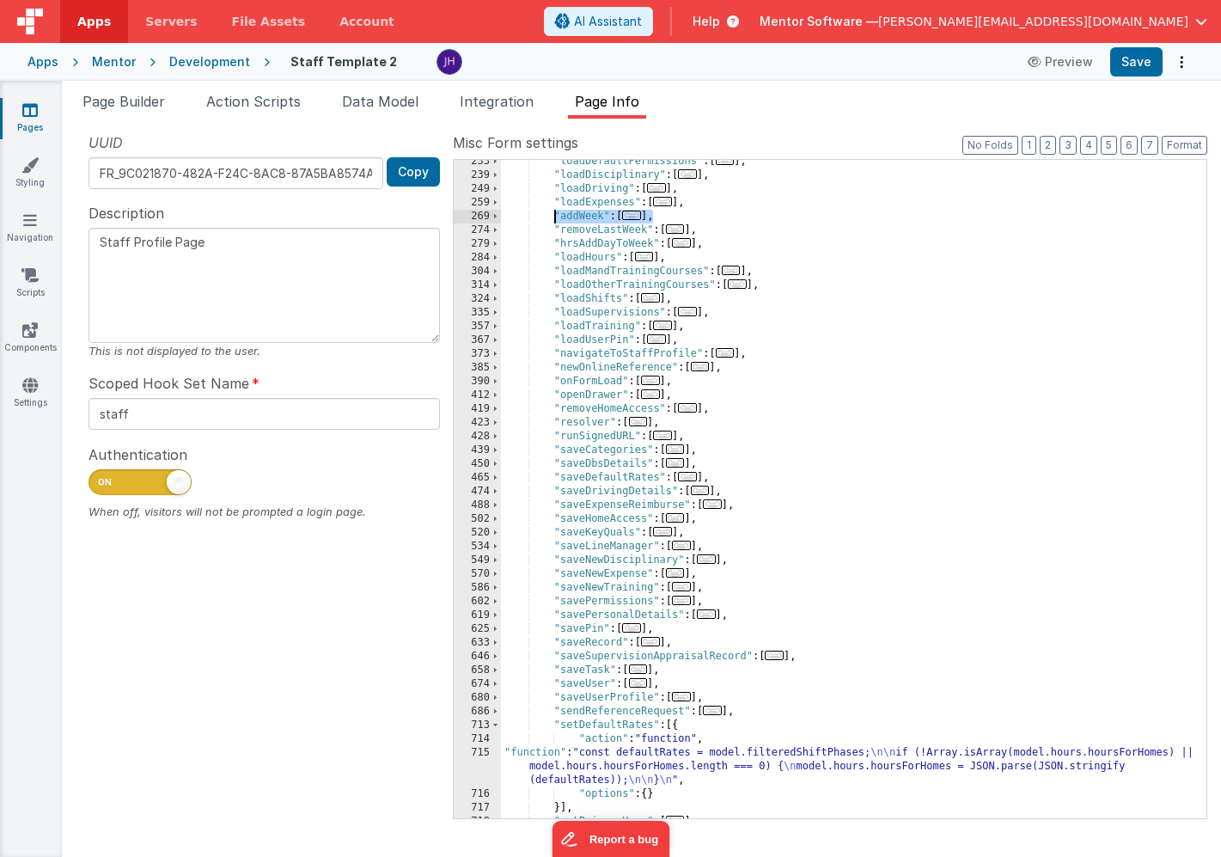
drag, startPoint x: 656, startPoint y: 216, endPoint x: 552, endPoint y: 213, distance: 104.0
click at [552, 213] on div ""loadDefaultPermissions" : [ ... ] , "loadDisciplinary" : [ ... ] , "loadDrivin…" at bounding box center [854, 498] width 706 height 686
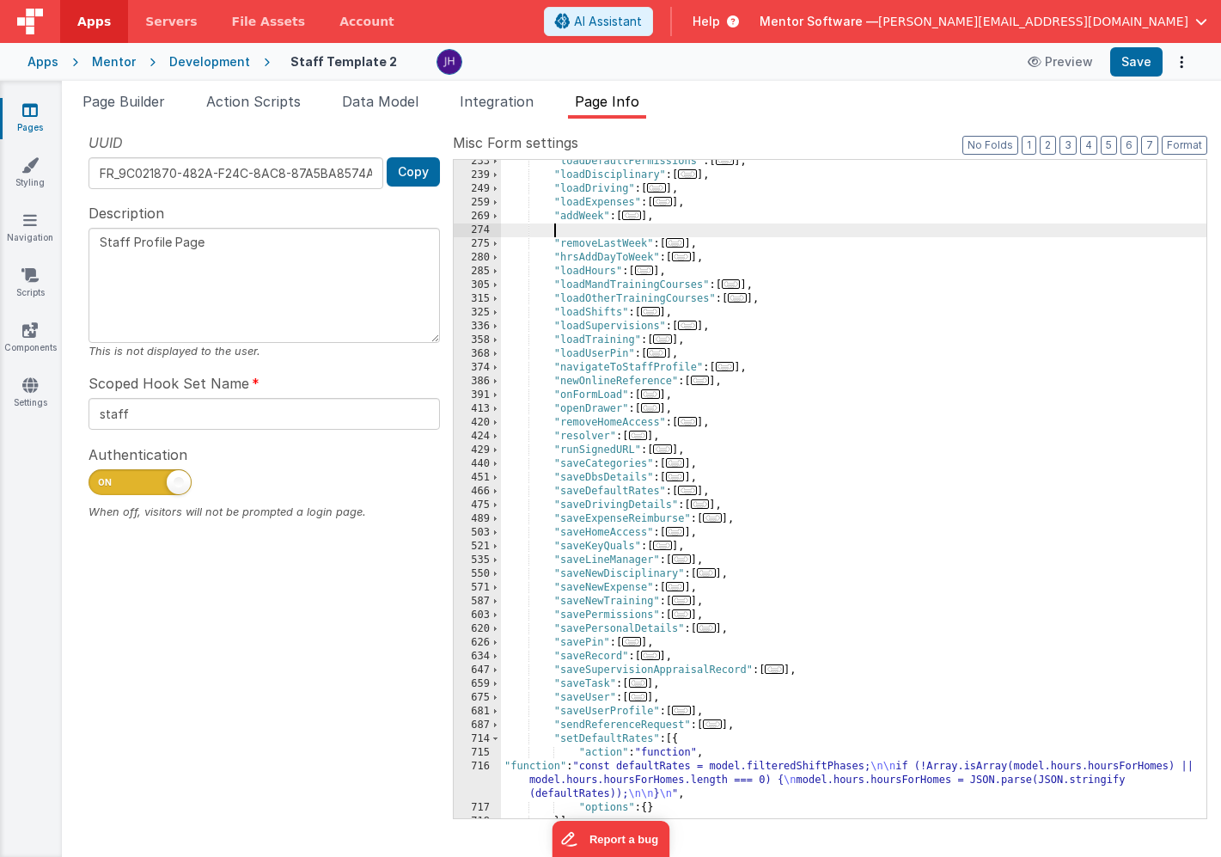
paste textarea
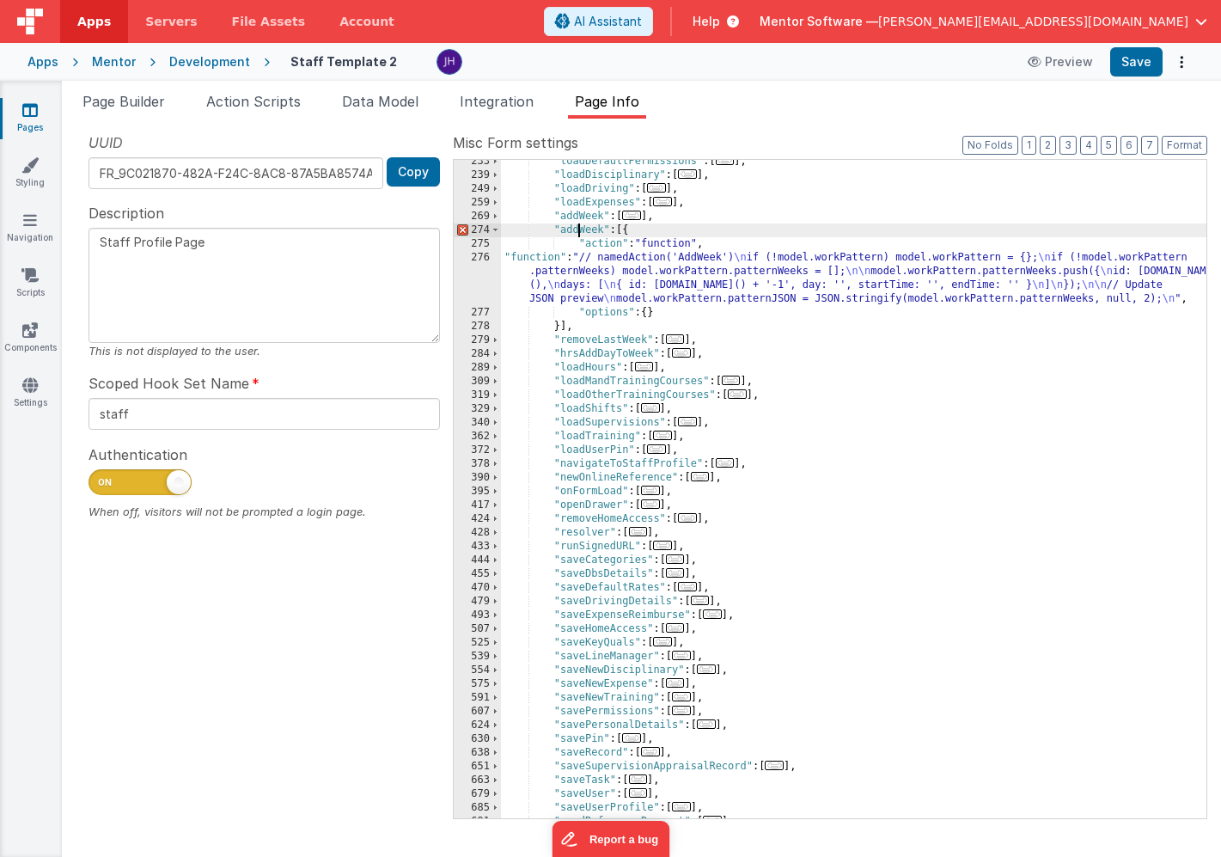
click at [578, 228] on div ""loadDefaultPermissions" : [ ... ] , "loadDisciplinary" : [ ... ] , "loadDrivin…" at bounding box center [854, 498] width 706 height 686
click at [644, 264] on div ""loadDefaultPermissions" : [ ... ] , "loadDisciplinary" : [ ... ] , "loadDrivin…" at bounding box center [854, 498] width 706 height 686
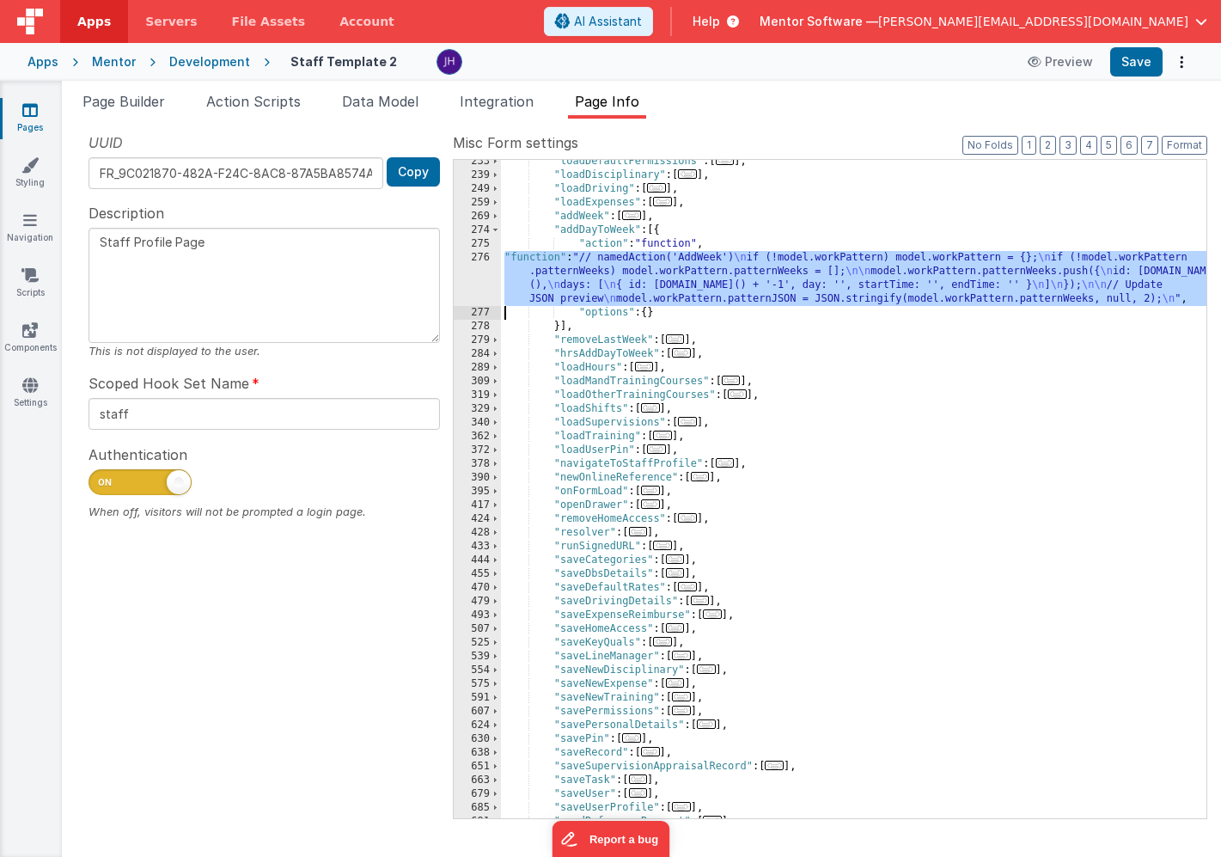
click at [479, 265] on div "276" at bounding box center [477, 278] width 47 height 55
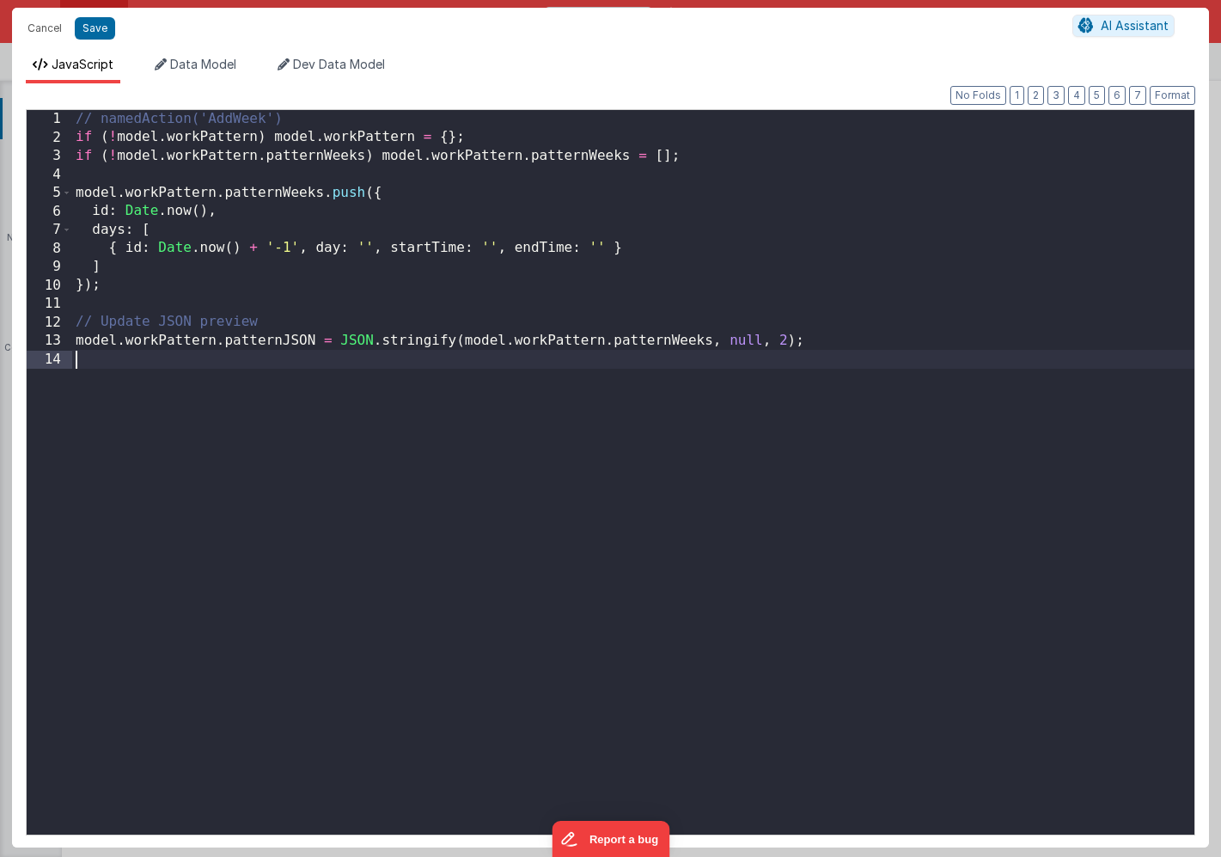
click at [450, 360] on div "// namedAction('AddWeek') if ( ! model . workPattern ) model . workPattern = { …" at bounding box center [633, 491] width 1123 height 762
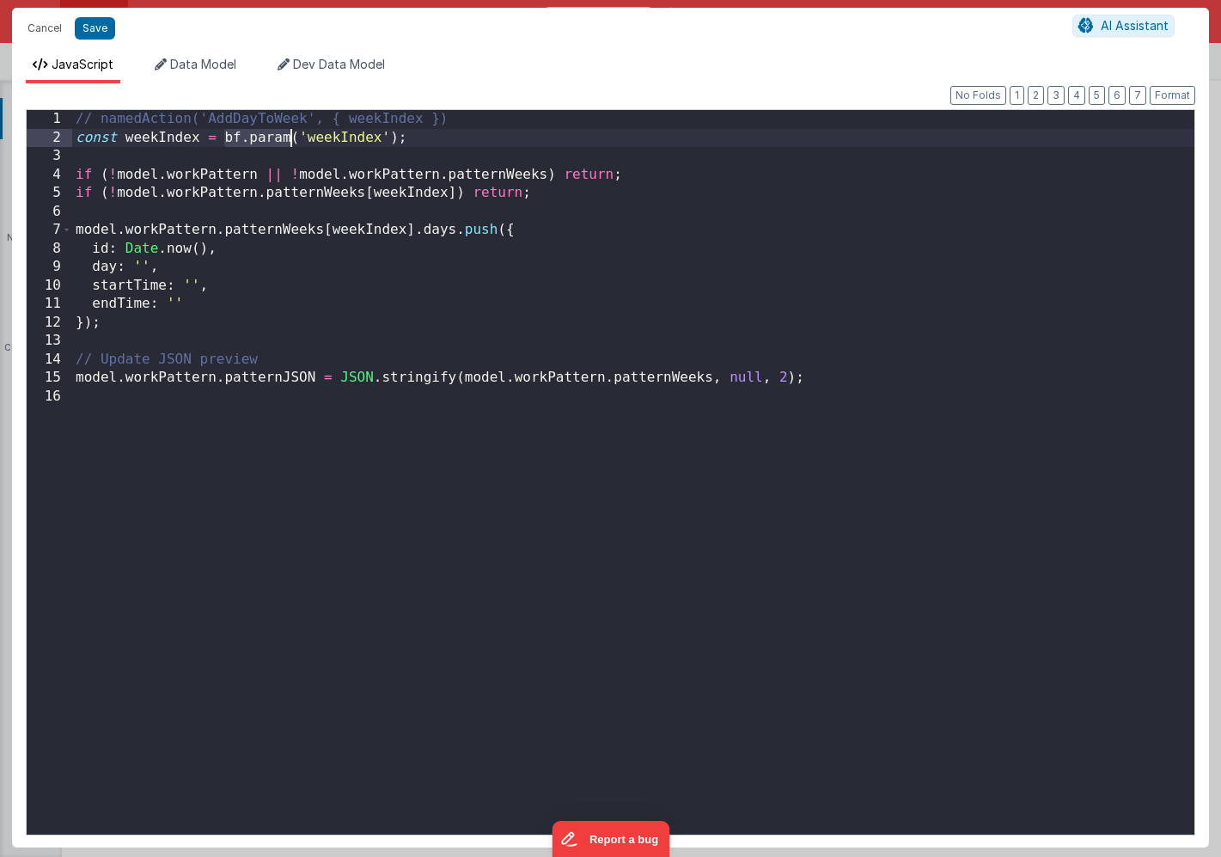
drag, startPoint x: 222, startPoint y: 138, endPoint x: 286, endPoint y: 135, distance: 64.5
click at [286, 135] on div "// namedAction('AddDayToWeek', { weekIndex }) const weekIndex = bf . param ( 'w…" at bounding box center [633, 491] width 1123 height 762
click at [89, 28] on button "Save" at bounding box center [95, 28] width 40 height 22
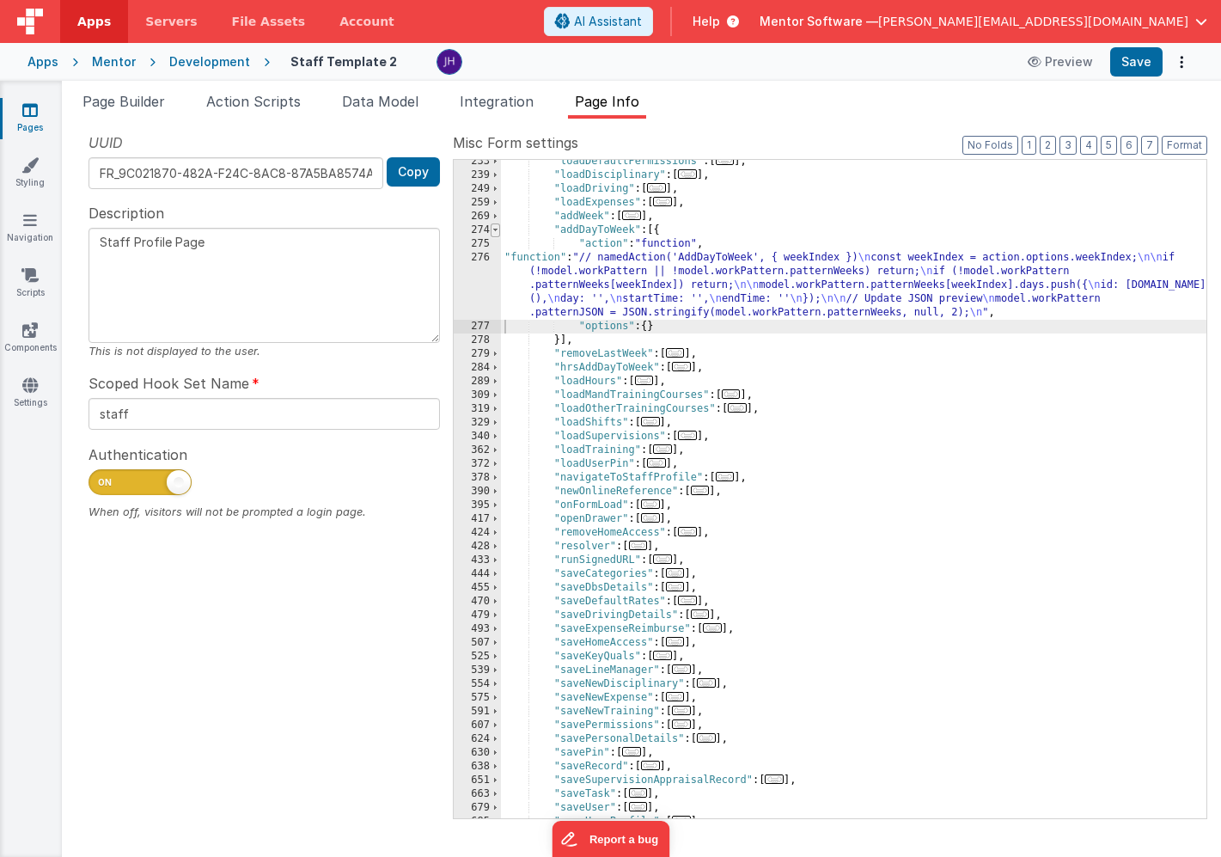
click at [495, 230] on span at bounding box center [495, 230] width 9 height 14
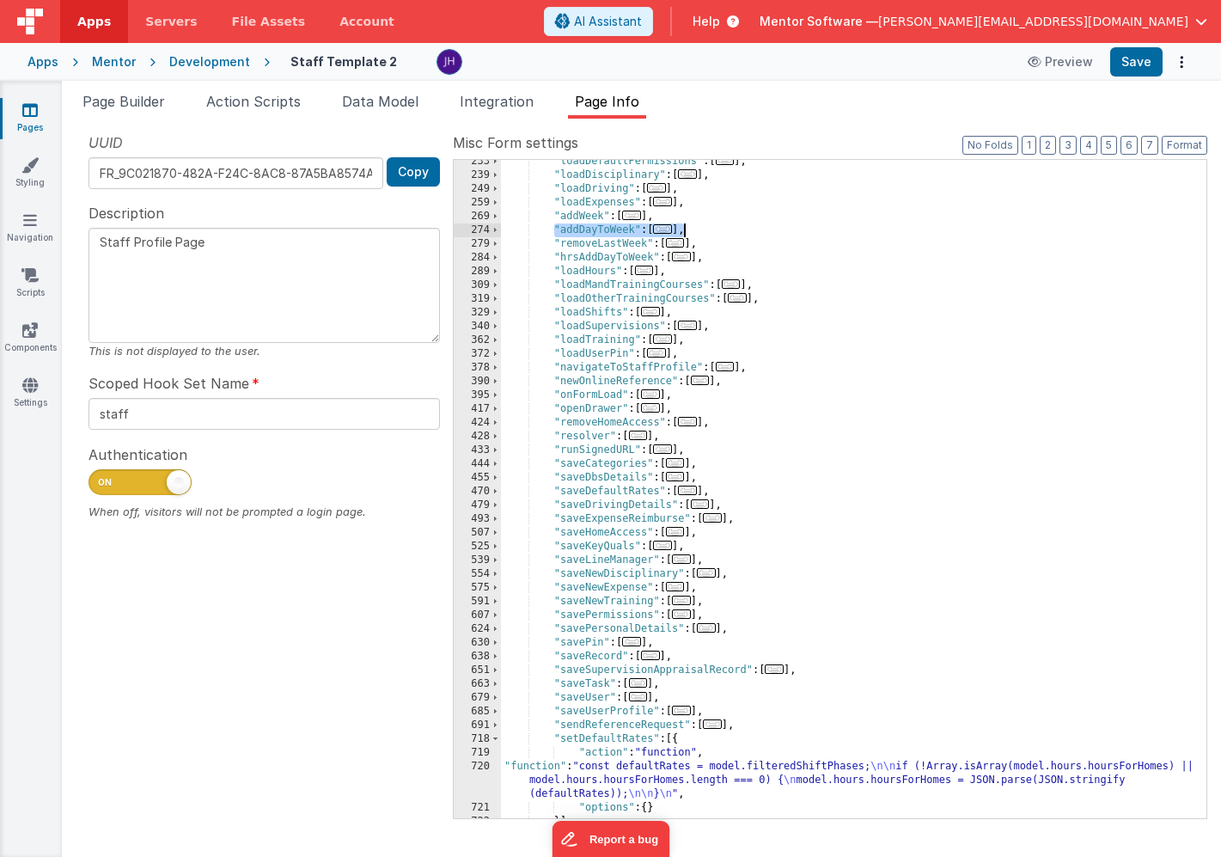
drag, startPoint x: 554, startPoint y: 229, endPoint x: 692, endPoint y: 229, distance: 137.5
click at [692, 229] on div ""loadDefaultPermissions" : [ ... ] , "loadDisciplinary" : [ ... ] , "loadDrivin…" at bounding box center [854, 498] width 706 height 686
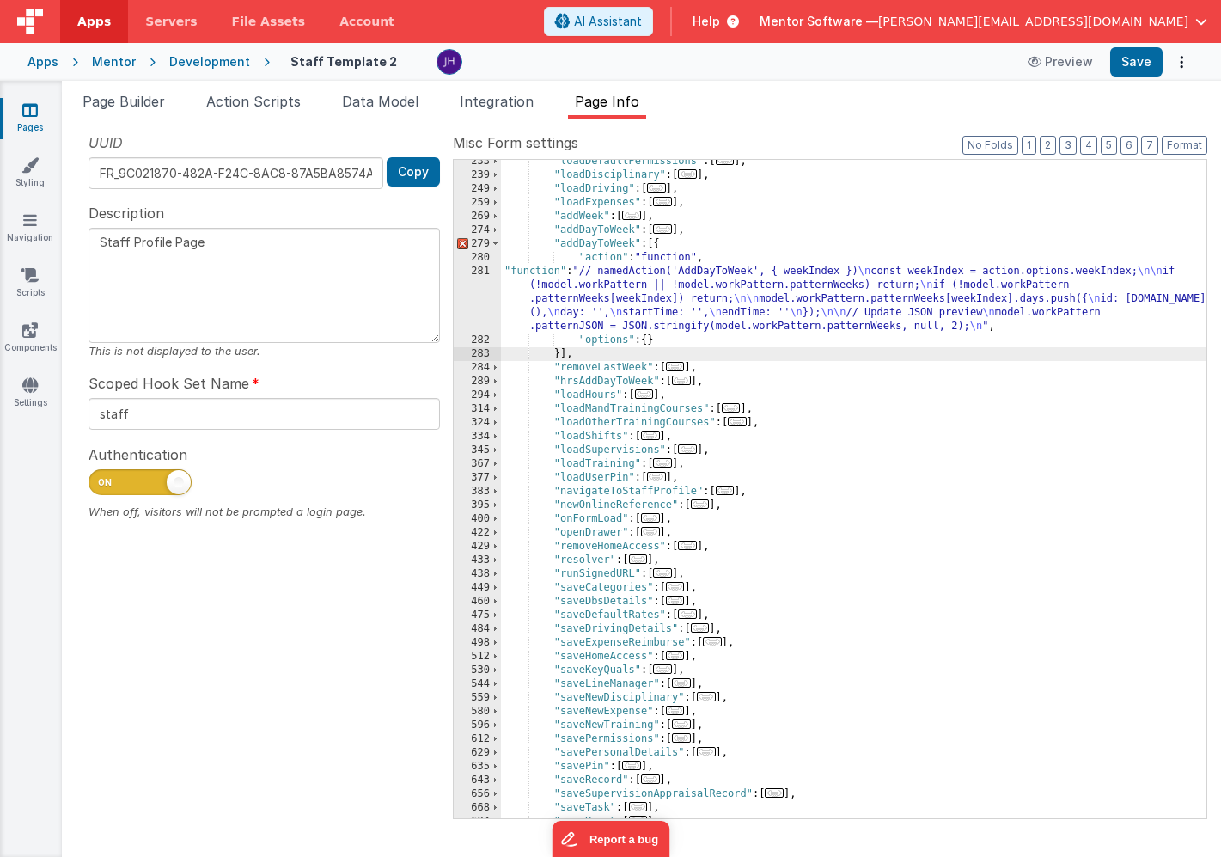
click at [578, 245] on div ""loadDefaultPermissions" : [ ... ] , "loadDisciplinary" : [ ... ] , "loadDrivin…" at bounding box center [854, 498] width 706 height 686
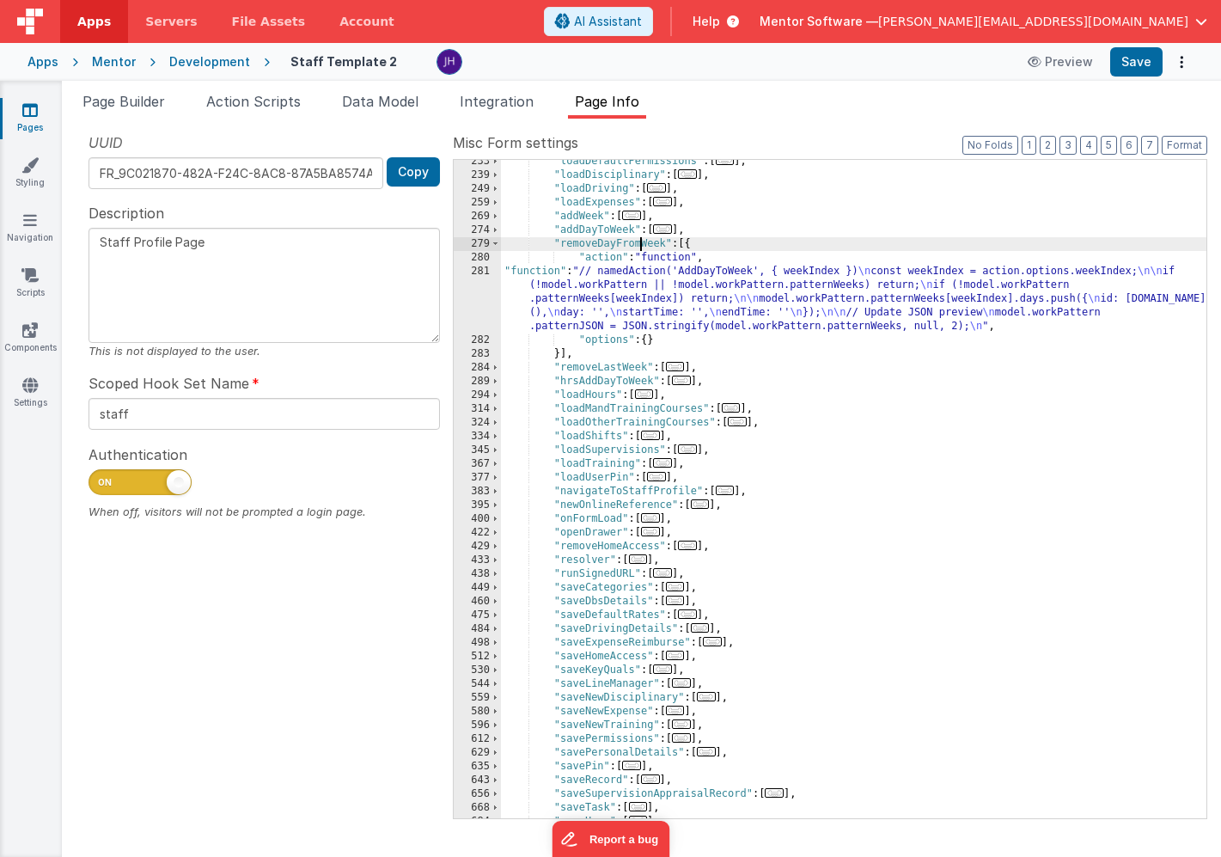
click at [616, 279] on div ""loadDefaultPermissions" : [ ... ] , "loadDisciplinary" : [ ... ] , "loadDrivin…" at bounding box center [854, 498] width 706 height 686
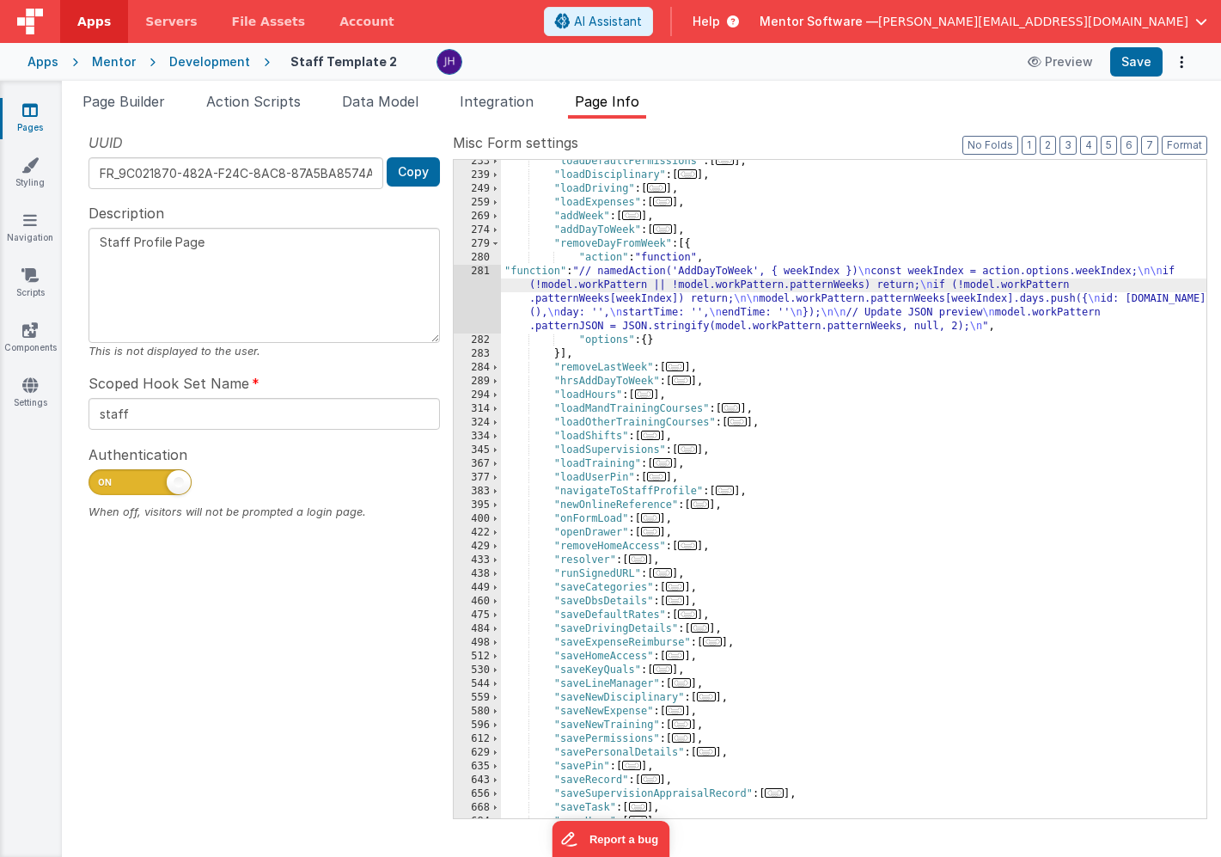
click at [476, 297] on div "281" at bounding box center [477, 299] width 47 height 69
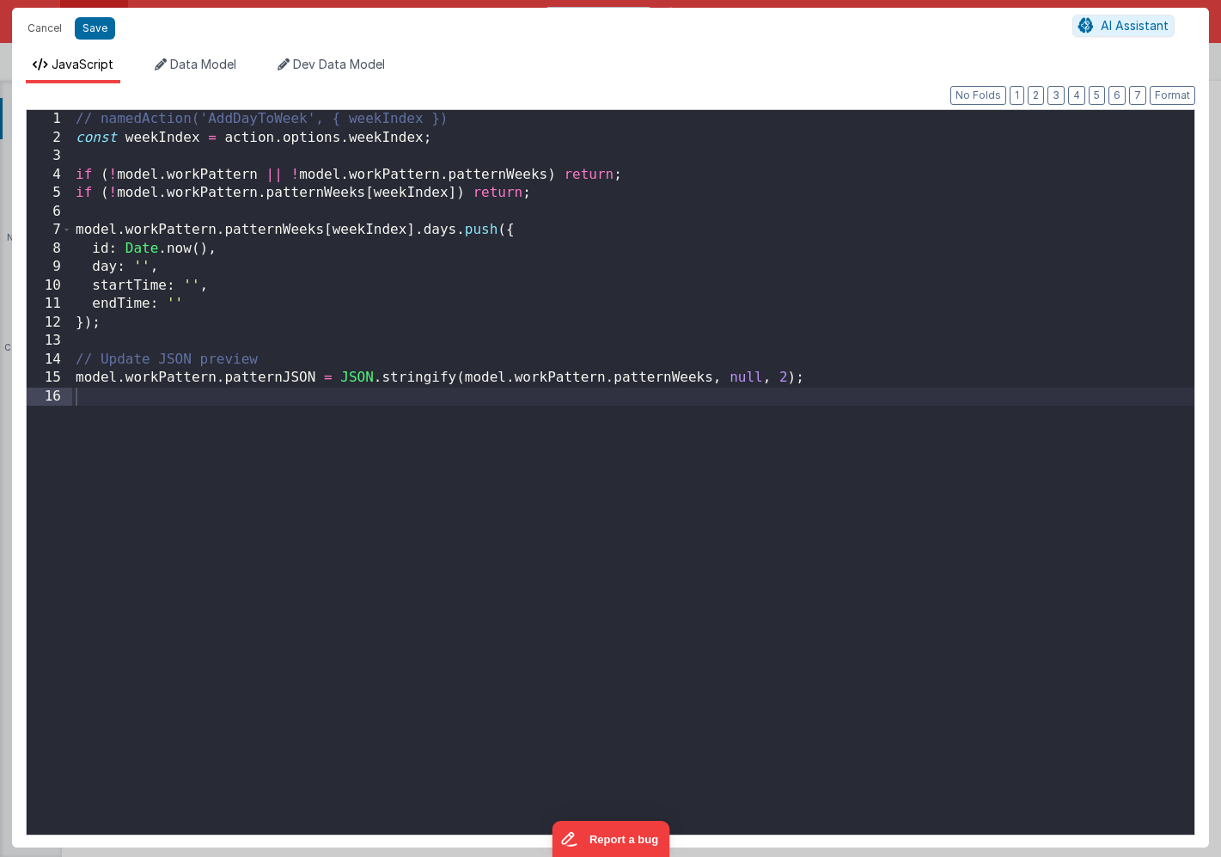
click at [496, 285] on div "// namedAction('AddDayToWeek', { weekIndex }) const weekIndex = action . option…" at bounding box center [633, 491] width 1123 height 762
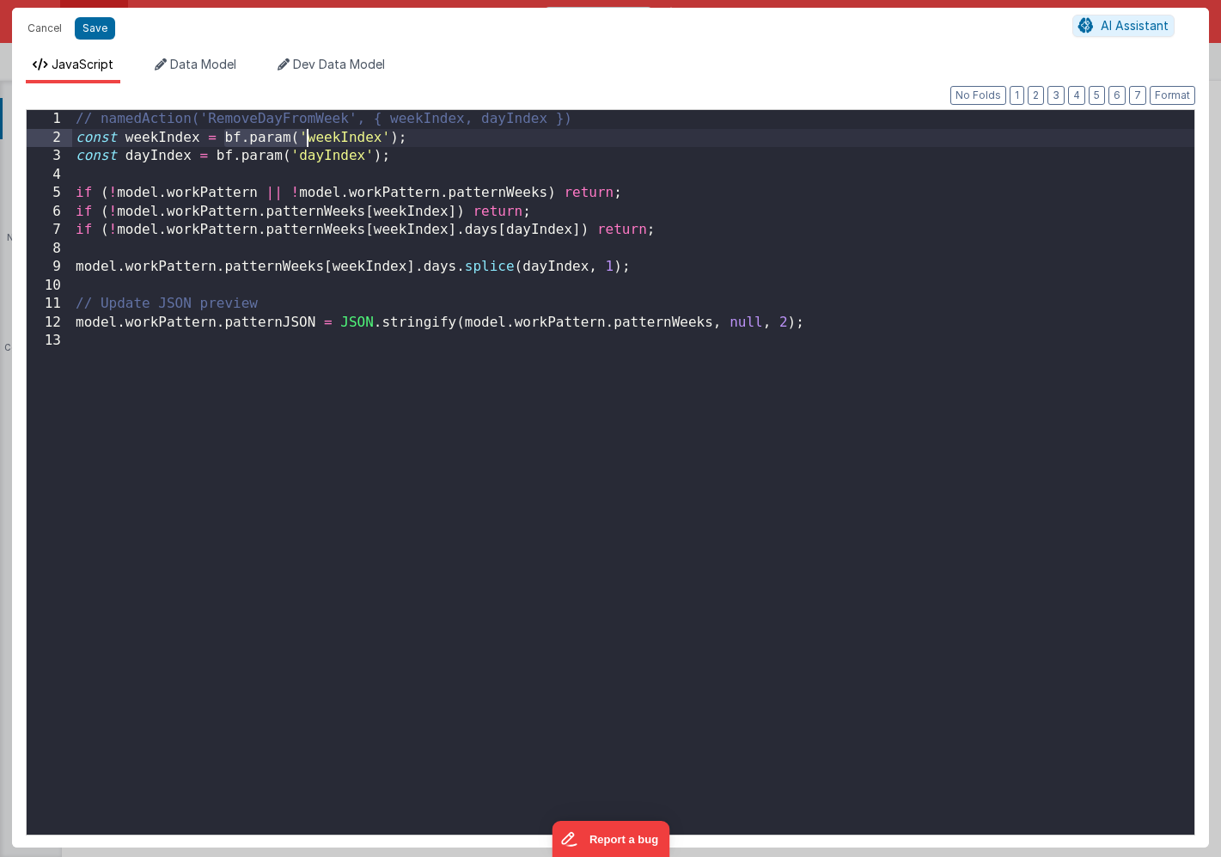
drag, startPoint x: 223, startPoint y: 138, endPoint x: 305, endPoint y: 136, distance: 81.7
click at [305, 136] on div "// namedAction('RemoveDayFromWeek', { weekIndex, dayIndex }) const weekIndex = …" at bounding box center [633, 491] width 1123 height 762
drag, startPoint x: 346, startPoint y: 140, endPoint x: 227, endPoint y: 138, distance: 118.6
click at [227, 138] on div "// namedAction('RemoveDayFromWeek', { weekIndex, dayIndex }) const weekIndex = …" at bounding box center [633, 491] width 1123 height 762
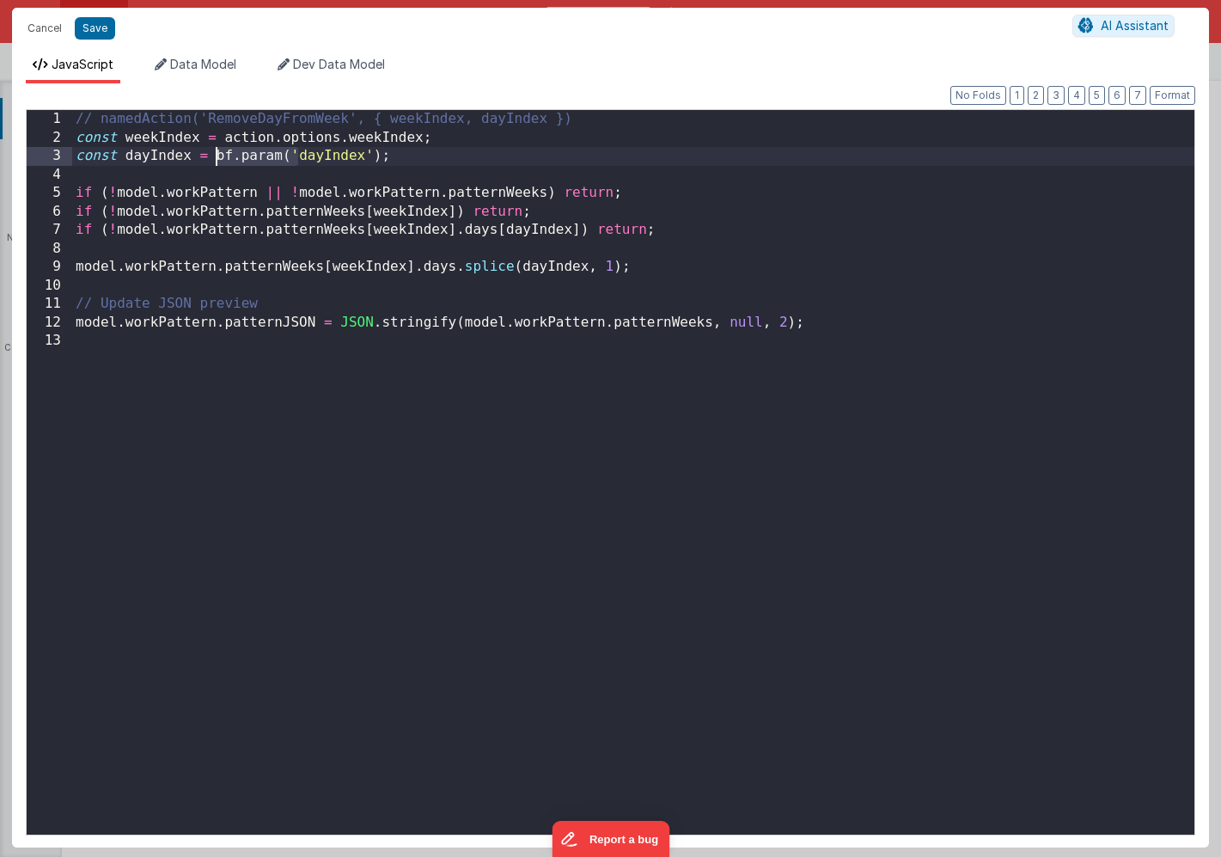
drag, startPoint x: 297, startPoint y: 154, endPoint x: 217, endPoint y: 156, distance: 80.0
click at [217, 156] on div "// namedAction('RemoveDayFromWeek', { weekIndex, dayIndex }) const weekIndex = …" at bounding box center [633, 491] width 1123 height 762
click at [416, 158] on div "// namedAction('RemoveDayFromWeek', { weekIndex, dayIndex }) const weekIndex = …" at bounding box center [633, 491] width 1123 height 762
click at [97, 23] on button "Save" at bounding box center [95, 28] width 40 height 22
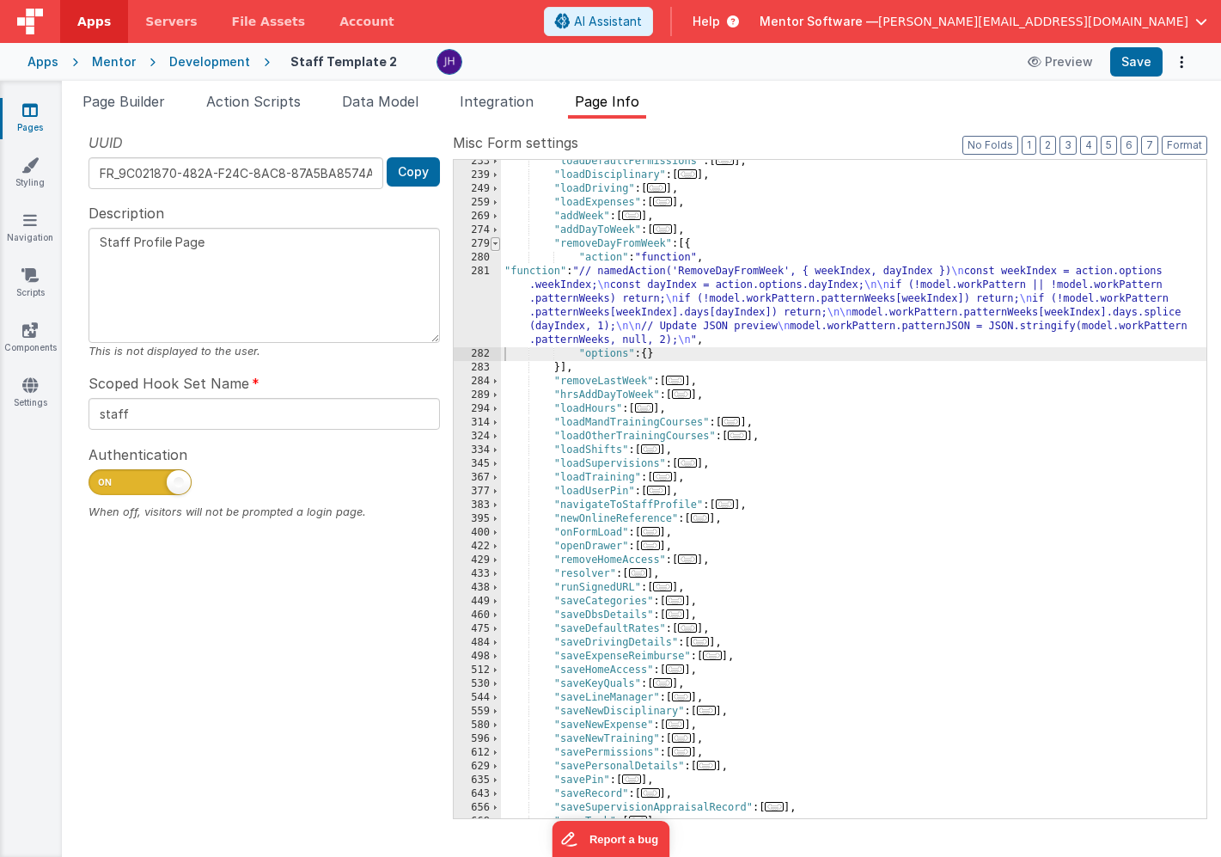
click at [497, 242] on span at bounding box center [495, 244] width 9 height 14
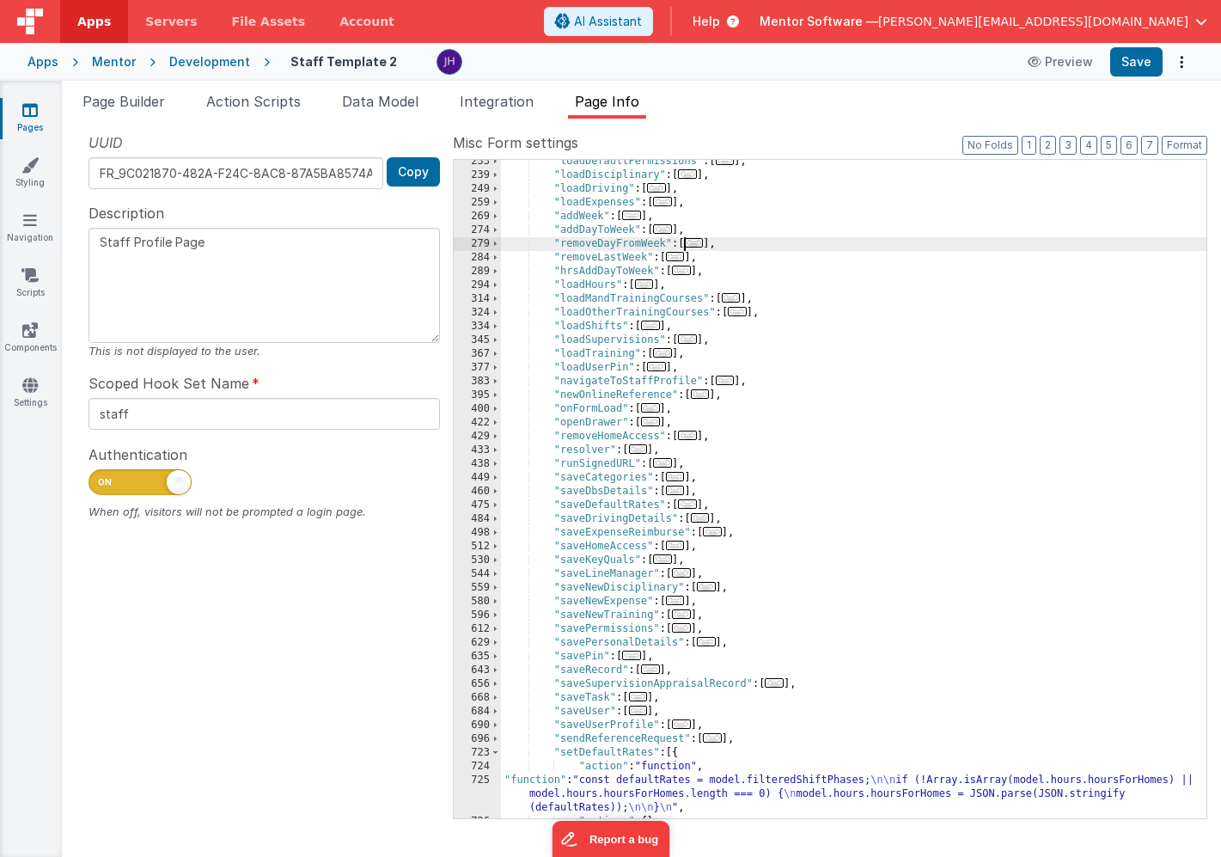
click at [676, 254] on span "..." at bounding box center [675, 256] width 19 height 9
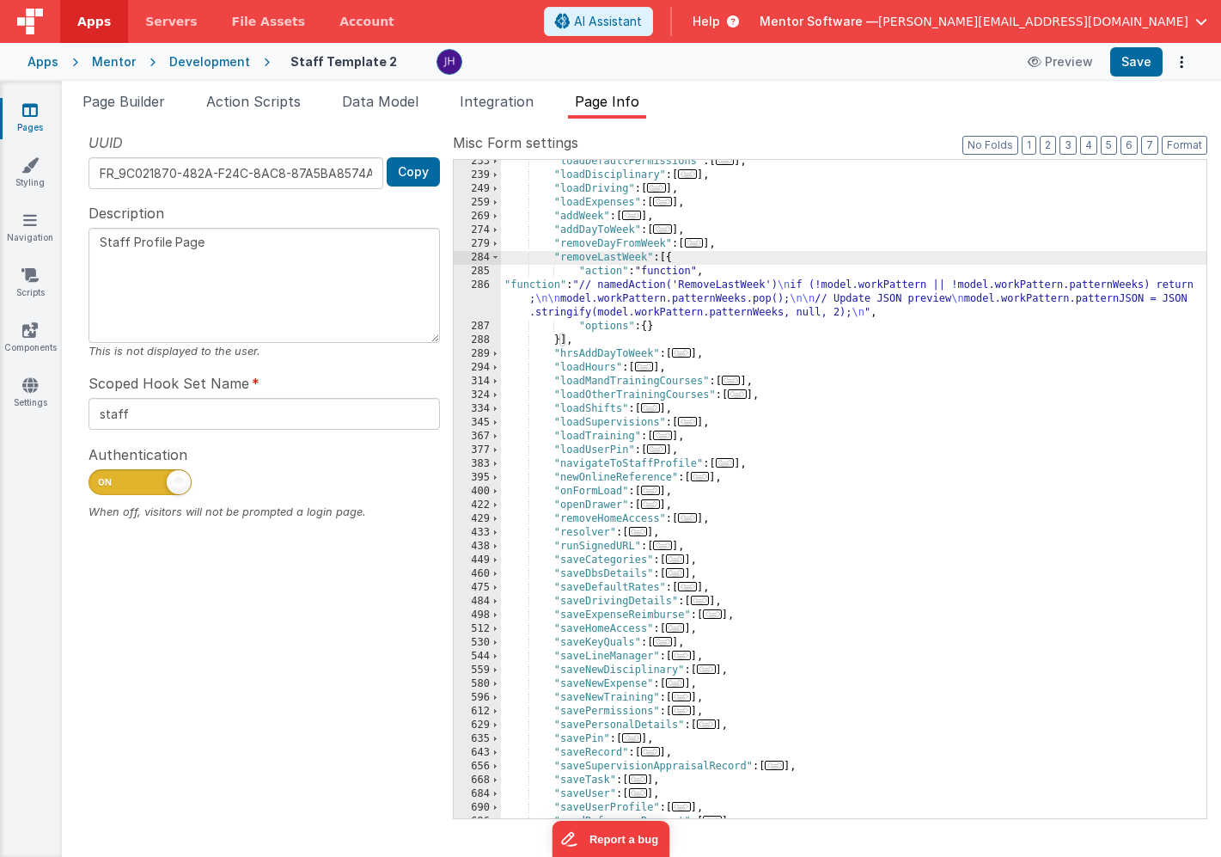
click at [584, 298] on div ""loadDefaultPermissions" : [ ... ] , "loadDisciplinary" : [ ... ] , "loadDrivin…" at bounding box center [854, 498] width 706 height 686
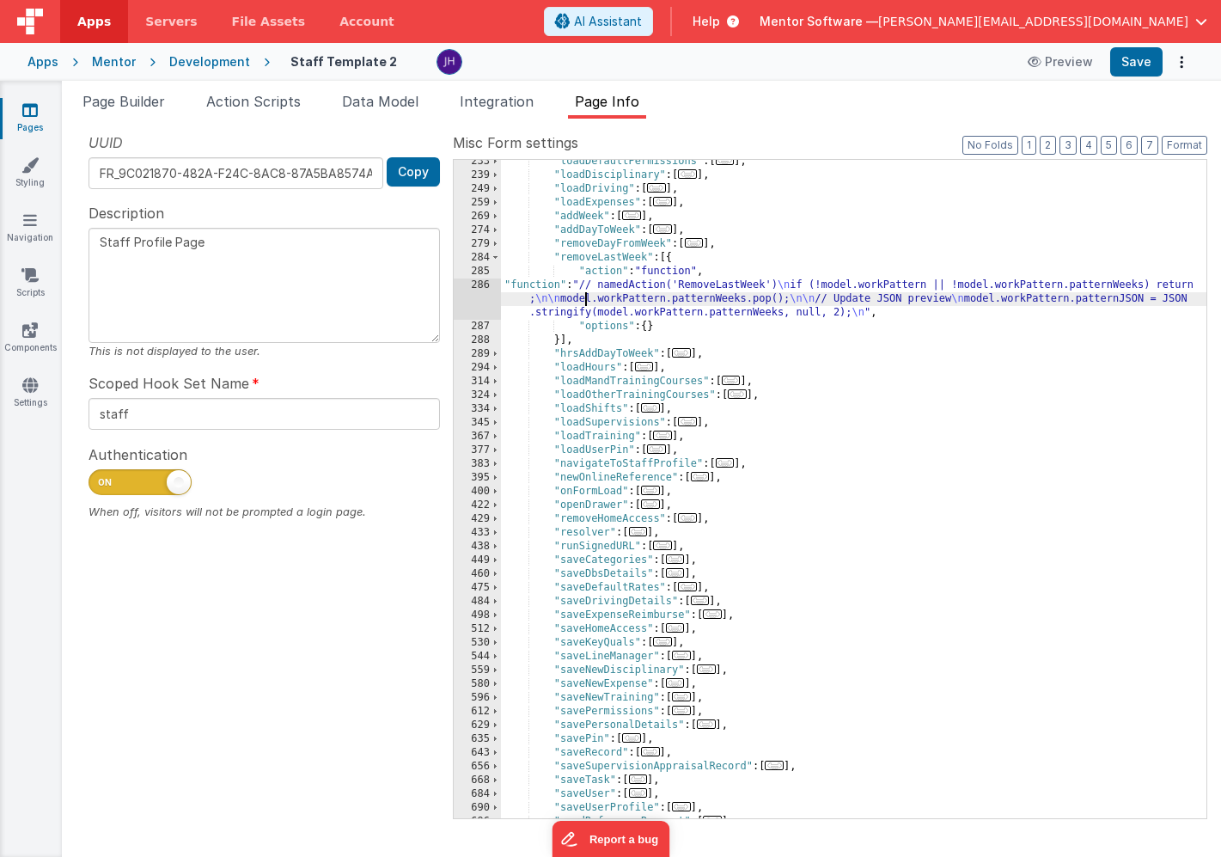
click at [481, 295] on div "286" at bounding box center [477, 298] width 47 height 41
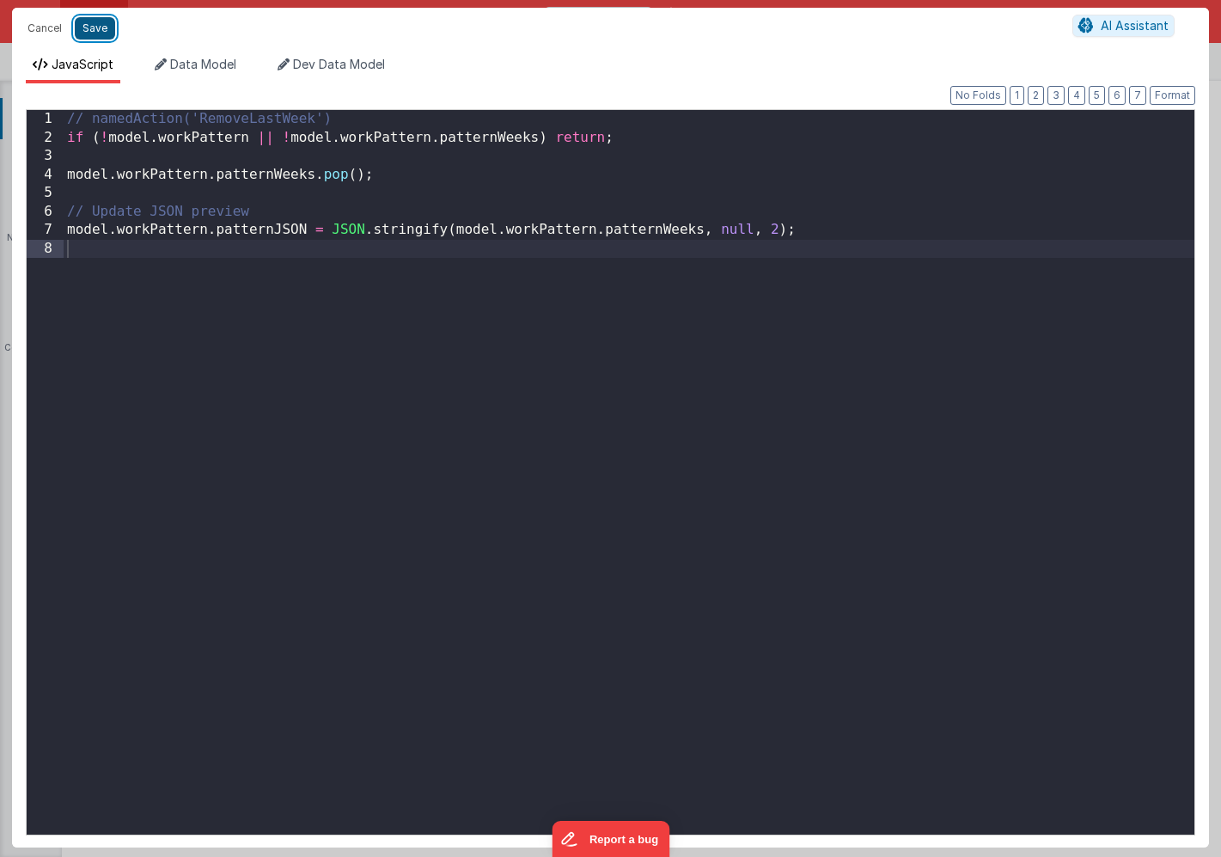
click at [93, 34] on button "Save" at bounding box center [95, 28] width 40 height 22
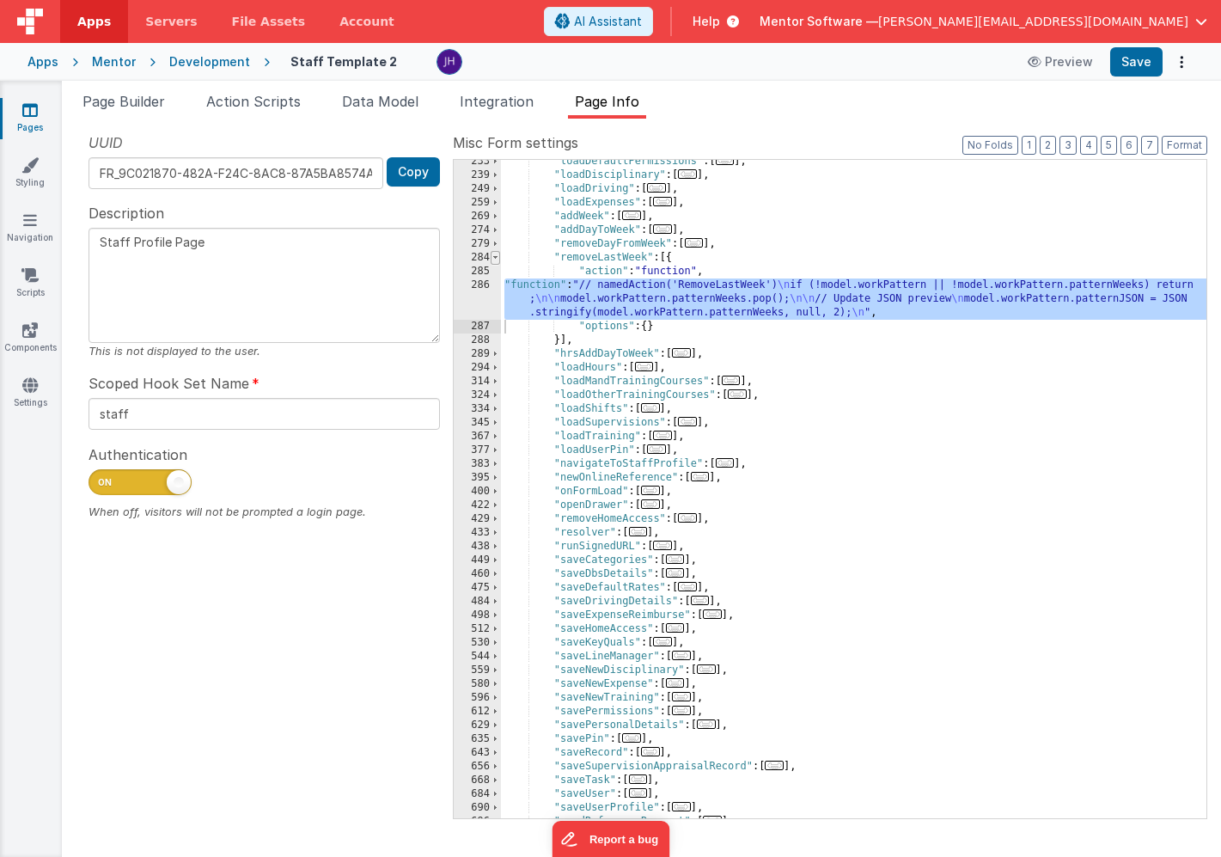
click at [496, 256] on span at bounding box center [495, 258] width 9 height 14
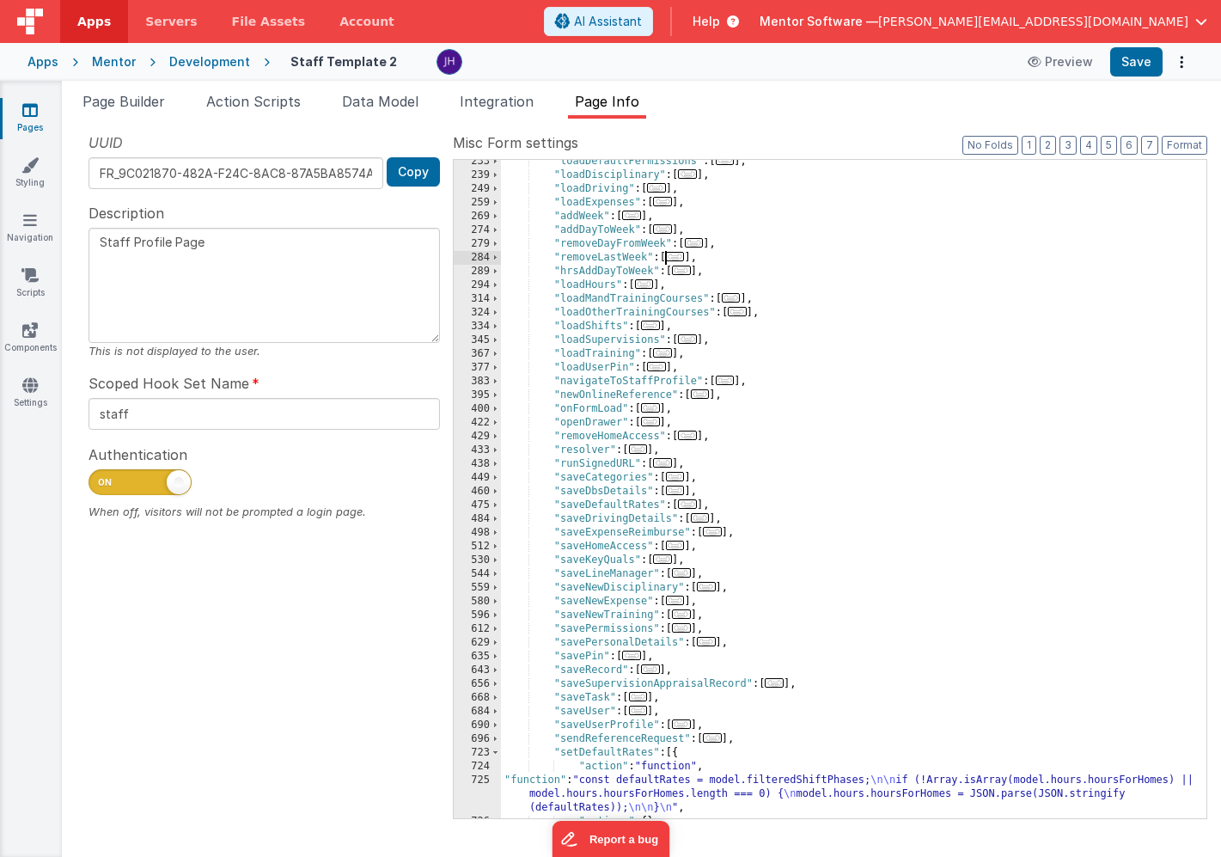
click at [630, 216] on span "..." at bounding box center [631, 215] width 19 height 9
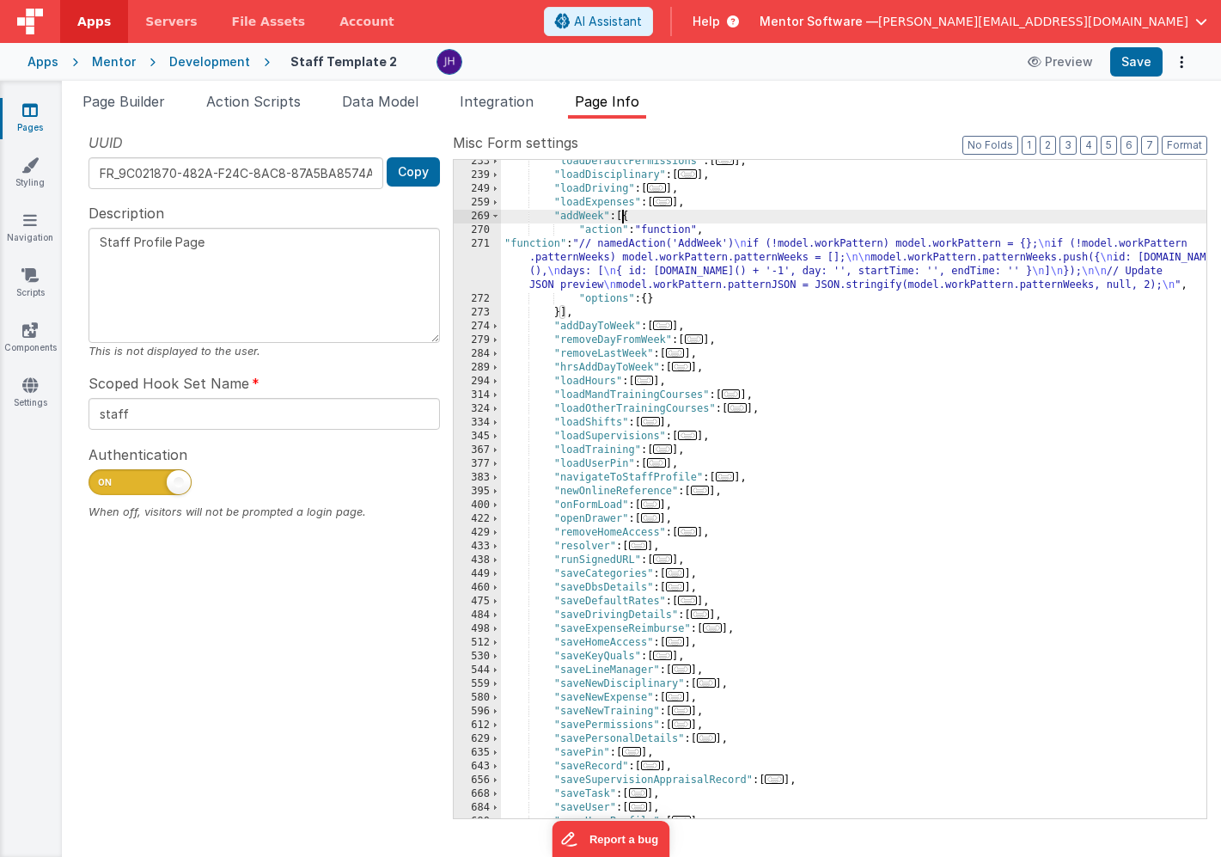
click at [676, 254] on div ""loadDefaultPermissions" : [ ... ] , "loadDisciplinary" : [ ... ] , "loadDrivin…" at bounding box center [854, 498] width 706 height 686
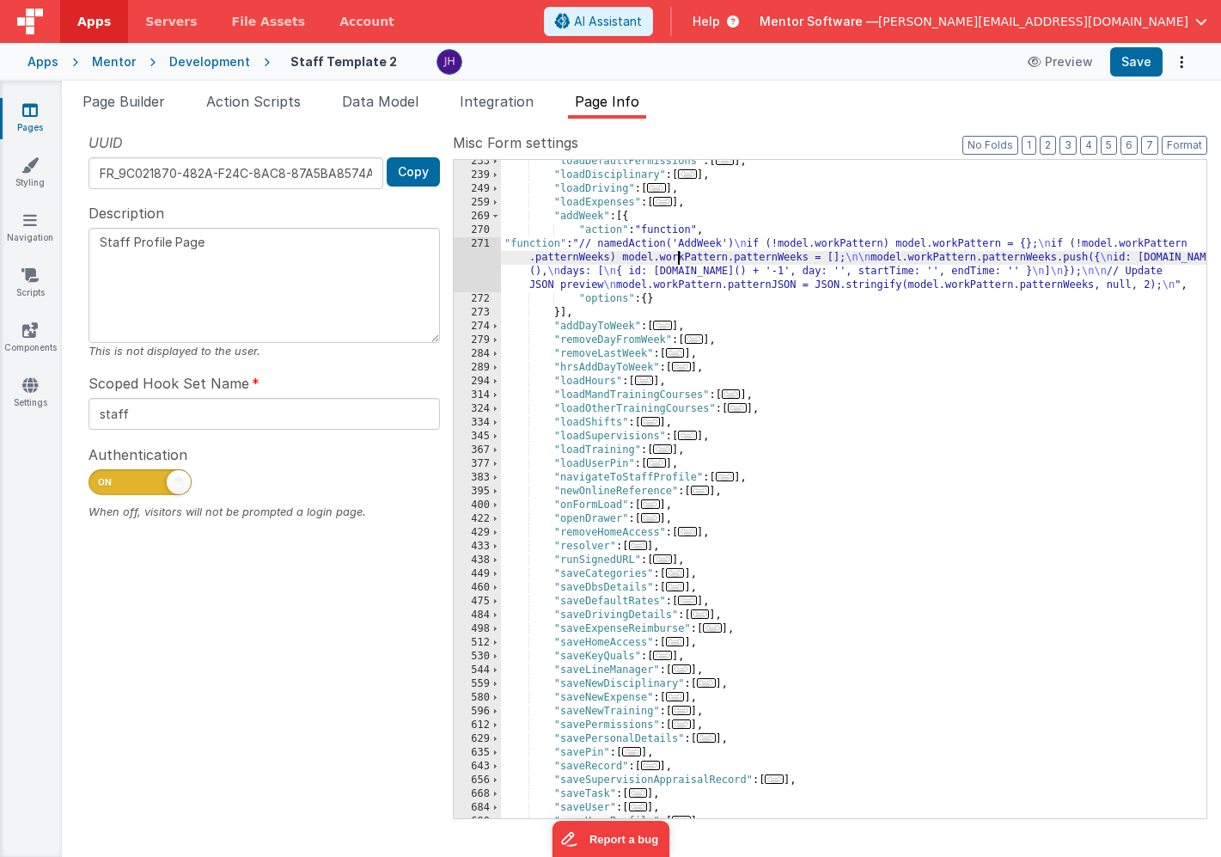
click at [474, 263] on div "271" at bounding box center [477, 264] width 47 height 55
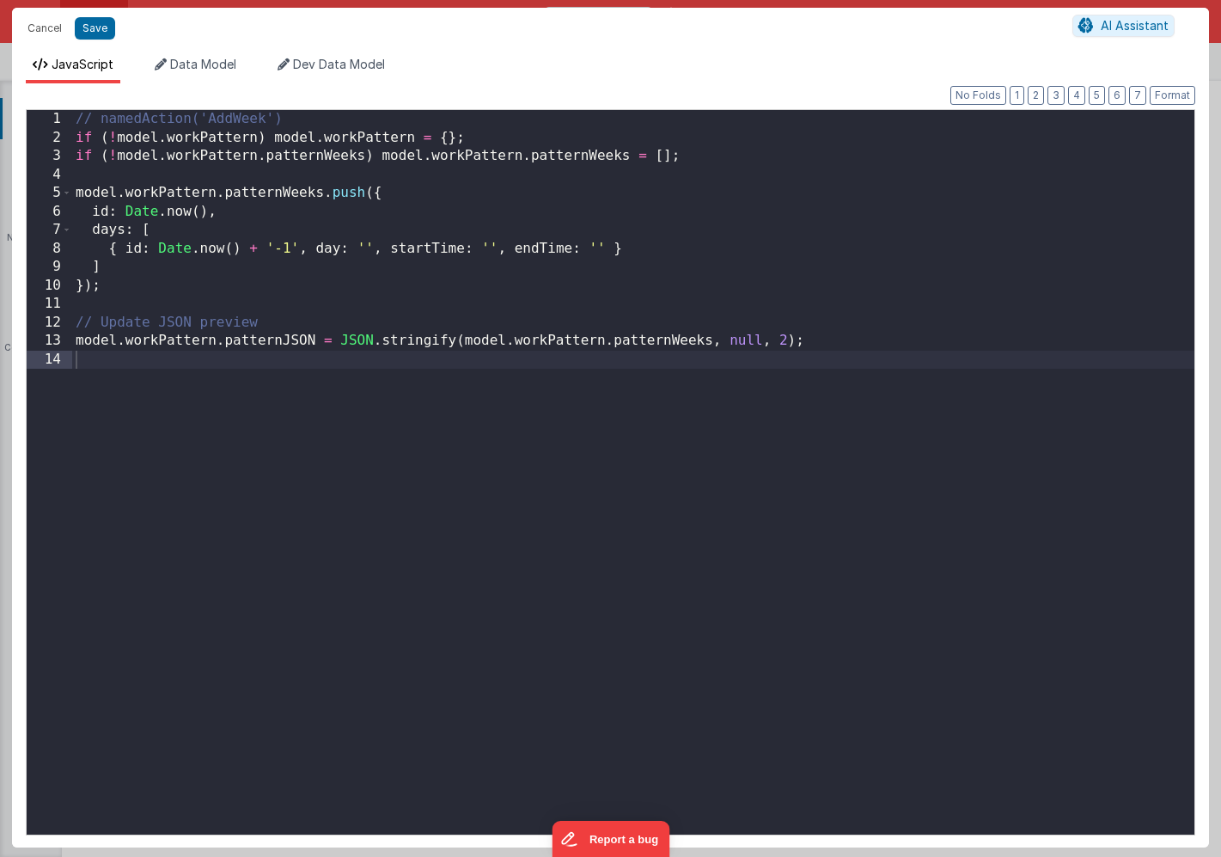
click at [488, 427] on div "// namedAction('AddWeek') if ( ! model . workPattern ) model . workPattern = { …" at bounding box center [633, 491] width 1123 height 762
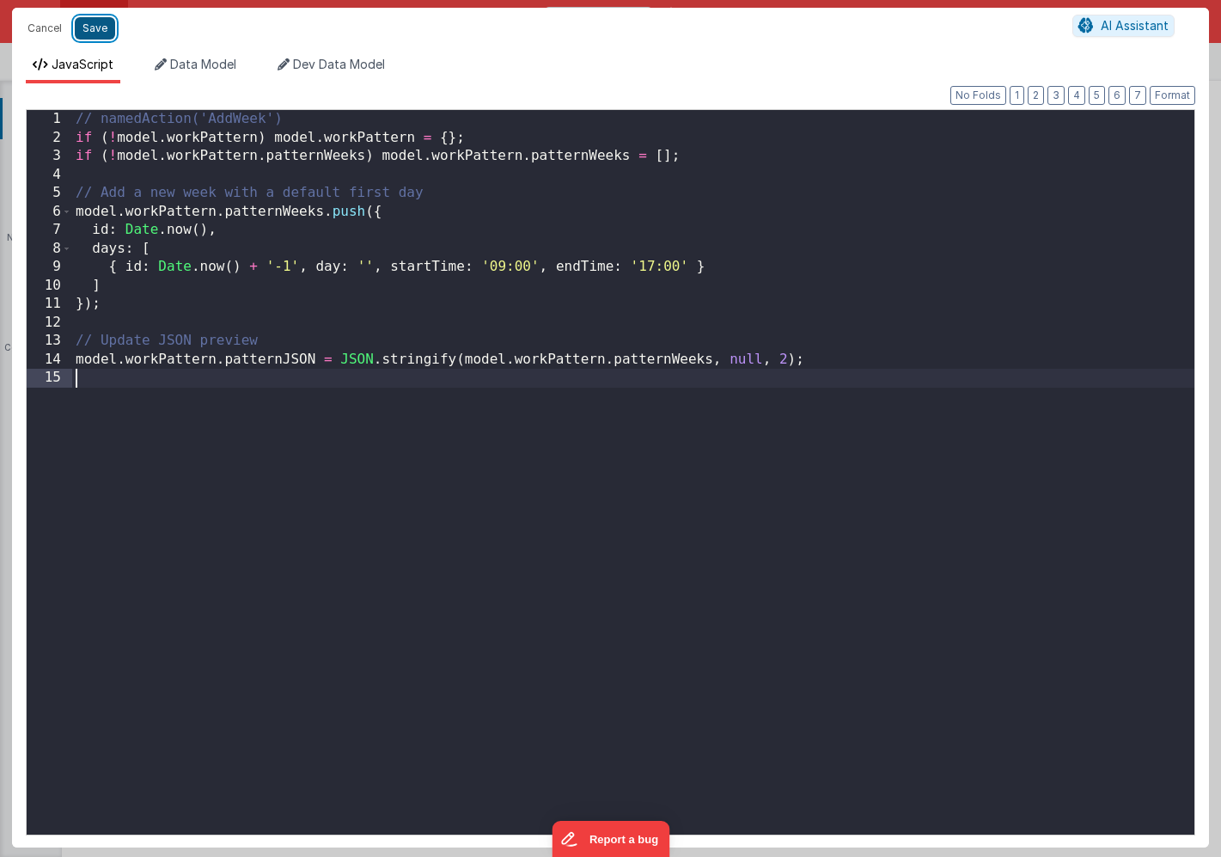
click at [101, 28] on button "Save" at bounding box center [95, 28] width 40 height 22
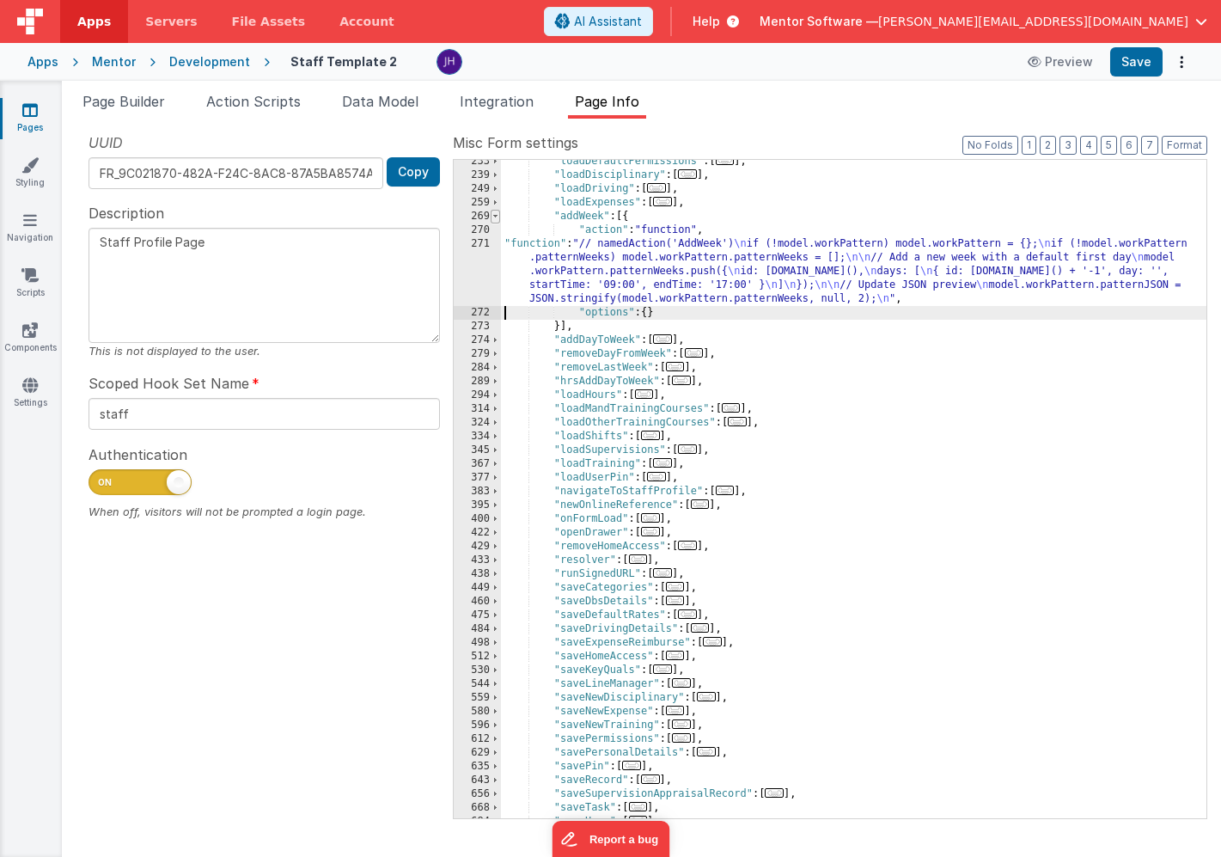
click at [497, 213] on span at bounding box center [495, 217] width 9 height 14
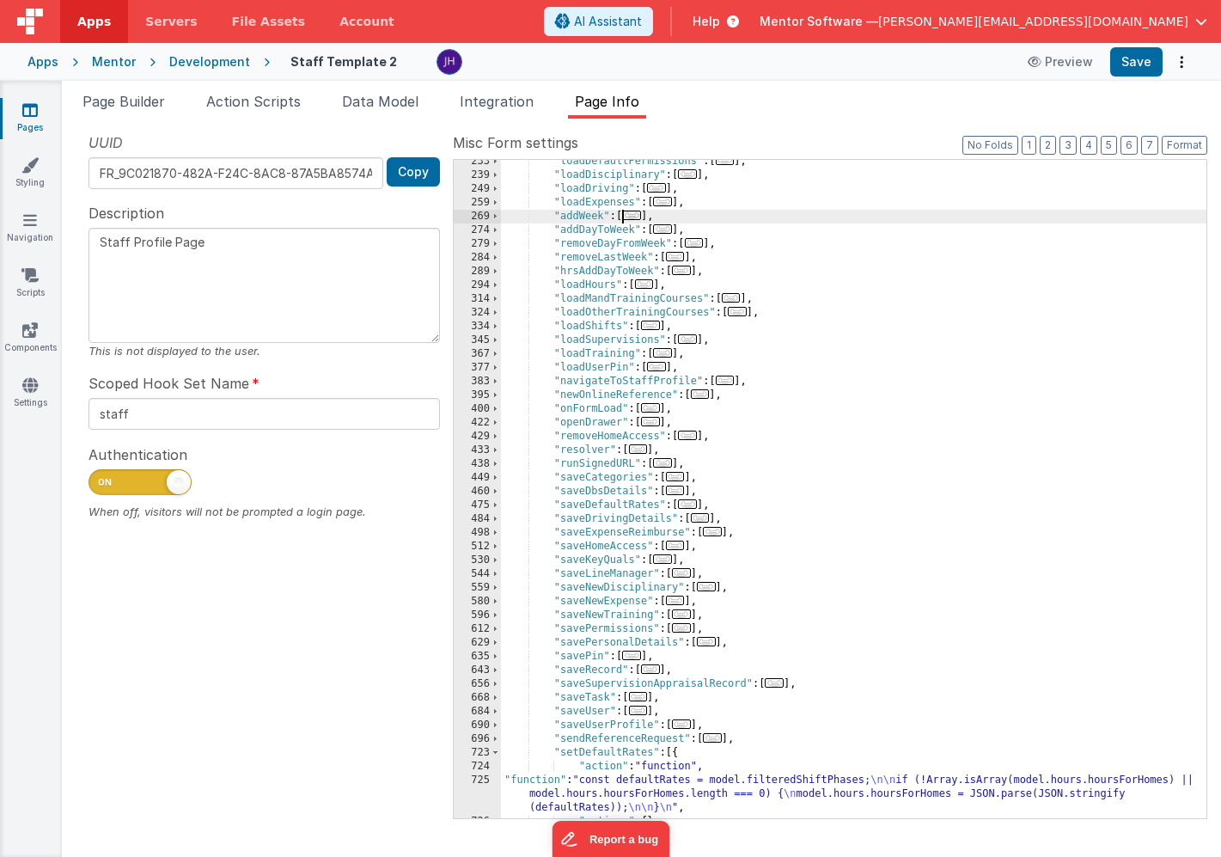
click at [672, 256] on span "..." at bounding box center [675, 256] width 19 height 9
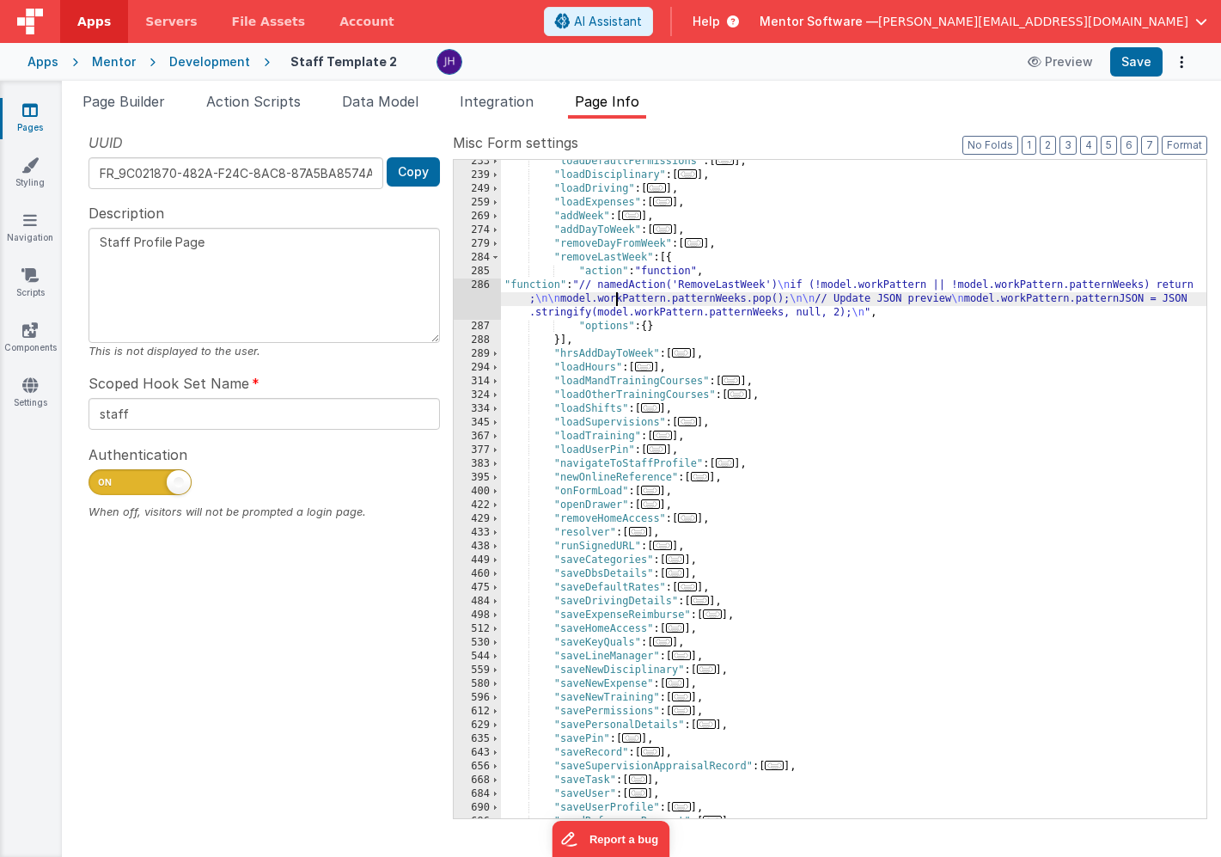
click at [615, 292] on div ""loadDefaultPermissions" : [ ... ] , "loadDisciplinary" : [ ... ] , "loadDrivin…" at bounding box center [854, 498] width 706 height 686
click at [482, 288] on div "286" at bounding box center [477, 298] width 47 height 41
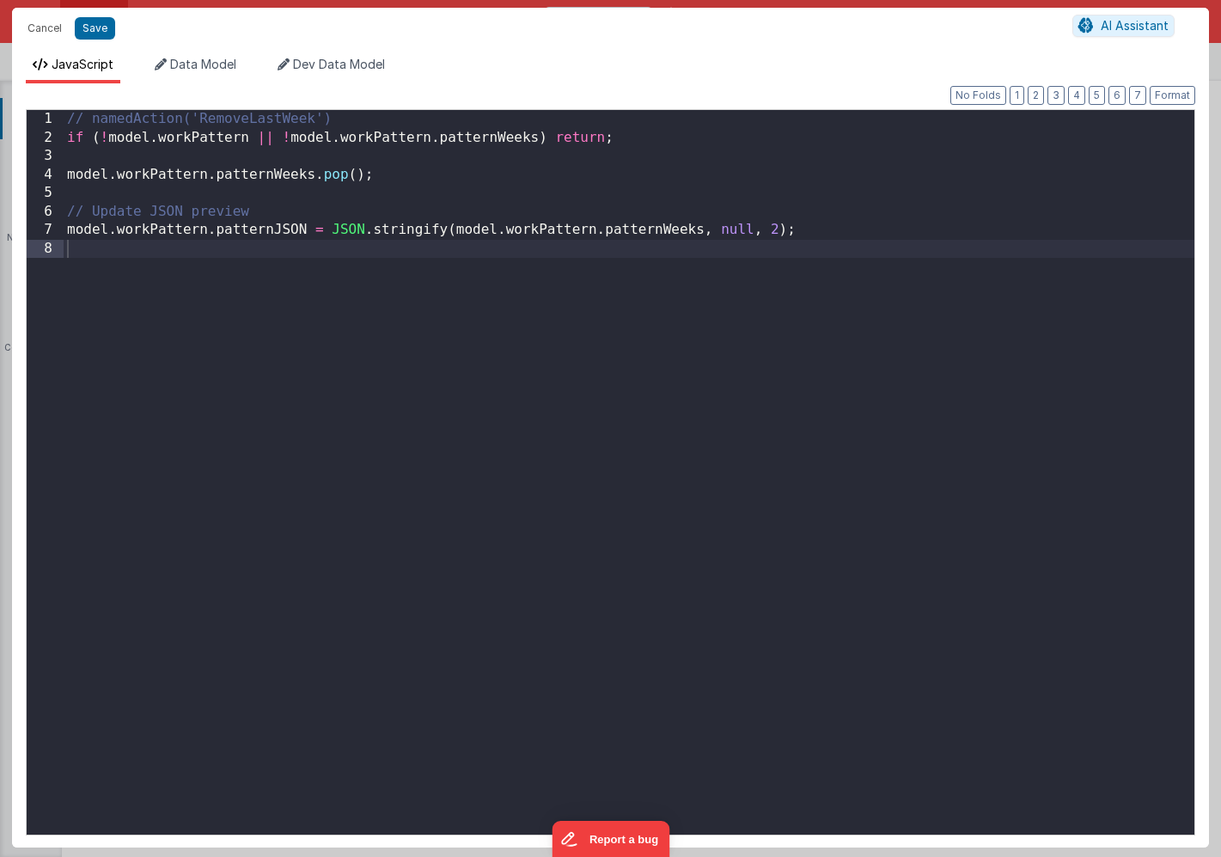
click at [481, 287] on div "// namedAction('RemoveLastWeek') if ( ! model . workPattern || ! model . workPa…" at bounding box center [629, 491] width 1131 height 762
click at [98, 23] on button "Save" at bounding box center [95, 28] width 40 height 22
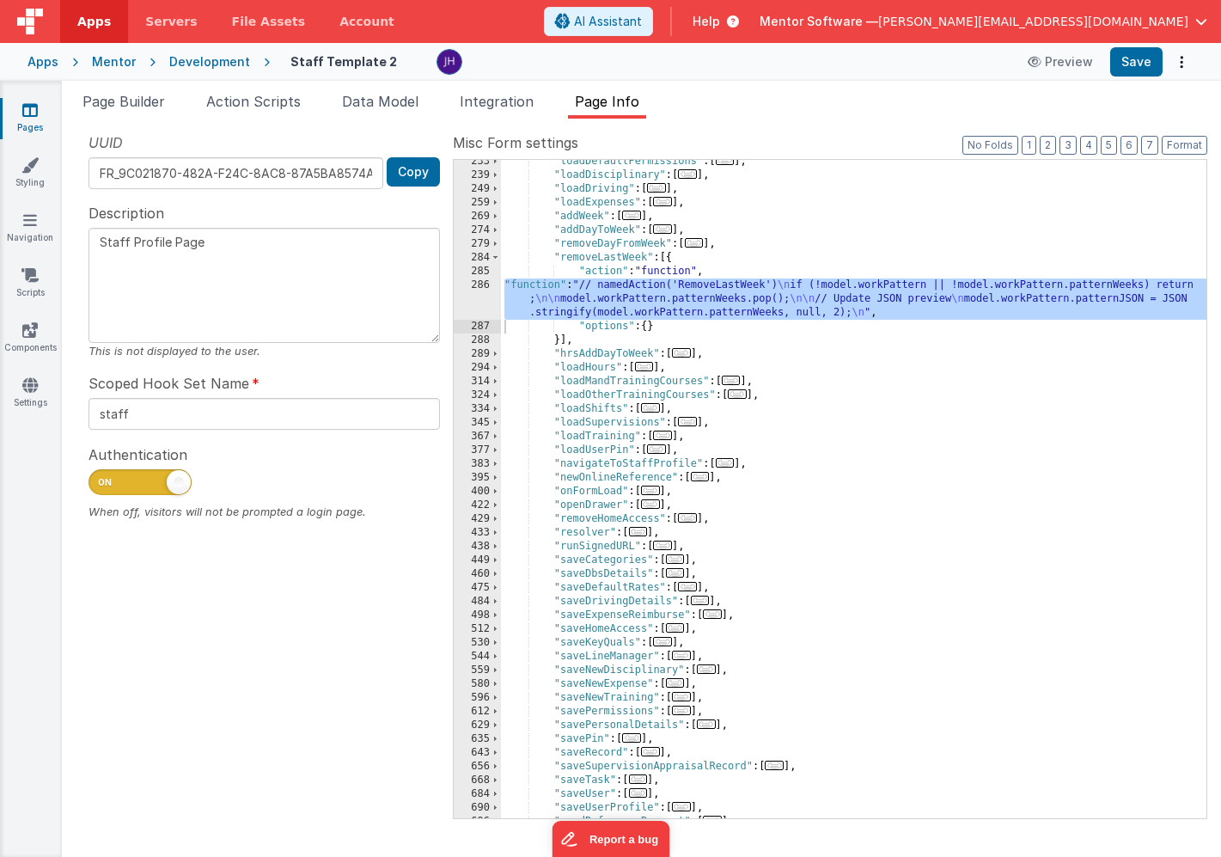
click at [661, 227] on span "..." at bounding box center [662, 228] width 19 height 9
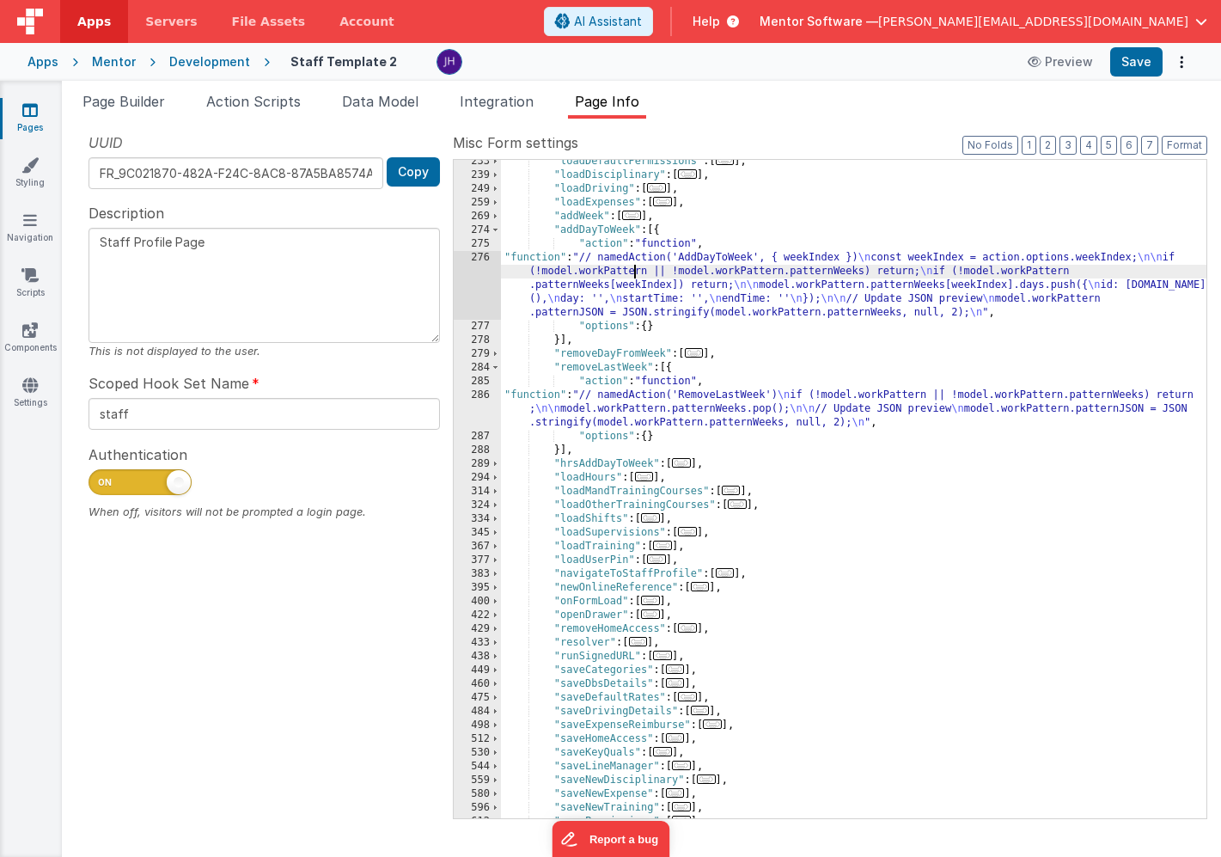
click at [633, 273] on div ""loadDefaultPermissions" : [ ... ] , "loadDisciplinary" : [ ... ] , "loadDrivin…" at bounding box center [854, 498] width 706 height 686
click at [487, 269] on div "276" at bounding box center [477, 285] width 47 height 69
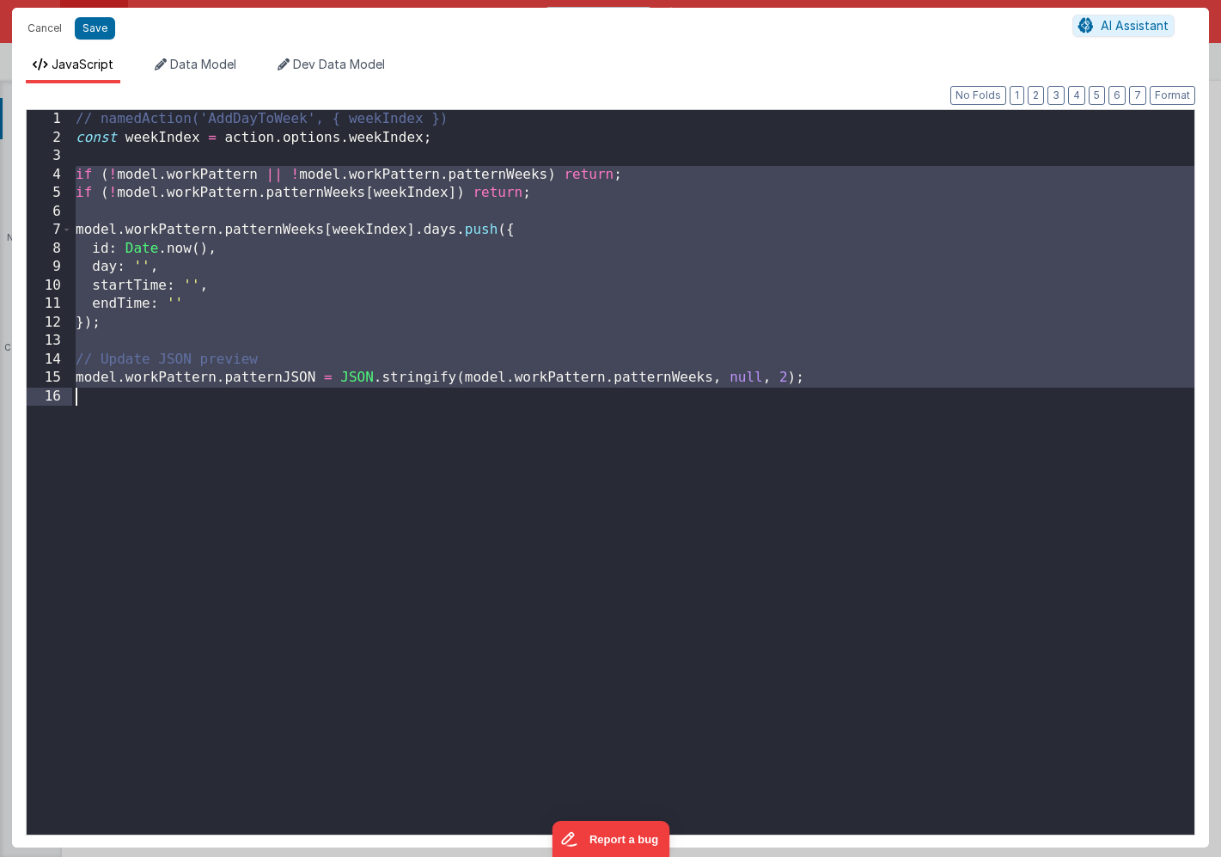
drag, startPoint x: 73, startPoint y: 174, endPoint x: 669, endPoint y: 420, distance: 644.7
click at [669, 420] on div "// namedAction('AddDayToWeek', { weekIndex }) const weekIndex = action . option…" at bounding box center [633, 491] width 1123 height 762
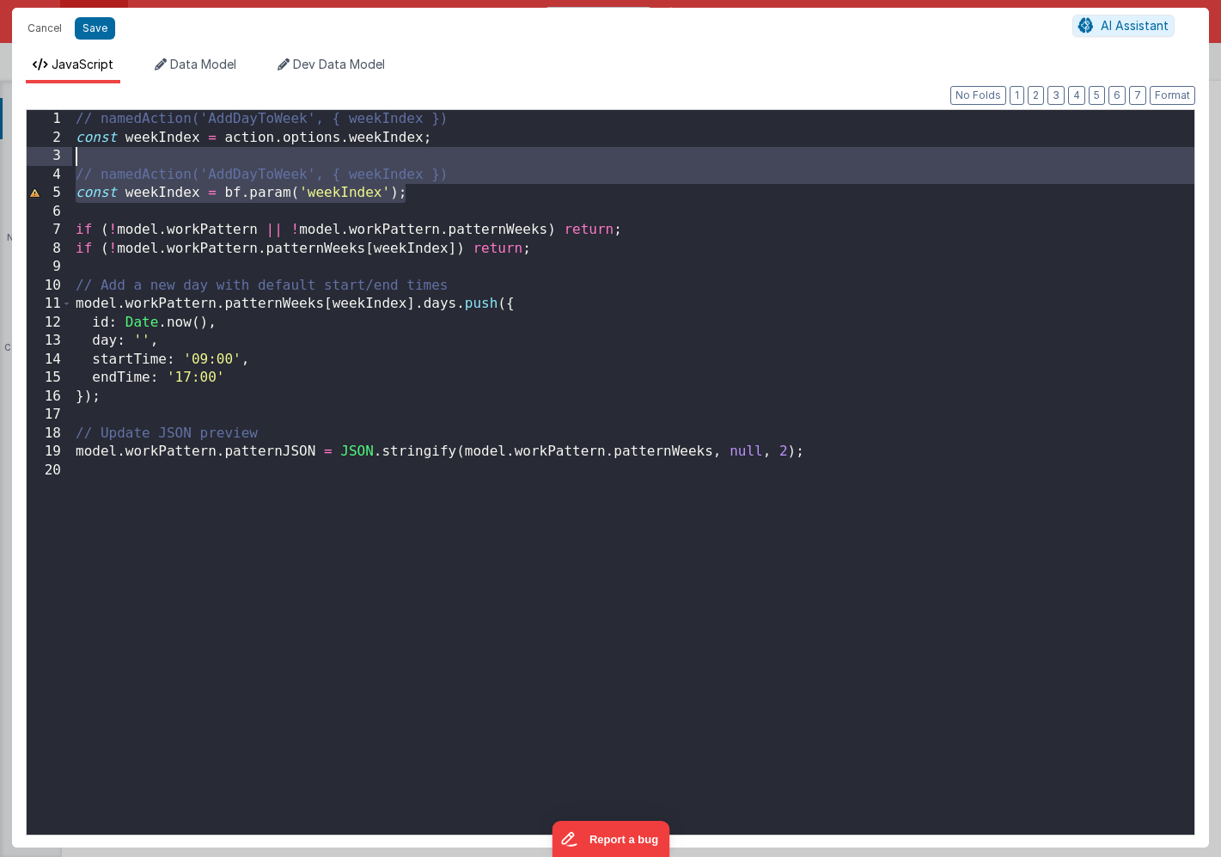
drag, startPoint x: 416, startPoint y: 196, endPoint x: 36, endPoint y: 155, distance: 382.2
click at [36, 155] on div "1 2 3 4 5 6 7 8 9 10 11 12 13 14 15 16 17 18 19 20 // namedAction('AddDayToWeek…" at bounding box center [611, 472] width 1170 height 726
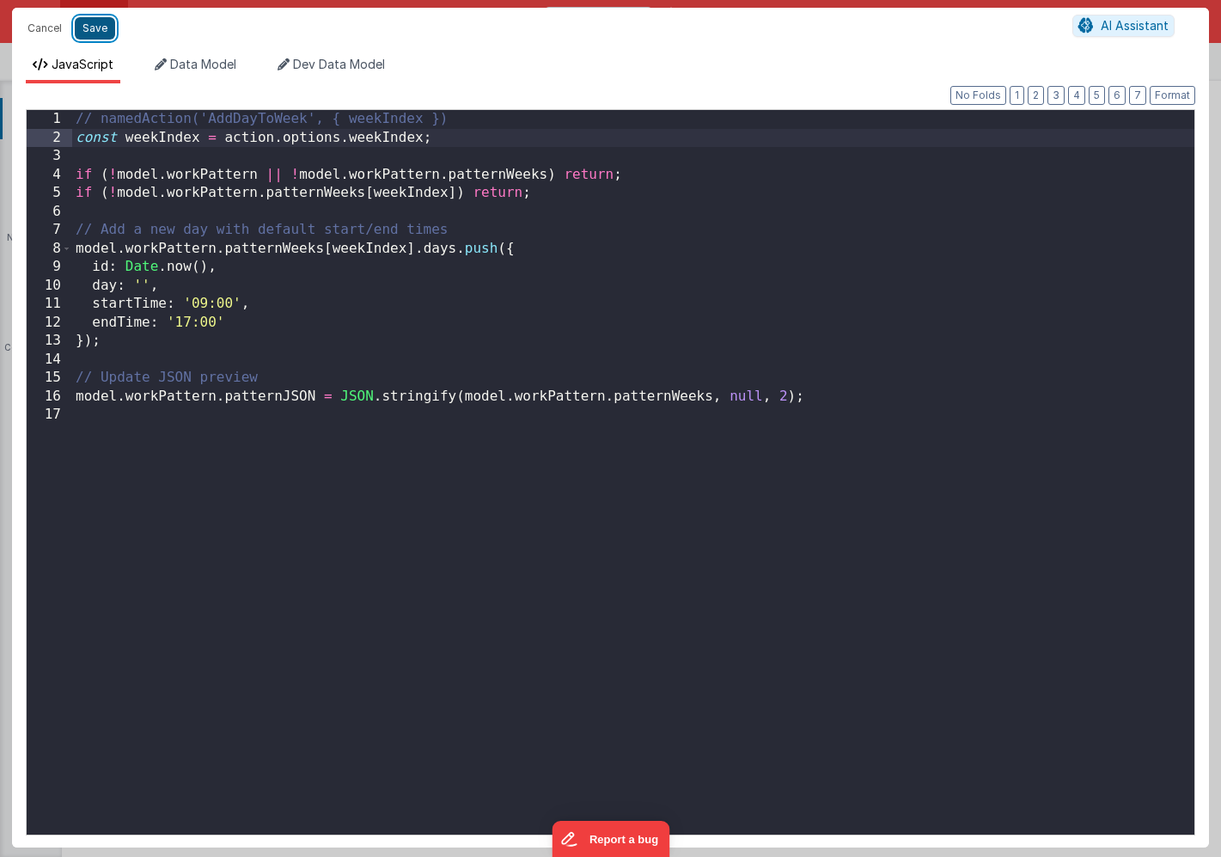
click at [95, 24] on button "Save" at bounding box center [95, 28] width 40 height 22
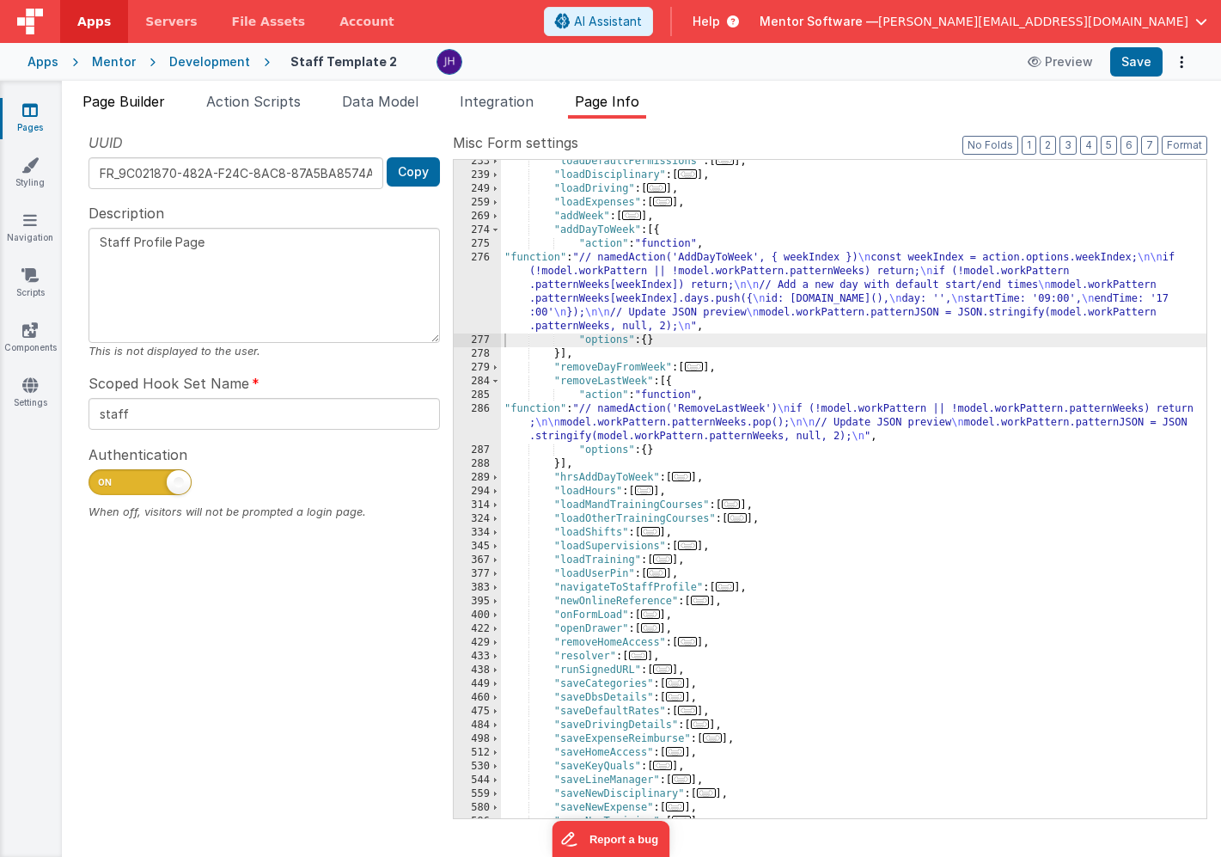
click at [139, 109] on li "Page Builder" at bounding box center [124, 105] width 96 height 28
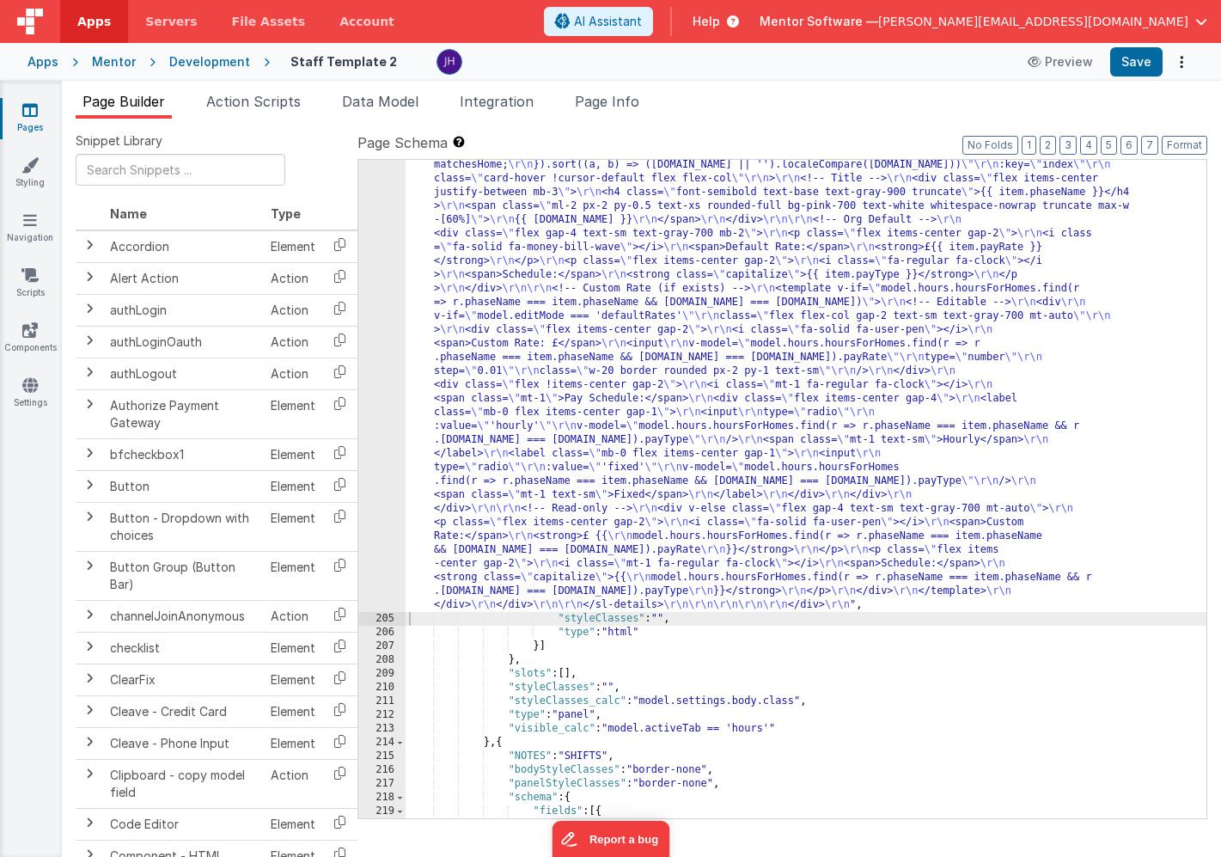
click at [589, 253] on div ""html" : "<!-- Organisation Default Rates --> \r\n <div class= \" panel-white r…" at bounding box center [806, 425] width 801 height 2295
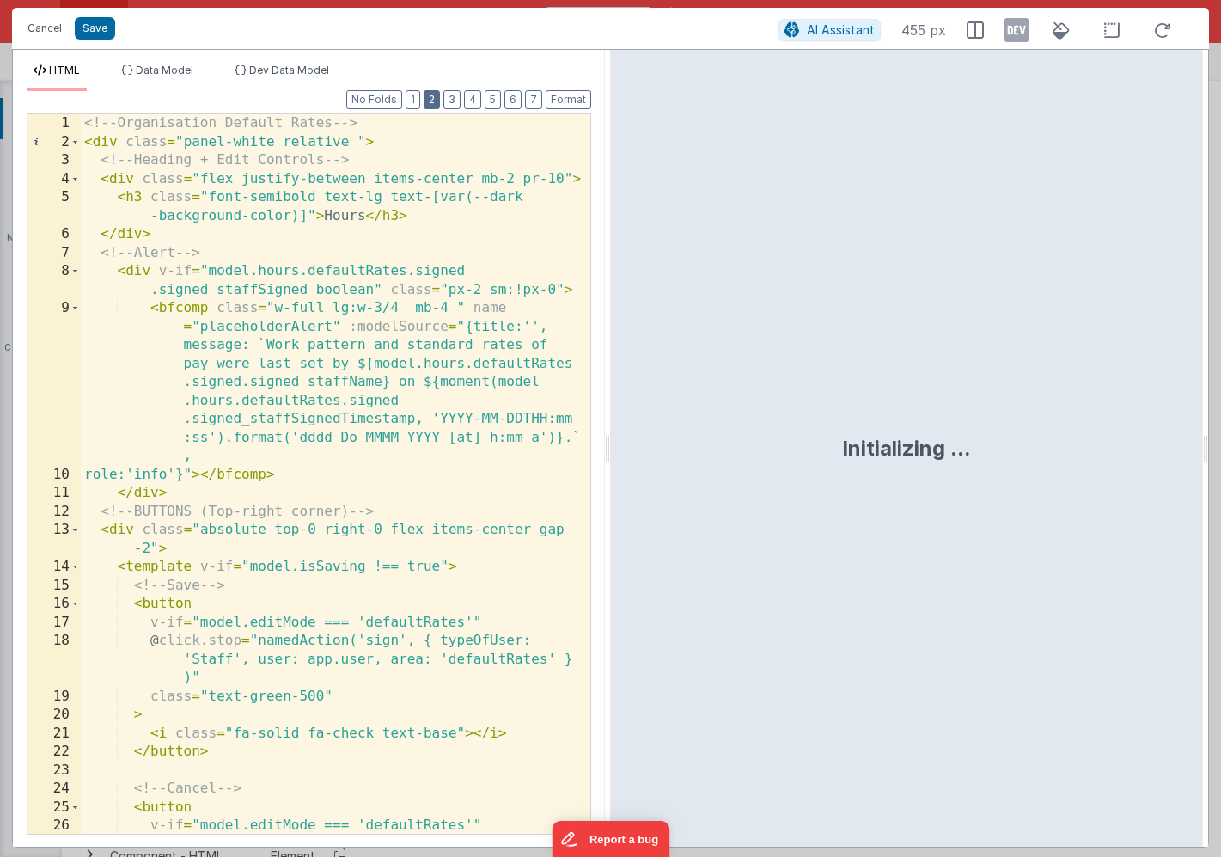
click at [435, 105] on button "2" at bounding box center [432, 99] width 16 height 19
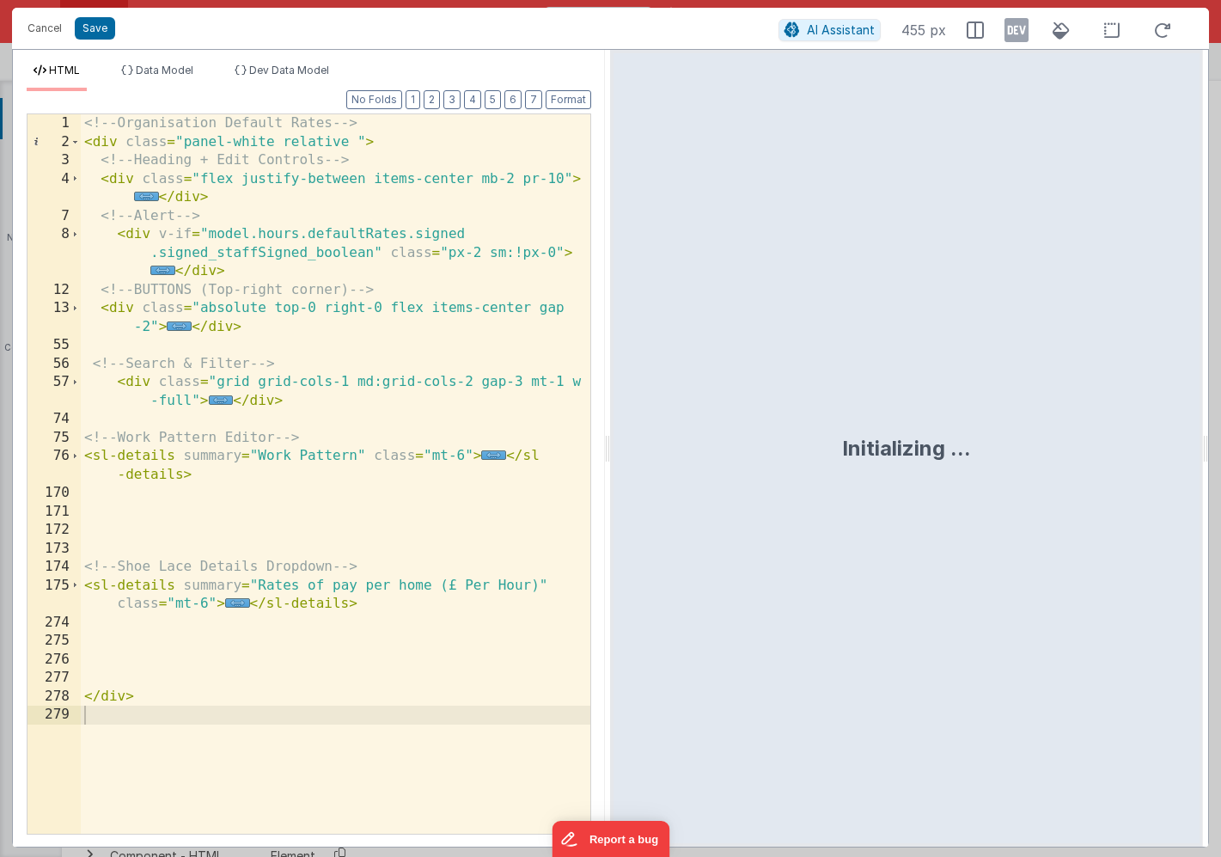
click at [498, 455] on span "..." at bounding box center [493, 454] width 25 height 9
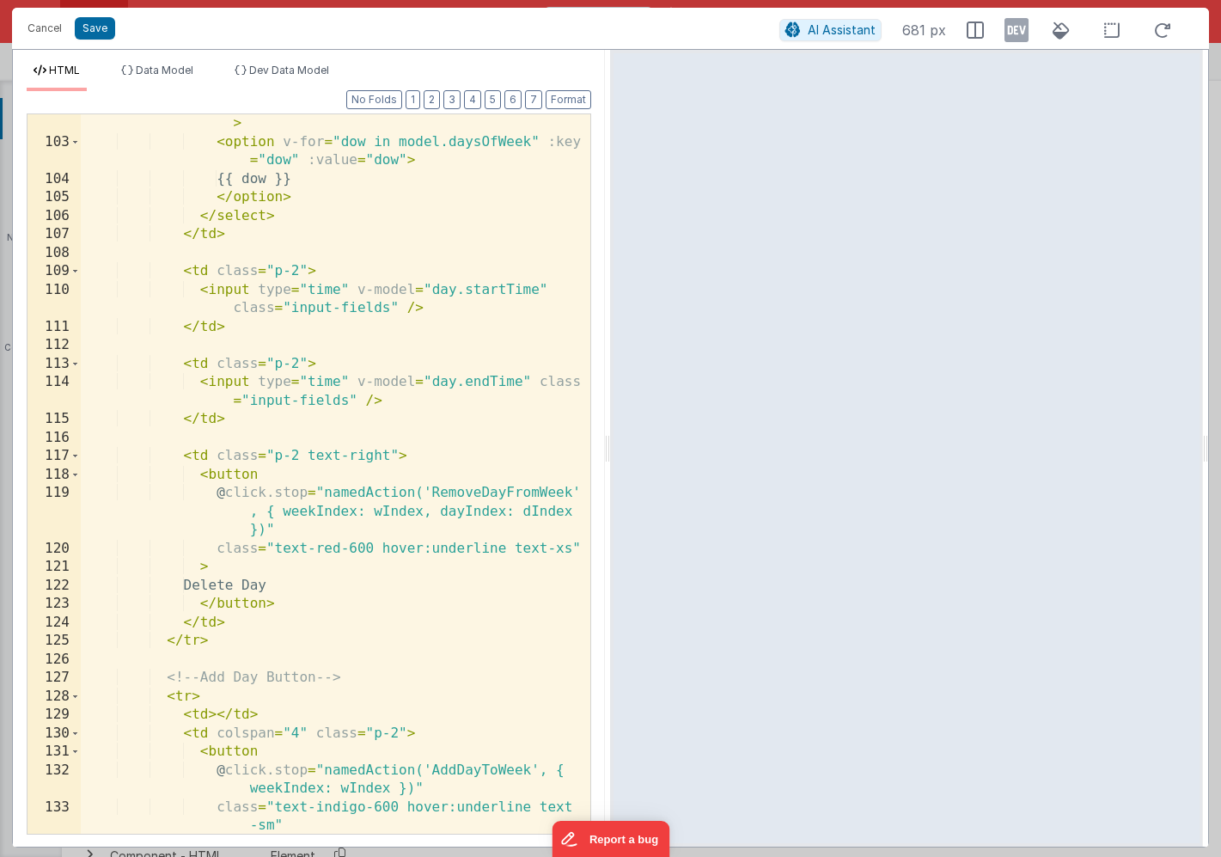
scroll to position [921, 0]
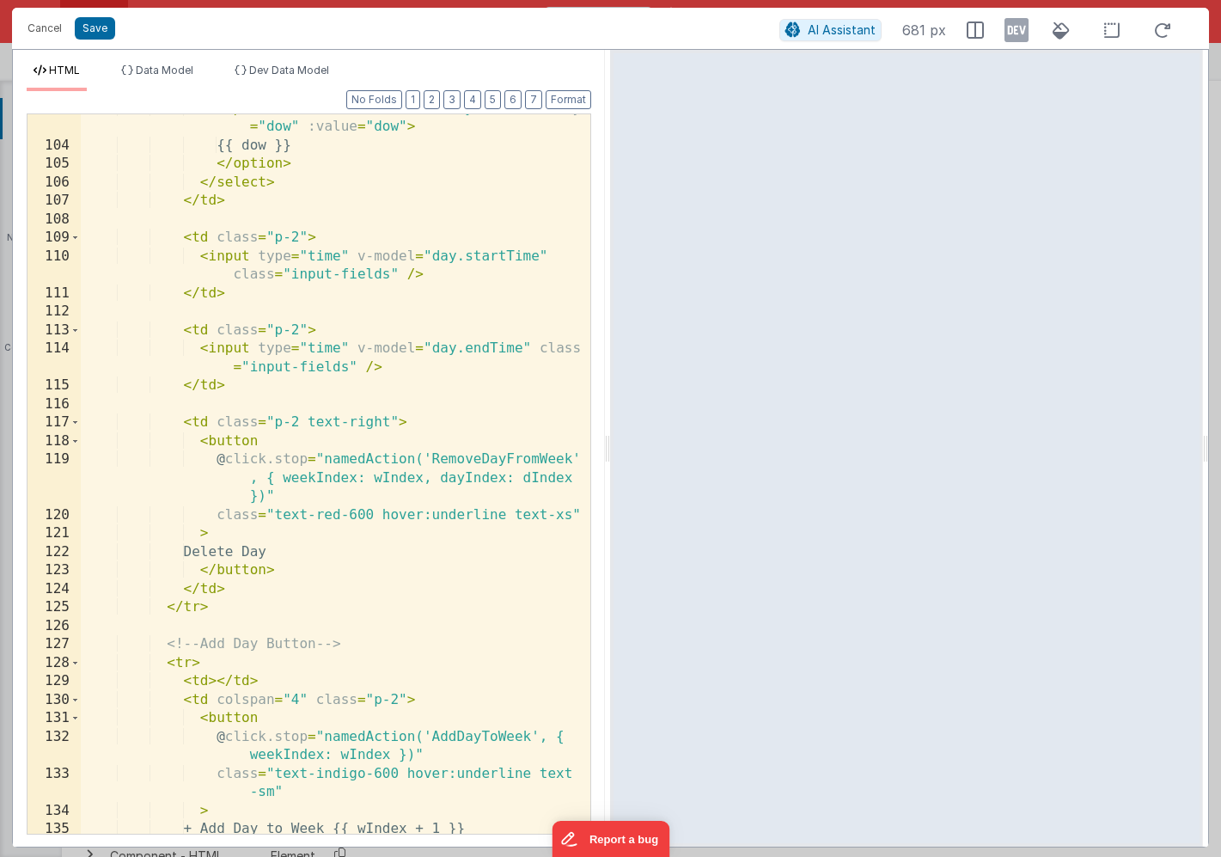
click at [438, 460] on div "< option v-for = "dow in model.daysOfWeek" :key = "dow" :value = "dow" > {{ dow…" at bounding box center [336, 487] width 510 height 775
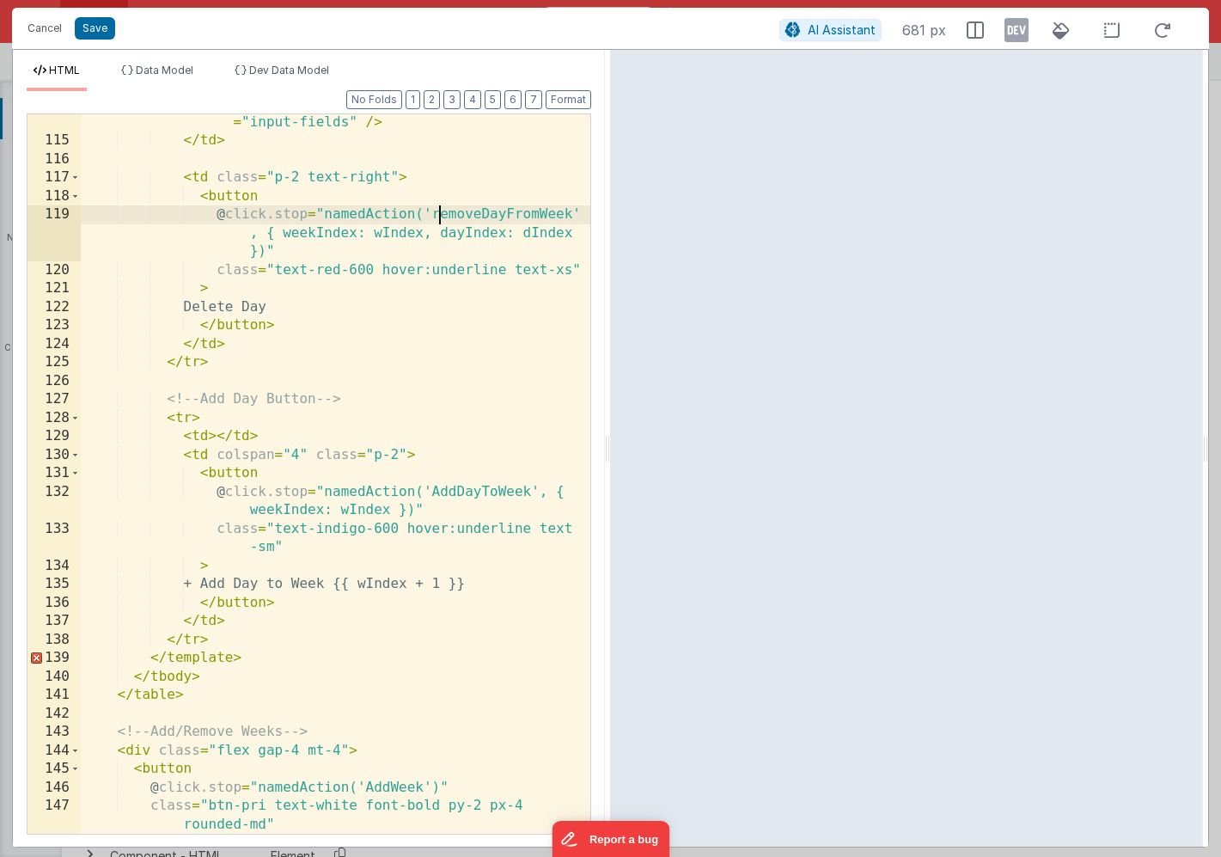
scroll to position [1218, 0]
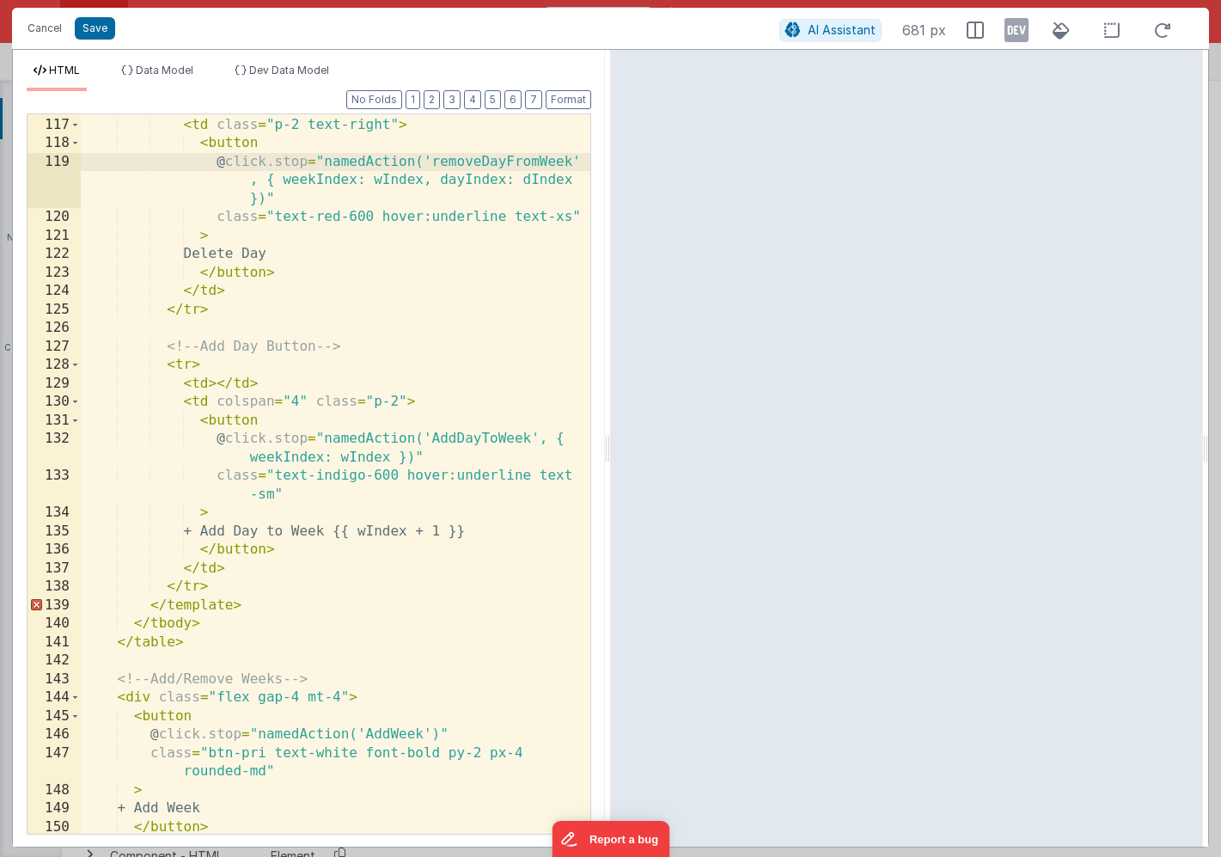
click at [439, 436] on div "< td class = "p-2 text-right" > < button @ click.stop = "namedAction('removeDay…" at bounding box center [336, 475] width 510 height 756
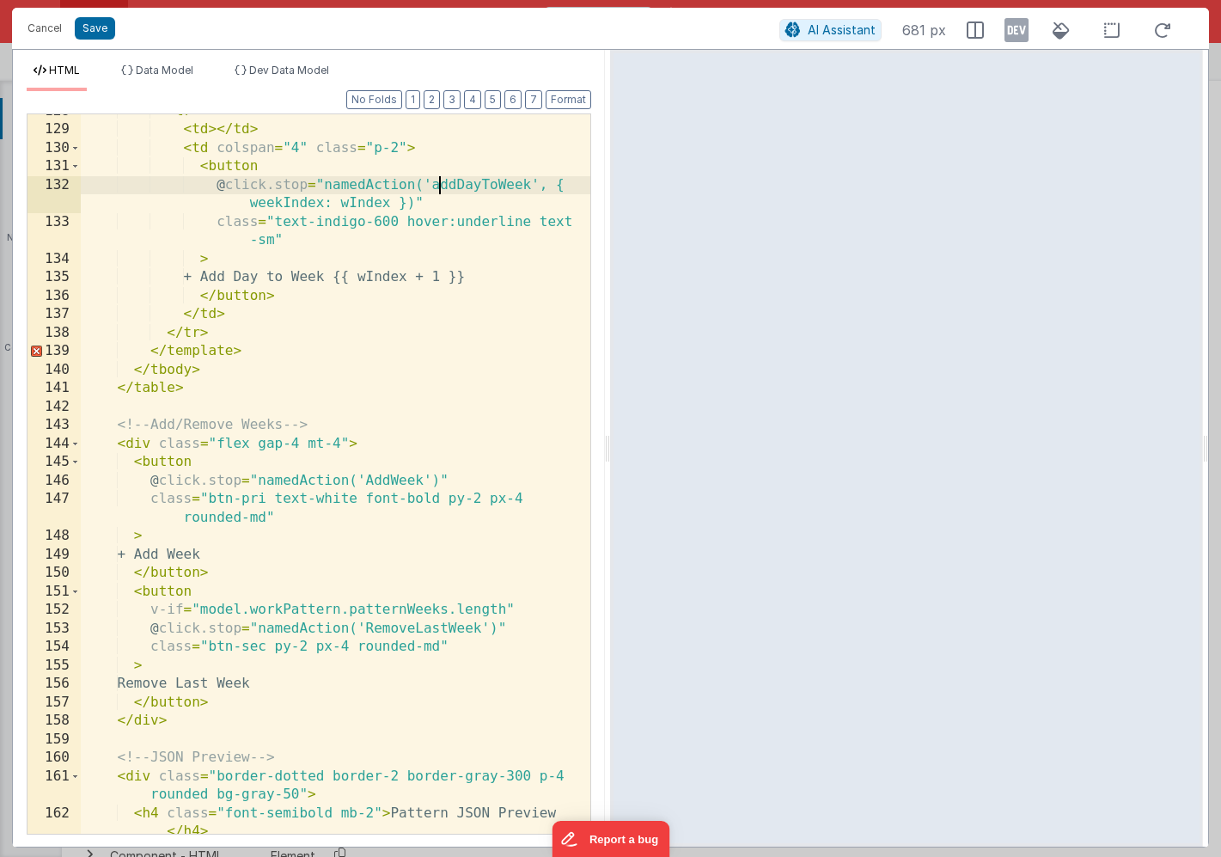
scroll to position [1519, 0]
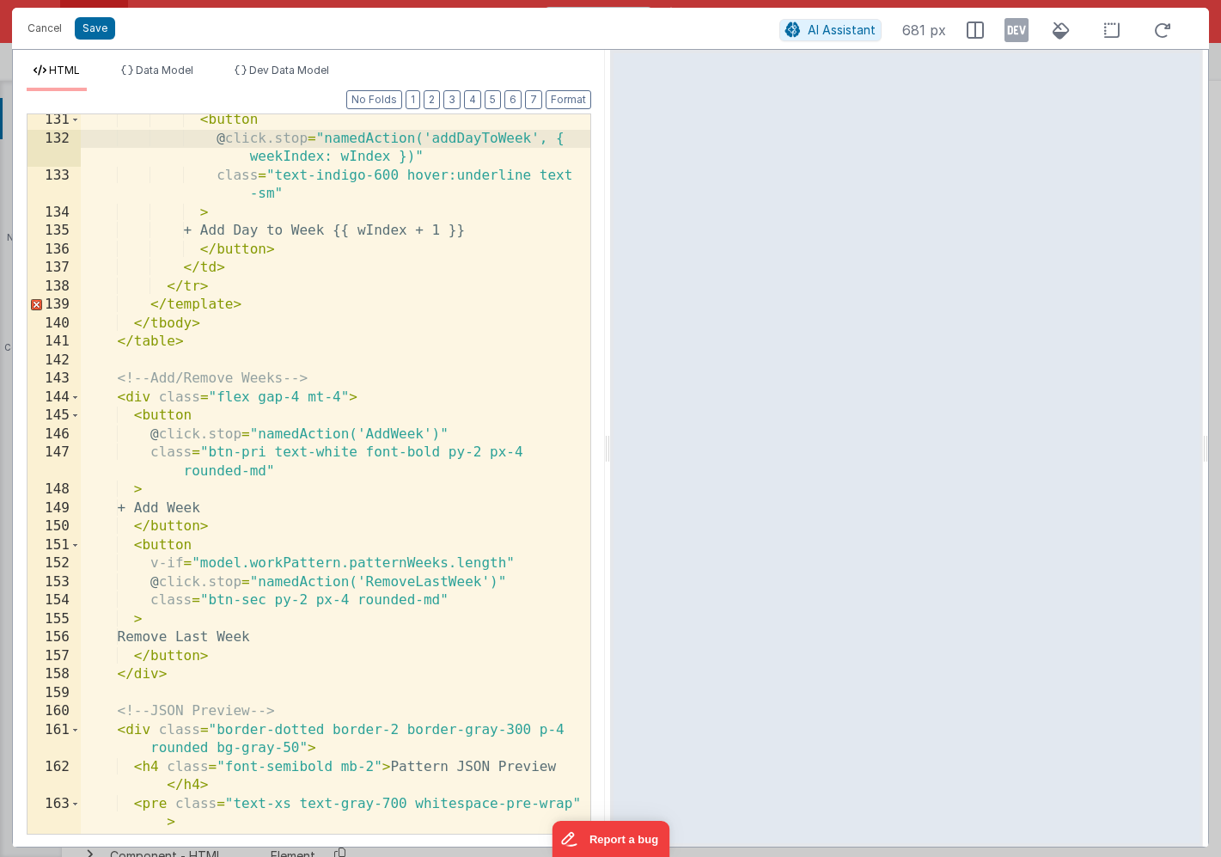
click at [373, 432] on div "< button @ click.stop = "namedAction('addDayToWeek', { weekIndex: wIndex })" cl…" at bounding box center [336, 489] width 510 height 756
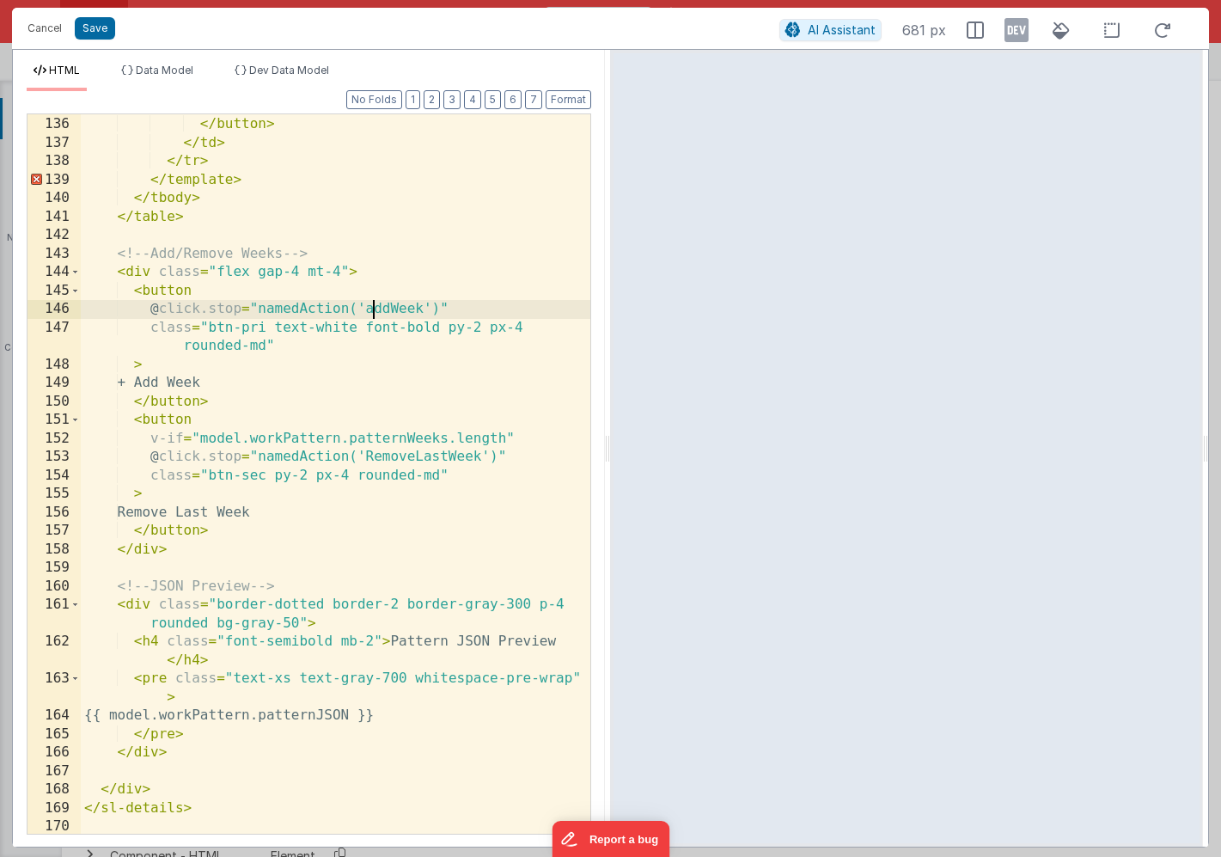
scroll to position [1643, 0]
click at [376, 456] on div "+ Add Day to Week {{ wIndex + 1 }} </ button > </ td > </ tr > </ template > </…" at bounding box center [336, 475] width 510 height 756
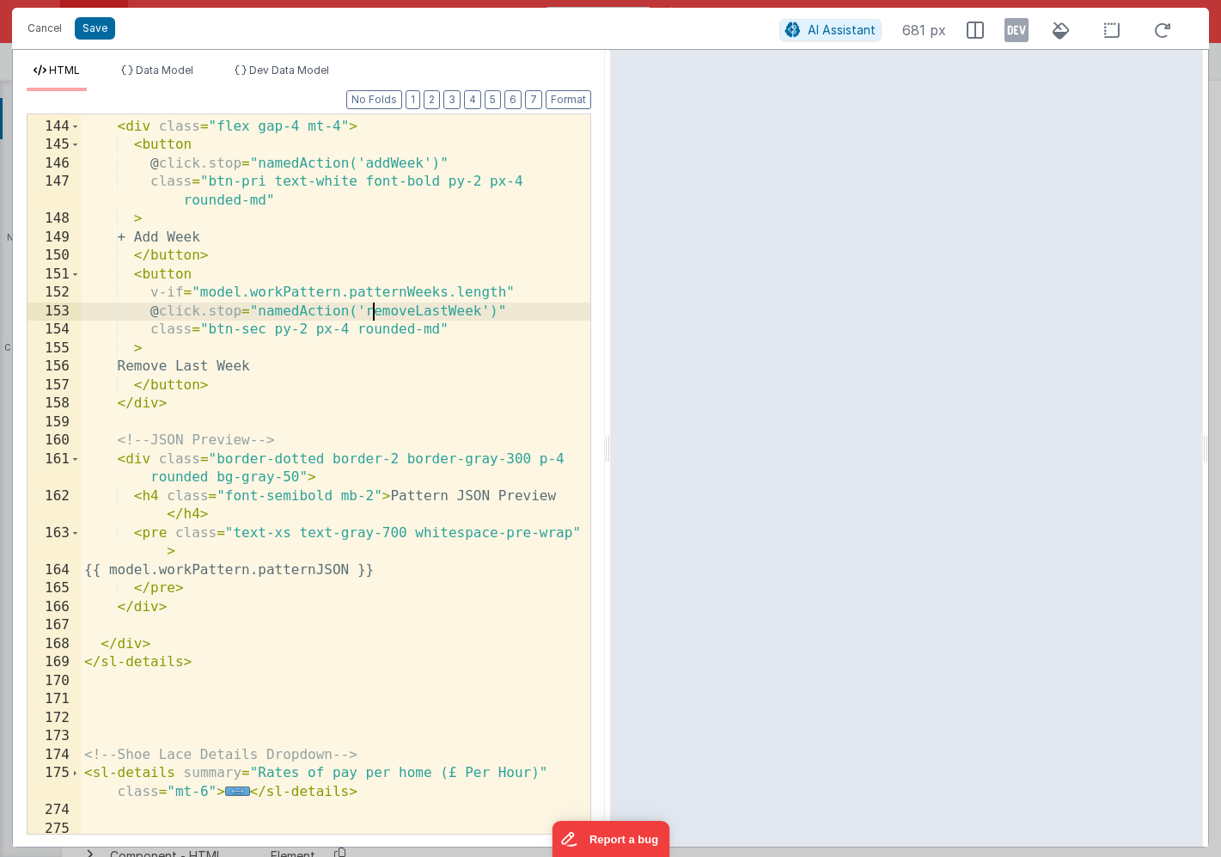
scroll to position [1790, 0]
click at [98, 33] on button "Save" at bounding box center [95, 28] width 40 height 22
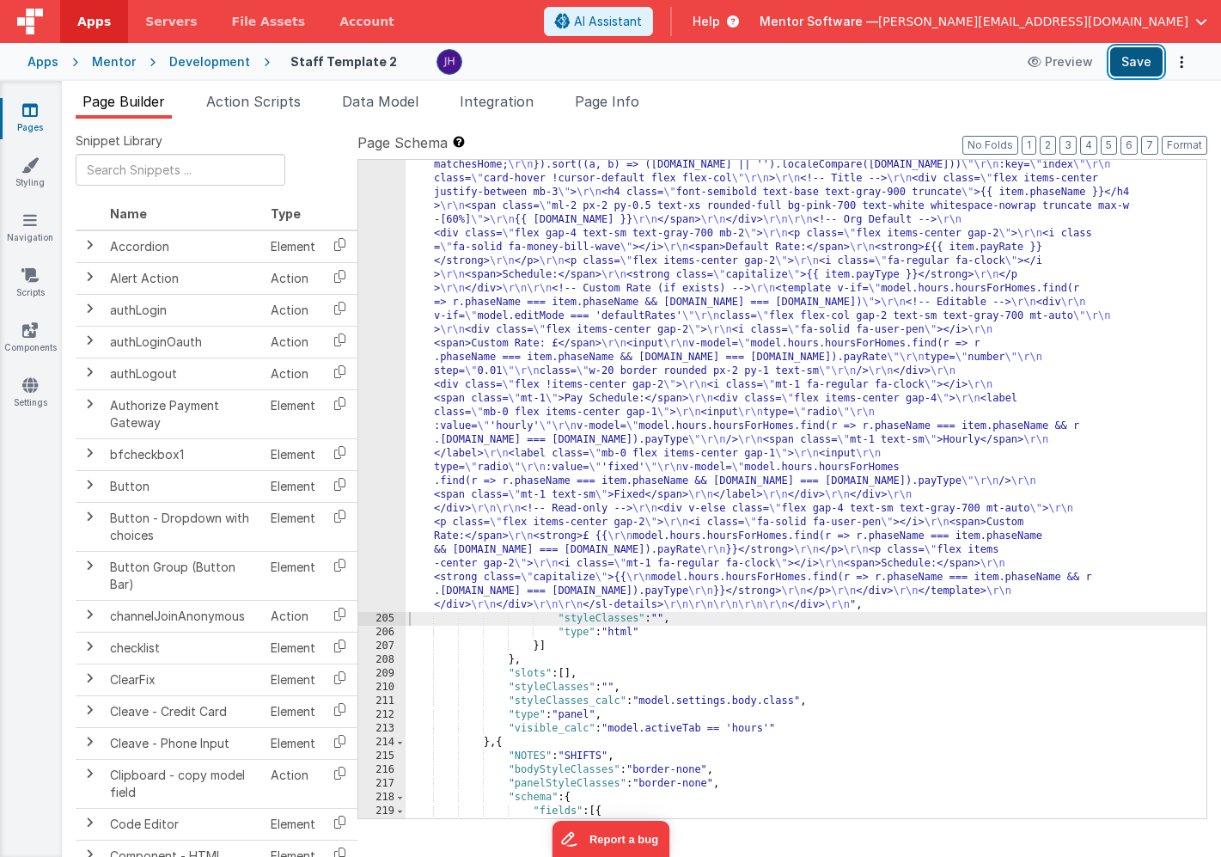
click at [1146, 67] on button "Save" at bounding box center [1137, 61] width 52 height 29
click at [524, 281] on div ""html" : "<!-- Organisation Default Rates --> \r\n <div class= \" panel-white r…" at bounding box center [806, 425] width 801 height 2295
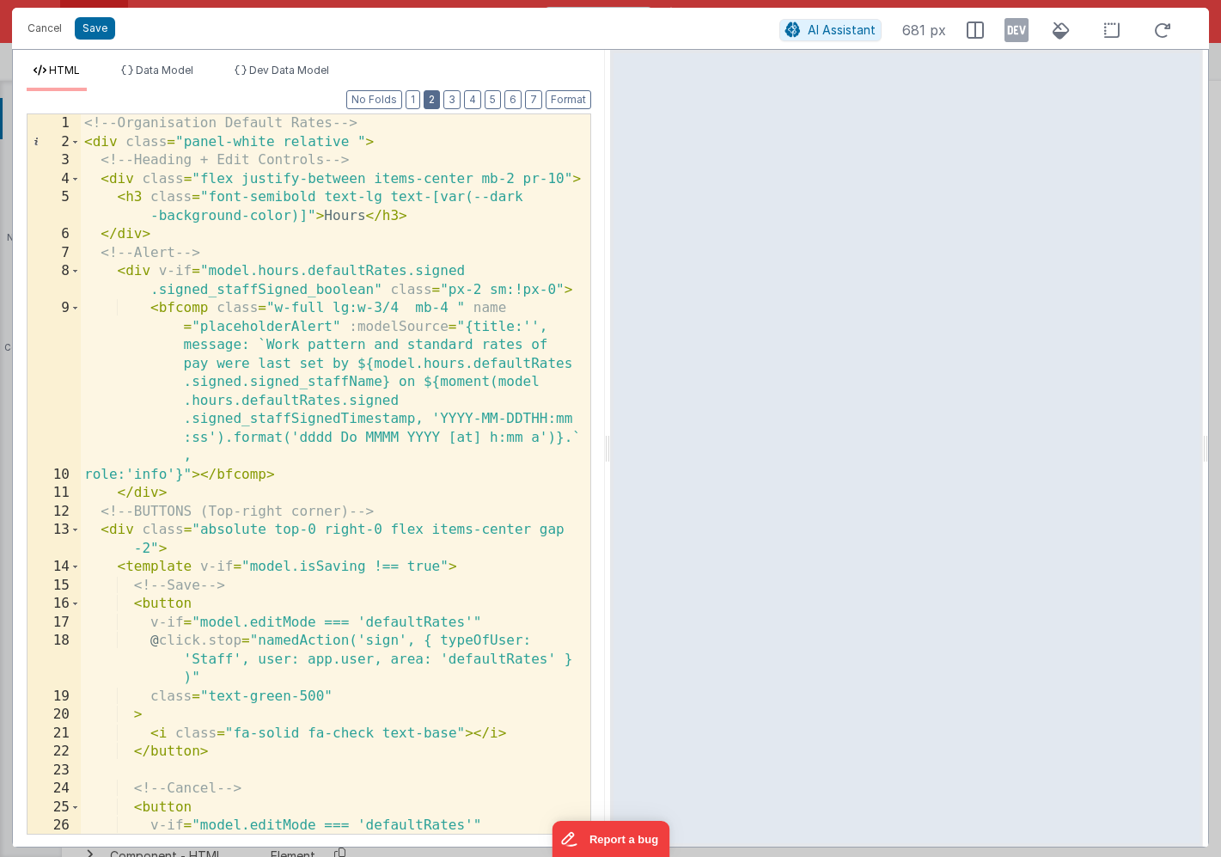
click at [432, 102] on button "2" at bounding box center [432, 99] width 16 height 19
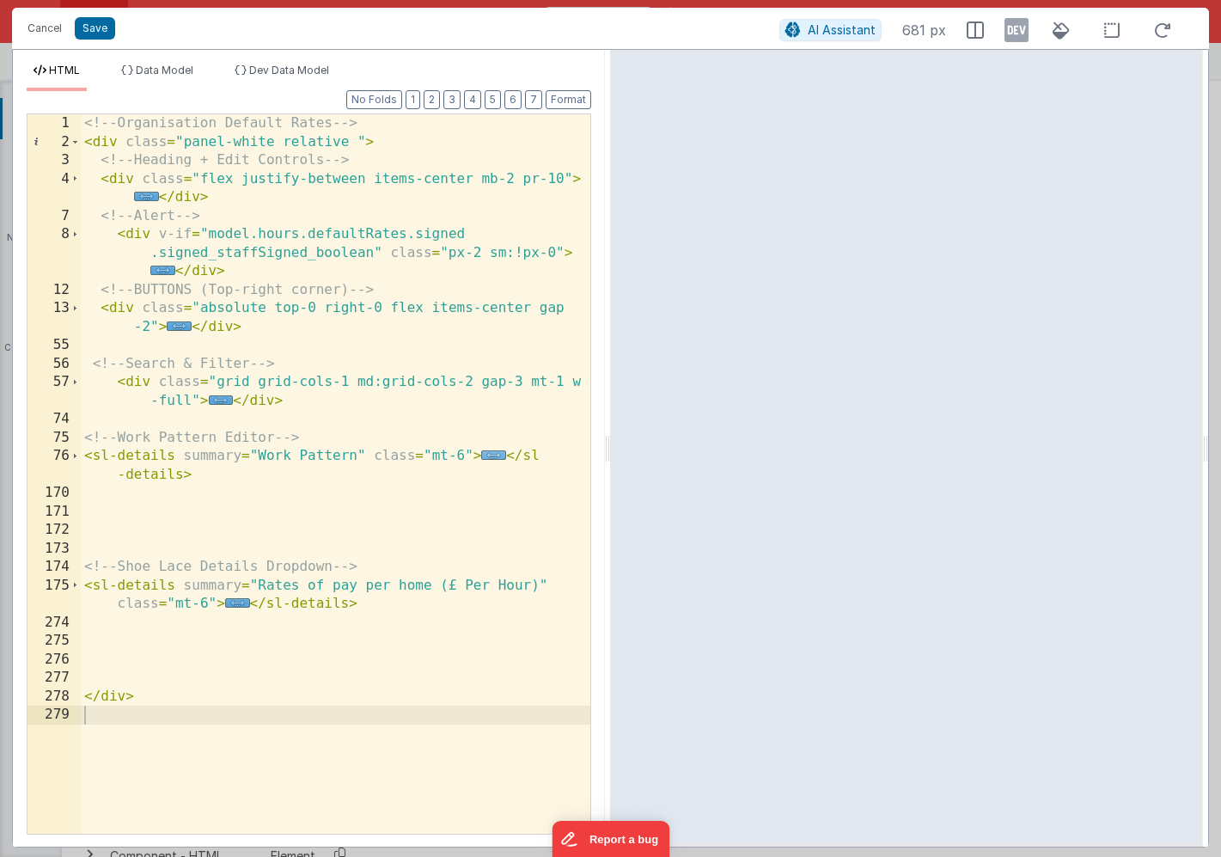
click at [496, 455] on span "..." at bounding box center [493, 454] width 25 height 9
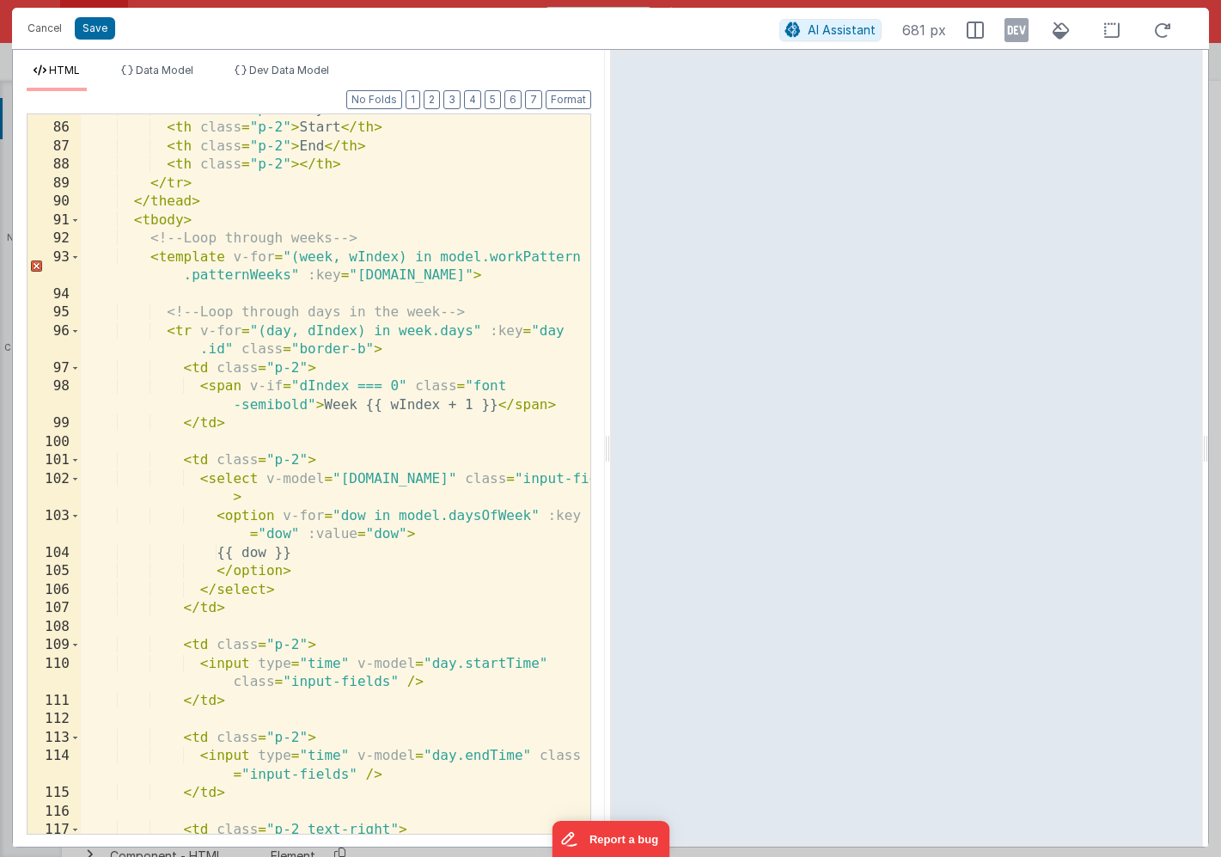
scroll to position [513, 0]
click at [98, 32] on button "Save" at bounding box center [95, 28] width 40 height 22
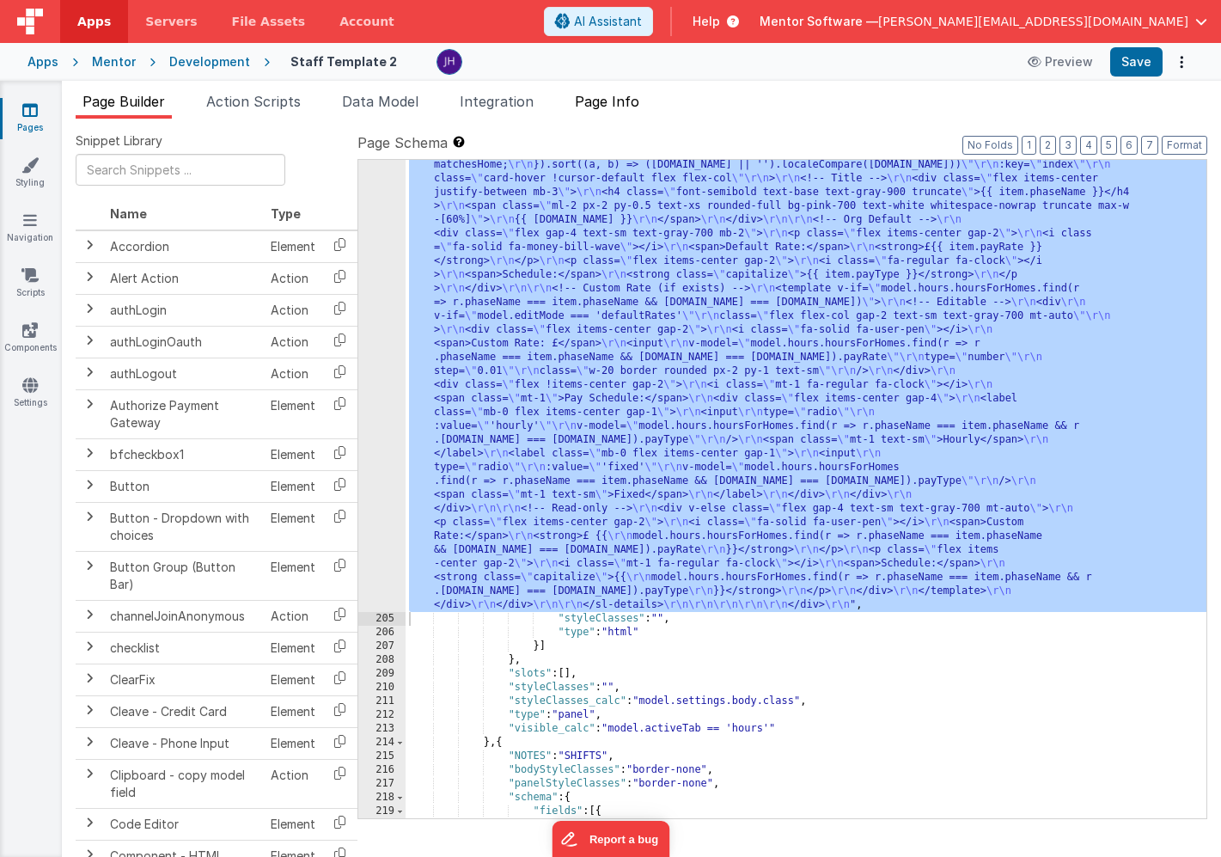
click at [602, 95] on span "Page Info" at bounding box center [607, 101] width 64 height 17
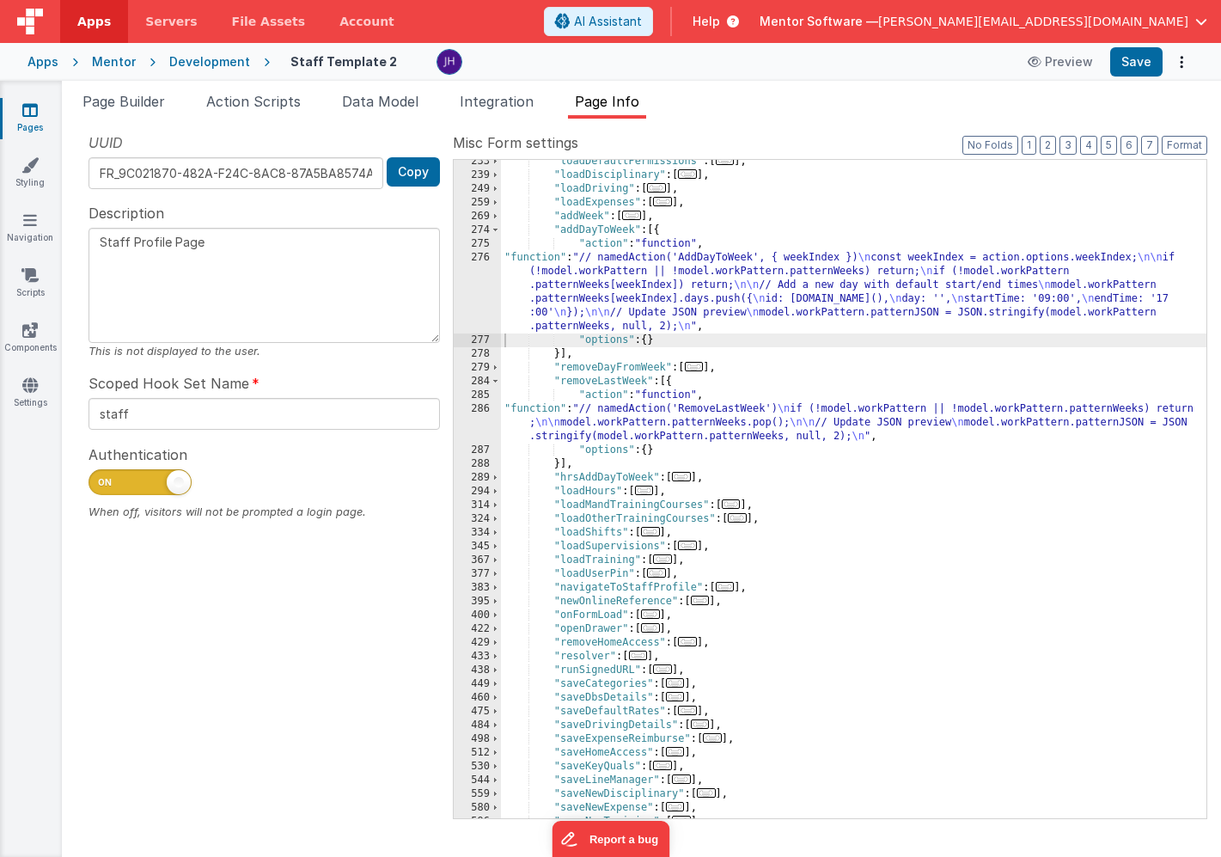
click at [632, 218] on span "..." at bounding box center [631, 215] width 19 height 9
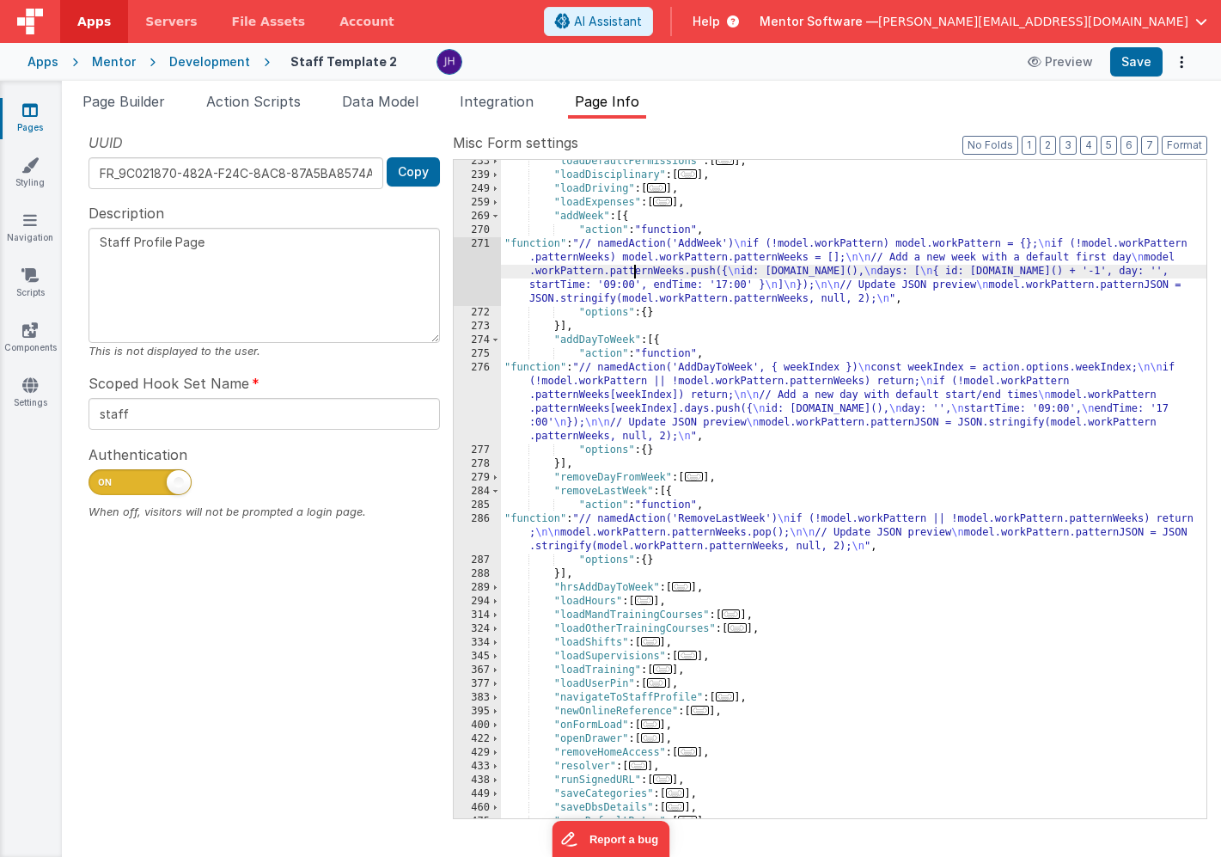
click at [634, 275] on div ""loadDefaultPermissions" : [ ... ] , "loadDisciplinary" : [ ... ] , "loadDrivin…" at bounding box center [854, 498] width 706 height 686
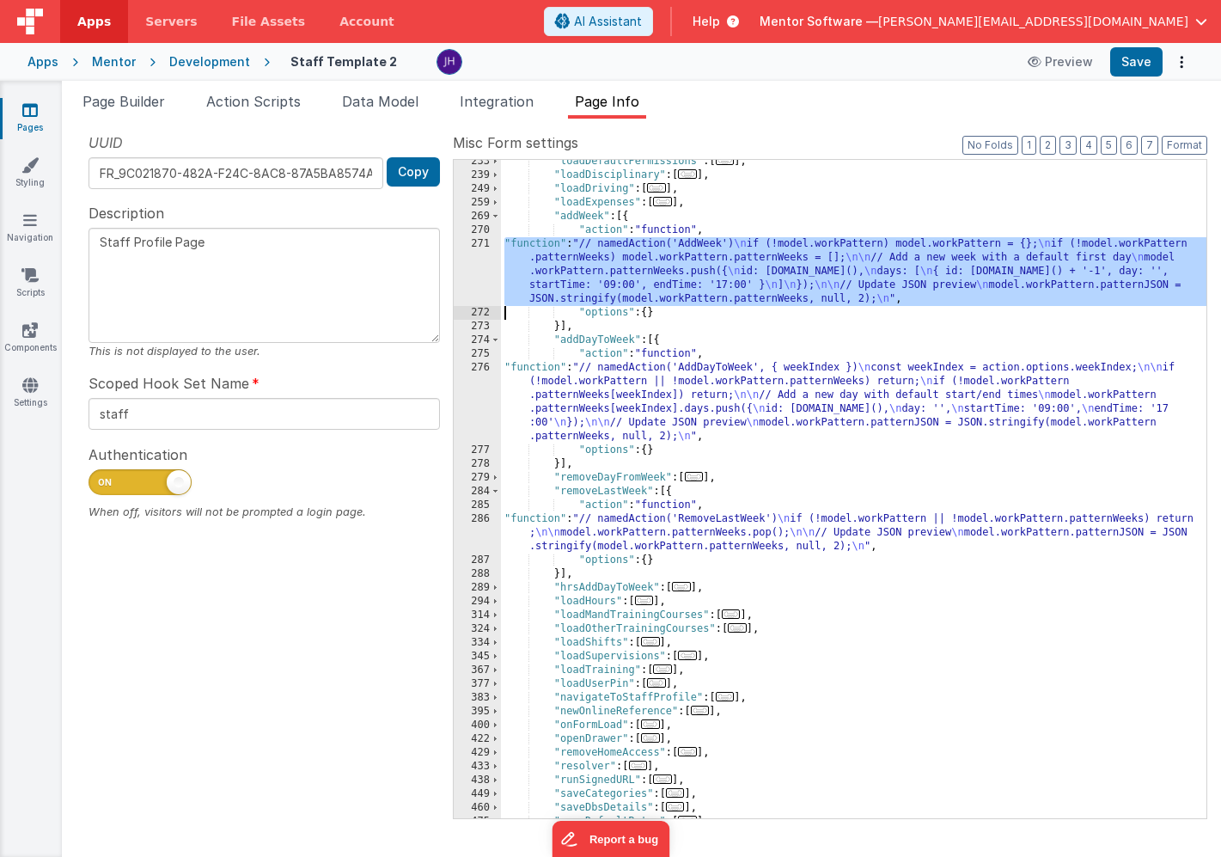
click at [486, 263] on div "271" at bounding box center [477, 271] width 47 height 69
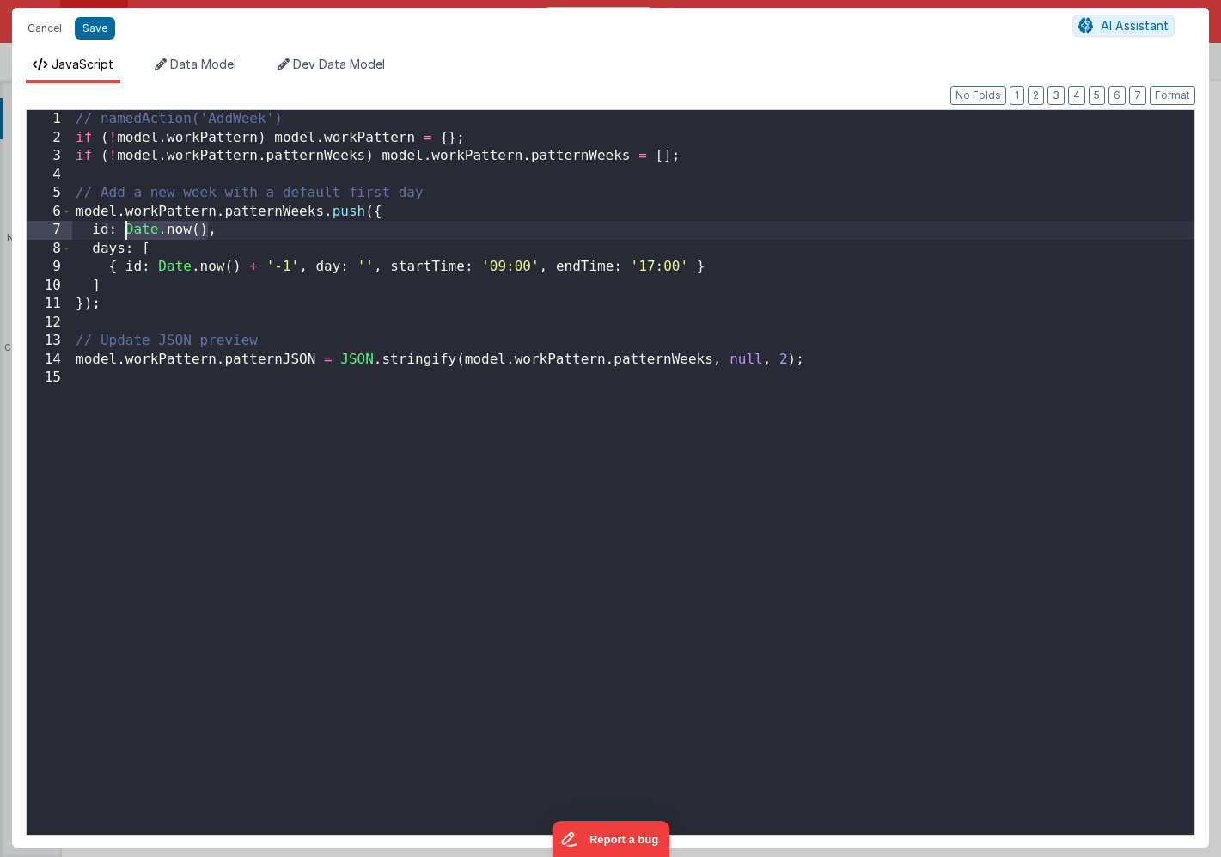
drag, startPoint x: 207, startPoint y: 229, endPoint x: 127, endPoint y: 228, distance: 79.9
click at [127, 228] on div "// namedAction('AddWeek') if ( ! model . workPattern ) model . workPattern = { …" at bounding box center [633, 491] width 1123 height 762
click at [144, 228] on div "// namedAction('AddWeek') if ( ! model . workPattern ) model . workPattern = { …" at bounding box center [633, 491] width 1123 height 762
drag, startPoint x: 225, startPoint y: 230, endPoint x: 124, endPoint y: 230, distance: 101.4
click at [124, 230] on div "// namedAction('AddWeek') if ( ! model . workPattern ) model . workPattern = { …" at bounding box center [633, 491] width 1123 height 762
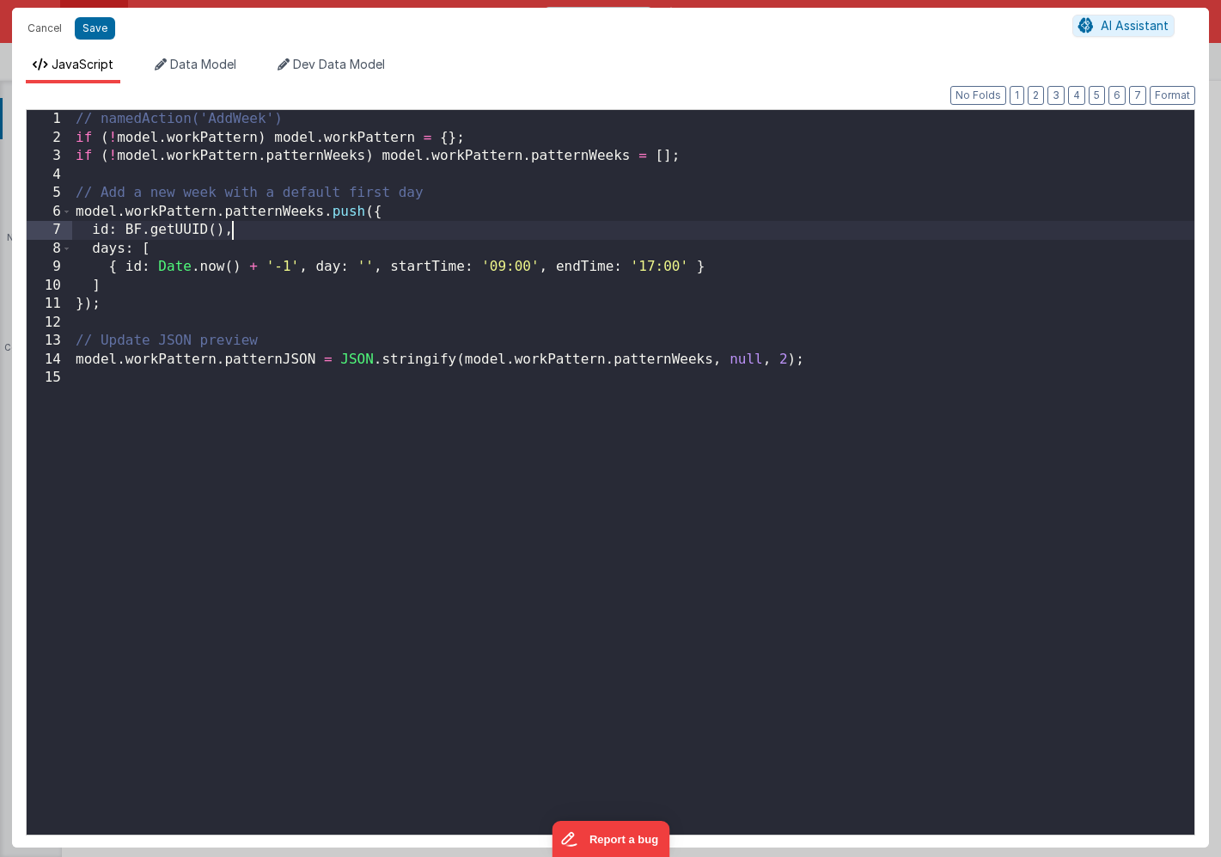
click at [248, 229] on div "// namedAction('AddWeek') if ( ! model . workPattern ) model . workPattern = { …" at bounding box center [633, 491] width 1123 height 762
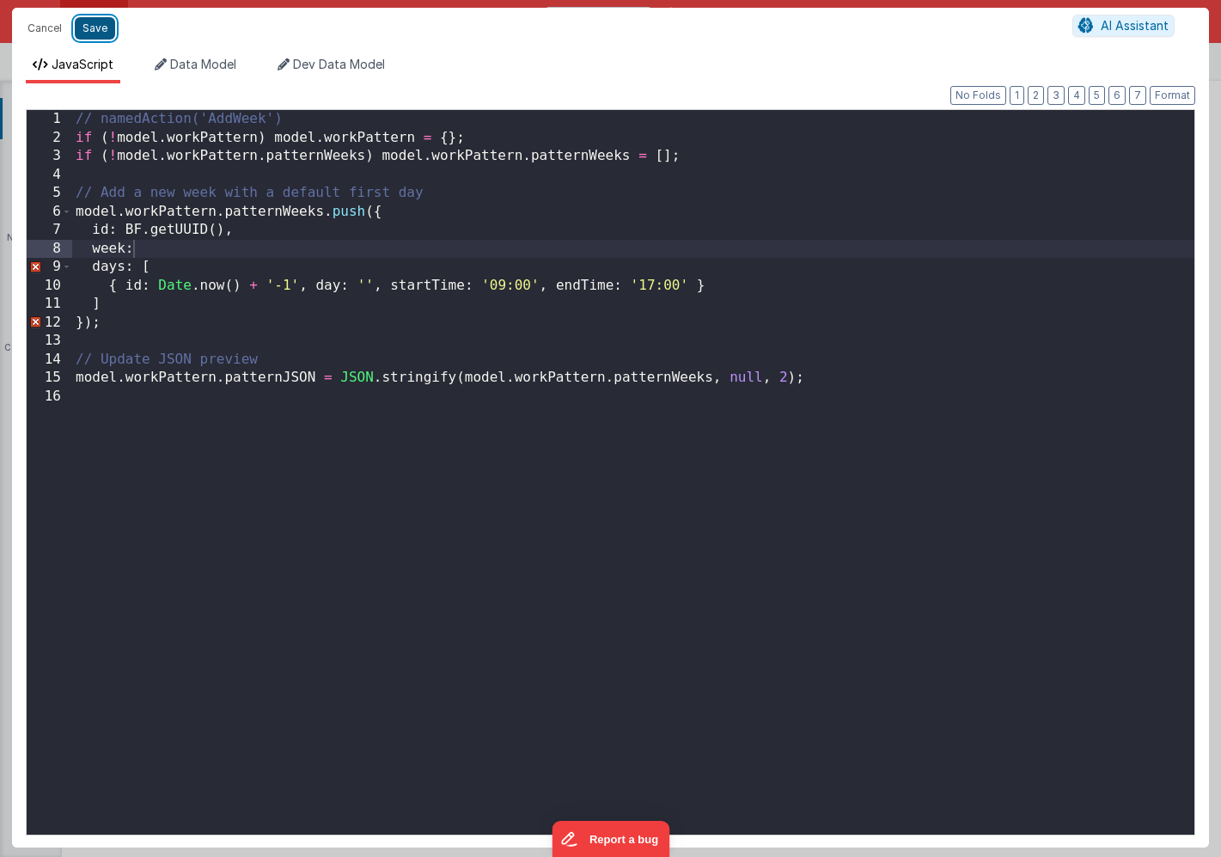
click at [89, 28] on button "Save" at bounding box center [95, 28] width 40 height 22
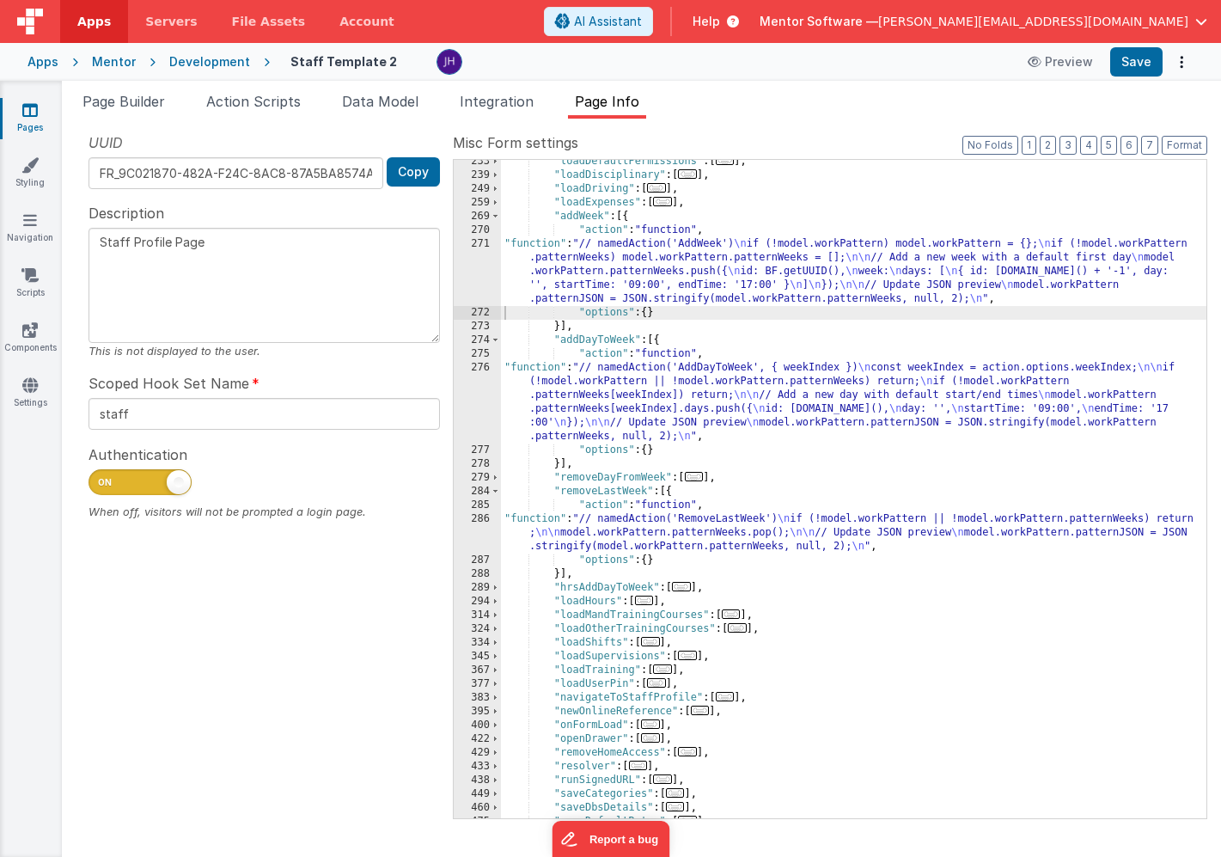
click at [548, 383] on div ""loadDefaultPermissions" : [ ... ] , "loadDisciplinary" : [ ... ] , "loadDrivin…" at bounding box center [854, 498] width 706 height 686
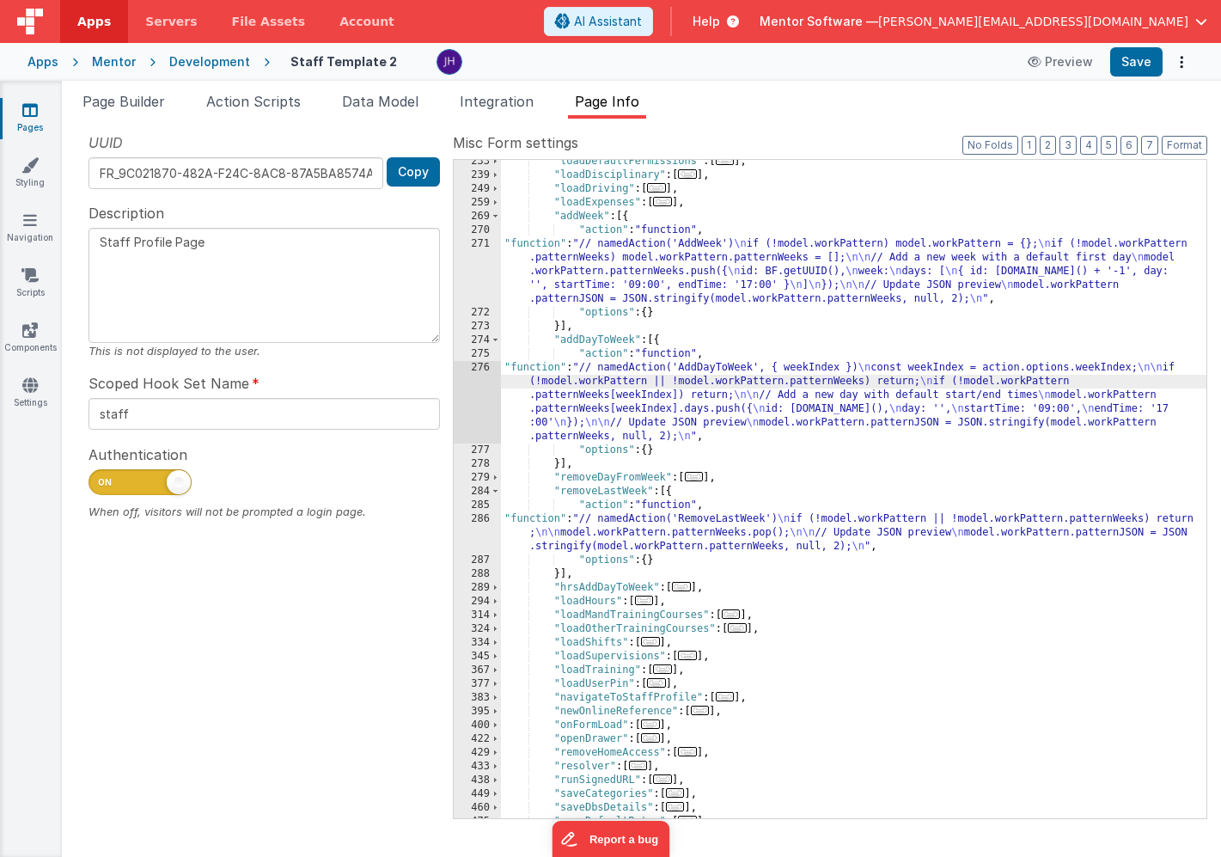
click at [486, 385] on div "276" at bounding box center [477, 402] width 47 height 83
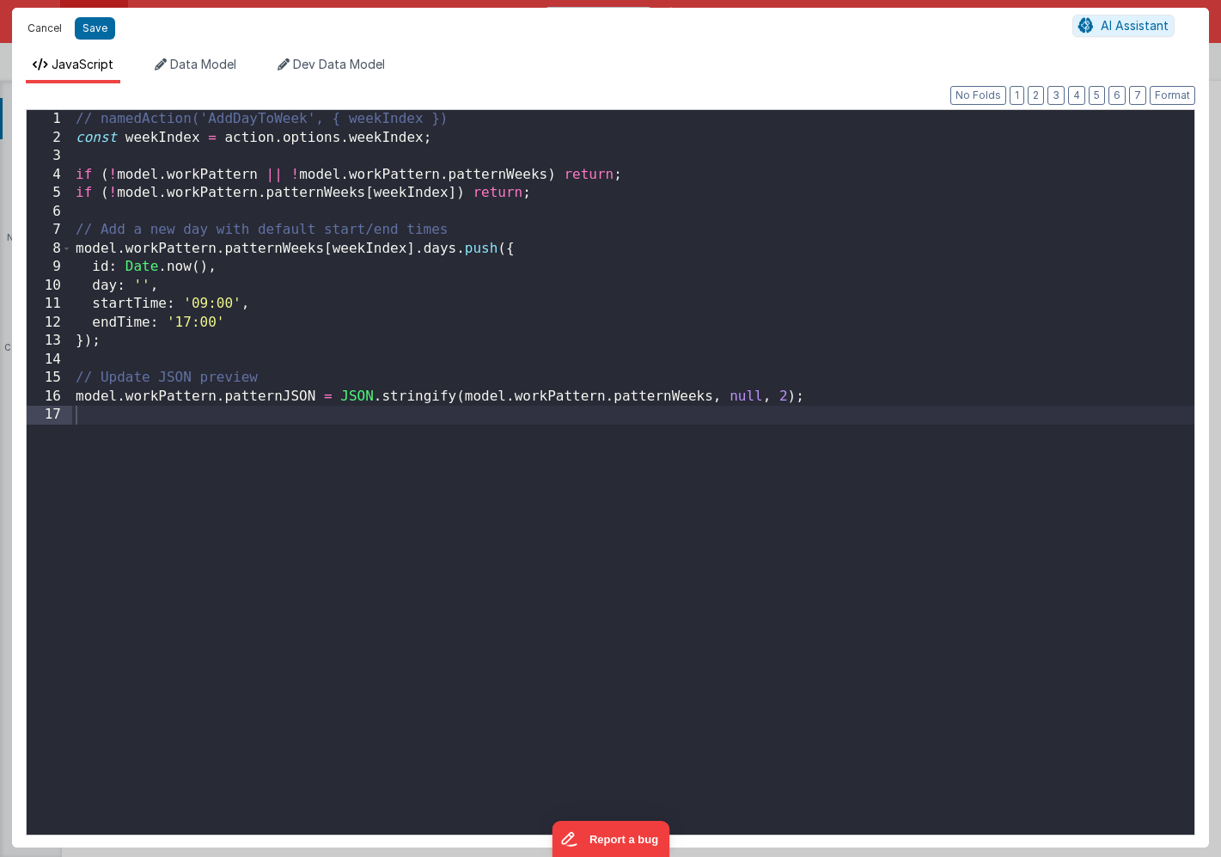
drag, startPoint x: 43, startPoint y: 26, endPoint x: 113, endPoint y: 48, distance: 73.1
click at [43, 26] on button "Cancel" at bounding box center [45, 28] width 52 height 24
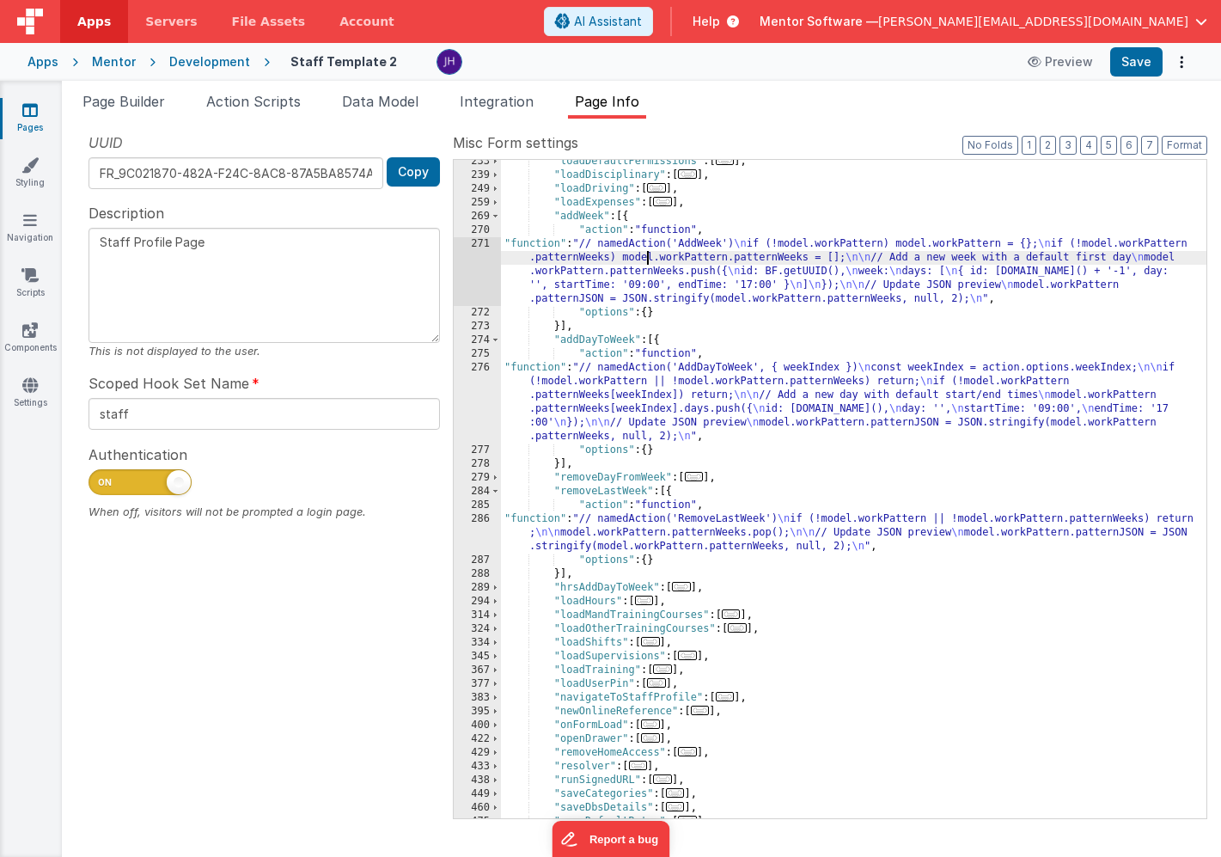
click at [649, 259] on div ""loadDefaultPermissions" : [ ... ] , "loadDisciplinary" : [ ... ] , "loadDrivin…" at bounding box center [854, 498] width 706 height 686
click at [482, 262] on div "271" at bounding box center [477, 271] width 47 height 69
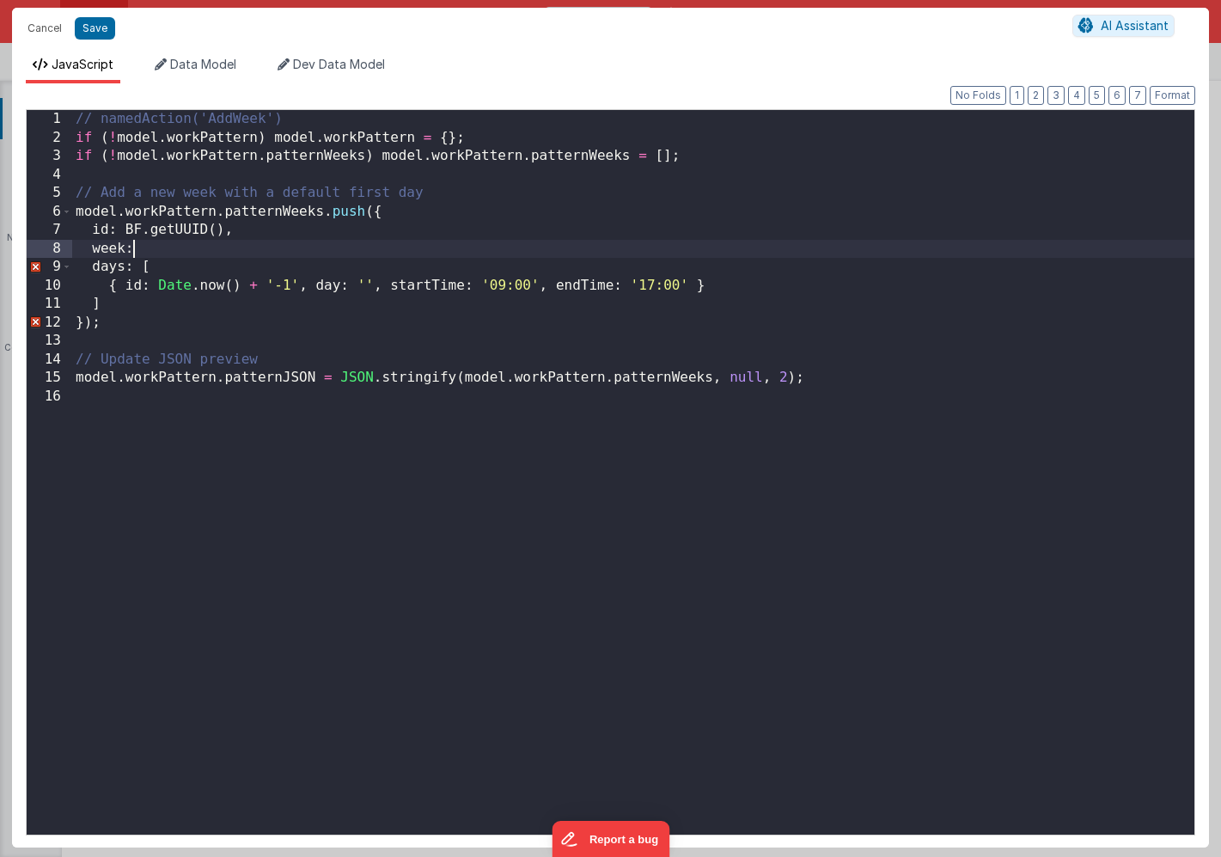
click at [135, 253] on div "// namedAction('AddWeek') if ( ! model . workPattern ) model . workPattern = { …" at bounding box center [633, 491] width 1123 height 762
click at [86, 28] on button "Save" at bounding box center [95, 28] width 40 height 22
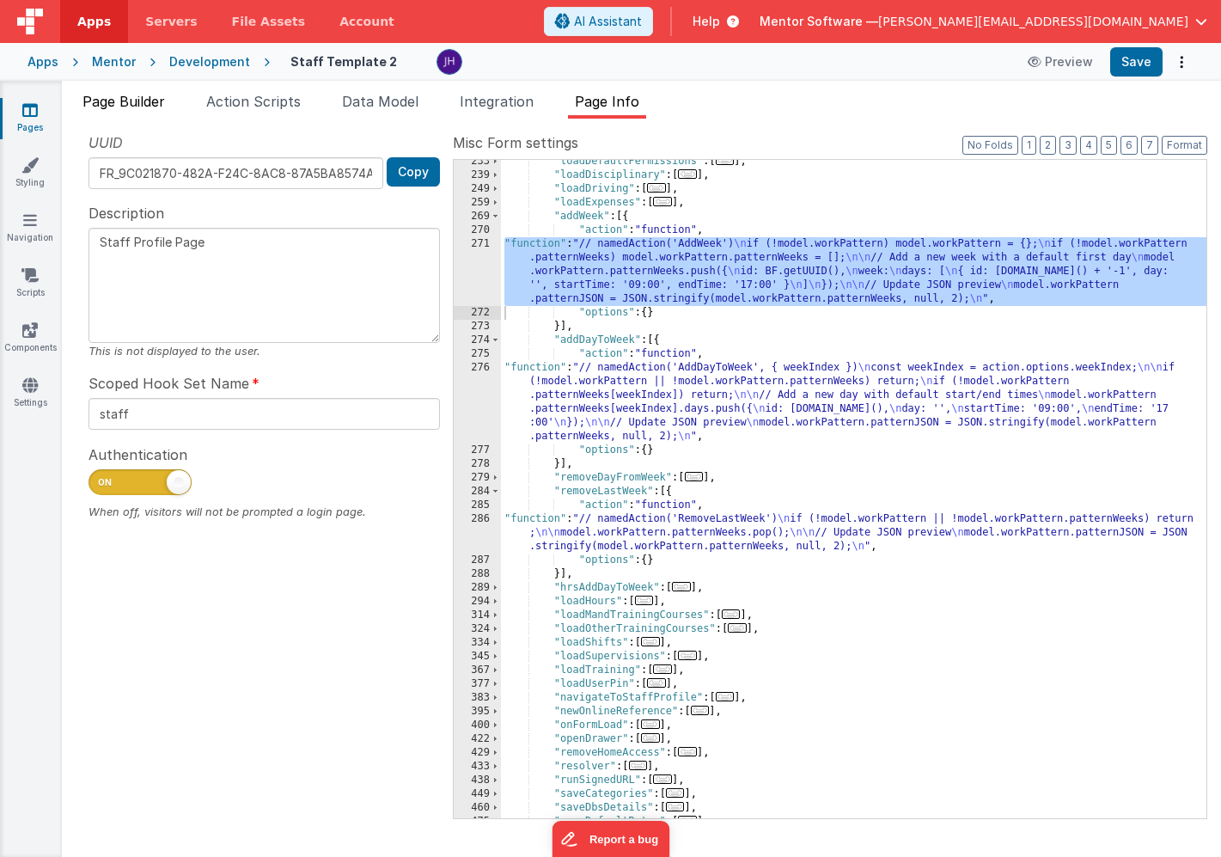
click at [128, 108] on span "Page Builder" at bounding box center [124, 101] width 83 height 17
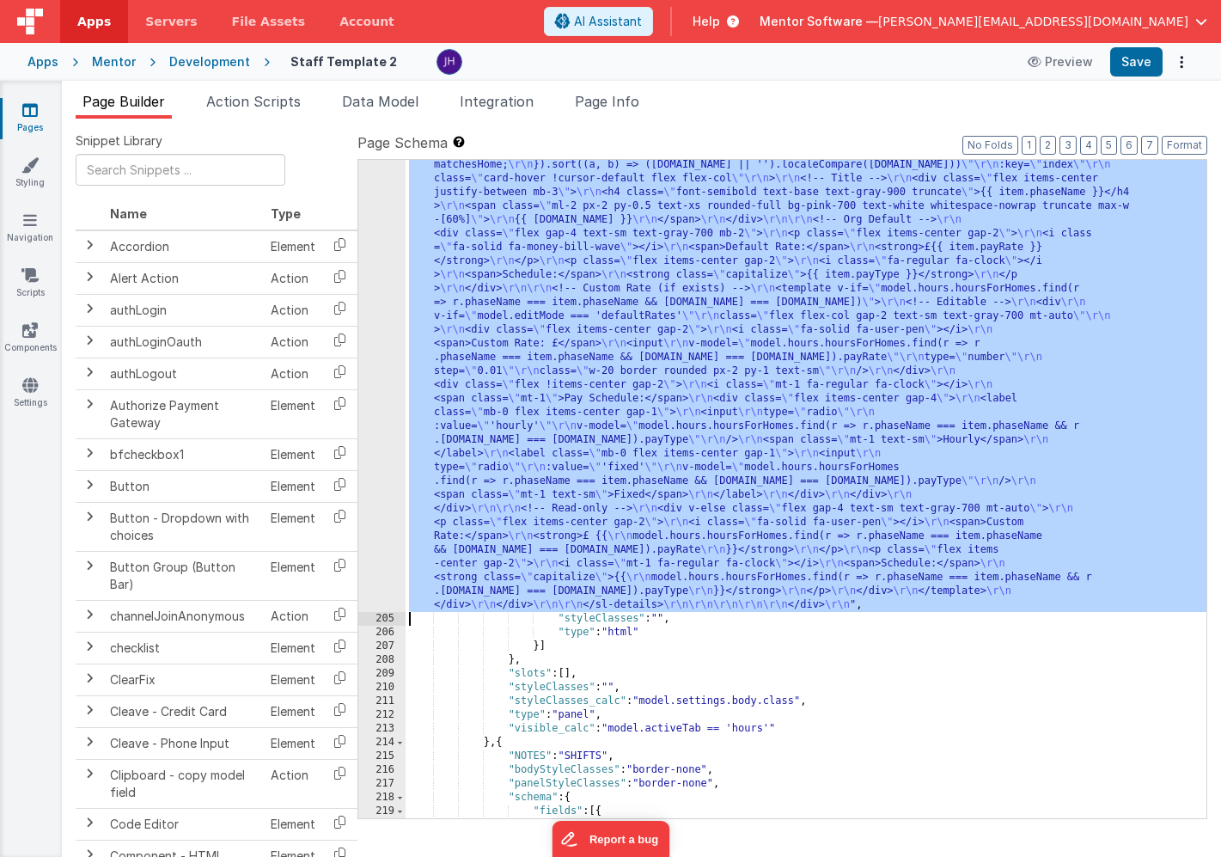
click at [611, 311] on div ""html" : "<!-- Organisation Default Rates --> \r\n <div class= \" panel-white r…" at bounding box center [806, 425] width 801 height 2295
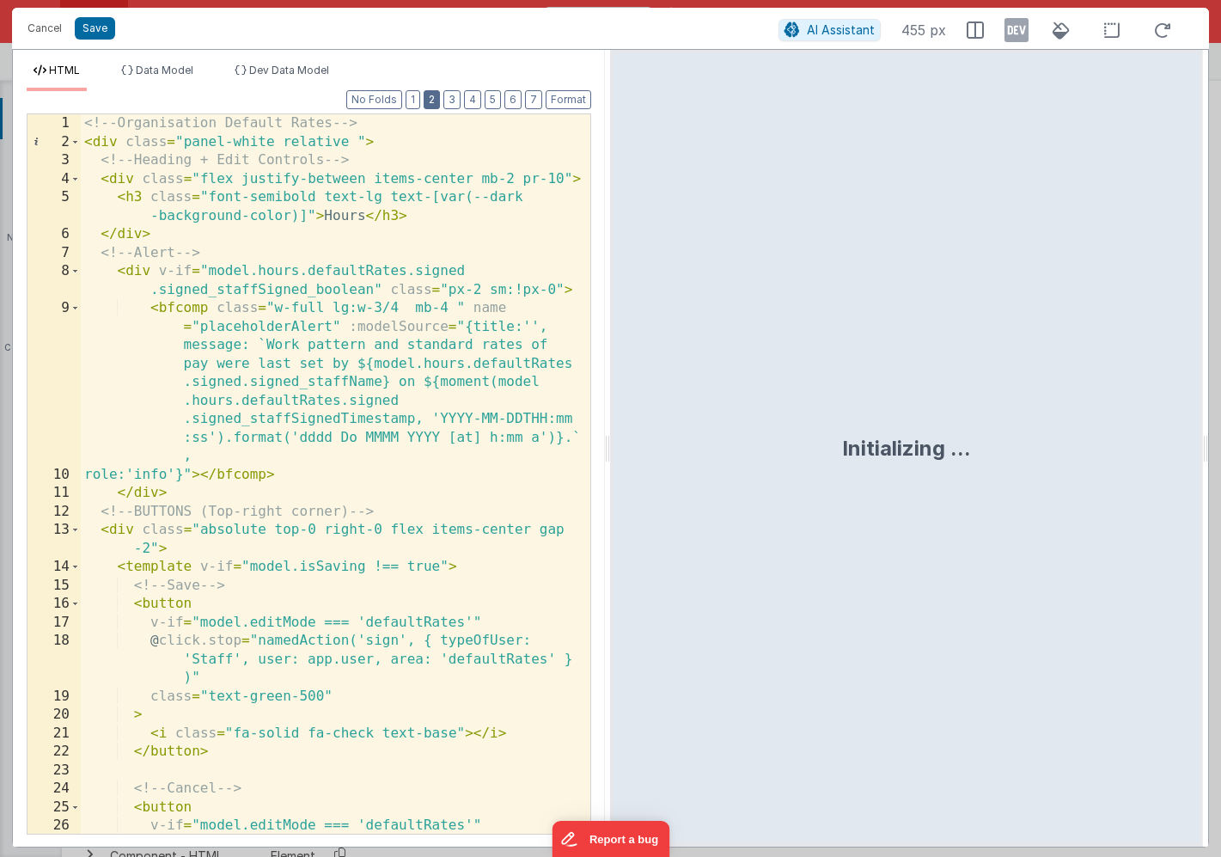
click at [435, 102] on button "2" at bounding box center [432, 99] width 16 height 19
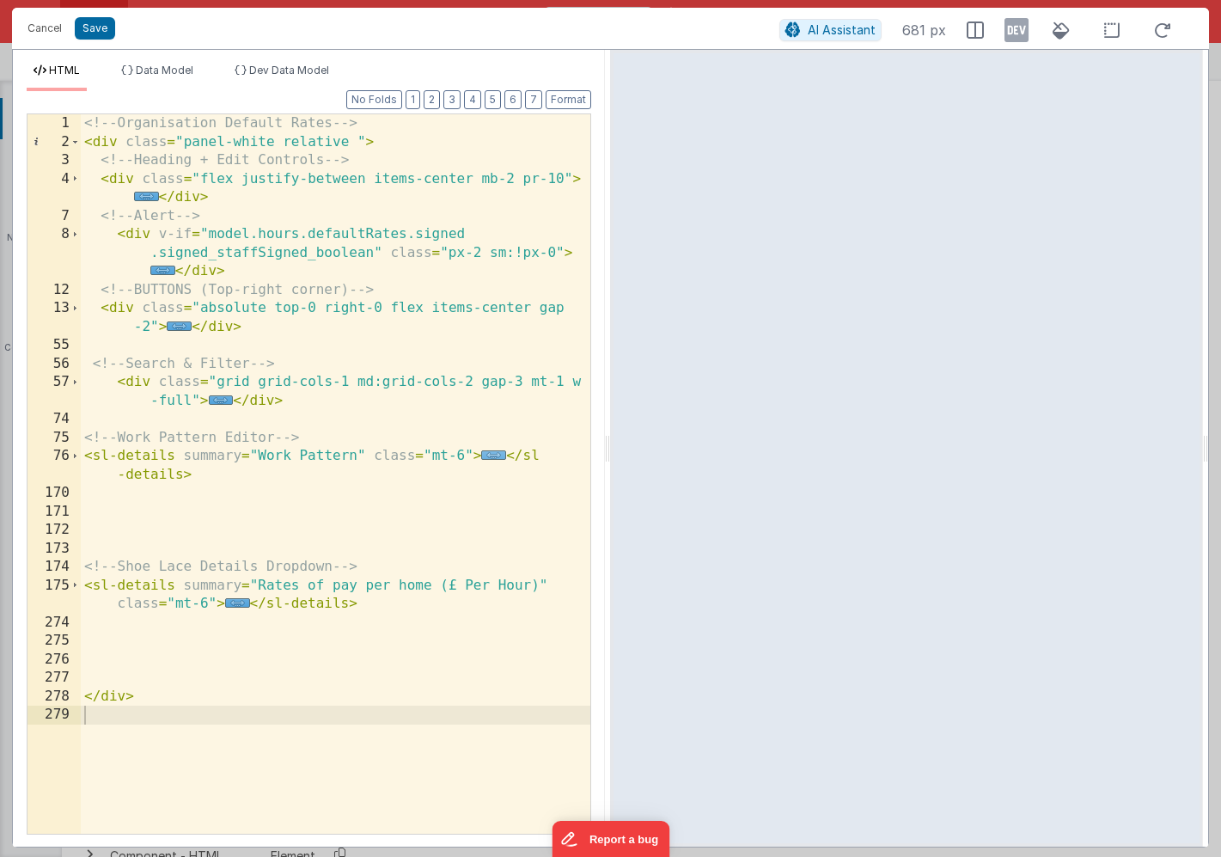
click at [495, 455] on span "..." at bounding box center [493, 454] width 25 height 9
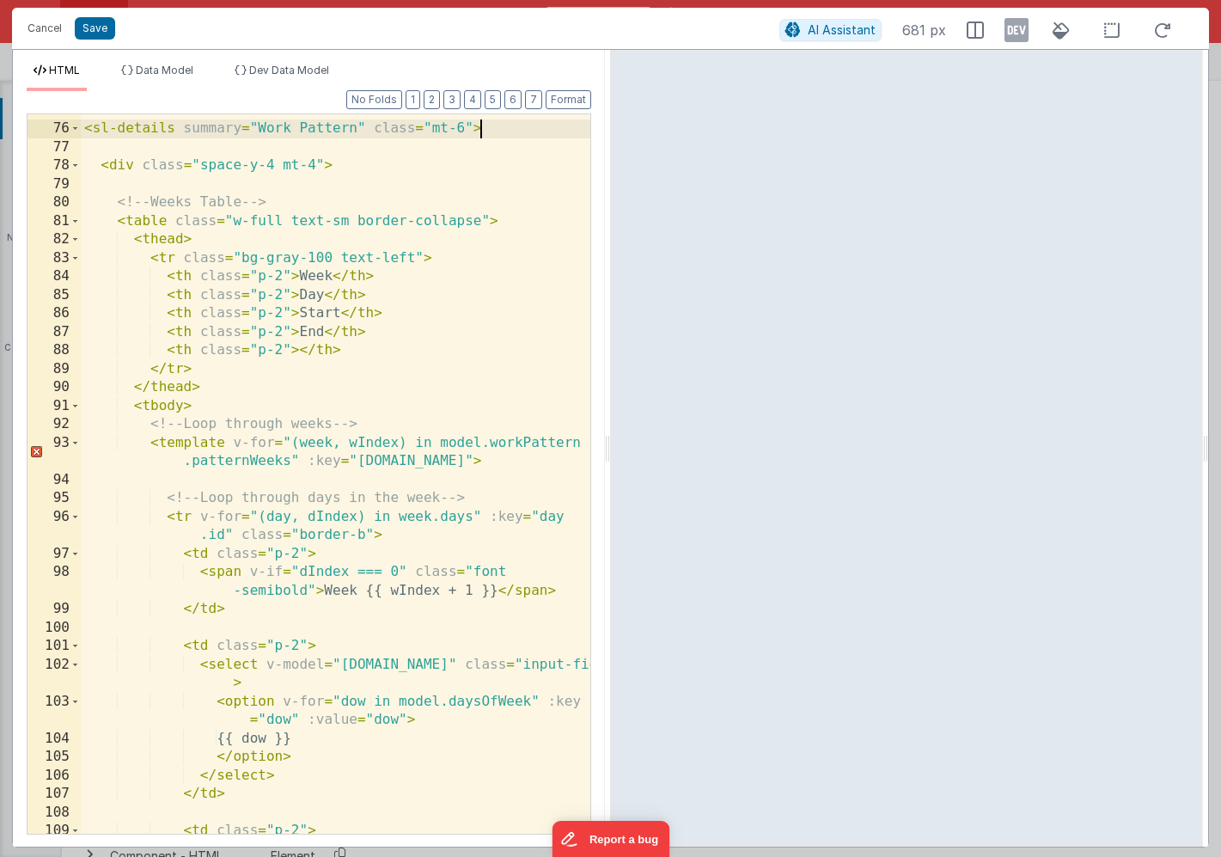
scroll to position [331, 0]
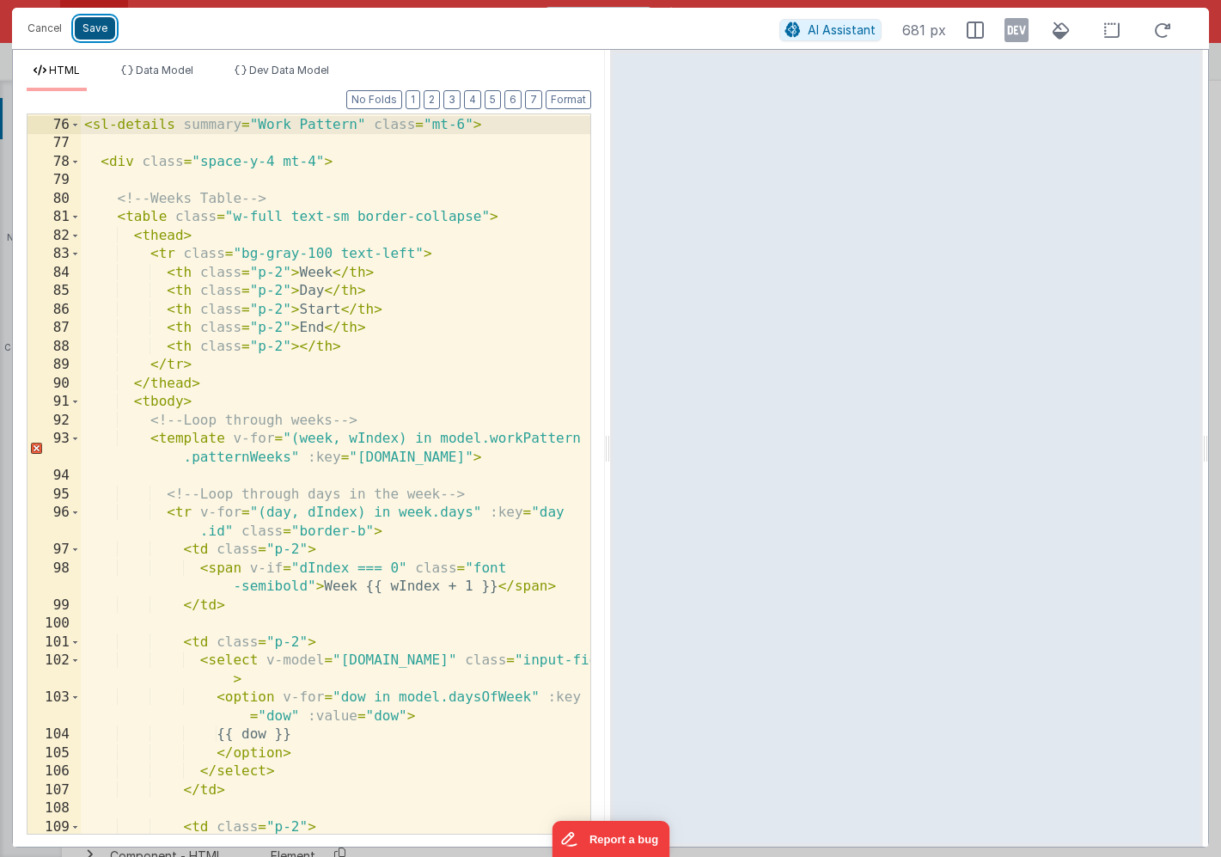
click at [89, 27] on button "Save" at bounding box center [95, 28] width 40 height 22
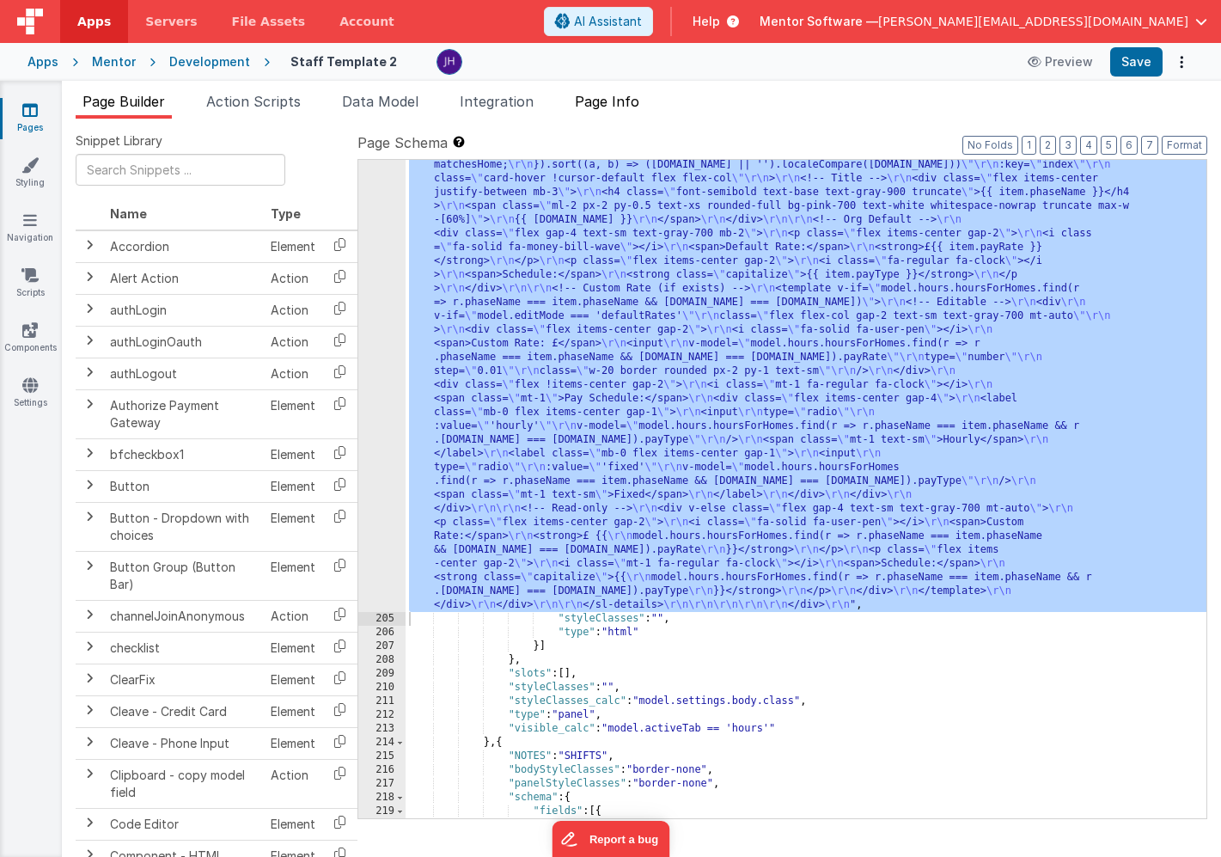
click at [604, 101] on span "Page Info" at bounding box center [607, 101] width 64 height 17
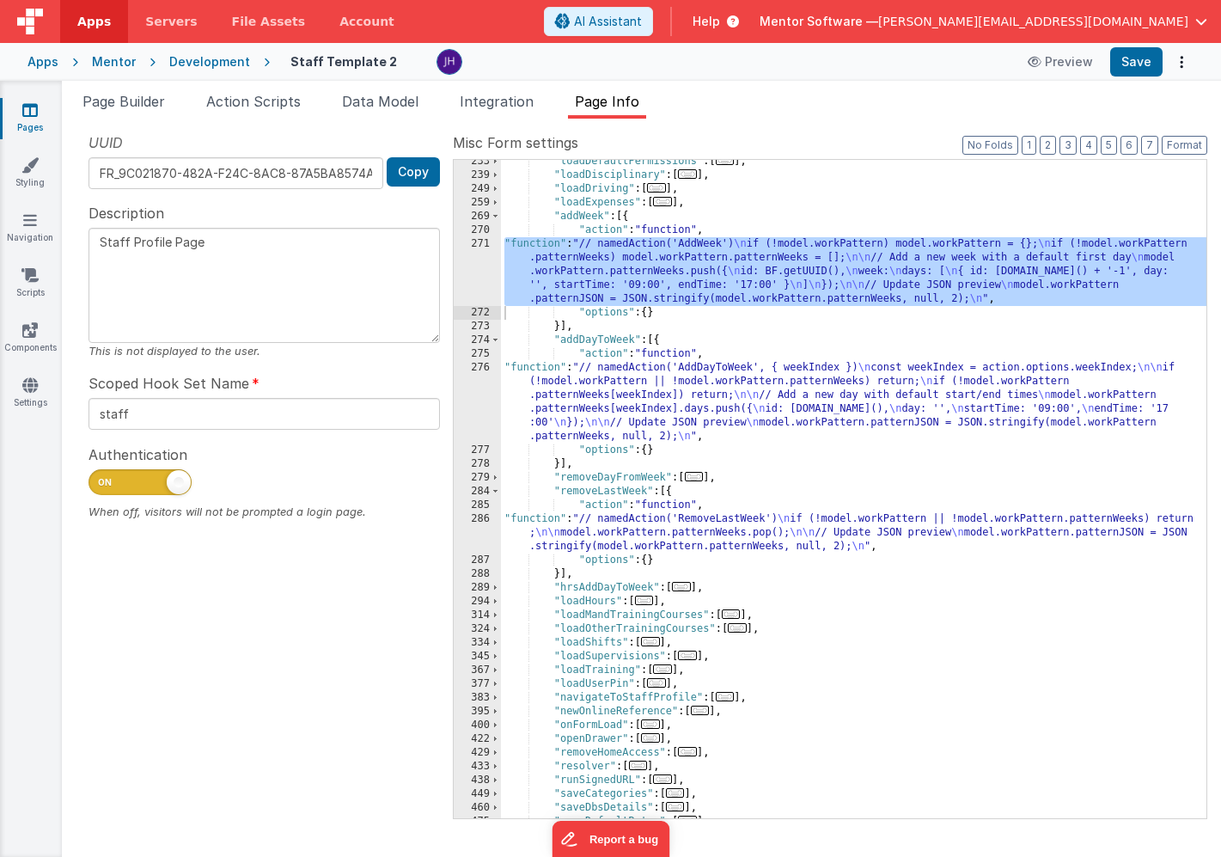
click at [618, 274] on div ""loadDefaultPermissions" : [ ... ] , "loadDisciplinary" : [ ... ] , "loadDrivin…" at bounding box center [854, 498] width 706 height 686
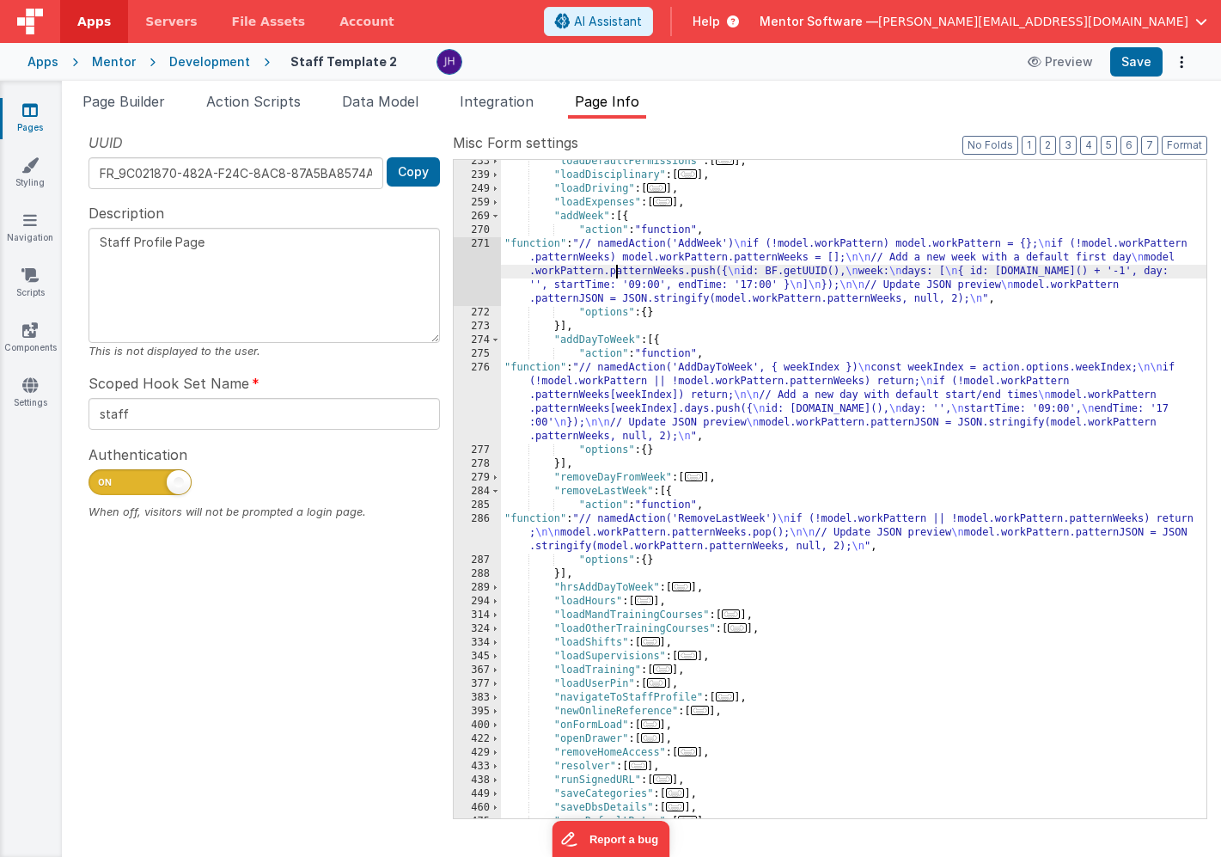
click at [473, 275] on div "271" at bounding box center [477, 271] width 47 height 69
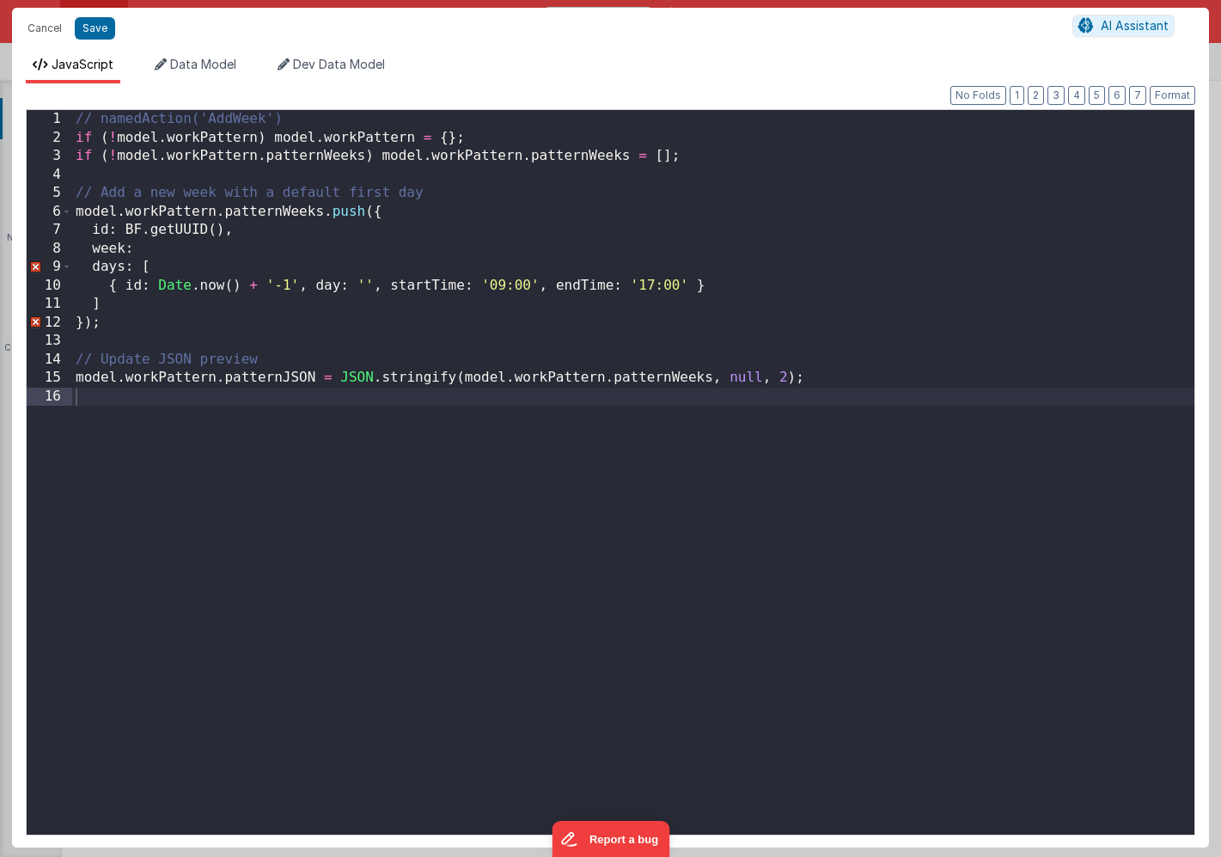
click at [419, 422] on div "// namedAction('AddWeek') if ( ! model . workPattern ) model . workPattern = { …" at bounding box center [633, 491] width 1123 height 762
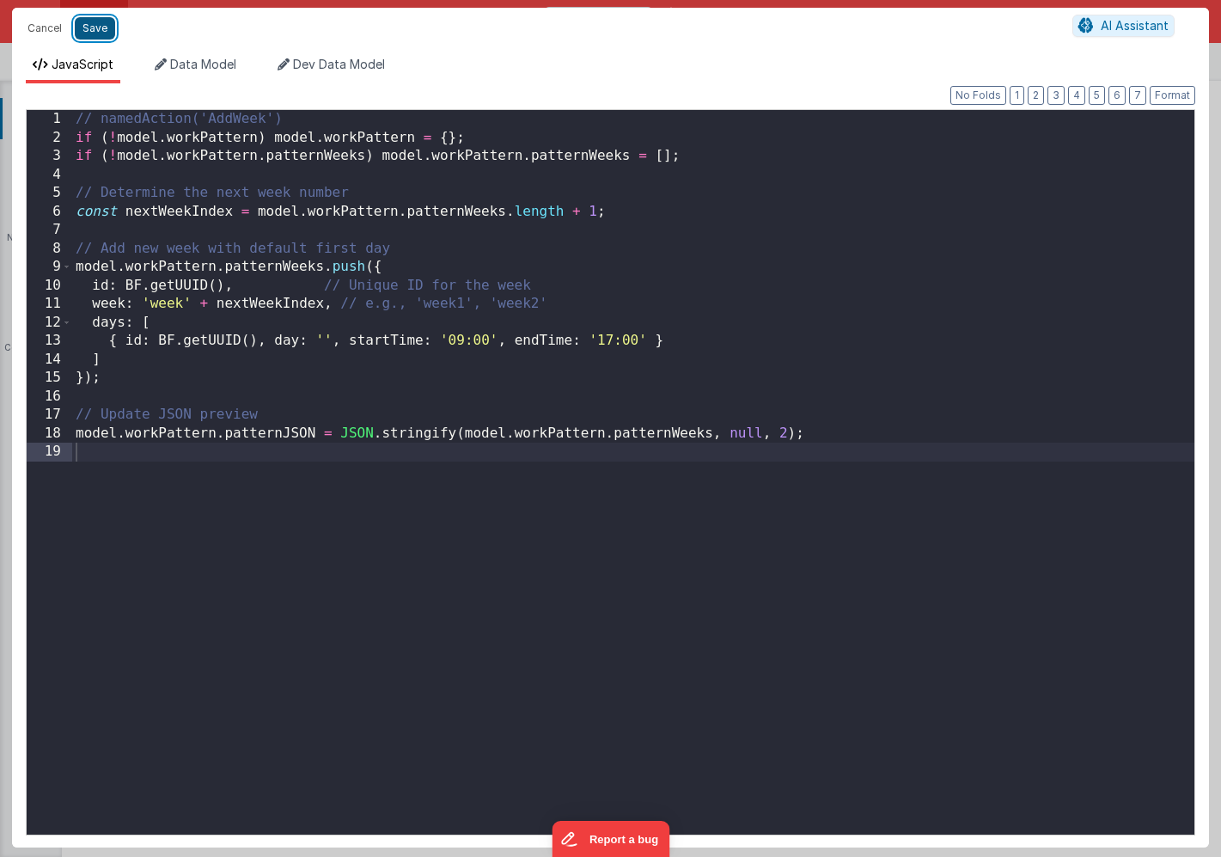
click at [91, 28] on button "Save" at bounding box center [95, 28] width 40 height 22
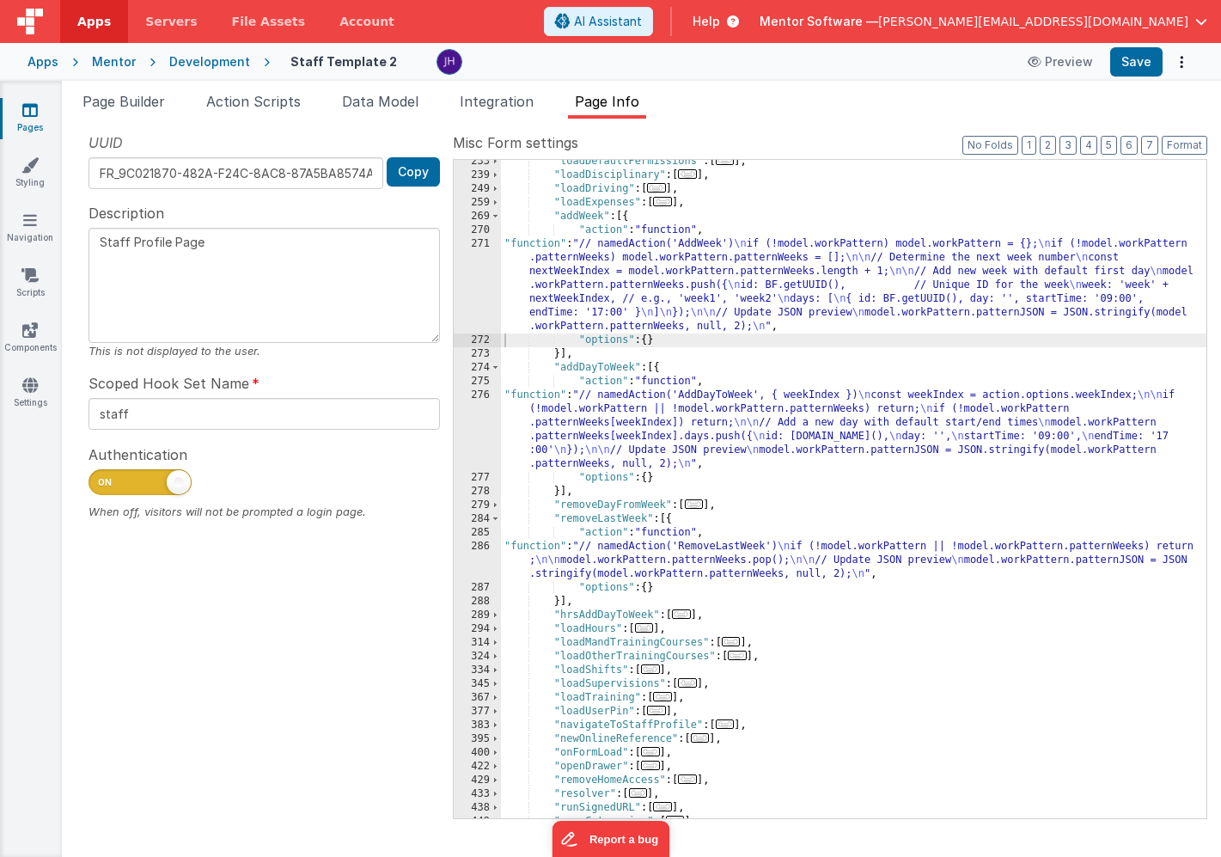
click at [640, 427] on div ""loadDefaultPermissions" : [ ... ] , "loadDisciplinary" : [ ... ] , "loadDrivin…" at bounding box center [854, 498] width 706 height 686
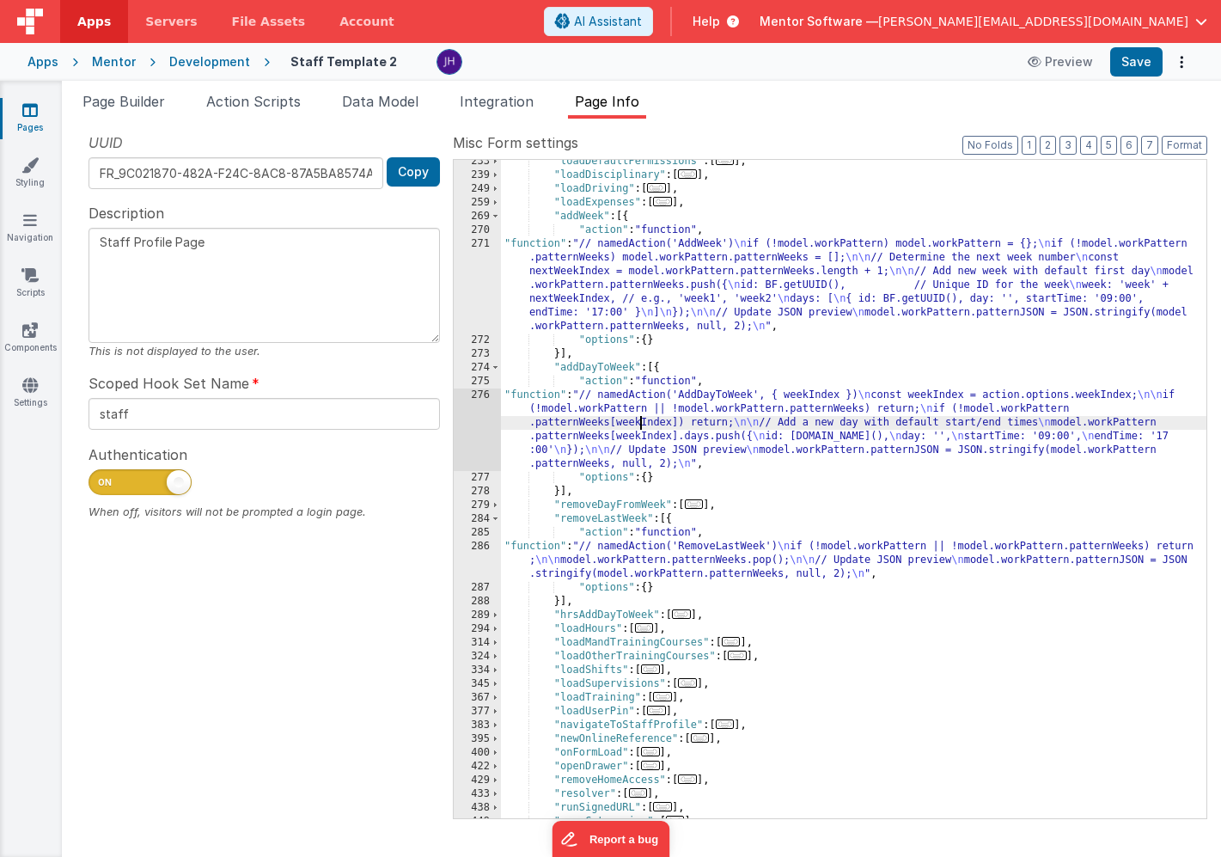
click at [474, 415] on div "276" at bounding box center [477, 430] width 47 height 83
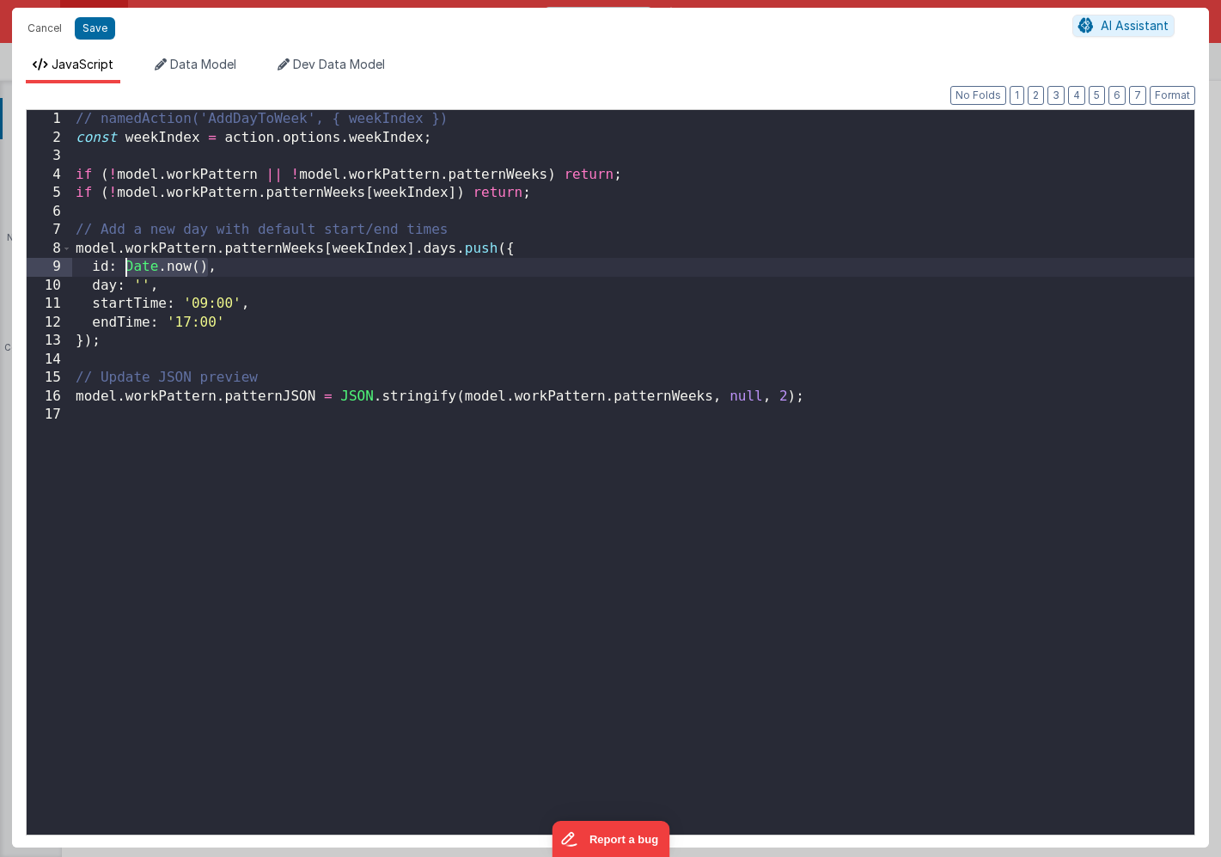
drag, startPoint x: 207, startPoint y: 266, endPoint x: 129, endPoint y: 267, distance: 78.2
click at [128, 267] on div "// namedAction('AddDayToWeek', { weekIndex }) const weekIndex = action . option…" at bounding box center [633, 491] width 1123 height 762
click at [95, 37] on button "Save" at bounding box center [95, 28] width 40 height 22
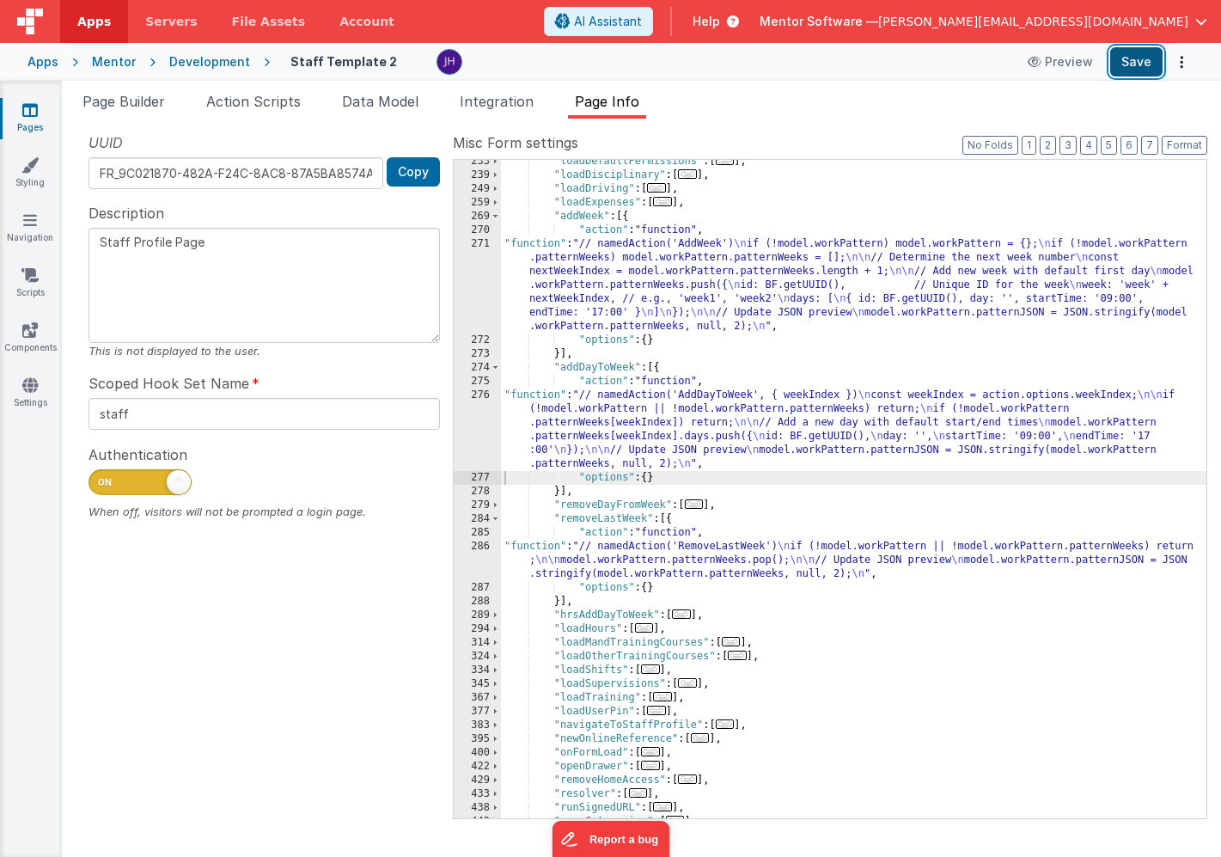
click at [1136, 62] on button "Save" at bounding box center [1137, 61] width 52 height 29
click at [1136, 59] on button "Save" at bounding box center [1137, 61] width 52 height 29
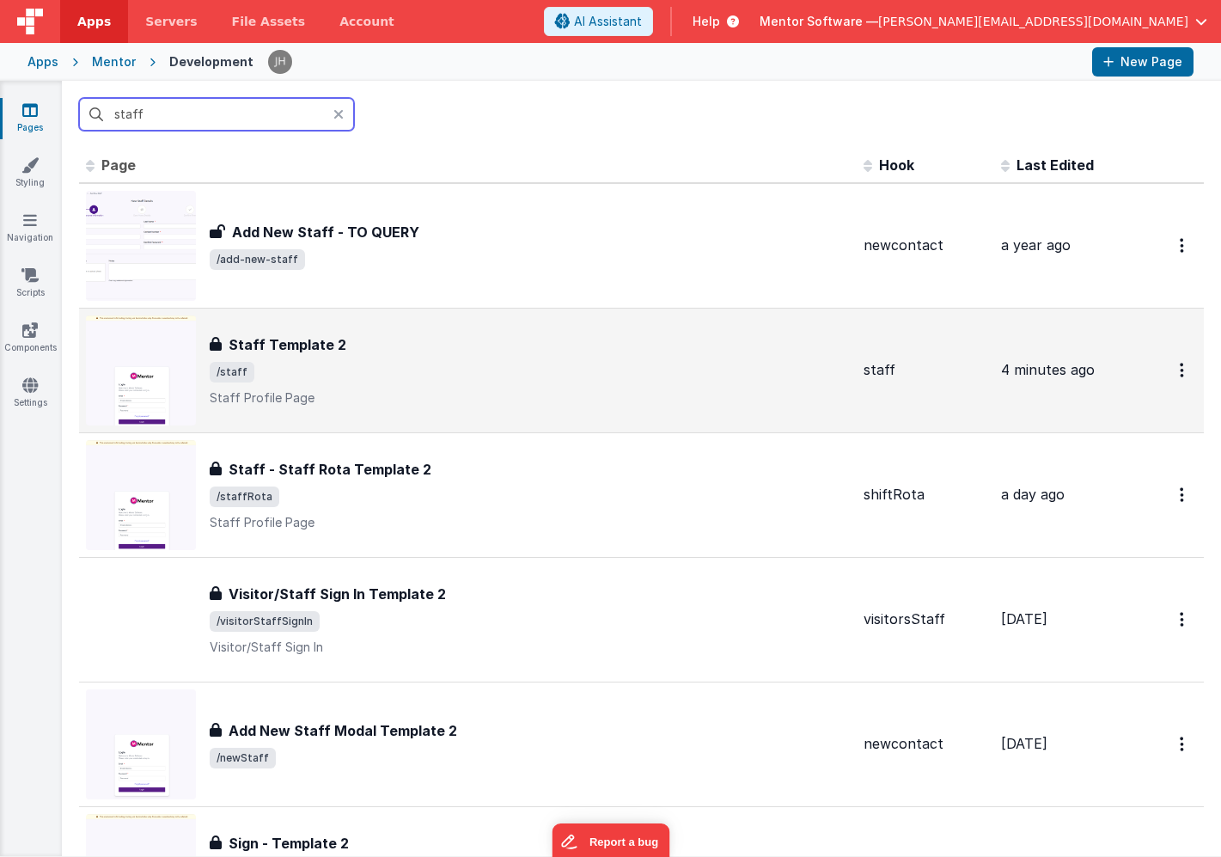
type input "staff"
click at [312, 364] on span "/staff" at bounding box center [530, 372] width 640 height 21
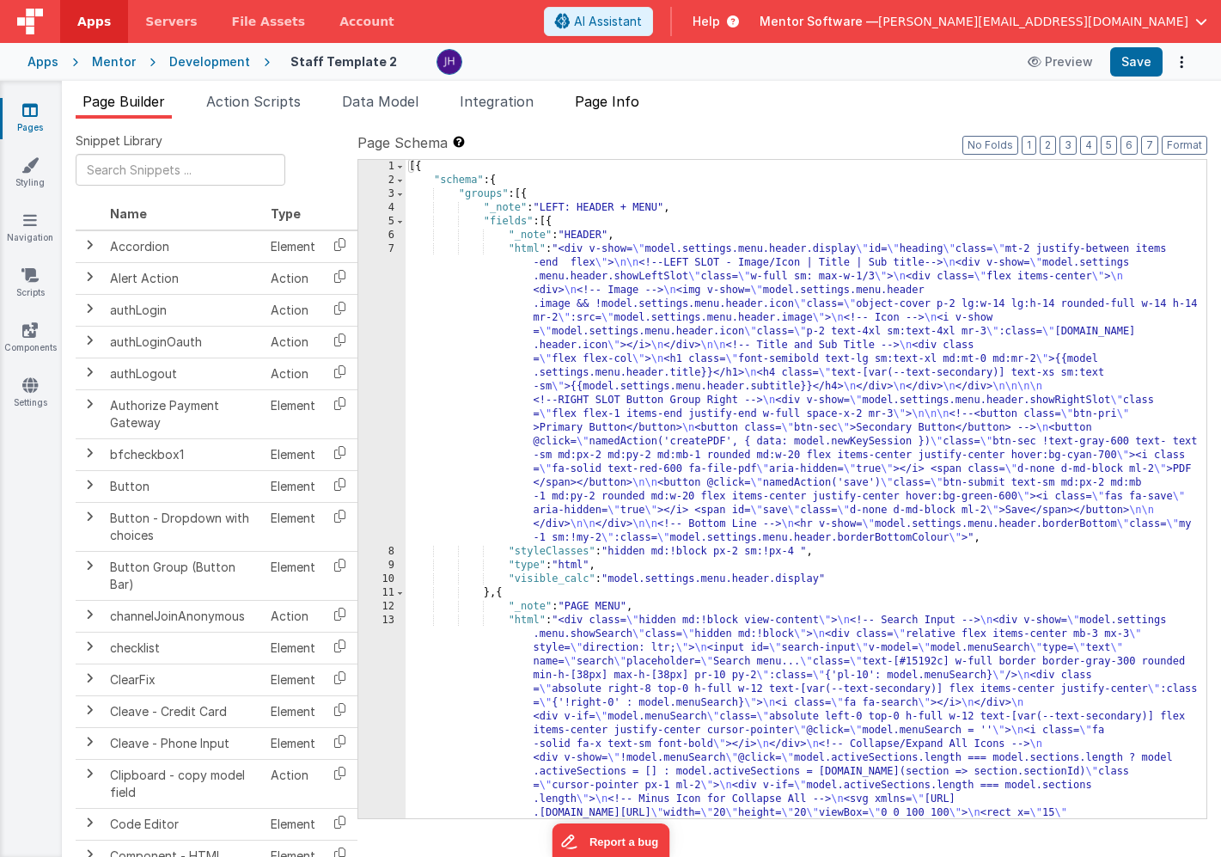
click at [622, 97] on span "Page Info" at bounding box center [607, 101] width 64 height 17
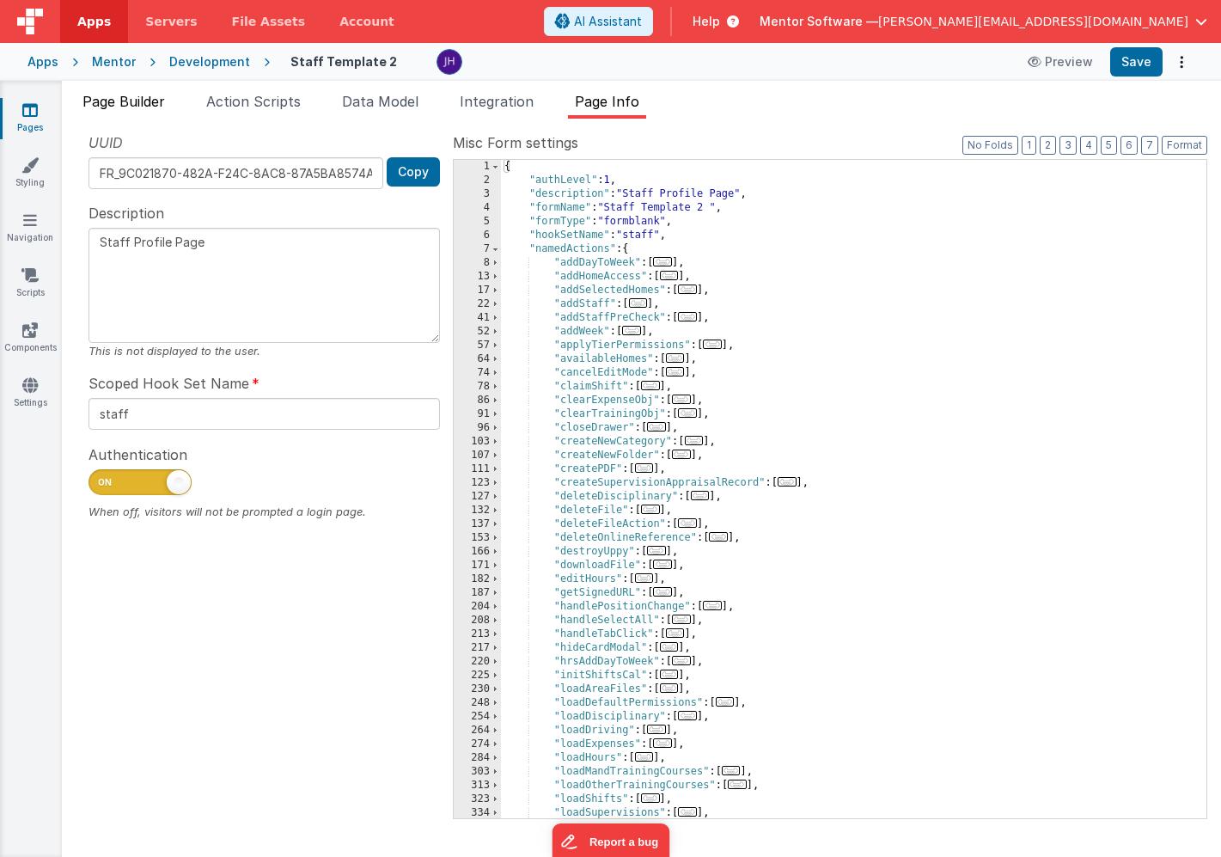
click at [132, 106] on span "Page Builder" at bounding box center [124, 101] width 83 height 17
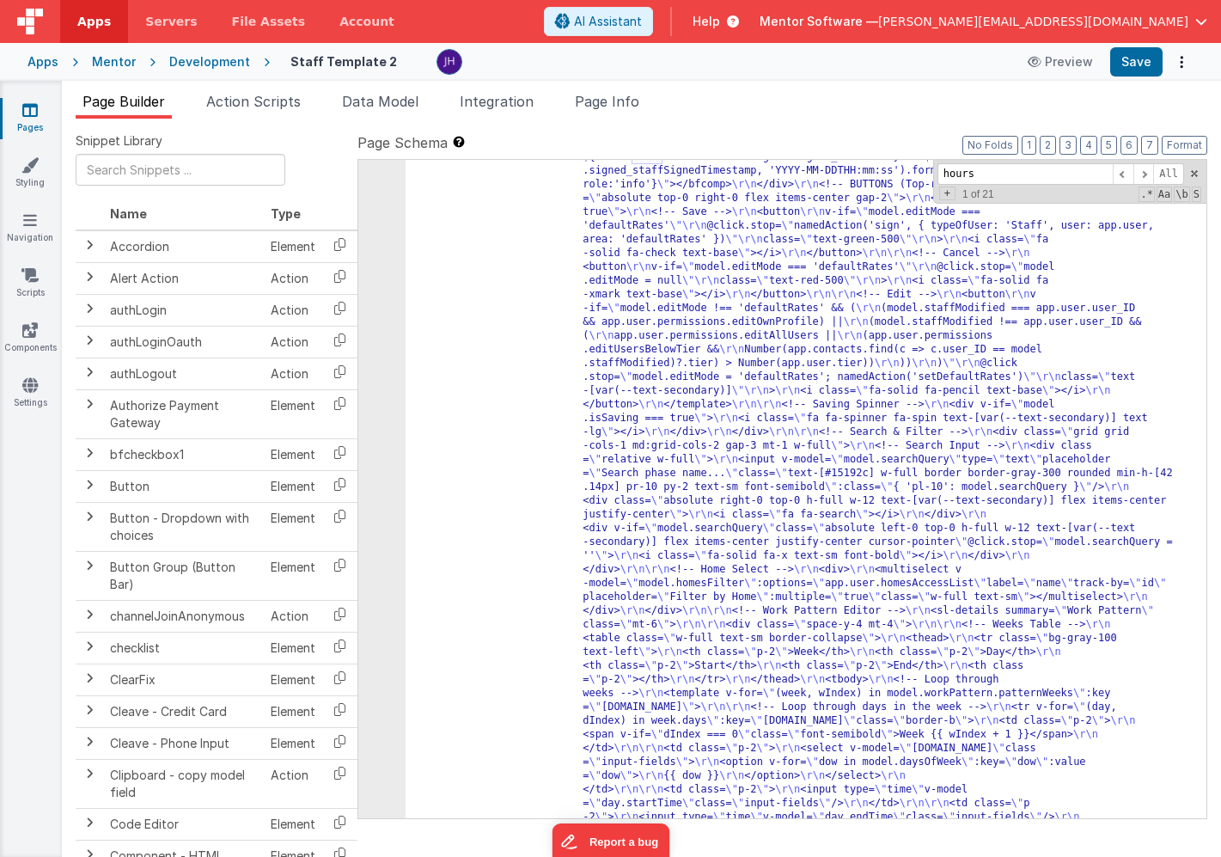
scroll to position [15825, 0]
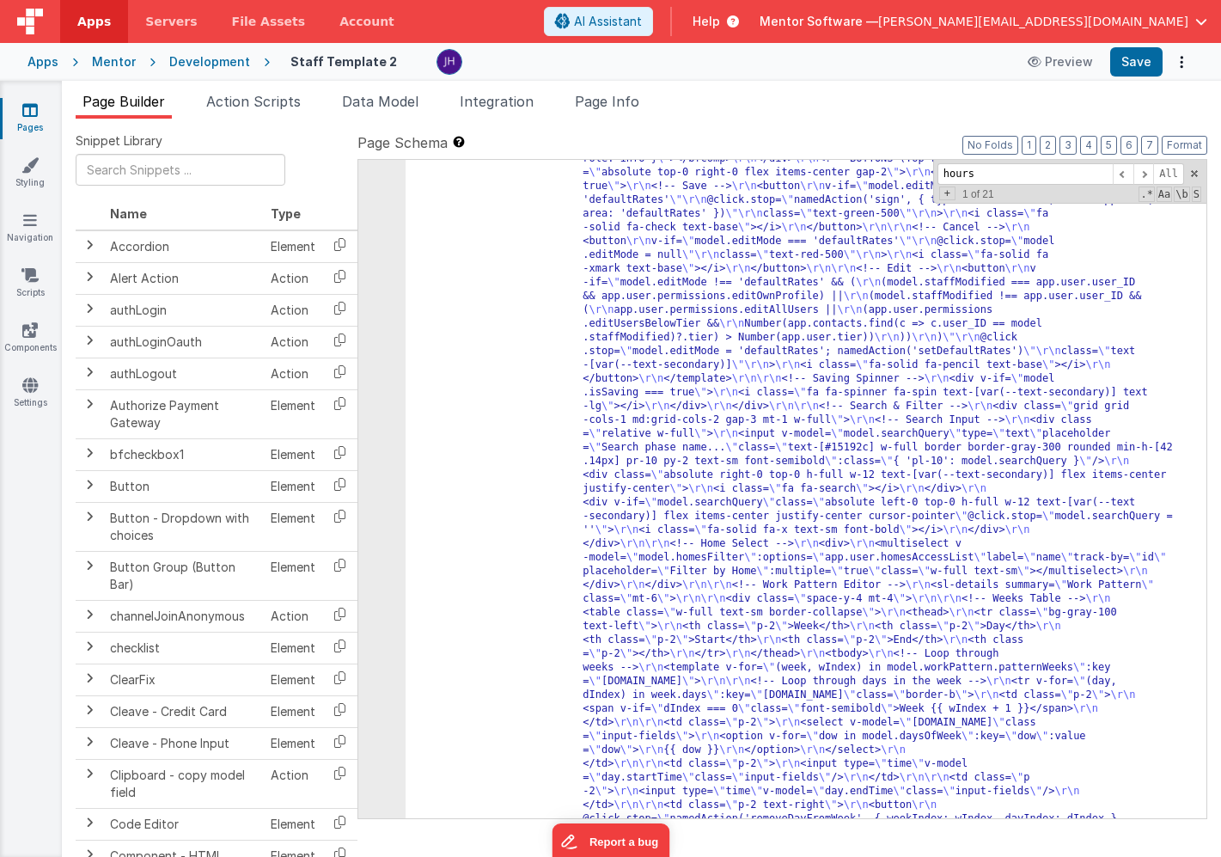
type input "hours"
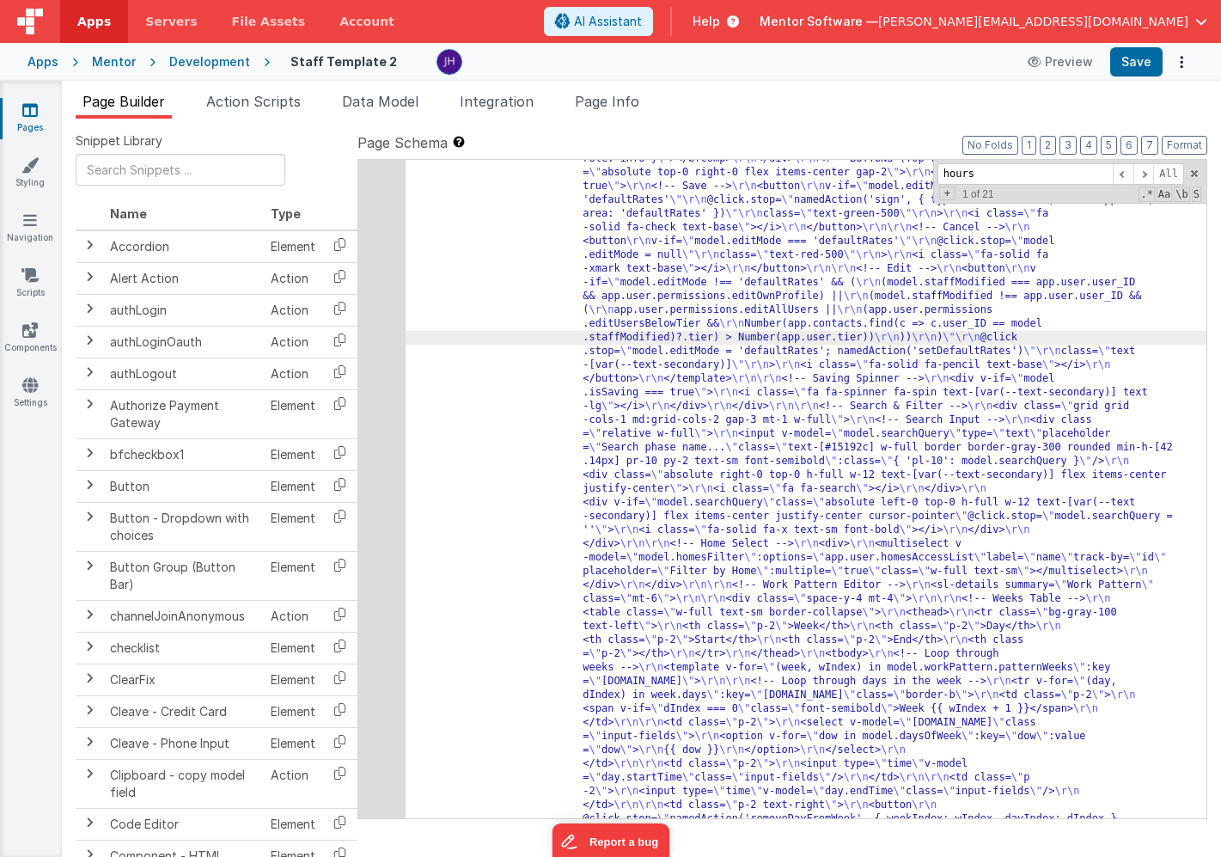
click at [376, 303] on div "204" at bounding box center [381, 874] width 47 height 1664
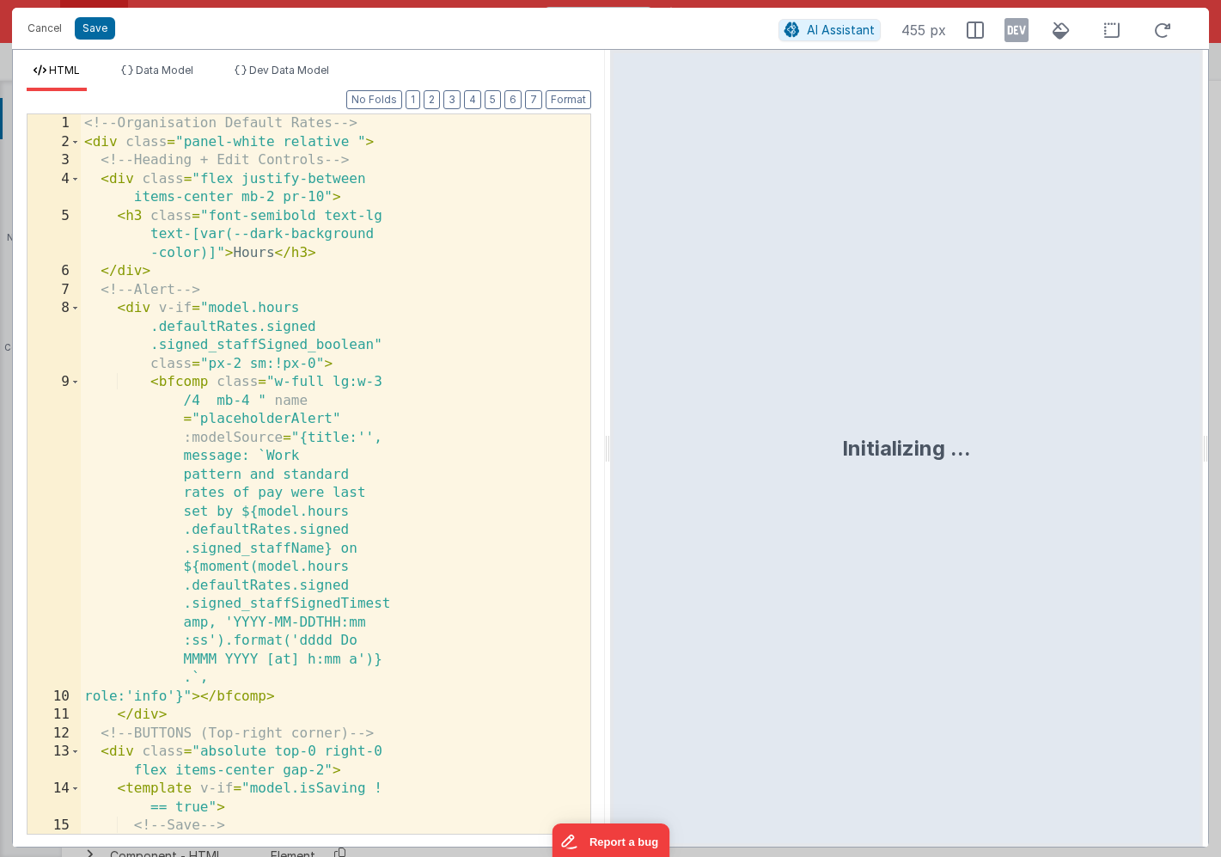
scroll to position [16376, 0]
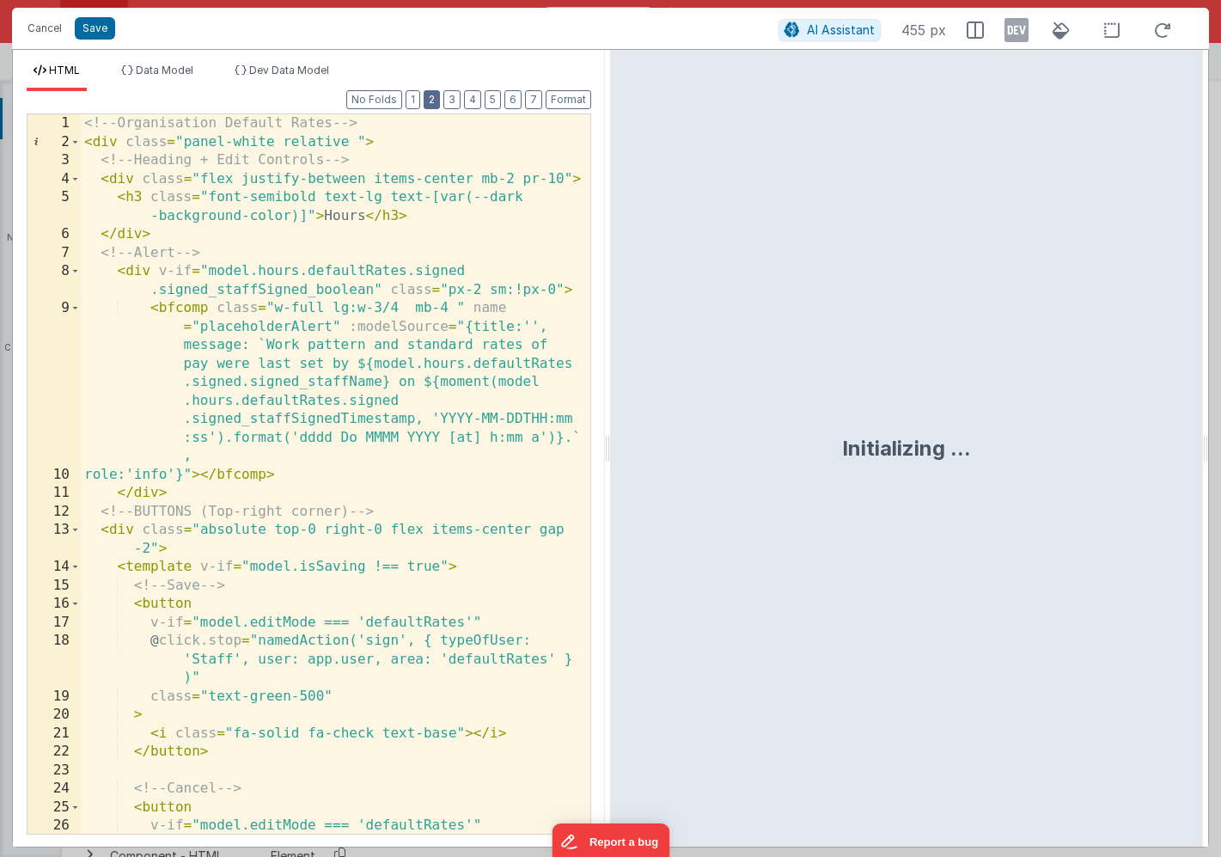
click at [434, 99] on button "2" at bounding box center [432, 99] width 16 height 19
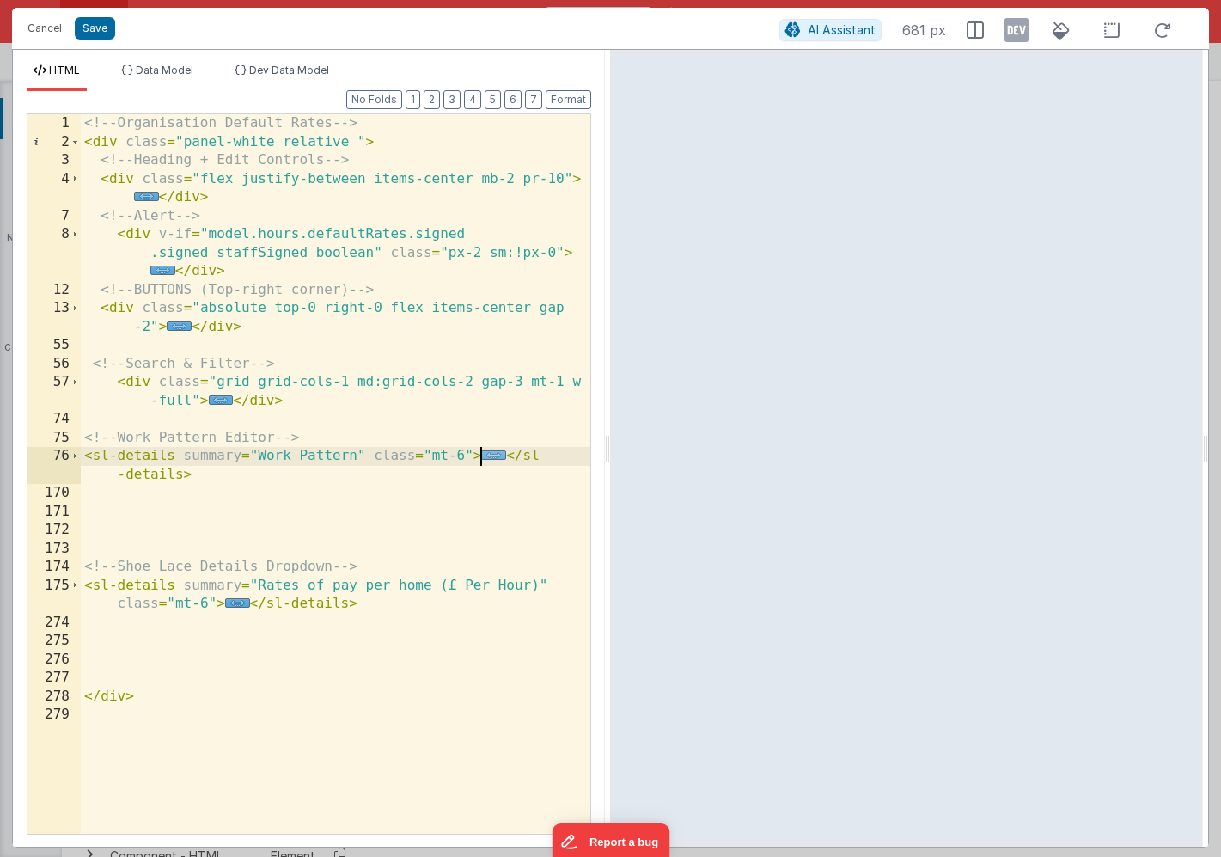
click at [492, 457] on span "..." at bounding box center [493, 454] width 25 height 9
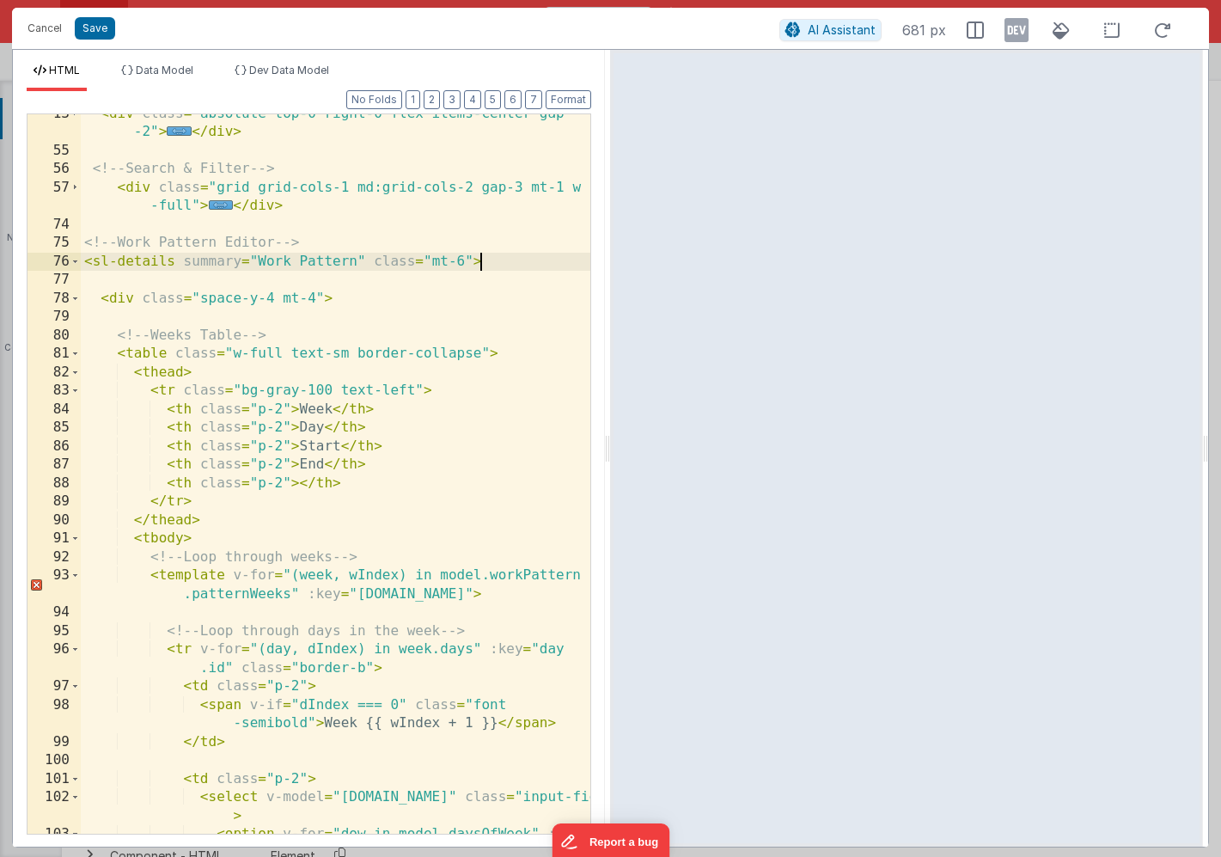
scroll to position [196, 0]
click at [73, 352] on span at bounding box center [74, 353] width 9 height 19
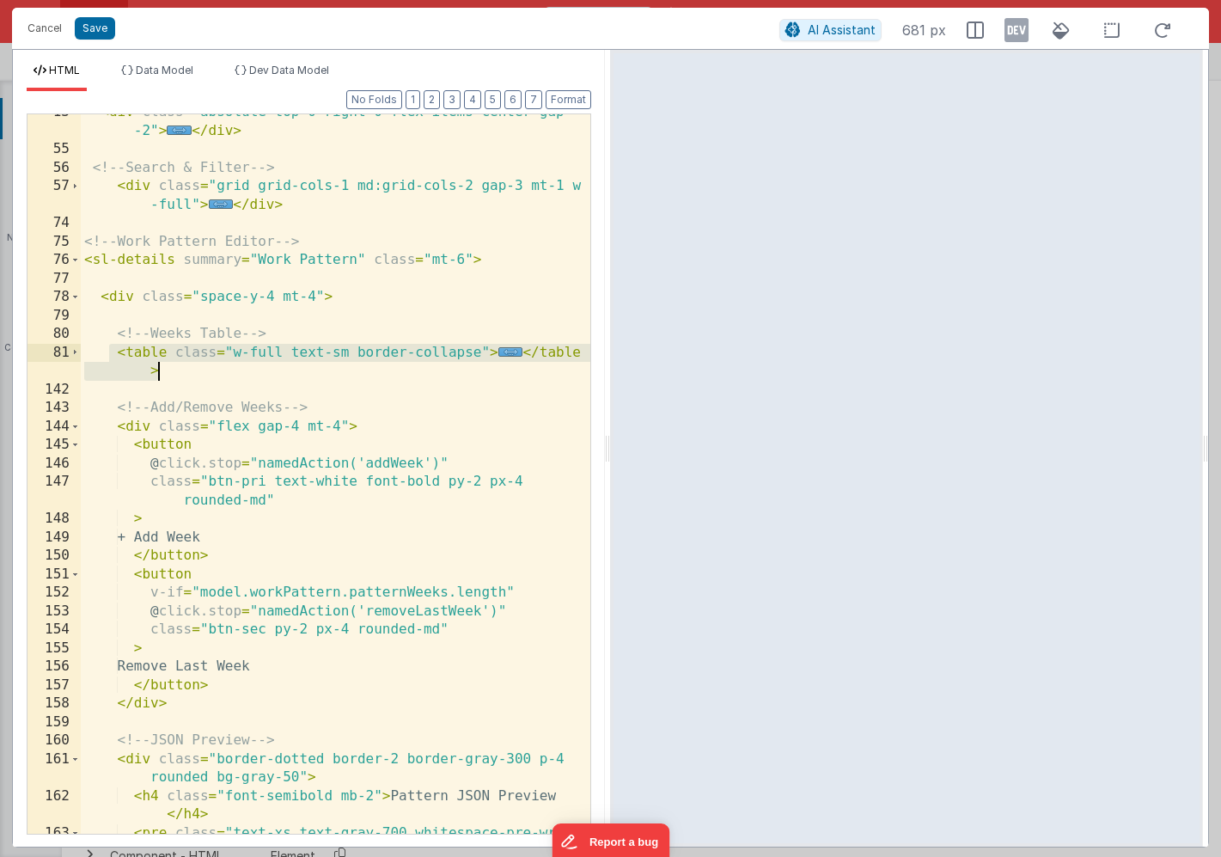
drag, startPoint x: 113, startPoint y: 353, endPoint x: 177, endPoint y: 368, distance: 66.1
click at [177, 368] on div "< div class = "absolute top-0 right-0 flex items-center gap -2" > ... </ div > …" at bounding box center [336, 499] width 510 height 793
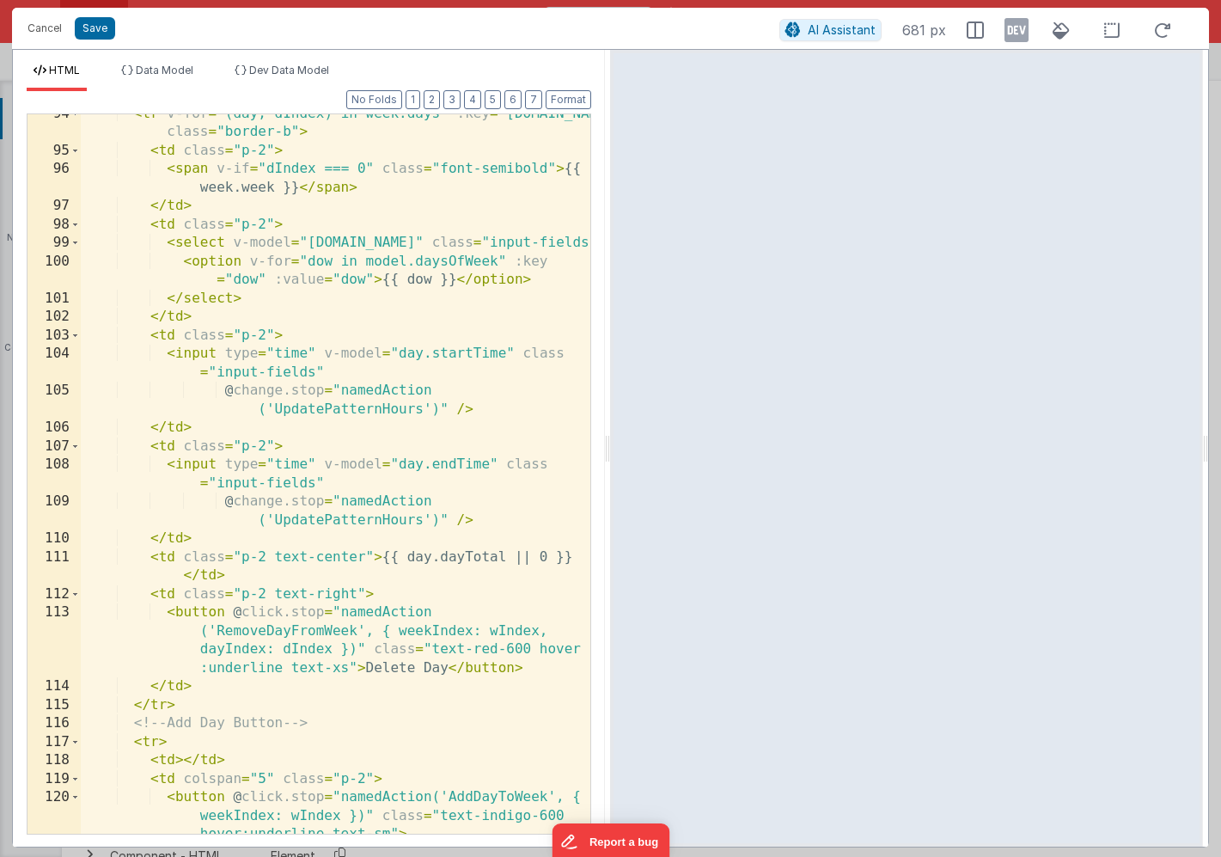
scroll to position [694, 0]
click at [300, 408] on div "< tr v-for = "(day, dIndex) in week.days" :key = "day.id" class = "border-b" > …" at bounding box center [336, 511] width 510 height 812
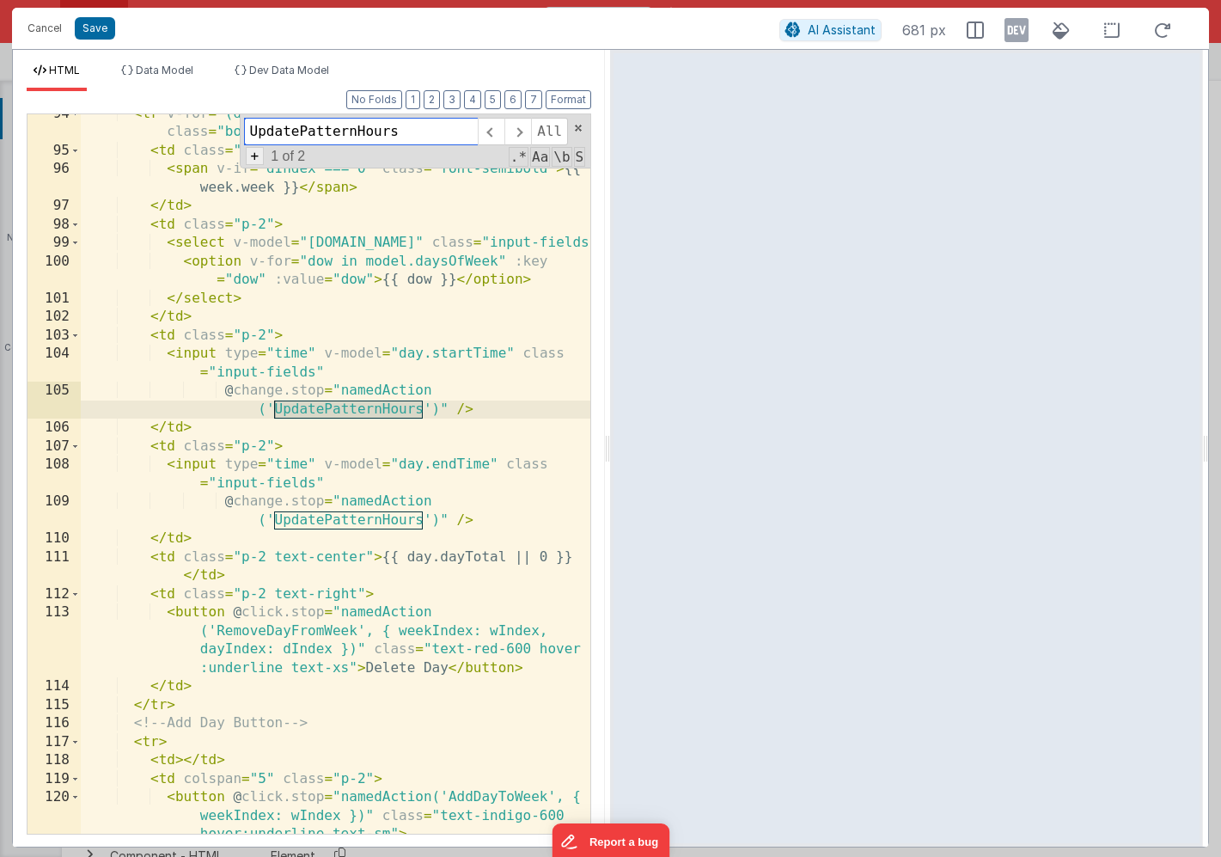
click at [254, 161] on span "+" at bounding box center [255, 156] width 19 height 18
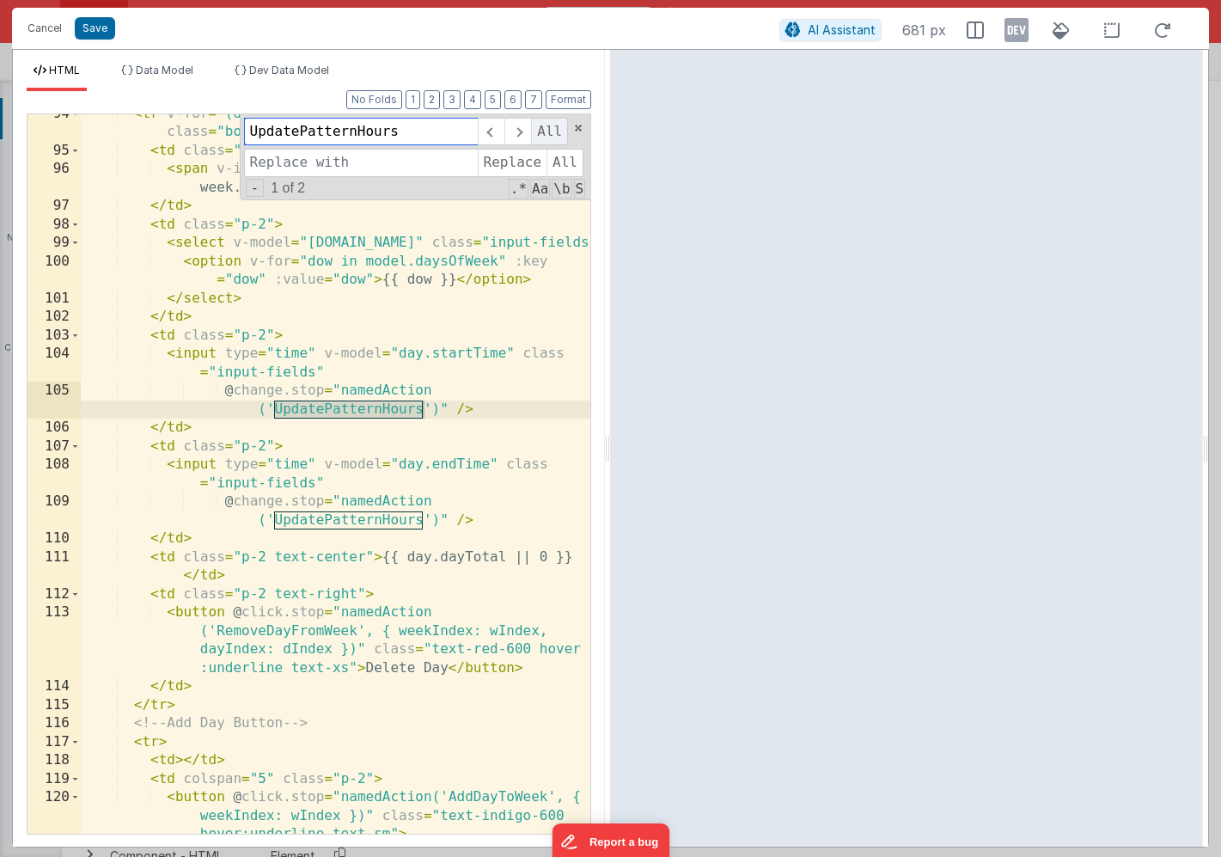
click at [556, 135] on span "All" at bounding box center [549, 132] width 37 height 28
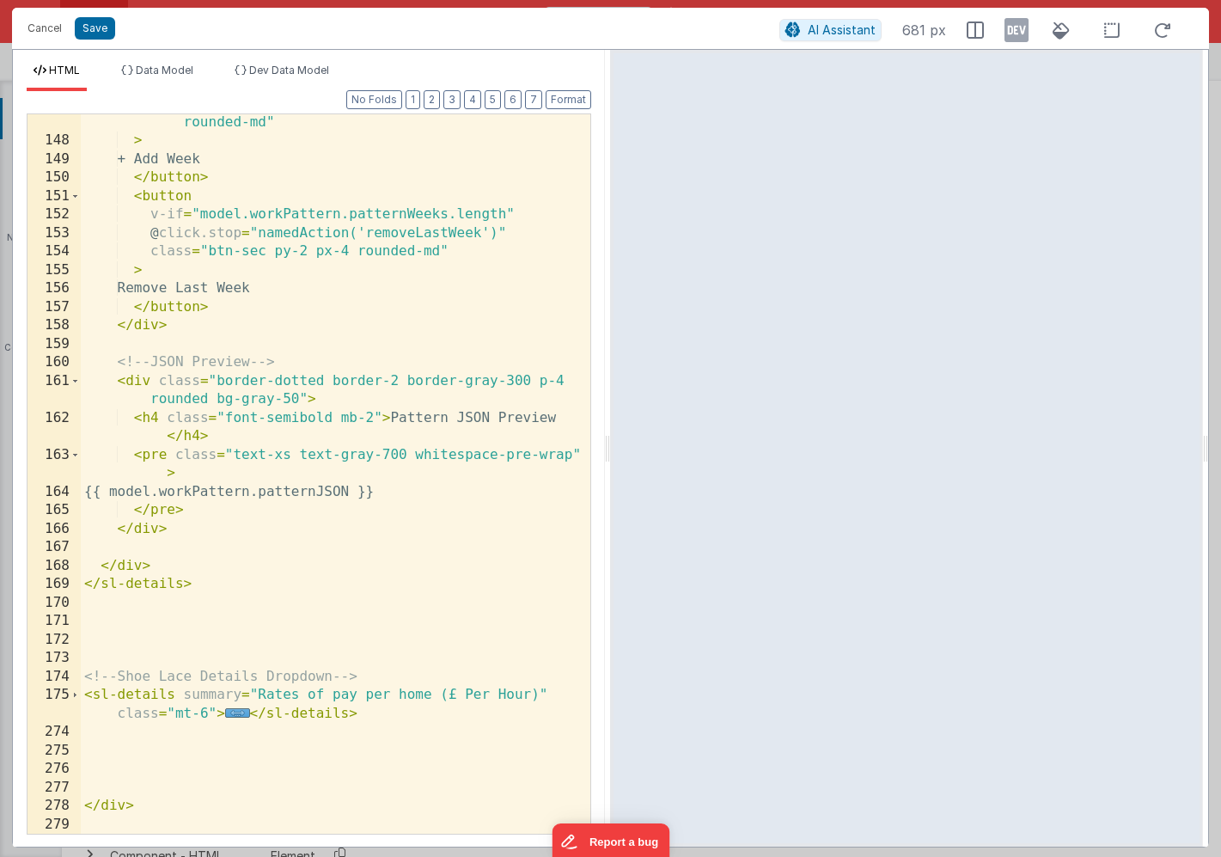
scroll to position [1979, 0]
click at [95, 33] on button "Save" at bounding box center [95, 28] width 40 height 22
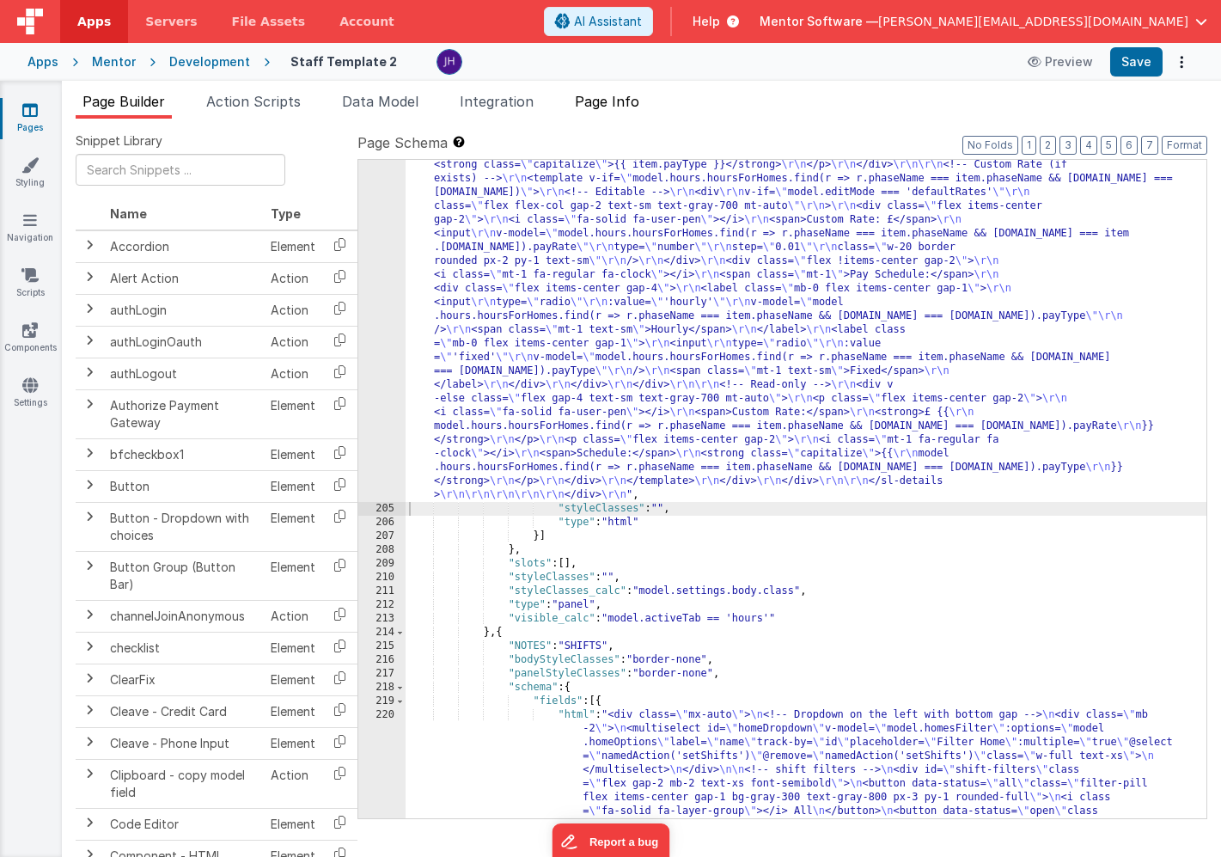
scroll to position [16484, 0]
click at [614, 106] on span "Page Info" at bounding box center [607, 101] width 64 height 17
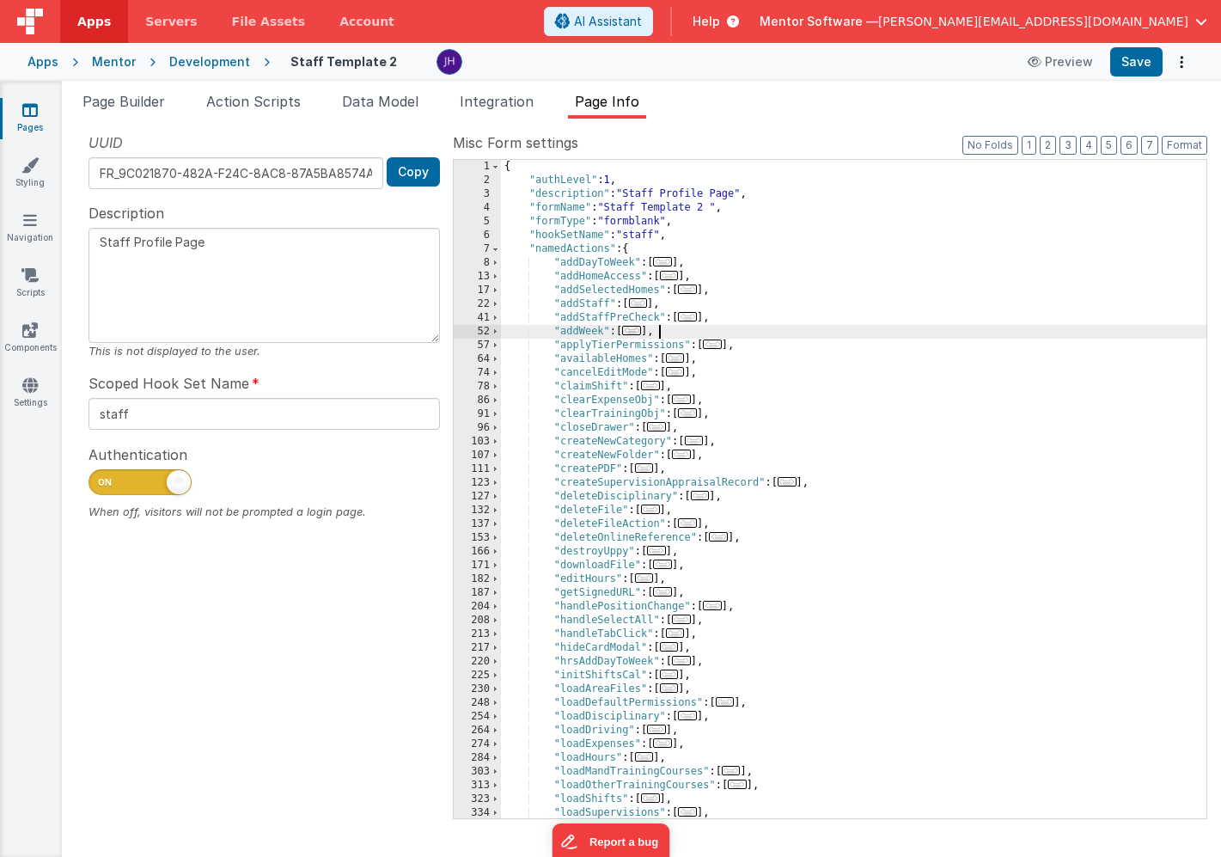
click at [692, 329] on div "{ "authLevel" : 1 , "description" : "Staff Profile Page" , "formName" : "Staff …" at bounding box center [854, 503] width 706 height 686
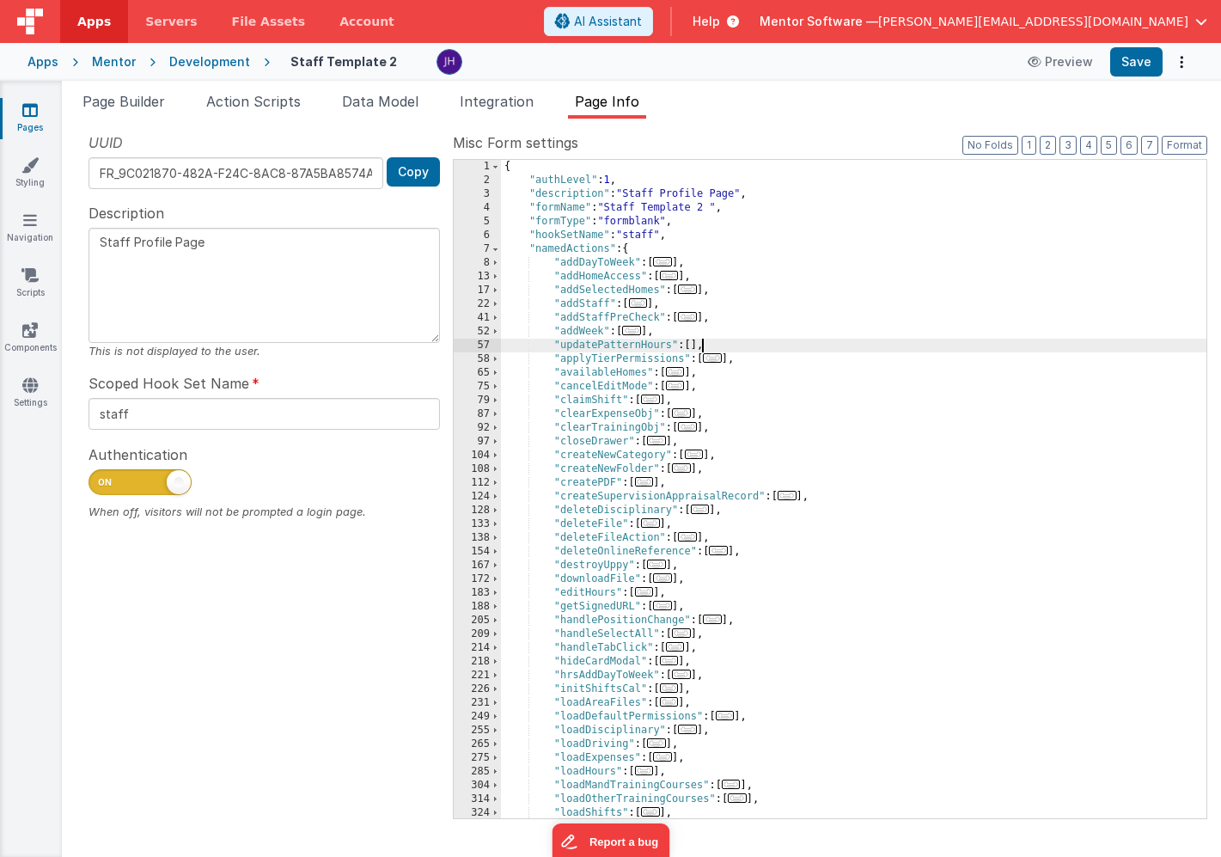
click at [691, 345] on div "{ "authLevel" : 1 , "description" : "Staff Profile Page" , "formName" : "Staff …" at bounding box center [854, 503] width 706 height 686
click at [635, 333] on span "..." at bounding box center [631, 330] width 19 height 9
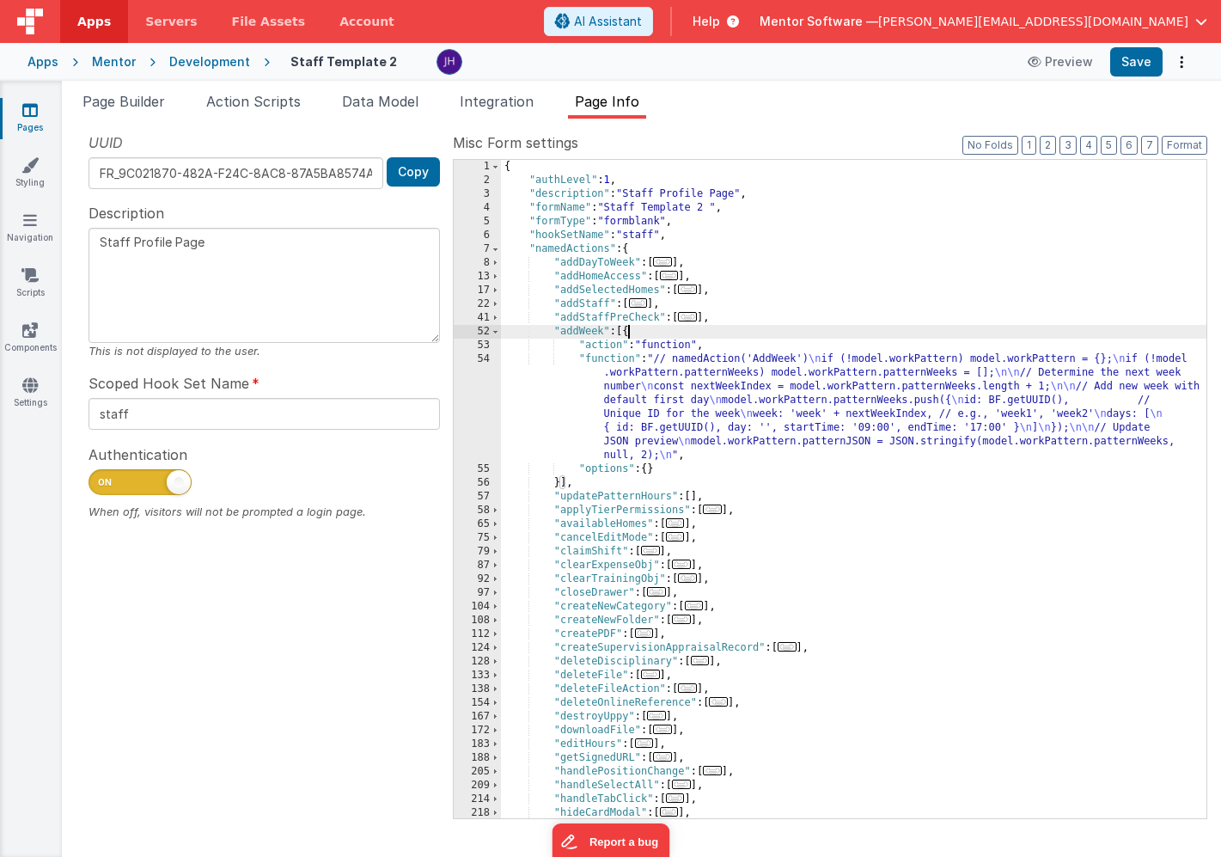
click at [627, 331] on div "{ "authLevel" : 1 , "description" : "Staff Profile Page" , "formName" : "Staff …" at bounding box center [854, 503] width 706 height 686
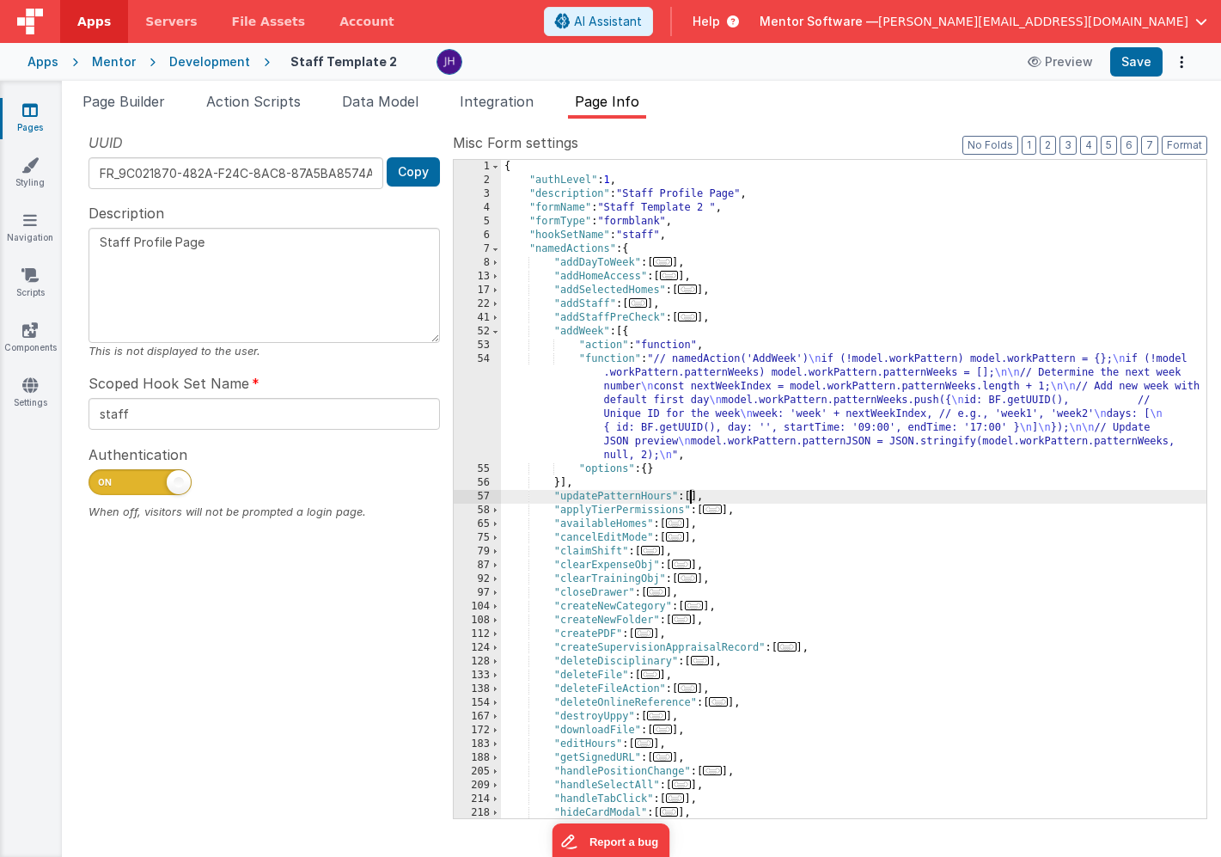
click at [690, 497] on div "{ "authLevel" : 1 , "description" : "Staff Profile Page" , "formName" : "Staff …" at bounding box center [854, 503] width 706 height 686
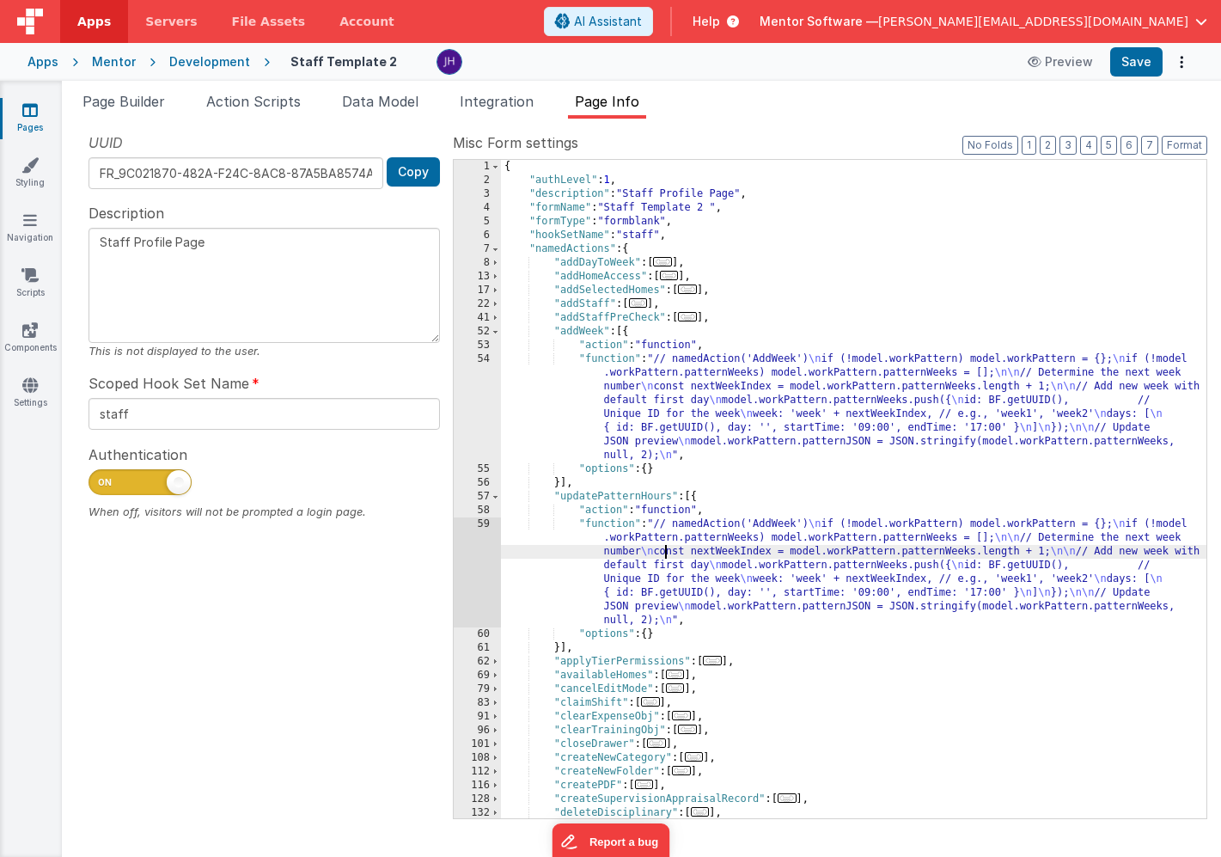
click at [663, 554] on div "{ "authLevel" : 1 , "description" : "Staff Profile Page" , "formName" : "Staff …" at bounding box center [854, 503] width 706 height 686
click at [488, 551] on div "59" at bounding box center [477, 572] width 47 height 110
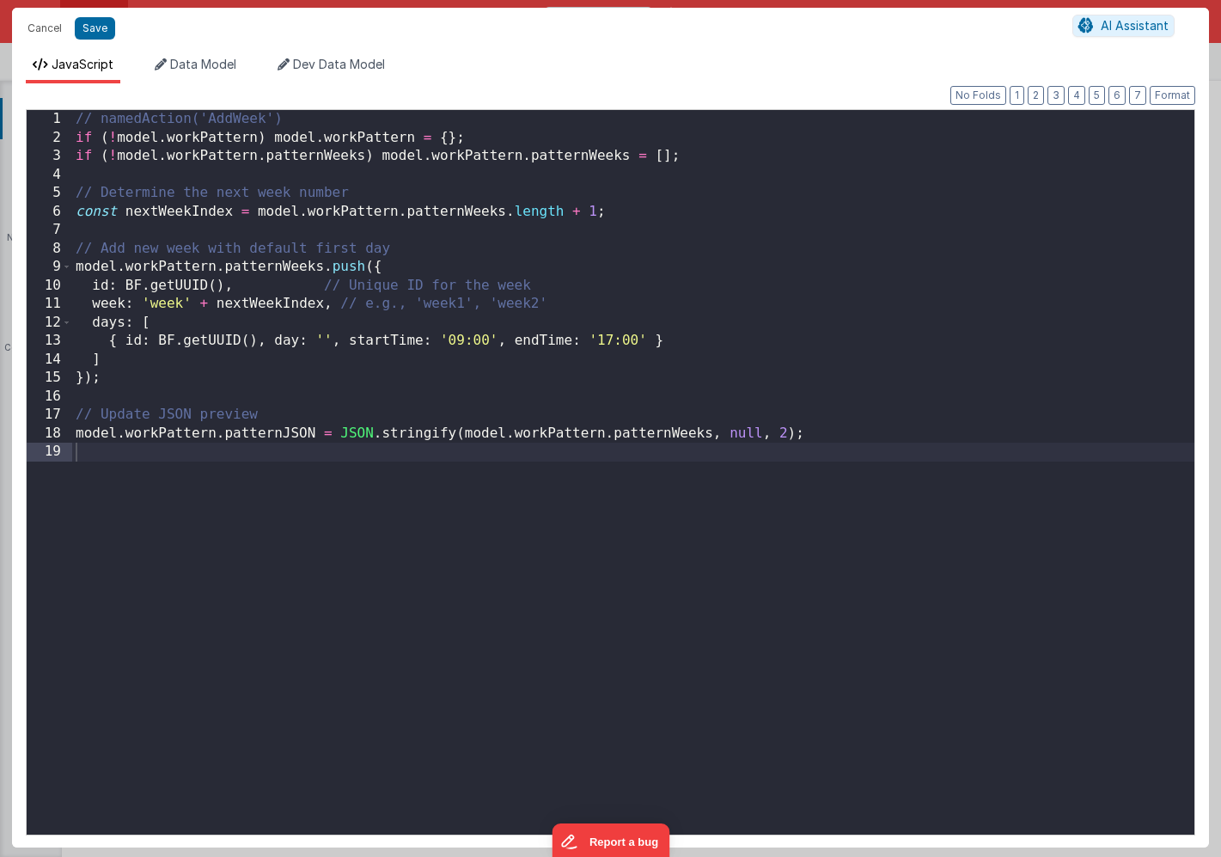
click at [472, 474] on div "// namedAction('AddWeek') if ( ! model . workPattern ) model . workPattern = { …" at bounding box center [633, 491] width 1123 height 762
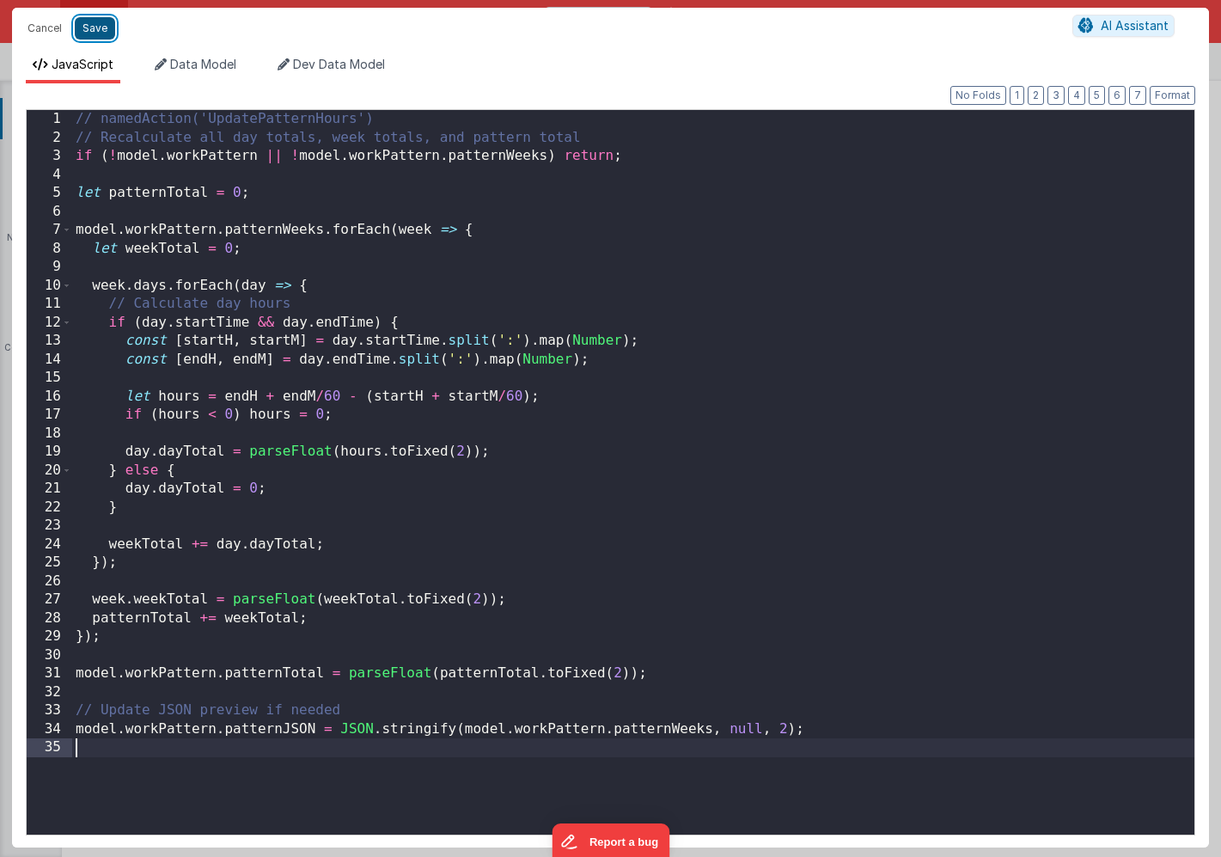
click at [101, 26] on button "Save" at bounding box center [95, 28] width 40 height 22
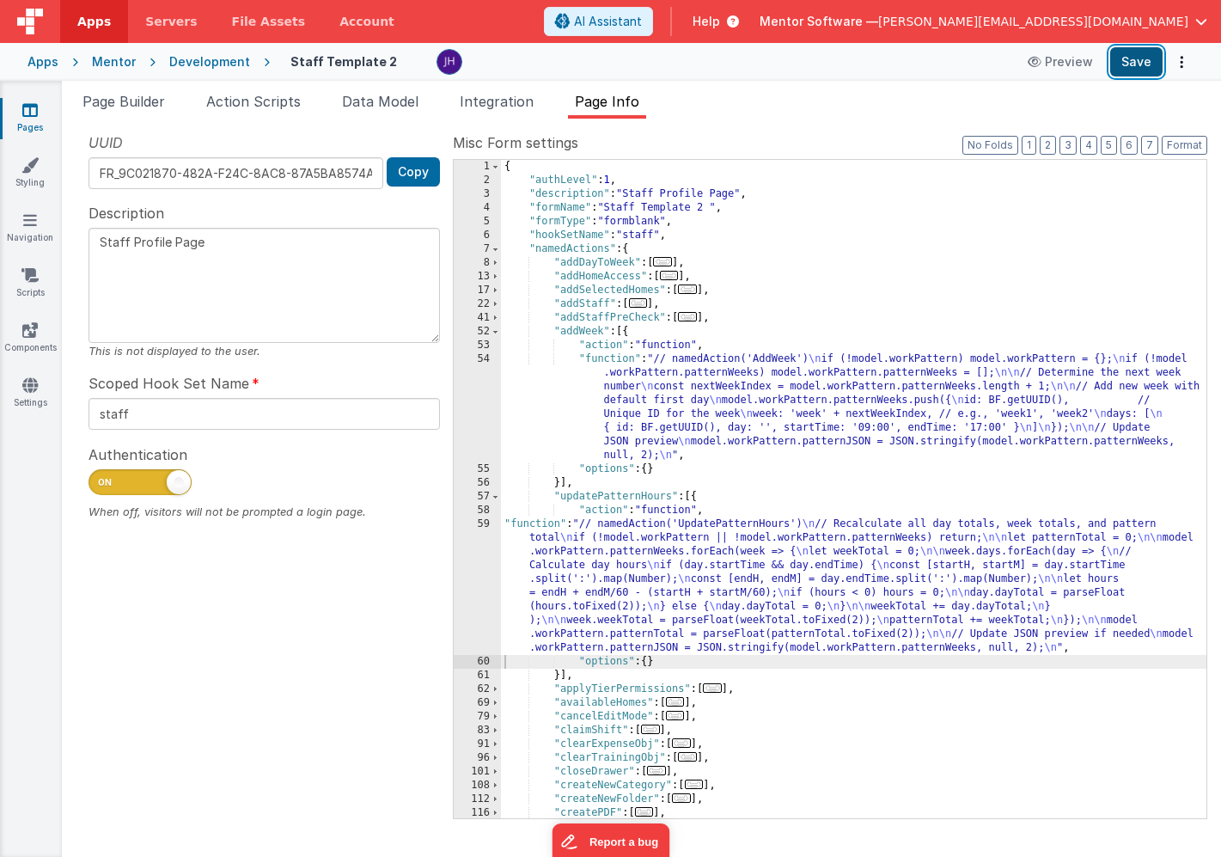
click at [1135, 60] on button "Save" at bounding box center [1137, 61] width 52 height 29
click at [639, 554] on div "{ "authLevel" : 1 , "description" : "Staff Profile Page" , "formName" : "Staff …" at bounding box center [854, 503] width 706 height 686
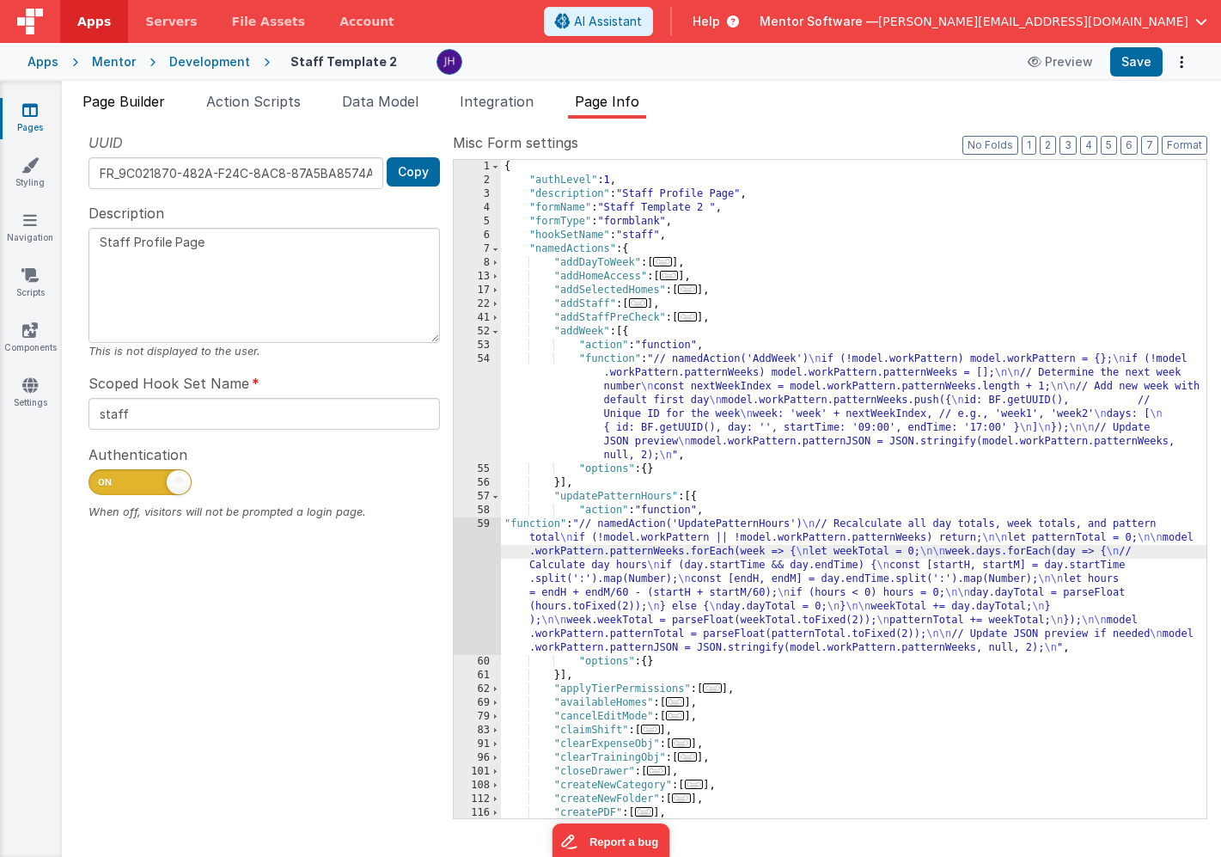
click at [116, 104] on span "Page Builder" at bounding box center [124, 101] width 83 height 17
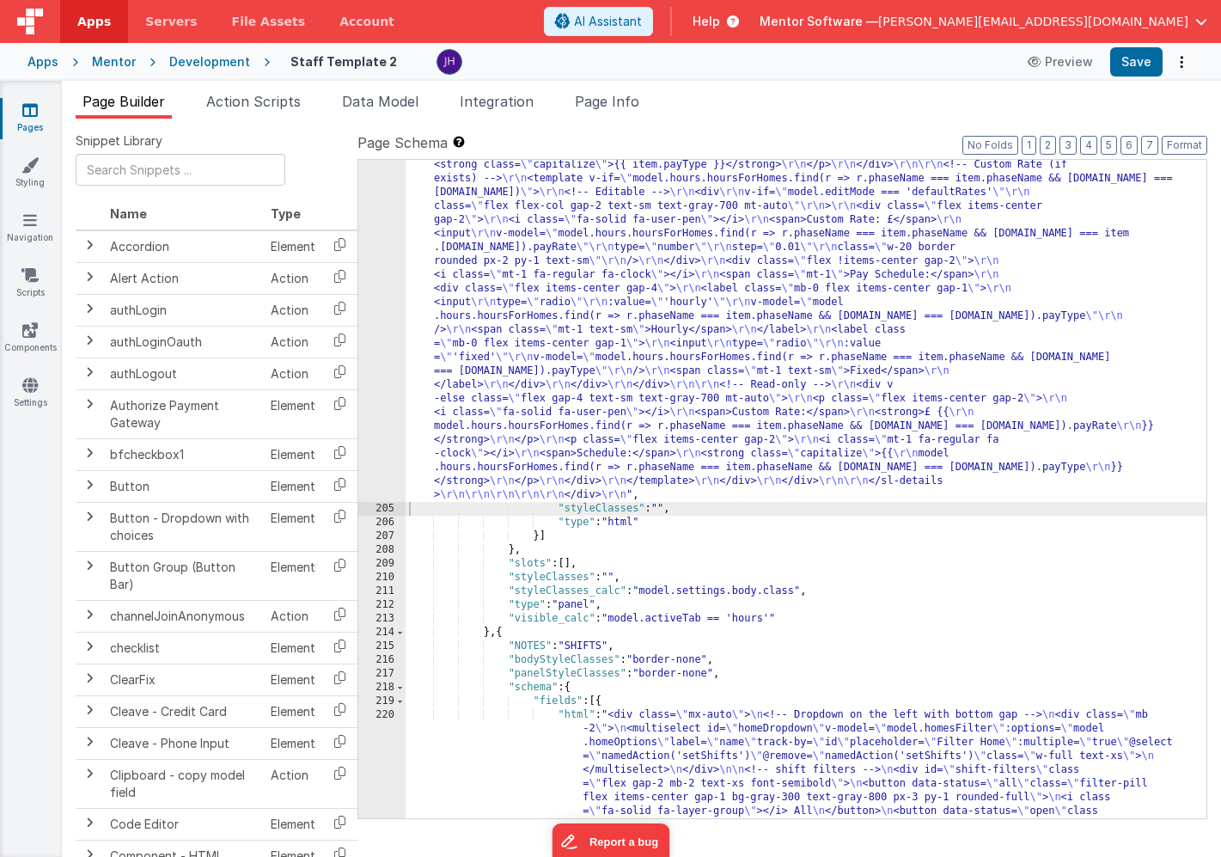
click at [741, 252] on div ""html" : "<!-- Organisation Default Rates --> \r\n <div class= \" panel-white r…" at bounding box center [806, 301] width 801 height 2323
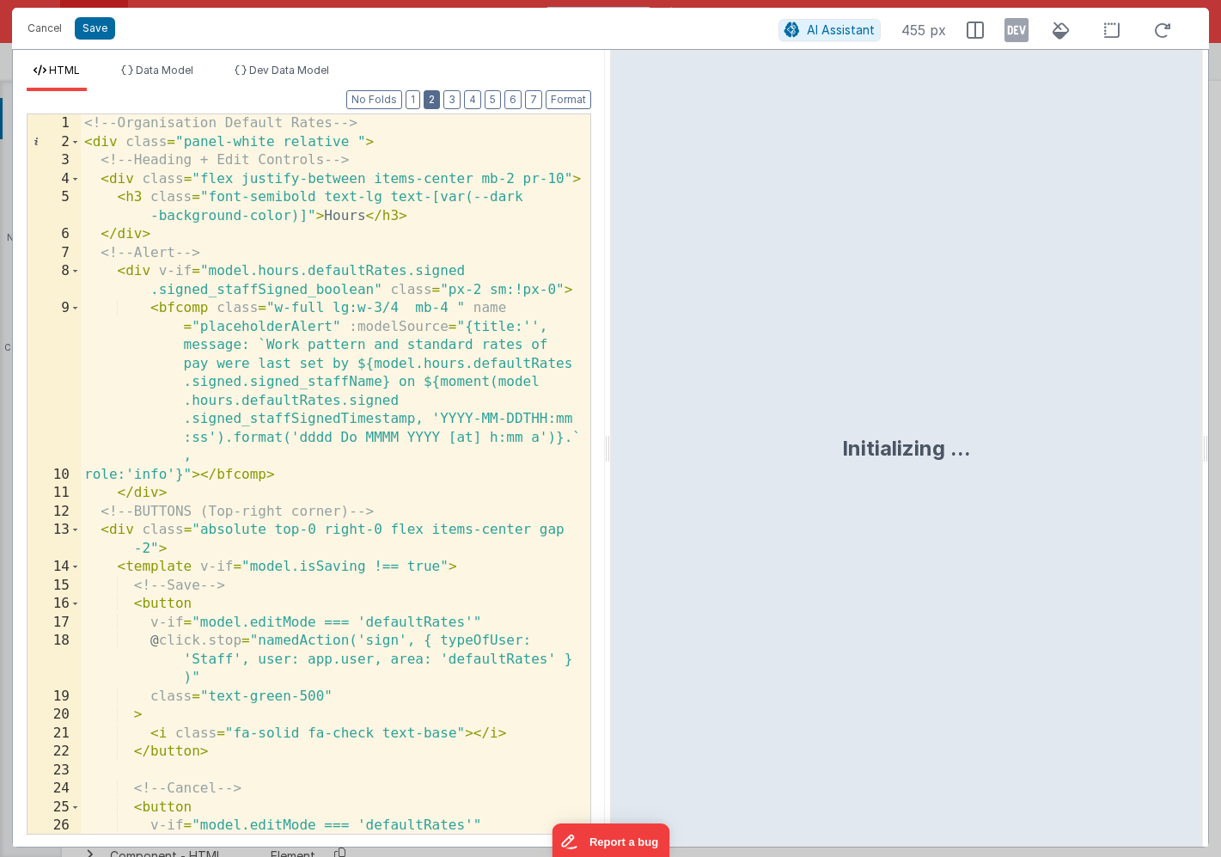
click at [436, 104] on button "2" at bounding box center [432, 99] width 16 height 19
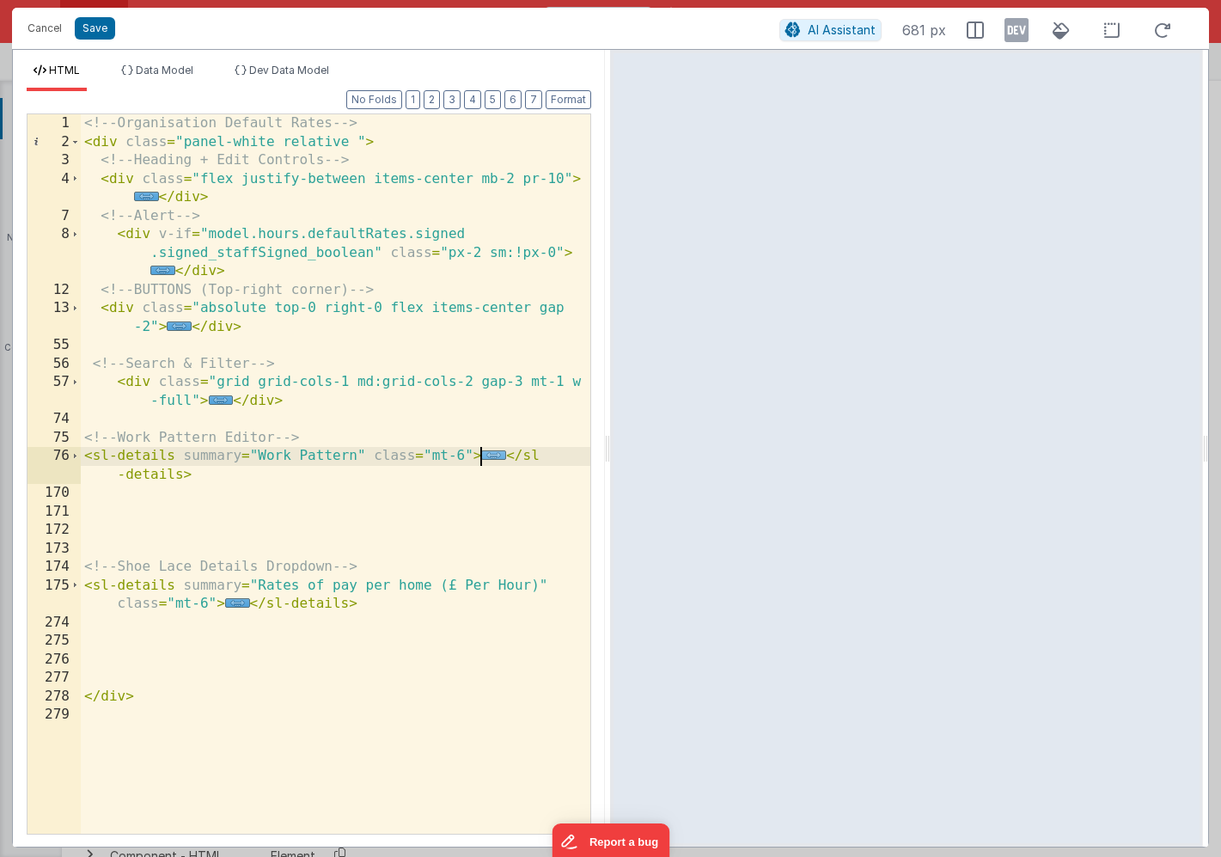
click at [490, 457] on span "..." at bounding box center [493, 454] width 25 height 9
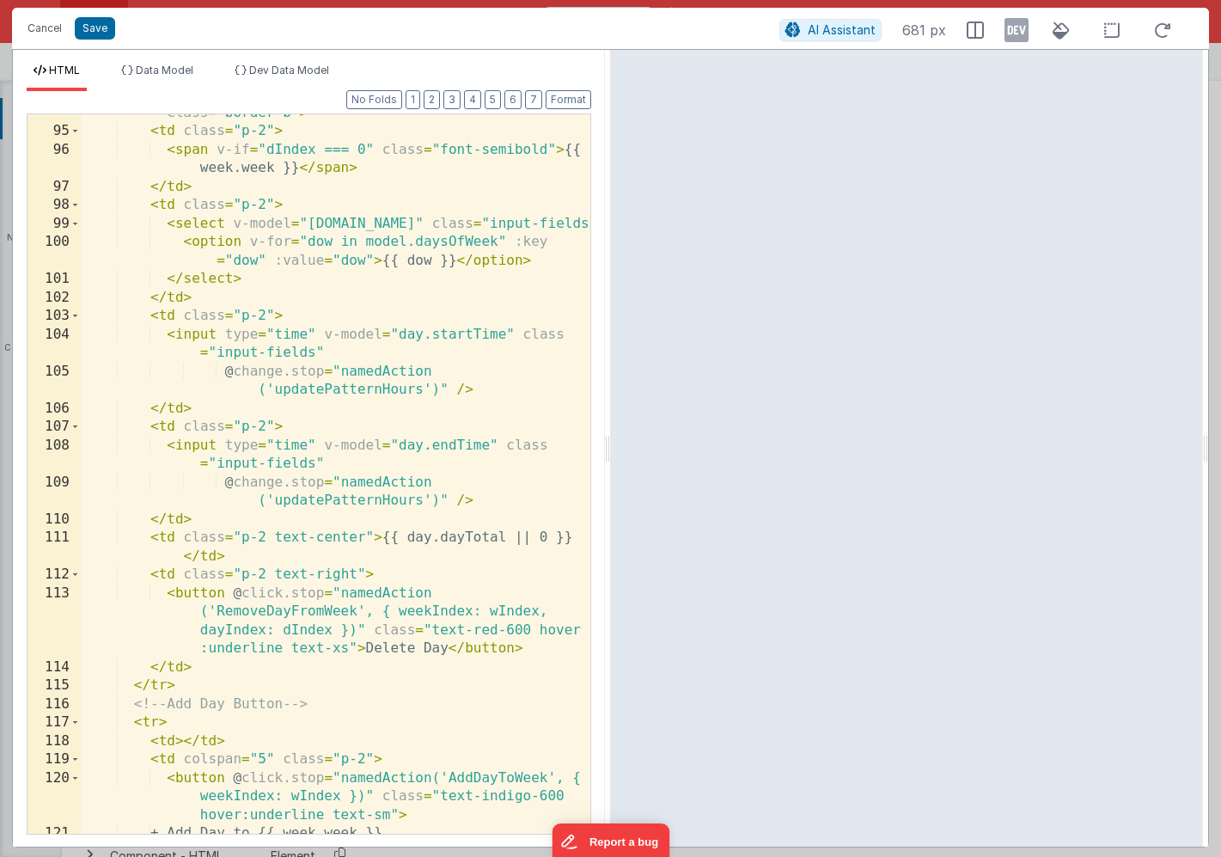
scroll to position [713, 0]
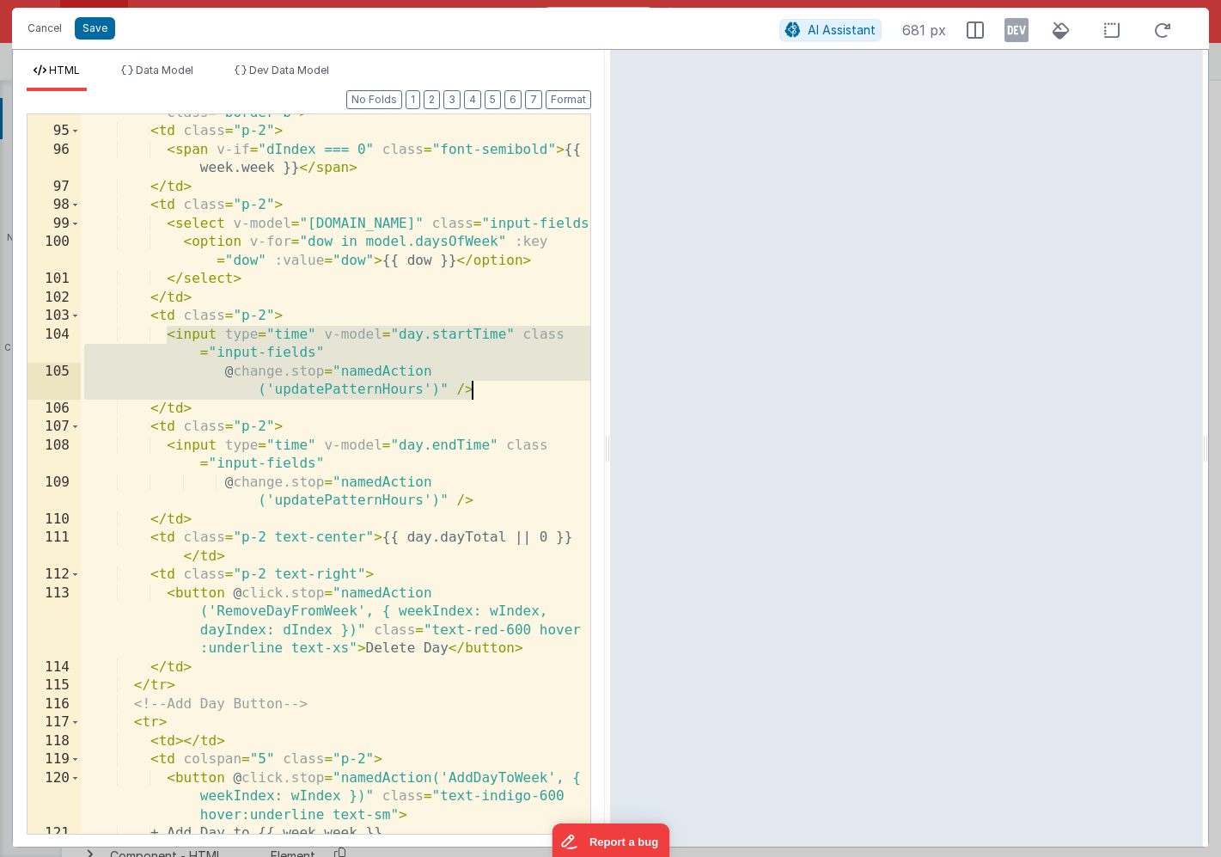
drag, startPoint x: 167, startPoint y: 334, endPoint x: 470, endPoint y: 388, distance: 308.2
click at [470, 388] on div "< tr v-for = "(day, dIndex) in week.days" :key = "day.id" class = "border-b" > …" at bounding box center [336, 472] width 510 height 775
click at [307, 348] on div "< tr v-for = "(day, dIndex) in week.days" :key = "day.id" class = "border-b" > …" at bounding box center [336, 472] width 510 height 775
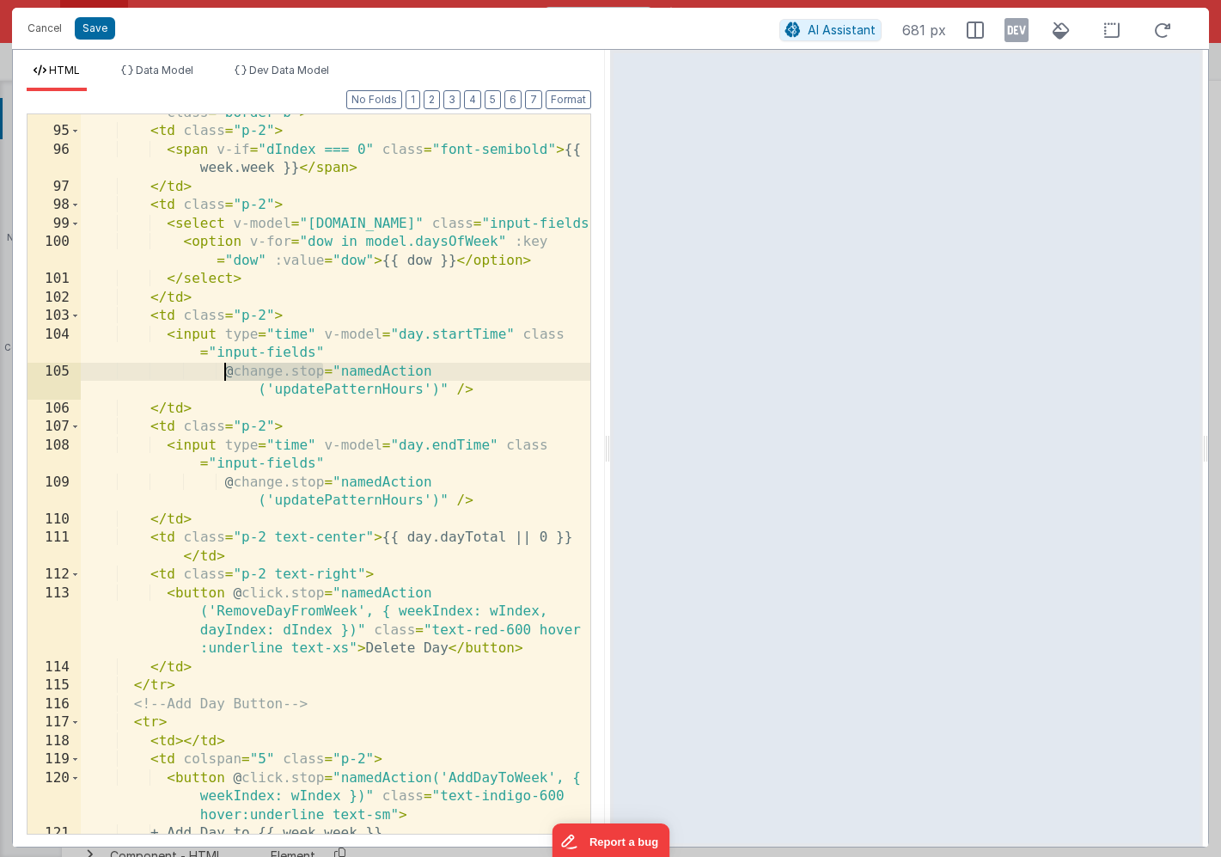
drag, startPoint x: 321, startPoint y: 373, endPoint x: 223, endPoint y: 372, distance: 98.0
click at [223, 372] on div "< tr v-for = "(day, dIndex) in week.days" :key = "day.id" class = "border-b" > …" at bounding box center [336, 472] width 510 height 775
click at [105, 31] on button "Save" at bounding box center [95, 28] width 40 height 22
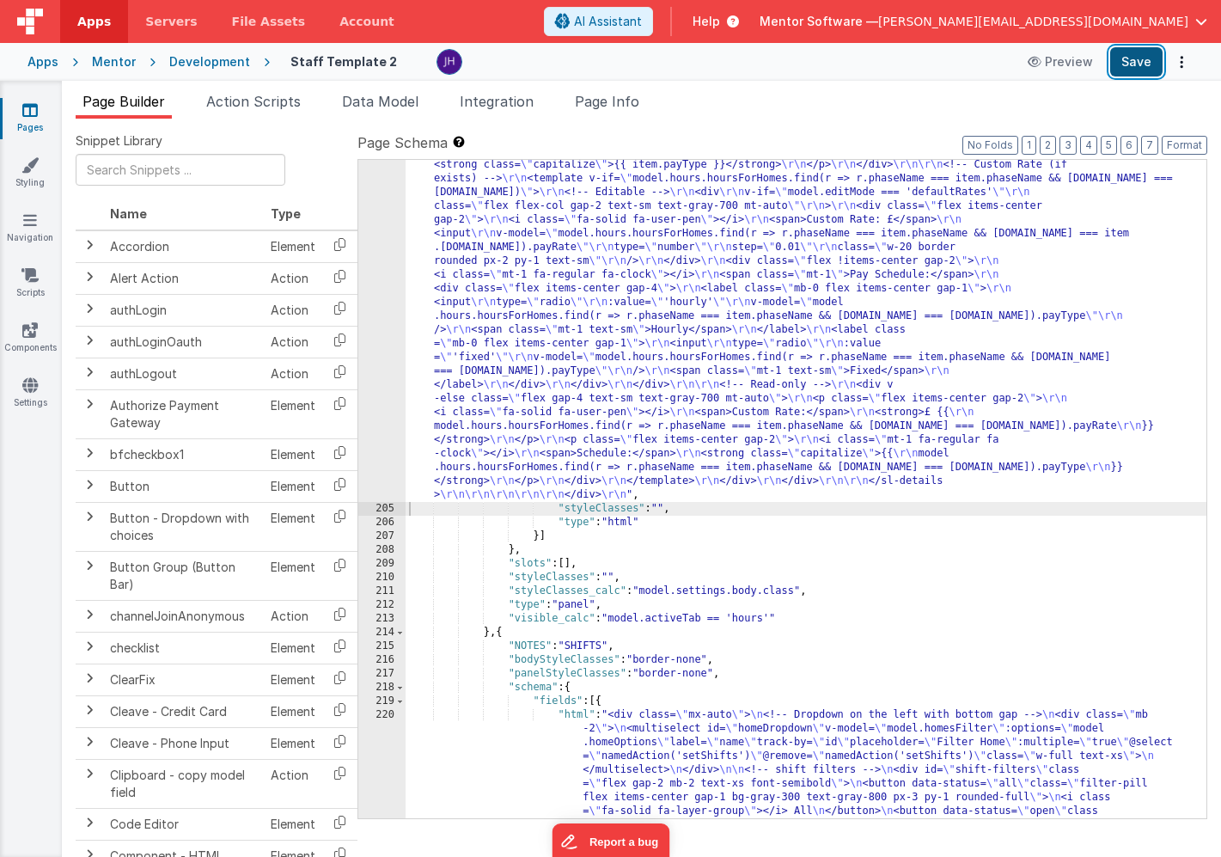
click at [1132, 62] on button "Save" at bounding box center [1137, 61] width 52 height 29
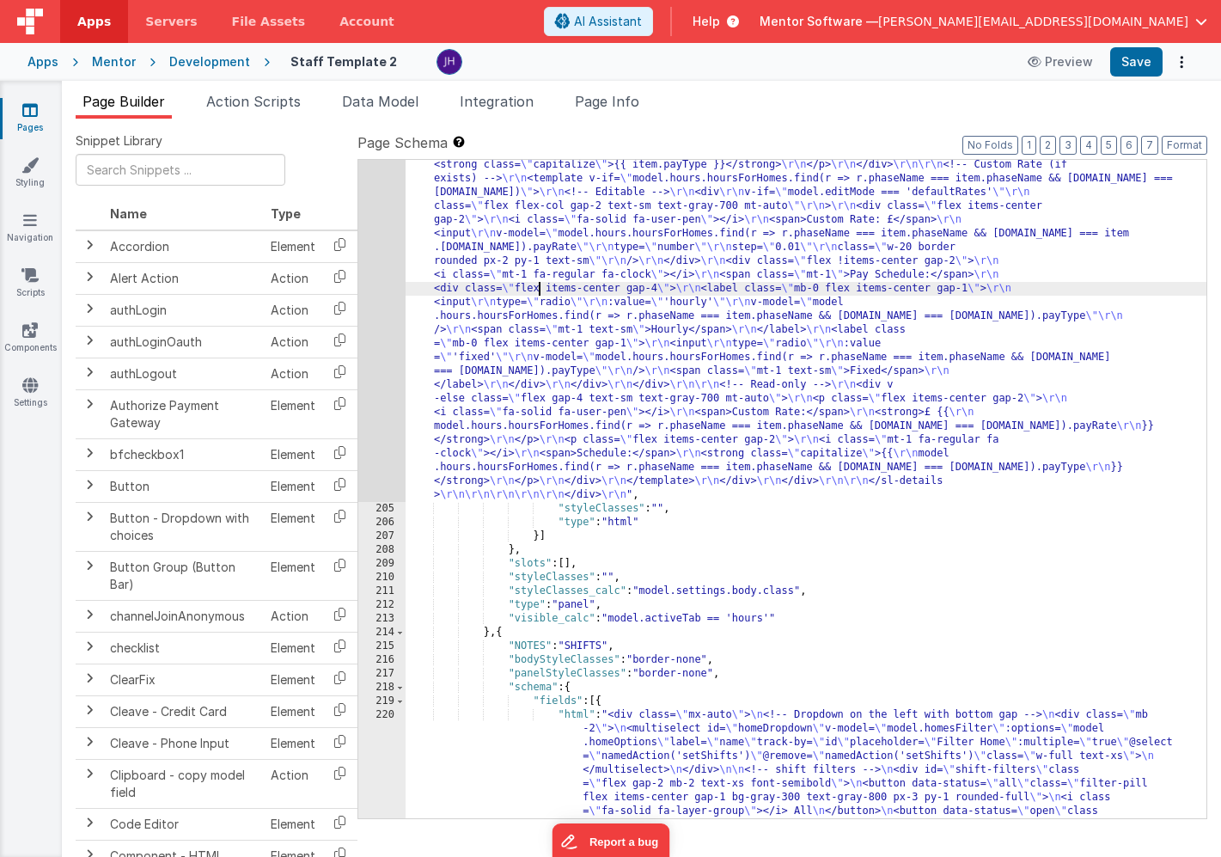
click at [539, 285] on div ""html" : "<!-- Organisation Default Rates --> \r\n <div class= \" panel-white r…" at bounding box center [806, 301] width 801 height 2323
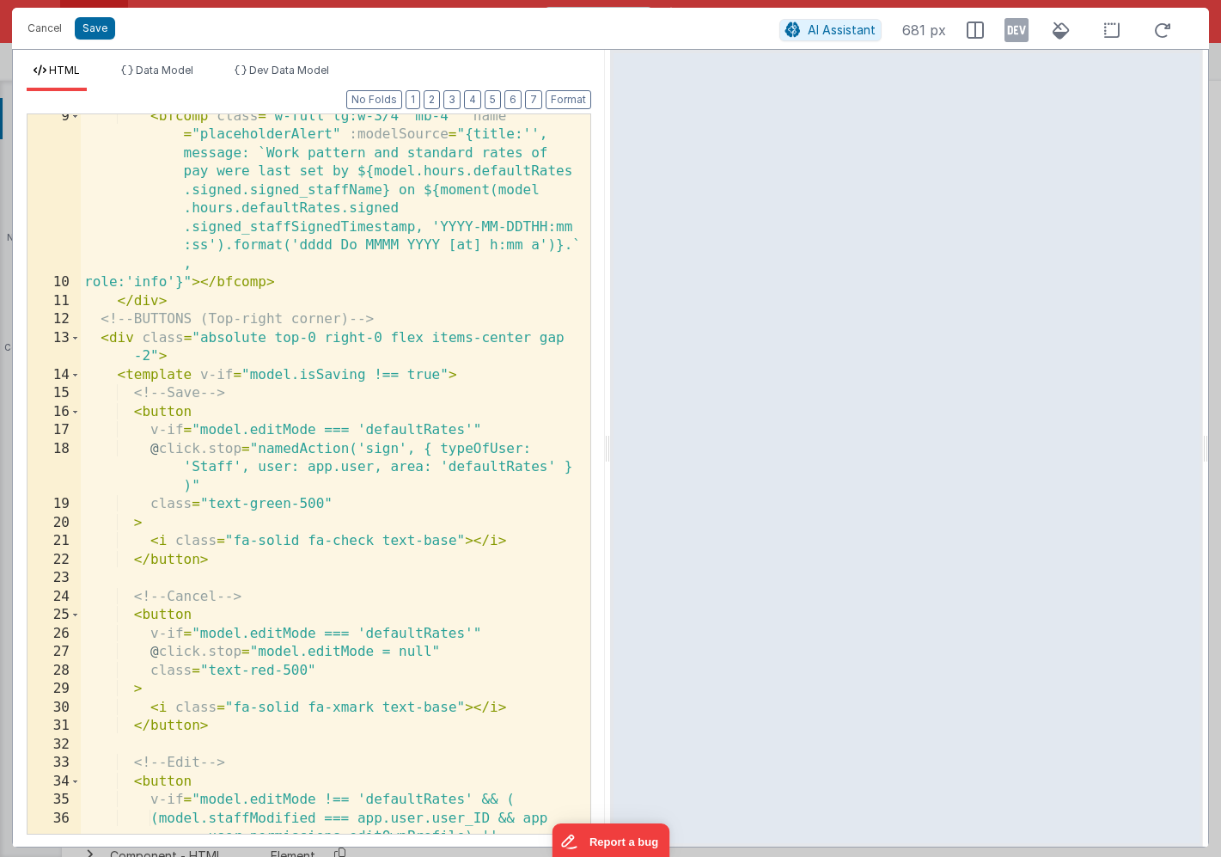
scroll to position [207, 0]
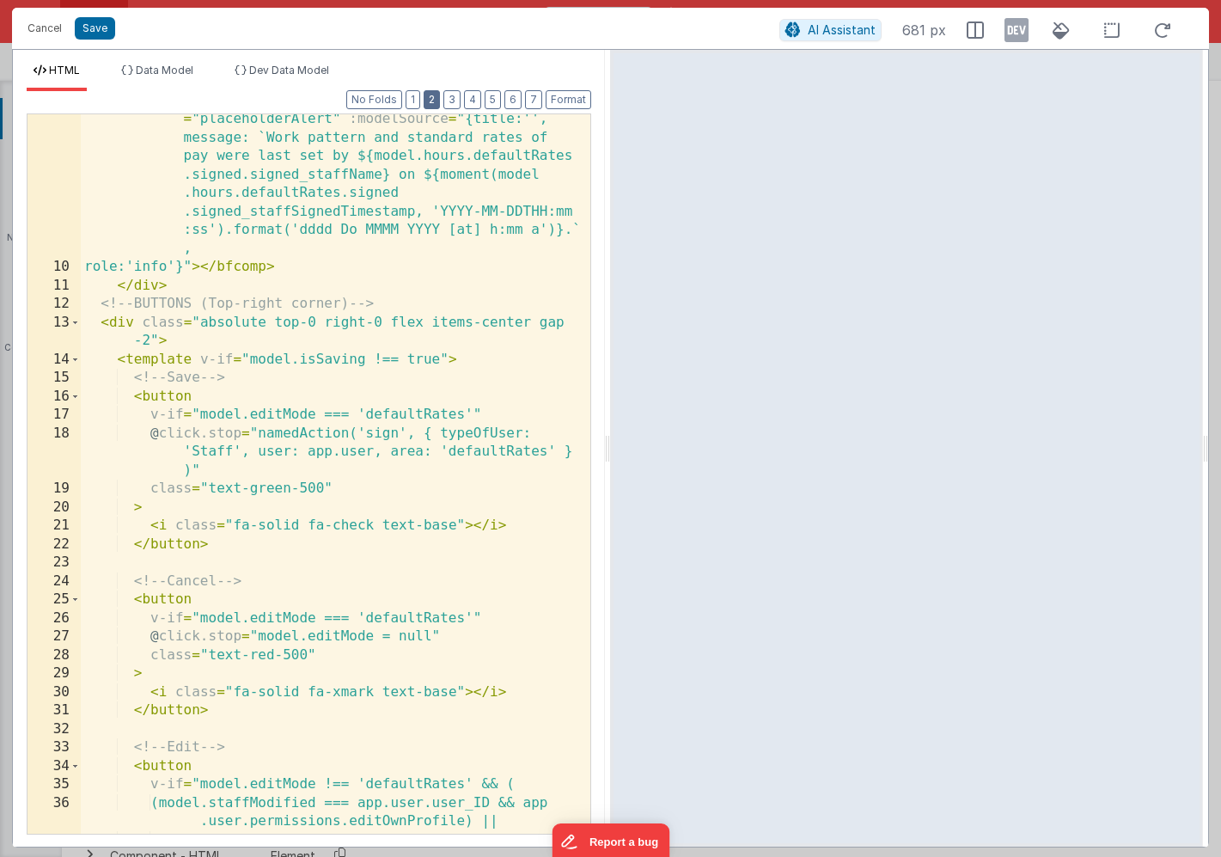
click at [432, 99] on button "2" at bounding box center [432, 99] width 16 height 19
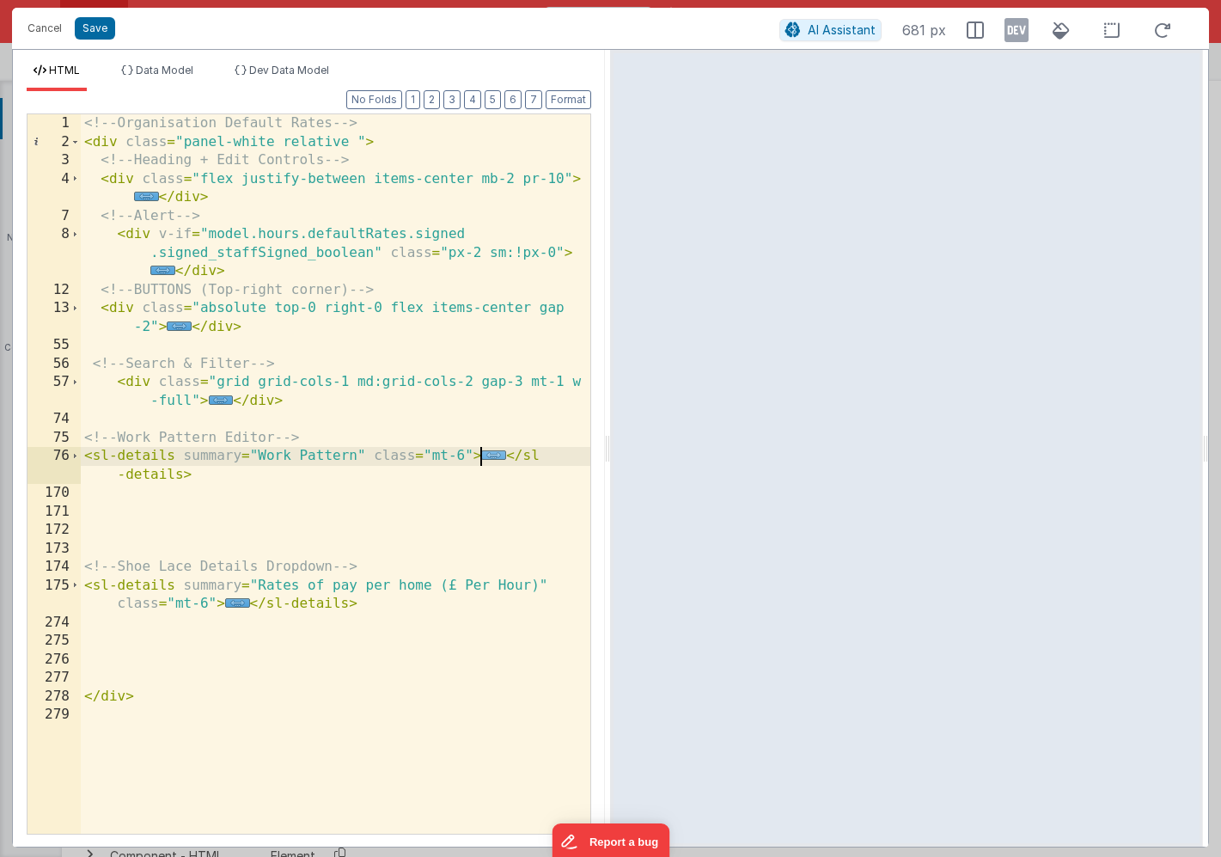
click at [491, 458] on span "..." at bounding box center [493, 454] width 25 height 9
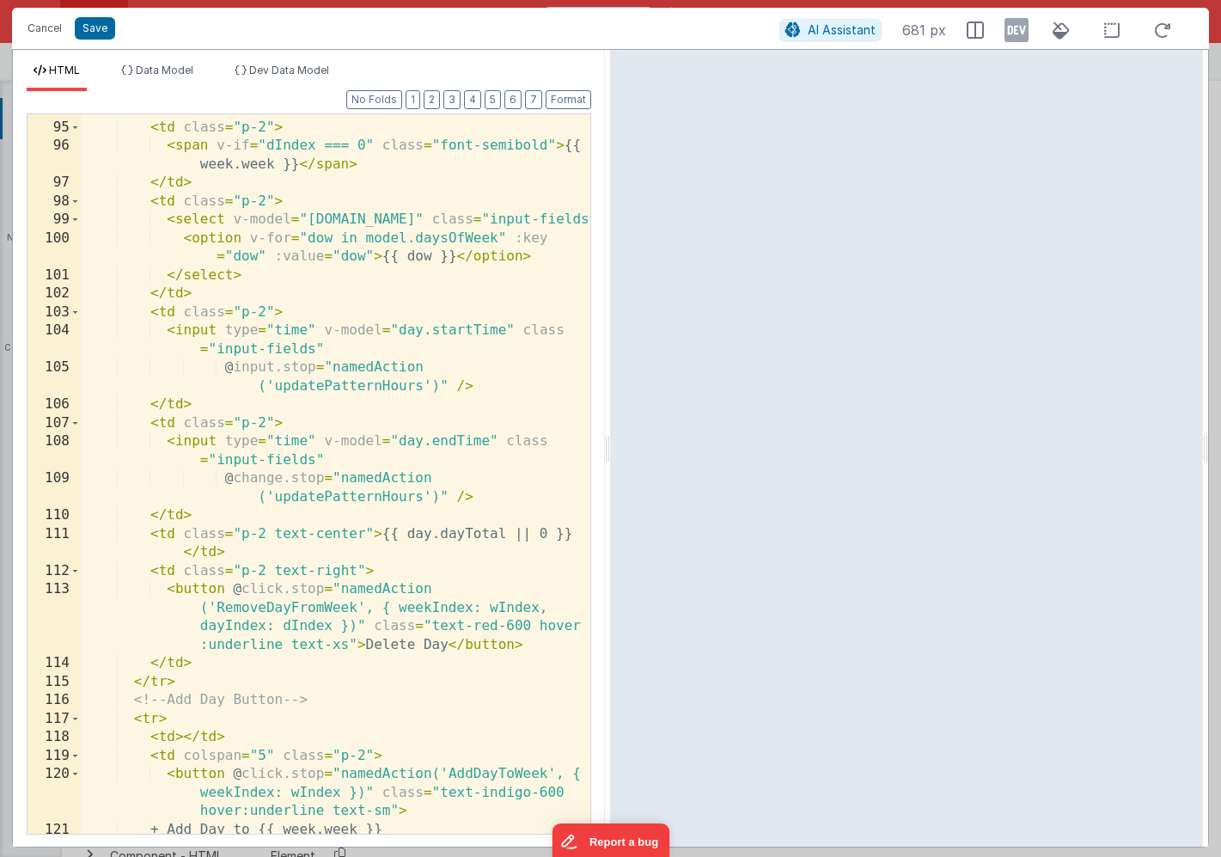
scroll to position [717, 0]
click at [262, 481] on div "< tr v-for = "(day, dIndex) in week.days" :key = "day.id" class = "border-b" > …" at bounding box center [336, 469] width 510 height 775
click at [101, 29] on button "Save" at bounding box center [95, 28] width 40 height 22
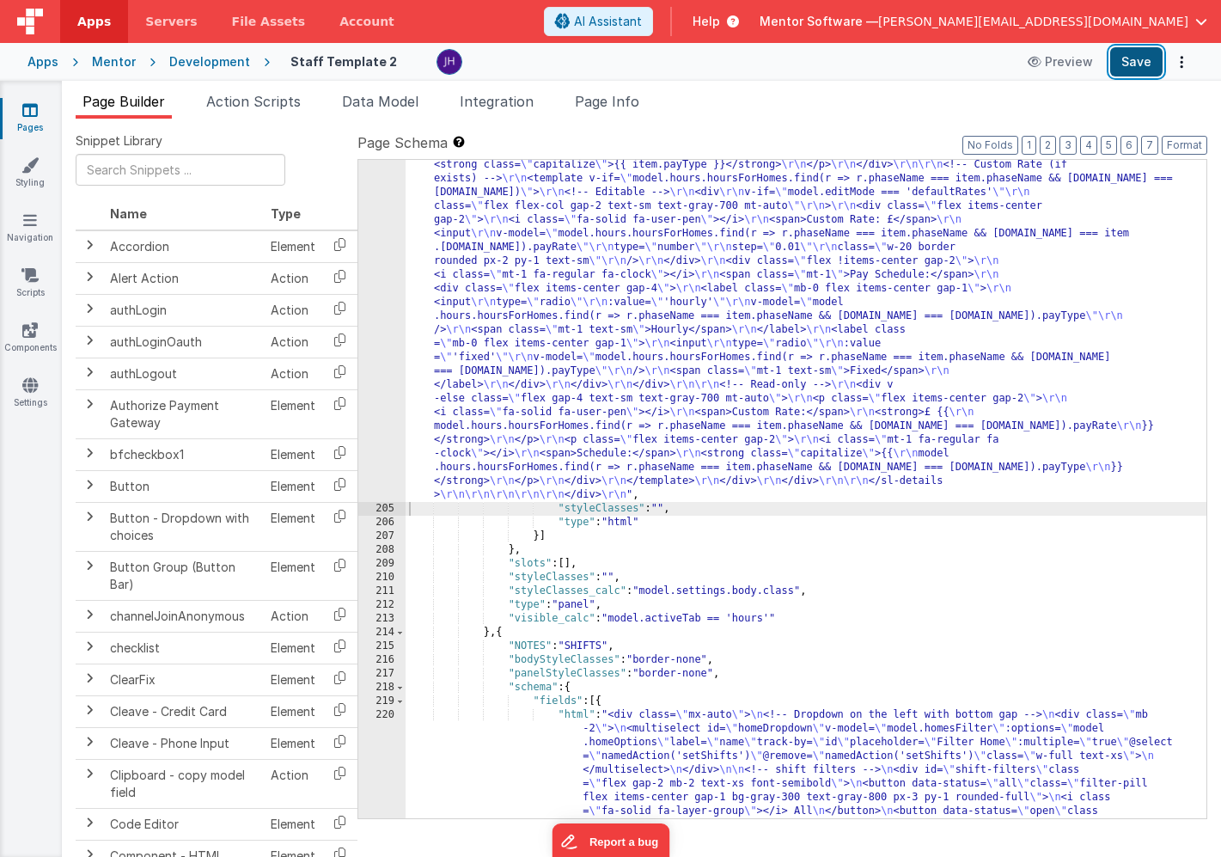
click at [1124, 64] on button "Save" at bounding box center [1137, 61] width 52 height 29
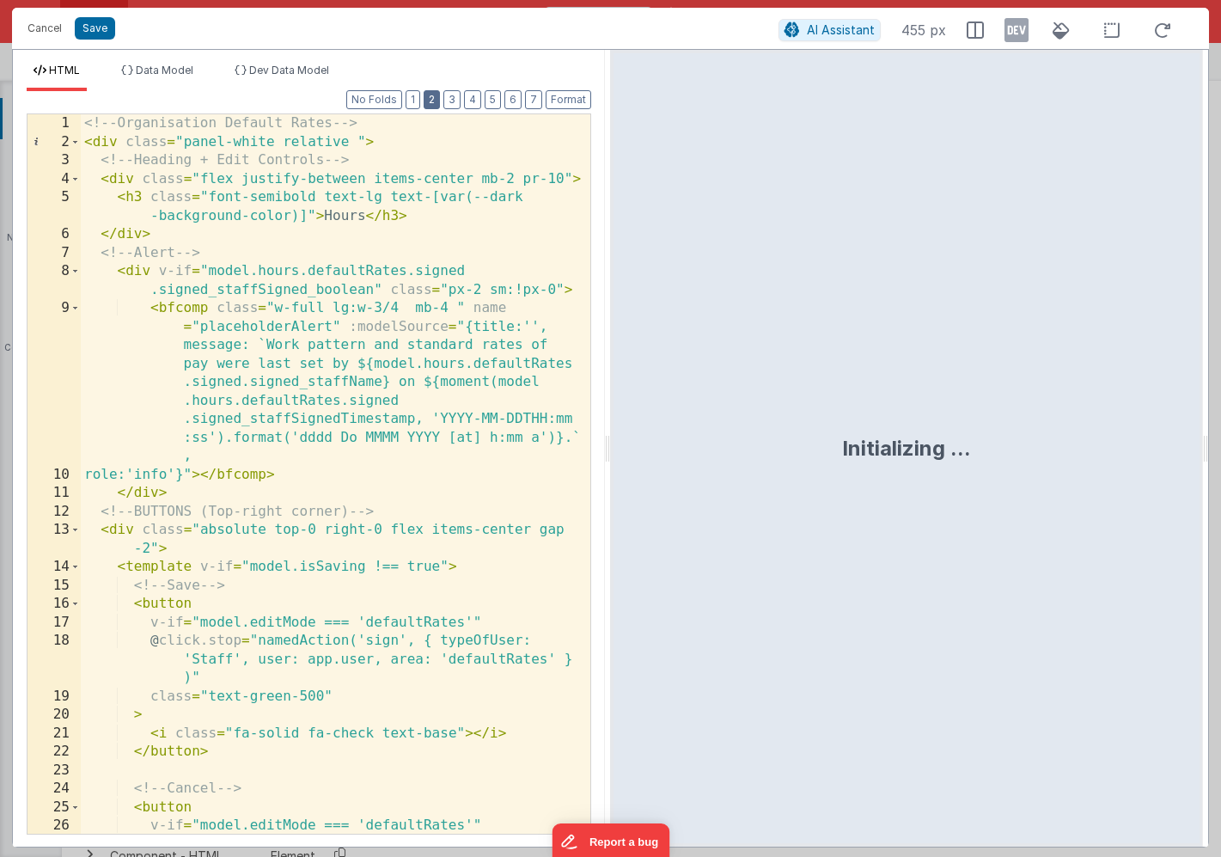
click at [437, 103] on button "2" at bounding box center [432, 99] width 16 height 19
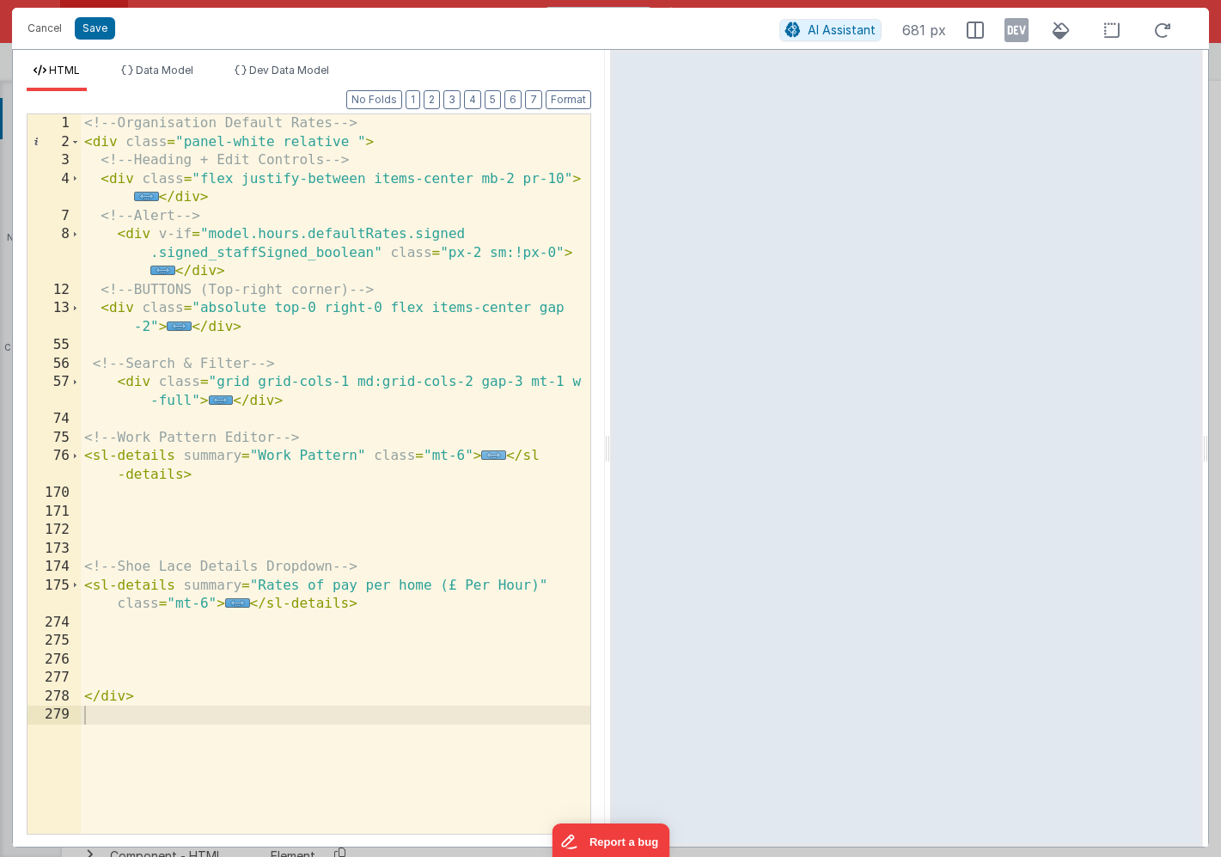
click at [487, 458] on span "..." at bounding box center [493, 454] width 25 height 9
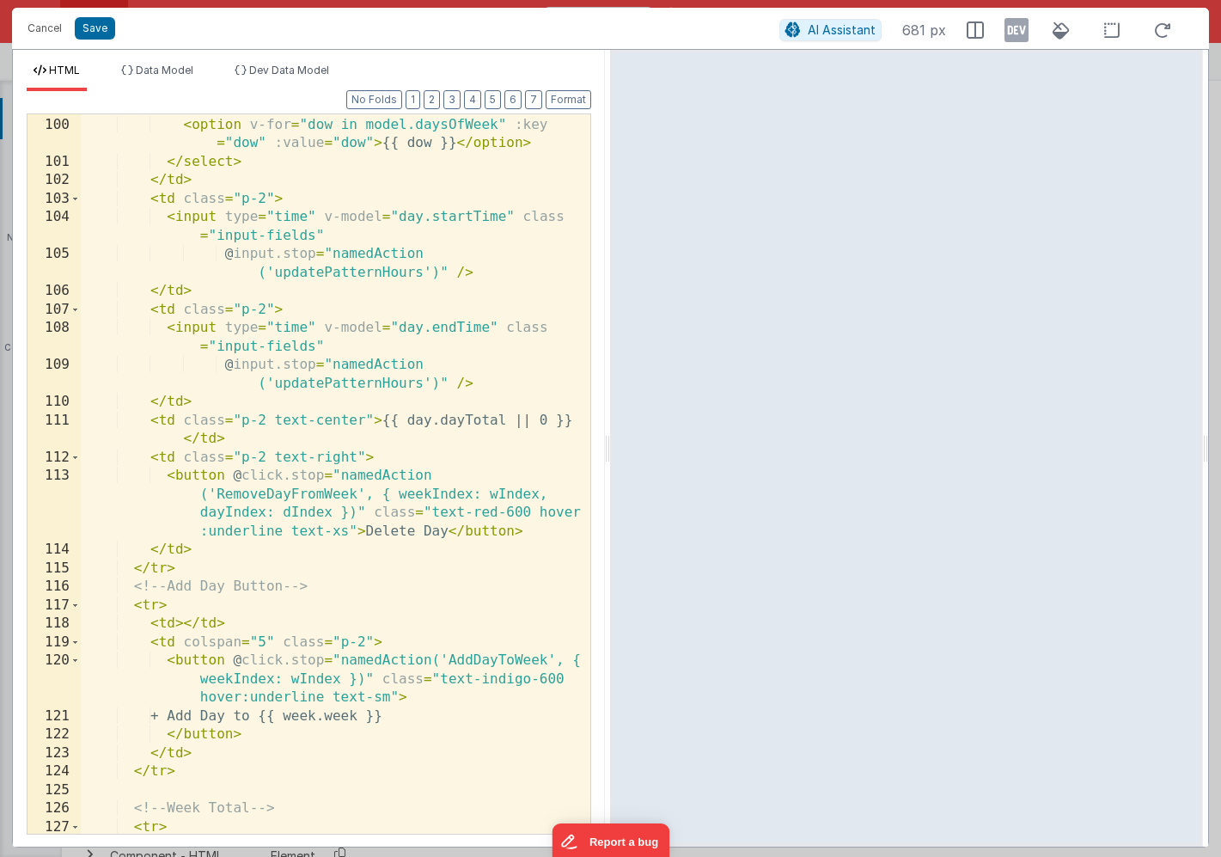
scroll to position [874, 0]
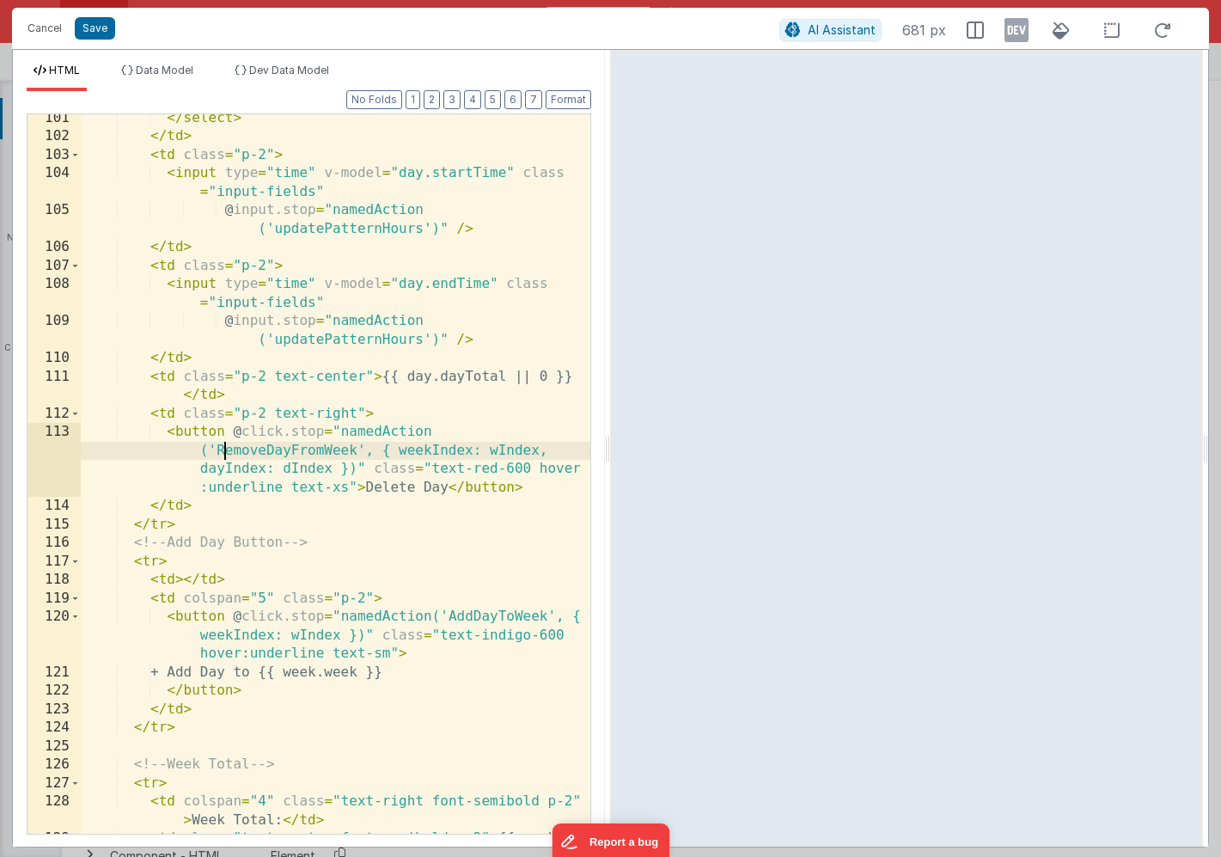
click at [223, 448] on div "</ select > </ td > < td class = "p-2" > < input type = "time" v-model = "day.s…" at bounding box center [336, 496] width 510 height 775
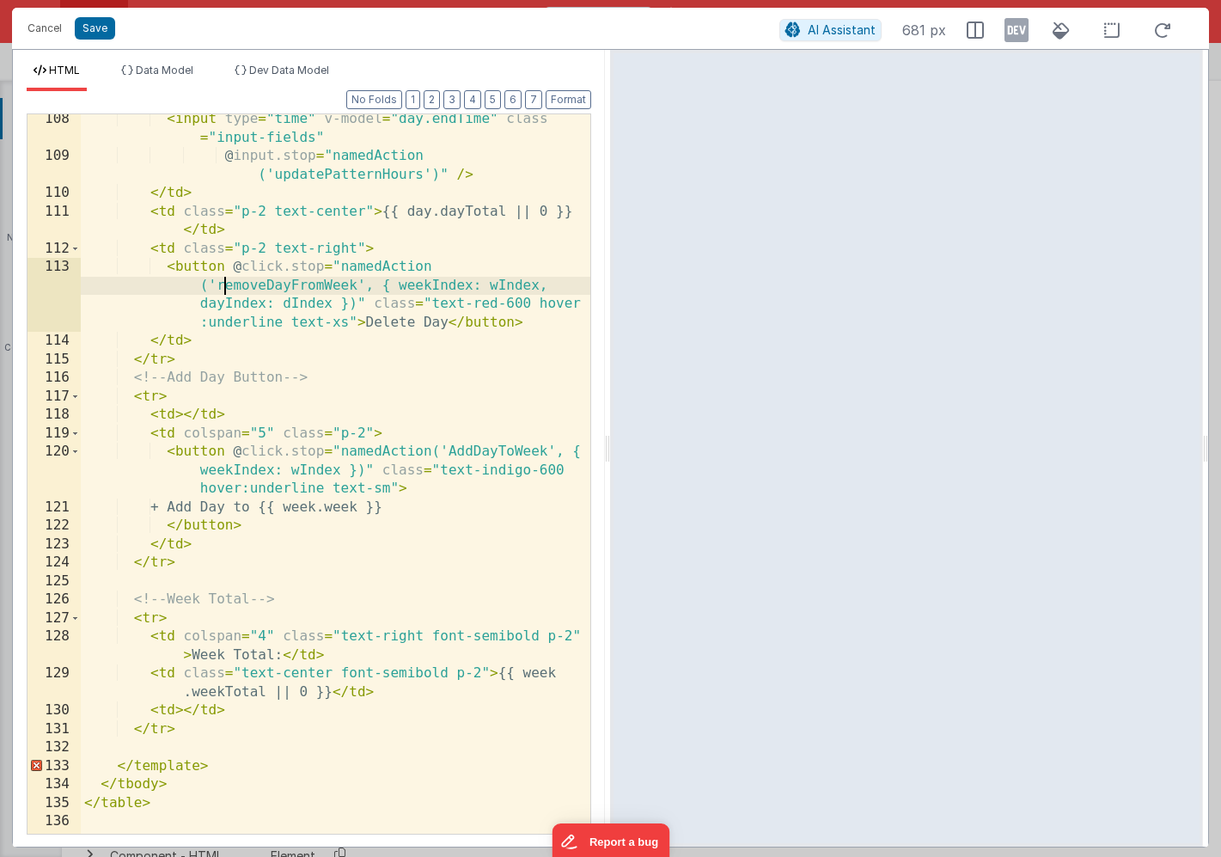
scroll to position [1045, 0]
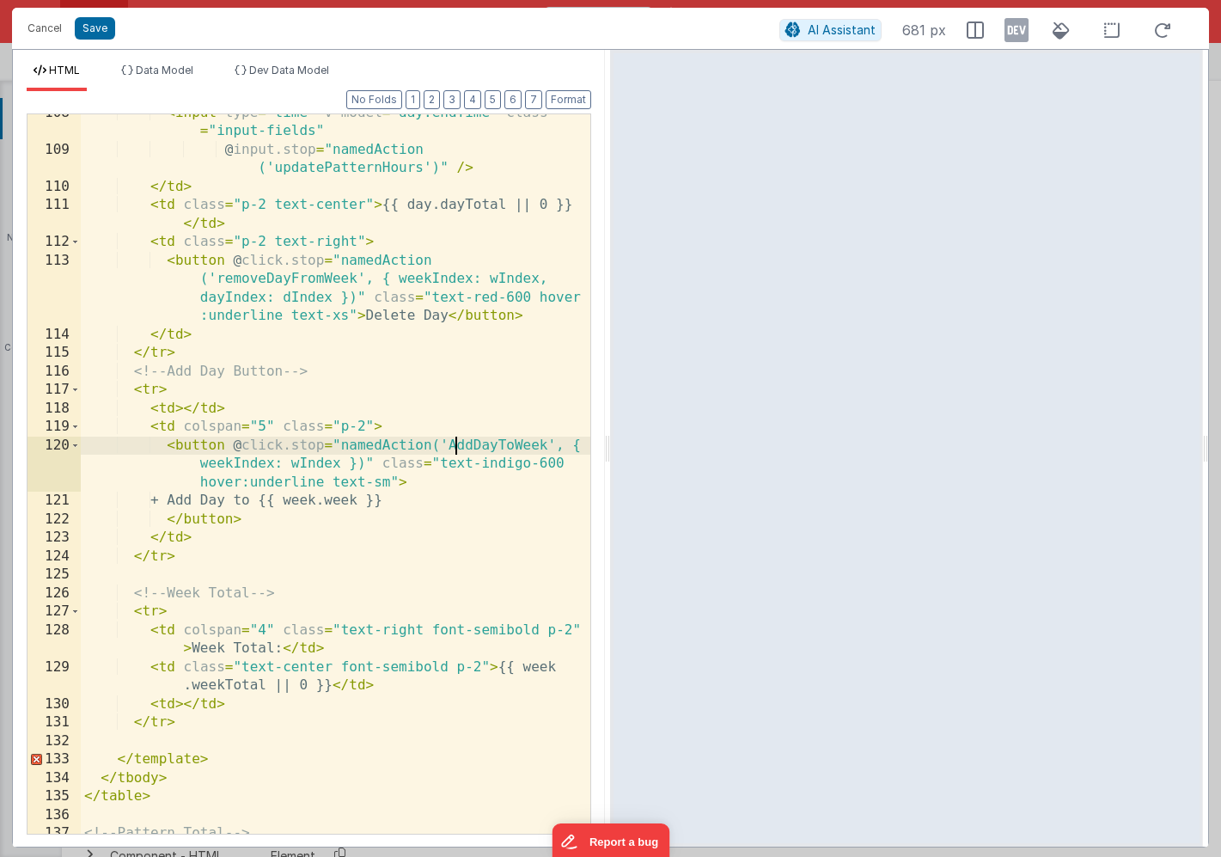
click at [456, 448] on div "< input type = "time" v-model = "day.endTime" class = "input-fields" @ input.st…" at bounding box center [336, 491] width 510 height 775
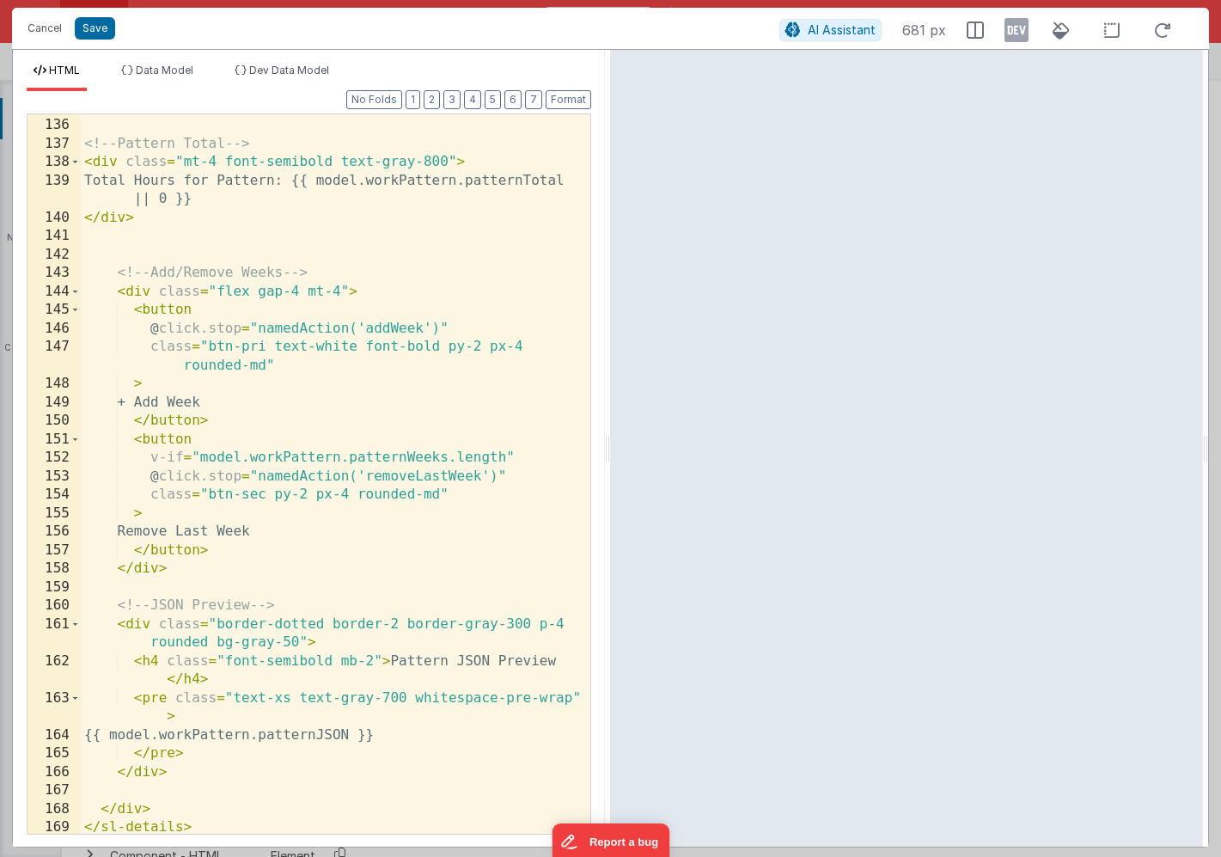
scroll to position [1767, 0]
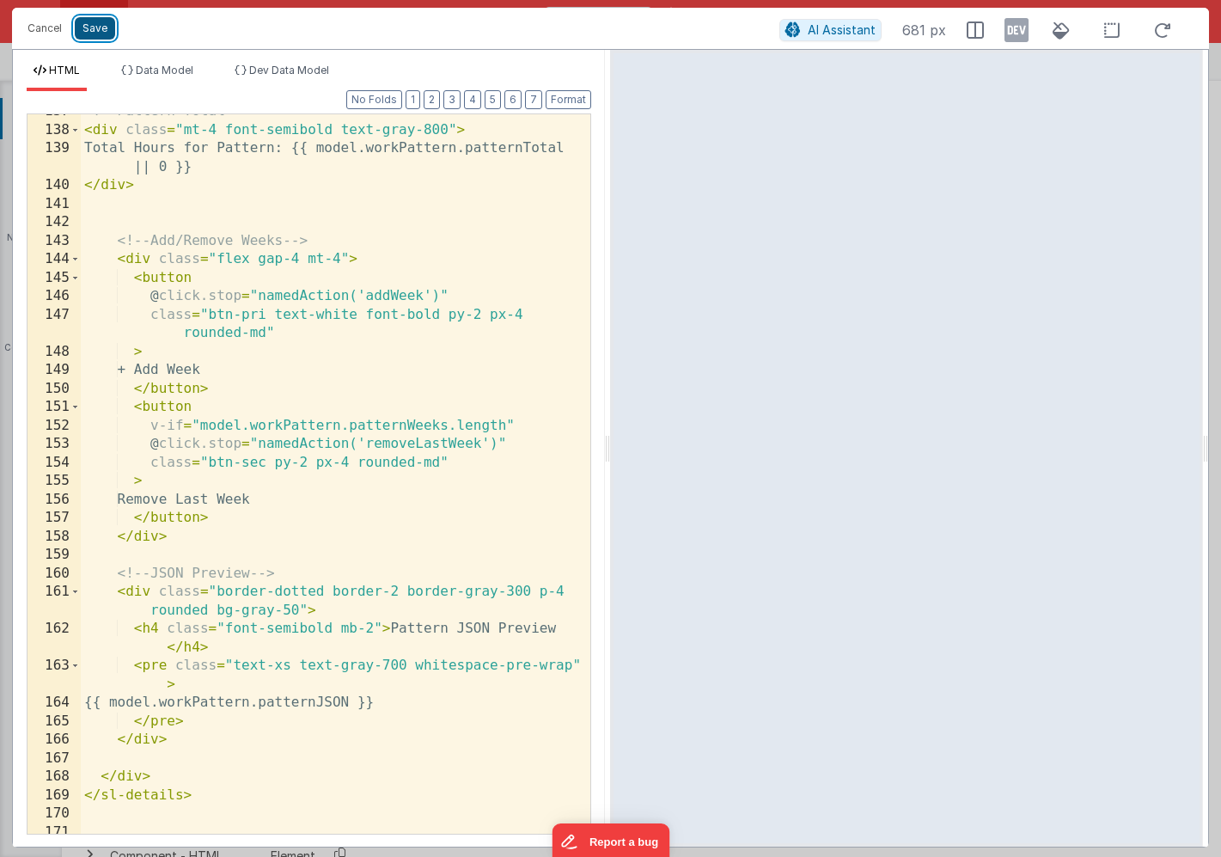
click at [83, 34] on button "Save" at bounding box center [95, 28] width 40 height 22
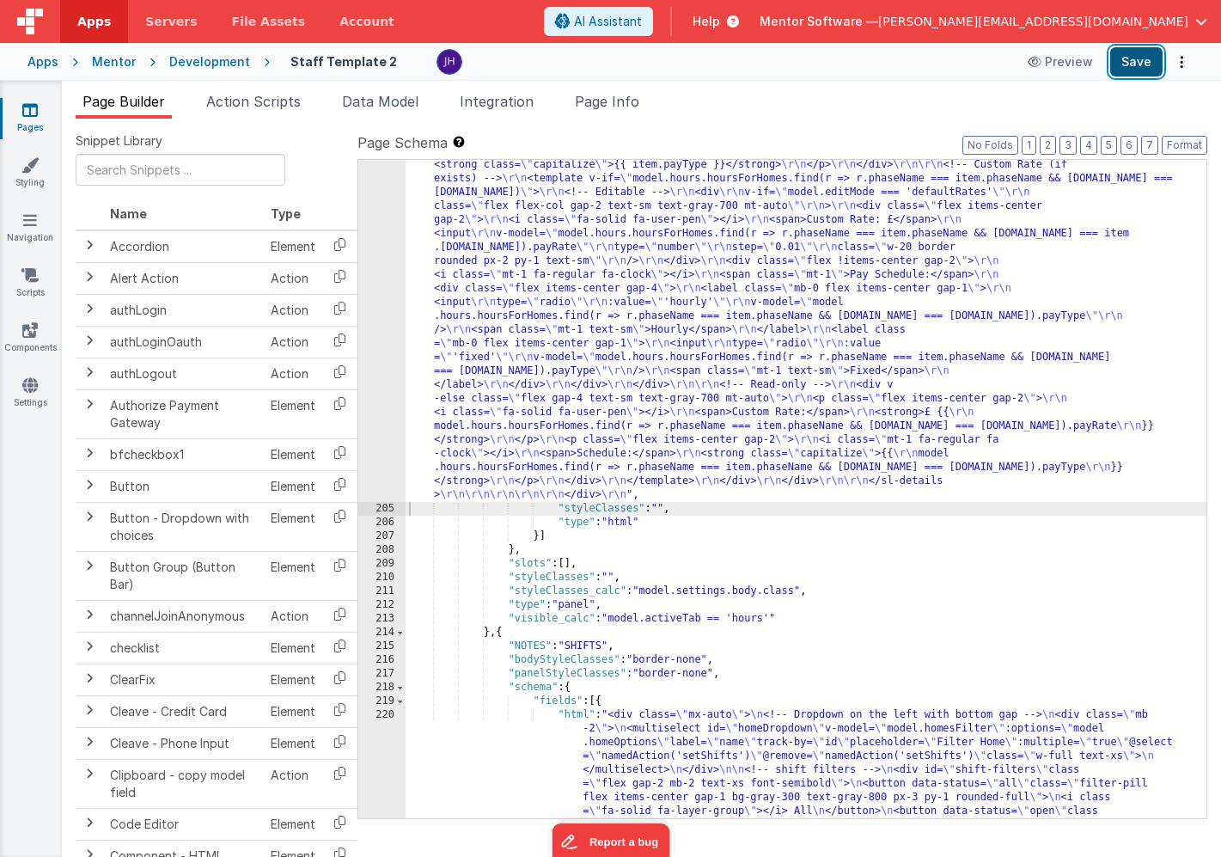
click at [1129, 64] on button "Save" at bounding box center [1137, 61] width 52 height 29
click at [608, 109] on span "Page Info" at bounding box center [607, 101] width 64 height 17
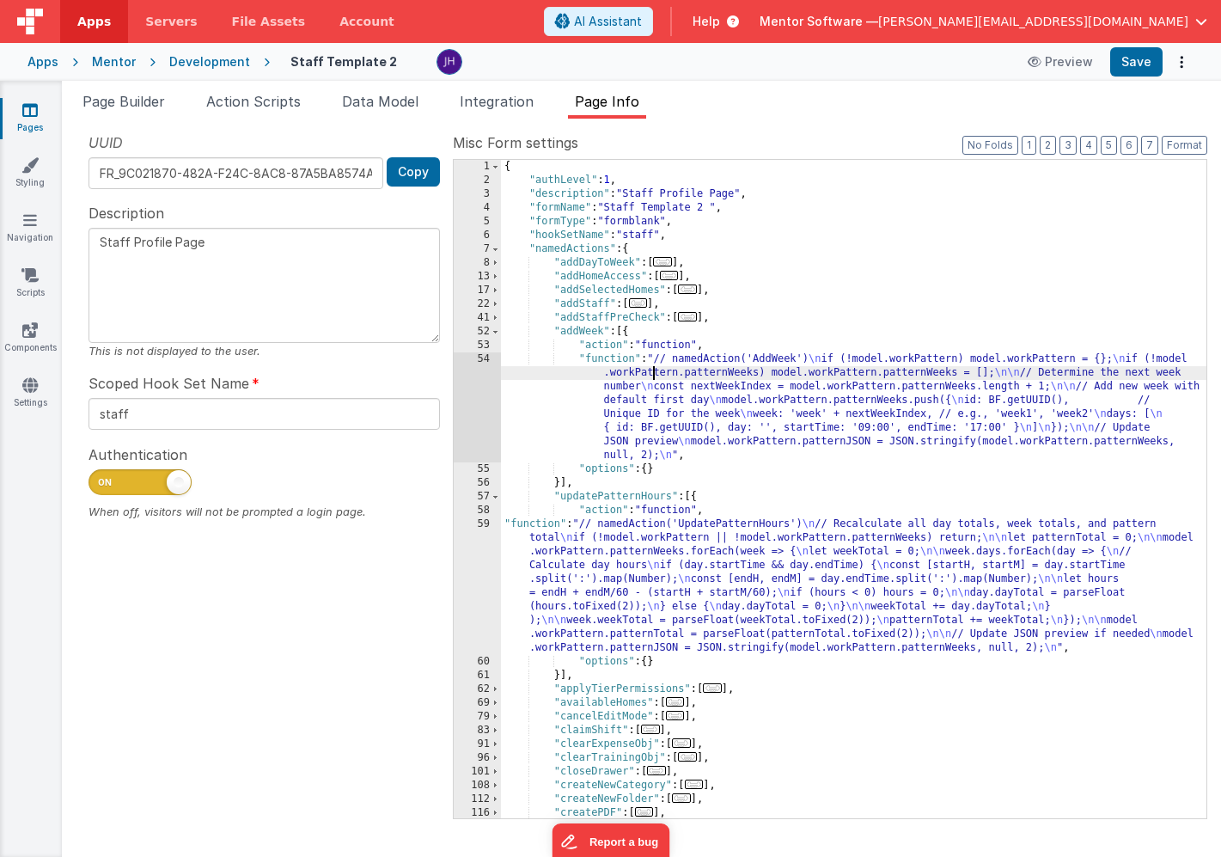
click at [655, 378] on div "{ "authLevel" : 1 , "description" : "Staff Profile Page" , "formName" : "Staff …" at bounding box center [854, 503] width 706 height 686
click at [484, 383] on div "54" at bounding box center [477, 407] width 47 height 110
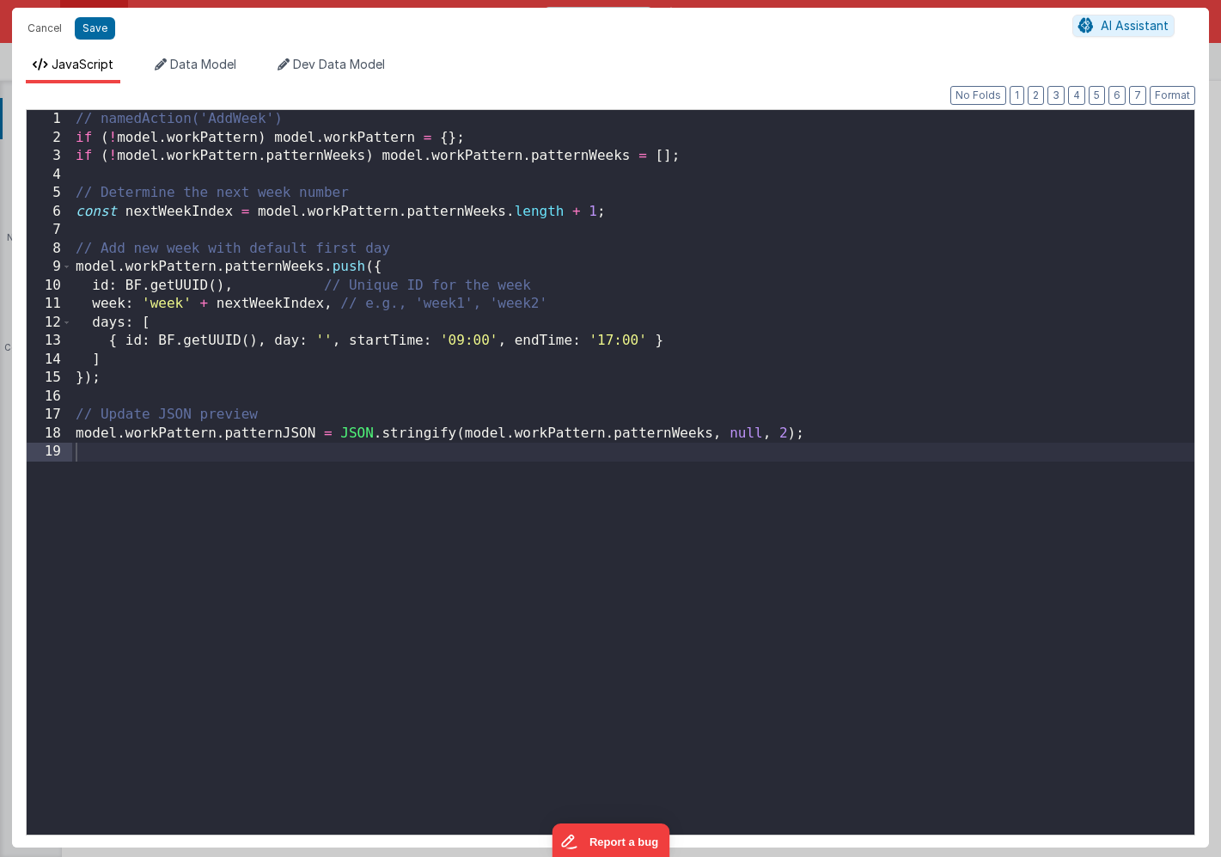
click at [159, 304] on div "// namedAction('AddWeek') if ( ! model . workPattern ) model . workPattern = { …" at bounding box center [633, 491] width 1123 height 762
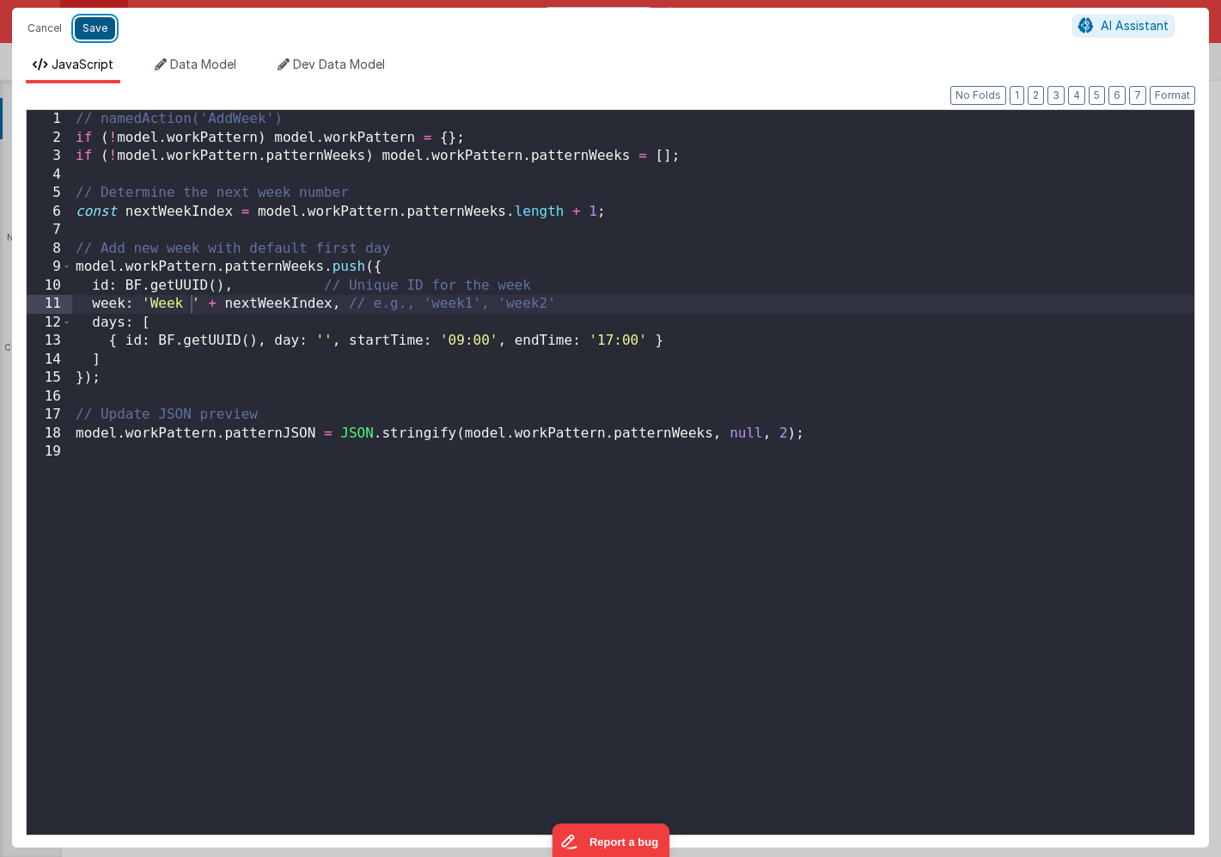
click at [97, 34] on button "Save" at bounding box center [95, 28] width 40 height 22
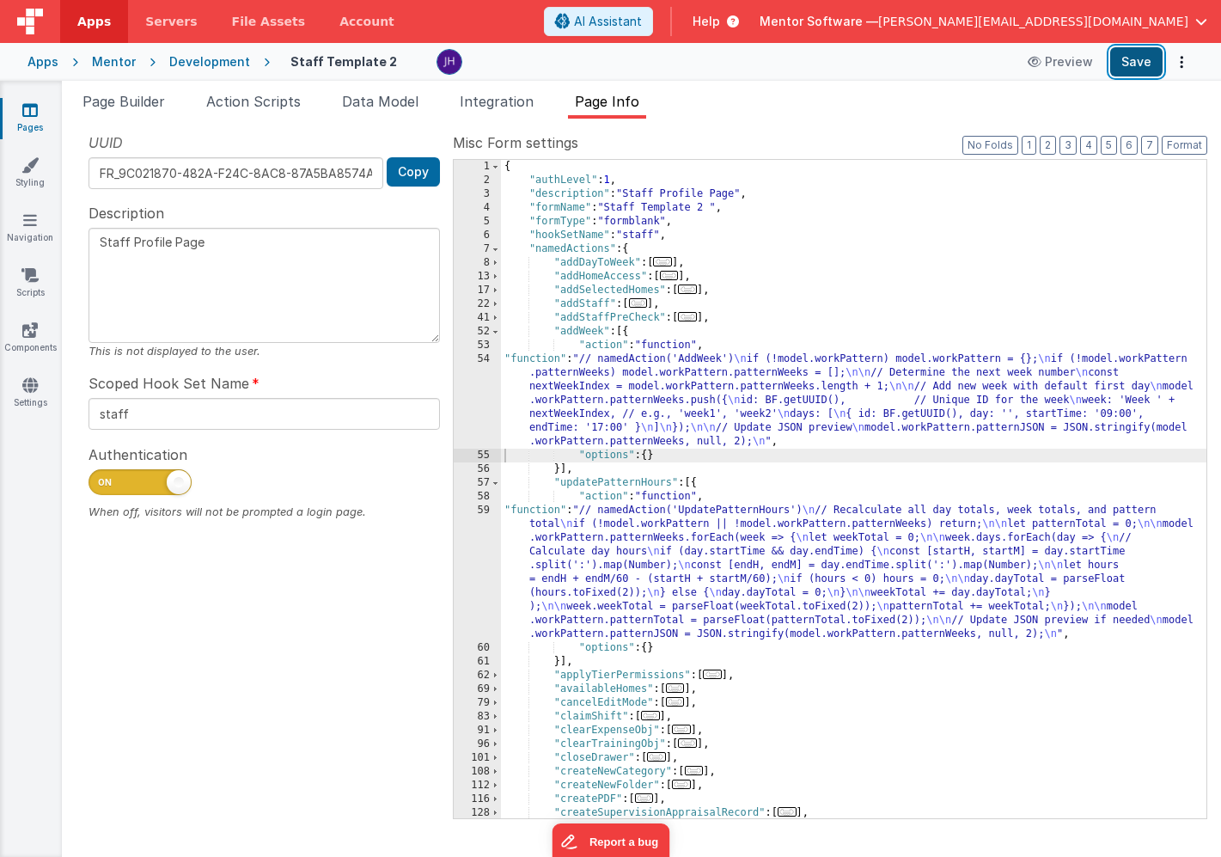
click at [1158, 65] on button "Save" at bounding box center [1137, 61] width 52 height 29
click at [640, 372] on div "{ "authLevel" : 1 , "description" : "Staff Profile Page" , "formName" : "Staff …" at bounding box center [854, 503] width 706 height 686
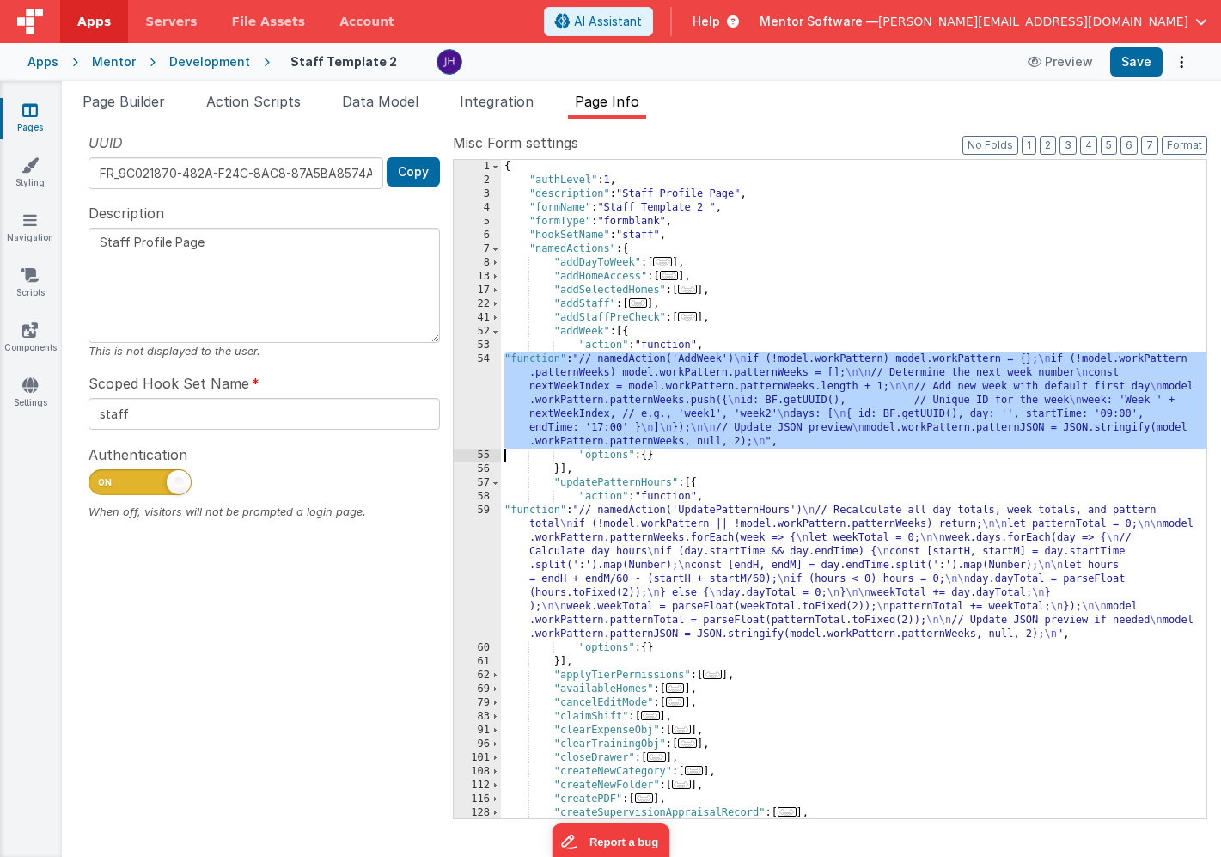
click at [475, 392] on div "54" at bounding box center [477, 400] width 47 height 96
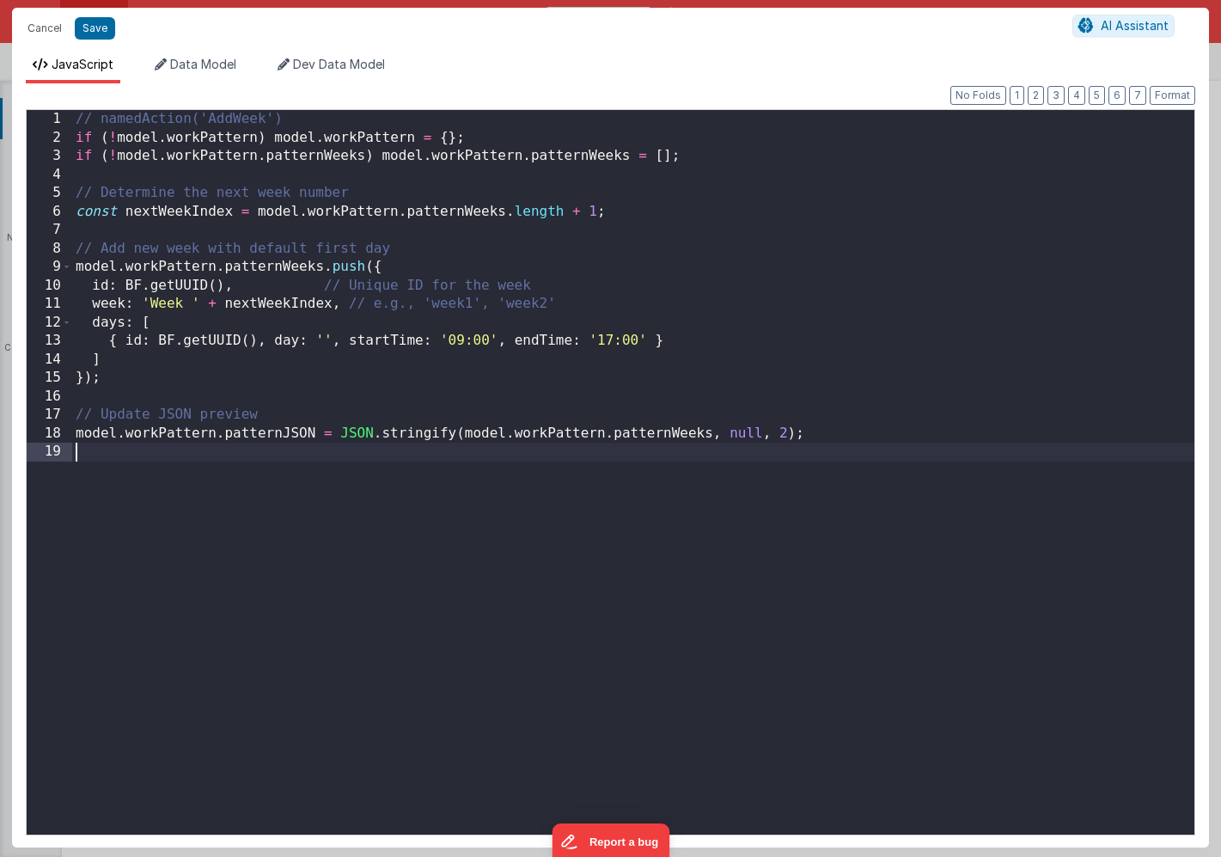
click at [444, 453] on div "// namedAction('AddWeek') if ( ! model . workPattern ) model . workPattern = { …" at bounding box center [633, 491] width 1123 height 762
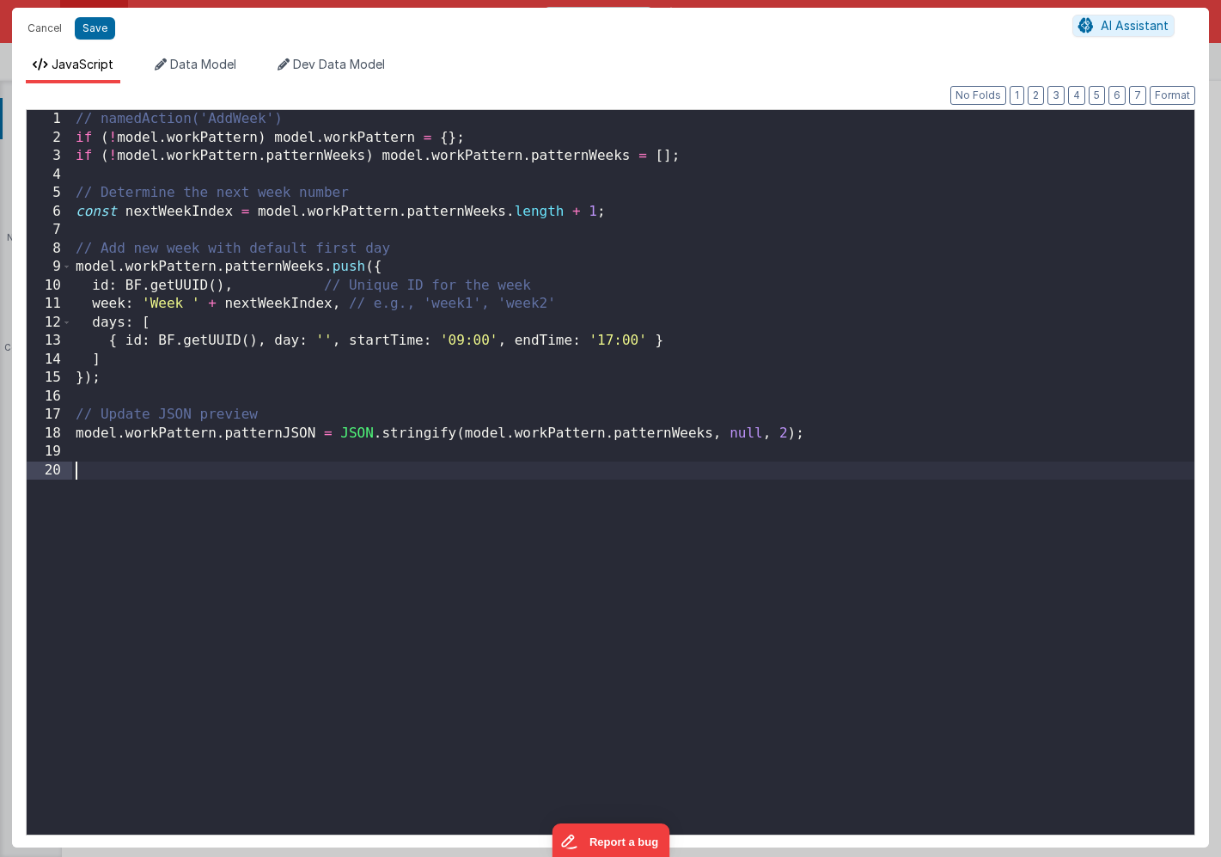
paste textarea
click at [74, 474] on div "// namedAction('AddWeek') if ( ! model . workPattern ) model . workPattern = { …" at bounding box center [633, 491] width 1123 height 762
click at [216, 473] on div "// namedAction('AddWeek') if ( ! model . workPattern ) model . workPattern = { …" at bounding box center [633, 491] width 1123 height 762
click at [390, 470] on div "// namedAction('AddWeek') if ( ! model . workPattern ) model . workPattern = { …" at bounding box center [633, 491] width 1123 height 762
drag, startPoint x: 390, startPoint y: 470, endPoint x: 32, endPoint y: 470, distance: 358.4
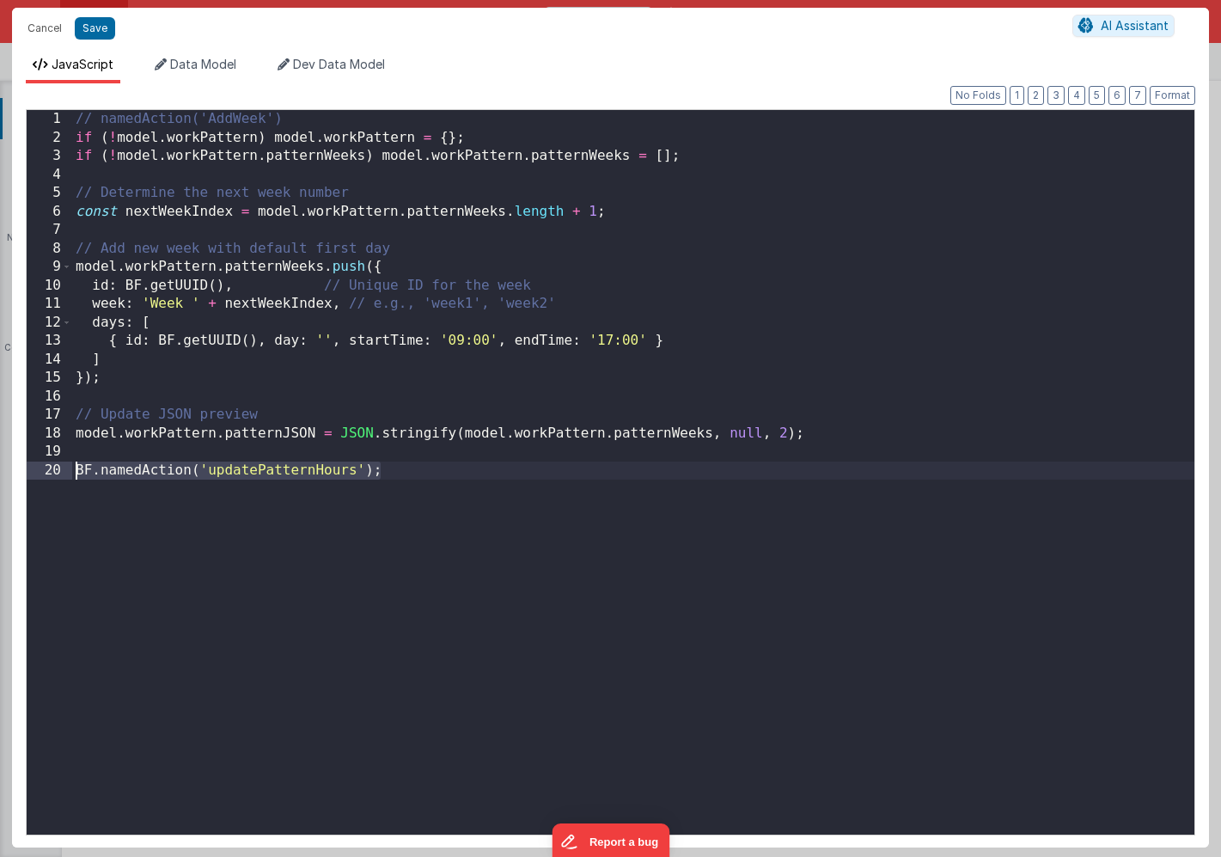
click at [32, 470] on div "1 2 3 4 5 6 7 8 9 10 11 12 13 14 15 16 17 18 19 20 // namedAction('AddWeek') if…" at bounding box center [611, 472] width 1170 height 726
click at [89, 29] on button "Save" at bounding box center [95, 28] width 40 height 22
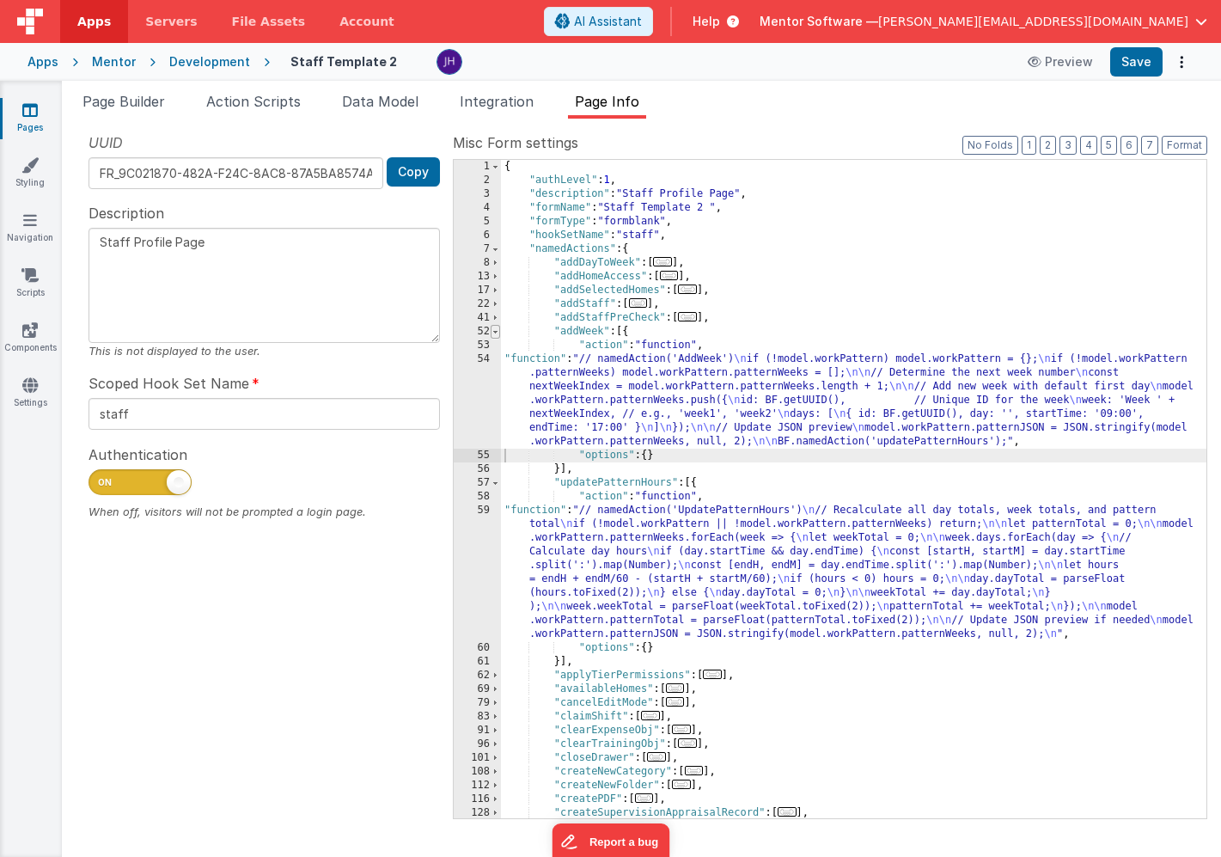
click at [497, 331] on span at bounding box center [495, 332] width 9 height 14
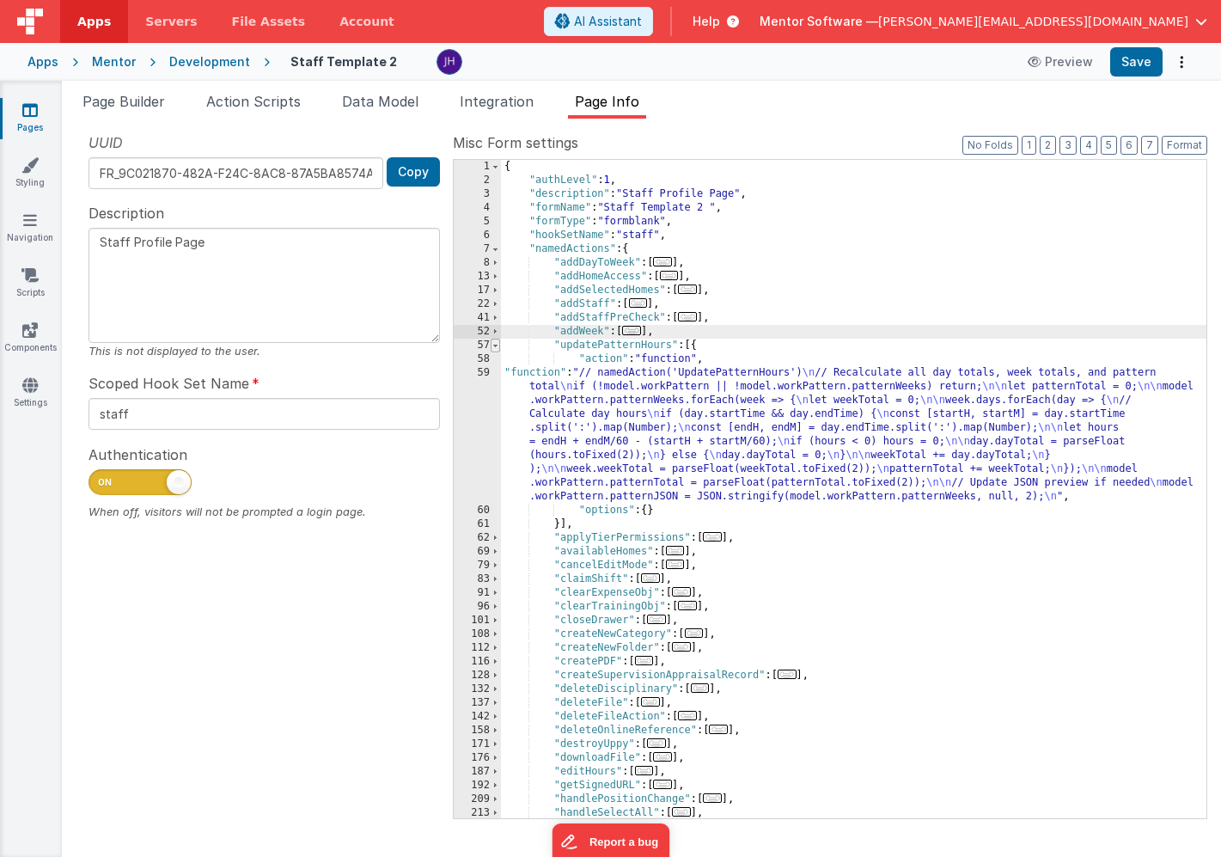
click at [497, 345] on span at bounding box center [495, 346] width 9 height 14
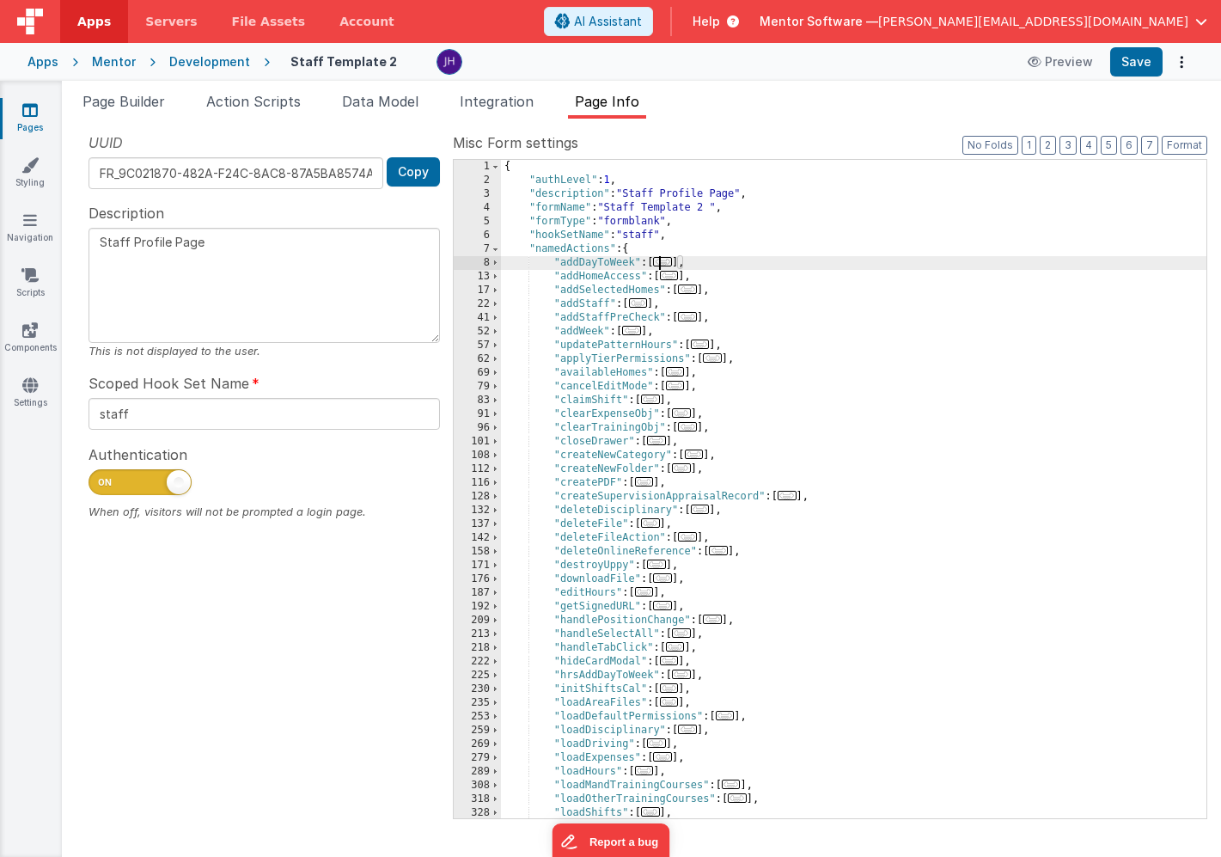
click at [667, 262] on span "..." at bounding box center [662, 261] width 19 height 9
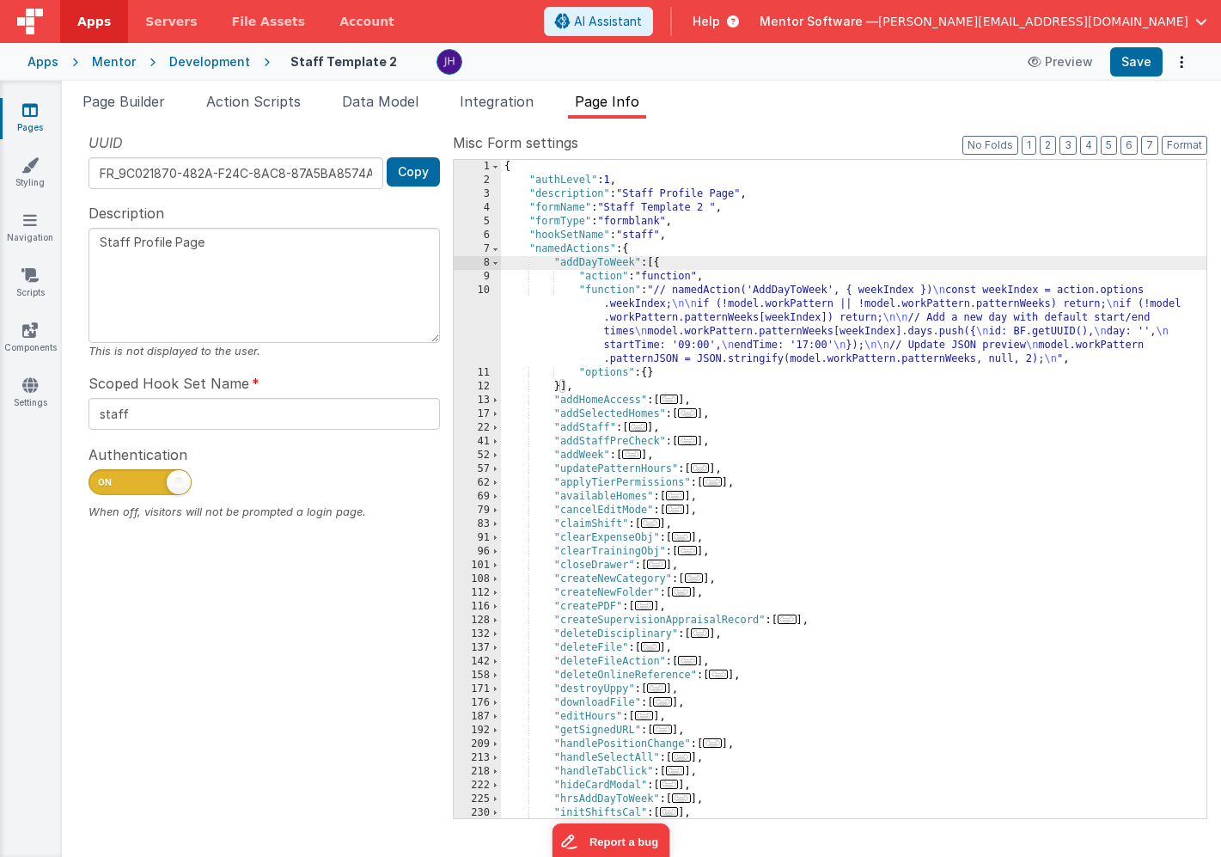
click at [647, 320] on div "{ "authLevel" : 1 , "description" : "Staff Profile Page" , "formName" : "Staff …" at bounding box center [854, 503] width 706 height 686
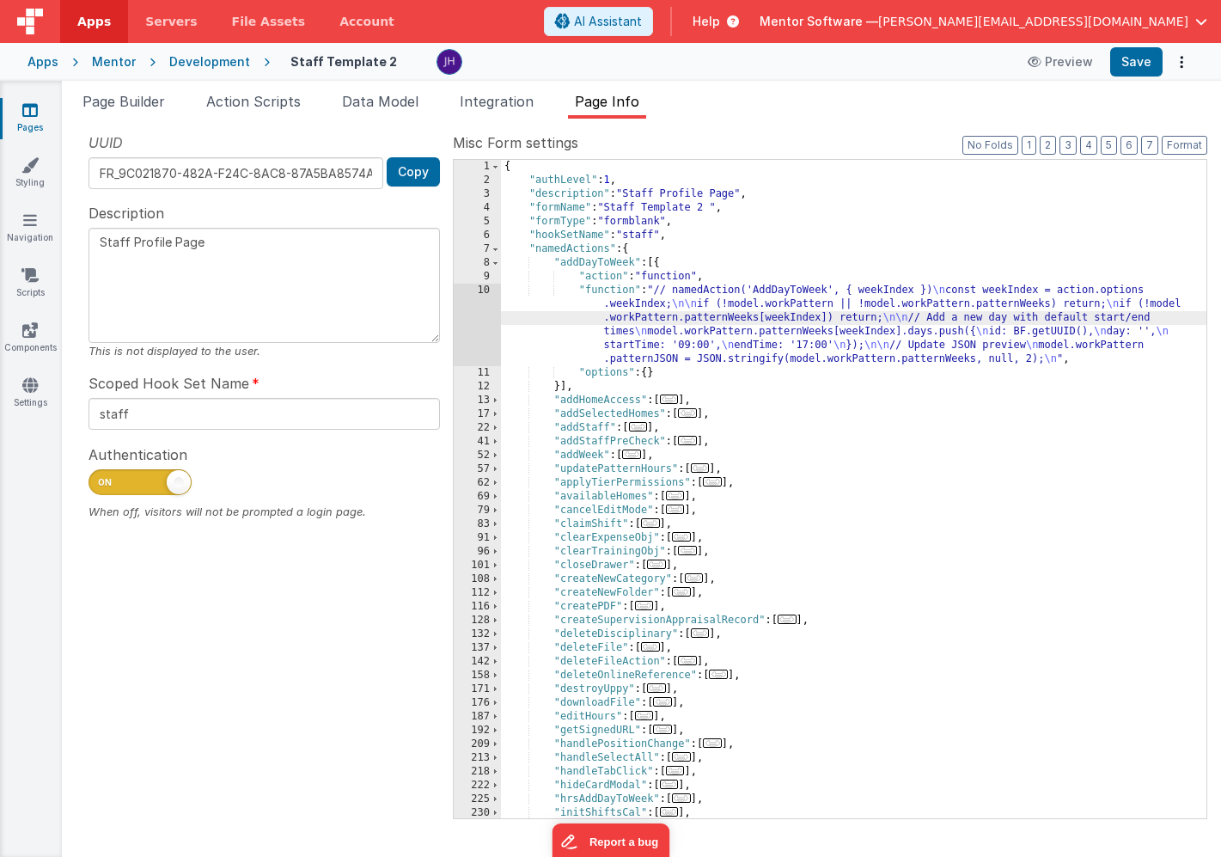
click at [474, 310] on div "10" at bounding box center [477, 325] width 47 height 83
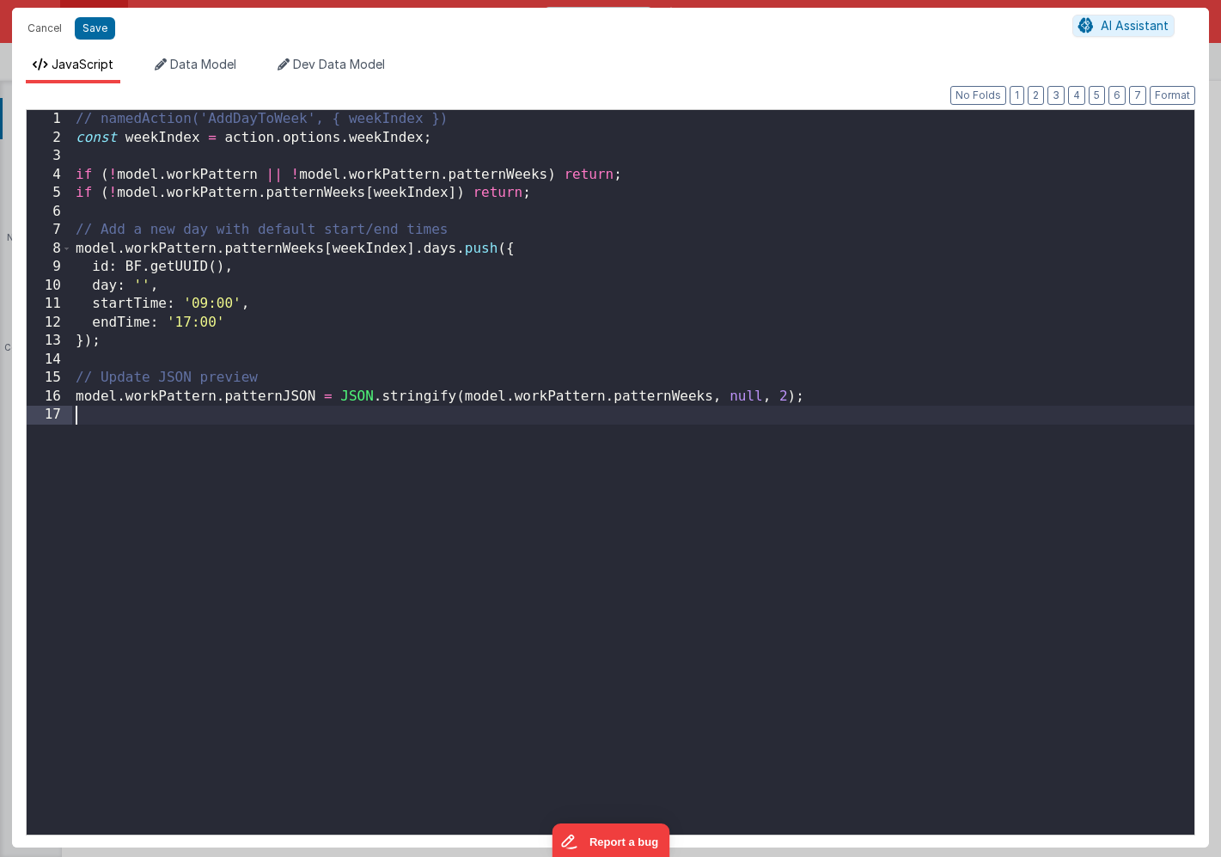
click at [443, 424] on div "// namedAction('AddDayToWeek', { weekIndex }) const weekIndex = action . option…" at bounding box center [633, 491] width 1123 height 762
paste textarea
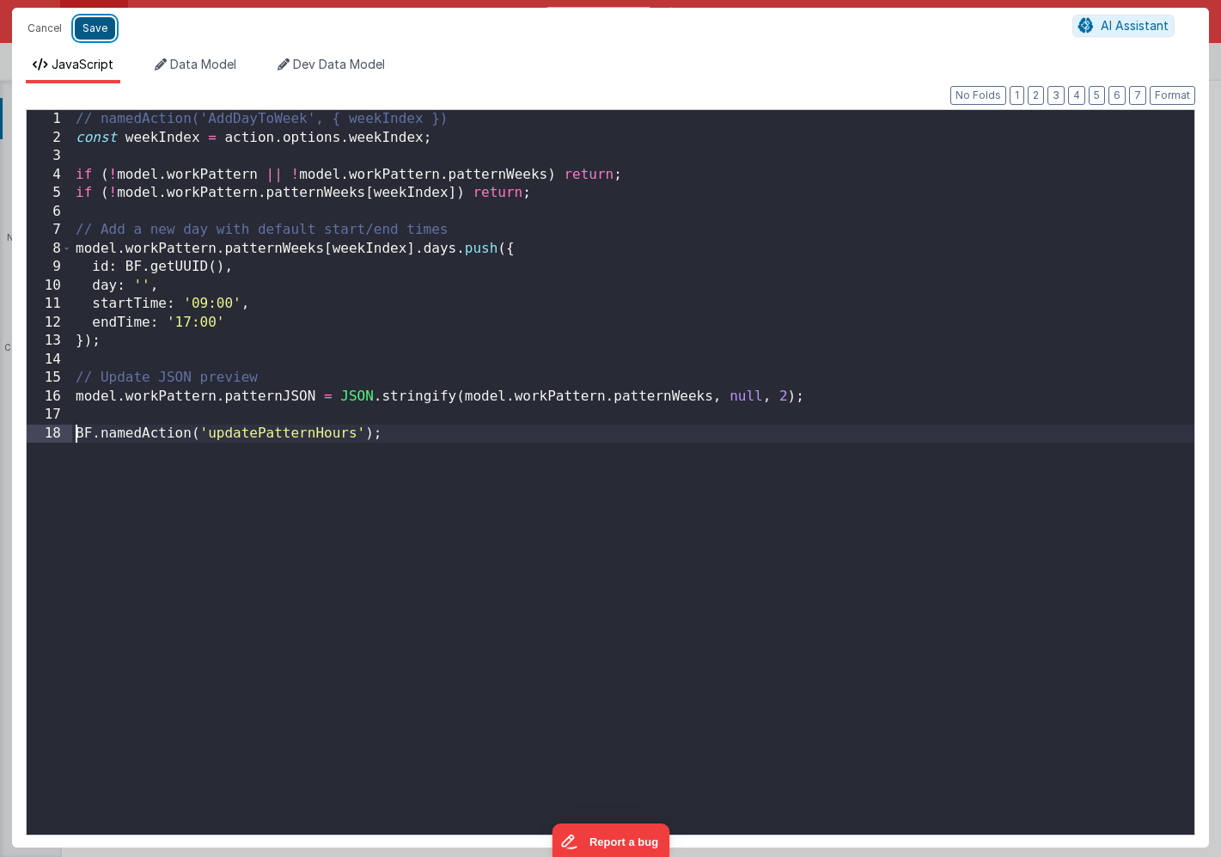
click at [100, 32] on button "Save" at bounding box center [95, 28] width 40 height 22
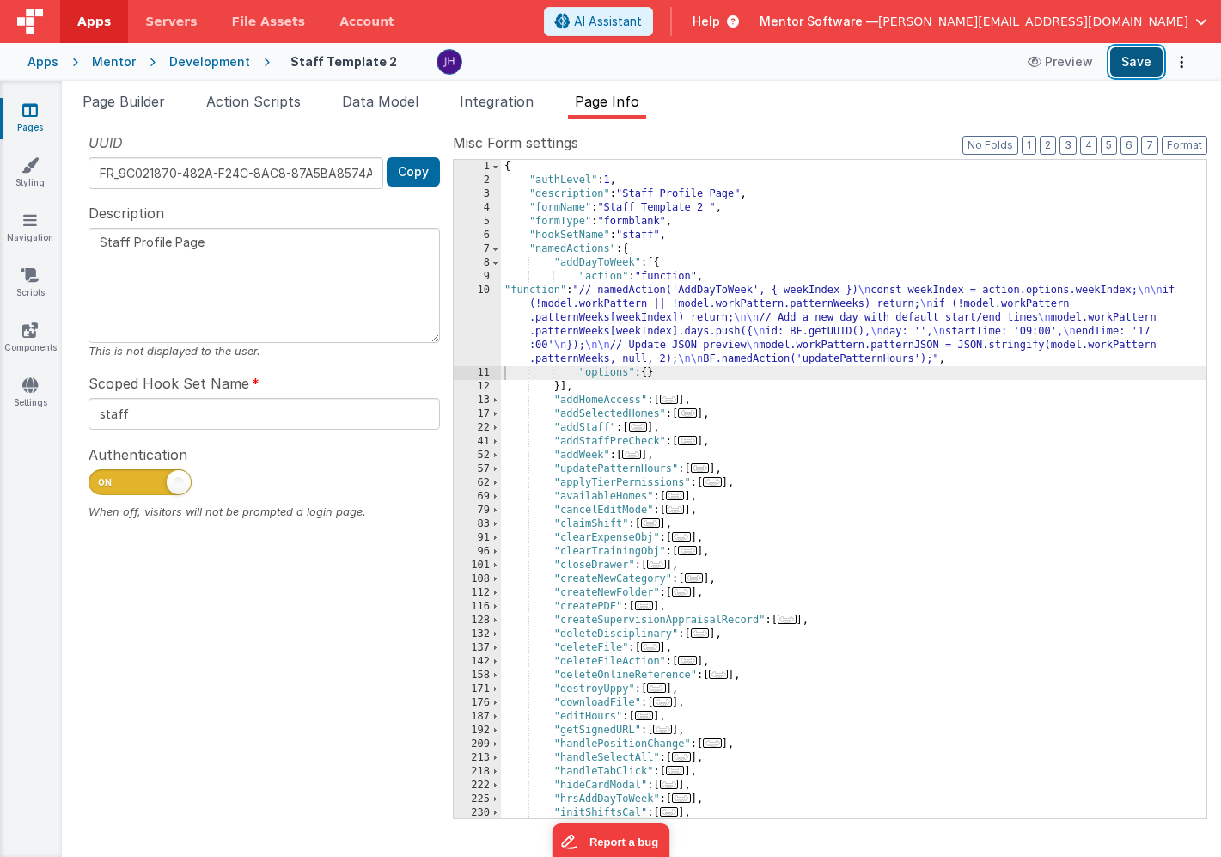
click at [1147, 58] on button "Save" at bounding box center [1137, 61] width 52 height 29
click at [480, 314] on div "10" at bounding box center [477, 325] width 47 height 83
click at [486, 315] on div "10" at bounding box center [477, 325] width 47 height 83
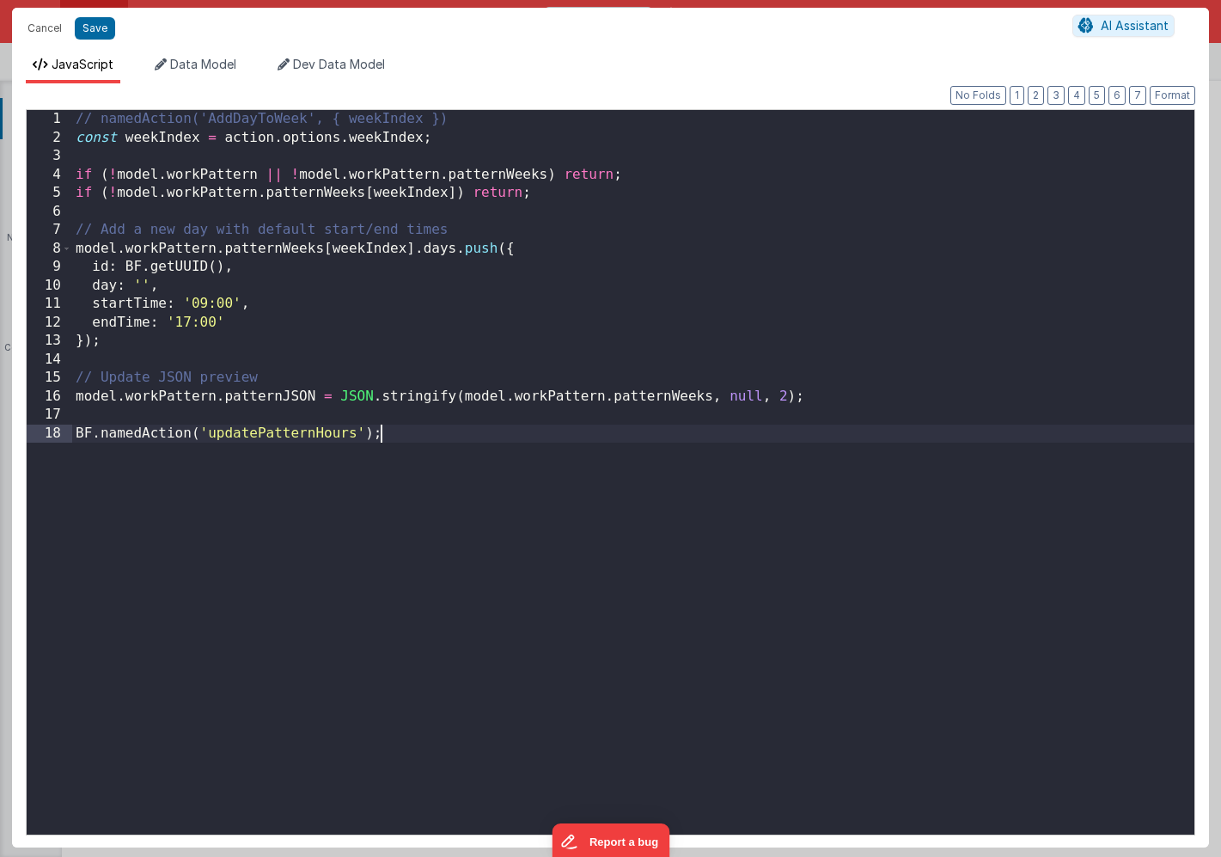
drag, startPoint x: 399, startPoint y: 432, endPoint x: 30, endPoint y: 444, distance: 368.9
click at [30, 444] on div "1 2 3 4 5 6 7 8 9 10 11 12 13 14 15 16 17 18 // namedAction('AddDayToWeek', { w…" at bounding box center [611, 472] width 1170 height 726
click at [327, 474] on div "// namedAction('AddDayToWeek', { weekIndex }) const weekIndex = action . option…" at bounding box center [633, 491] width 1123 height 762
drag, startPoint x: 390, startPoint y: 433, endPoint x: 52, endPoint y: 431, distance: 337.8
click at [52, 431] on div "1 2 3 4 5 6 7 8 9 10 11 12 13 14 15 16 17 18 // namedAction('AddDayToWeek', { w…" at bounding box center [611, 472] width 1170 height 726
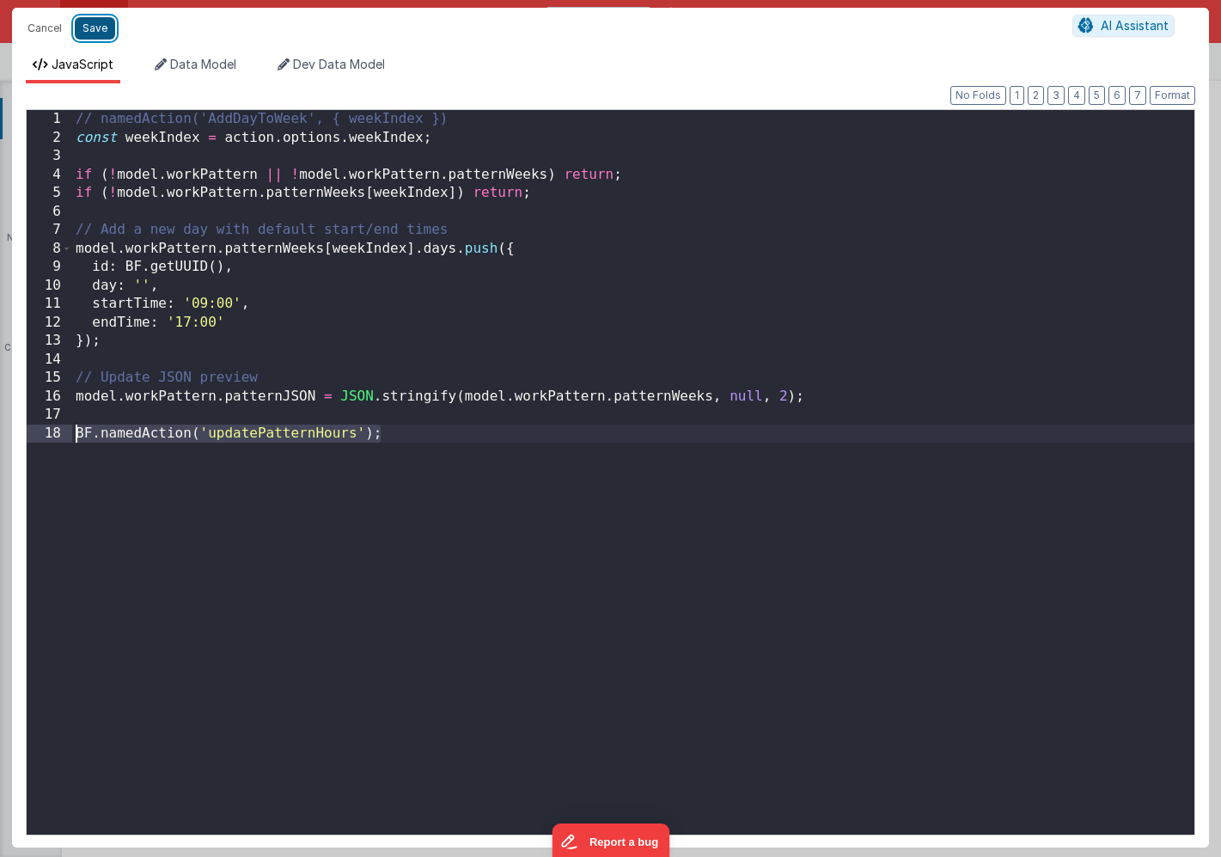
click at [98, 31] on button "Save" at bounding box center [95, 28] width 40 height 22
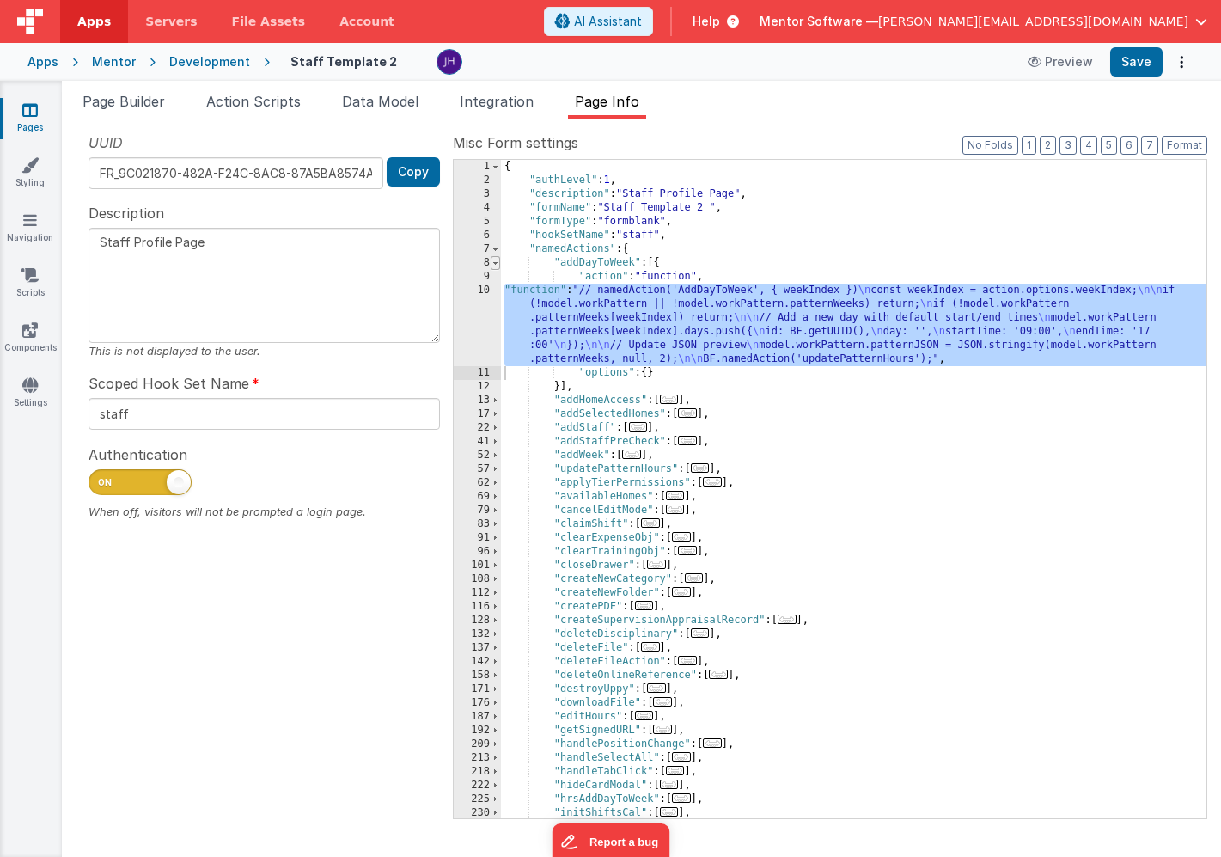
click at [496, 262] on span at bounding box center [495, 263] width 9 height 14
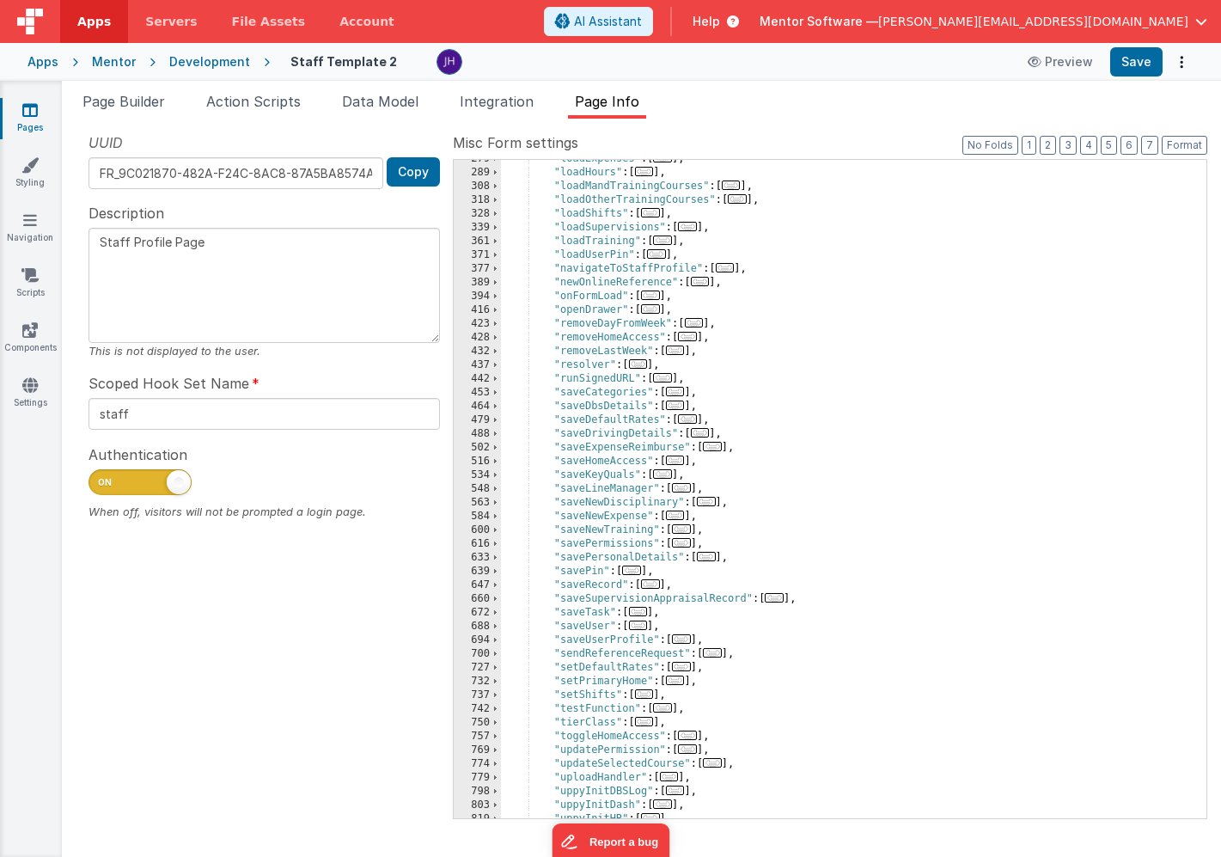
scroll to position [607, 0]
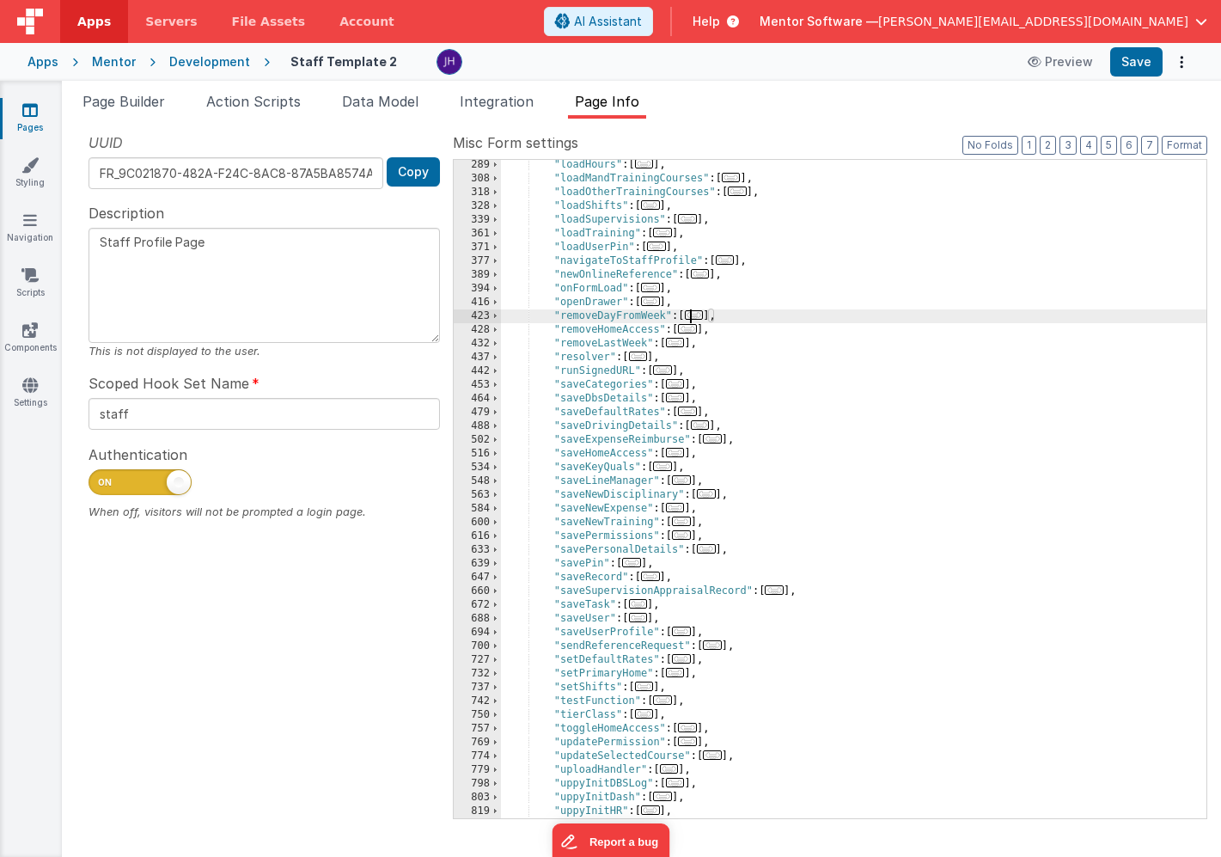
click at [699, 315] on span "..." at bounding box center [694, 314] width 19 height 9
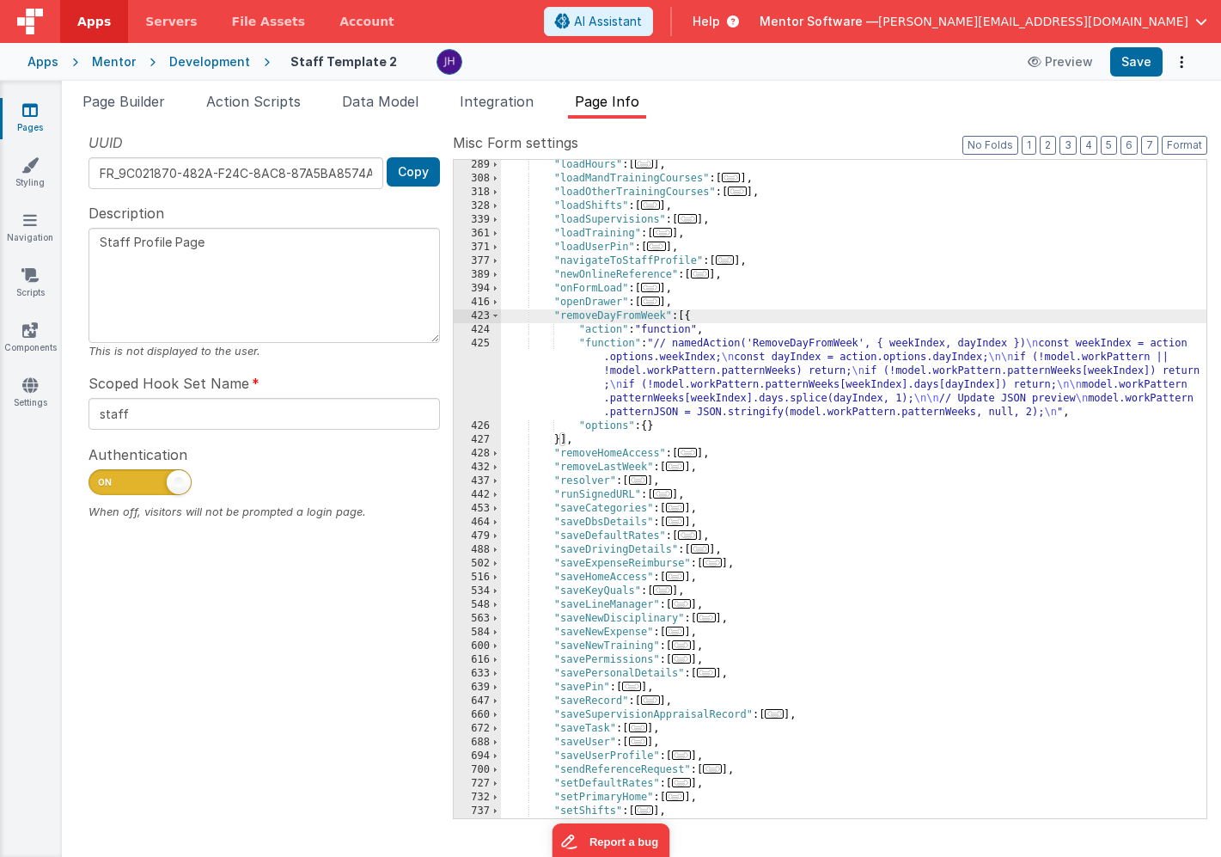
click at [707, 387] on div ""loadHours" : [ ... ] , "loadMandTrainingCourses" : [ ... ] , "loadOtherTrainin…" at bounding box center [854, 501] width 706 height 686
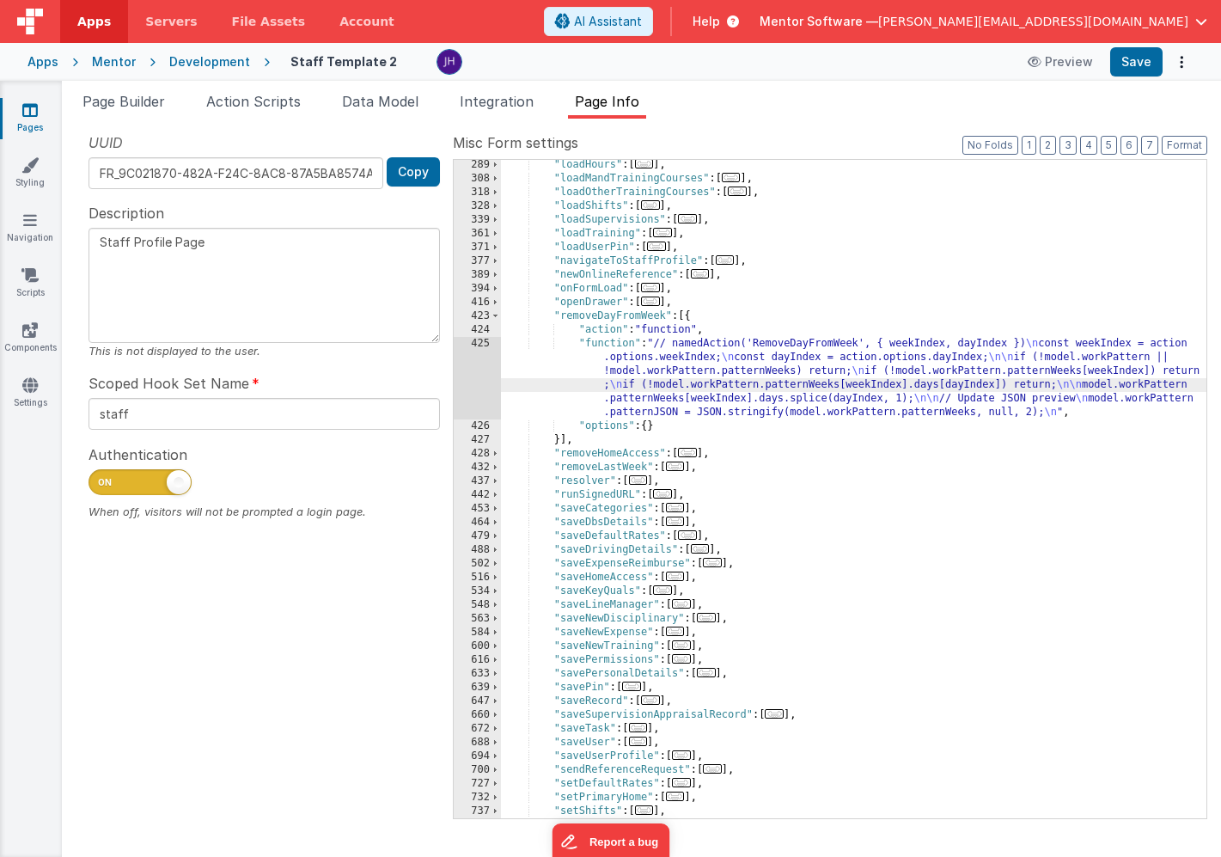
click at [475, 376] on div "425" at bounding box center [477, 378] width 47 height 83
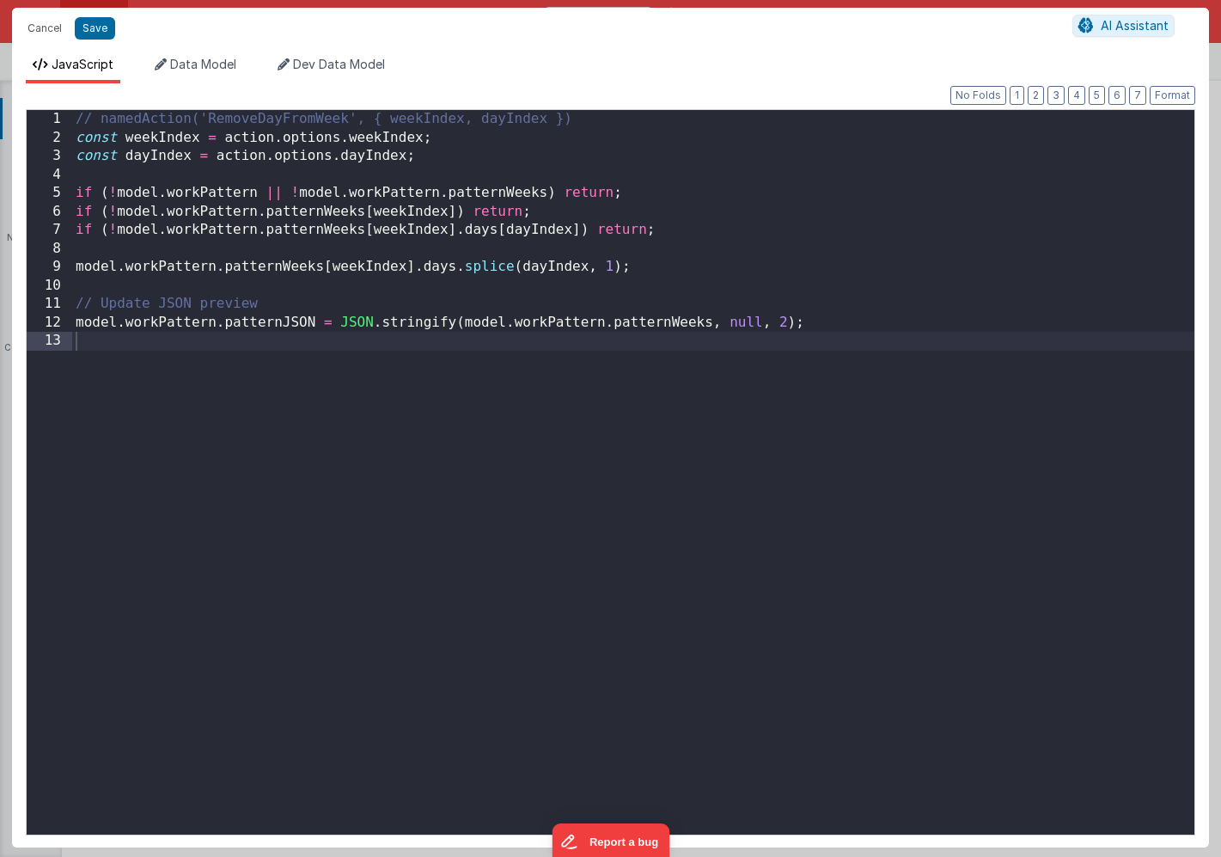
click at [796, 343] on div "// namedAction('RemoveDayFromWeek', { weekIndex, dayIndex }) const weekIndex = …" at bounding box center [633, 491] width 1123 height 762
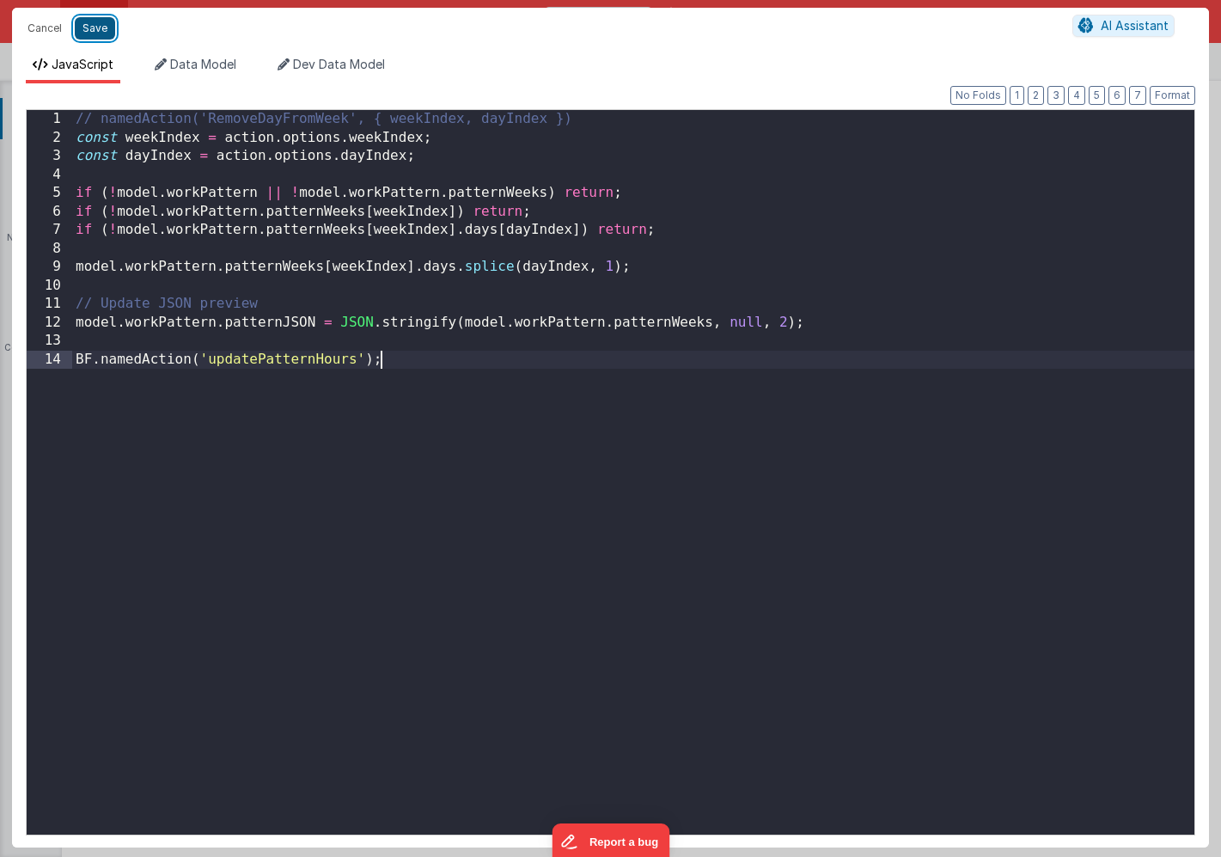
click at [95, 33] on button "Save" at bounding box center [95, 28] width 40 height 22
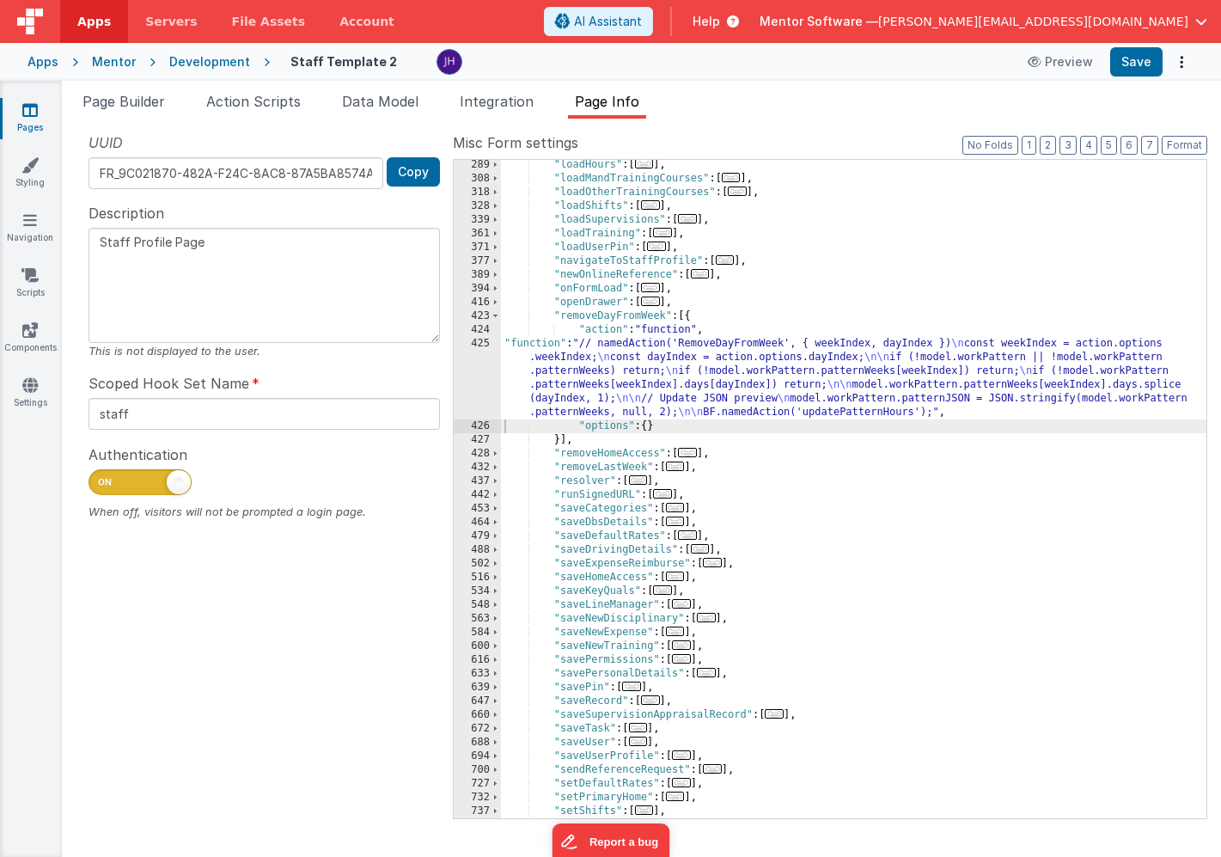
click at [683, 466] on span "..." at bounding box center [675, 466] width 19 height 9
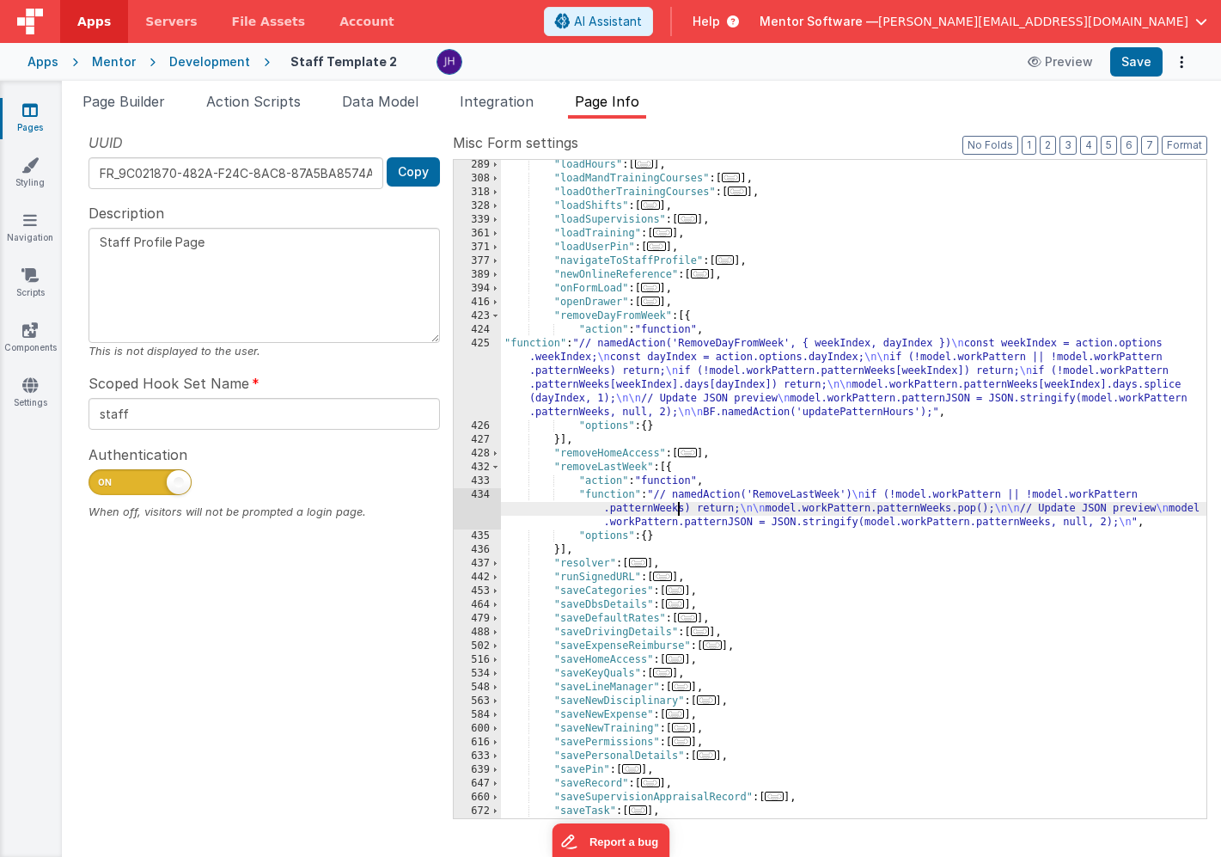
click at [676, 514] on div ""loadHours" : [ ... ] , "loadMandTrainingCourses" : [ ... ] , "loadOtherTrainin…" at bounding box center [854, 501] width 706 height 686
click at [470, 500] on div "434" at bounding box center [477, 508] width 47 height 41
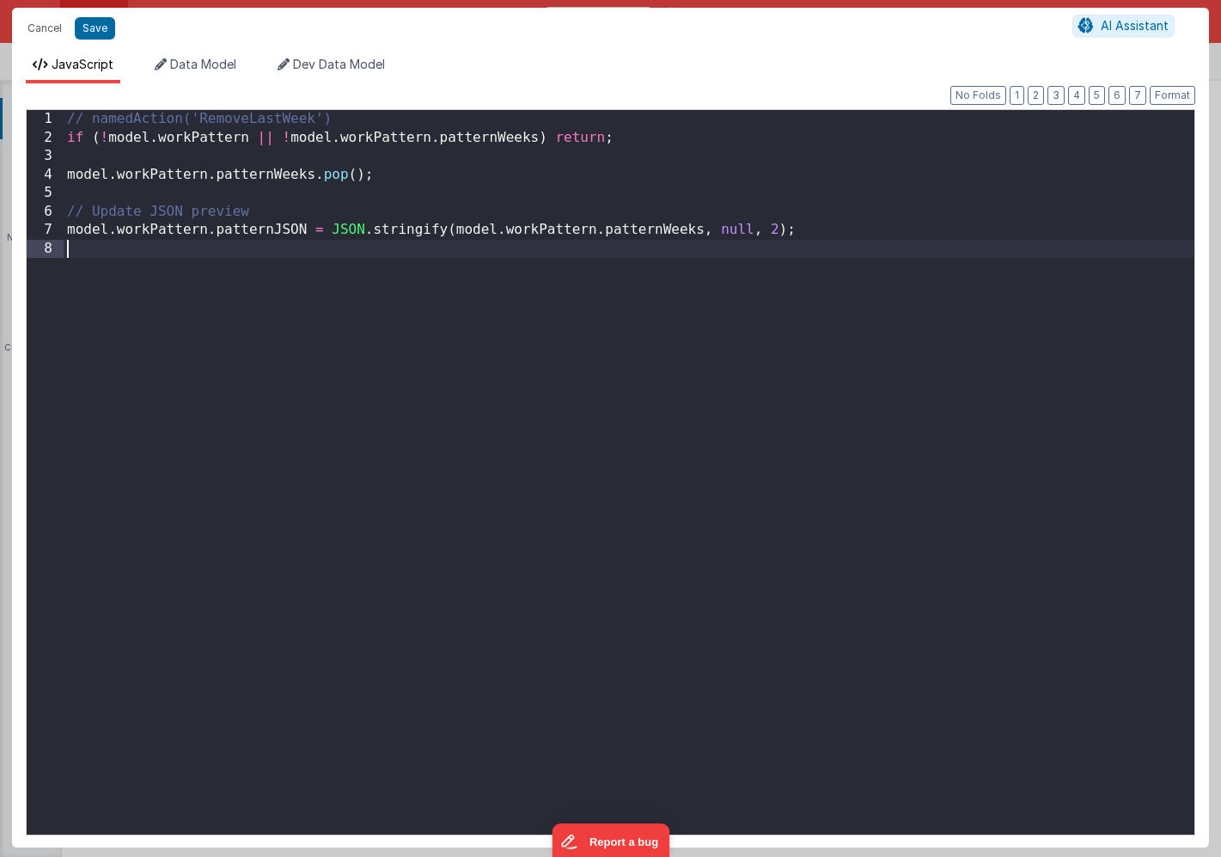
click at [400, 367] on div "// namedAction('RemoveLastWeek') if ( ! model . workPattern || ! model . workPa…" at bounding box center [629, 491] width 1131 height 762
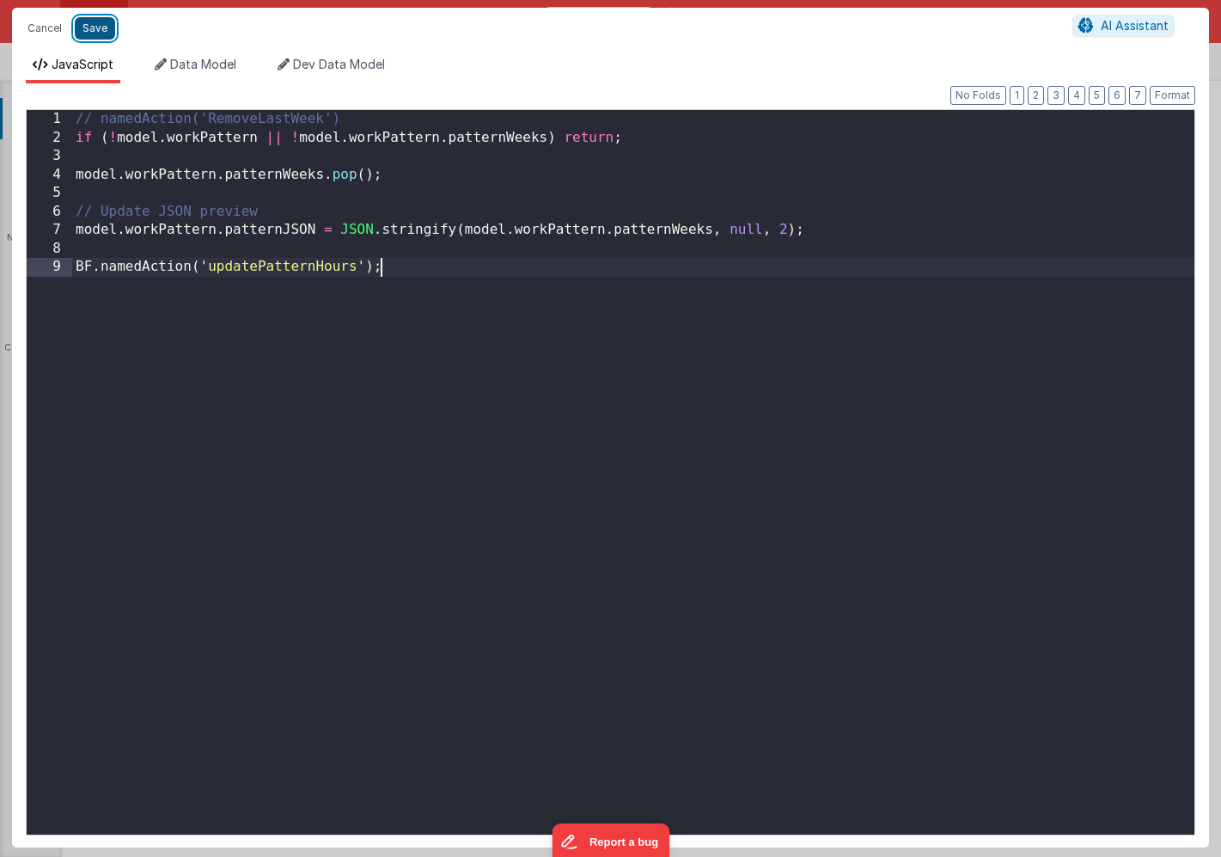
click at [92, 33] on button "Save" at bounding box center [95, 28] width 40 height 22
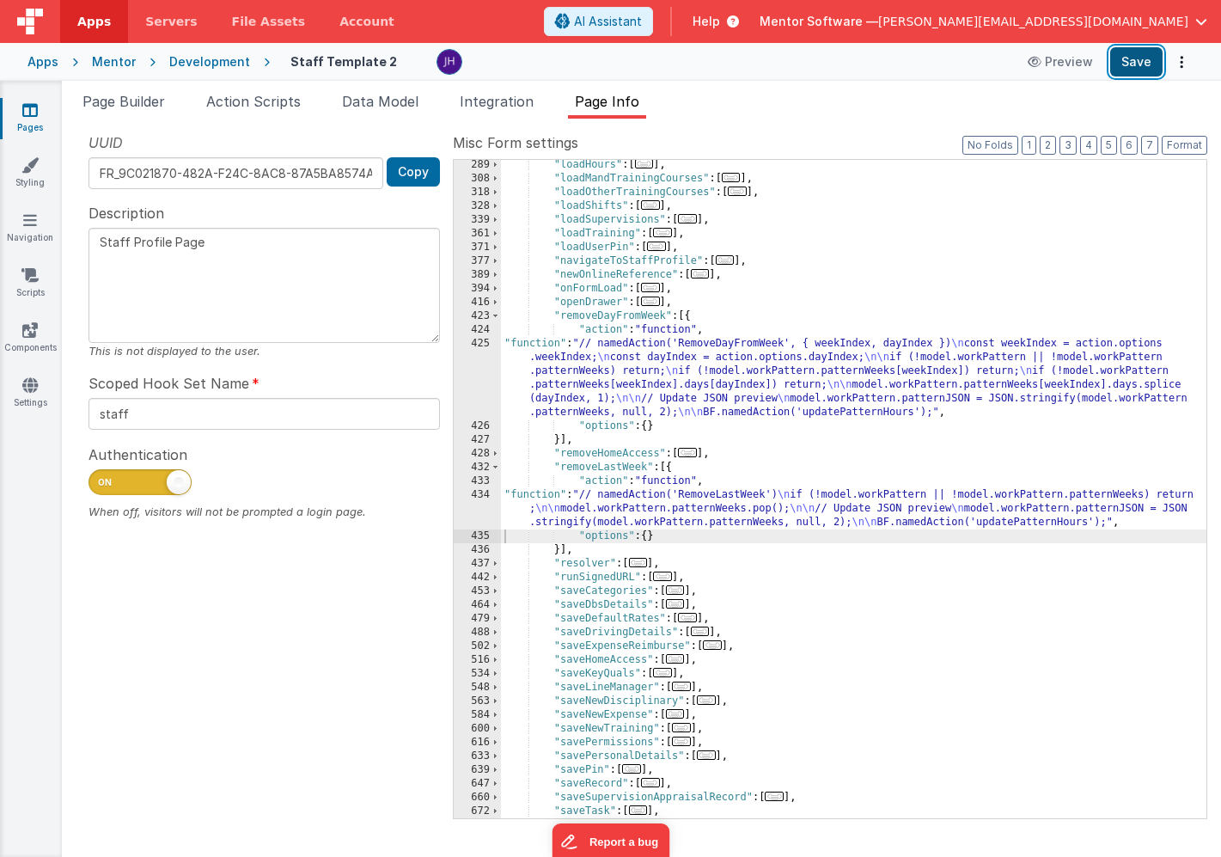
click at [1127, 64] on button "Save" at bounding box center [1137, 61] width 52 height 29
click at [124, 107] on span "Page Builder" at bounding box center [124, 101] width 83 height 17
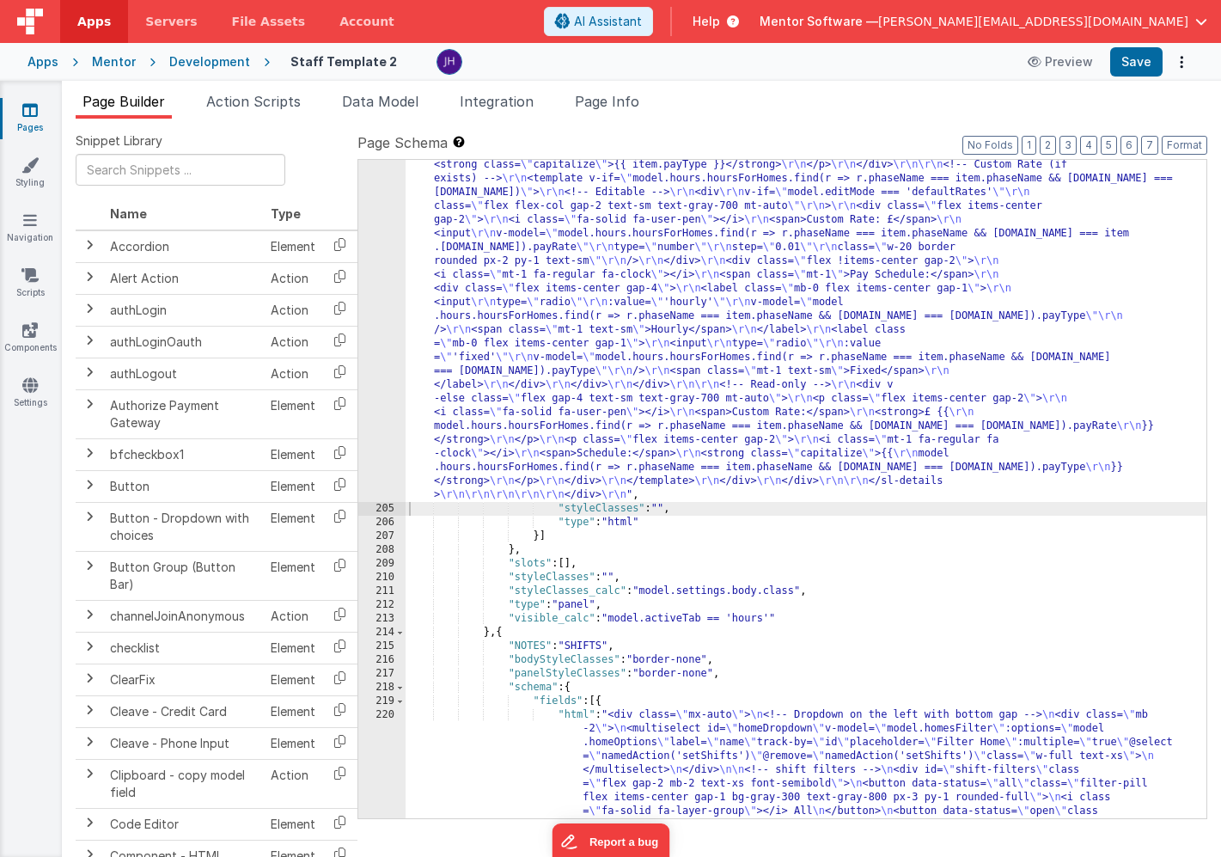
click at [702, 285] on div ""html" : "<!-- Organisation Default Rates --> \r\n <div class= \" panel-white r…" at bounding box center [806, 301] width 801 height 2323
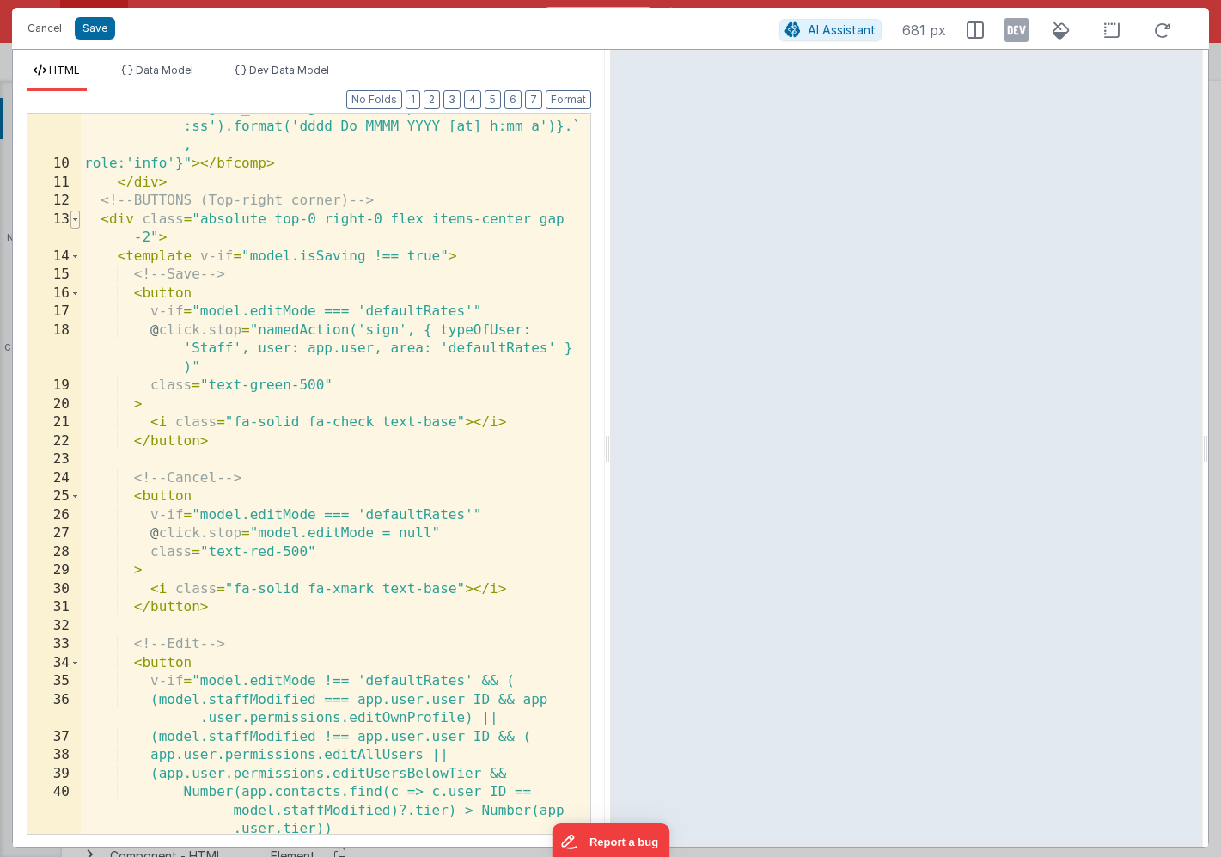
scroll to position [0, 0]
click at [76, 221] on span at bounding box center [74, 220] width 9 height 19
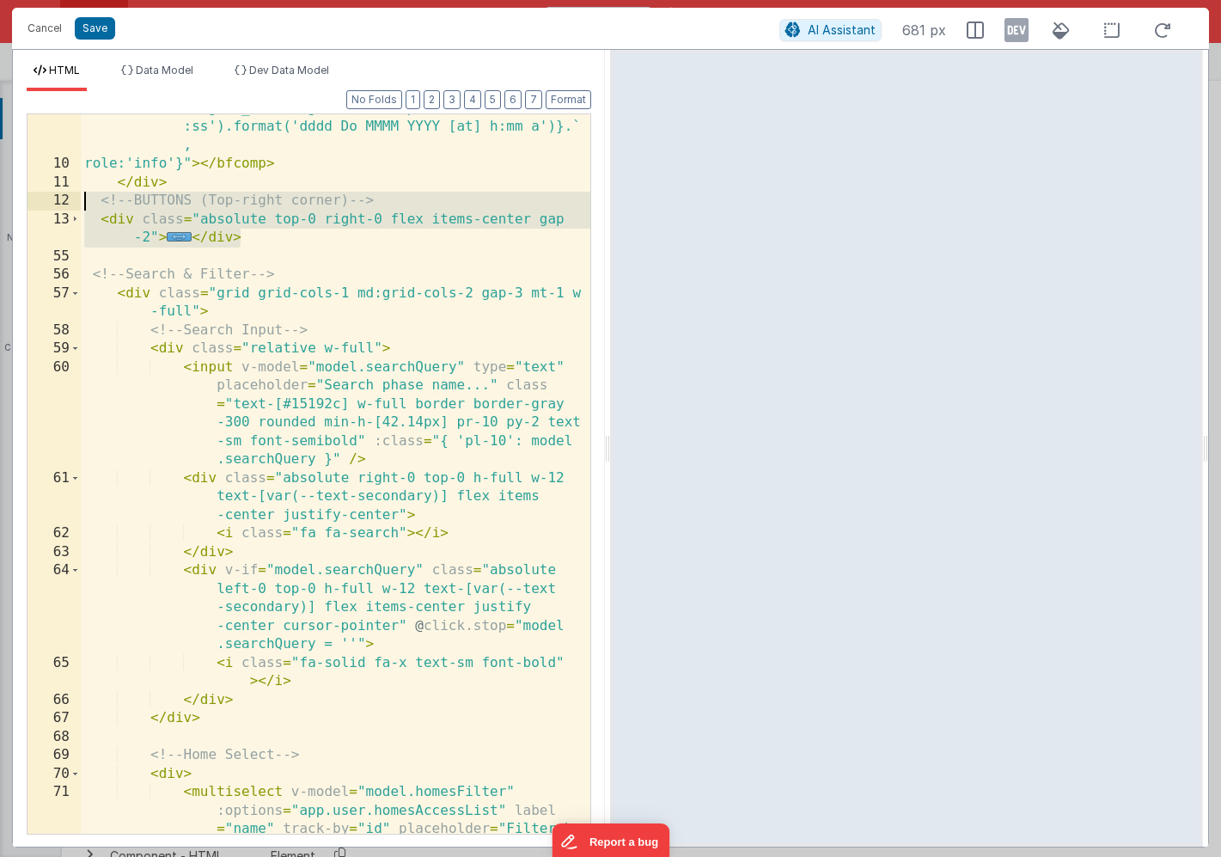
drag, startPoint x: 250, startPoint y: 239, endPoint x: 64, endPoint y: 204, distance: 189.0
click at [64, 204] on div "9 10 11 12 13 55 56 57 58 59 60 61 62 63 64 65 66 67 68 69 70 71 72 73 74 75 76…" at bounding box center [309, 473] width 565 height 721
click at [438, 101] on button "2" at bounding box center [432, 99] width 16 height 19
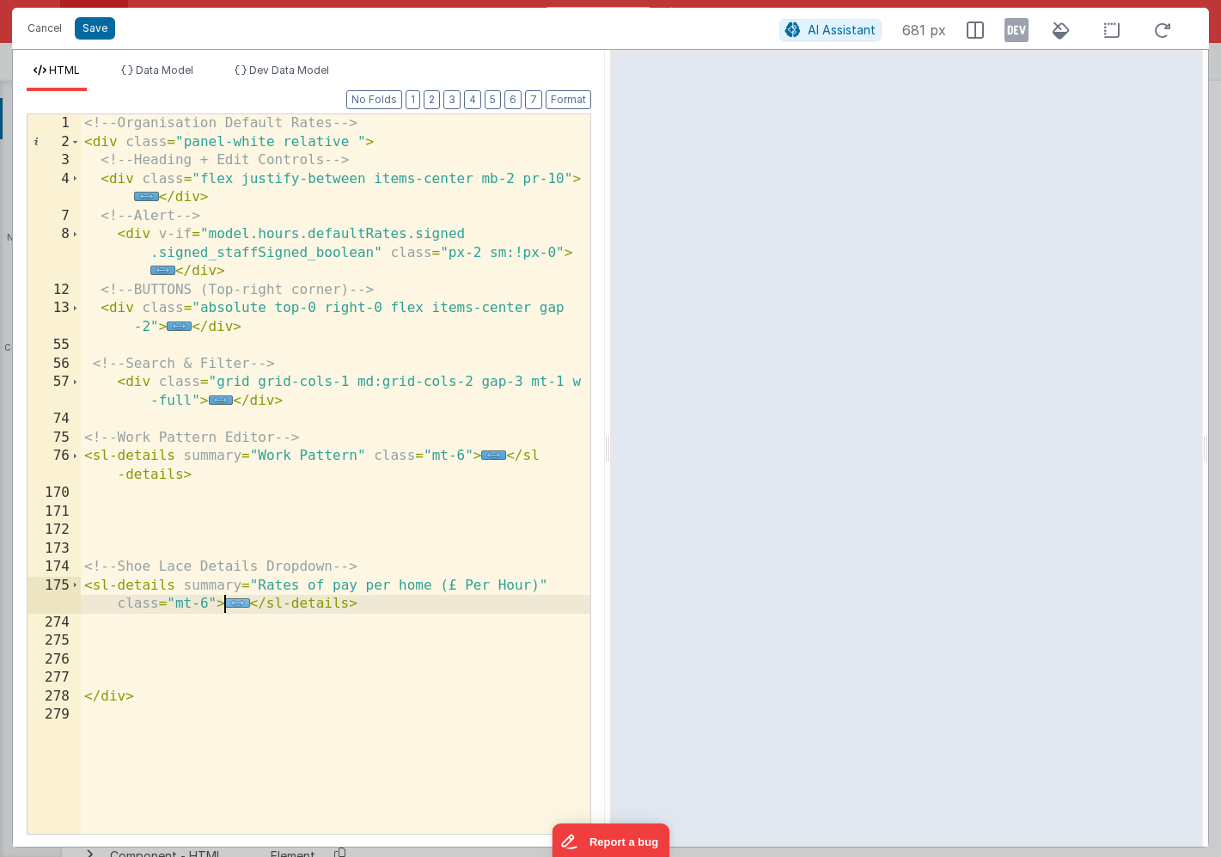
click at [237, 606] on span "..." at bounding box center [237, 602] width 25 height 9
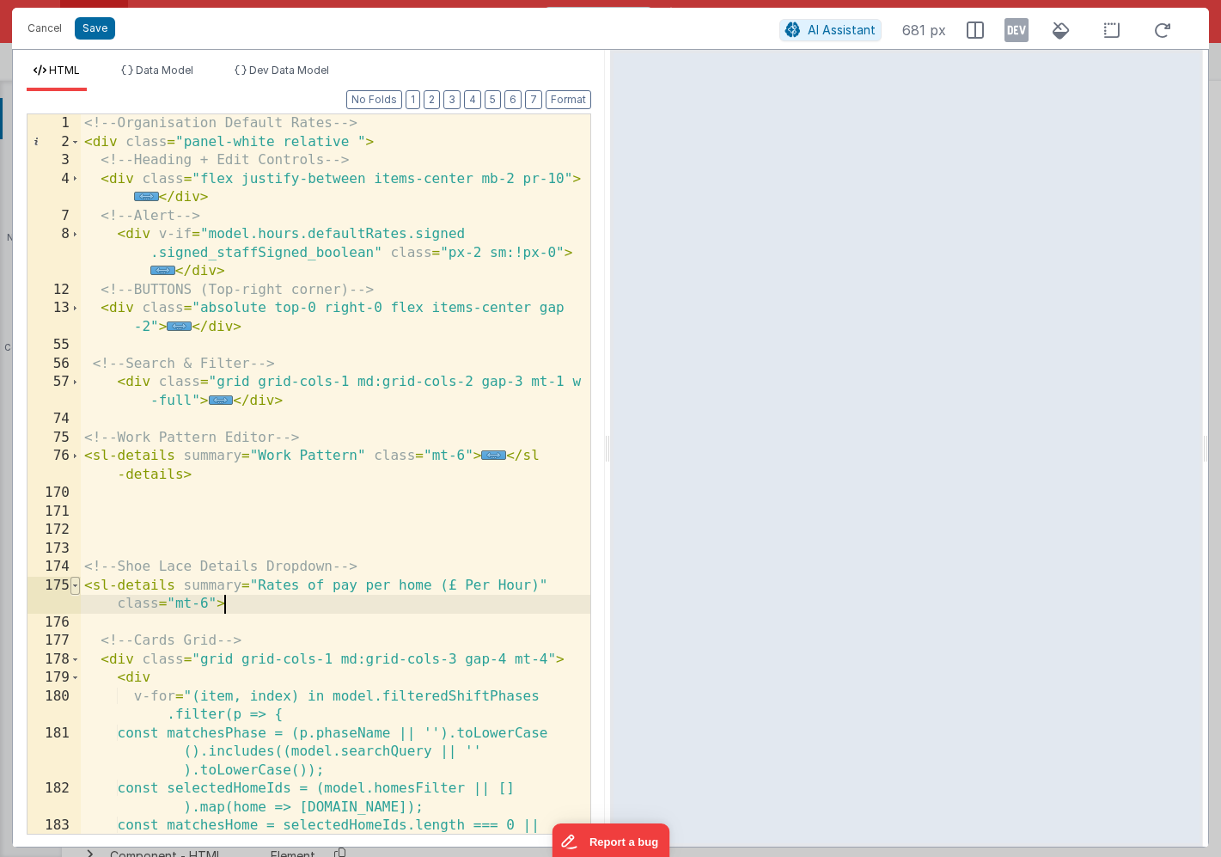
click at [73, 588] on span at bounding box center [74, 586] width 9 height 19
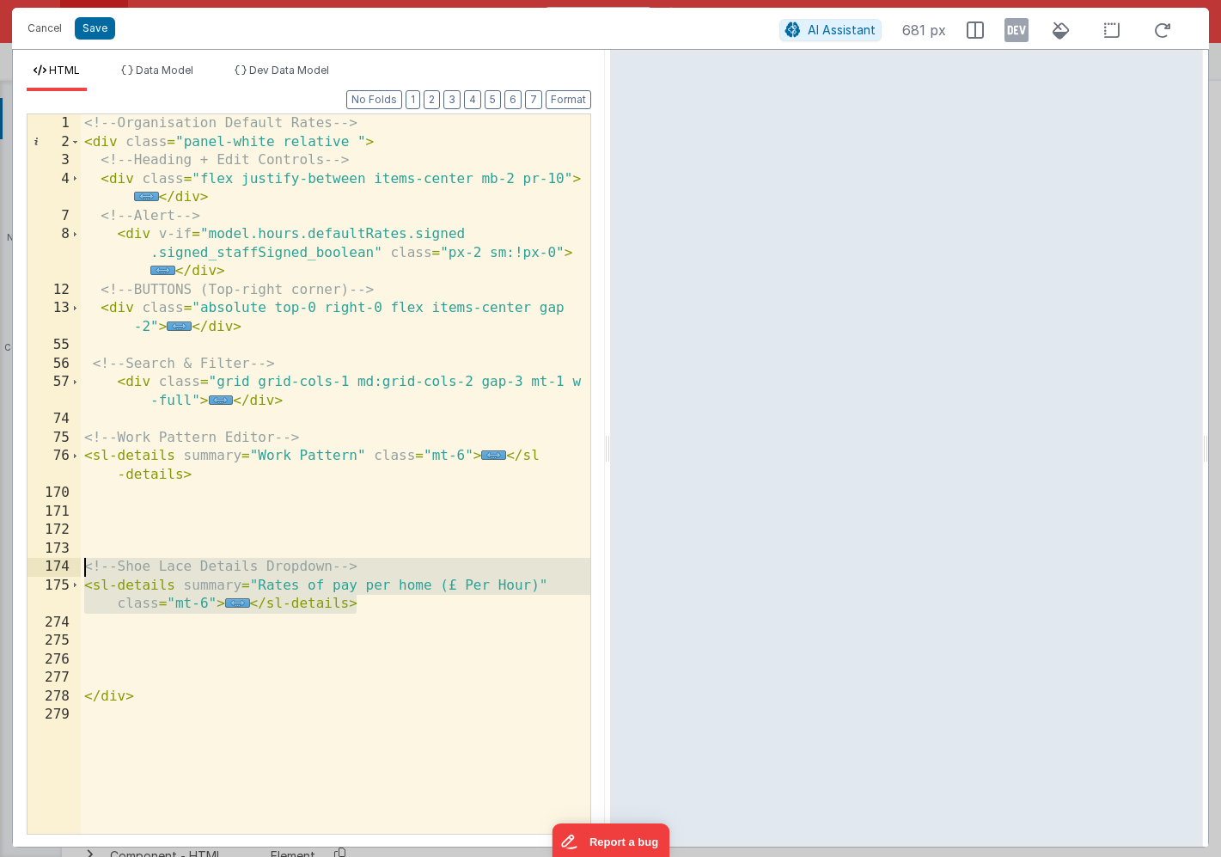
drag, startPoint x: 360, startPoint y: 609, endPoint x: 41, endPoint y: 563, distance: 322.1
click at [41, 563] on div "1 2 3 4 7 8 12 13 55 56 57 74 75 76 170 171 172 173 174 175 274 275 276 277 278…" at bounding box center [309, 473] width 565 height 721
click at [237, 606] on span "..." at bounding box center [237, 602] width 25 height 9
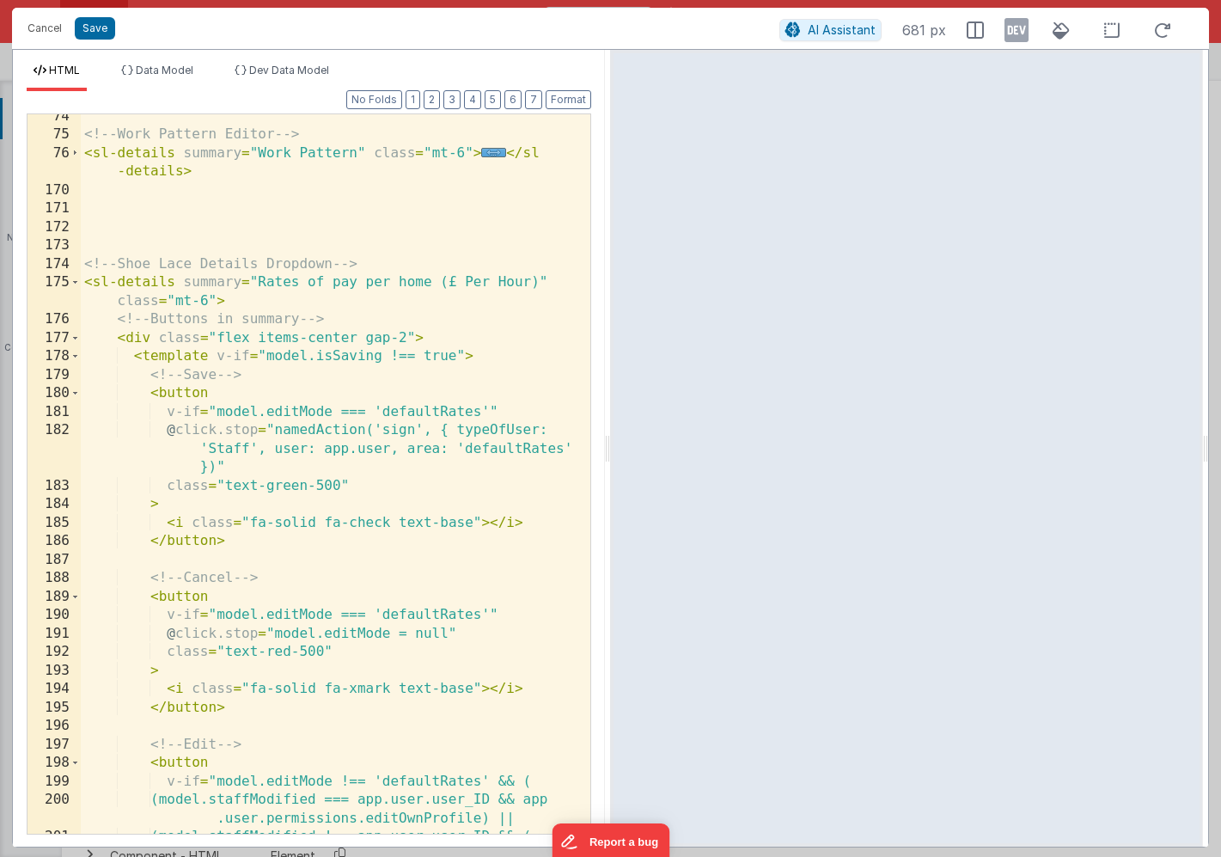
scroll to position [303, 0]
click at [115, 318] on div "<!-- Work Pattern Editor --> < sl-details summary = "Work Pattern" class = "mt-…" at bounding box center [336, 485] width 510 height 756
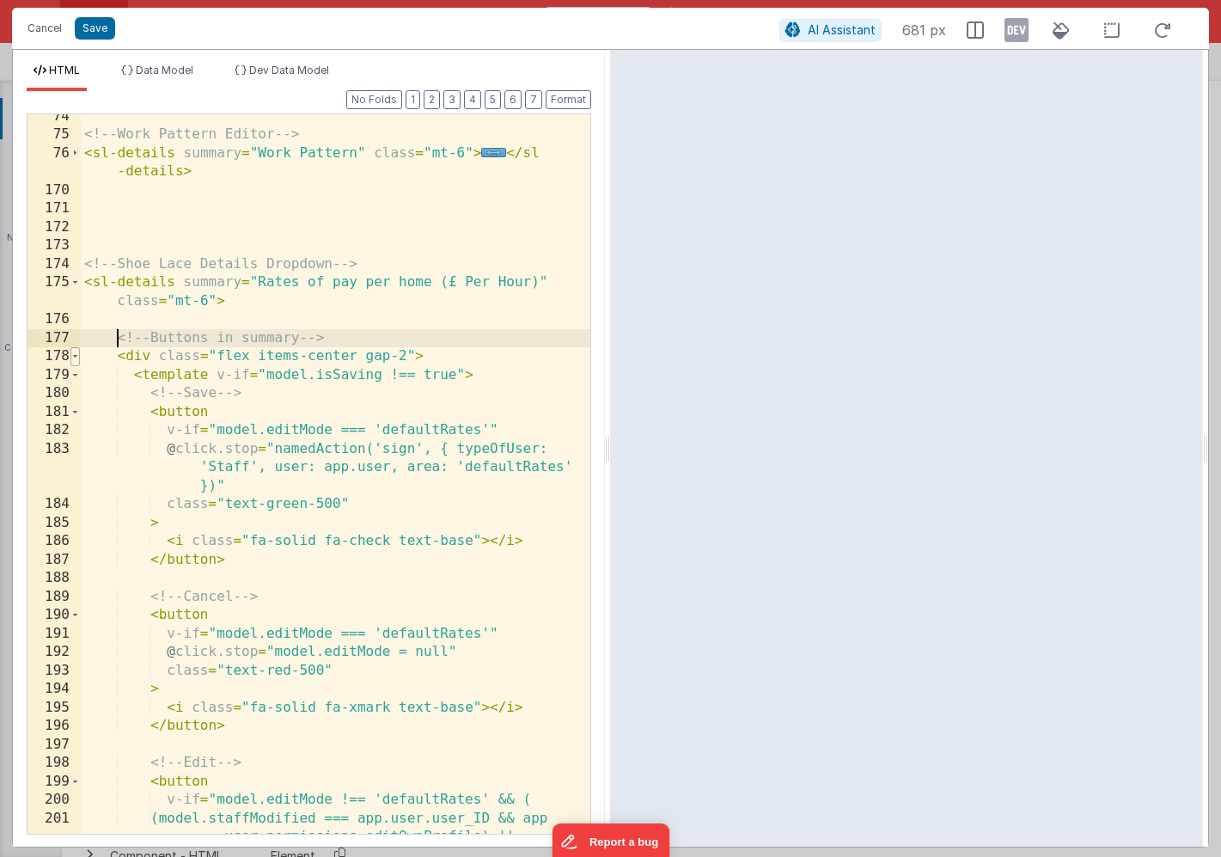
click at [74, 354] on span at bounding box center [74, 356] width 9 height 19
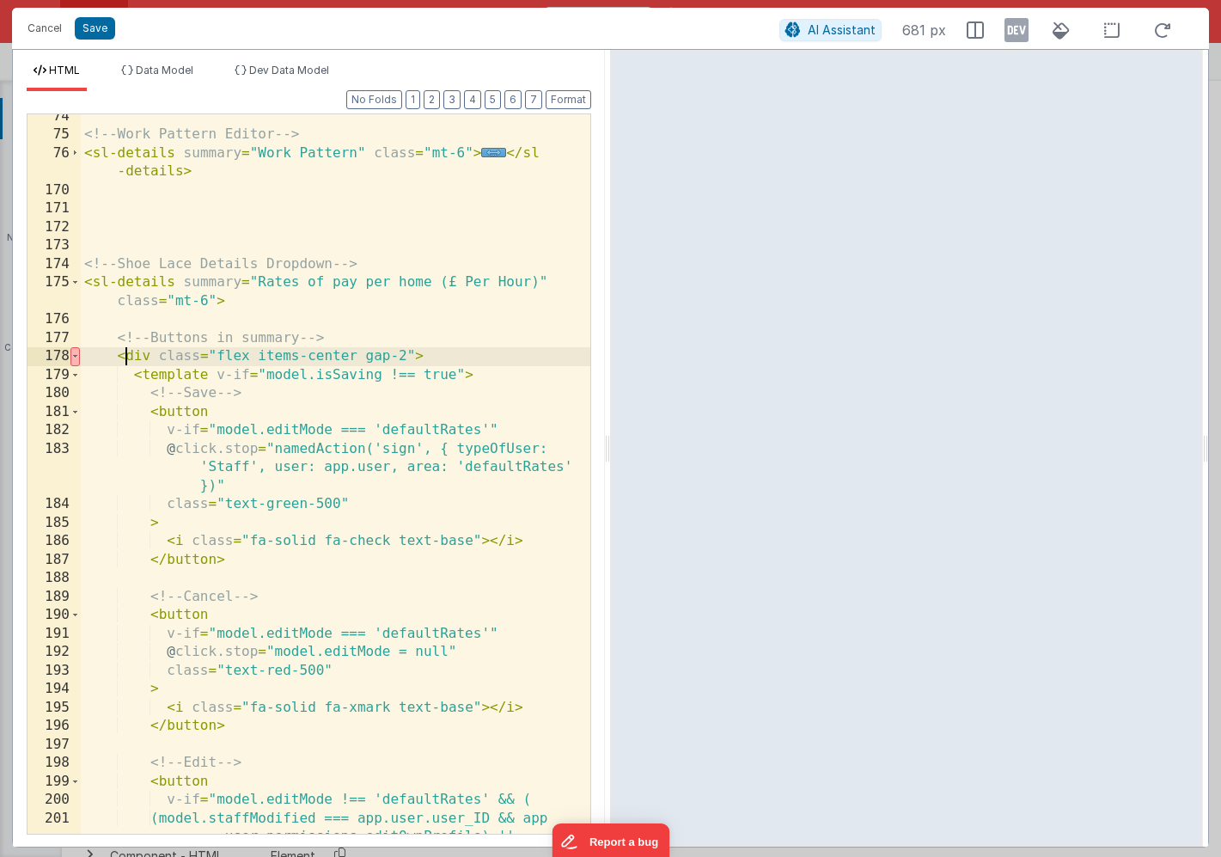
click at [123, 352] on div "<!-- Work Pattern Editor --> < sl-details summary = "Work Pattern" class = "mt-…" at bounding box center [336, 494] width 510 height 775
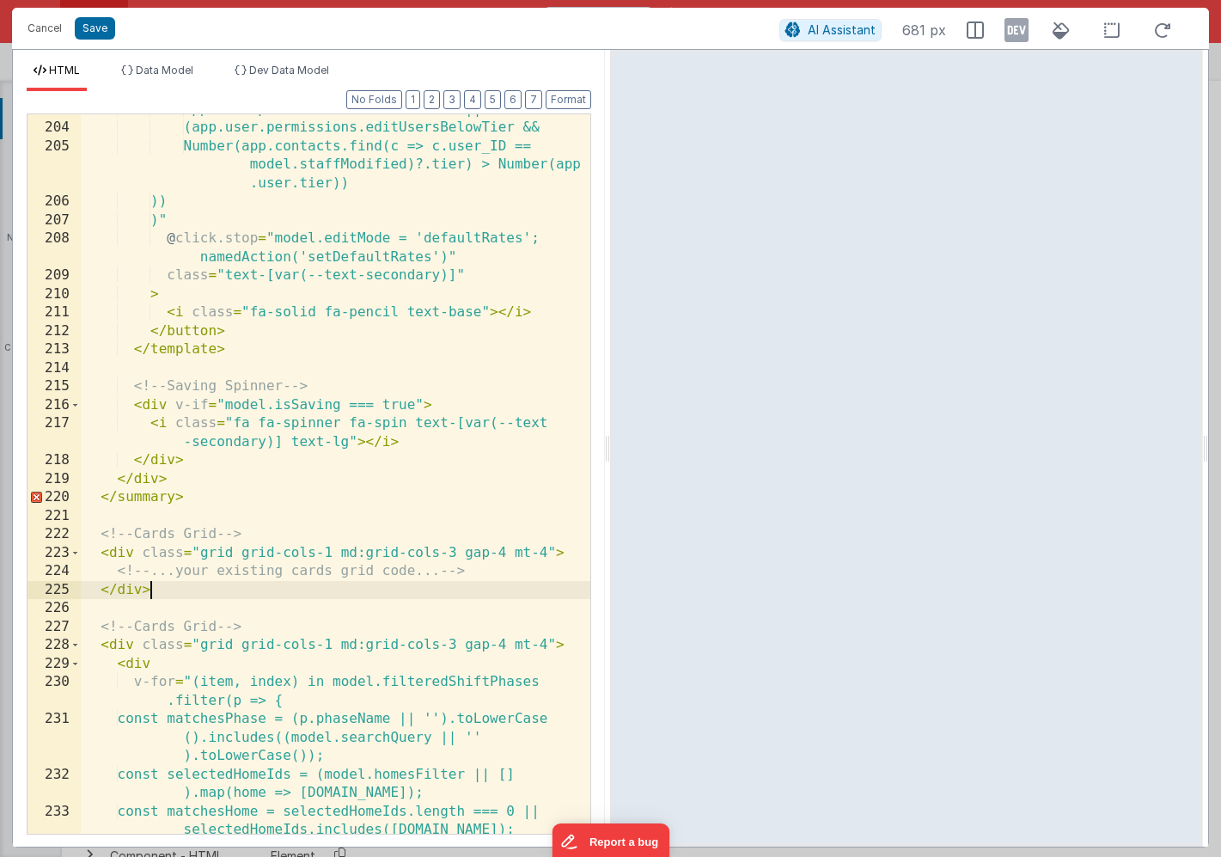
scroll to position [1068, 0]
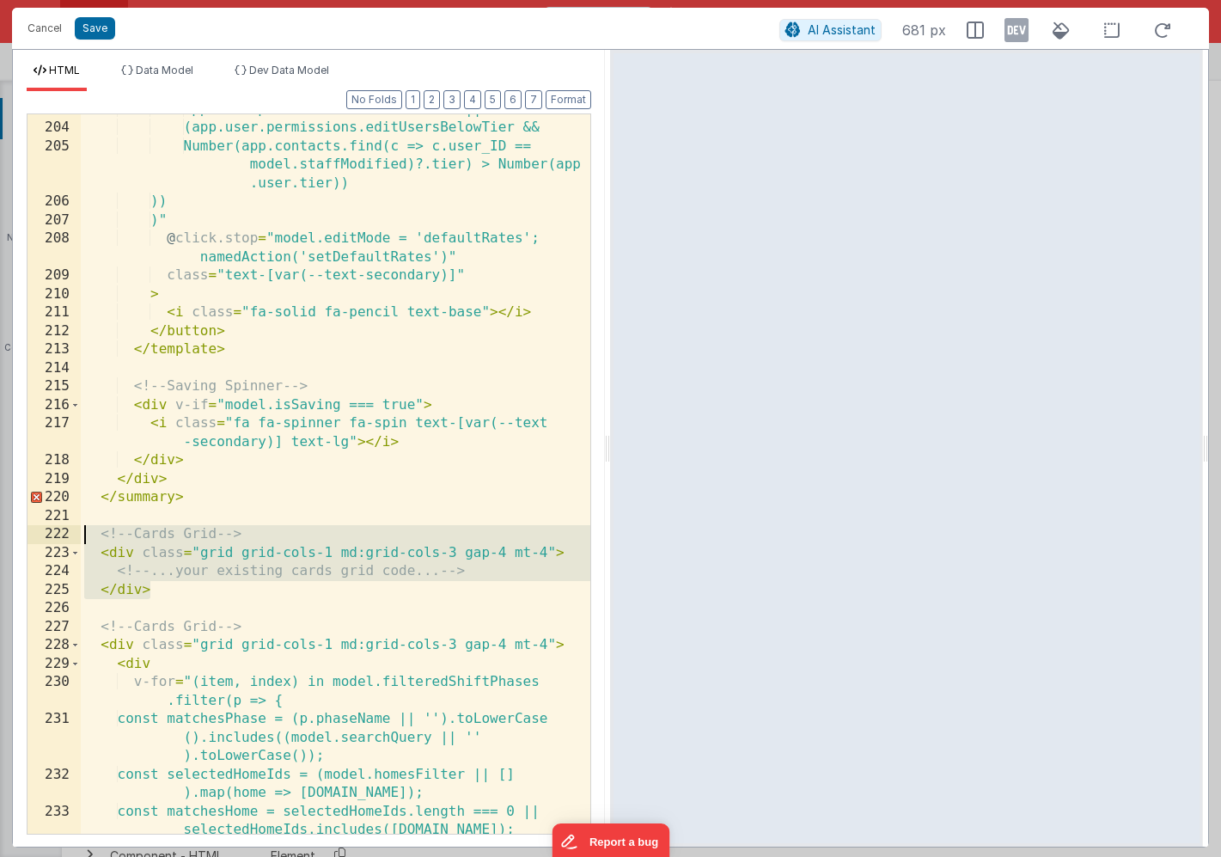
drag, startPoint x: 156, startPoint y: 589, endPoint x: 39, endPoint y: 522, distance: 135.5
click at [36, 520] on div "203 204 205 206 207 208 209 210 211 212 213 214 215 216 217 218 219 220 221 222…" at bounding box center [309, 473] width 565 height 721
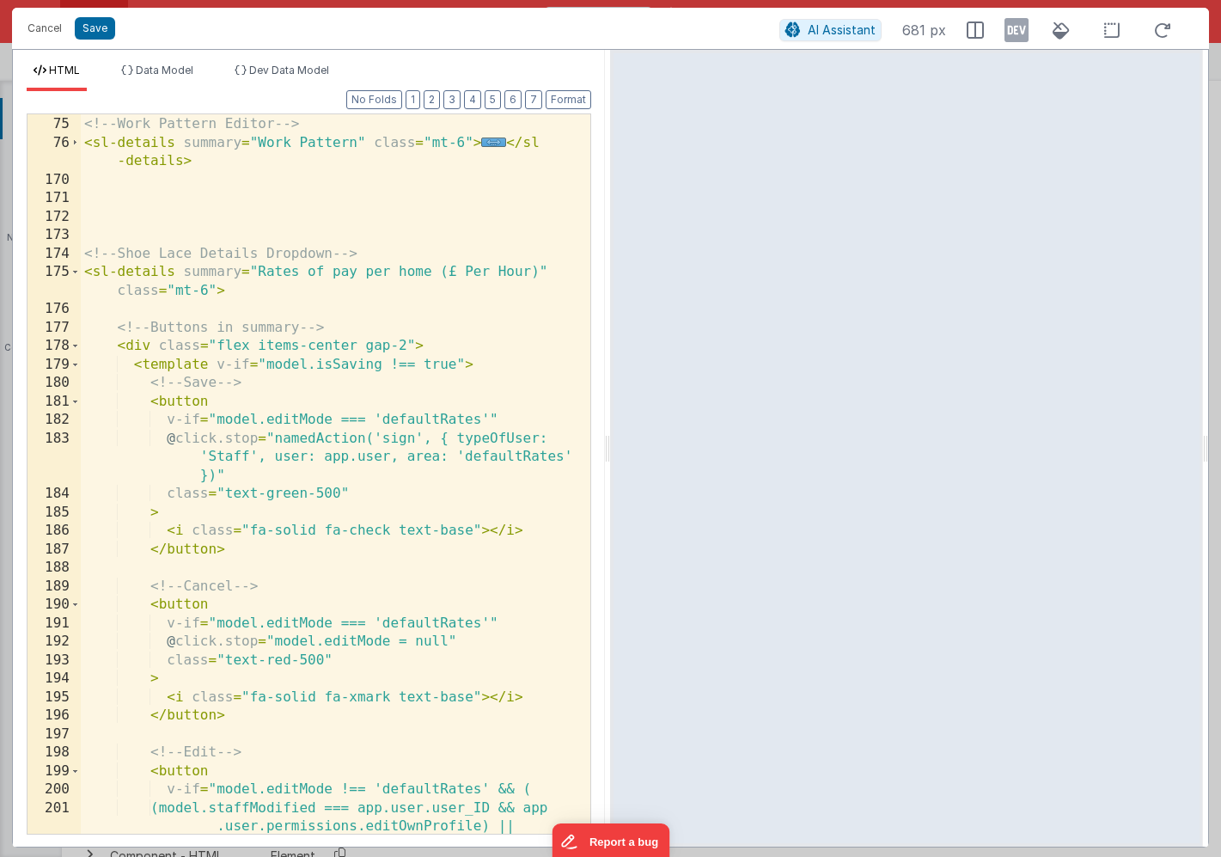
scroll to position [313, 0]
click at [248, 309] on div "<!-- Work Pattern Editor --> < sl-details summary = "Work Pattern" class = "mt-…" at bounding box center [336, 484] width 510 height 775
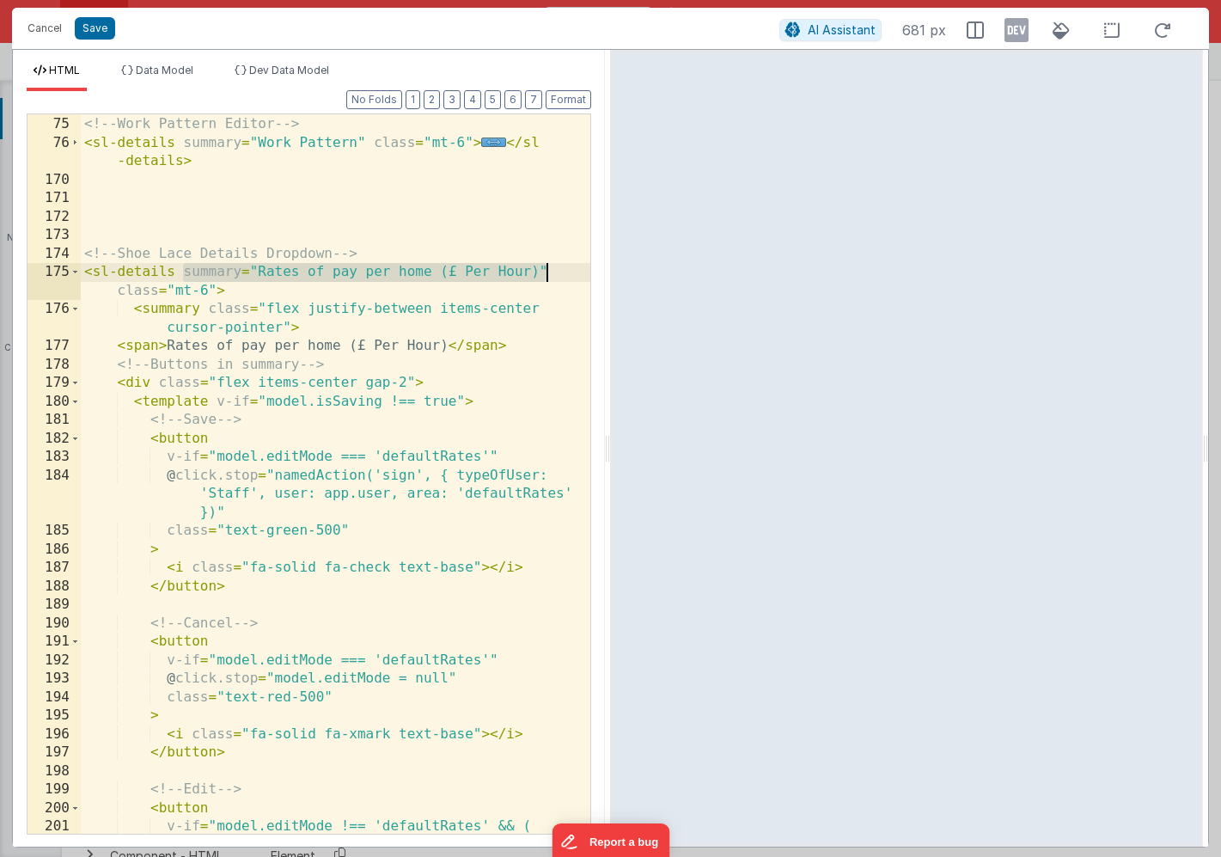
drag, startPoint x: 184, startPoint y: 272, endPoint x: 568, endPoint y: 279, distance: 384.3
click at [568, 279] on div "<!-- Work Pattern Editor --> < sl-details summary = "Work Pattern" class = "mt-…" at bounding box center [336, 475] width 510 height 756
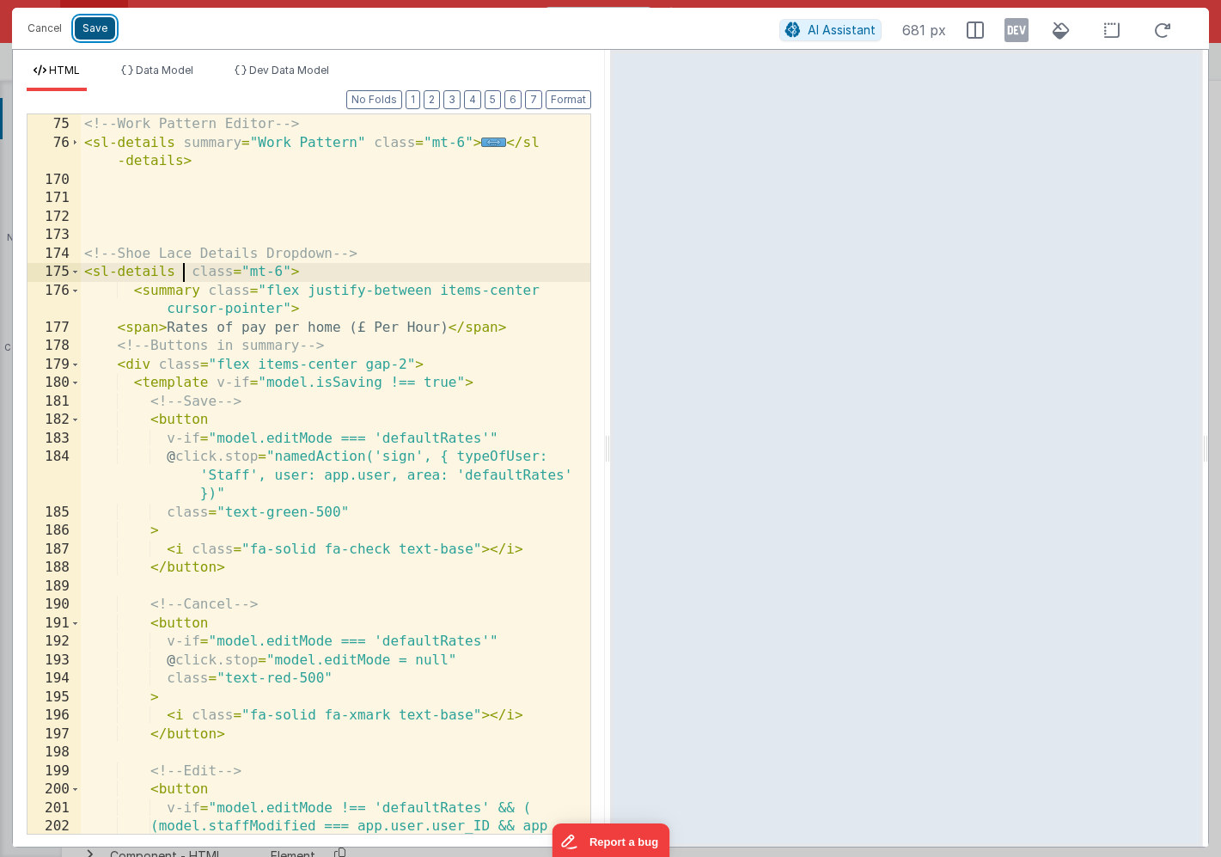
click at [95, 31] on button "Save" at bounding box center [95, 28] width 40 height 22
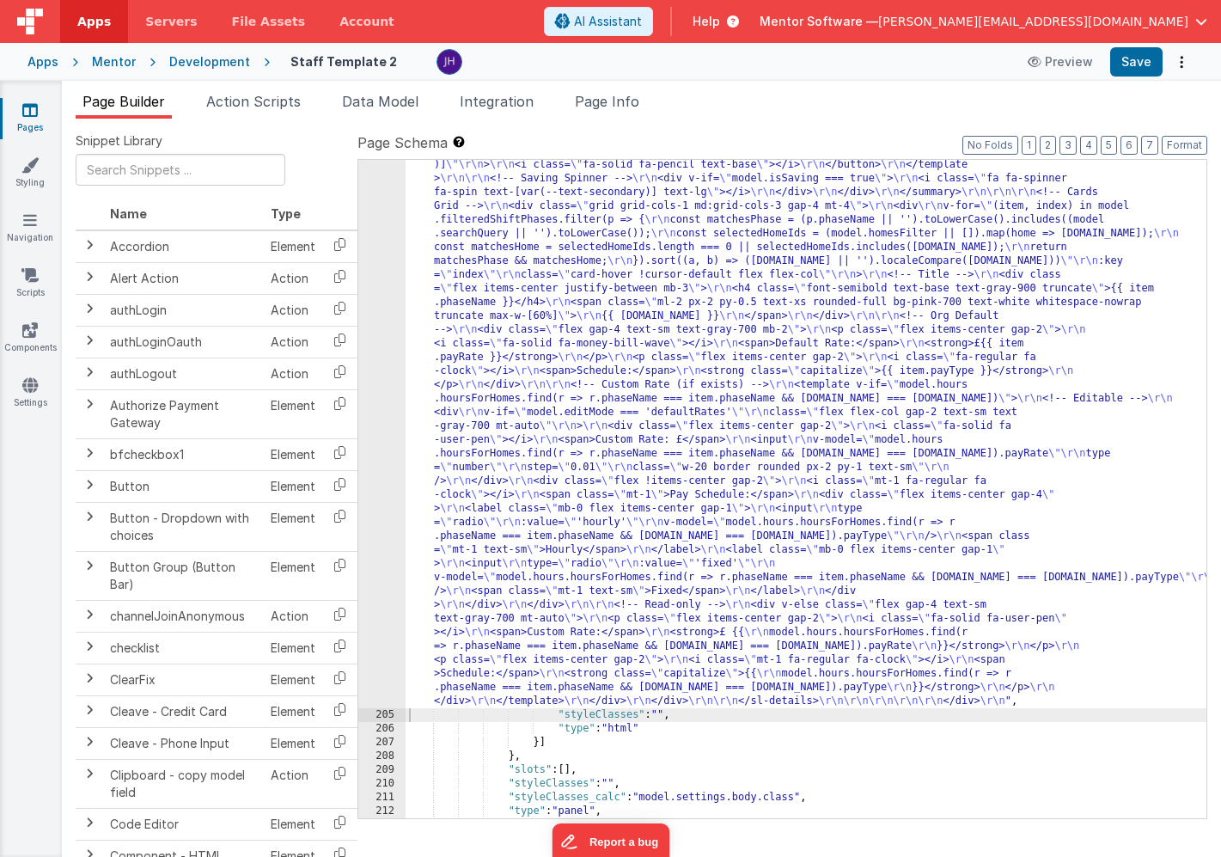
scroll to position [16410, 0]
click at [1140, 67] on button "Save" at bounding box center [1137, 61] width 52 height 29
click at [542, 325] on div ""html" : "<!-- Organisation Default Rates --> \r\n <div class= \" panel-white r…" at bounding box center [806, 260] width 801 height 2240
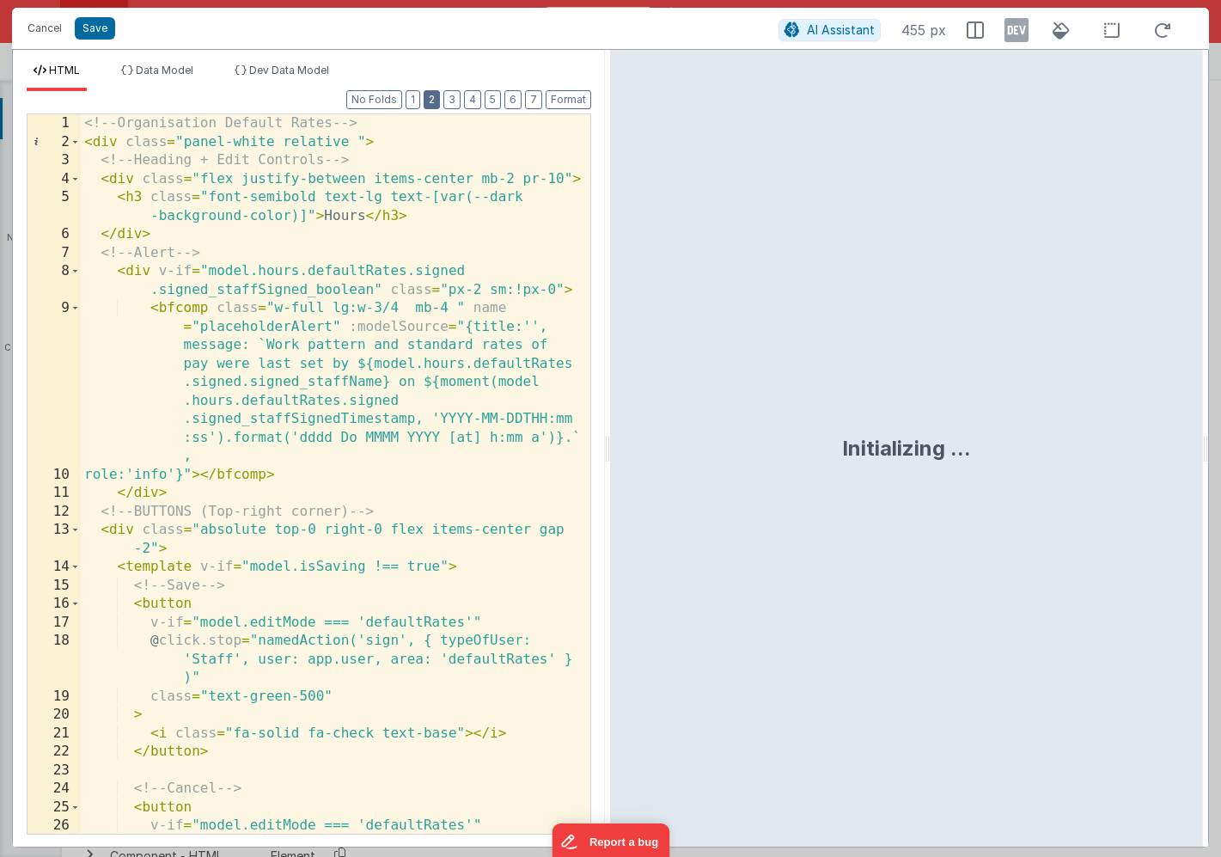
click at [434, 95] on button "2" at bounding box center [432, 99] width 16 height 19
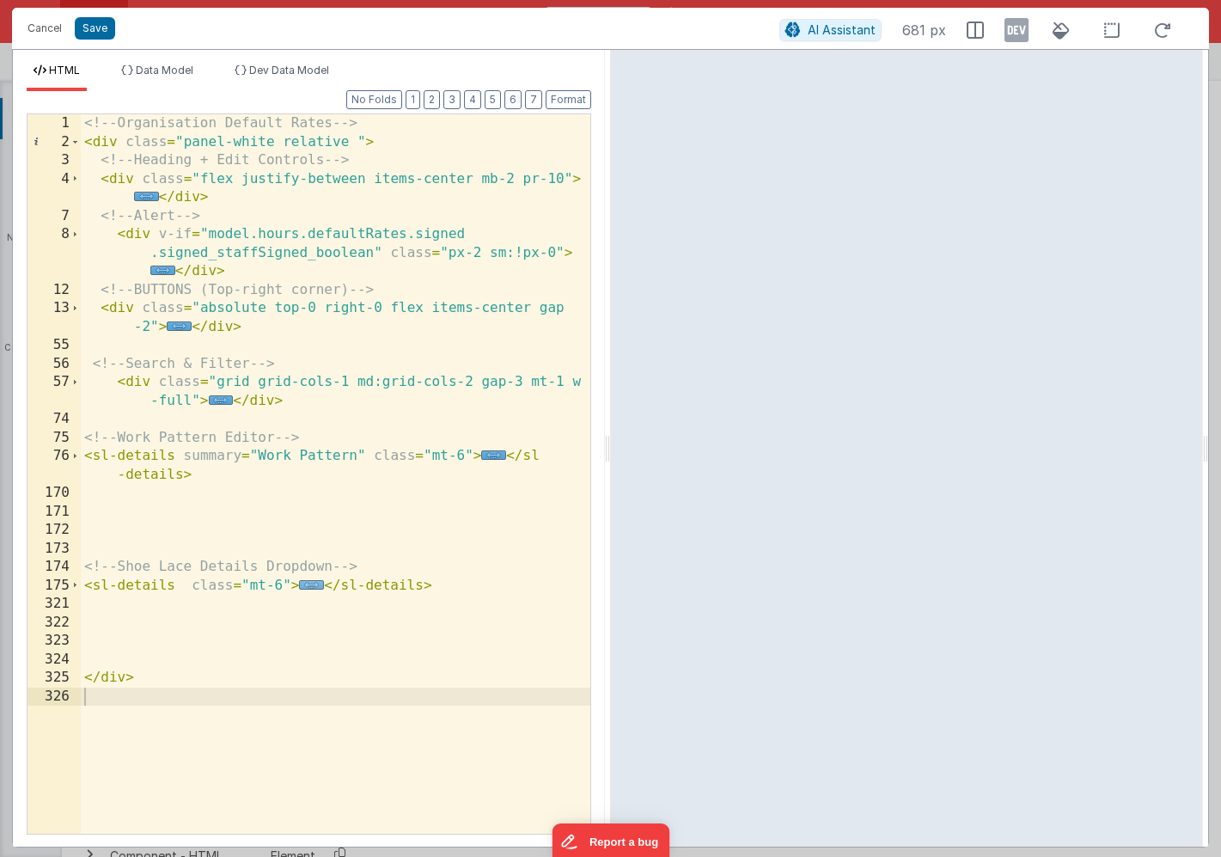
click at [310, 586] on span "..." at bounding box center [311, 584] width 25 height 9
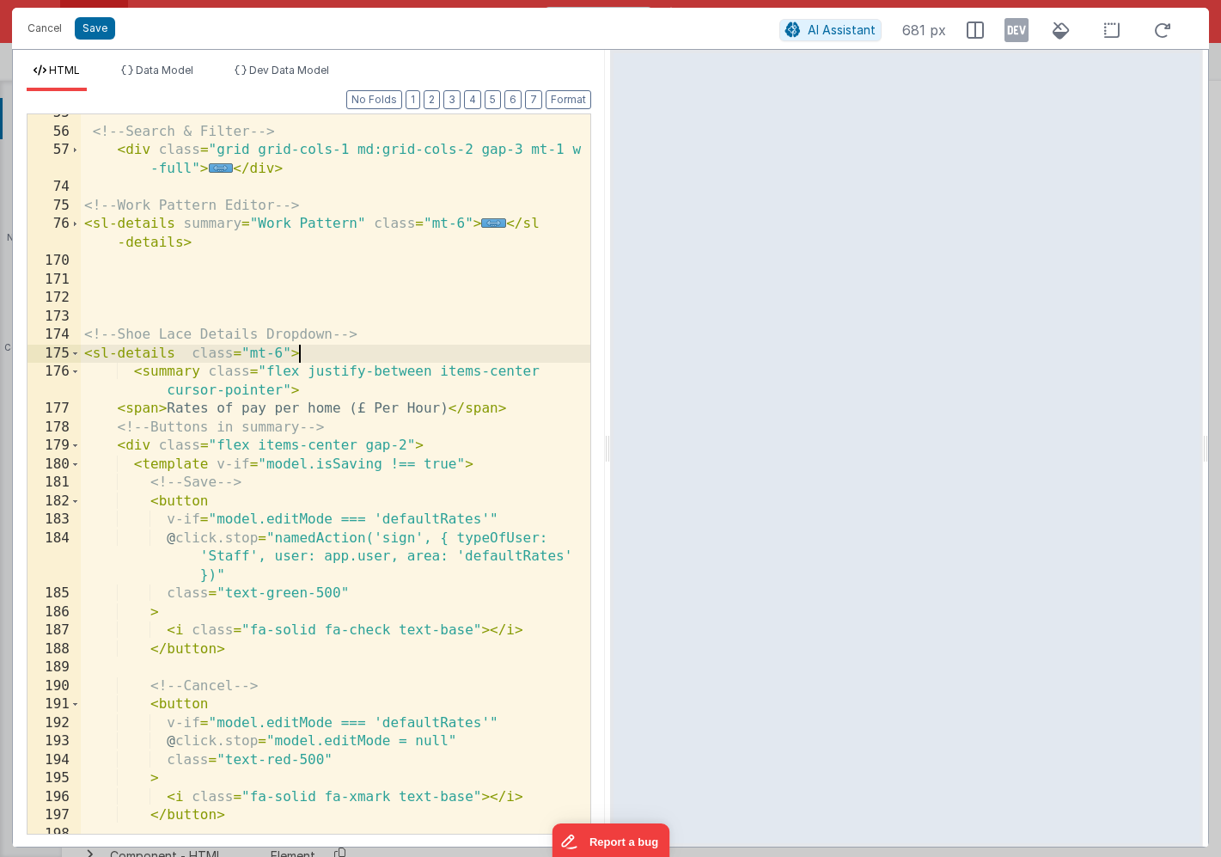
scroll to position [246, 0]
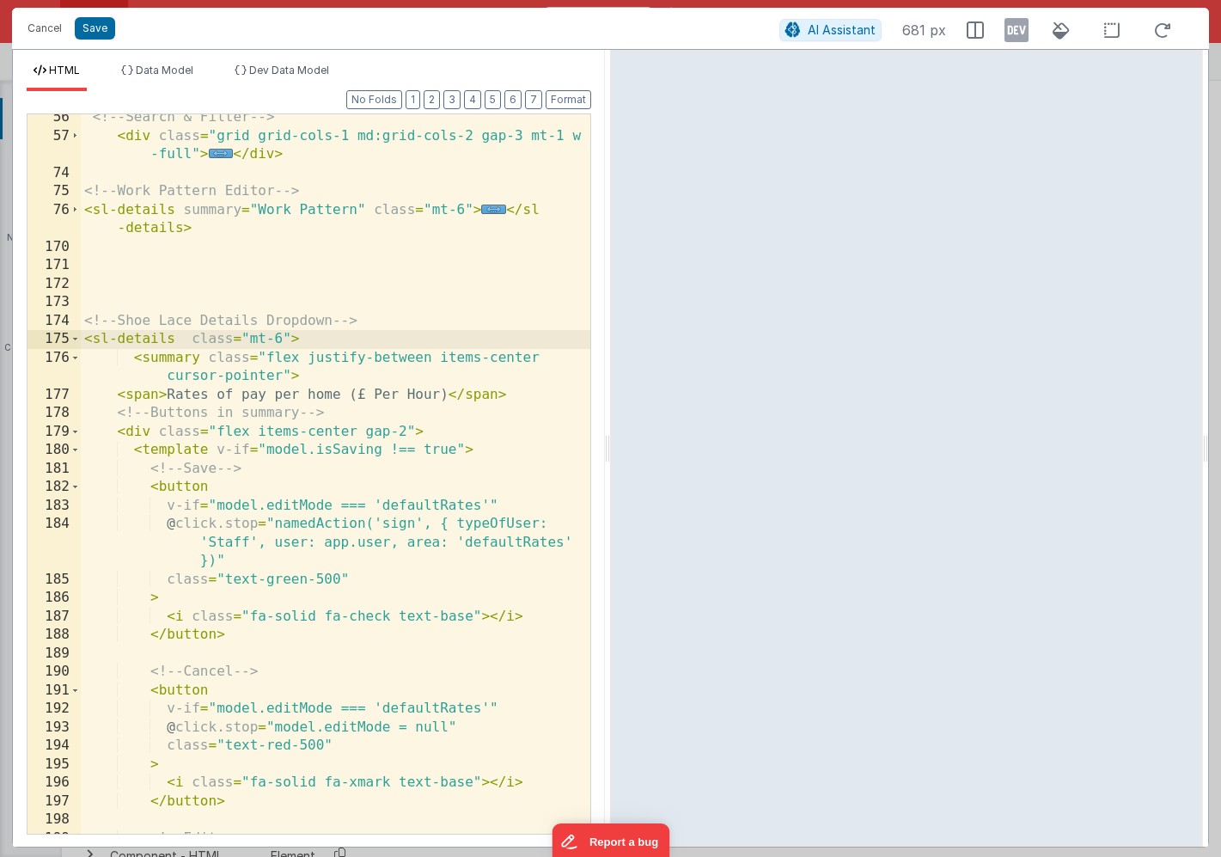
click at [187, 339] on div "<!-- Search & Filter --> < div class = "grid grid-cols-1 md:grid-cols-2 gap-3 m…" at bounding box center [336, 486] width 510 height 756
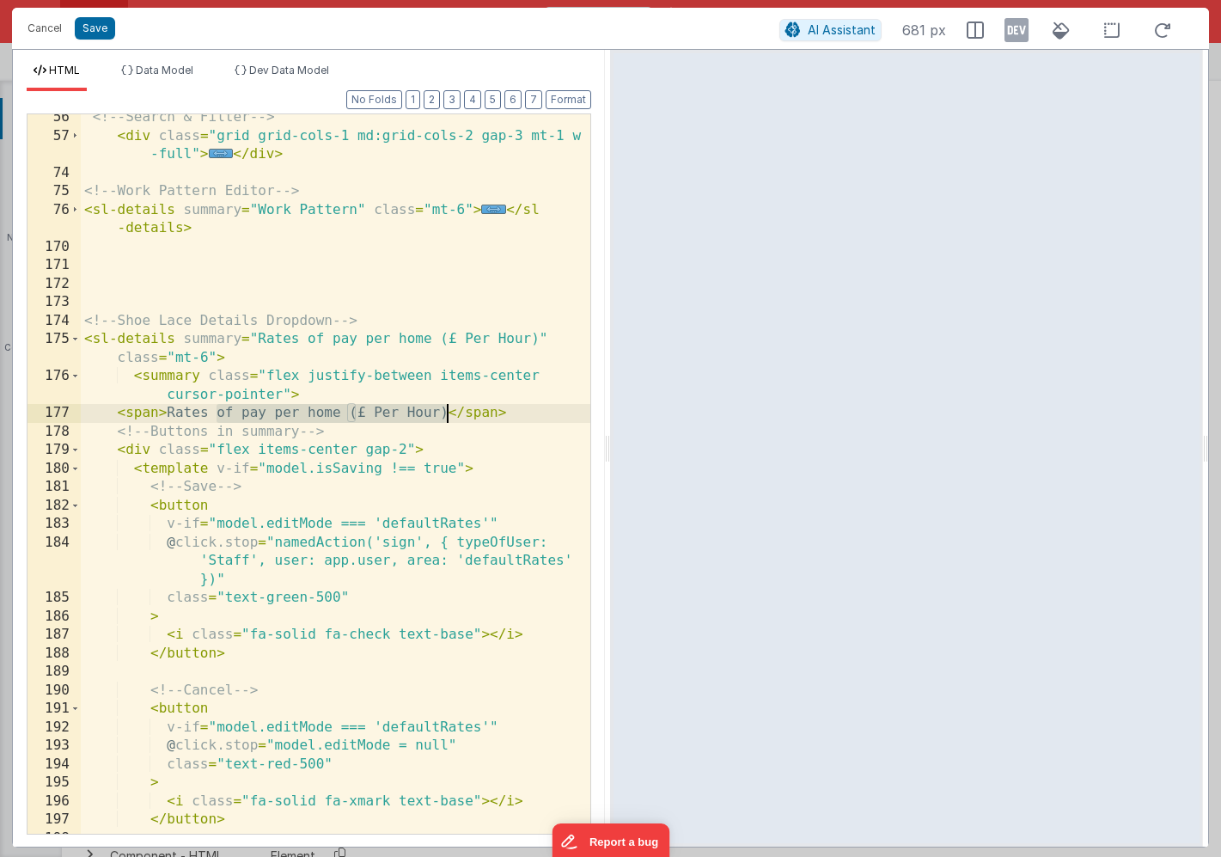
drag, startPoint x: 217, startPoint y: 413, endPoint x: 445, endPoint y: 412, distance: 227.8
click at [445, 412] on div "<!-- Search & Filter --> < div class = "grid grid-cols-1 md:grid-cols-2 gap-3 m…" at bounding box center [336, 486] width 510 height 756
click at [93, 29] on button "Save" at bounding box center [95, 28] width 40 height 22
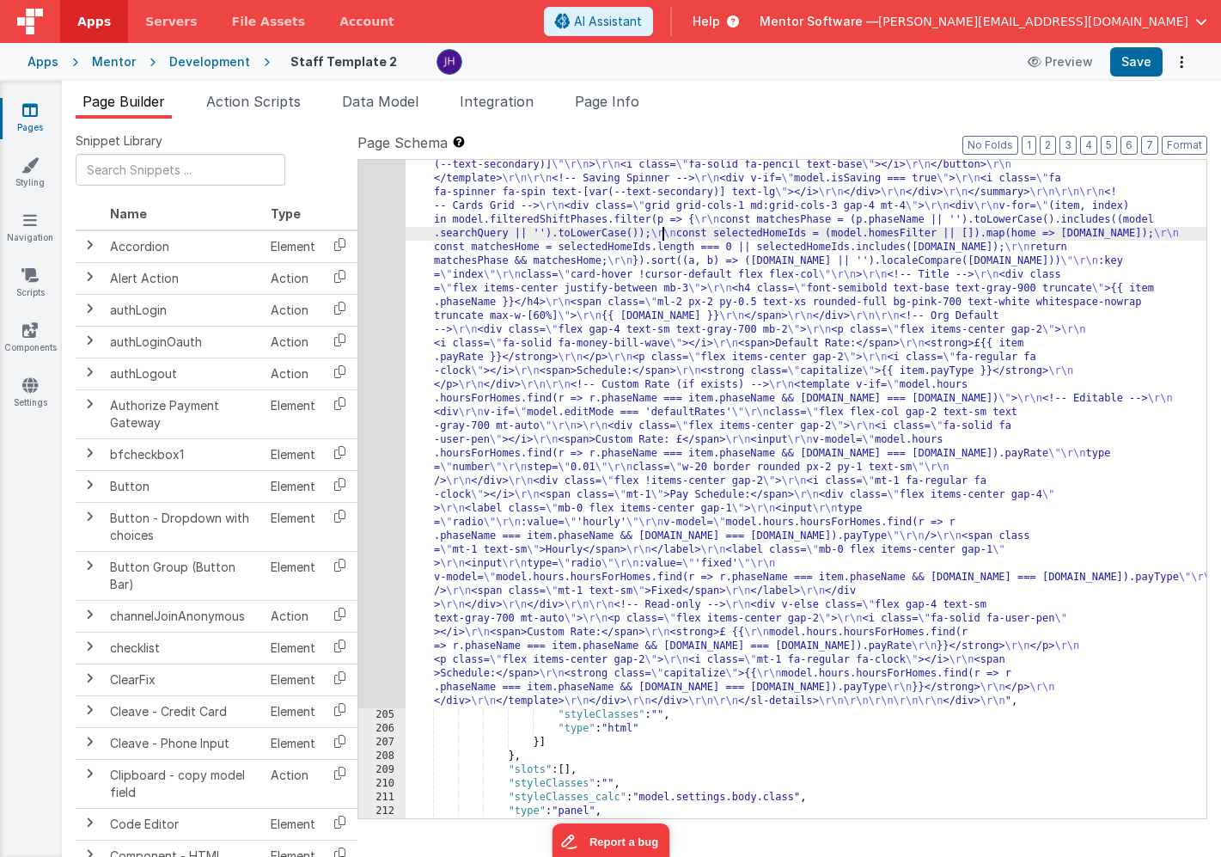
click at [662, 237] on div ""html" : "<!-- Organisation Default Rates --> \r\n <div class= \" panel-white r…" at bounding box center [806, 260] width 801 height 2240
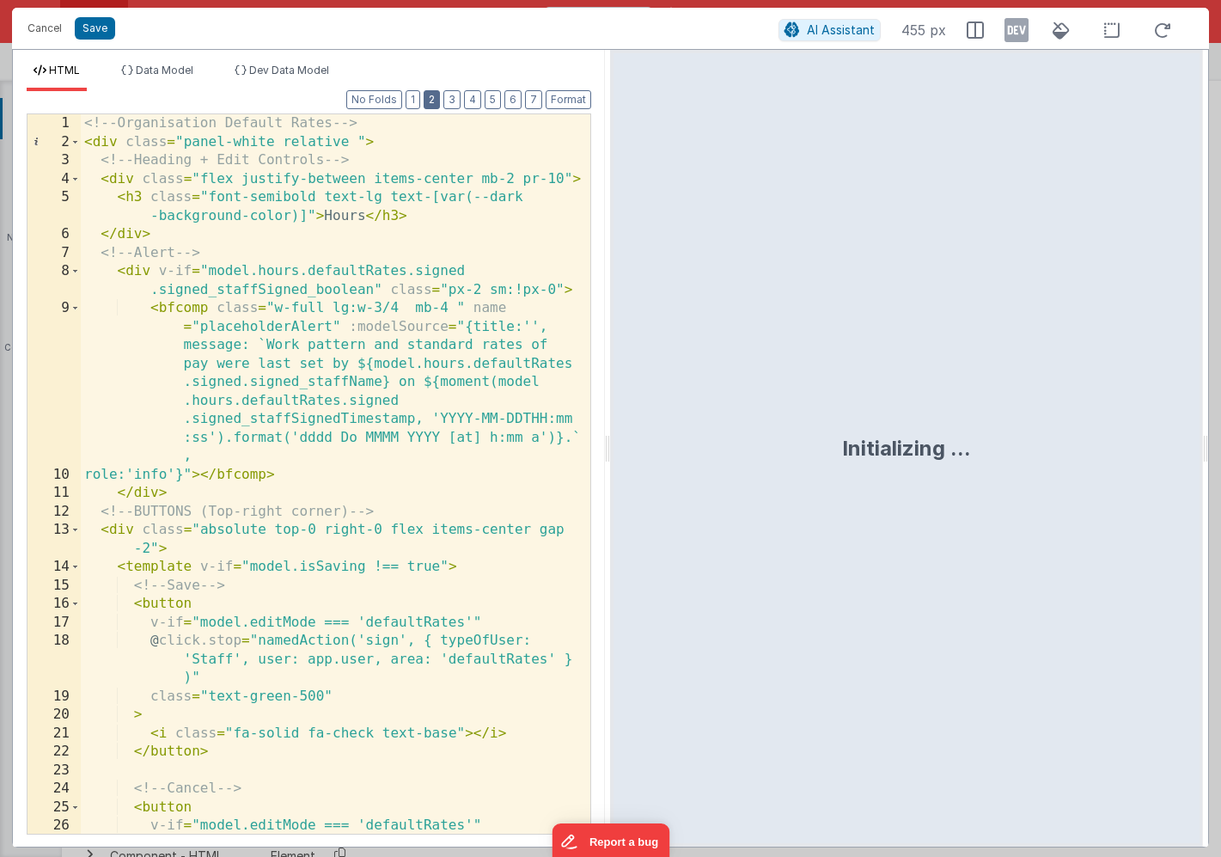
click at [432, 105] on button "2" at bounding box center [432, 99] width 16 height 19
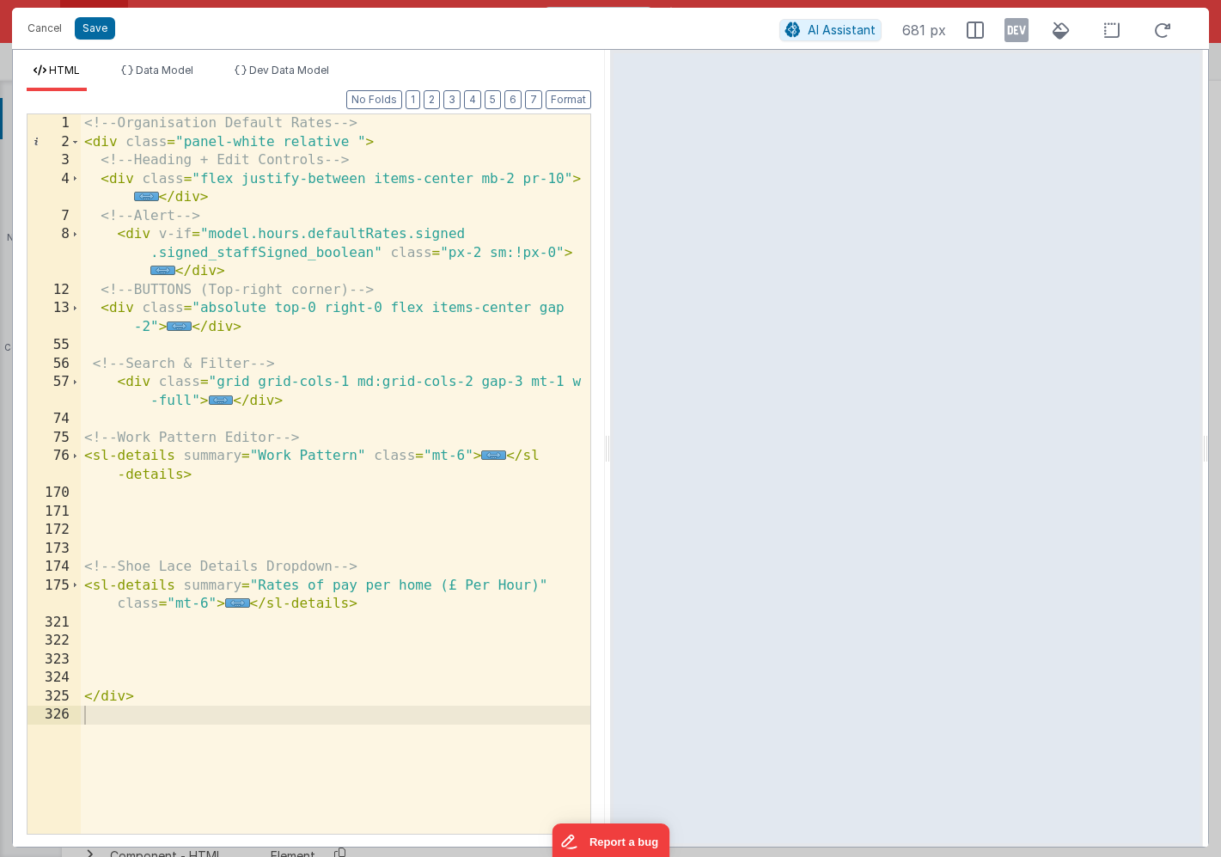
click at [246, 328] on div "<!-- Organisation Default Rates --> < div class = "panel-white relative " > <!-…" at bounding box center [336, 492] width 510 height 756
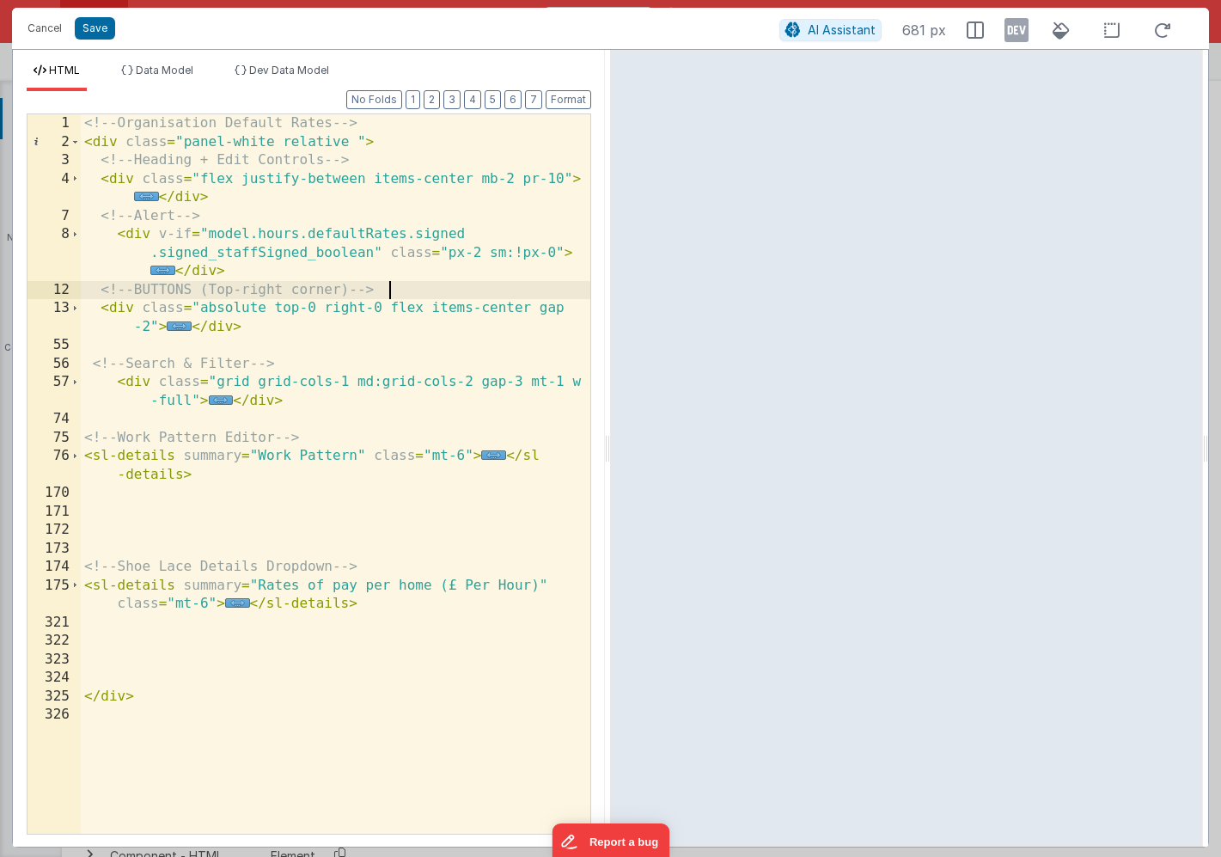
click at [389, 291] on div "<!-- Organisation Default Rates --> < div class = "panel-white relative " > <!-…" at bounding box center [336, 492] width 510 height 756
click at [344, 322] on div "<!-- Organisation Default Rates --> < div class = "panel-white relative " > <!-…" at bounding box center [336, 492] width 510 height 756
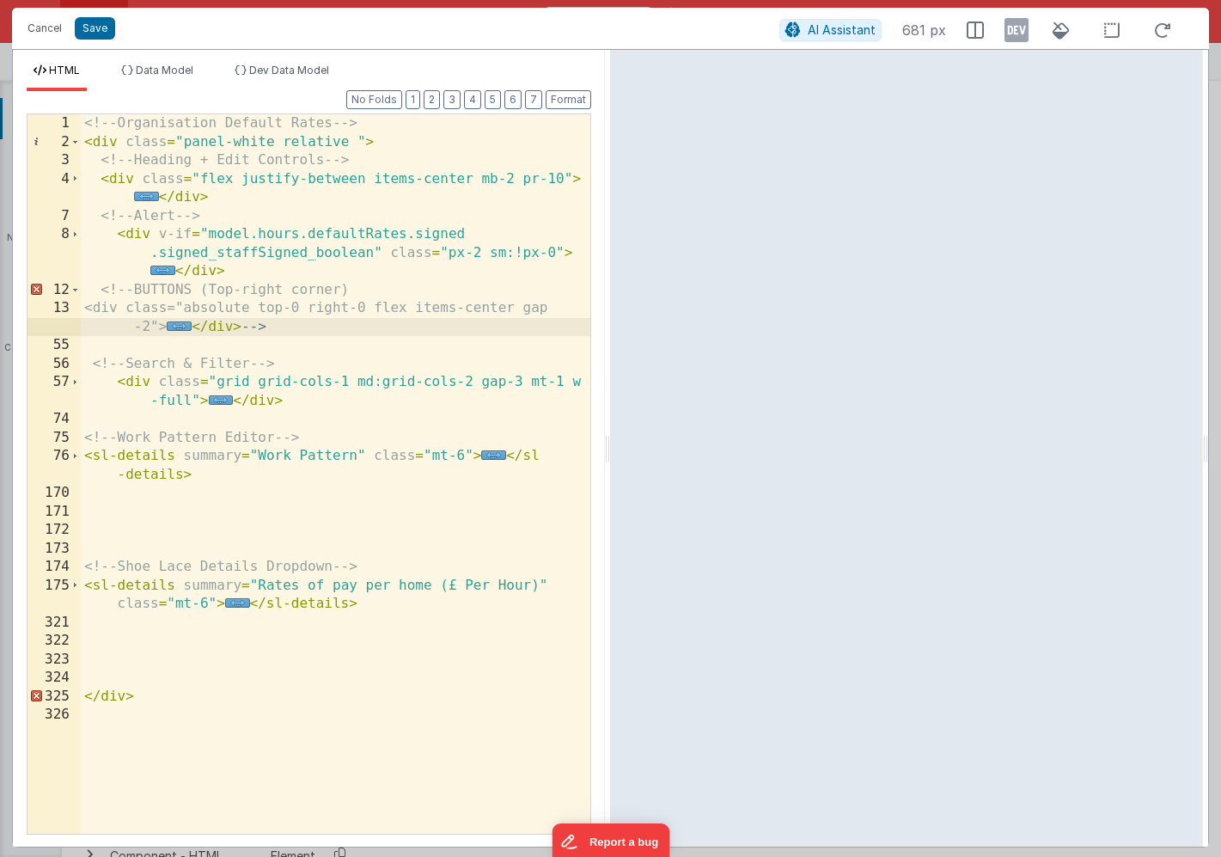
click at [321, 353] on div "<!-- Organisation Default Rates --> < div class = "panel-white relative " > <!-…" at bounding box center [336, 492] width 510 height 756
click at [177, 321] on div "<!-- Organisation Default Rates --> < div class = "panel-white relative " > <!-…" at bounding box center [336, 492] width 510 height 756
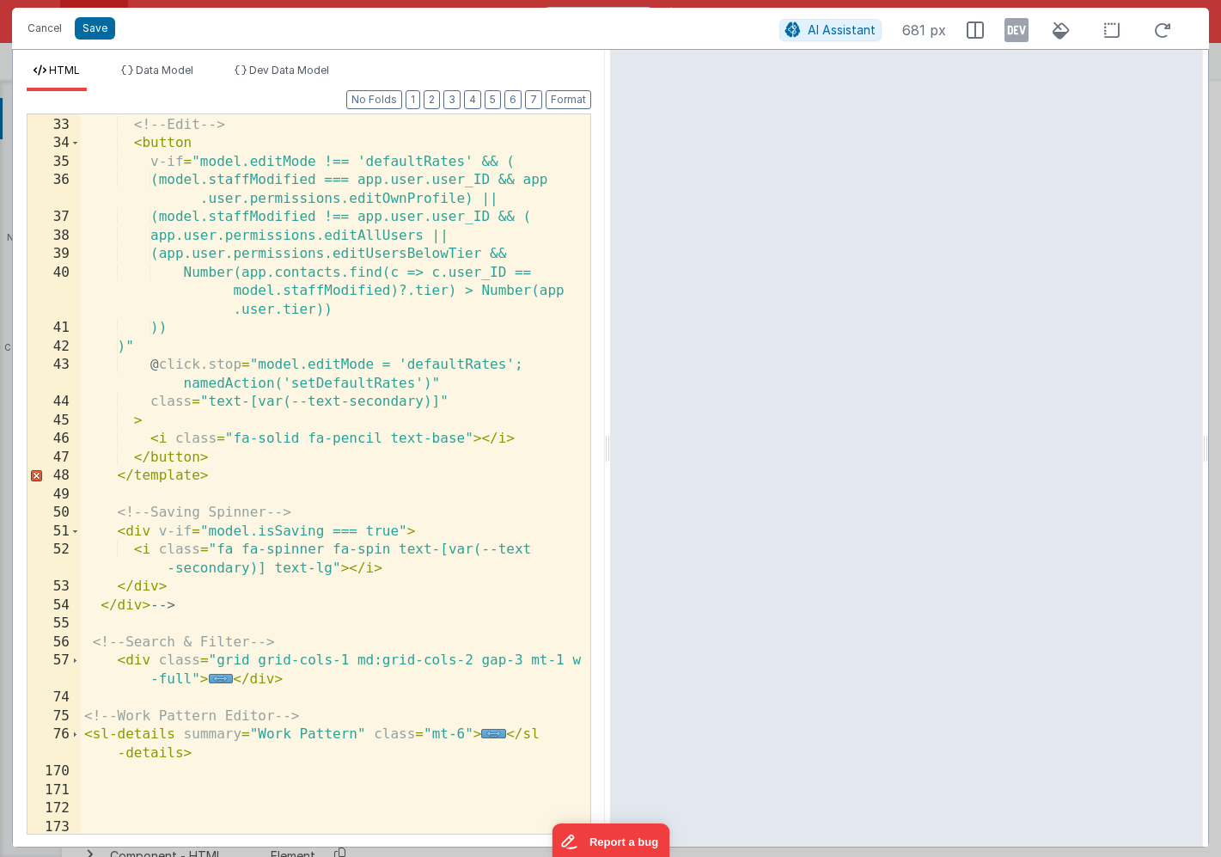
scroll to position [637, 0]
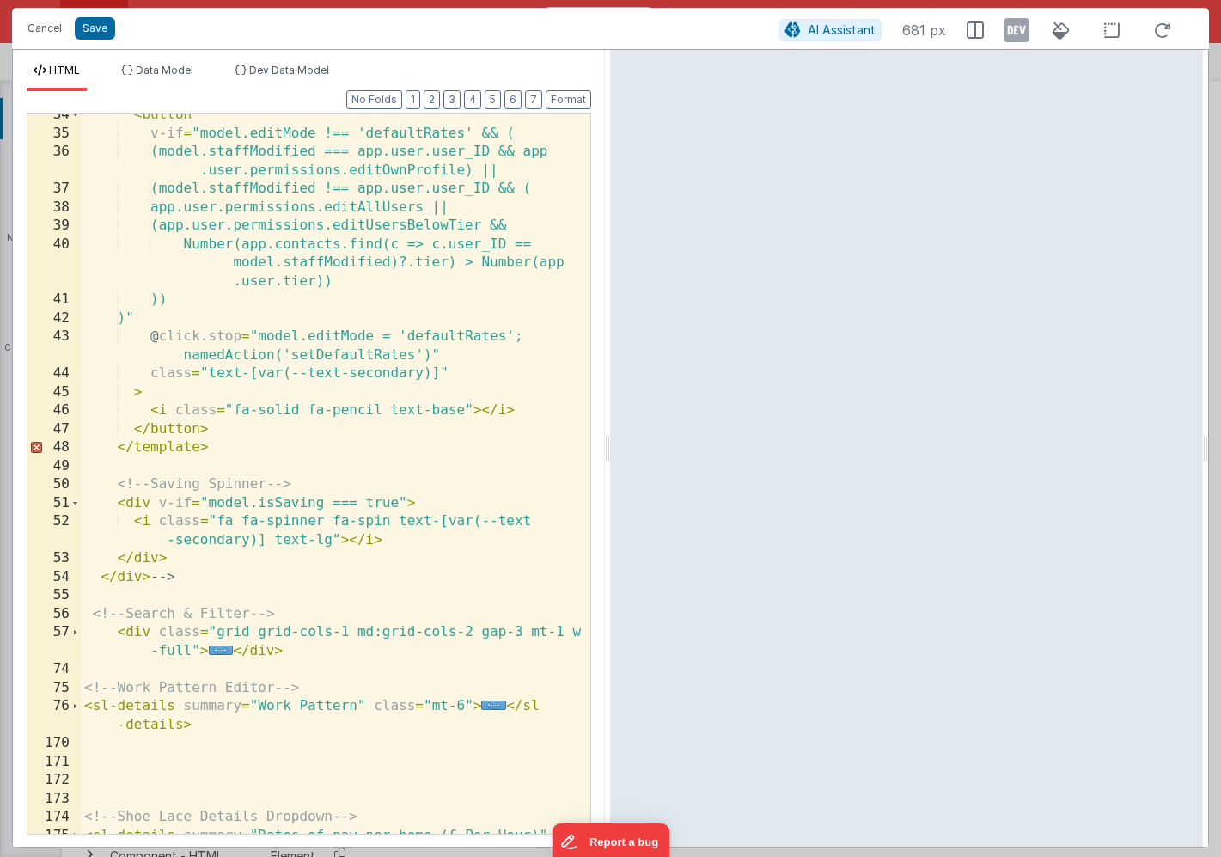
click at [187, 577] on div "< button v-if = "model.editMode !== 'defaultRates' && ( (model.staffModified ==…" at bounding box center [336, 493] width 510 height 775
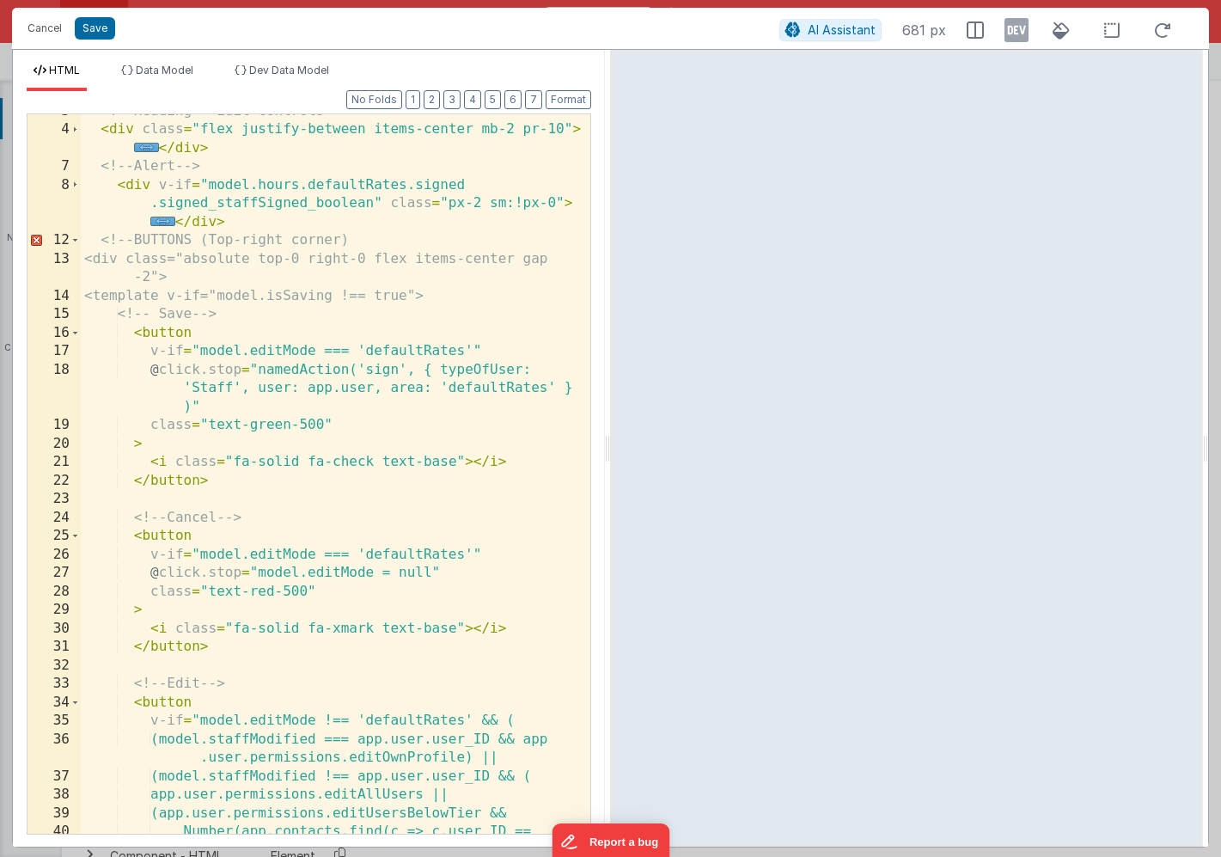
scroll to position [46, 0]
click at [389, 238] on div "<!-- Heading + Edit Controls --> < div class = "flex justify-between items-cent…" at bounding box center [336, 501] width 510 height 793
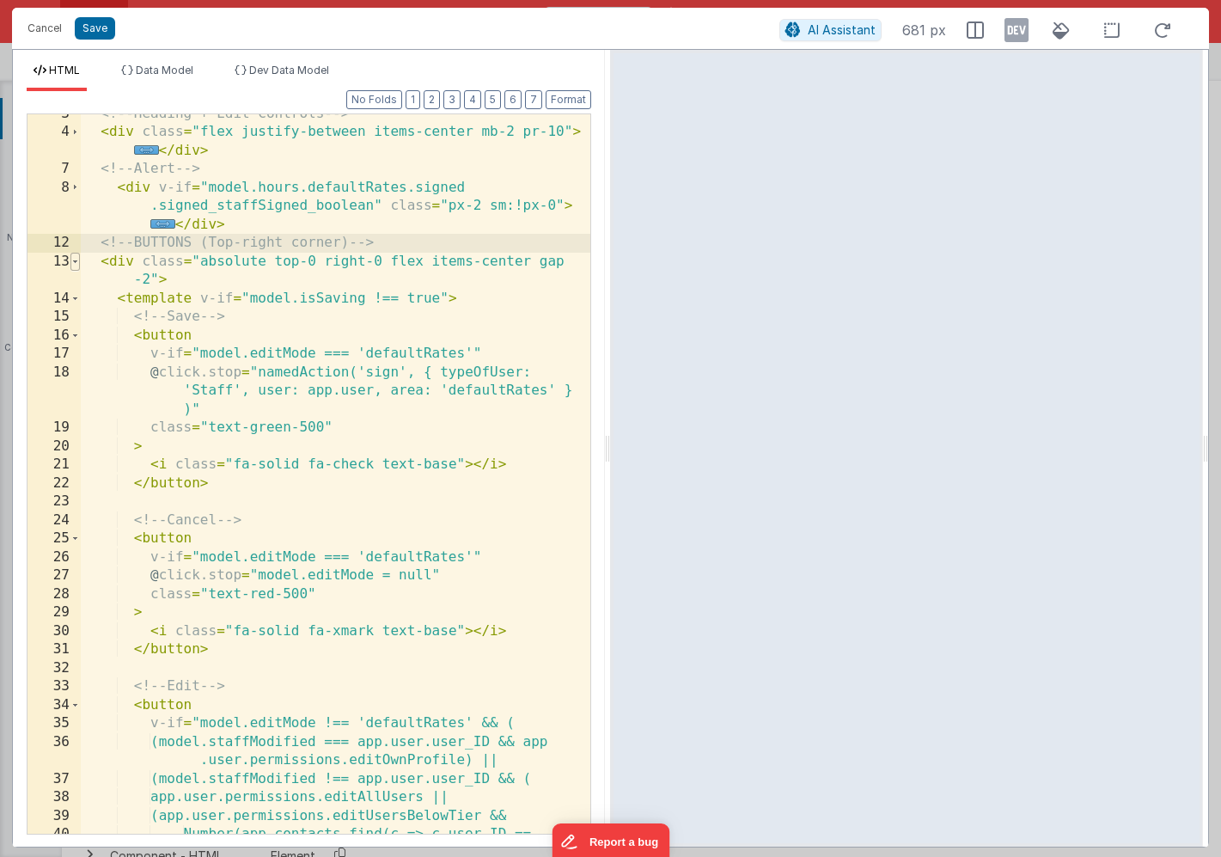
click at [77, 261] on span at bounding box center [74, 262] width 9 height 19
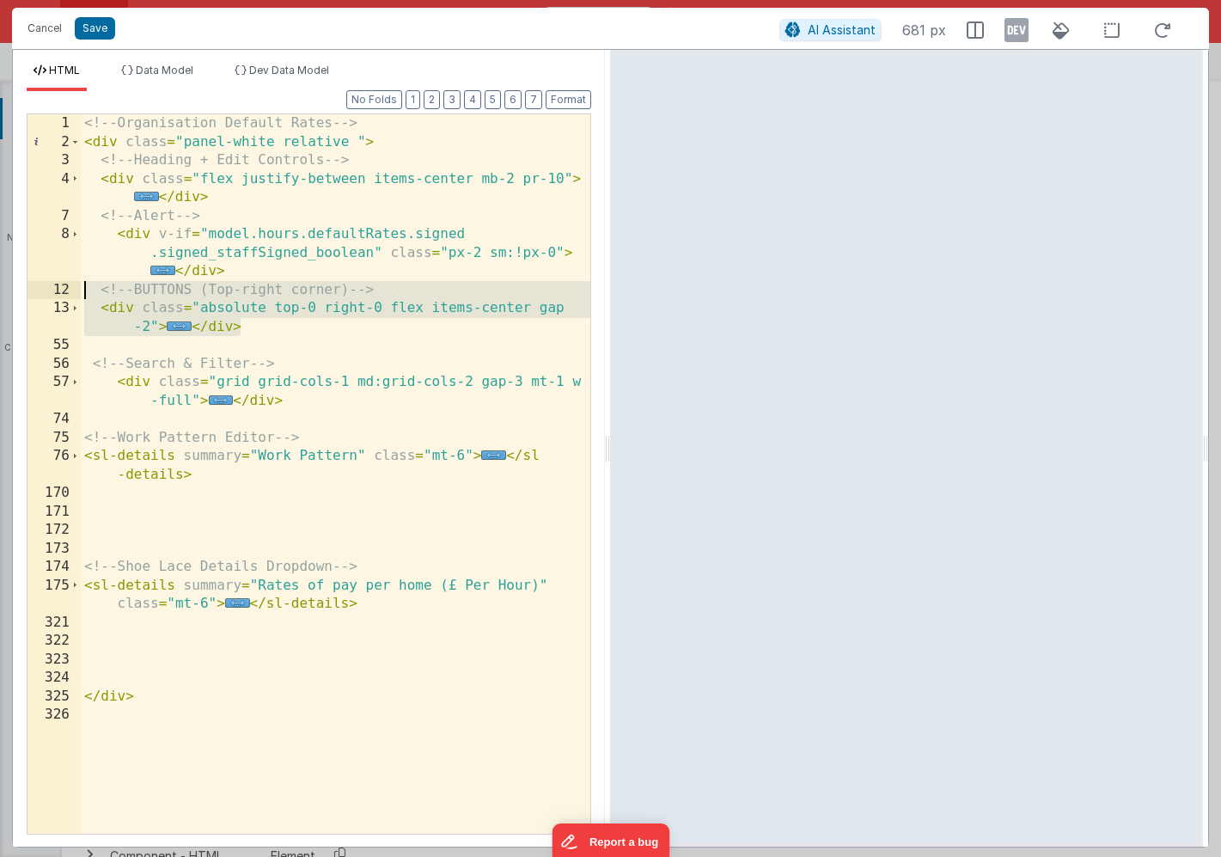
drag, startPoint x: 248, startPoint y: 328, endPoint x: 56, endPoint y: 290, distance: 196.4
click at [55, 290] on div "1 2 3 4 7 8 12 13 55 56 57 74 75 76 170 171 172 173 174 175 321 322 323 324 325…" at bounding box center [309, 473] width 565 height 721
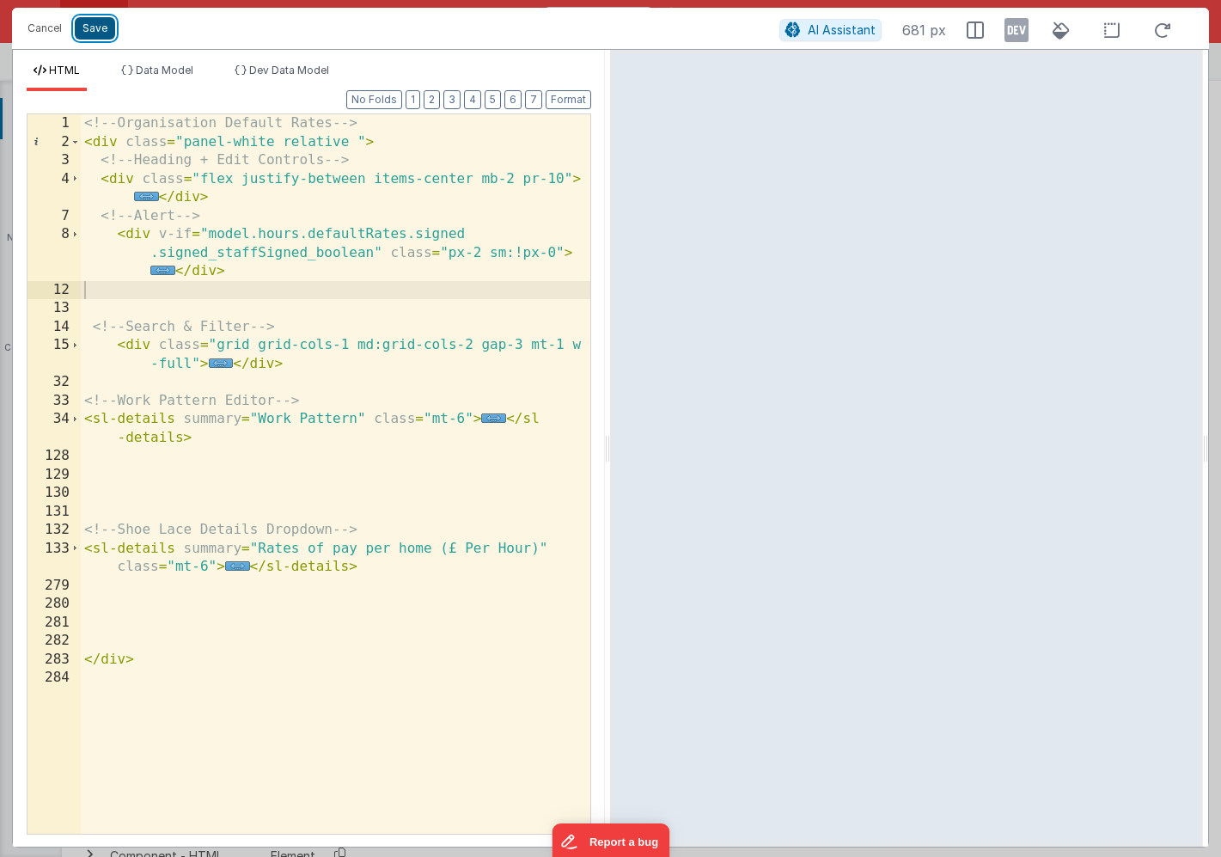
click at [90, 30] on button "Save" at bounding box center [95, 28] width 40 height 22
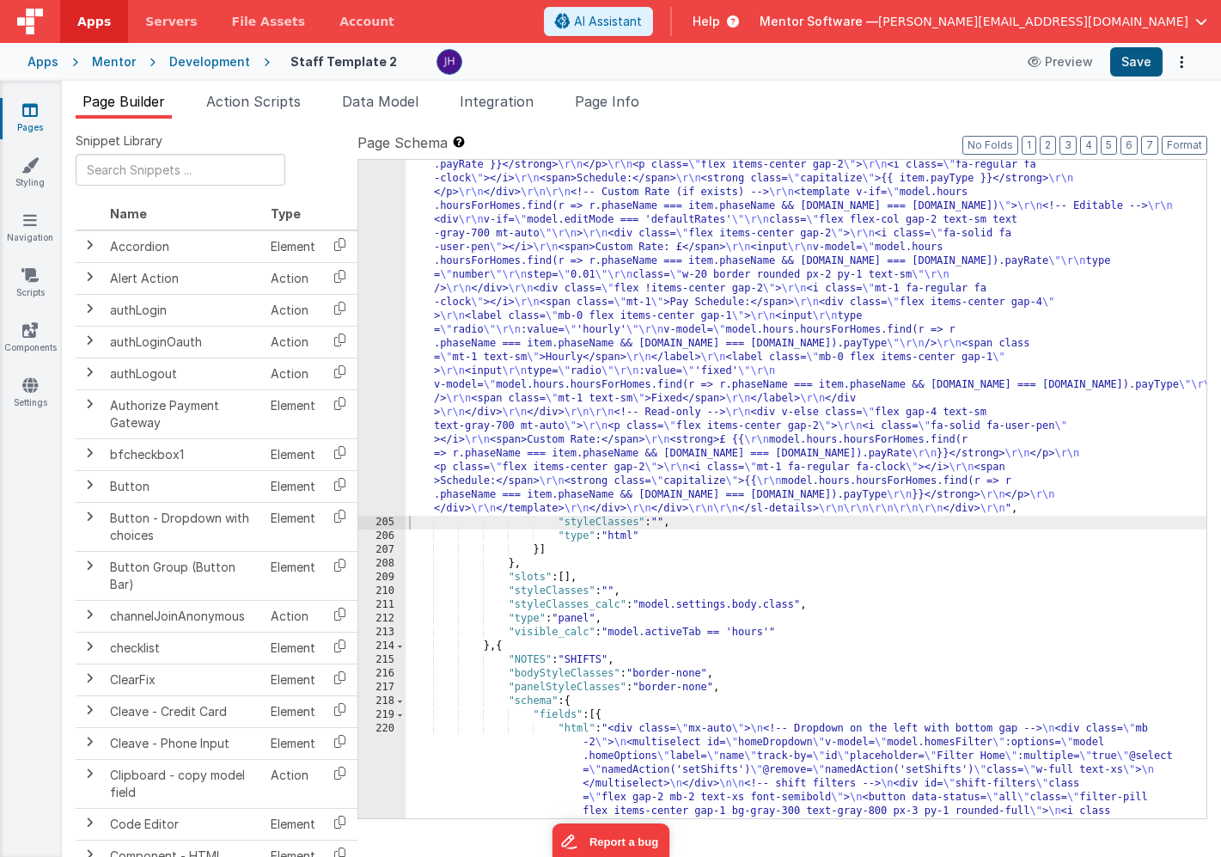
scroll to position [16479, 0]
click at [1136, 59] on button "Save" at bounding box center [1137, 61] width 52 height 29
click at [627, 263] on div ""html" : "<!-- Organisation Default Rates --> \r\n <div class= \" panel-white r…" at bounding box center [806, 308] width 801 height 2336
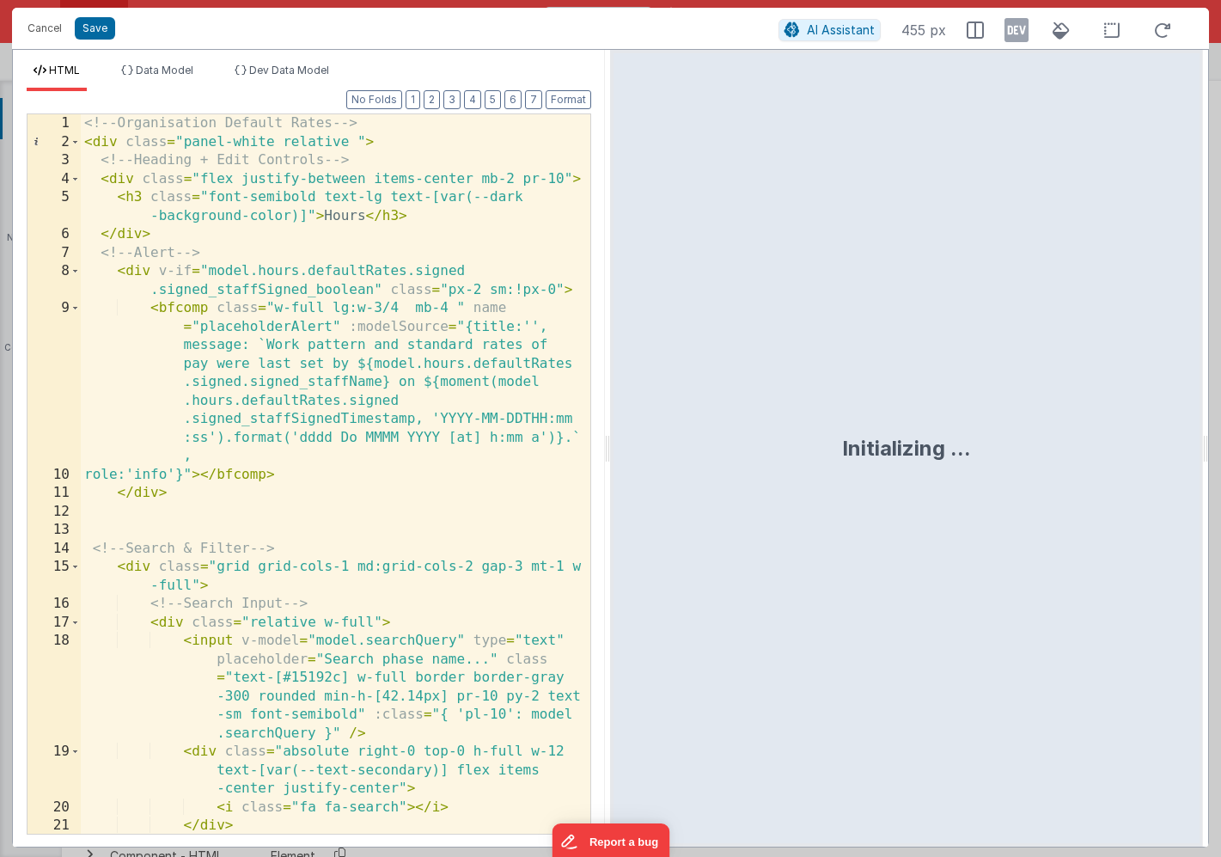
click at [303, 521] on div "<!-- Organisation Default Rates --> < div class = "panel-white relative " > <!-…" at bounding box center [336, 529] width 510 height 830
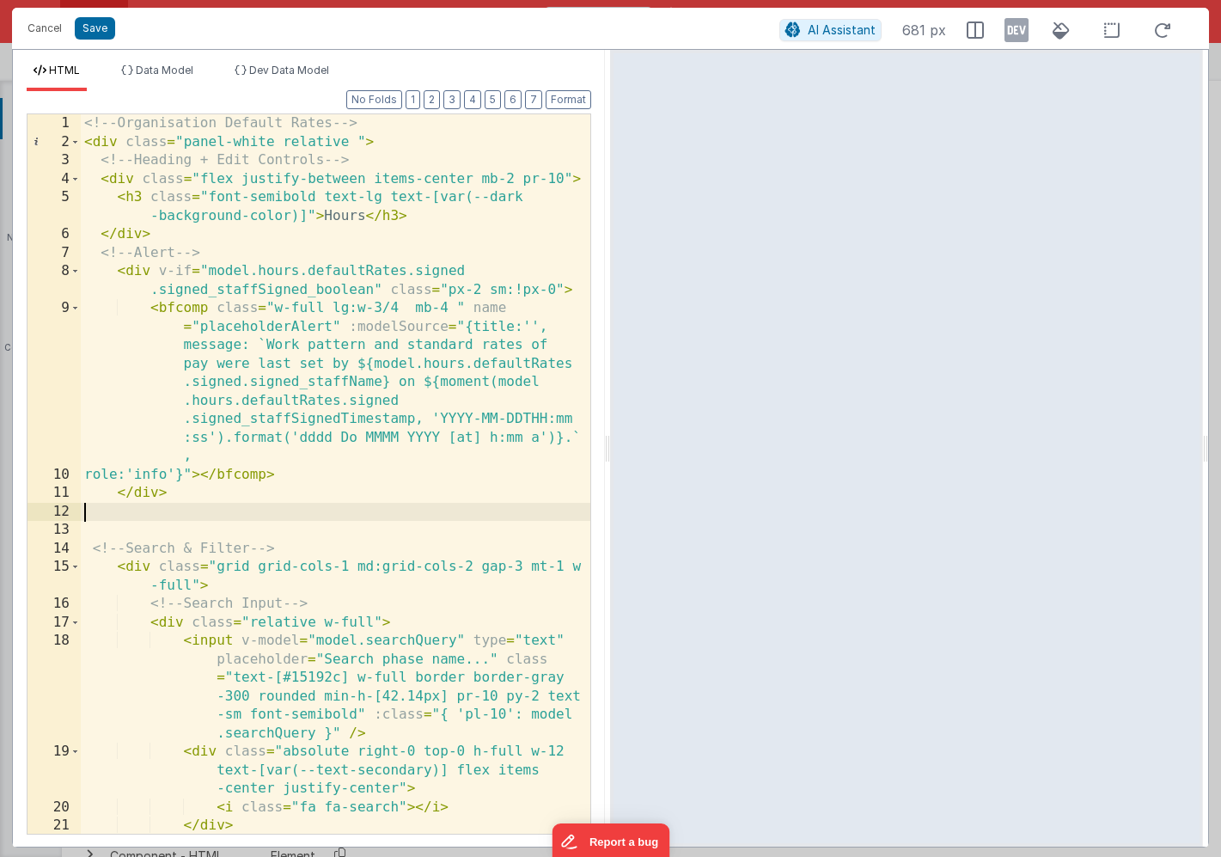
click at [303, 511] on div "<!-- Organisation Default Rates --> < div class = "panel-white relative " > <!-…" at bounding box center [336, 529] width 510 height 830
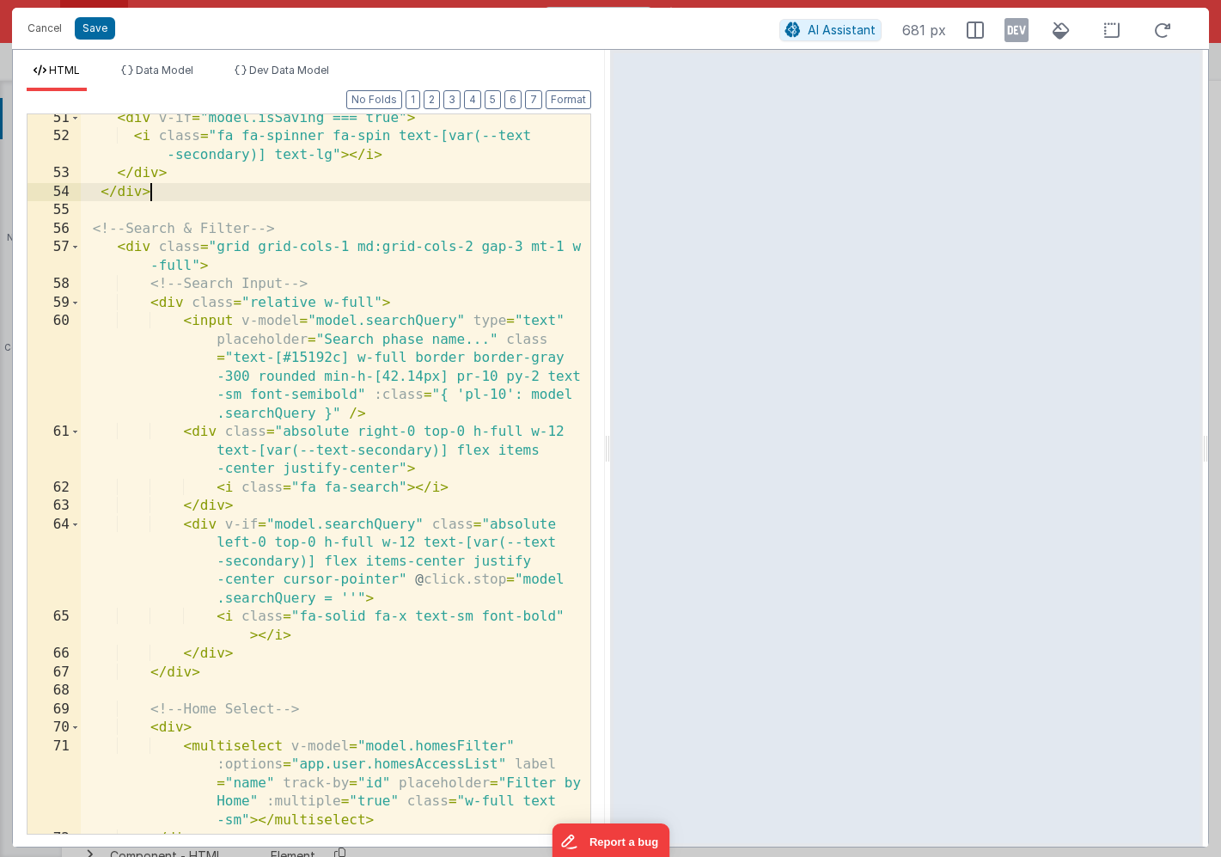
scroll to position [1277, 0]
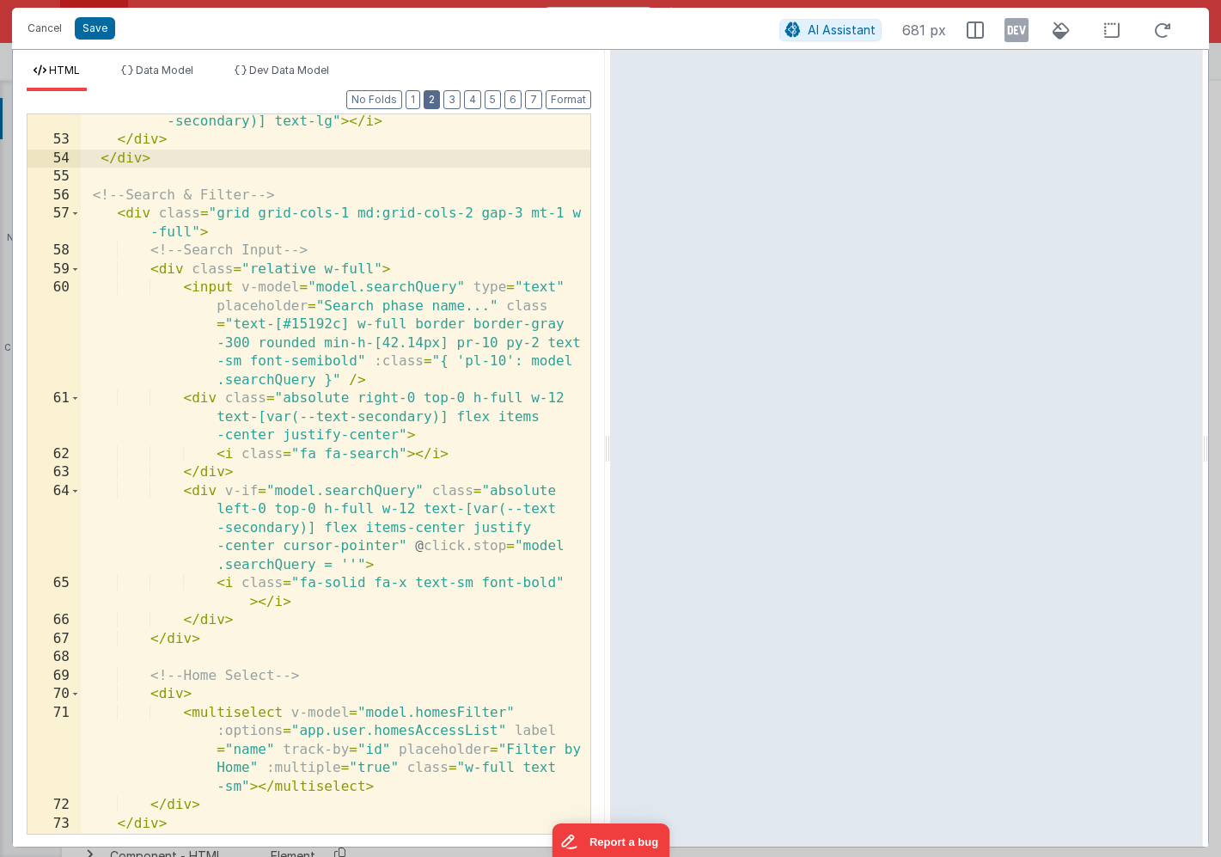
click at [440, 99] on button "2" at bounding box center [432, 99] width 16 height 19
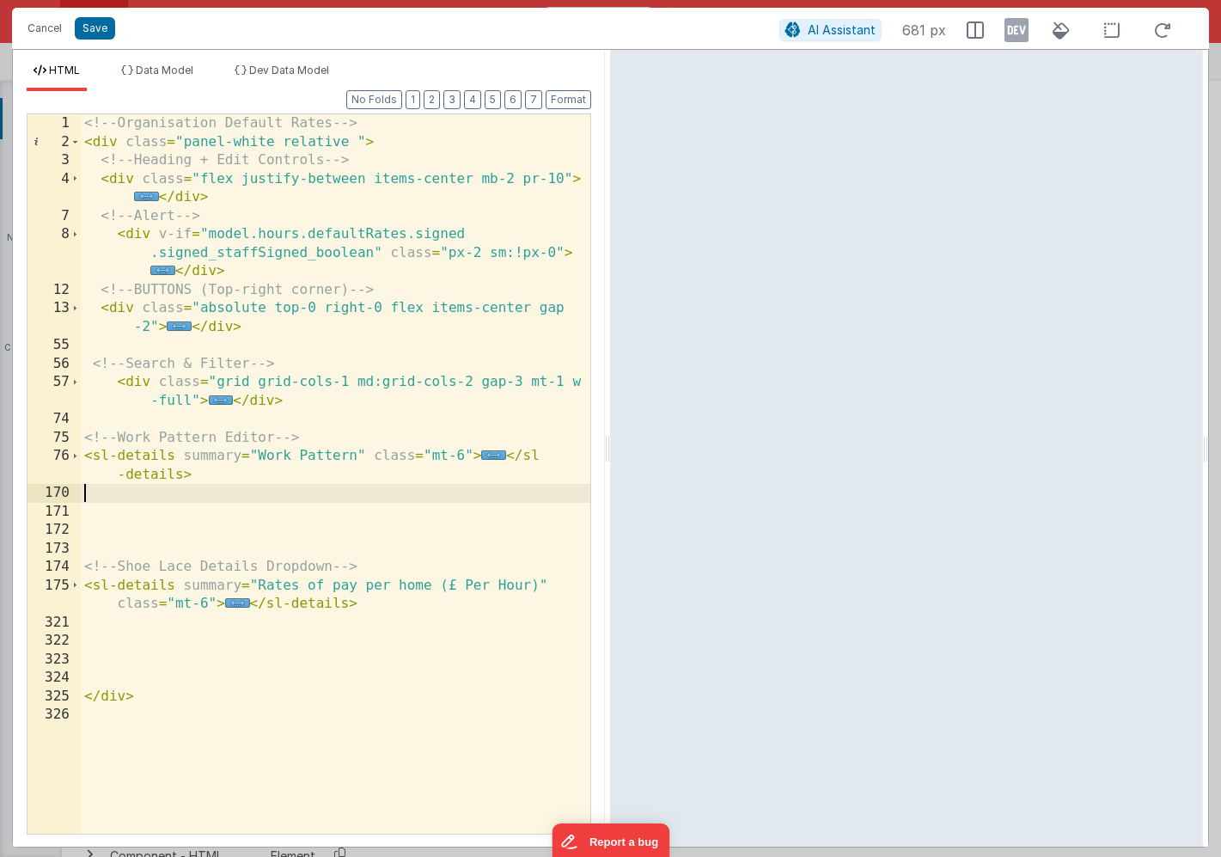
click at [223, 496] on div "<!-- Organisation Default Rates --> < div class = "panel-white relative " > <!-…" at bounding box center [336, 492] width 510 height 756
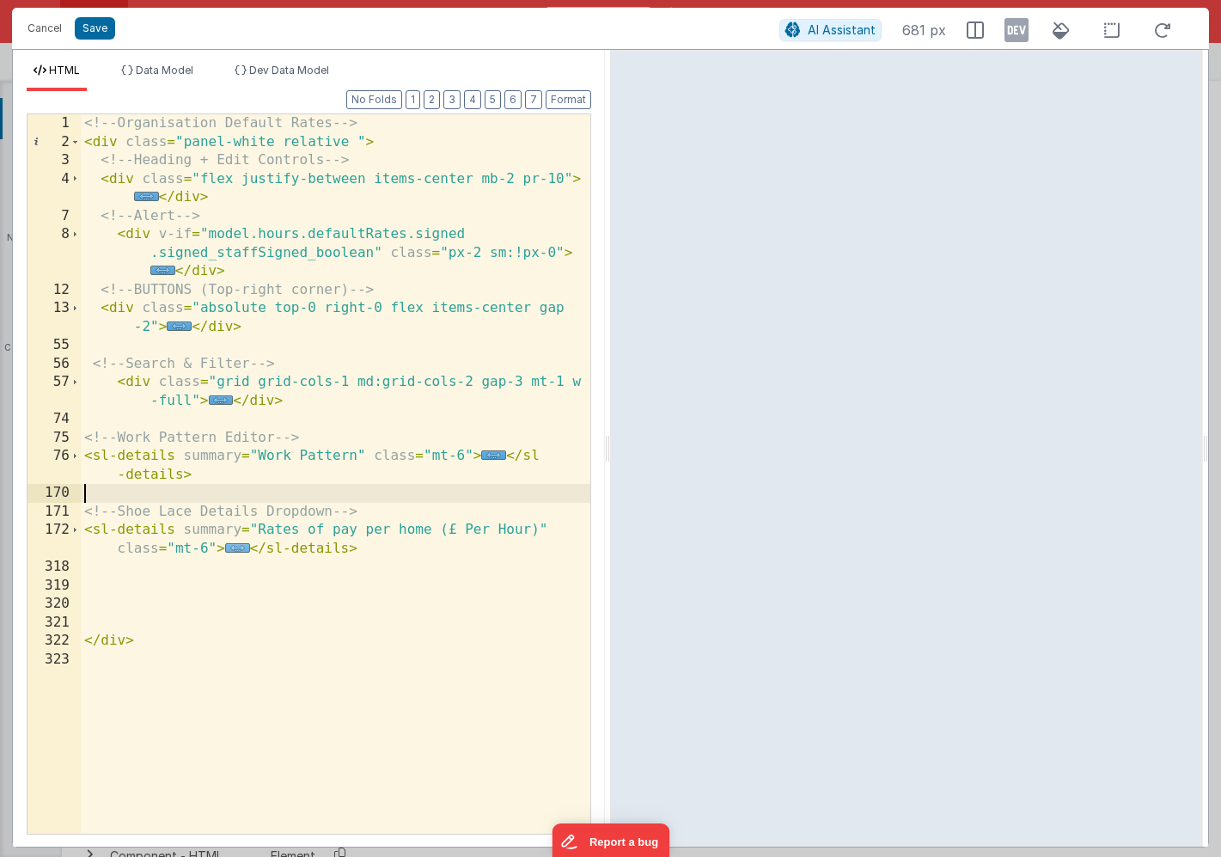
click at [232, 546] on span "..." at bounding box center [237, 547] width 25 height 9
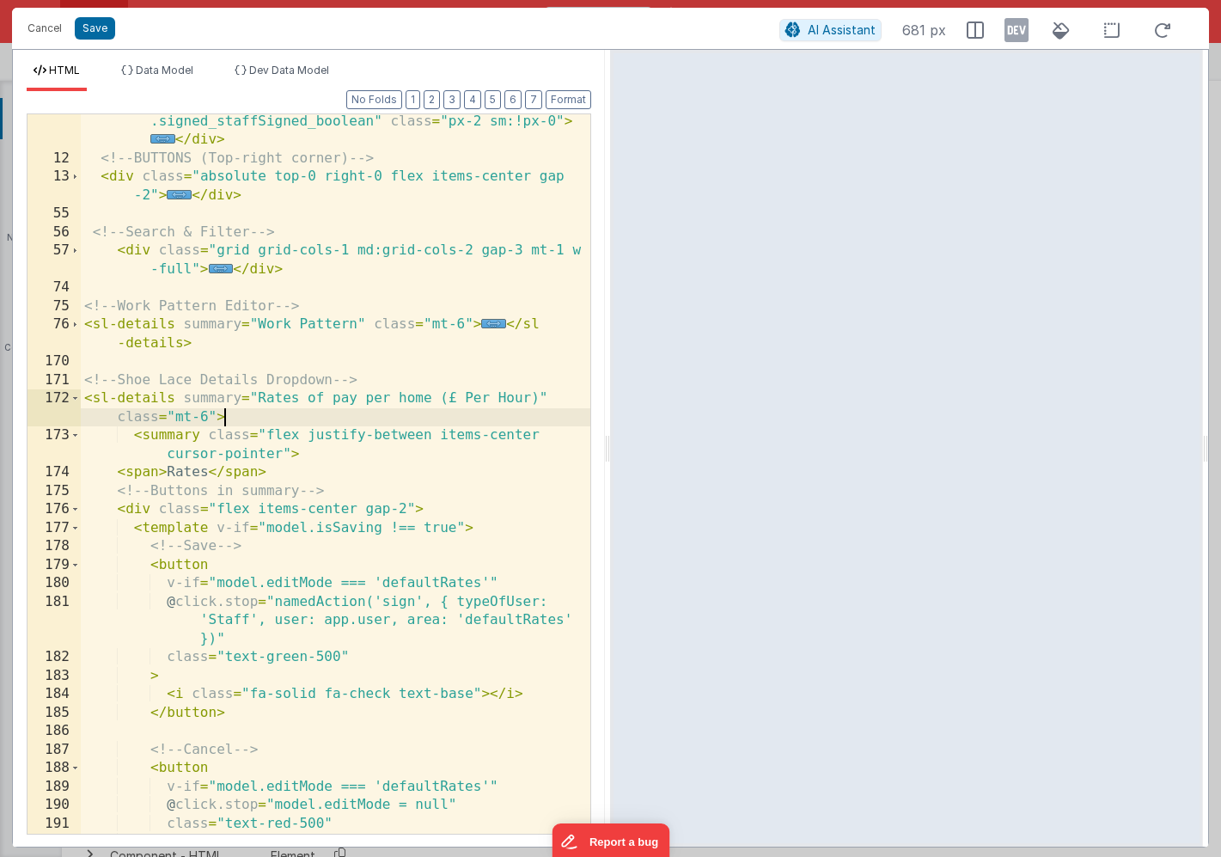
scroll to position [147, 0]
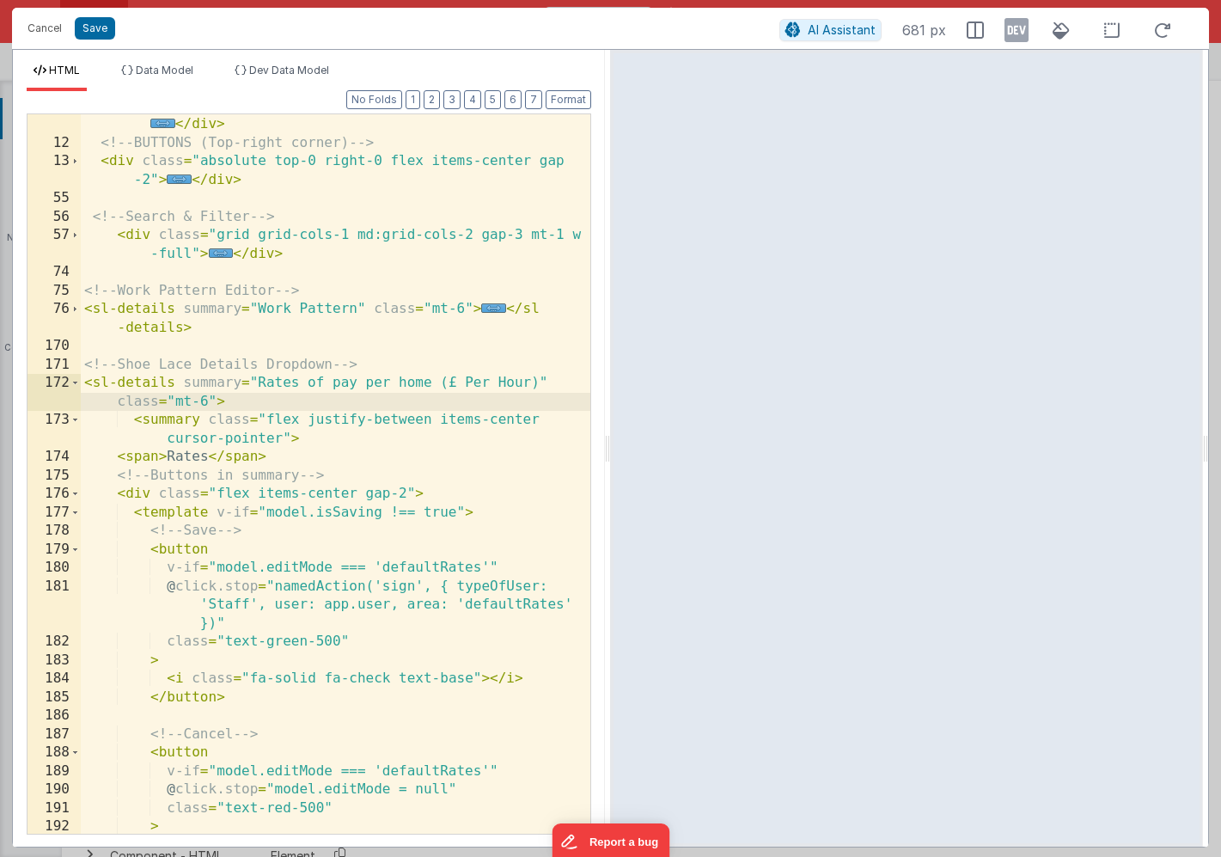
click at [160, 419] on div "< div v-if = "model.hours.defaultRates.signed .signed_staffSigned_boolean" clas…" at bounding box center [336, 474] width 510 height 793
click at [76, 424] on span at bounding box center [74, 420] width 9 height 19
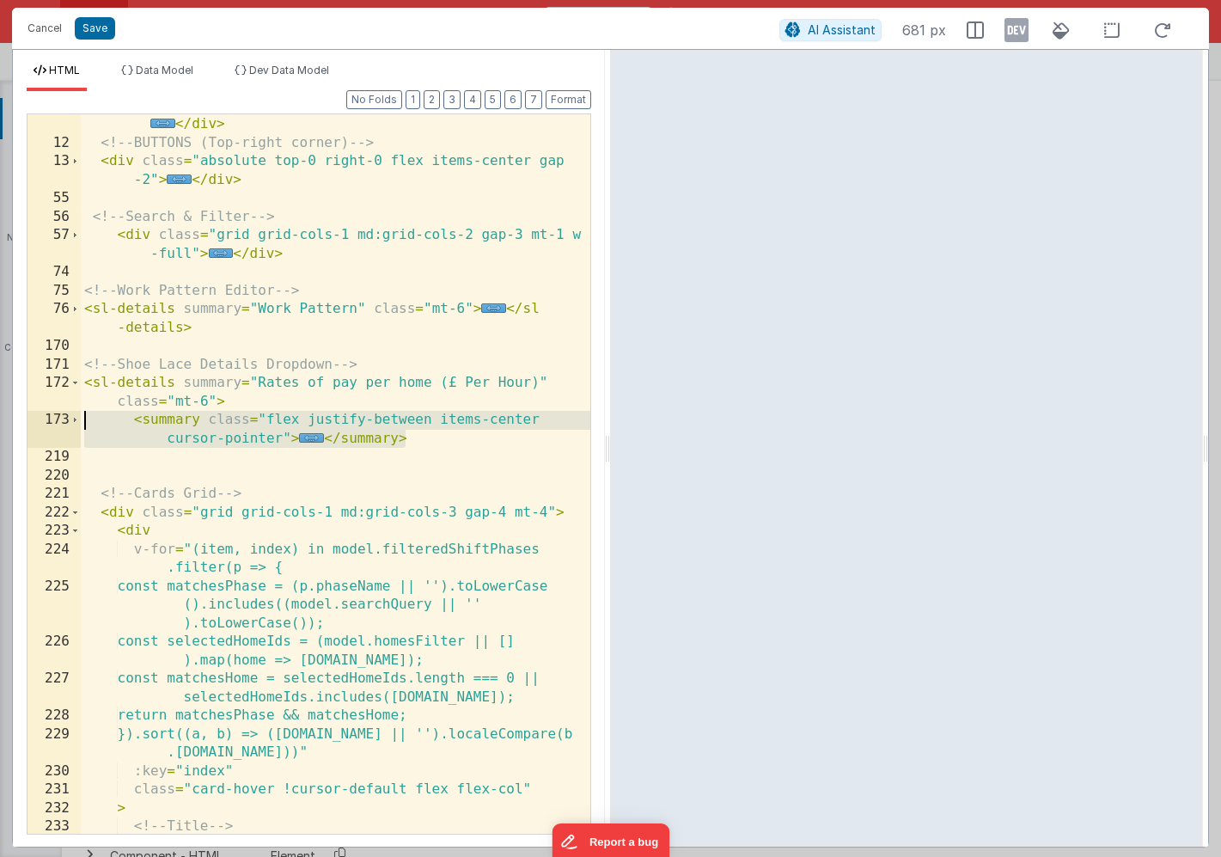
drag, startPoint x: 411, startPoint y: 438, endPoint x: 32, endPoint y: 422, distance: 379.4
click at [31, 423] on div "8 12 13 55 56 57 74 75 76 170 171 172 173 219 220 221 222 223 224 225 226 227 2…" at bounding box center [309, 473] width 565 height 721
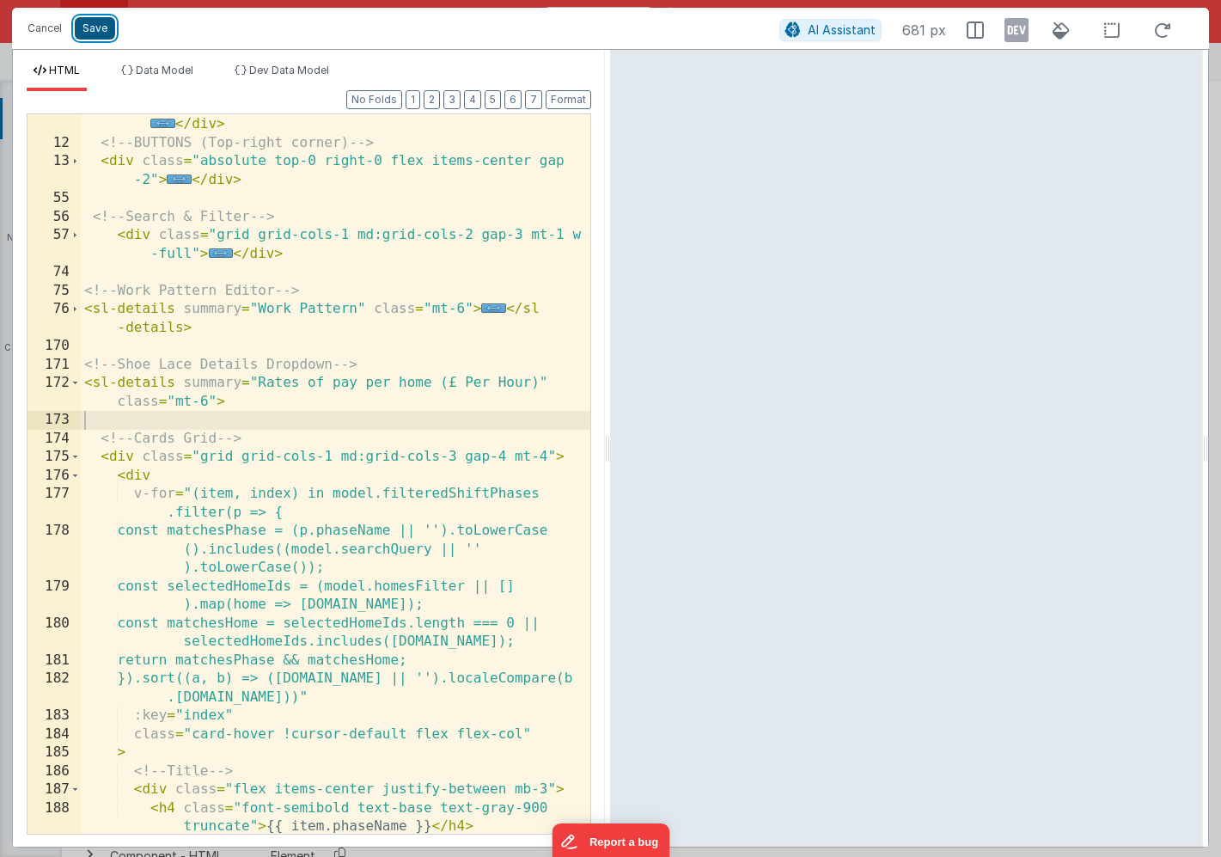
click at [95, 35] on button "Save" at bounding box center [95, 28] width 40 height 22
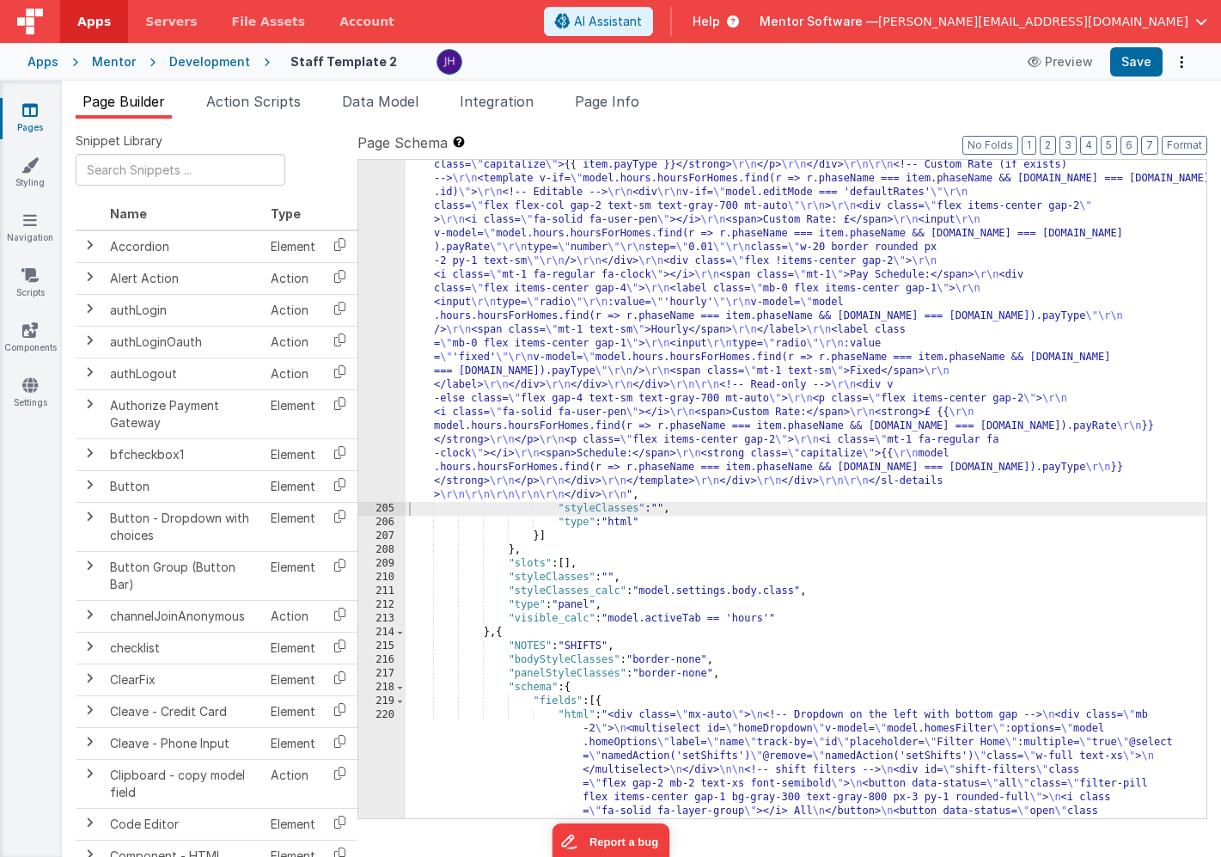
scroll to position [16484, 0]
click at [1120, 61] on button "Save" at bounding box center [1137, 61] width 52 height 29
click at [597, 320] on div ""html" : "<!-- Organisation Default Rates --> \r\n <div class= \" panel-white r…" at bounding box center [806, 301] width 801 height 2323
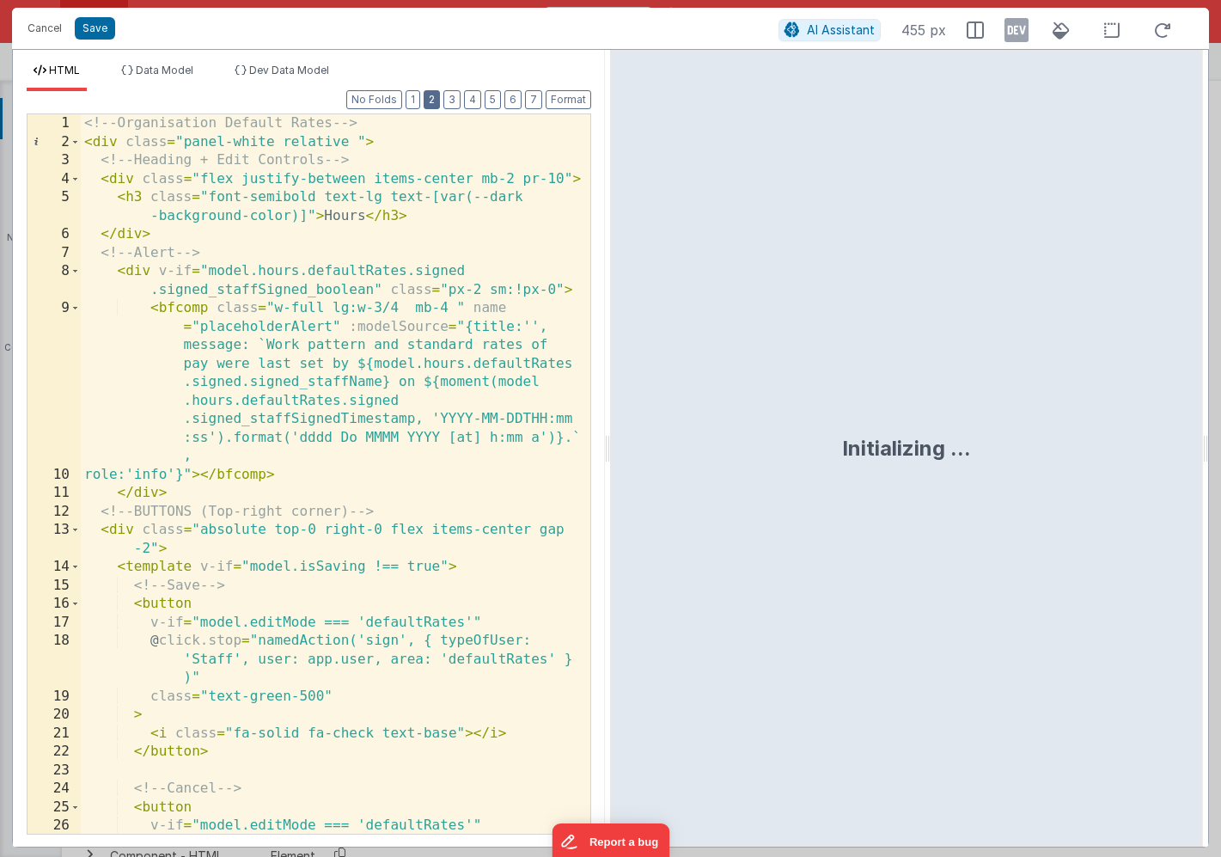
click at [438, 101] on button "2" at bounding box center [432, 99] width 16 height 19
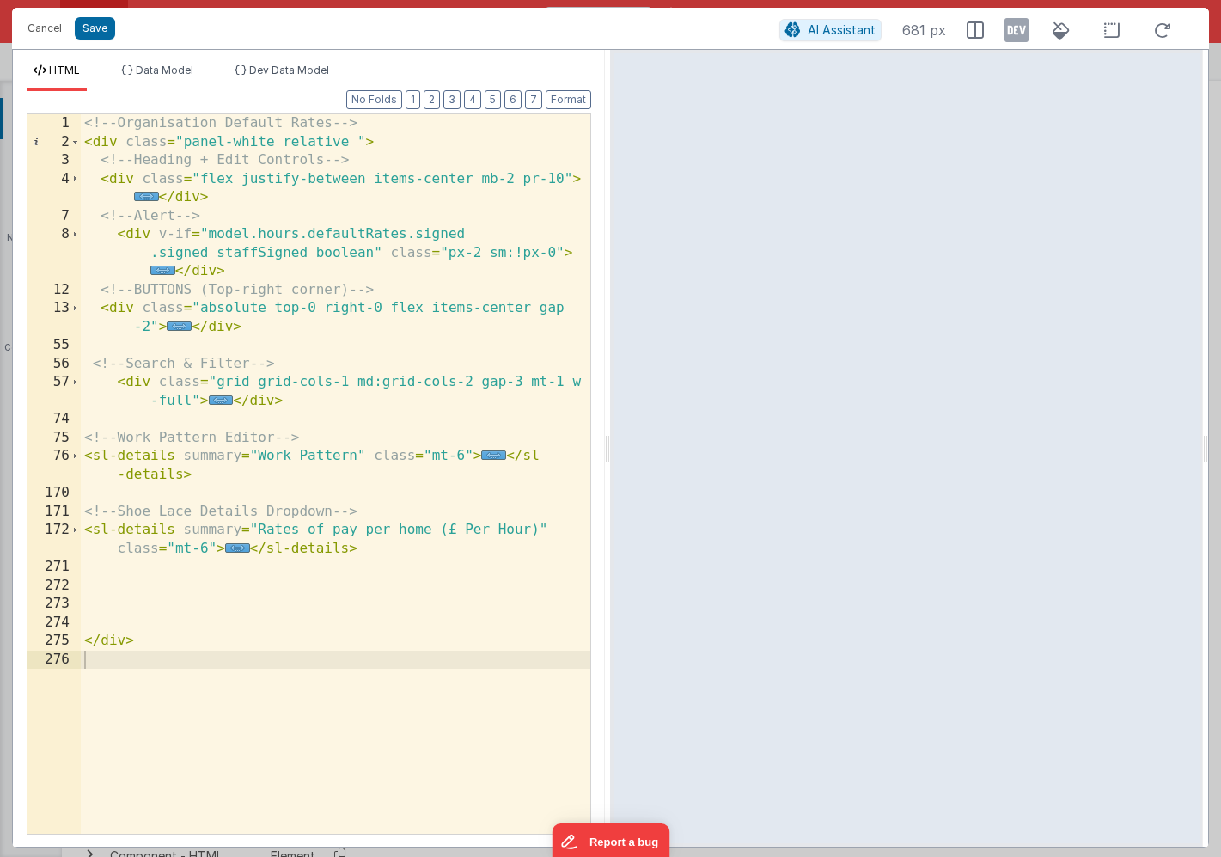
click at [237, 545] on span "..." at bounding box center [237, 547] width 25 height 9
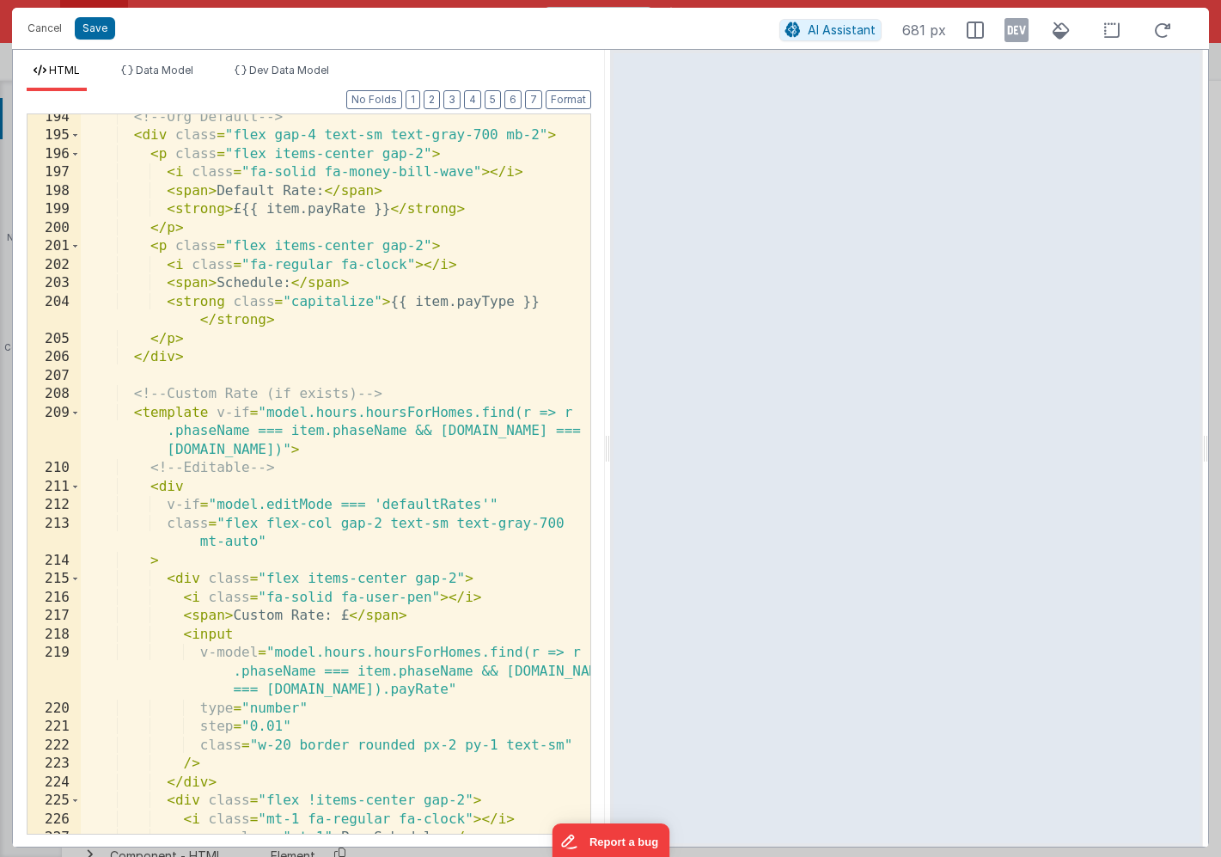
scroll to position [1004, 0]
click at [422, 505] on div "<!-- Org Default --> < div class = "flex gap-4 text-sm text-gray-700 mb-2" > < …" at bounding box center [336, 486] width 510 height 756
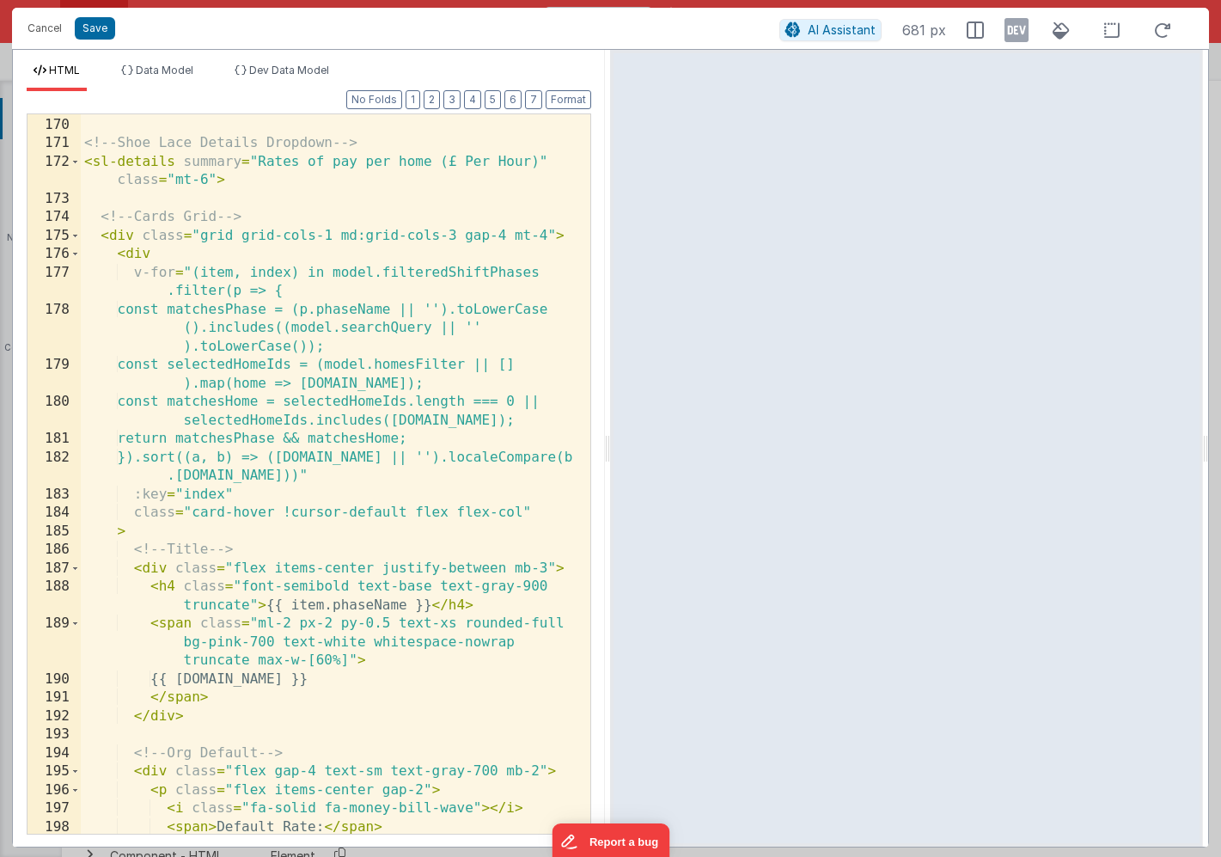
scroll to position [0, 0]
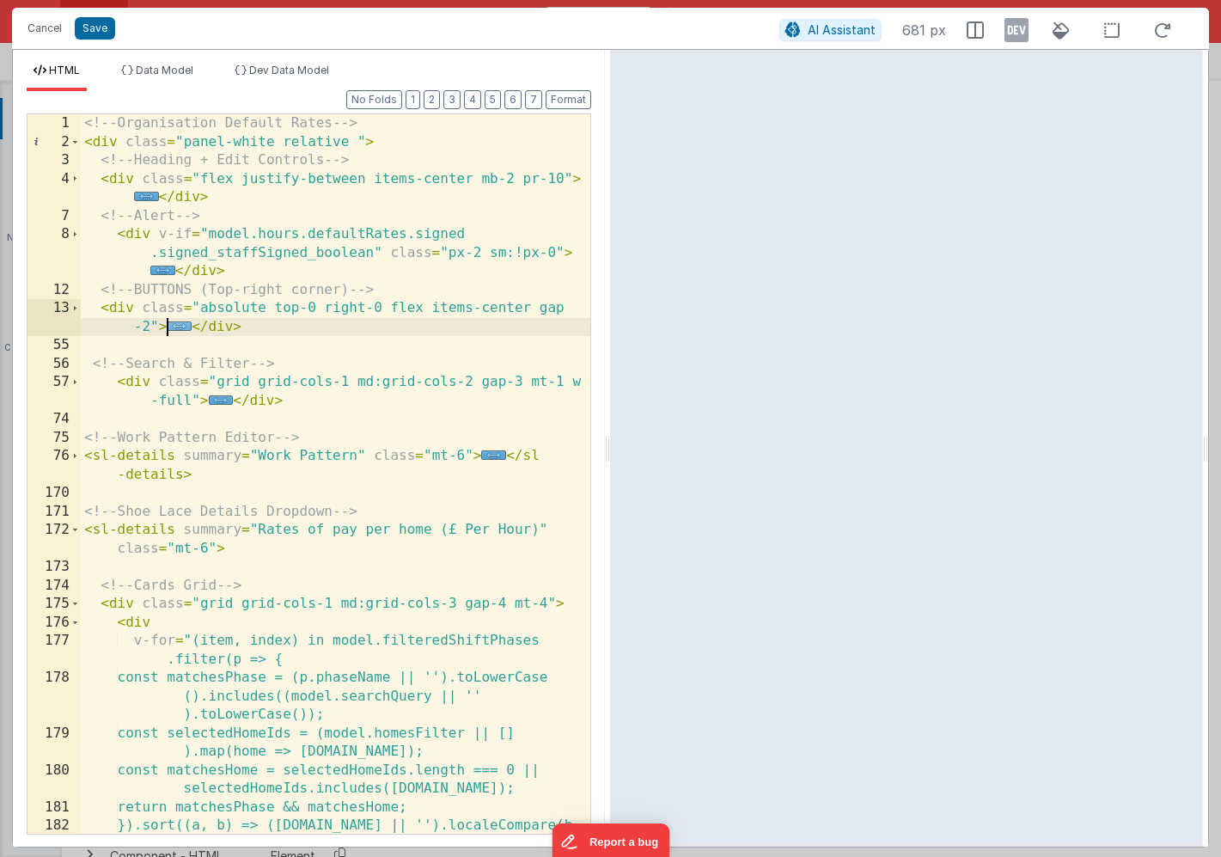
click at [177, 327] on span "..." at bounding box center [179, 325] width 25 height 9
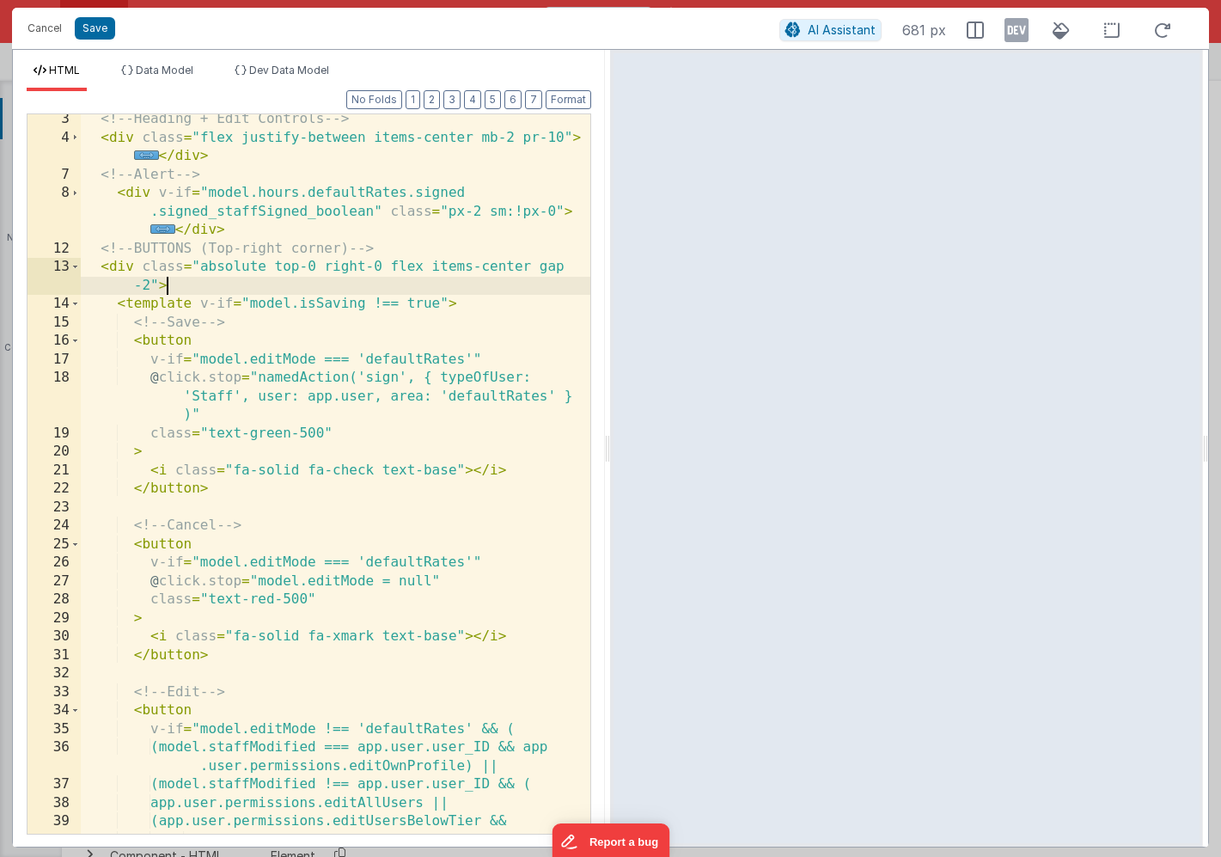
scroll to position [58, 0]
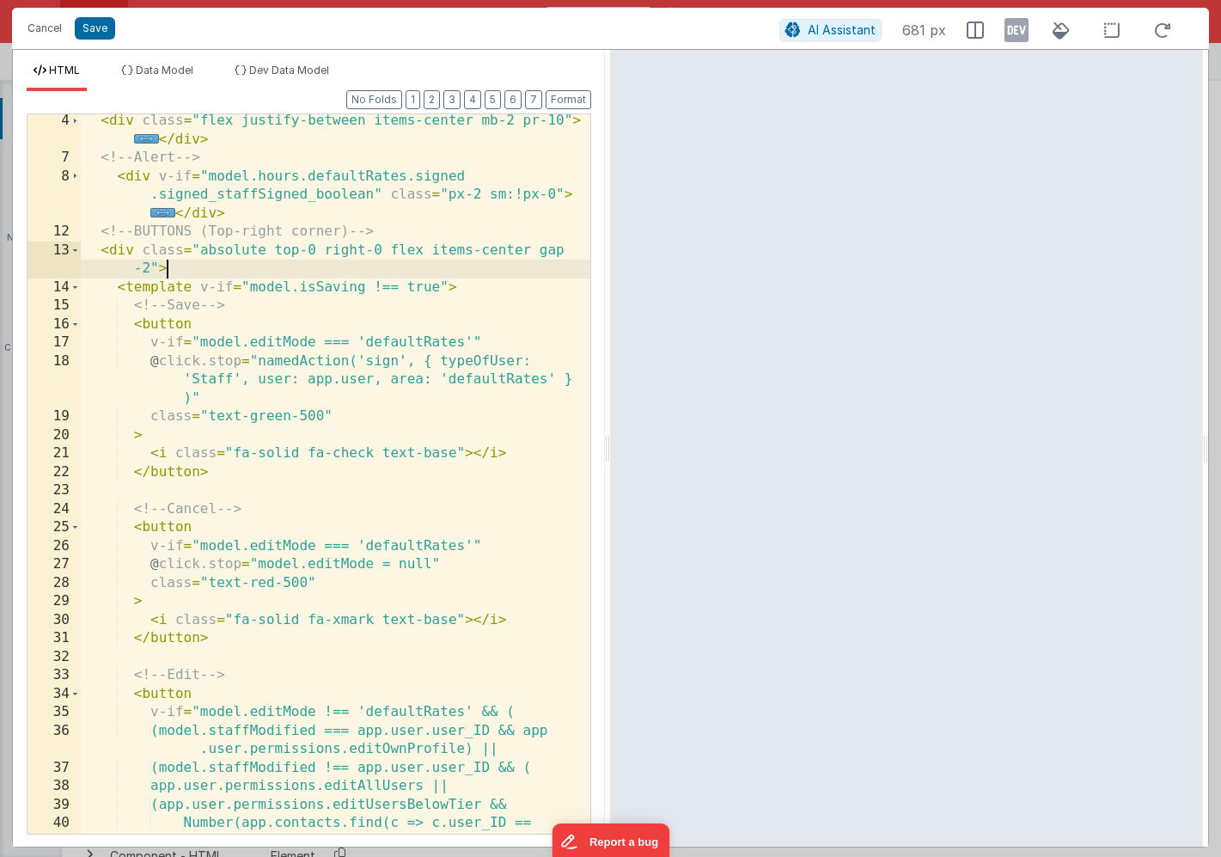
click at [406, 341] on div "< div class = "flex justify-between items-center mb-2 pr-10" > ... </ div > <!-…" at bounding box center [336, 518] width 510 height 812
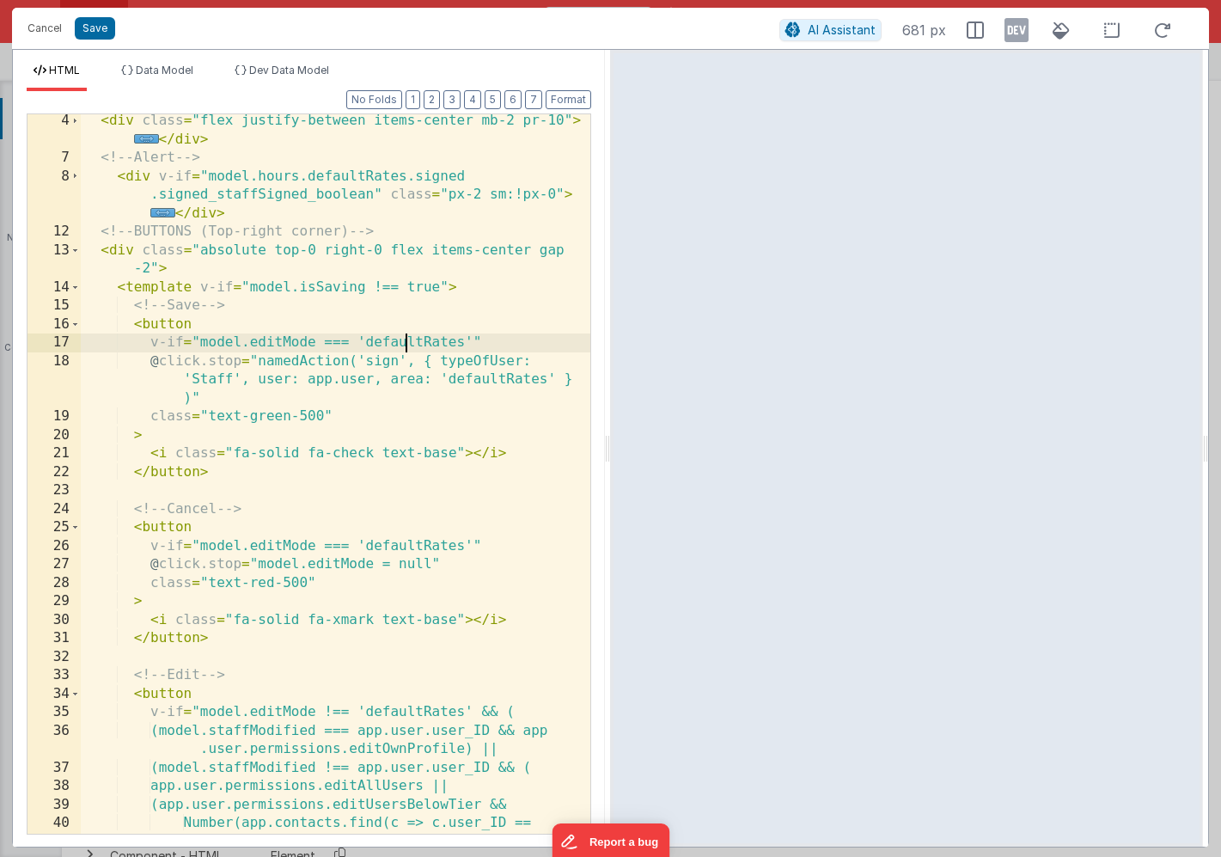
click at [406, 341] on div "< div class = "flex justify-between items-center mb-2 pr-10" > ... </ div > <!-…" at bounding box center [336, 518] width 510 height 812
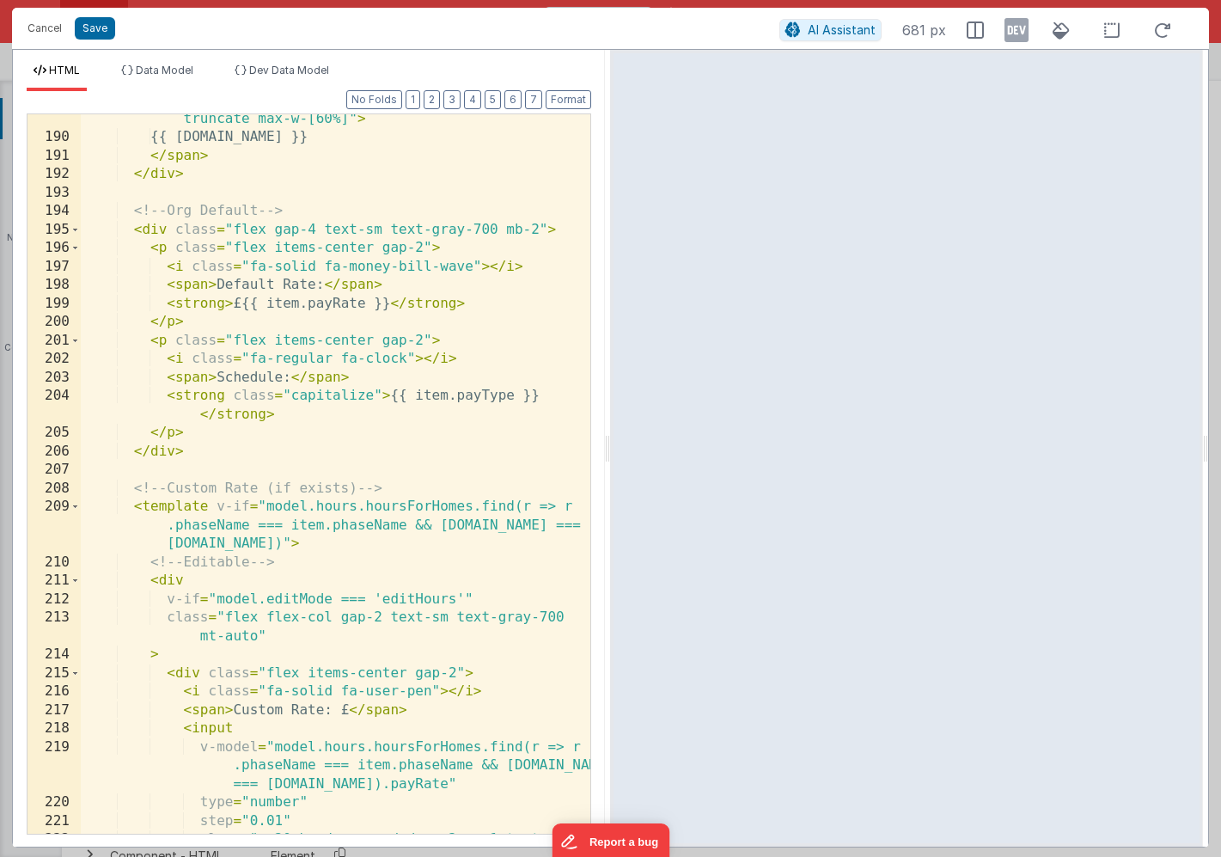
scroll to position [1808, 0]
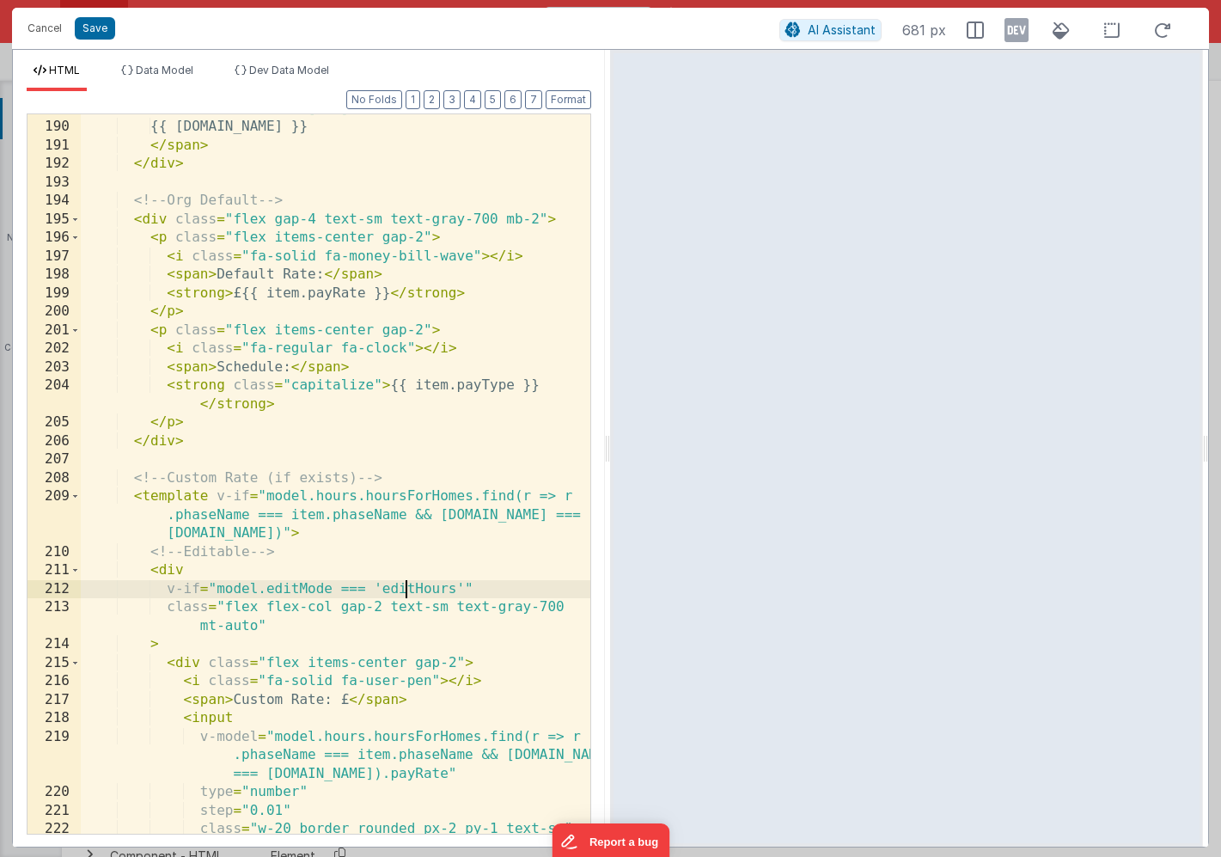
click at [408, 587] on div "< span class = "ml-2 px-2 py-0.5 text-xs rounded-full bg-pink-700 text-white wh…" at bounding box center [336, 459] width 510 height 793
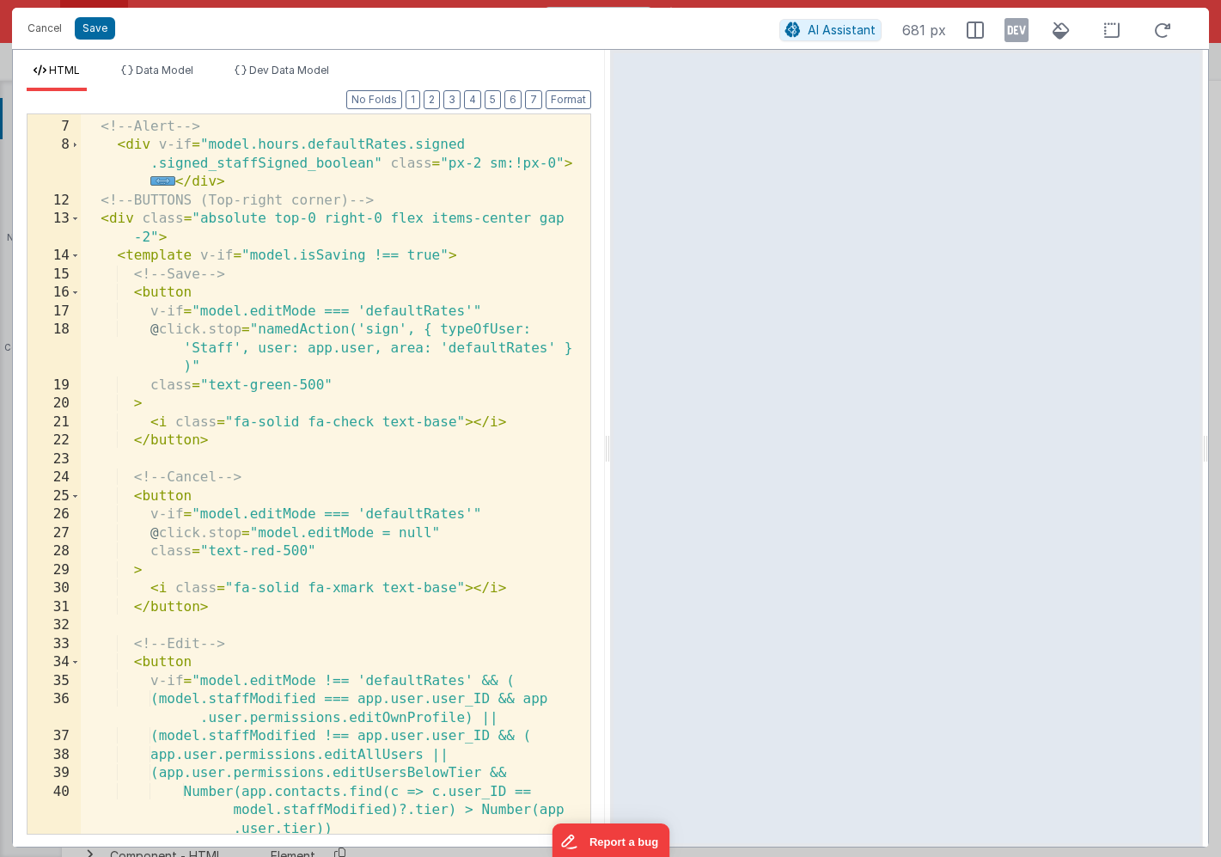
scroll to position [0, 0]
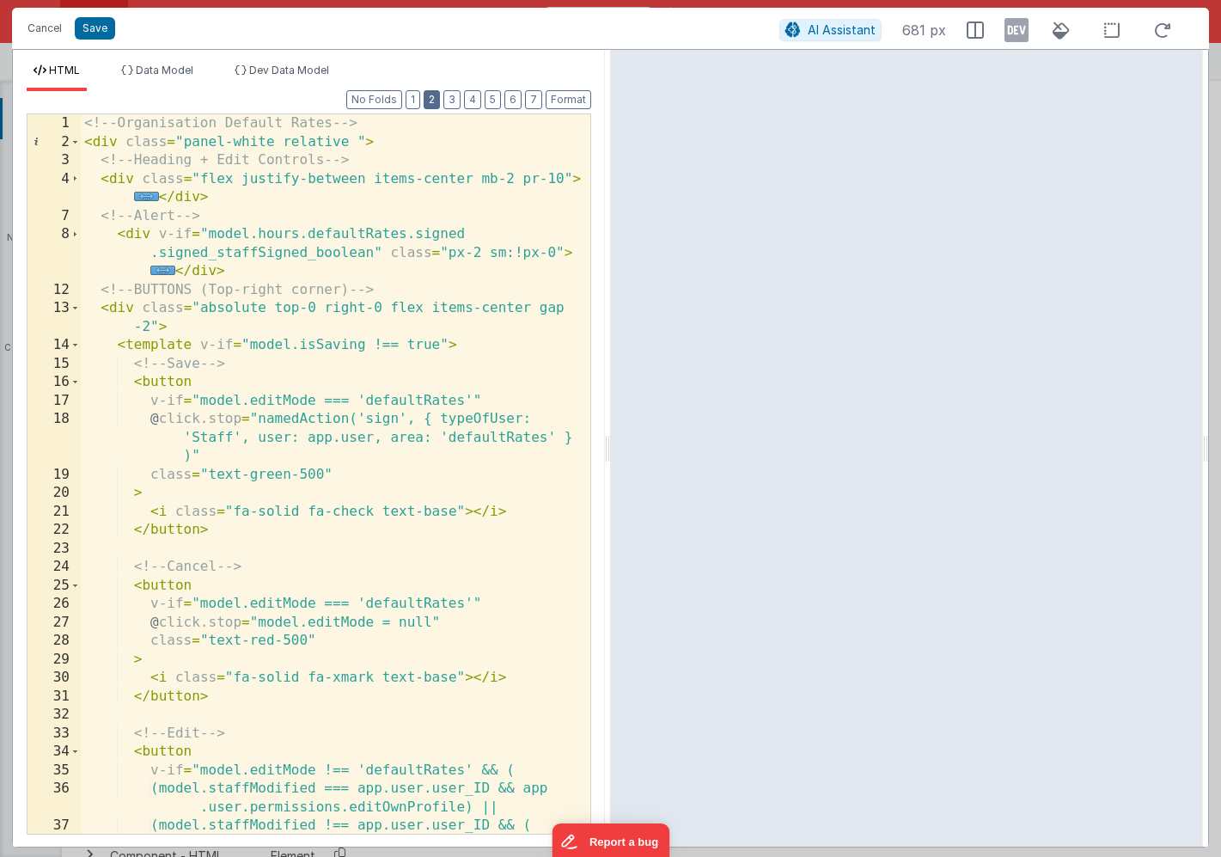
click at [436, 101] on button "2" at bounding box center [432, 99] width 16 height 19
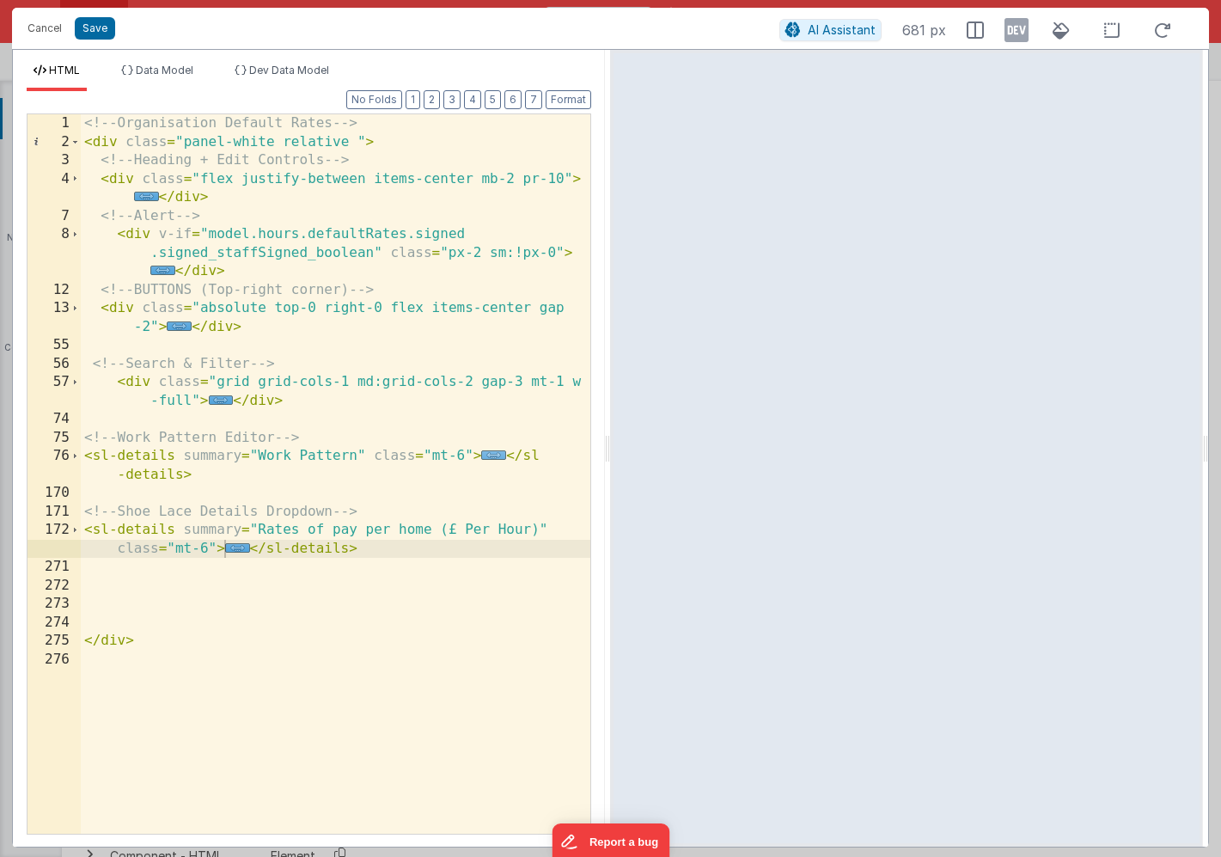
click at [490, 456] on span "..." at bounding box center [493, 454] width 25 height 9
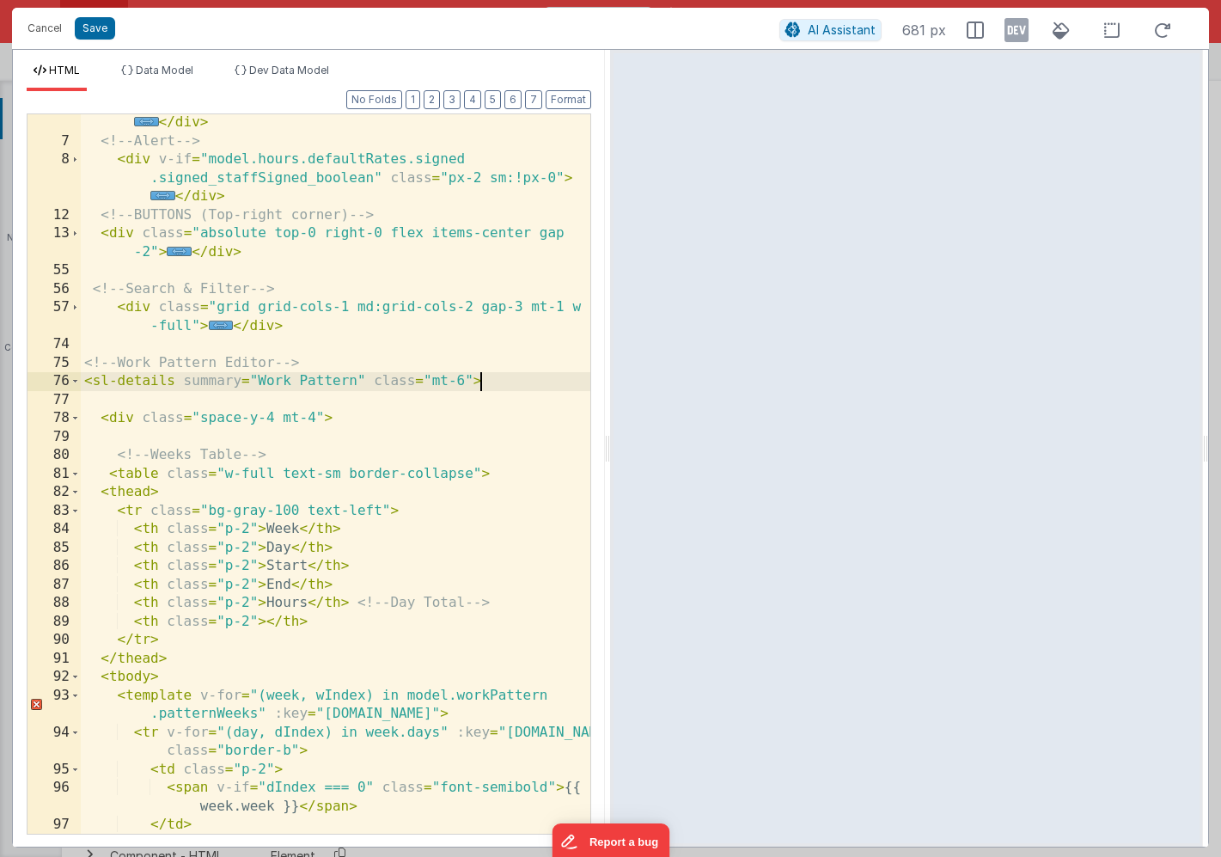
scroll to position [75, 0]
click at [73, 379] on span at bounding box center [74, 381] width 9 height 19
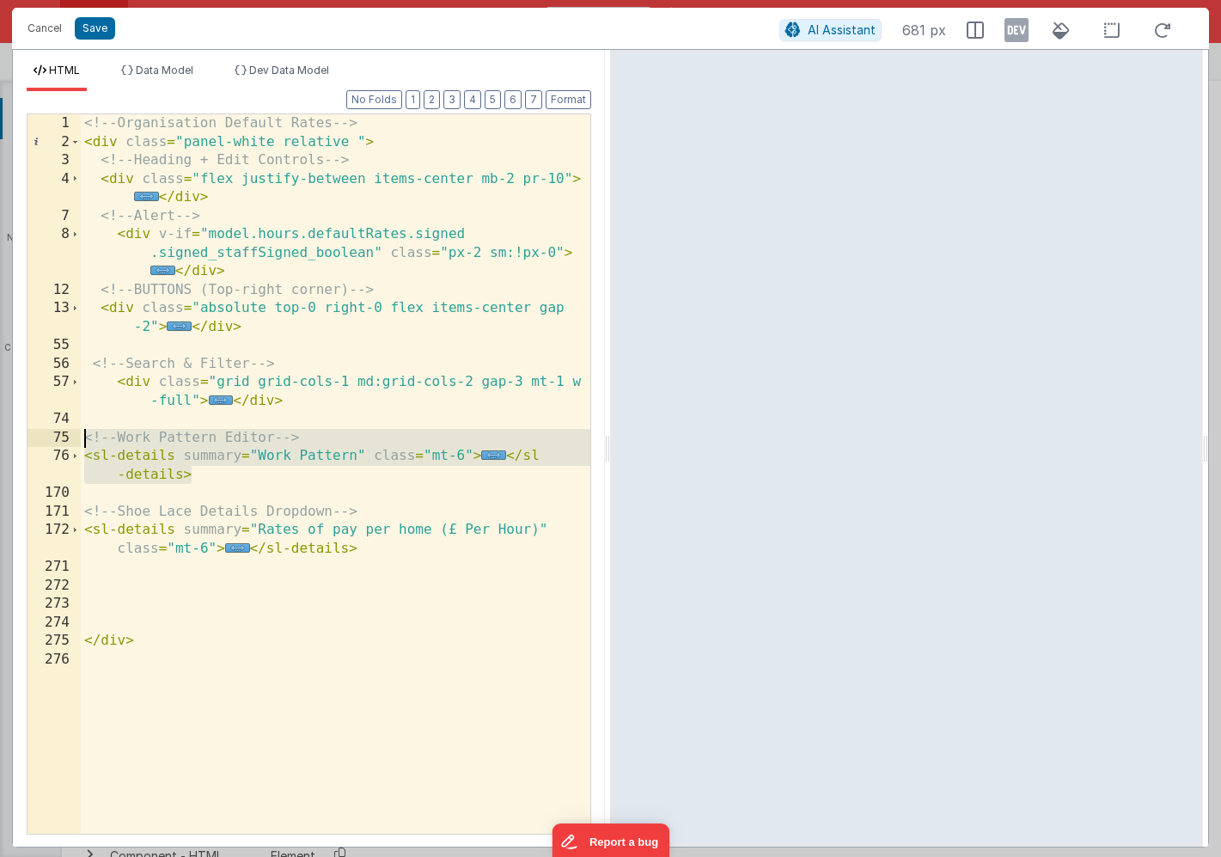
drag, startPoint x: 197, startPoint y: 475, endPoint x: 69, endPoint y: 438, distance: 133.5
click at [69, 438] on div "1 2 3 4 7 8 12 13 55 56 57 74 75 76 170 171 172 271 272 273 274 275 276 <!-- Or…" at bounding box center [309, 473] width 565 height 721
click at [207, 478] on div "<!-- Organisation Default Rates --> < div class = "panel-white relative " > <!-…" at bounding box center [336, 492] width 510 height 756
drag, startPoint x: 196, startPoint y: 474, endPoint x: 77, endPoint y: 439, distance: 124.3
click at [77, 439] on div "1 2 3 4 7 8 12 13 55 56 57 74 75 76 170 171 172 271 272 273 274 275 276 <!-- Or…" at bounding box center [309, 473] width 565 height 721
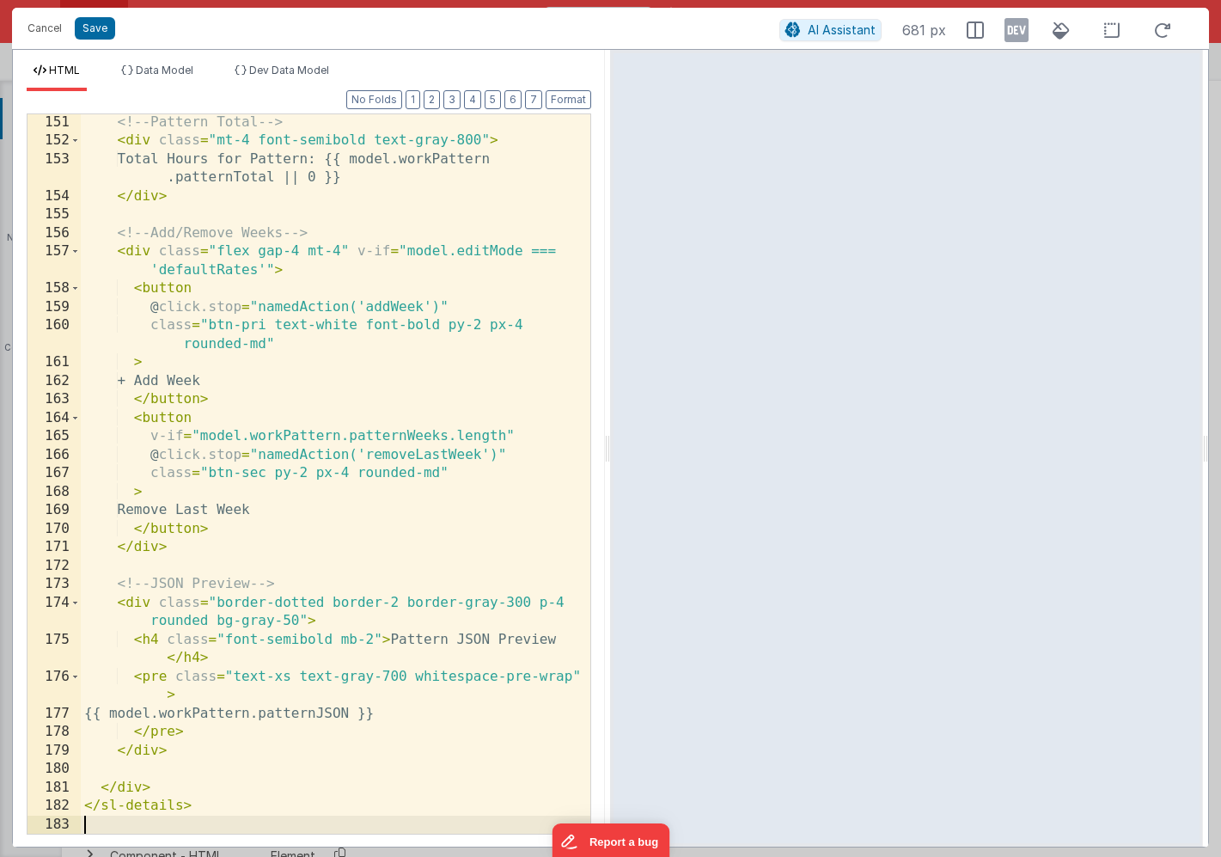
scroll to position [2053, 0]
click at [95, 31] on button "Save" at bounding box center [95, 28] width 40 height 22
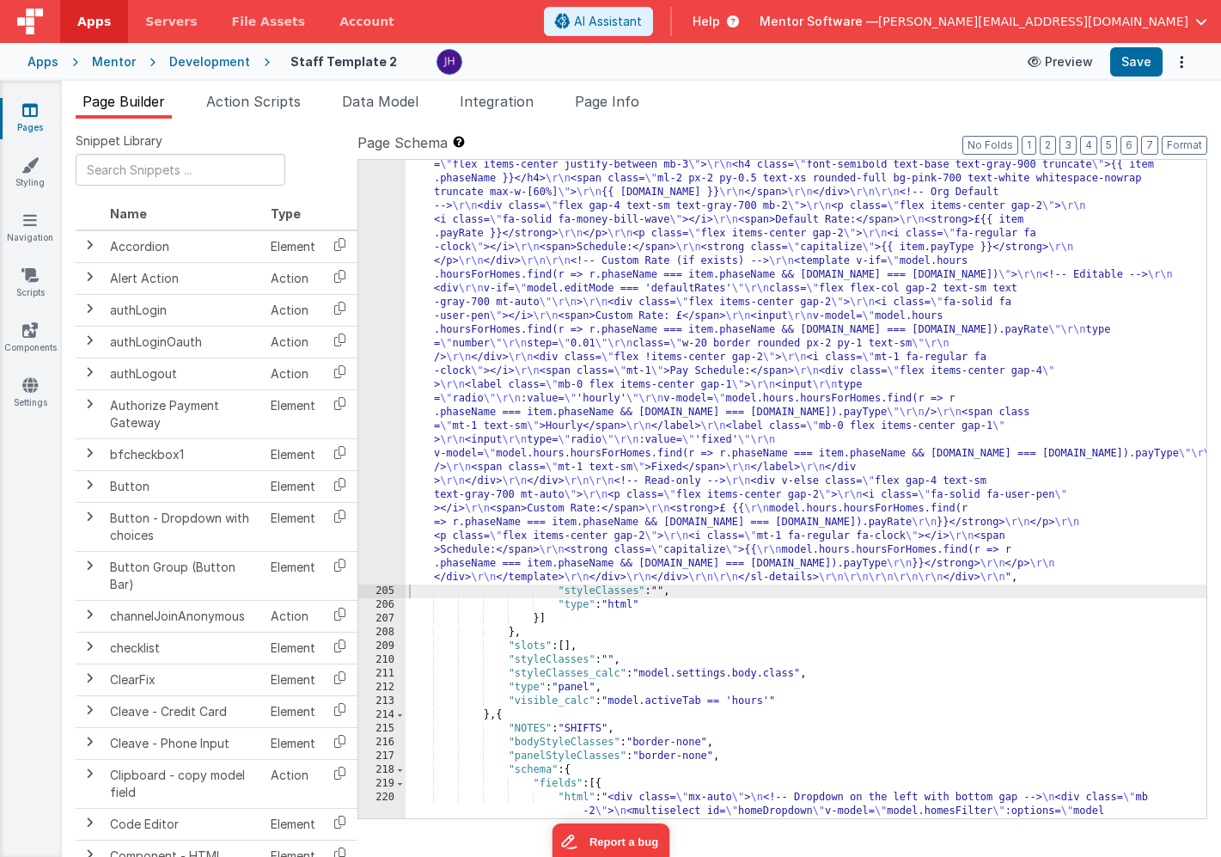
scroll to position [16455, 0]
click at [1124, 68] on button "Save" at bounding box center [1137, 61] width 52 height 29
click at [553, 297] on div ""html" : "<!-- Organisation Default Rates --> \r\n <div class= \" panel-white r…" at bounding box center [806, 342] width 801 height 2405
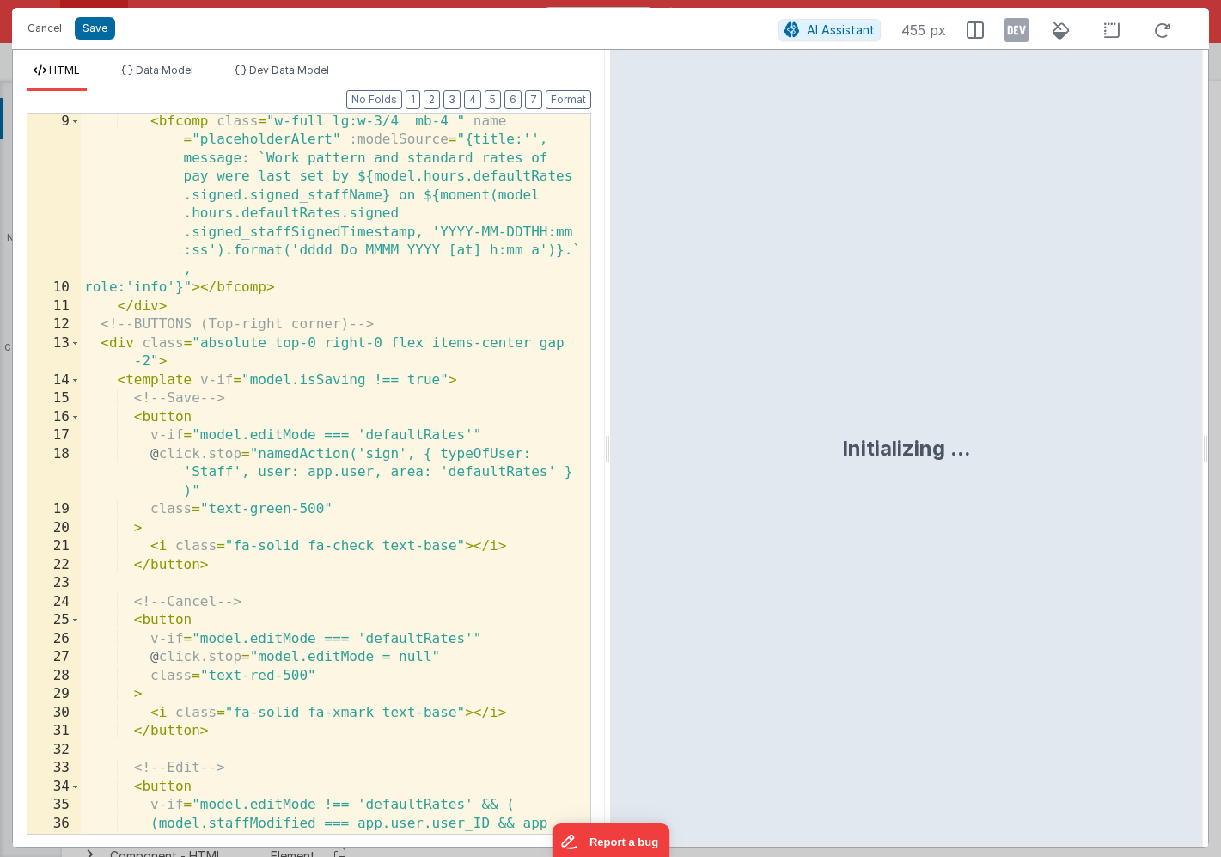
scroll to position [187, 0]
click at [377, 341] on div "< bfcomp class = "w-full lg:w-3/4 mb-4 " name = "placeholderAlert" :modelSource…" at bounding box center [336, 574] width 510 height 923
click at [272, 340] on div "< bfcomp class = "w-full lg:w-3/4 mb-4 " name = "placeholderAlert" :modelSource…" at bounding box center [336, 574] width 510 height 923
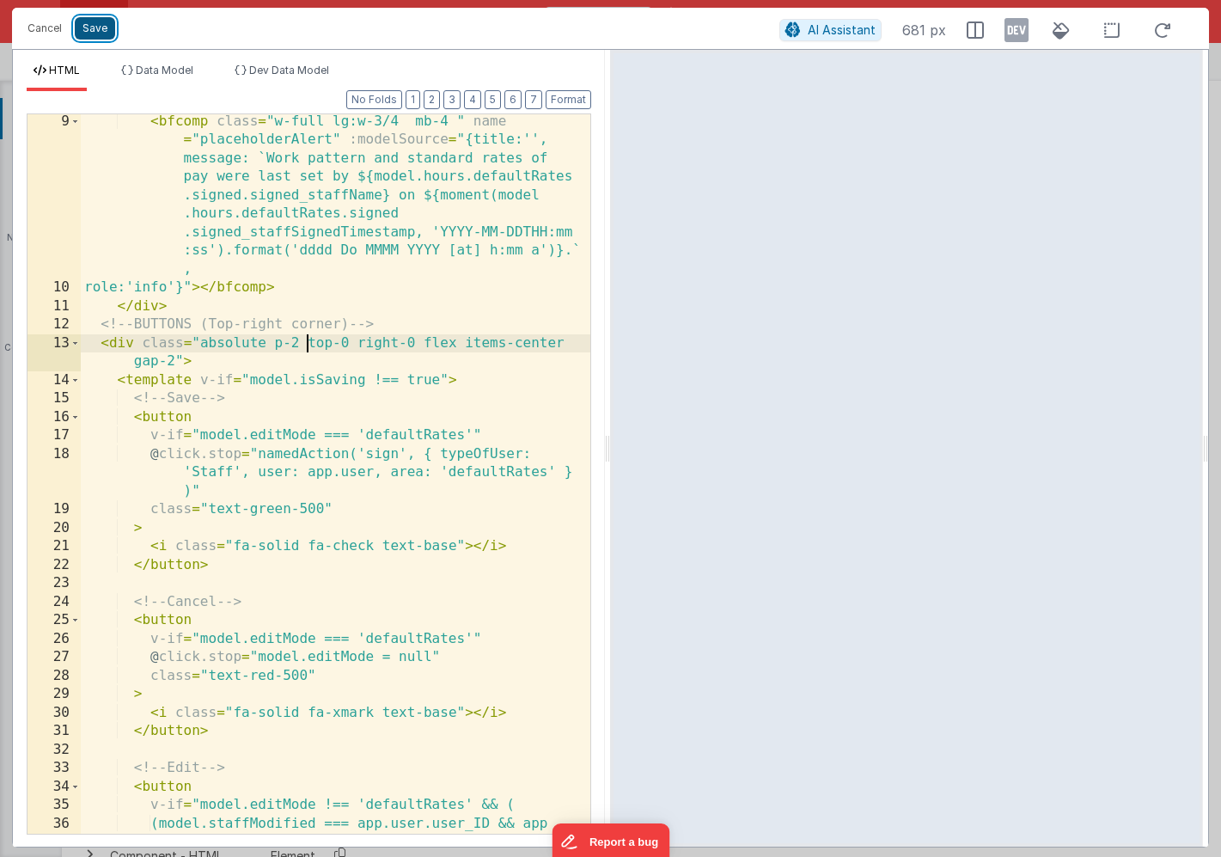
click at [101, 30] on button "Save" at bounding box center [95, 28] width 40 height 22
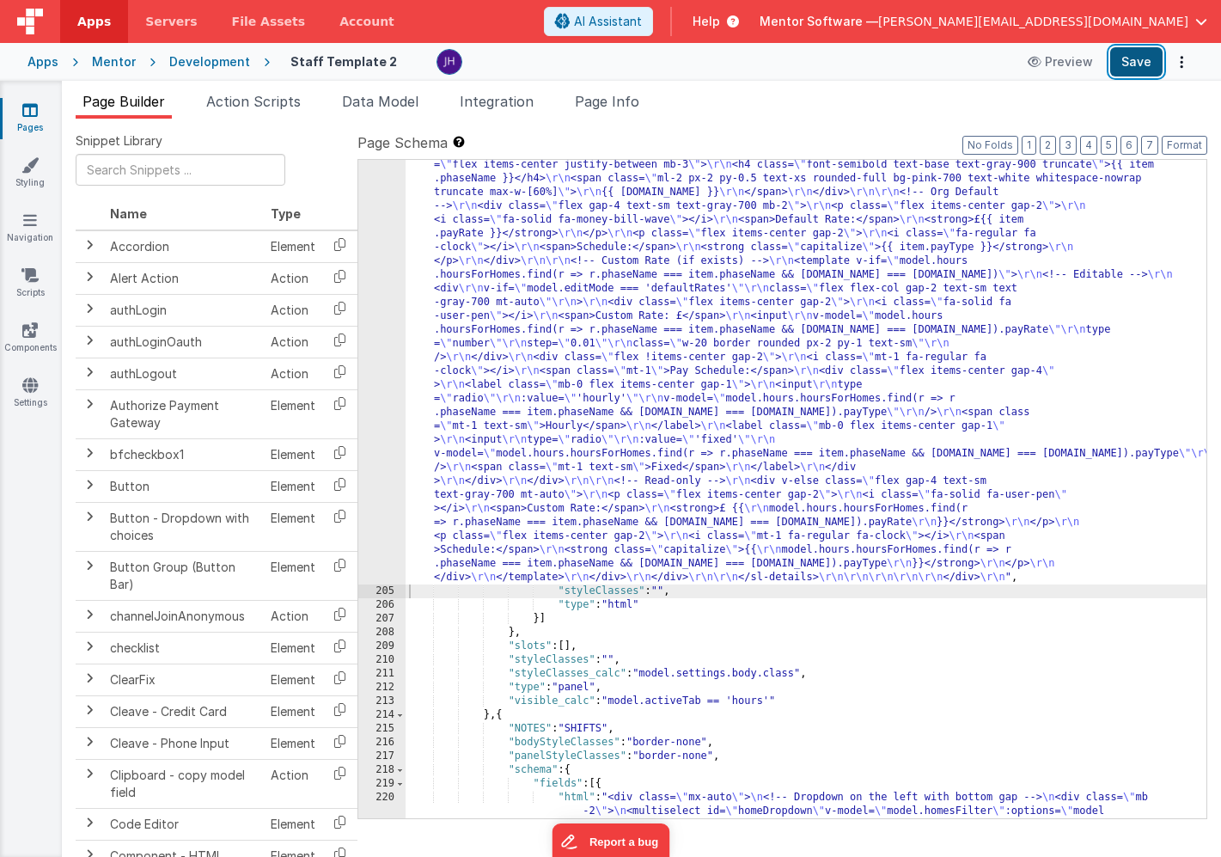
click at [1134, 59] on button "Save" at bounding box center [1137, 61] width 52 height 29
click at [689, 372] on div ""html" : "<!-- Organisation Default Rates --> \r\n <div class= \" panel-white r…" at bounding box center [806, 342] width 801 height 2405
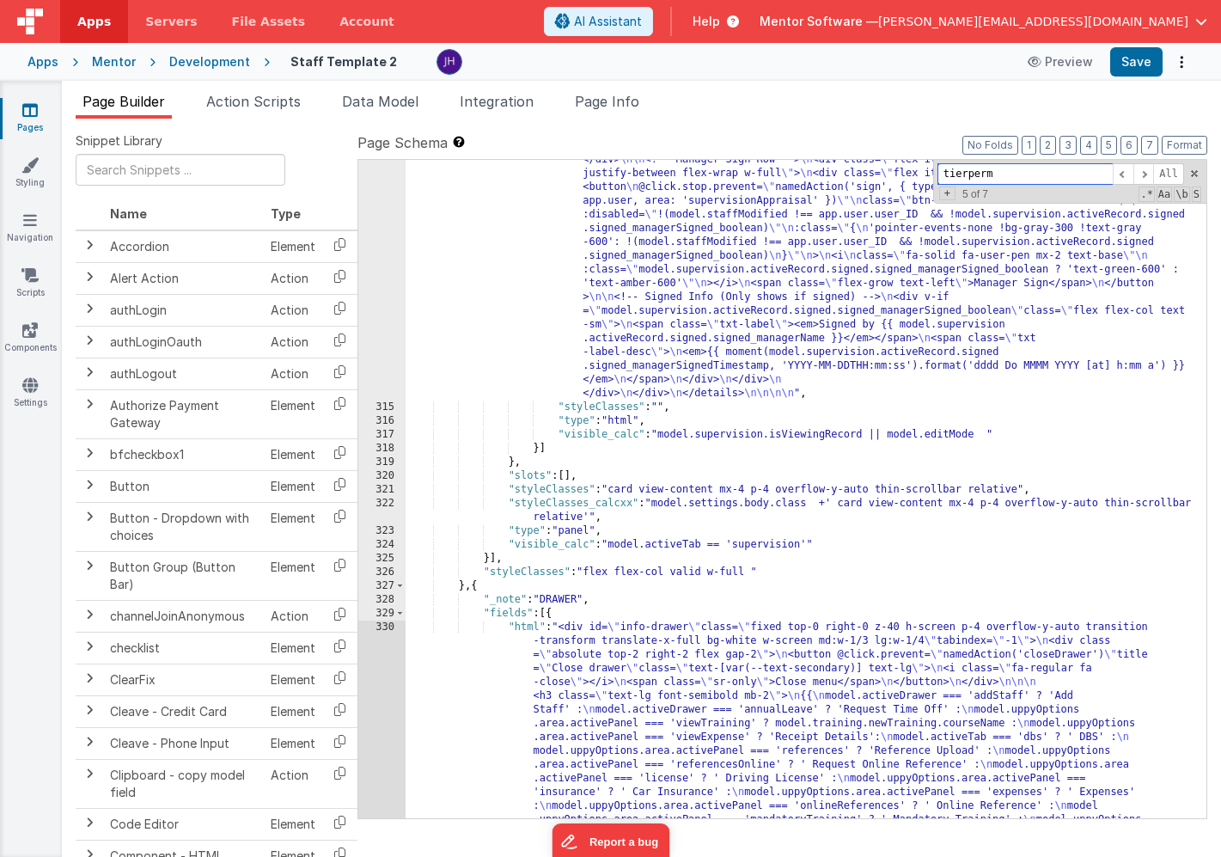
scroll to position [19870, 0]
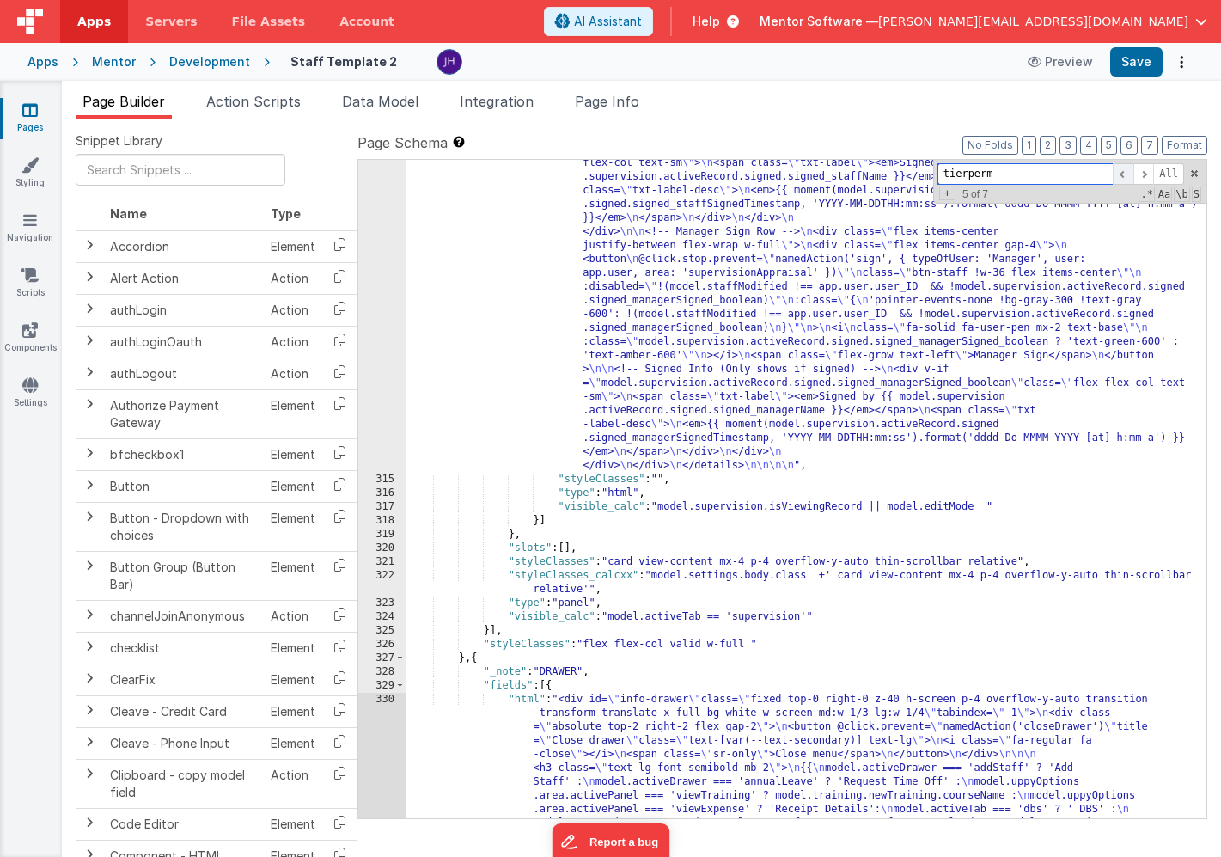
click at [1124, 173] on span at bounding box center [1123, 173] width 21 height 21
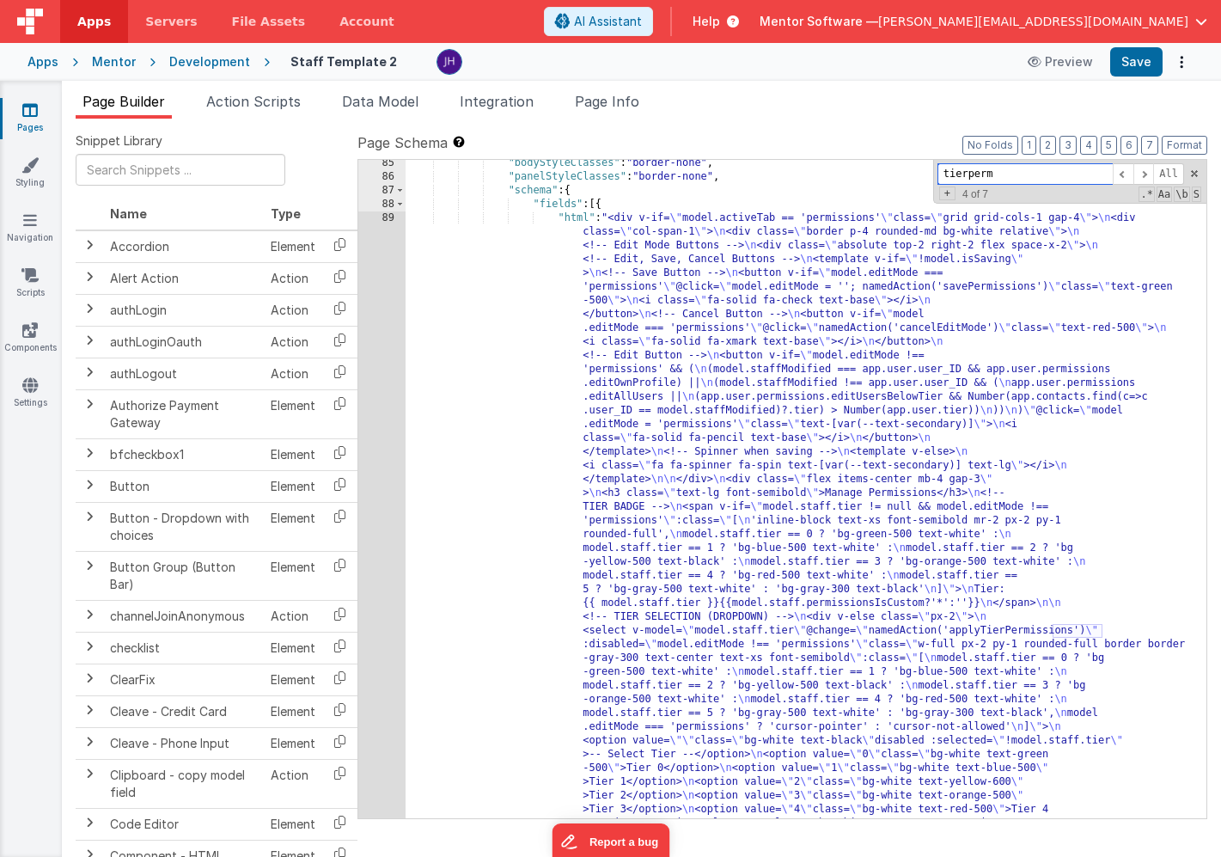
scroll to position [10042, 0]
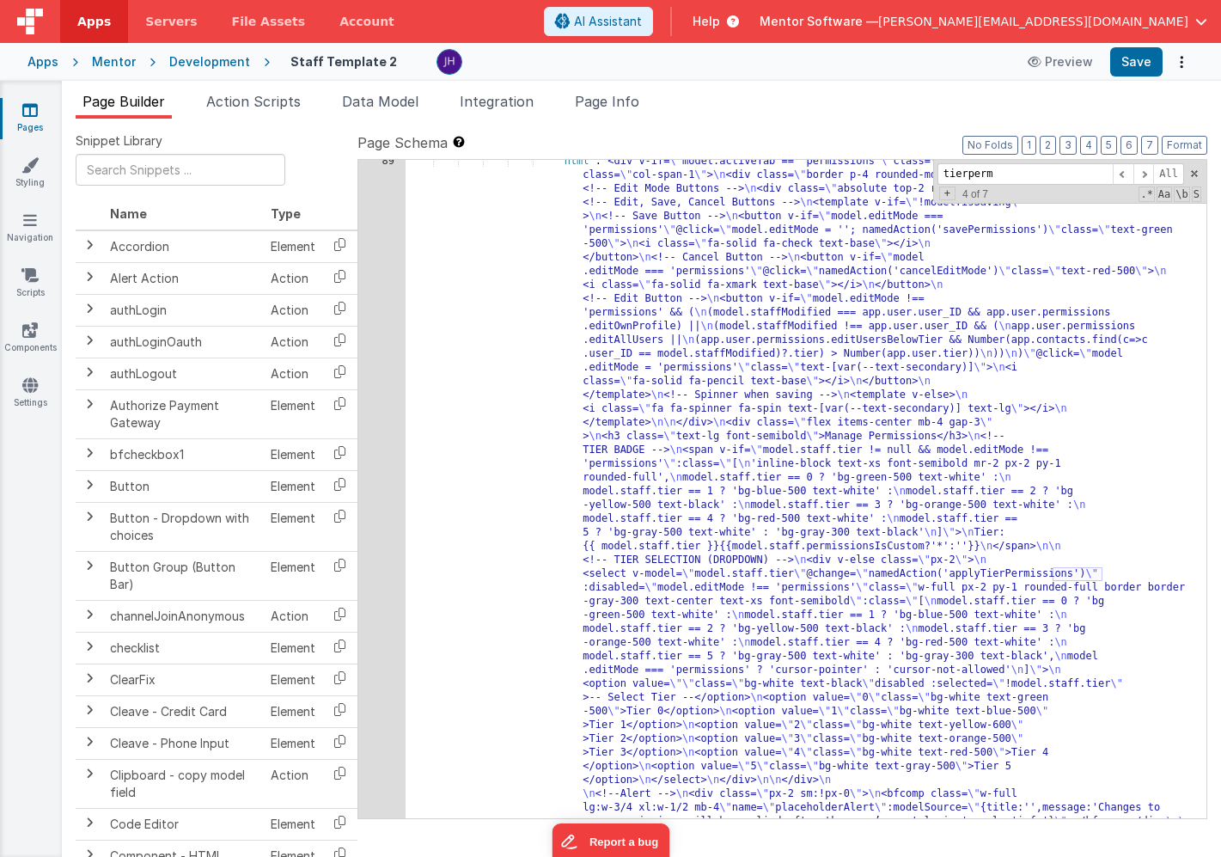
click at [388, 297] on div "89" at bounding box center [381, 794] width 47 height 1279
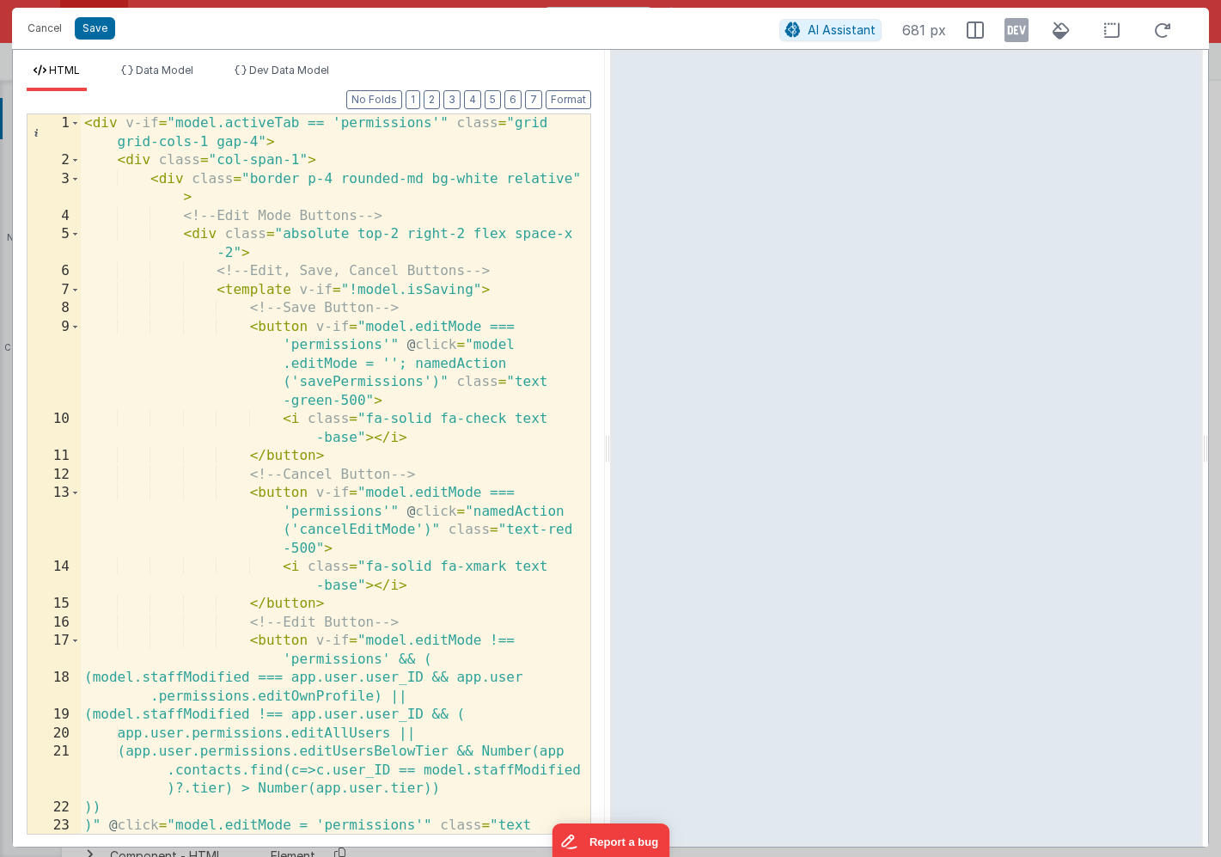
scroll to position [0, 0]
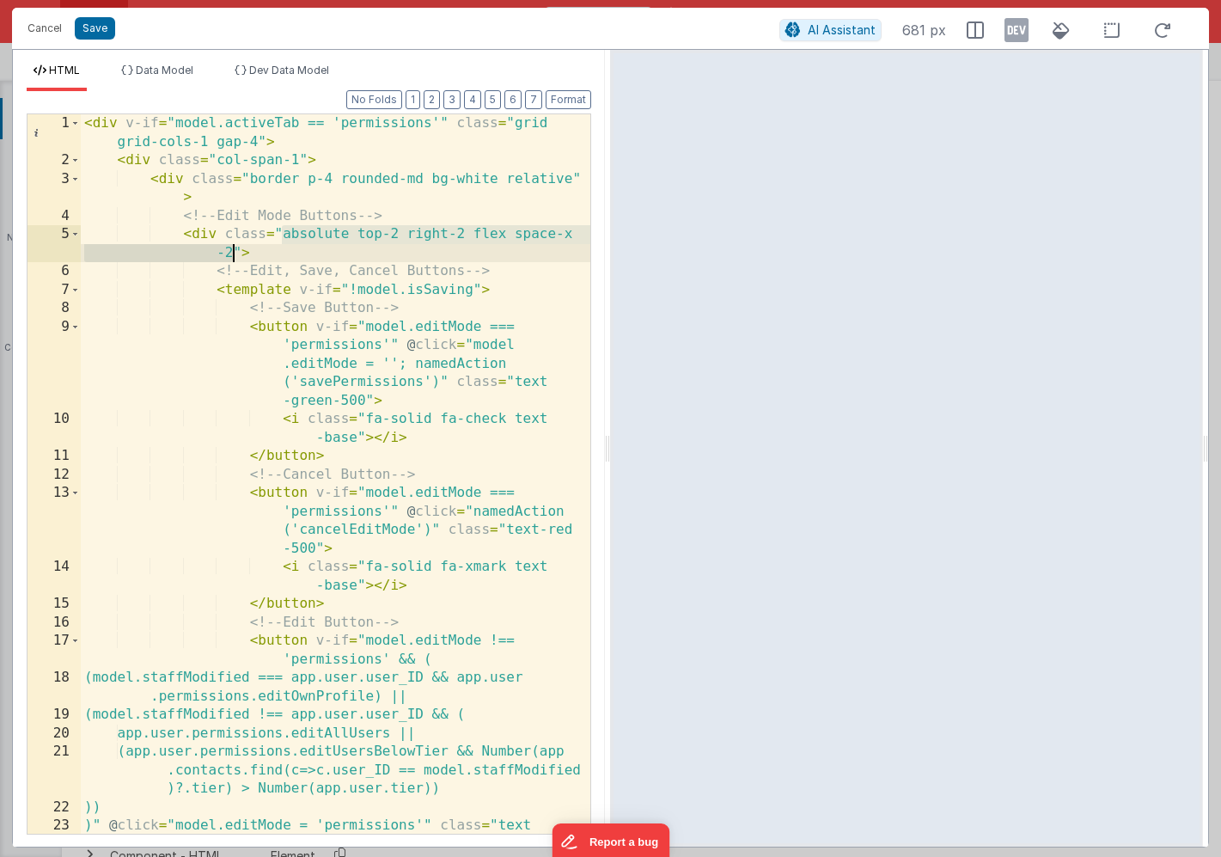
drag, startPoint x: 280, startPoint y: 234, endPoint x: 234, endPoint y: 251, distance: 49.5
click at [234, 251] on div "< div v-if = "model.activeTab == 'permissions'" class = "grid grid-cols-1 gap-4…" at bounding box center [336, 510] width 510 height 793
click at [43, 27] on button "Cancel" at bounding box center [45, 28] width 52 height 24
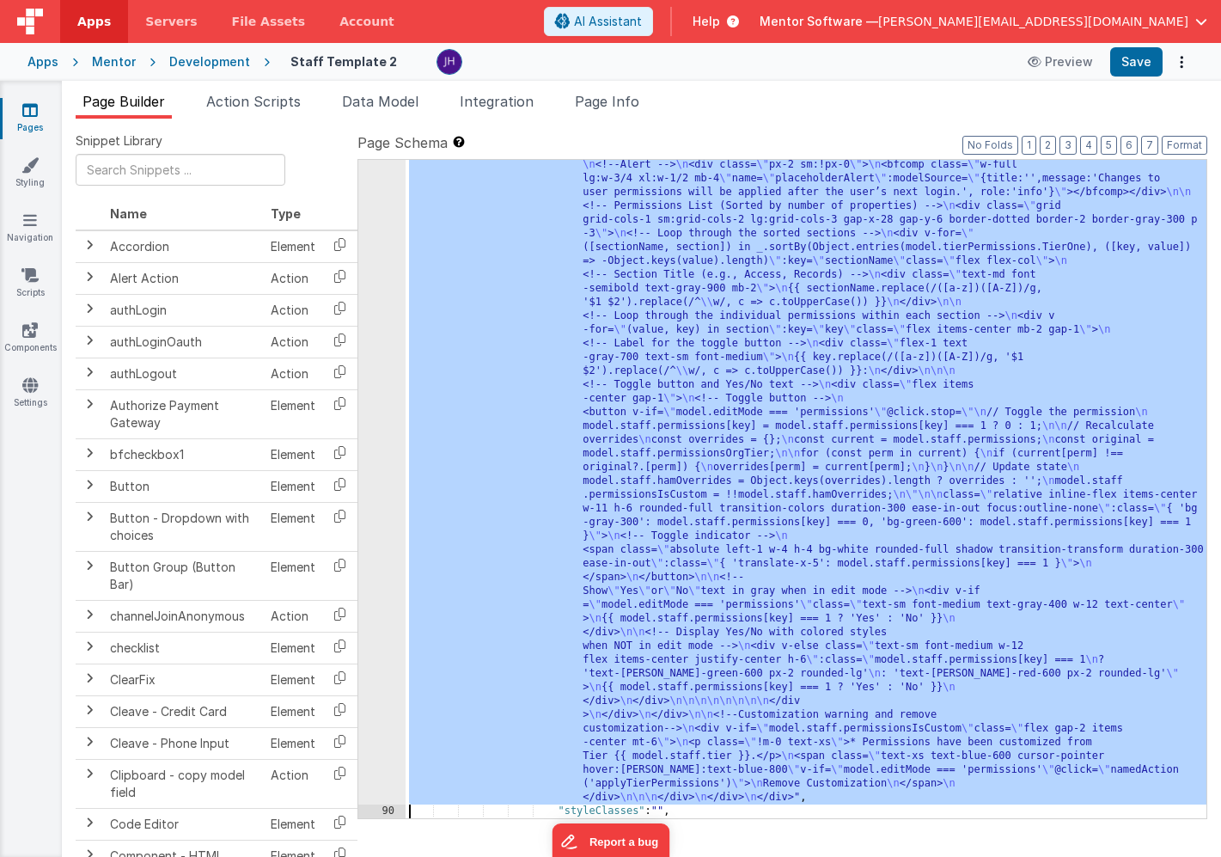
click at [763, 386] on div ""html" : "<div v-if= \" model.activeTab == 'permissions' \" class= \" grid grid…" at bounding box center [806, 501] width 801 height 1951
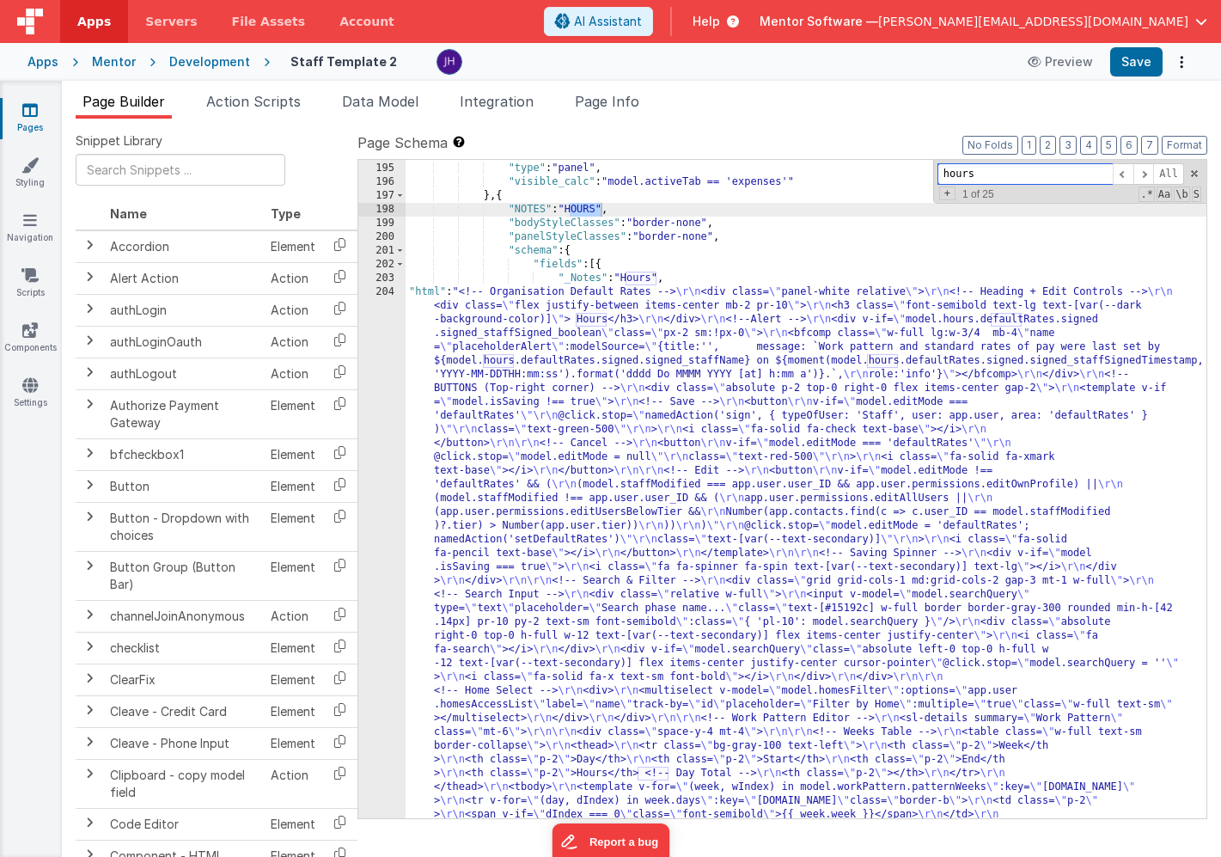
scroll to position [15752, 0]
type input "hours"
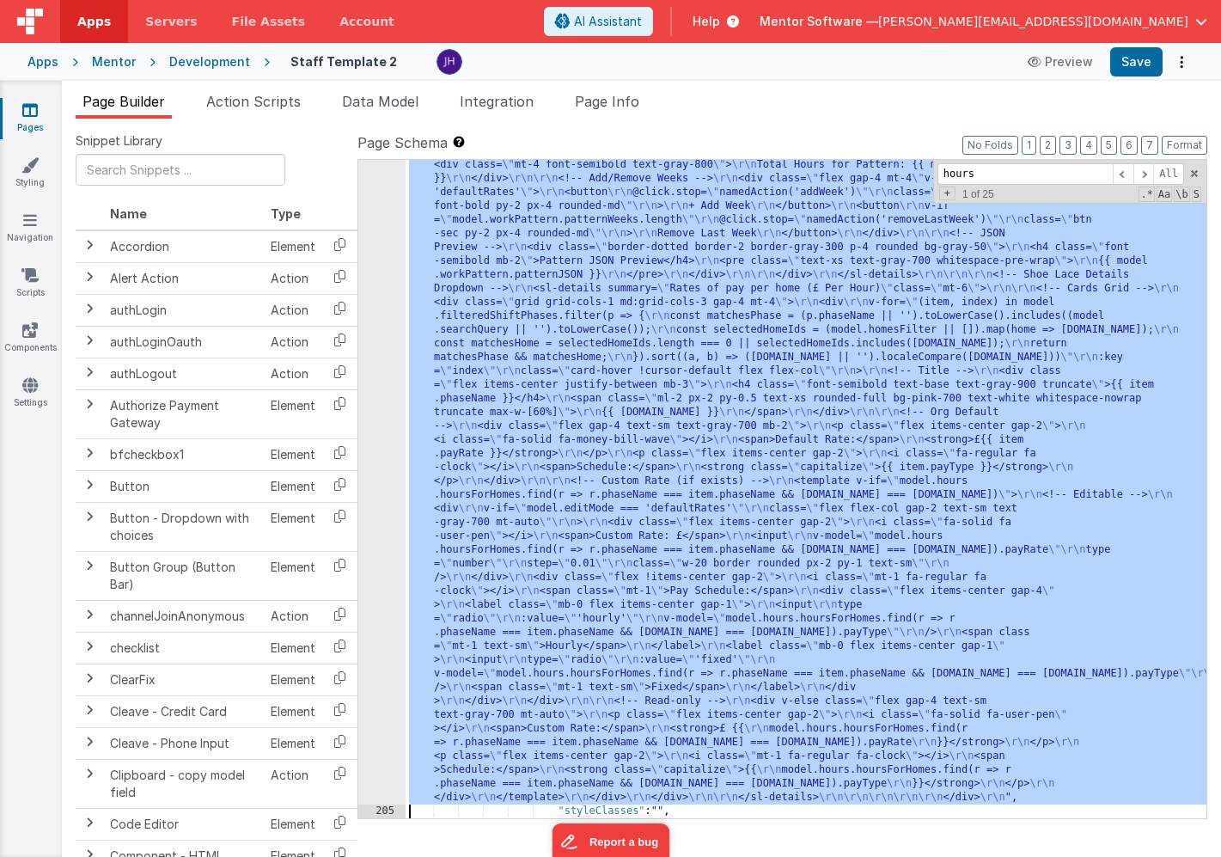
click at [389, 438] on div "204 205 206 207 208 209 210 211 212 213 214 215 216 217 218 219 220 221 222 223…" at bounding box center [381, 418] width 47 height 2116
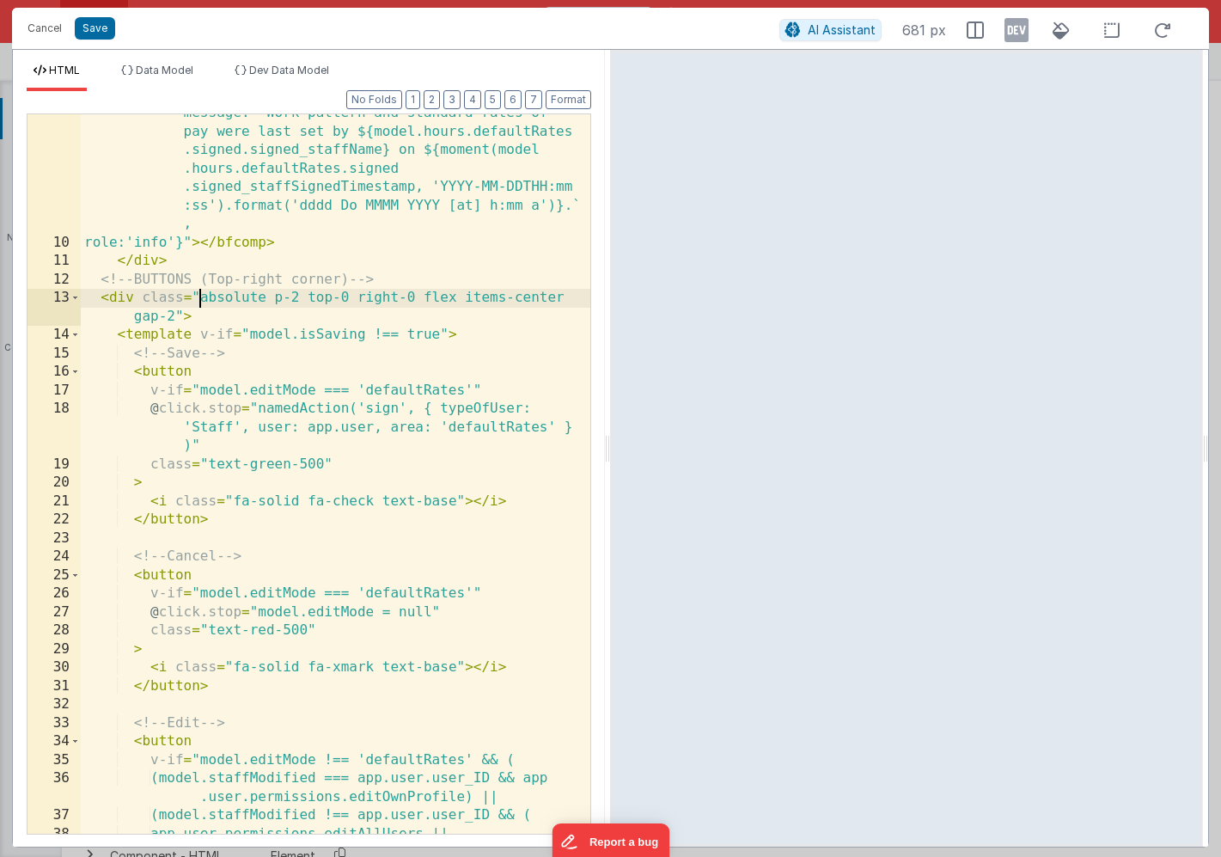
scroll to position [0, 0]
drag, startPoint x: 200, startPoint y: 297, endPoint x: 180, endPoint y: 314, distance: 26.9
click at [180, 314] on div "< bfcomp class = "w-full lg:w-3/4 mb-4 " name = "placeholderAlert" :modelSource…" at bounding box center [336, 519] width 510 height 904
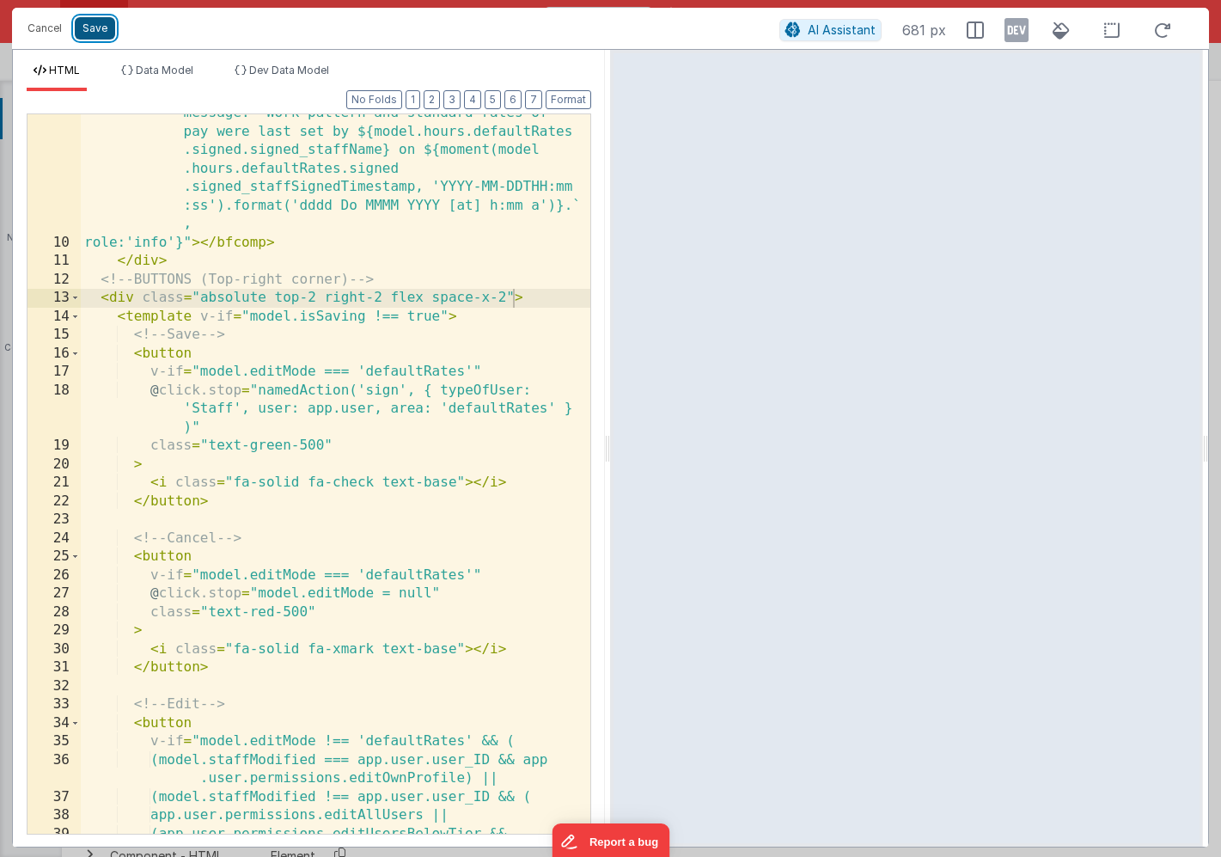
click at [100, 34] on button "Save" at bounding box center [95, 28] width 40 height 22
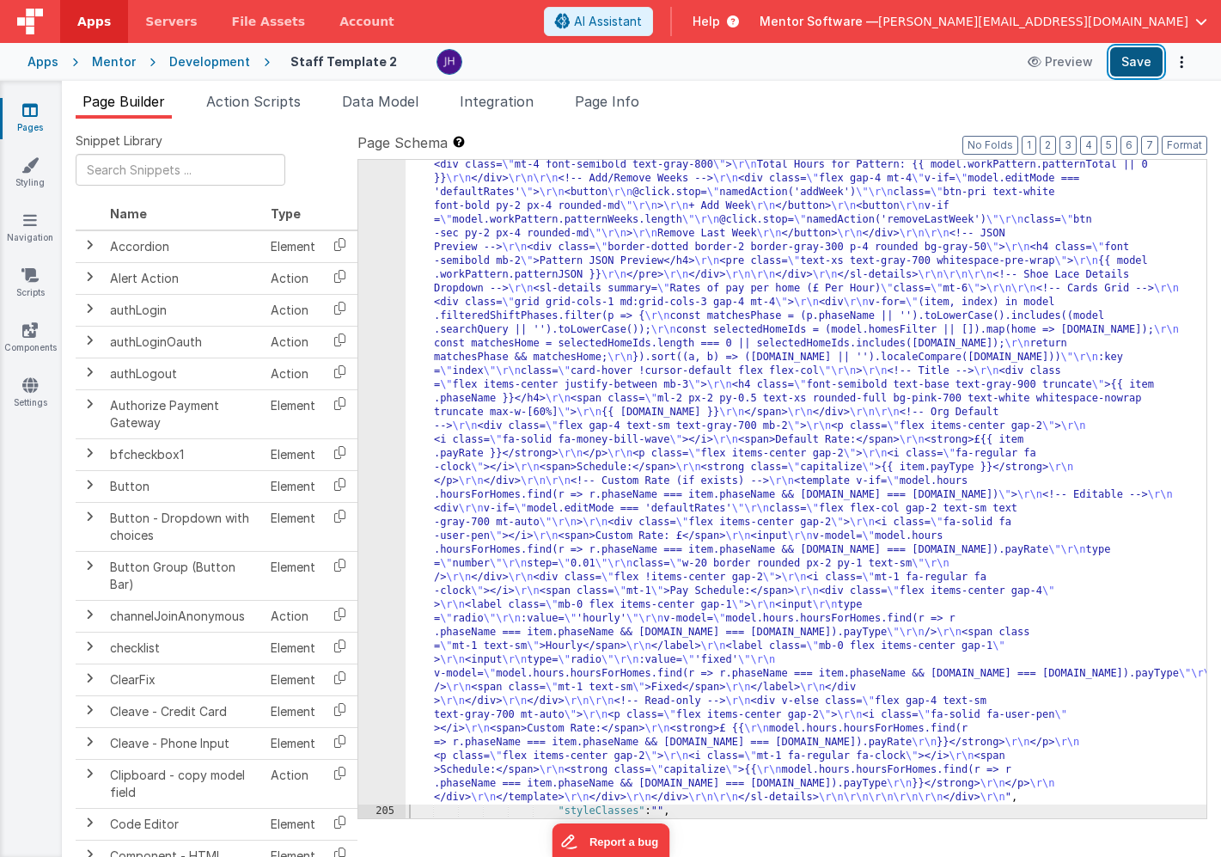
click at [1143, 58] on button "Save" at bounding box center [1137, 61] width 52 height 29
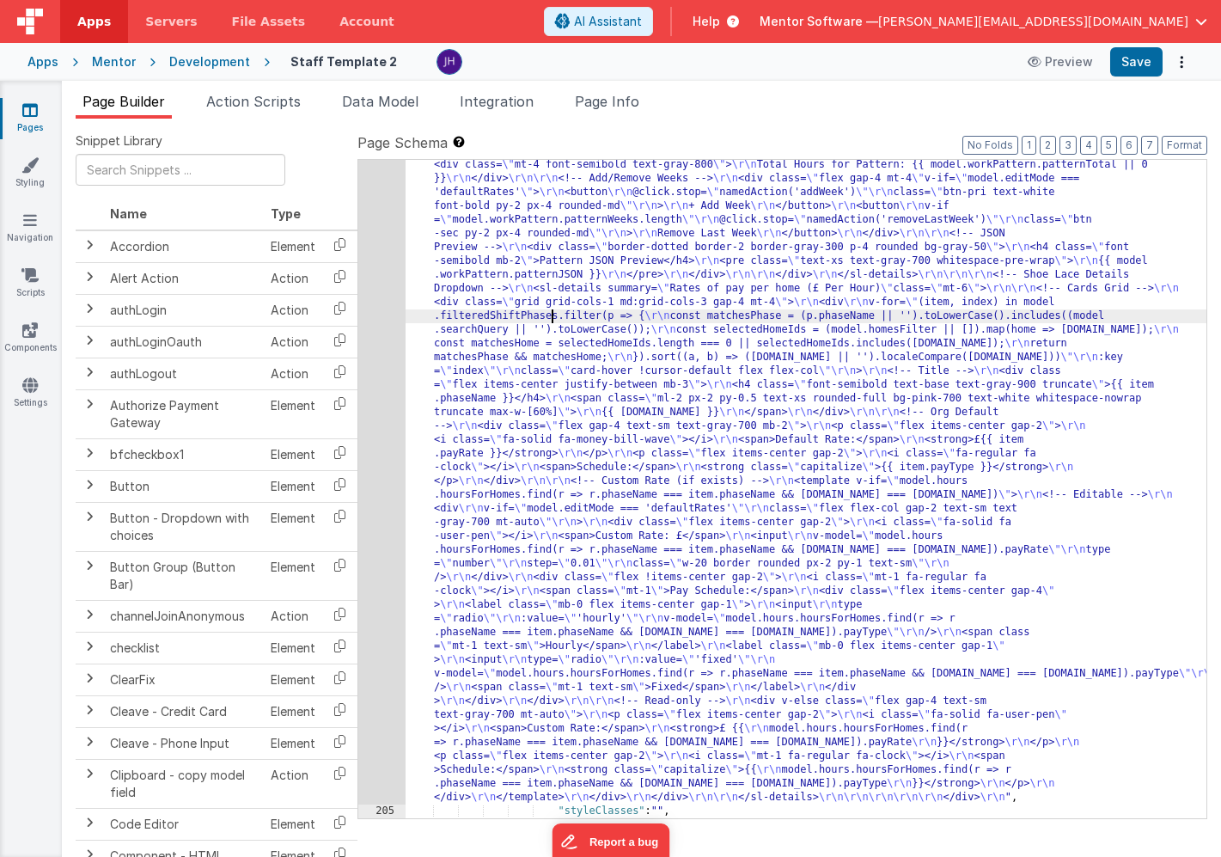
click at [551, 316] on div ""html" : "<!-- Organisation Default Rates --> \r\n <div class= \" panel-white r…" at bounding box center [806, 418] width 801 height 2116
click at [389, 302] on div "204" at bounding box center [381, 82] width 47 height 1444
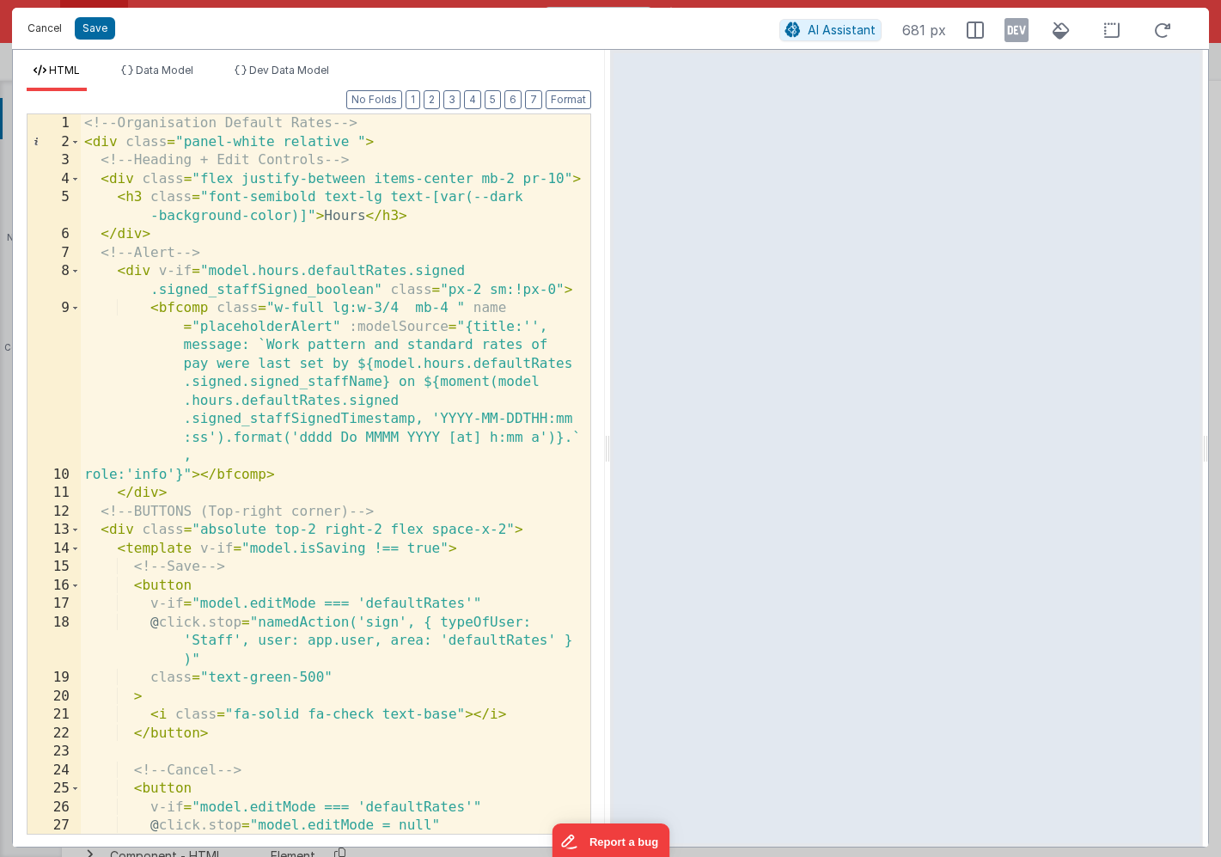
click at [33, 30] on button "Cancel" at bounding box center [45, 28] width 52 height 24
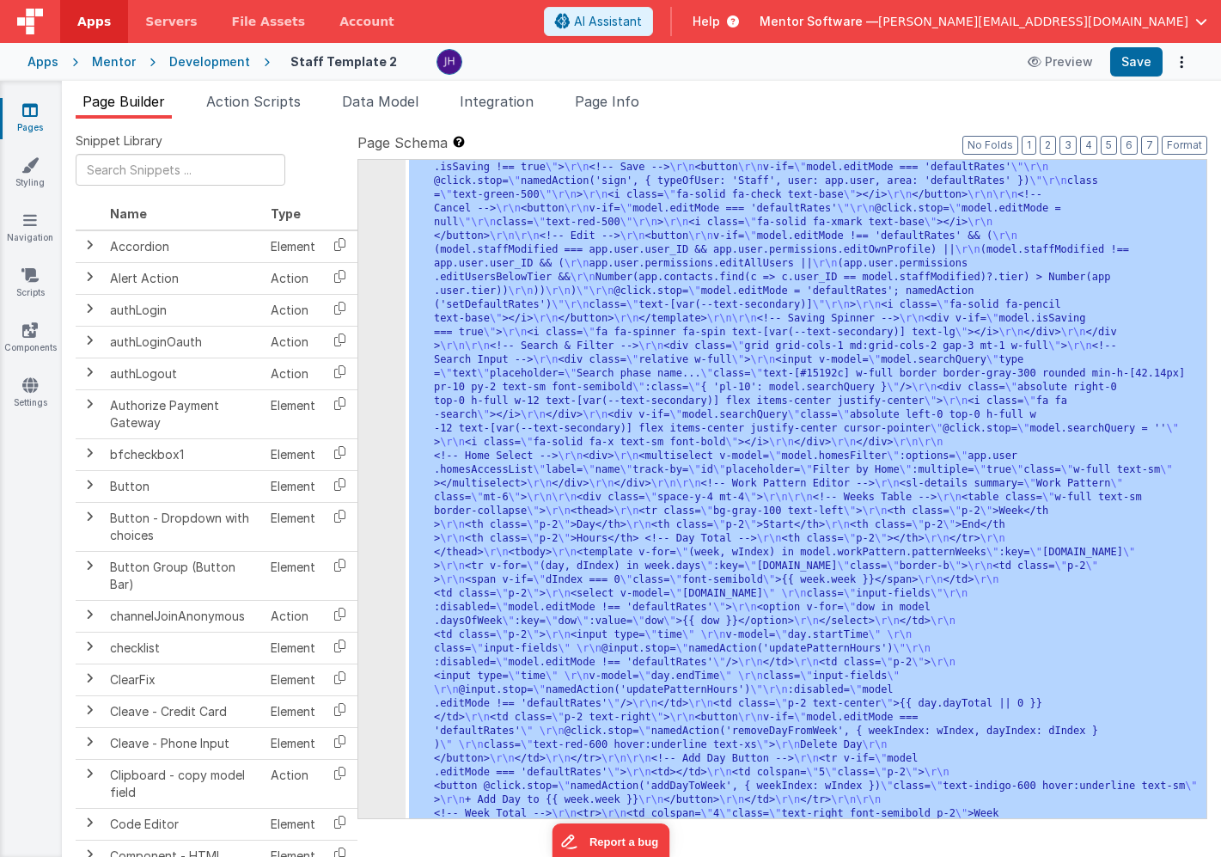
scroll to position [15904, 0]
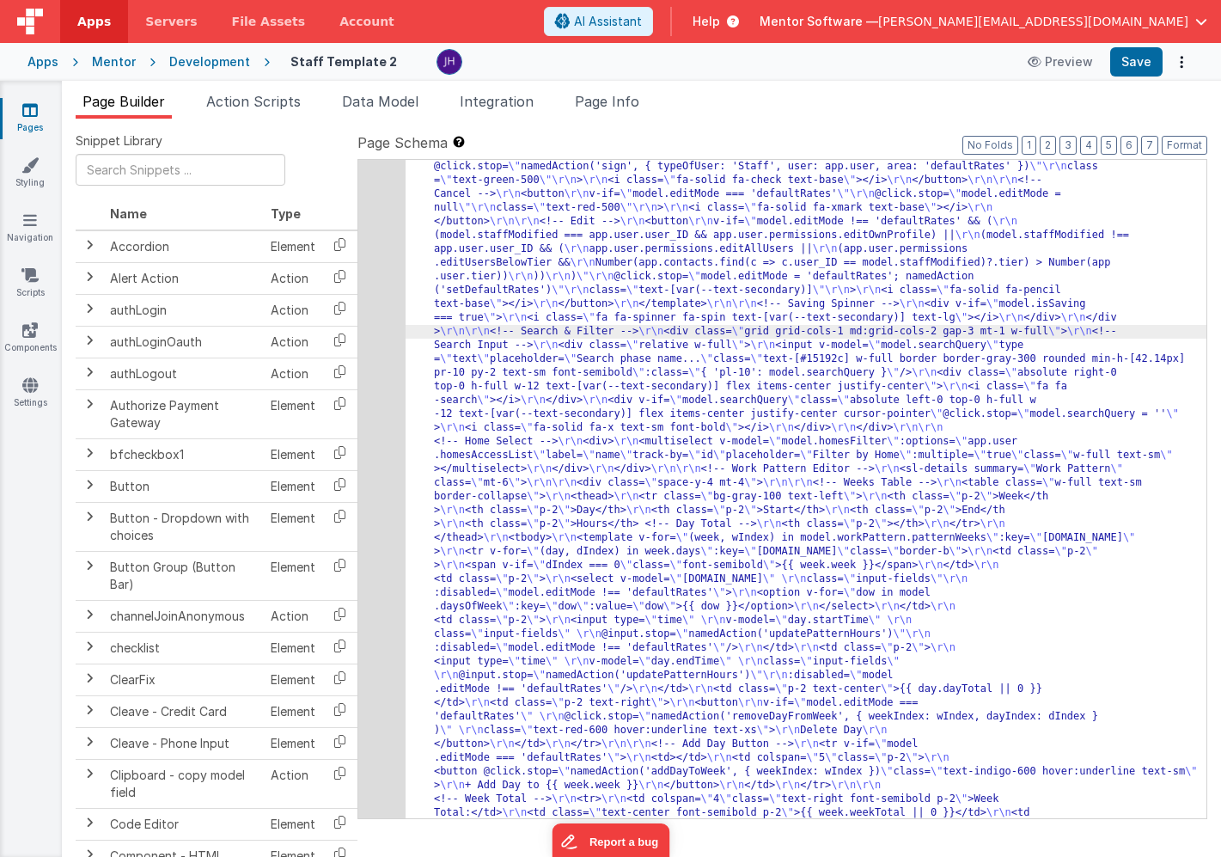
click at [387, 306] on div "204" at bounding box center [381, 758] width 47 height 1444
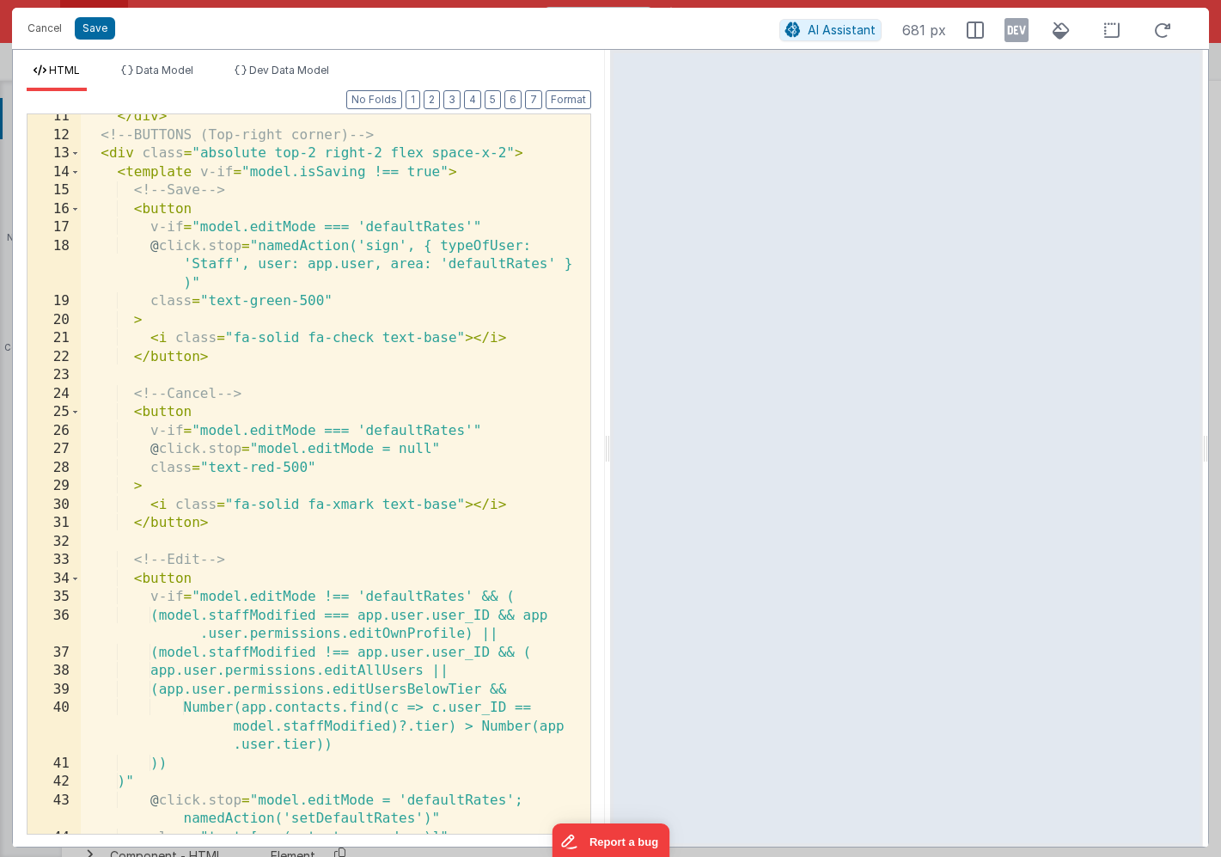
scroll to position [380, 0]
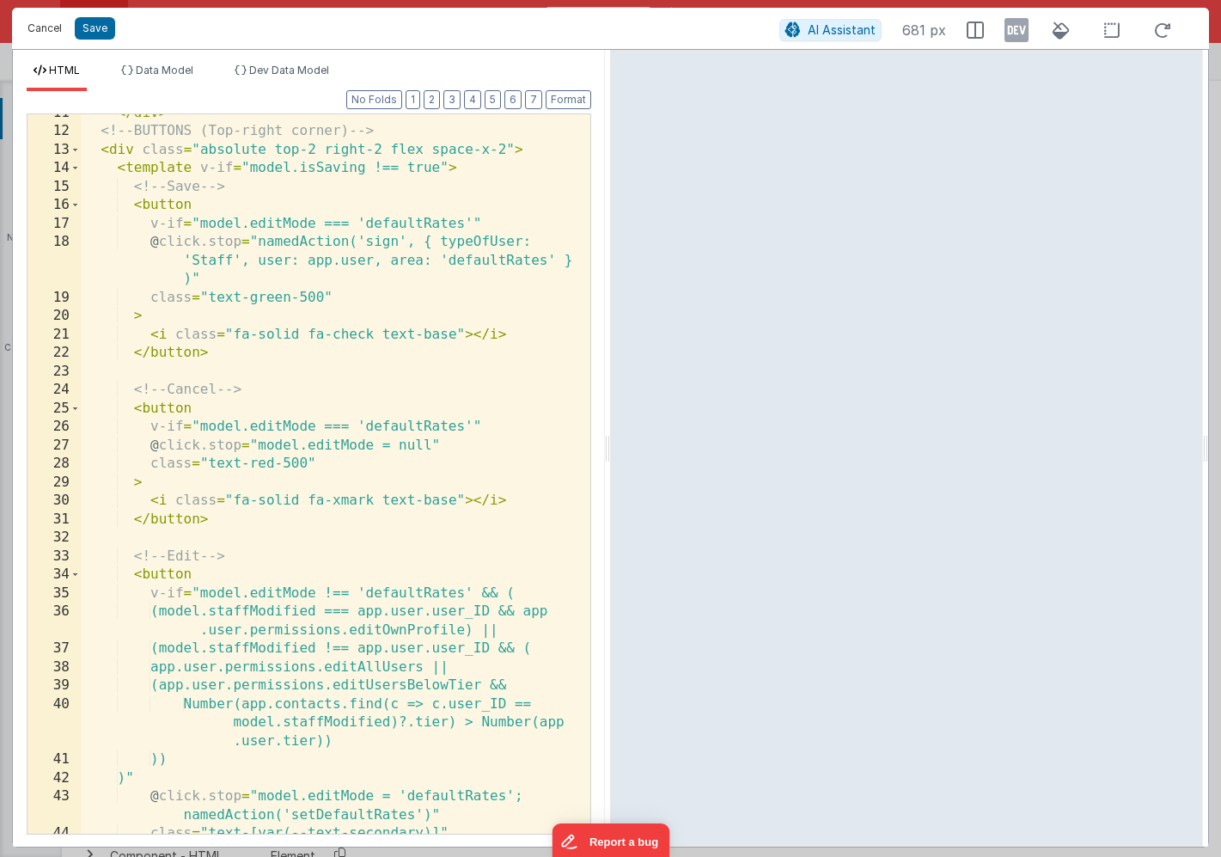
click at [43, 29] on button "Cancel" at bounding box center [45, 28] width 52 height 24
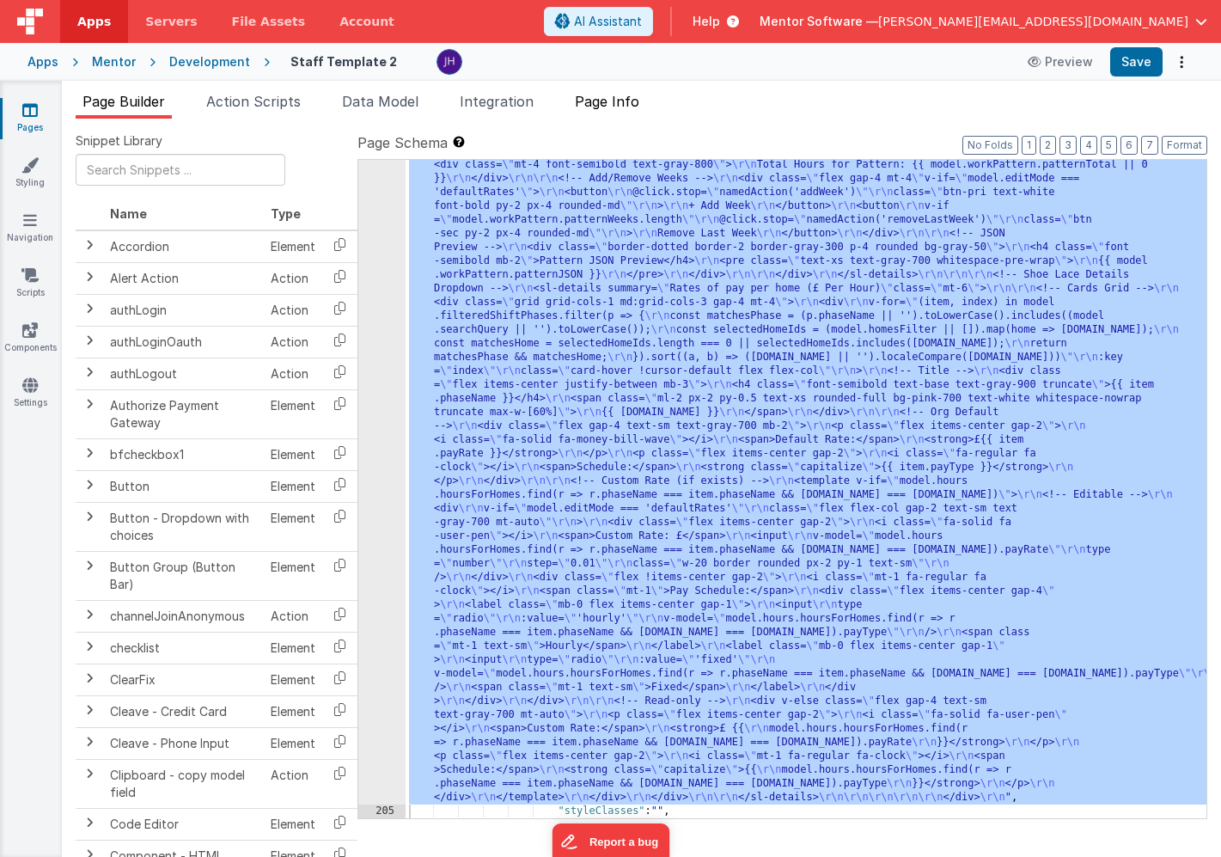
click at [609, 100] on span "Page Info" at bounding box center [607, 101] width 64 height 17
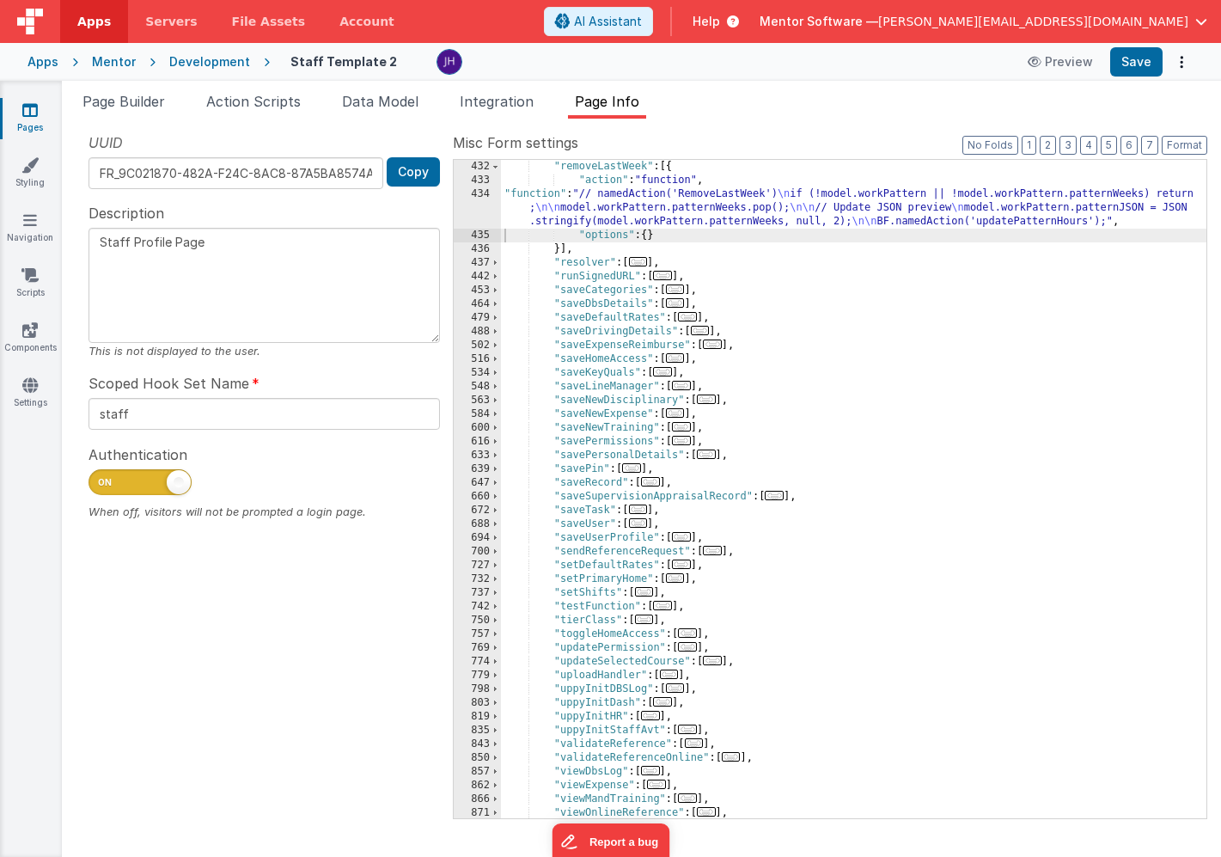
scroll to position [927, 0]
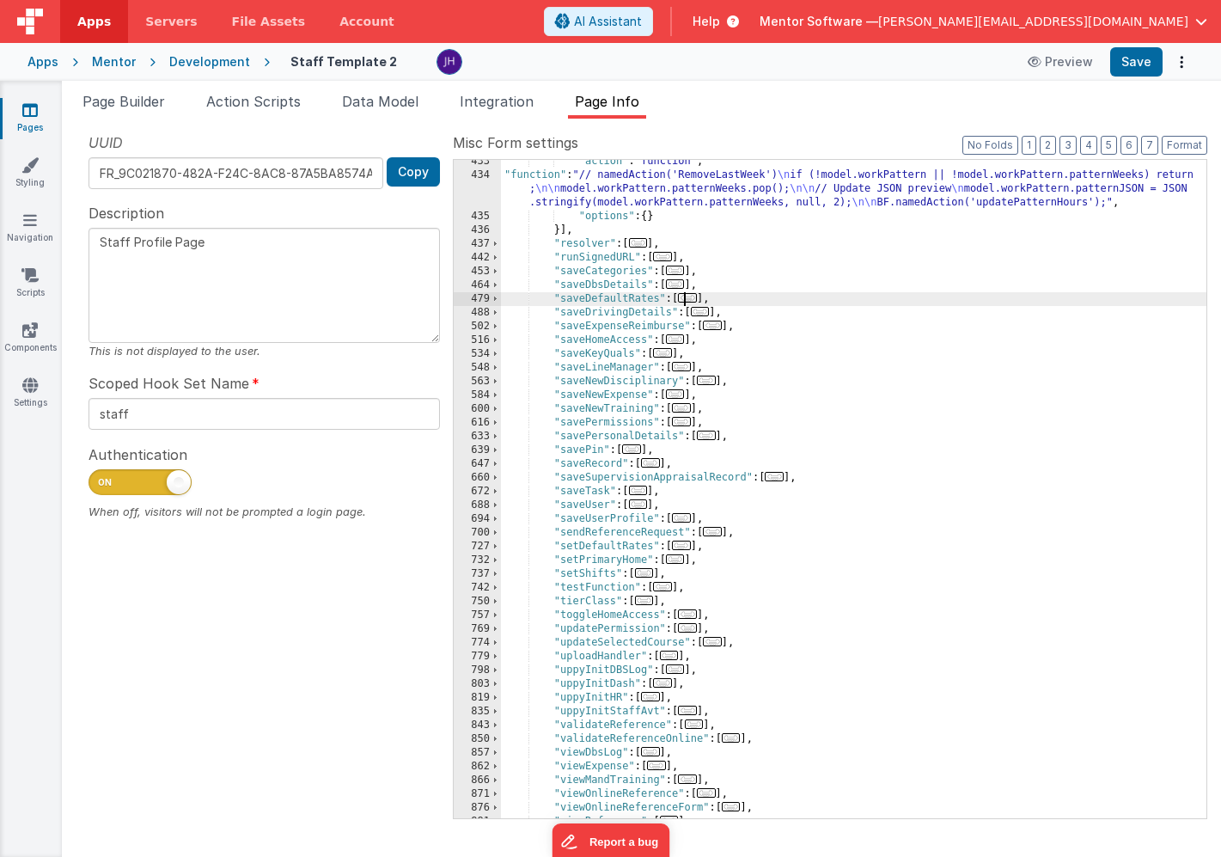
click at [695, 298] on span "..." at bounding box center [687, 297] width 19 height 9
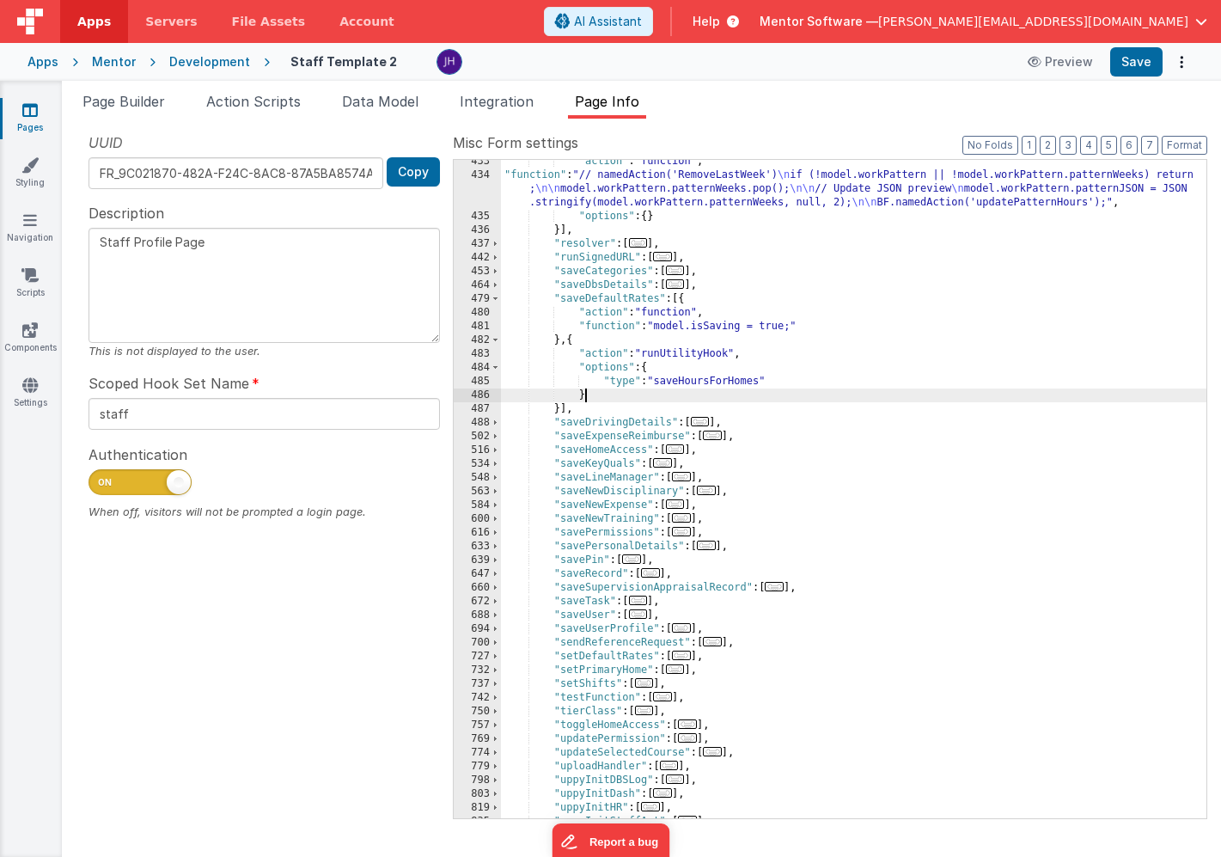
click at [786, 389] on div ""action" : "function" , "function" : "// namedAction('RemoveLastWeek') \n if (!…" at bounding box center [854, 498] width 706 height 686
click at [798, 380] on div ""action" : "function" , "function" : "// namedAction('RemoveLastWeek') \n if (!…" at bounding box center [854, 498] width 706 height 686
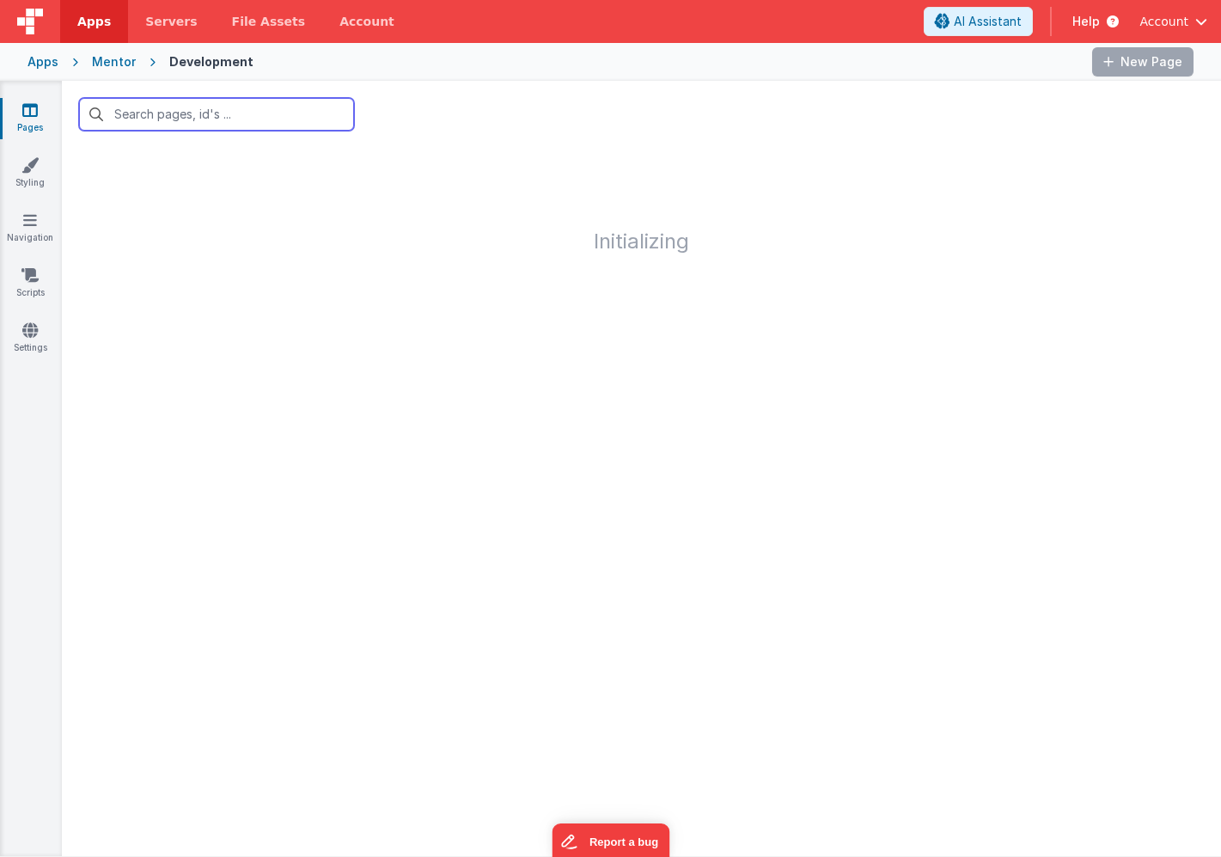
click at [234, 122] on input "text" at bounding box center [216, 114] width 275 height 33
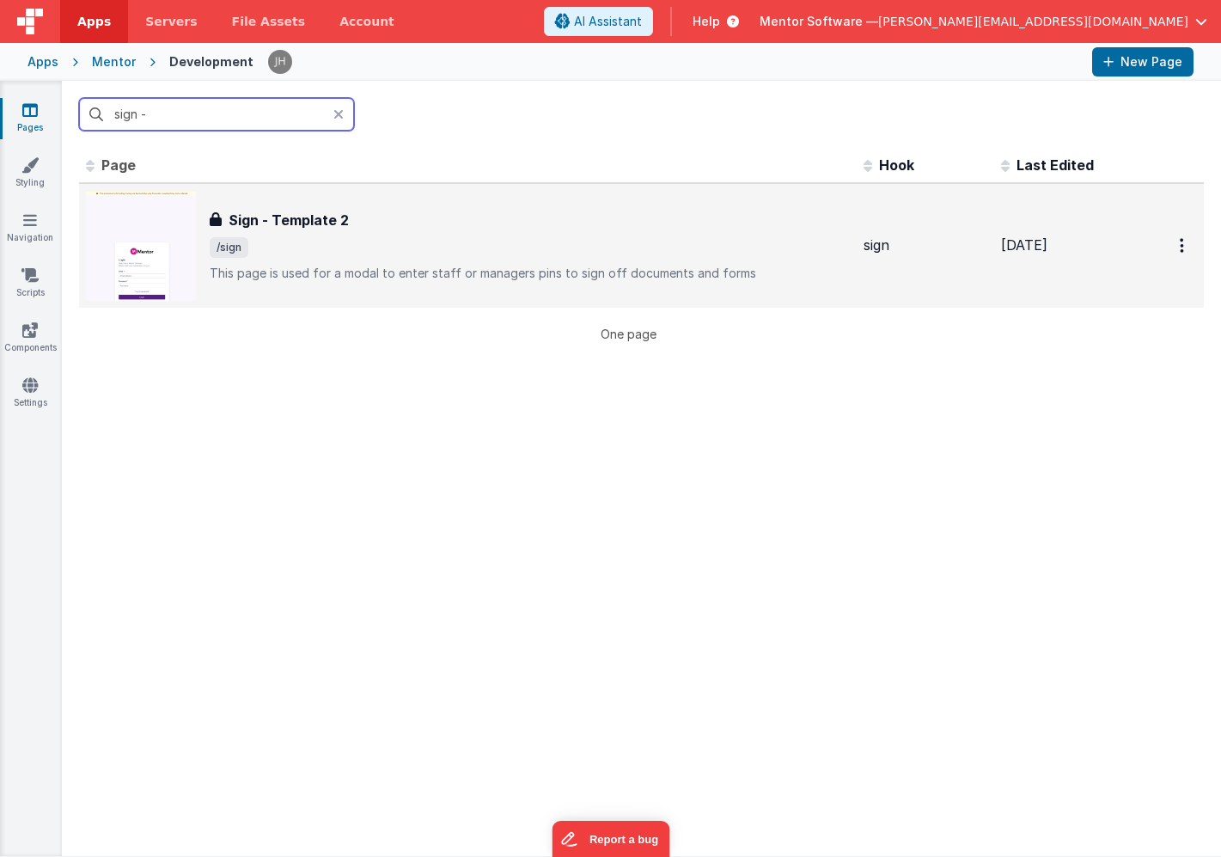
type input "sign -"
click at [310, 245] on span "/sign" at bounding box center [530, 247] width 640 height 21
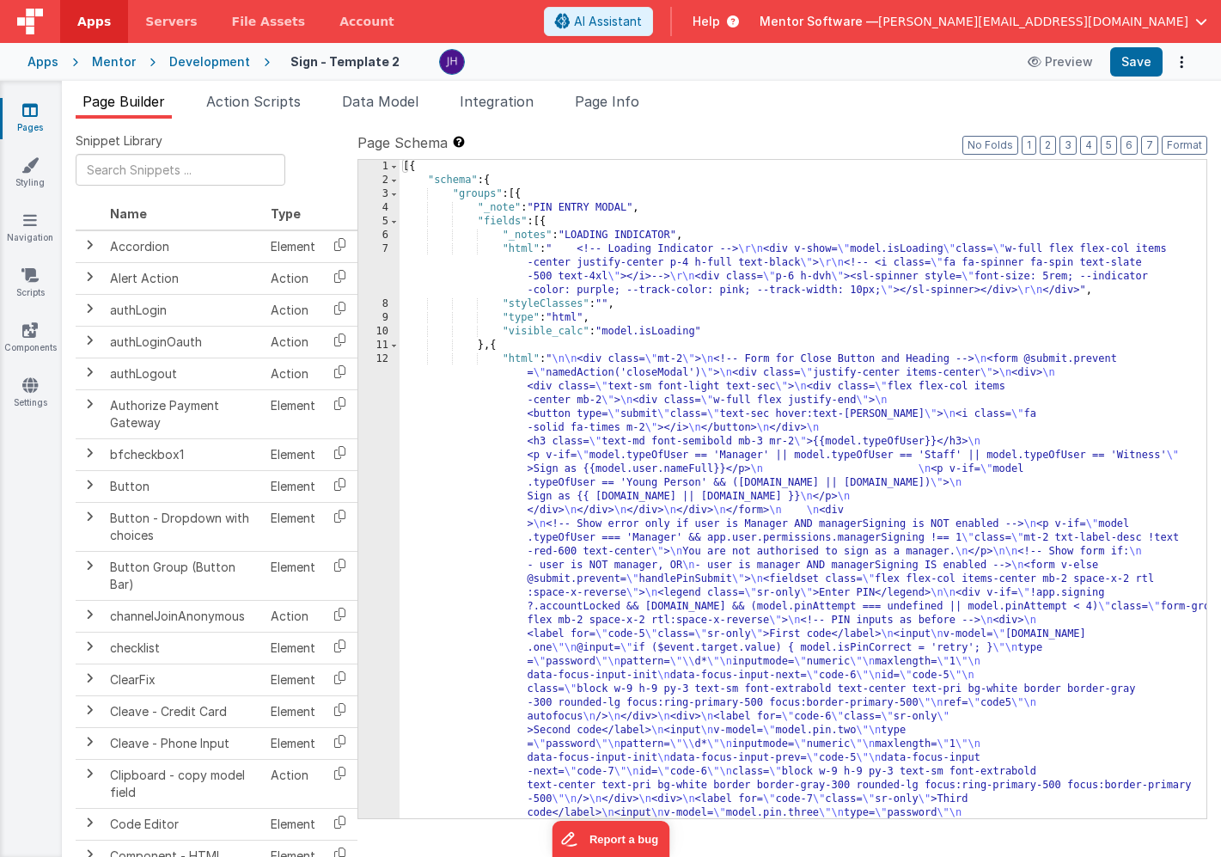
click at [610, 104] on span "Page Info" at bounding box center [607, 101] width 64 height 17
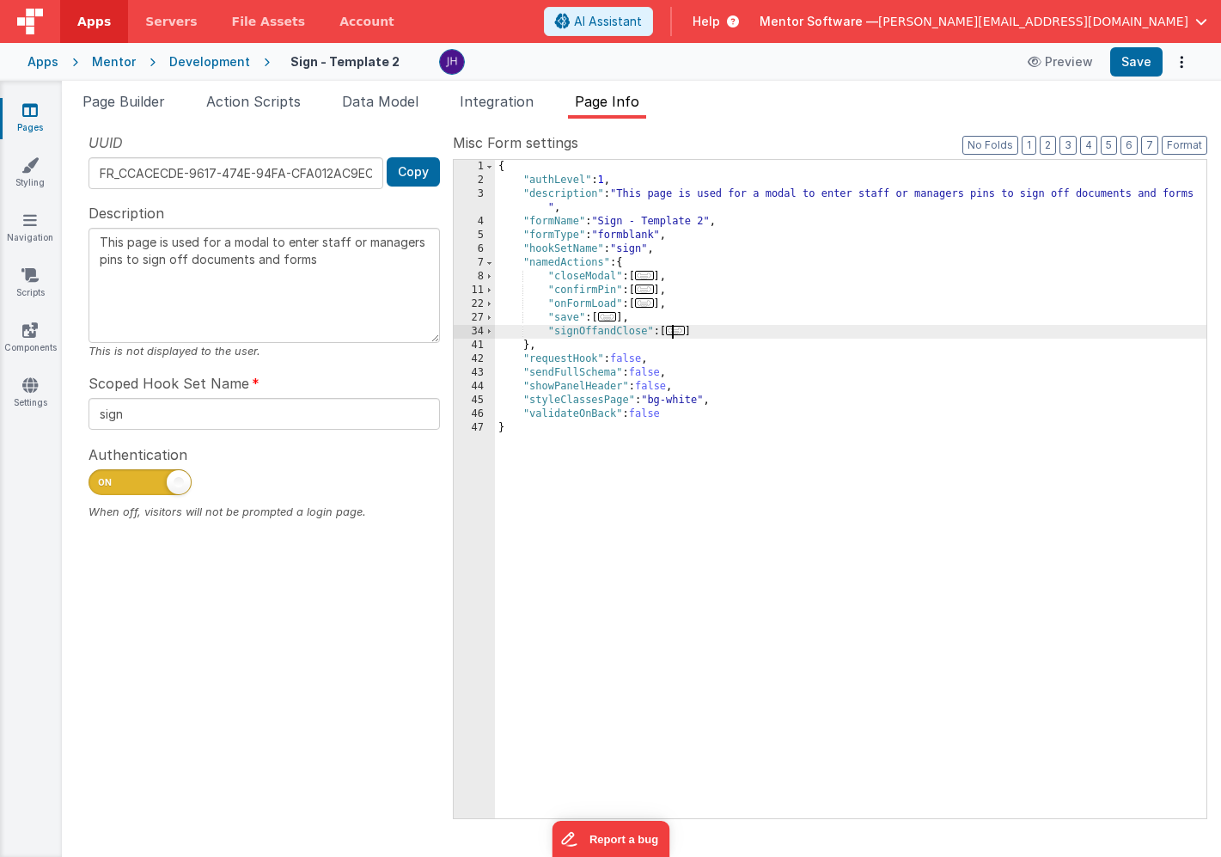
click at [681, 332] on span "..." at bounding box center [675, 330] width 19 height 9
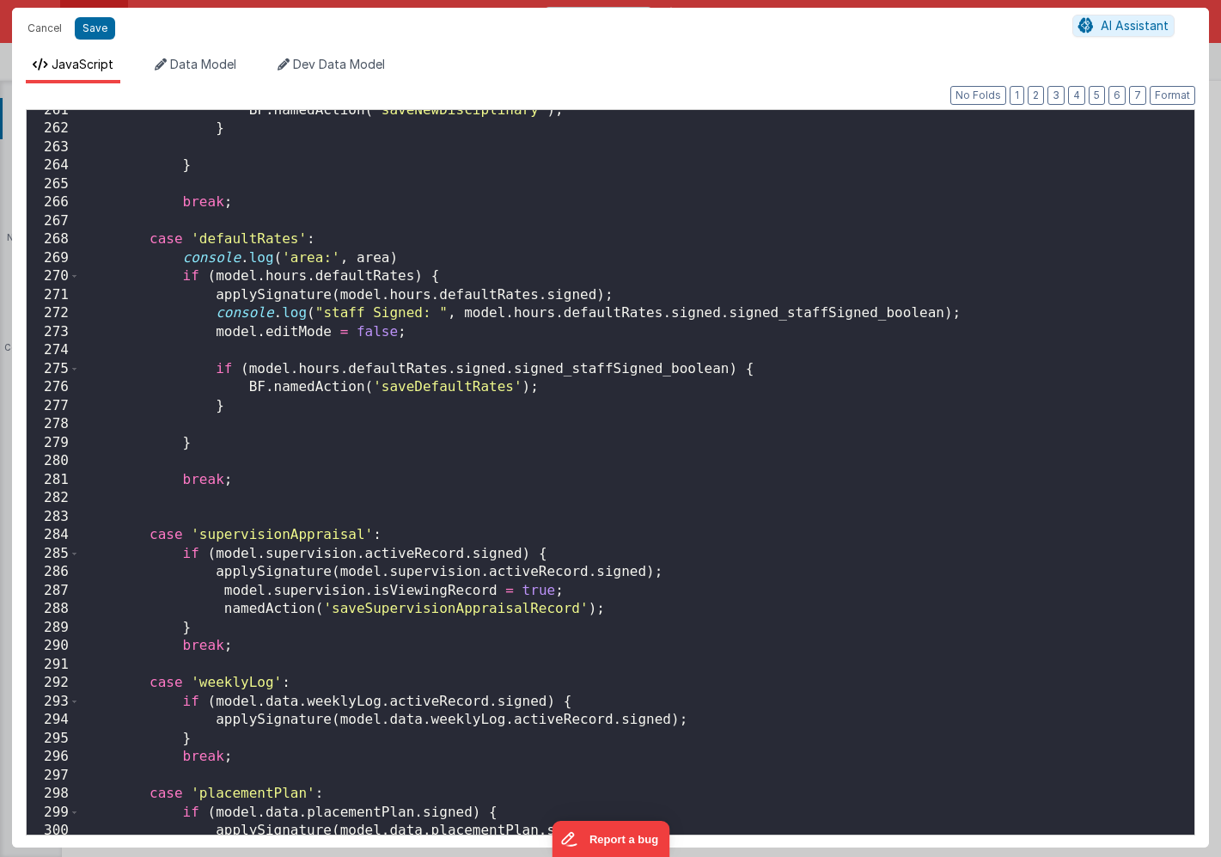
scroll to position [4826, 0]
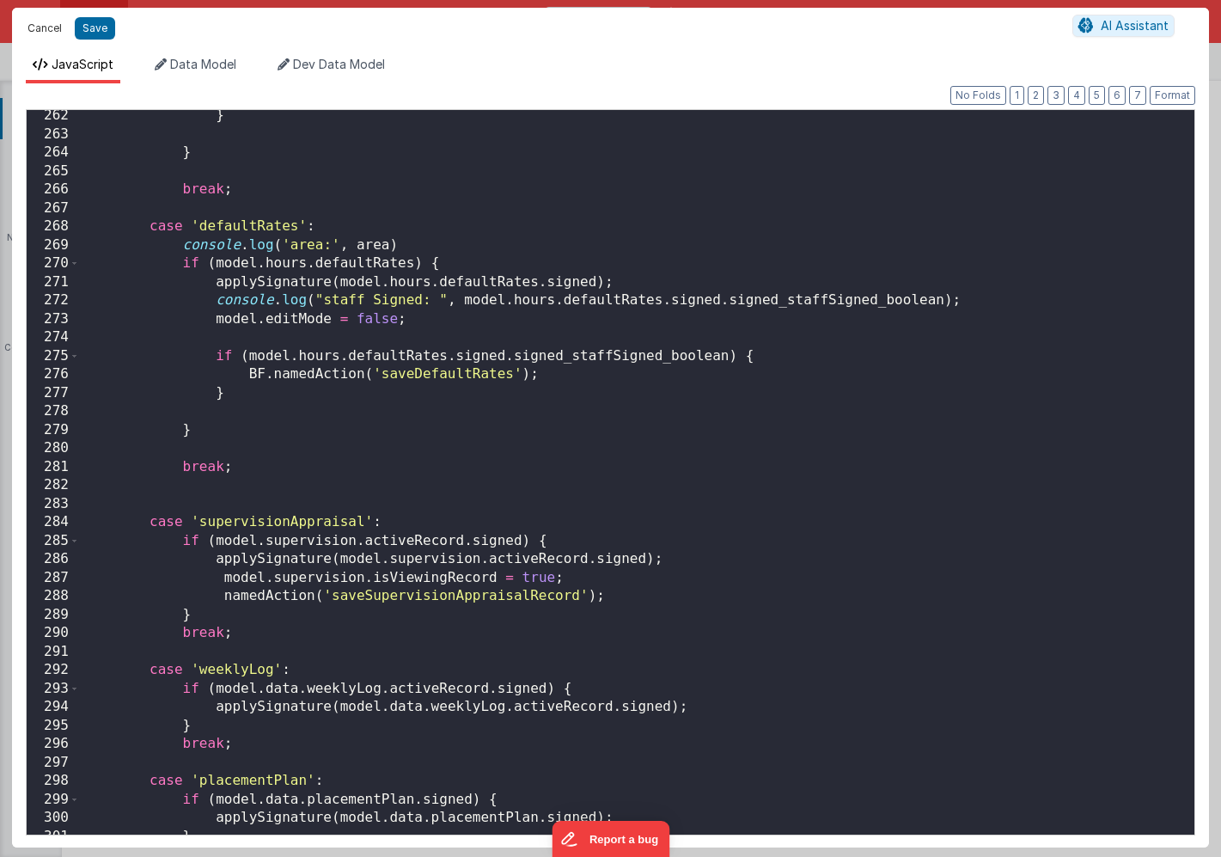
drag, startPoint x: 43, startPoint y: 33, endPoint x: 232, endPoint y: 14, distance: 190.0
click at [43, 33] on button "Cancel" at bounding box center [45, 28] width 52 height 24
